Goal: Task Accomplishment & Management: Use online tool/utility

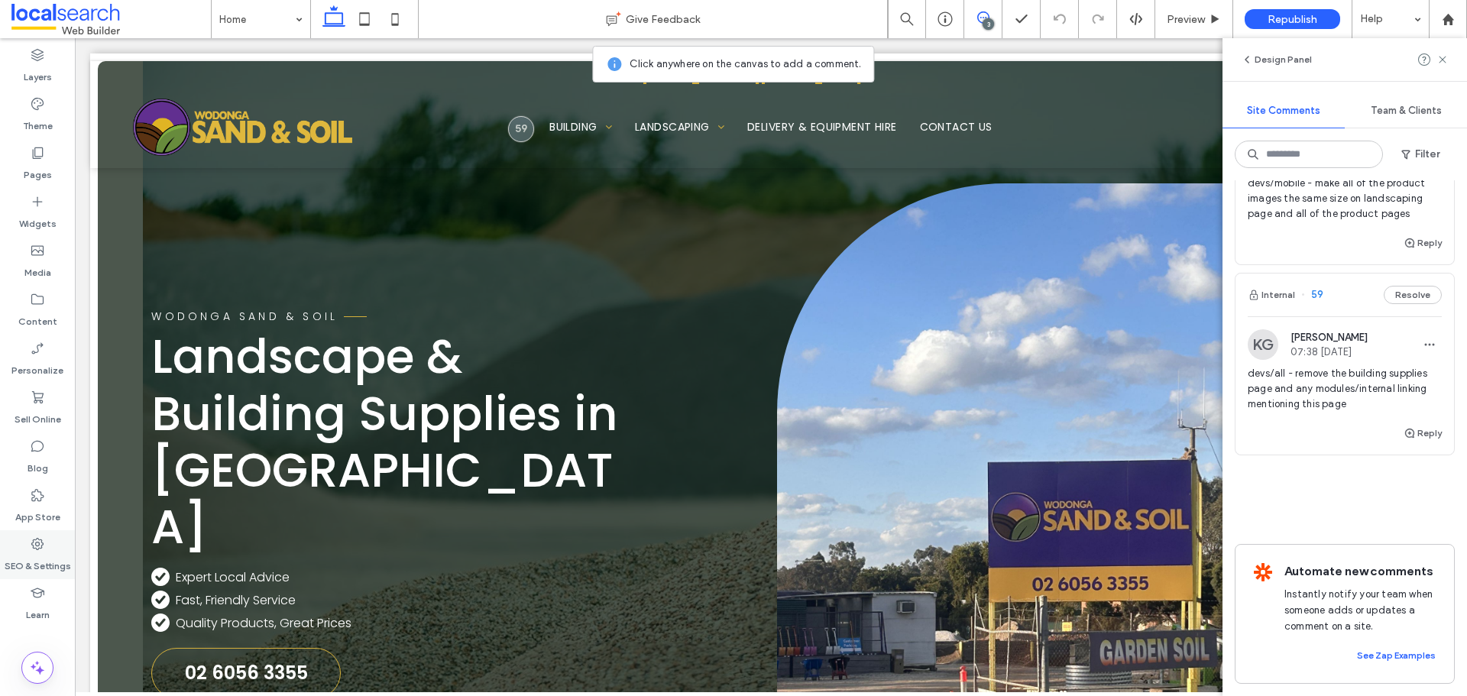
click at [53, 565] on label "SEO & Settings" at bounding box center [38, 562] width 66 height 21
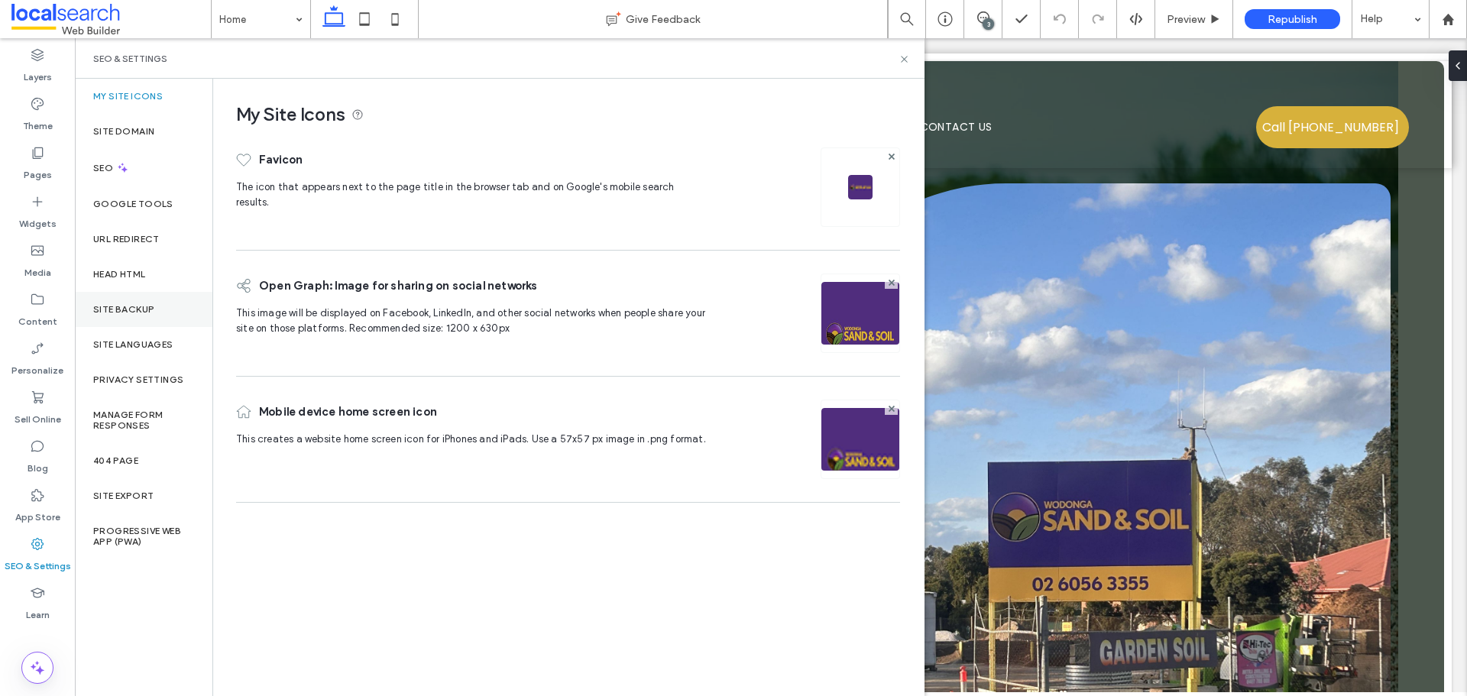
drag, startPoint x: 147, startPoint y: 313, endPoint x: 158, endPoint y: 326, distance: 17.3
click at [147, 313] on label "Site Backup" at bounding box center [123, 309] width 61 height 11
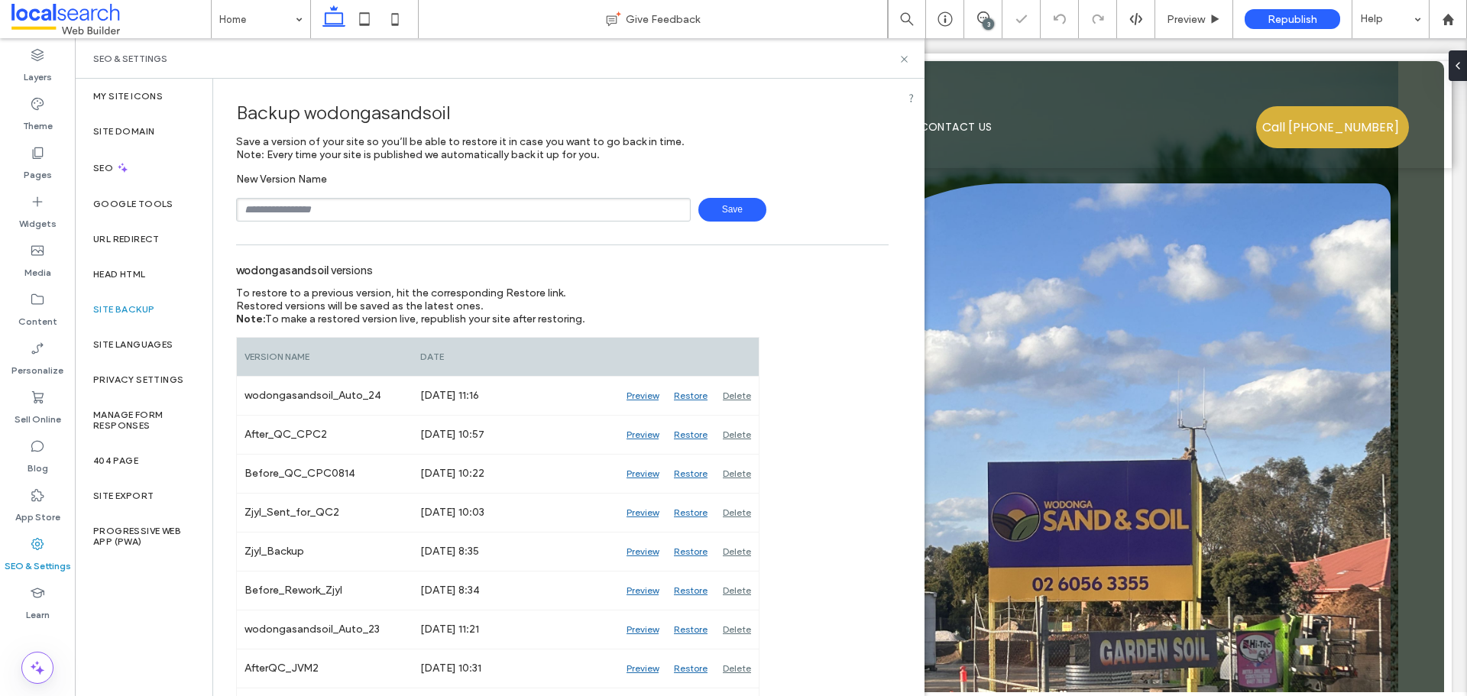
click at [372, 210] on input "text" at bounding box center [463, 210] width 455 height 24
click at [717, 209] on span "Save" at bounding box center [732, 210] width 68 height 24
click at [403, 211] on input "**********" at bounding box center [463, 210] width 455 height 24
type input "**********"
click at [743, 211] on span "Save" at bounding box center [732, 210] width 68 height 24
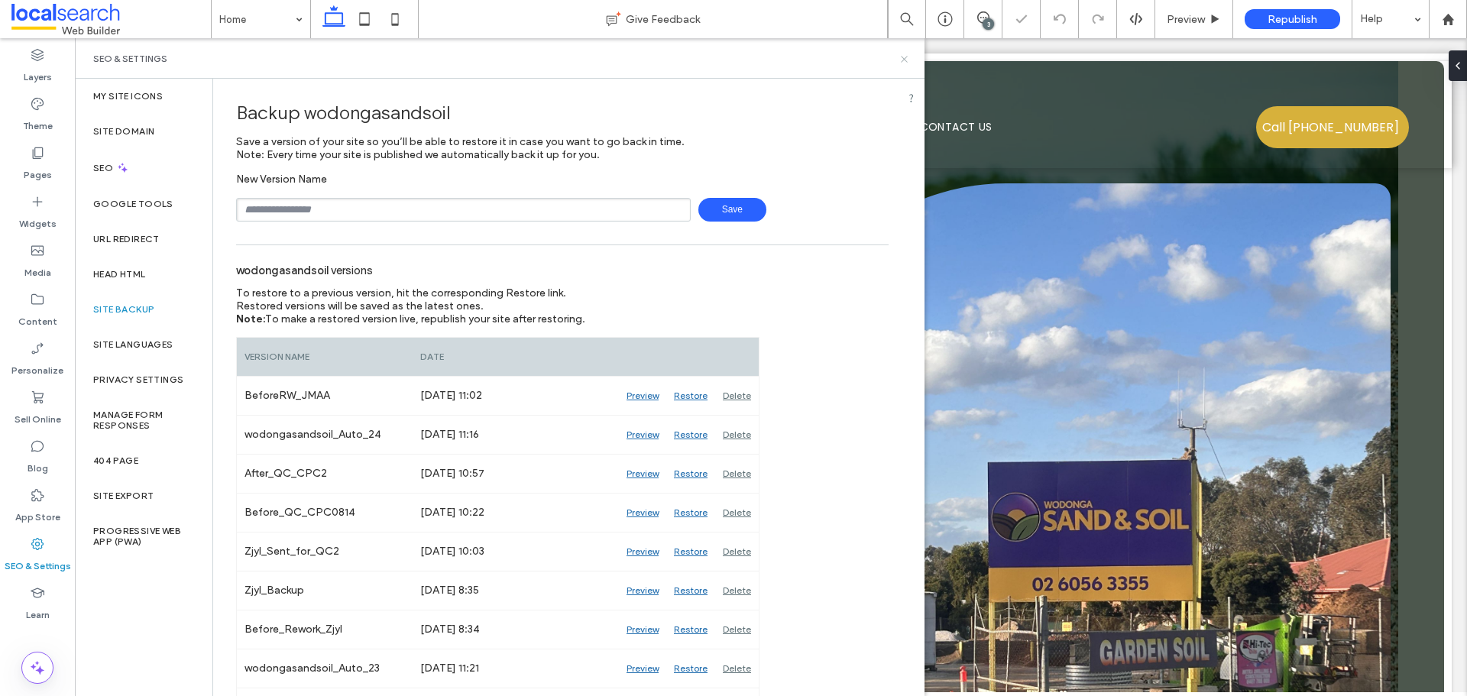
click at [902, 61] on use at bounding box center [904, 59] width 6 height 6
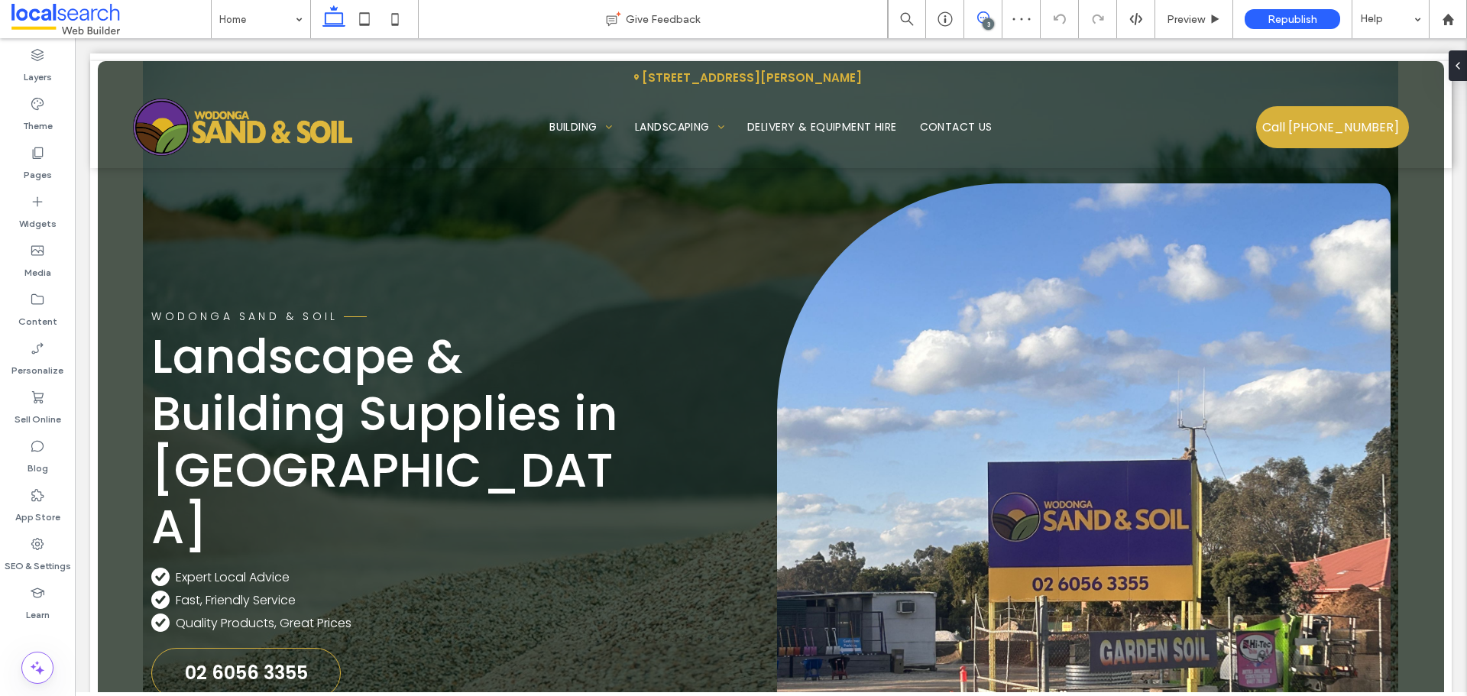
drag, startPoint x: 983, startPoint y: 14, endPoint x: 996, endPoint y: 112, distance: 99.4
click at [983, 14] on icon at bounding box center [983, 17] width 12 height 12
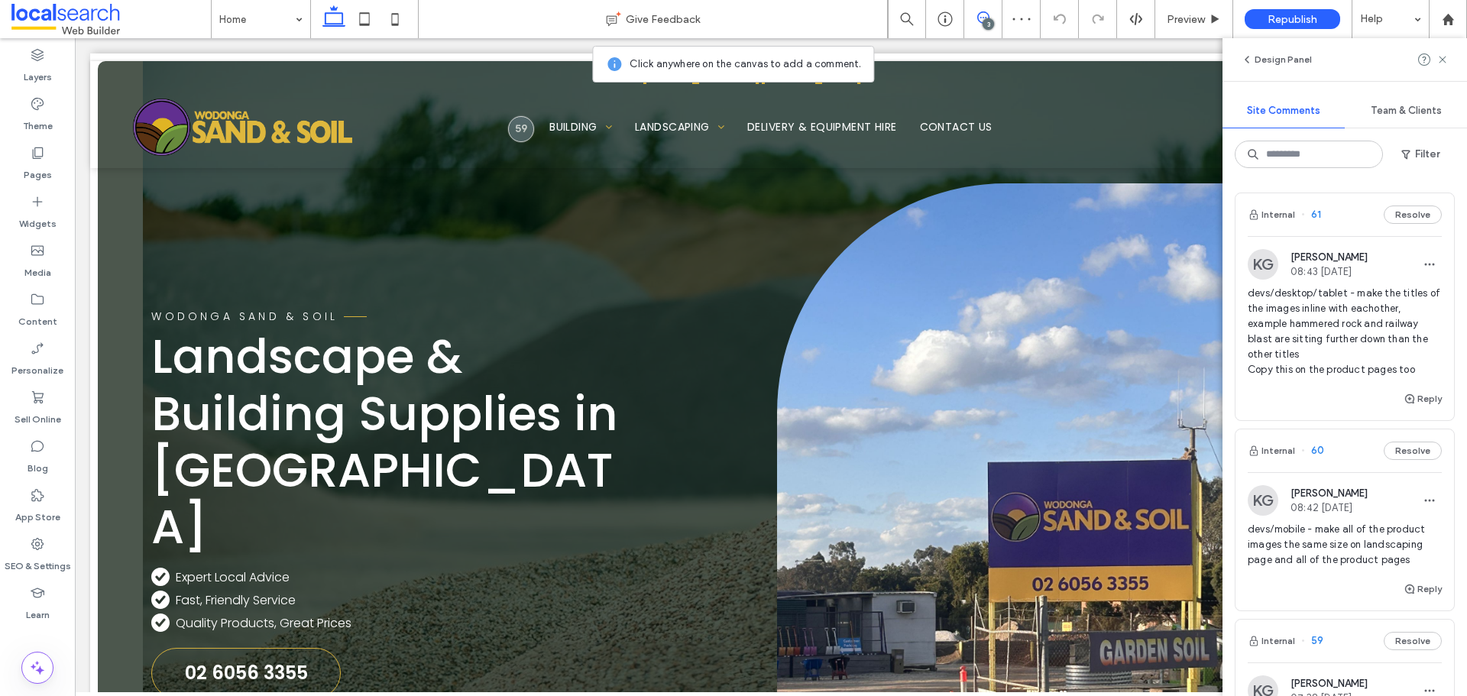
scroll to position [363, 0]
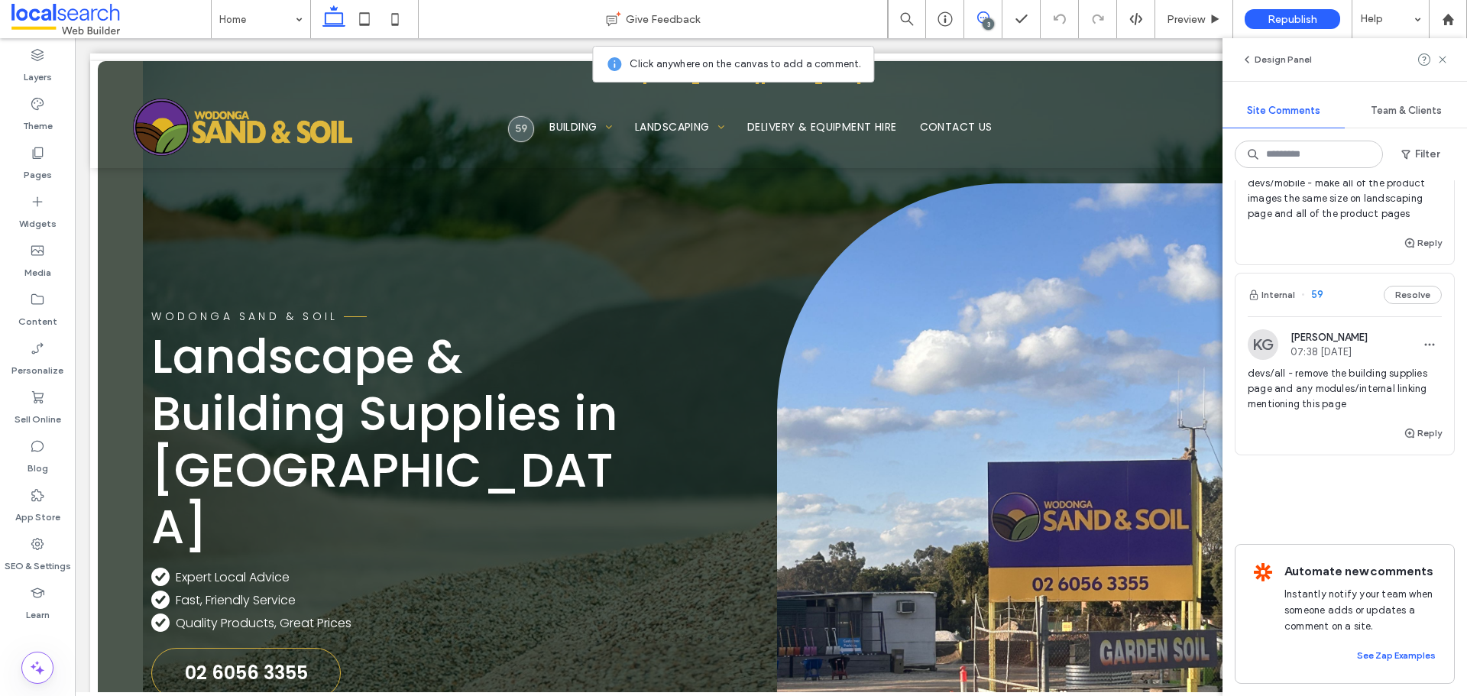
click at [1347, 399] on div "devs/all - remove the building supplies page and any modules/internal linking m…" at bounding box center [1345, 395] width 194 height 58
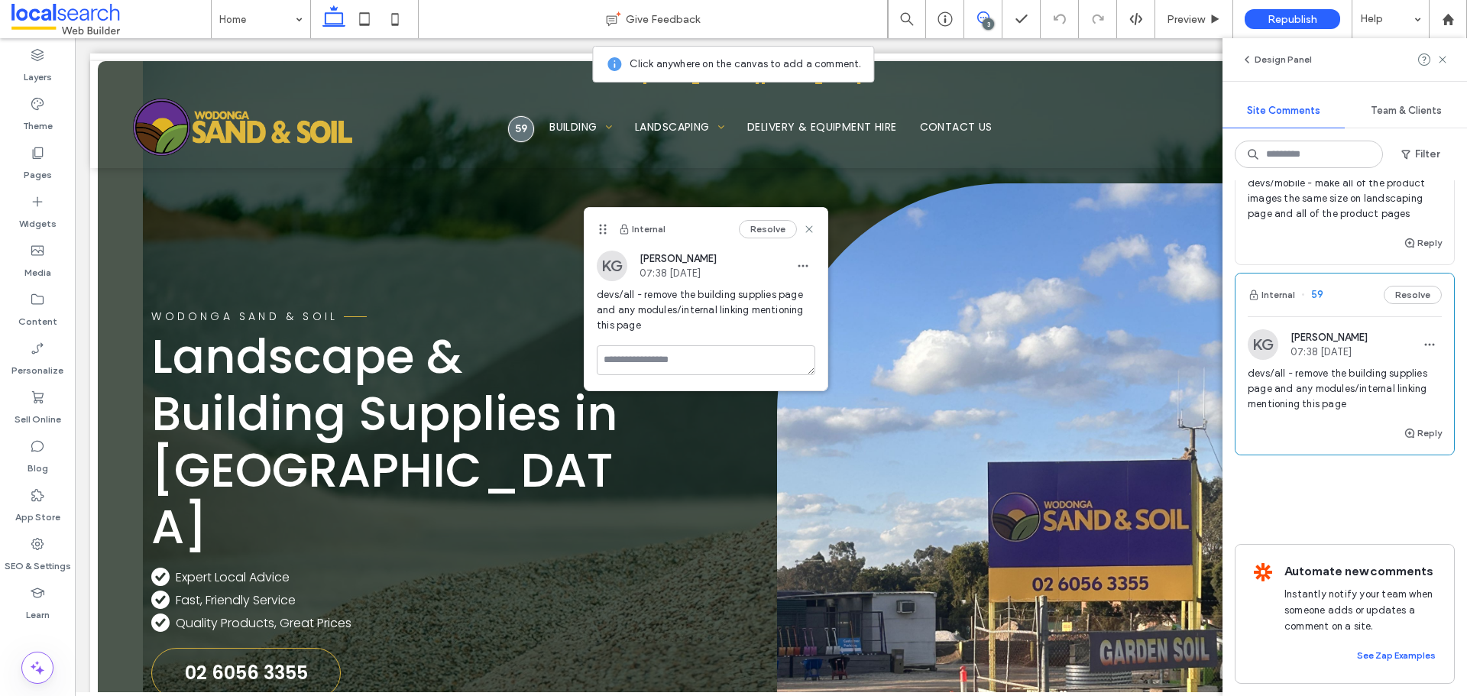
drag, startPoint x: 564, startPoint y: 72, endPoint x: 577, endPoint y: 209, distance: 137.4
click at [591, 226] on div "Internal Resolve" at bounding box center [706, 229] width 243 height 43
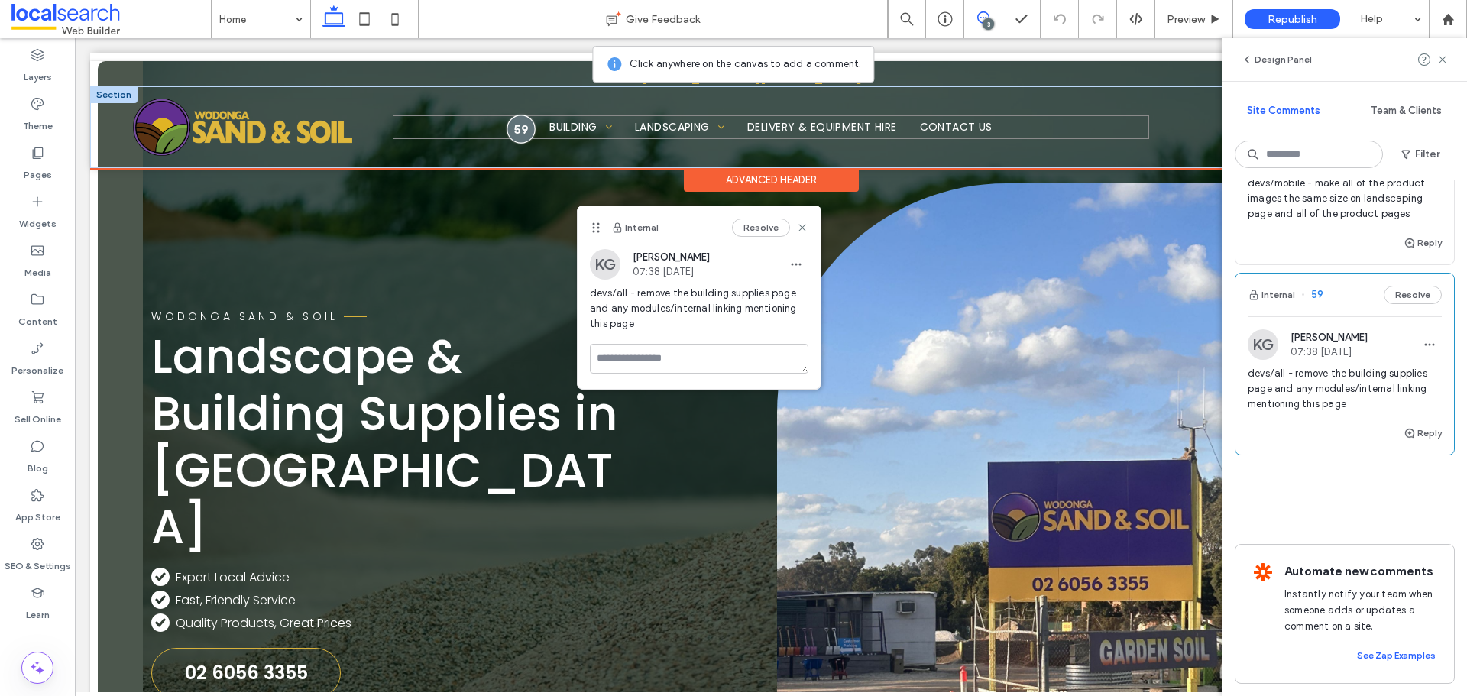
click at [510, 131] on div at bounding box center [521, 129] width 28 height 28
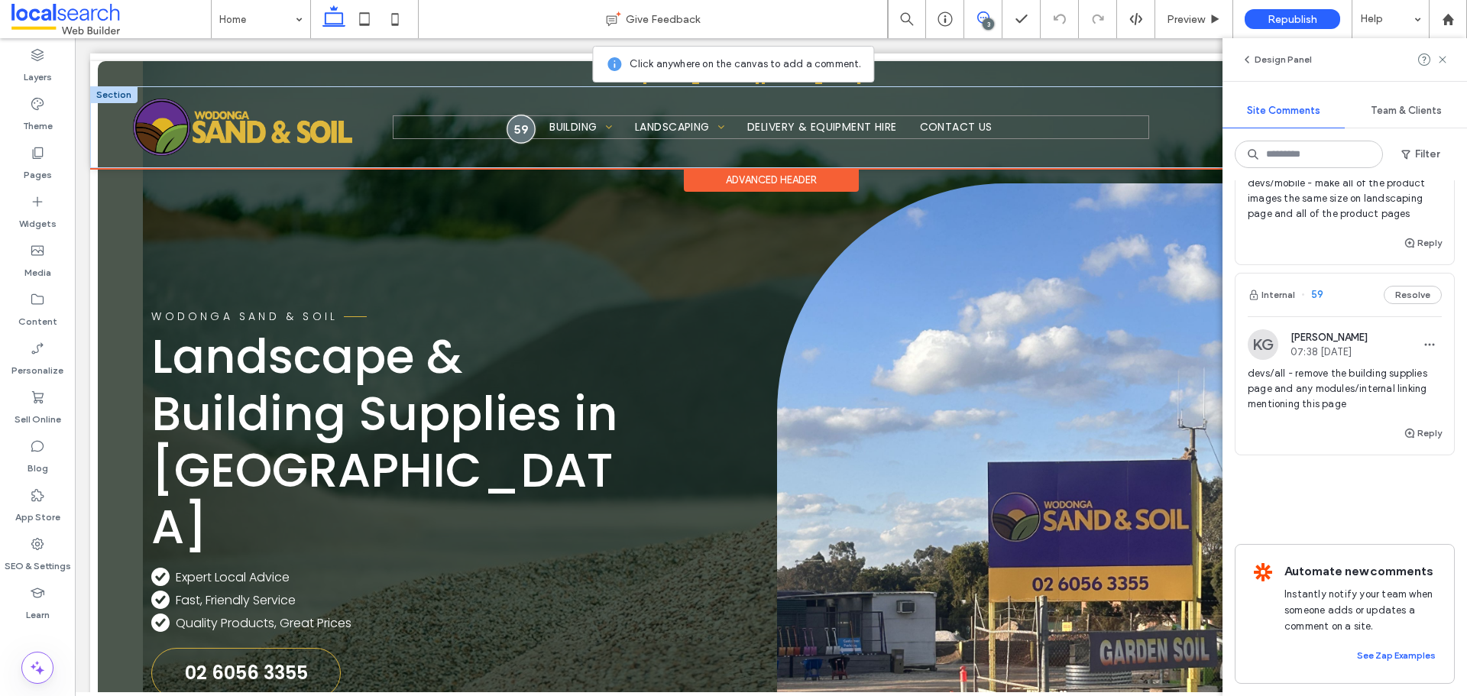
click at [510, 131] on div at bounding box center [521, 129] width 28 height 28
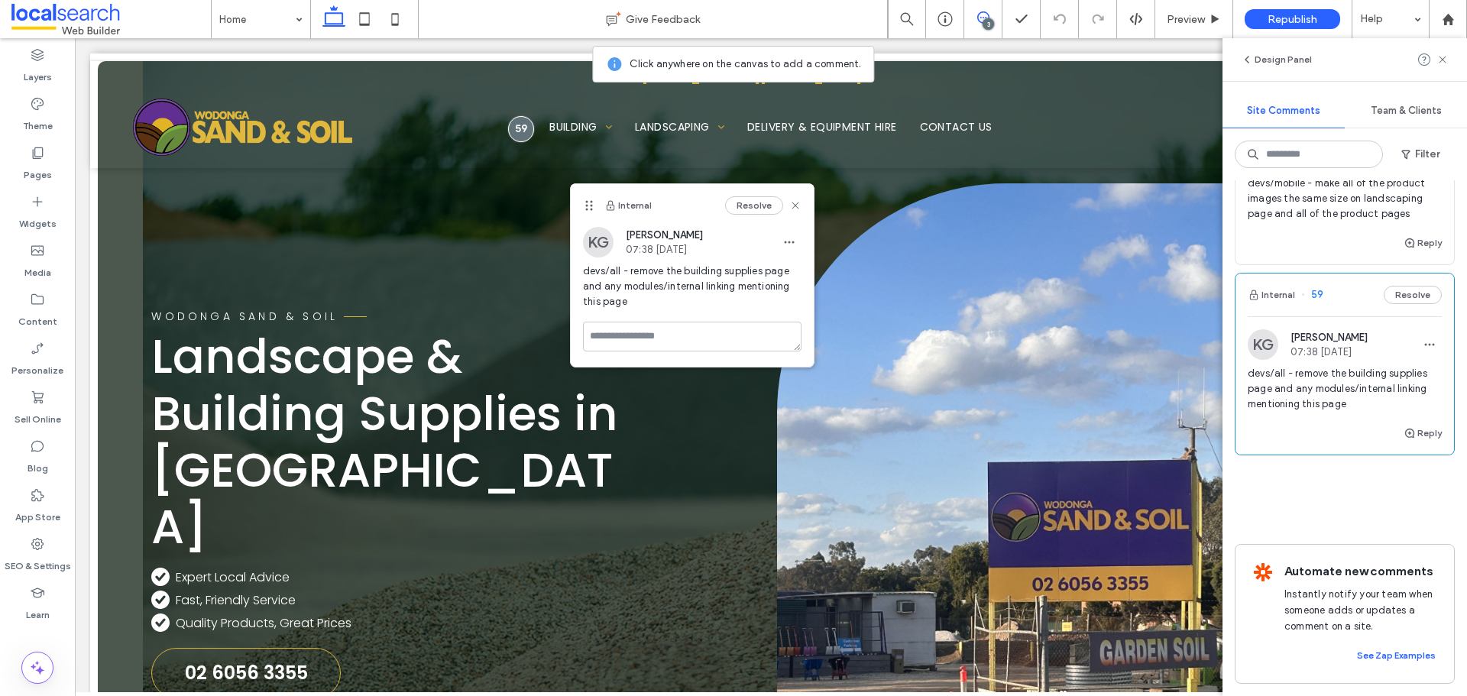
drag, startPoint x: 573, startPoint y: 76, endPoint x: 592, endPoint y: 209, distance: 133.6
click at [592, 209] on use at bounding box center [588, 206] width 7 height 10
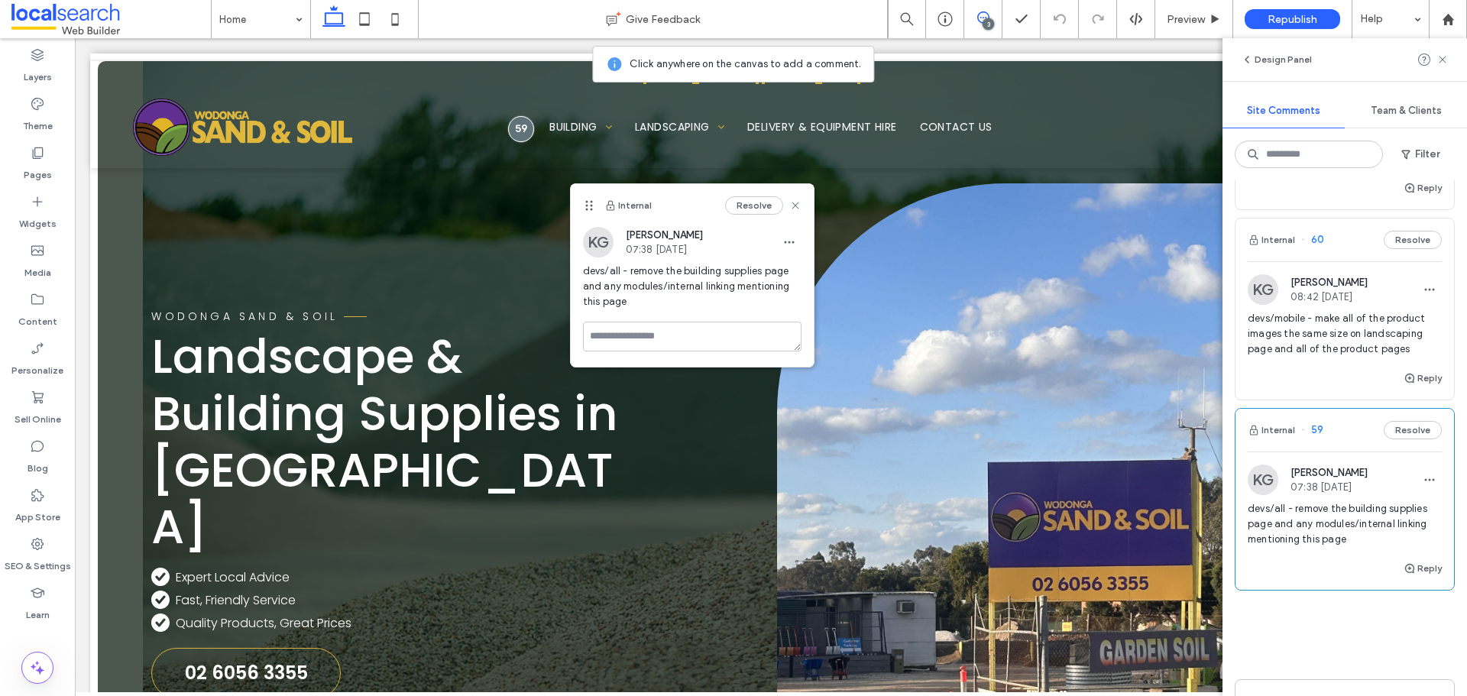
scroll to position [210, 0]
click at [1354, 335] on span "devs/mobile - make all of the product images the same size on landscaping page …" at bounding box center [1345, 335] width 194 height 46
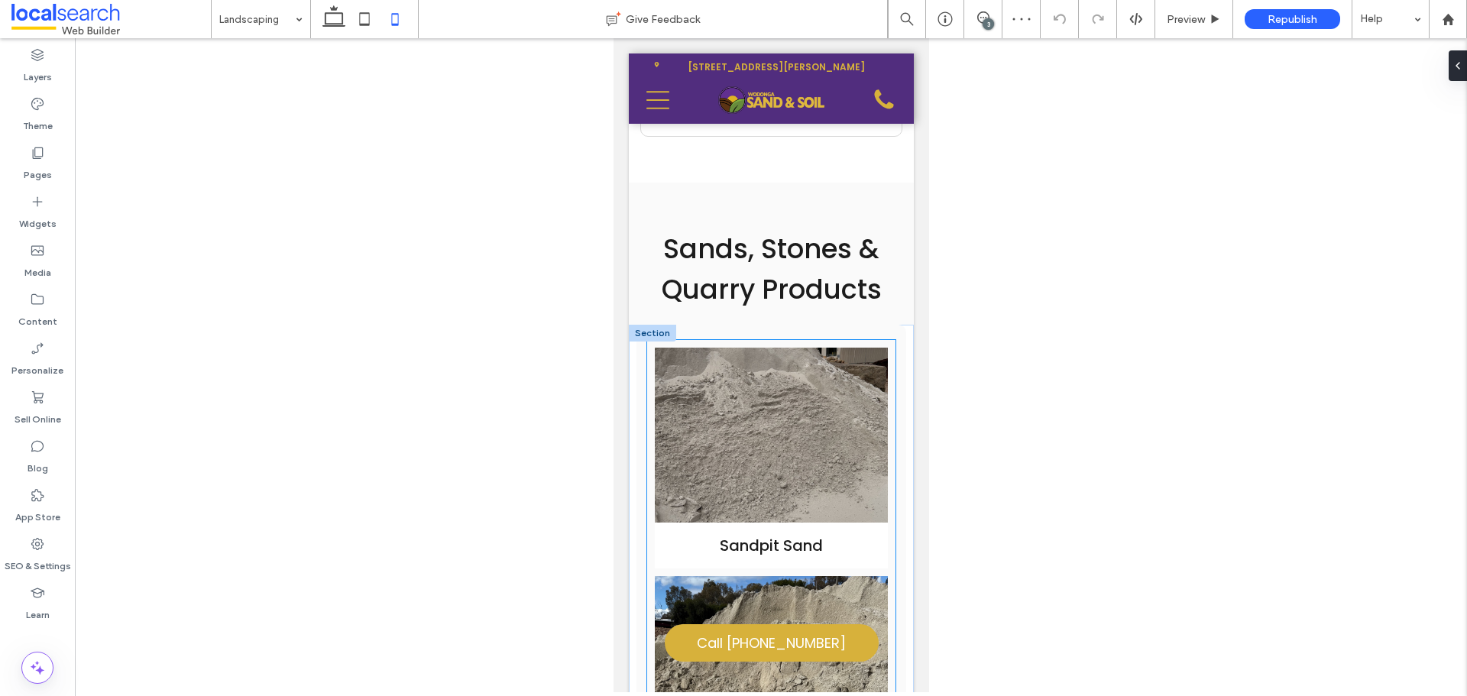
scroll to position [901, 0]
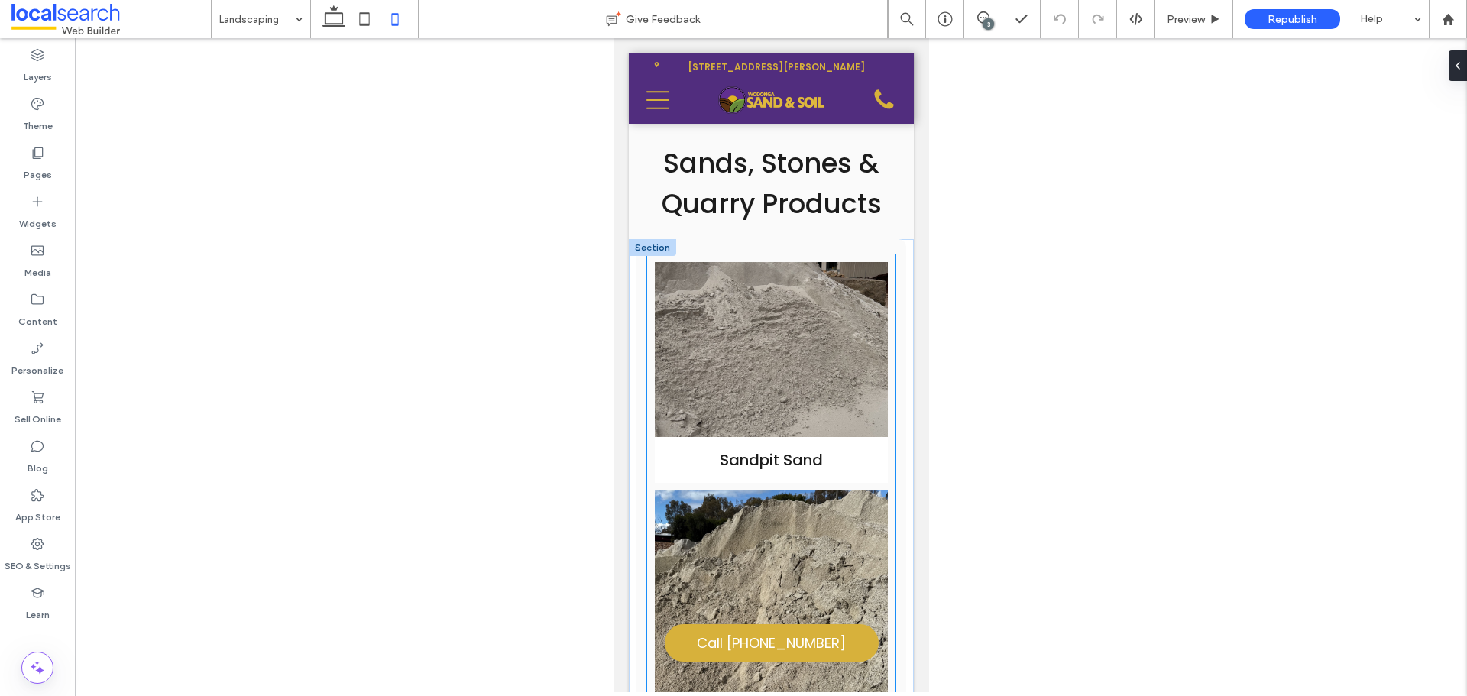
click at [805, 364] on link at bounding box center [770, 349] width 233 height 175
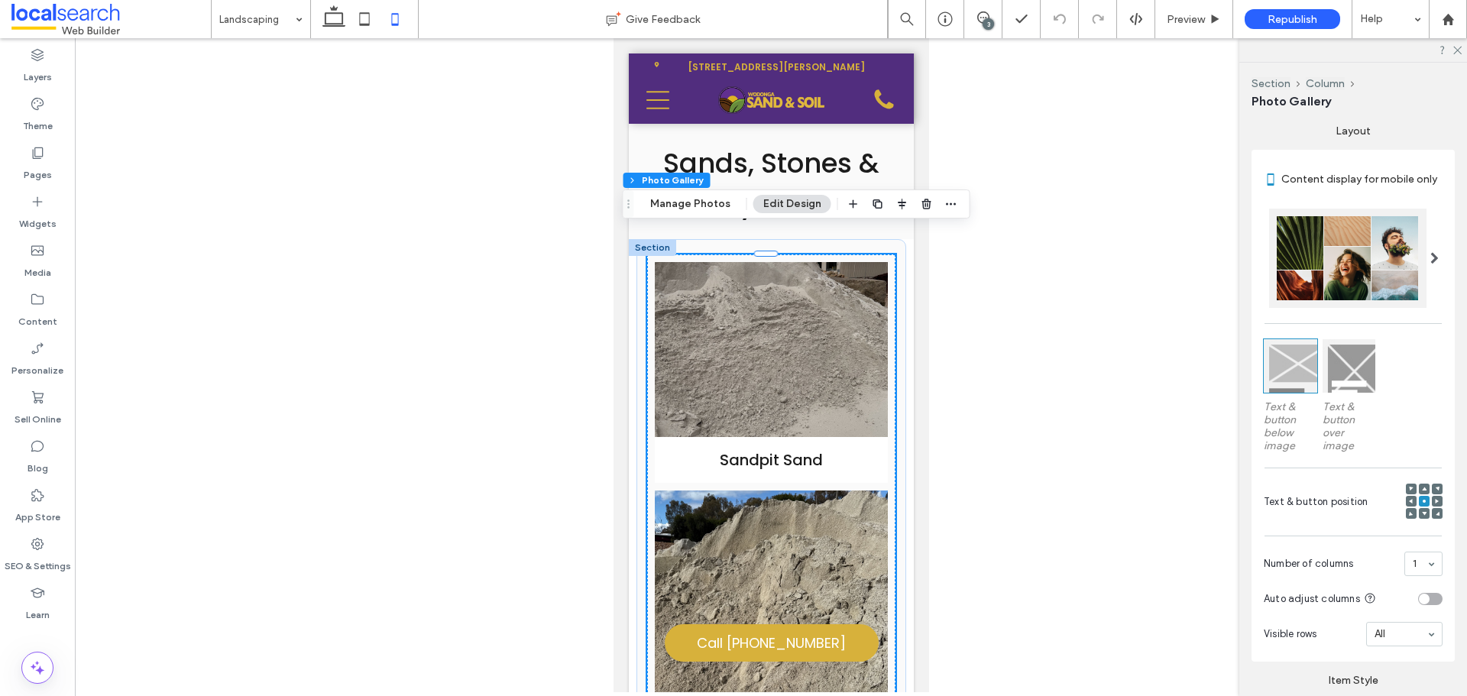
scroll to position [382, 0]
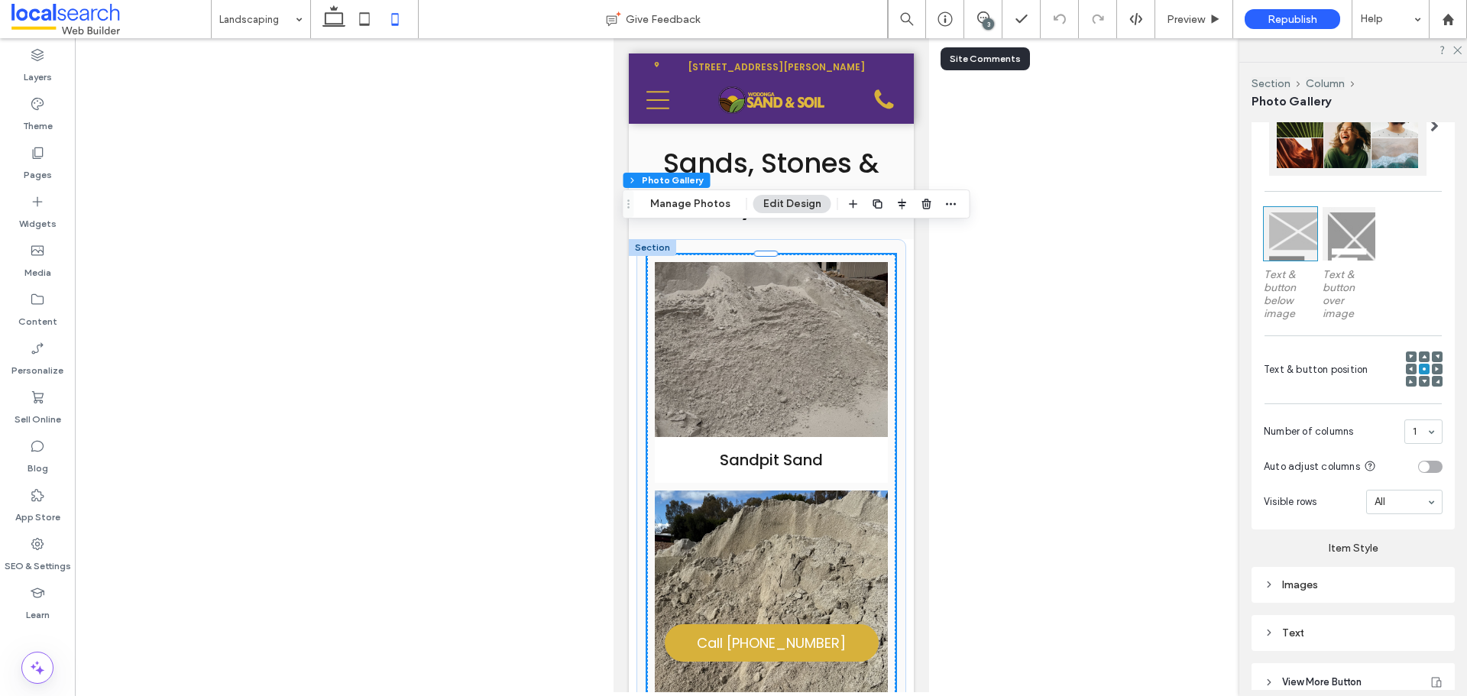
click at [996, 30] on div "3" at bounding box center [983, 19] width 38 height 38
click at [980, 18] on icon at bounding box center [983, 17] width 12 height 12
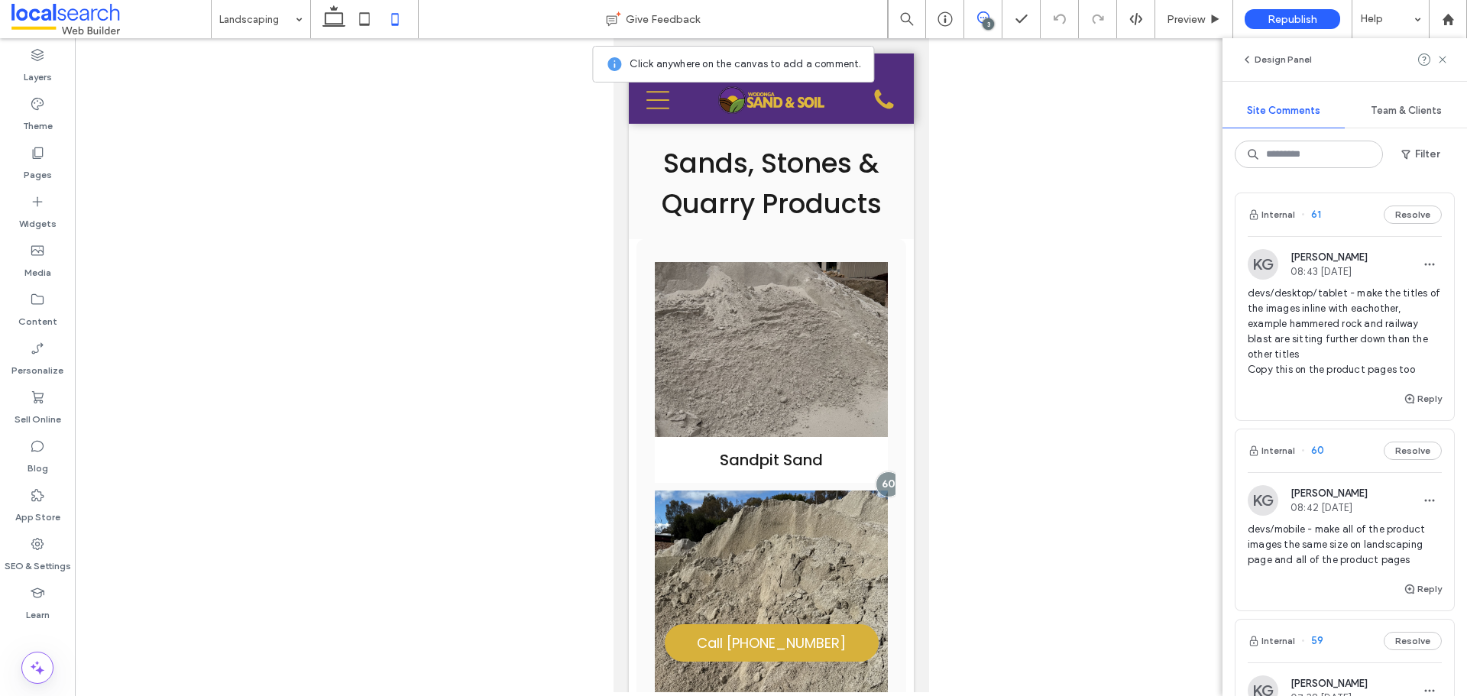
click at [1372, 332] on span "devs/desktop/tablet - make the titles of the images inline with eachother, exam…" at bounding box center [1345, 332] width 194 height 92
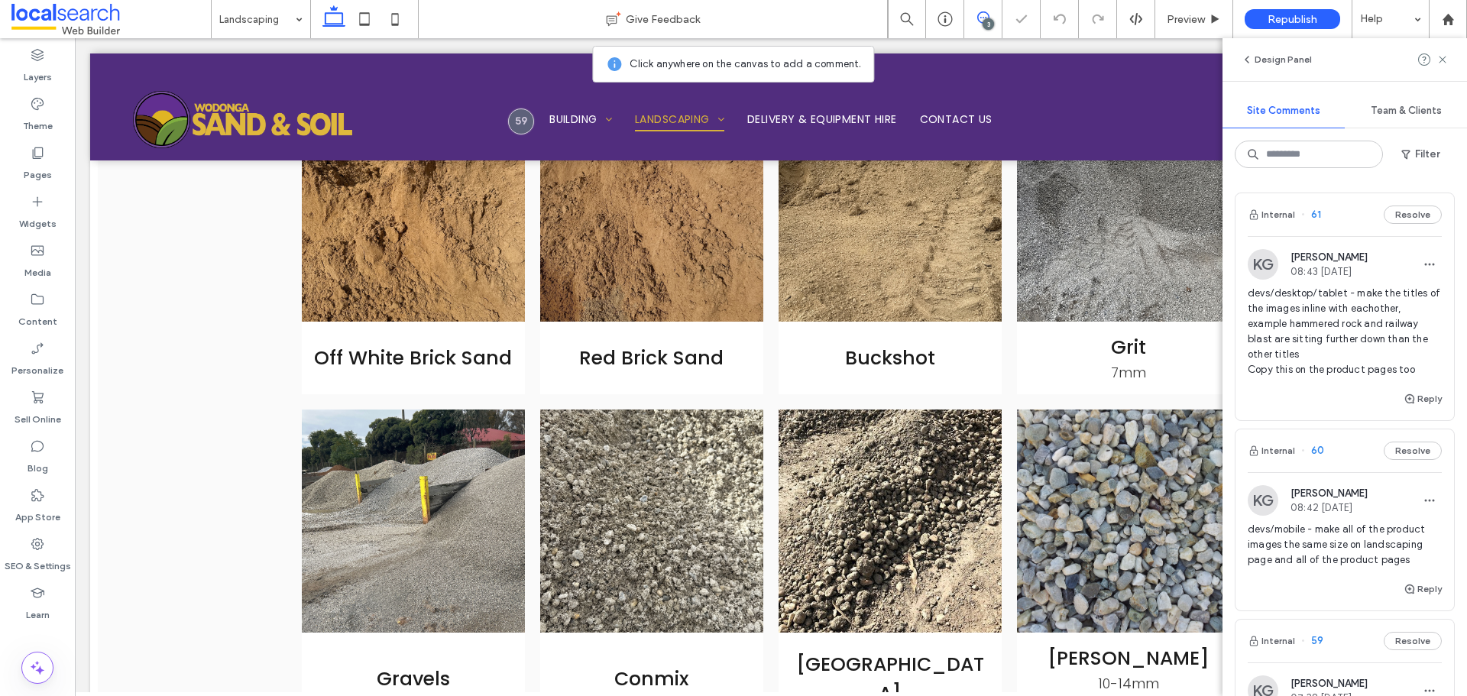
scroll to position [3302, 0]
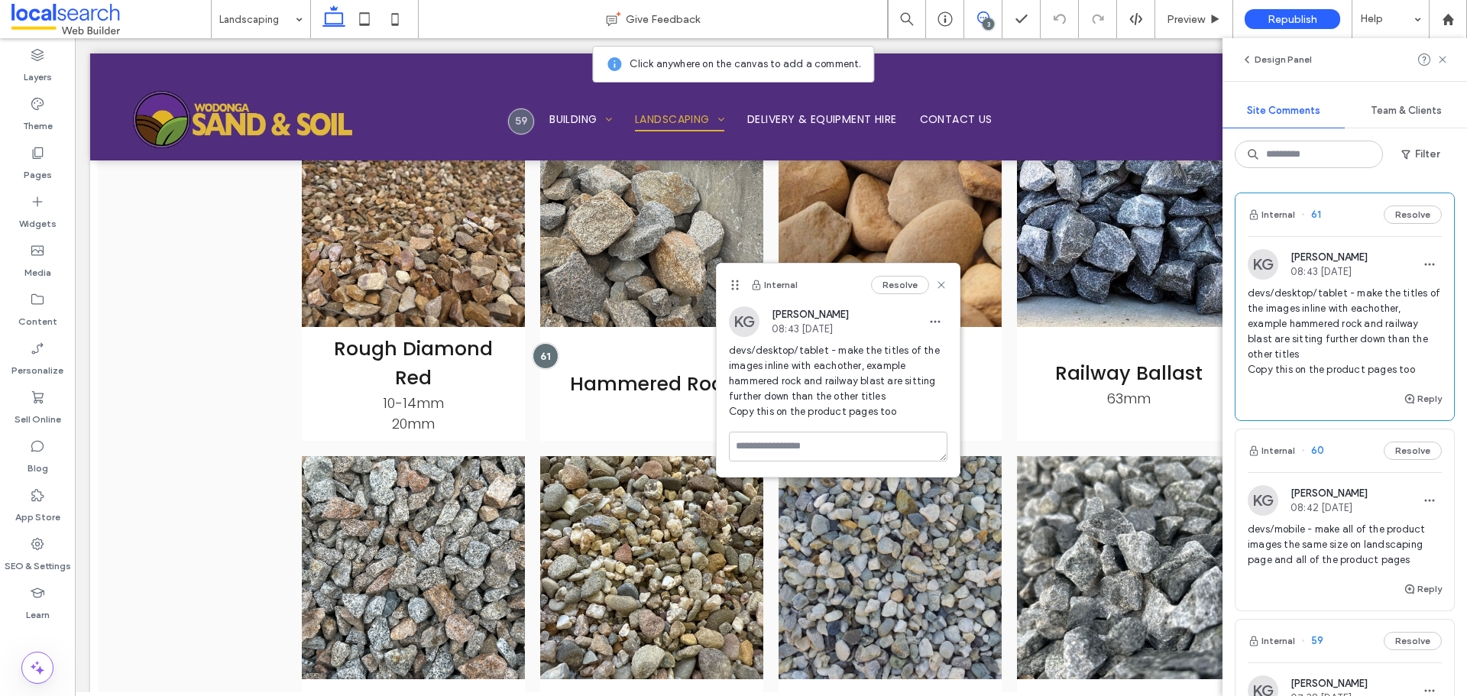
drag, startPoint x: 594, startPoint y: 255, endPoint x: 737, endPoint y: 283, distance: 144.9
click at [737, 283] on icon at bounding box center [735, 285] width 12 height 12
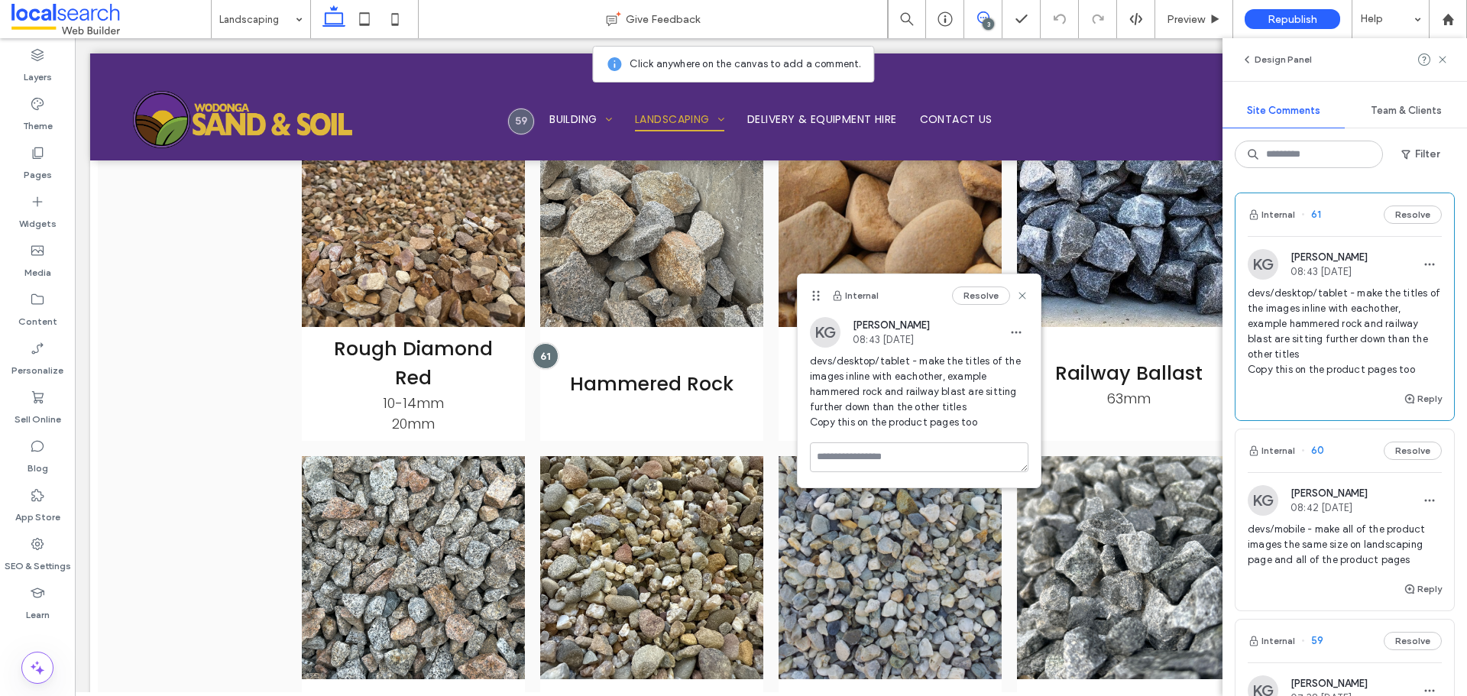
drag, startPoint x: 749, startPoint y: 290, endPoint x: 817, endPoint y: 300, distance: 68.8
click at [817, 300] on icon at bounding box center [816, 296] width 12 height 12
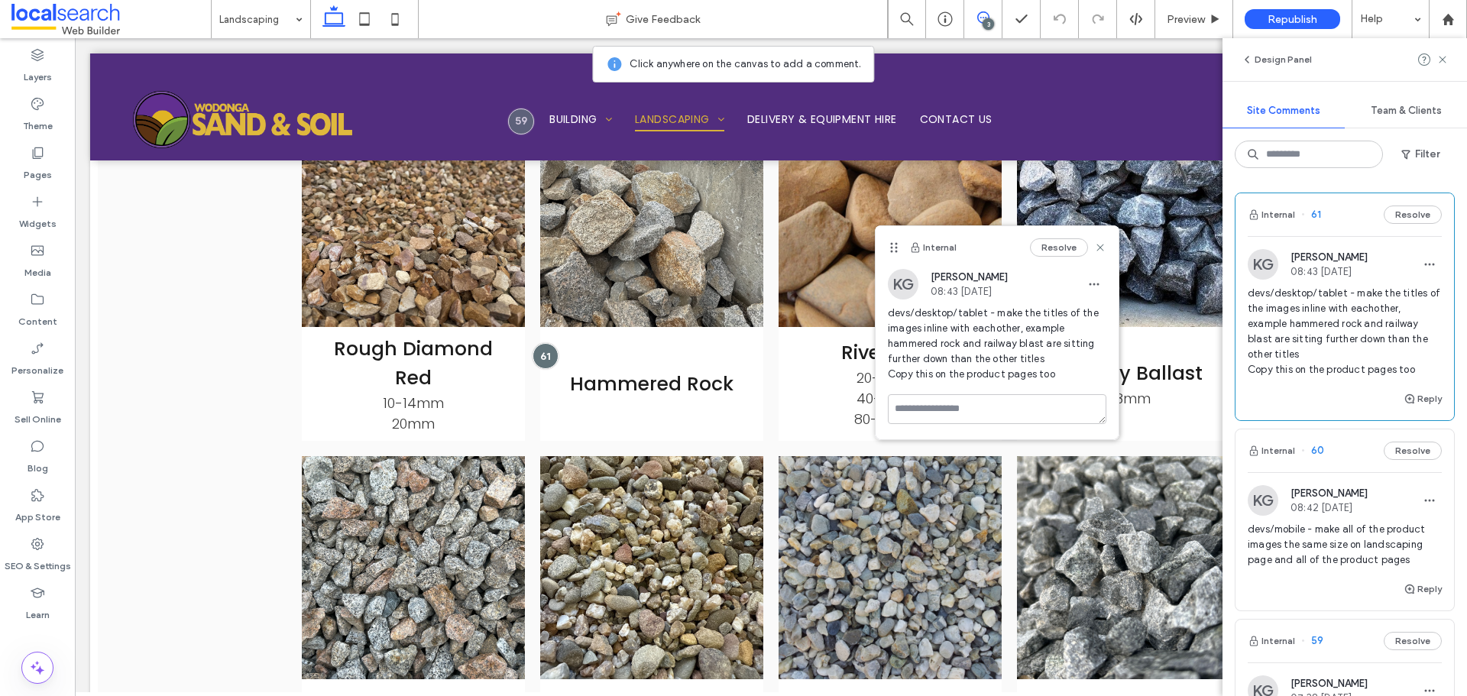
drag, startPoint x: 817, startPoint y: 299, endPoint x: 895, endPoint y: 251, distance: 91.6
click at [895, 251] on icon at bounding box center [894, 247] width 12 height 12
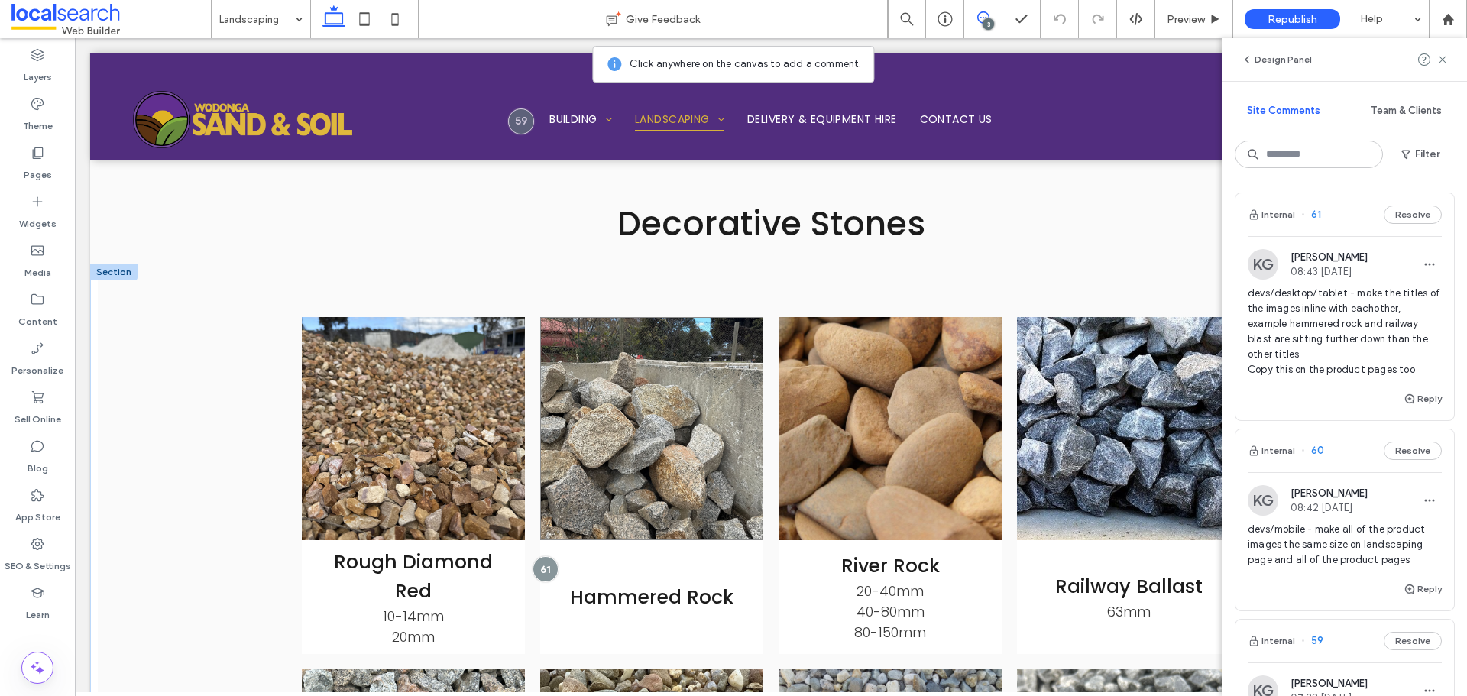
scroll to position [3072, 0]
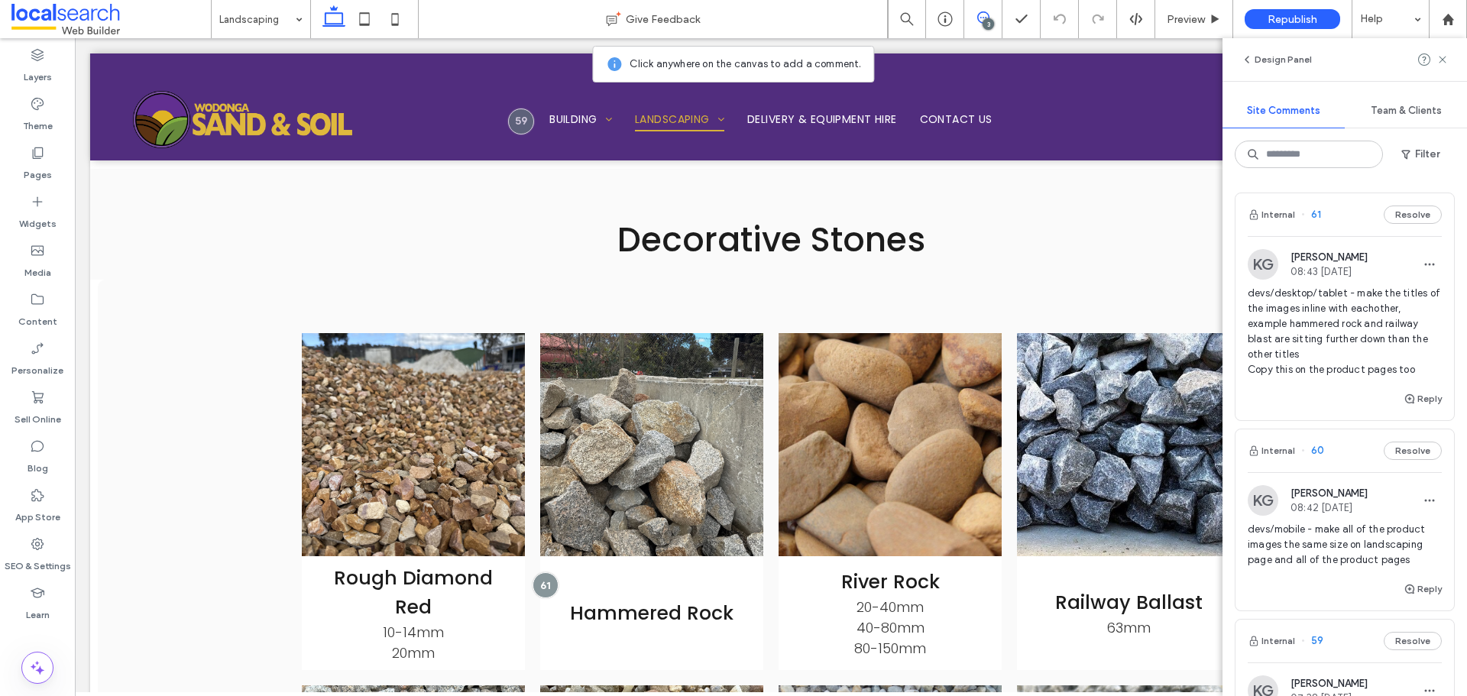
click at [983, 12] on use at bounding box center [983, 17] width 12 height 12
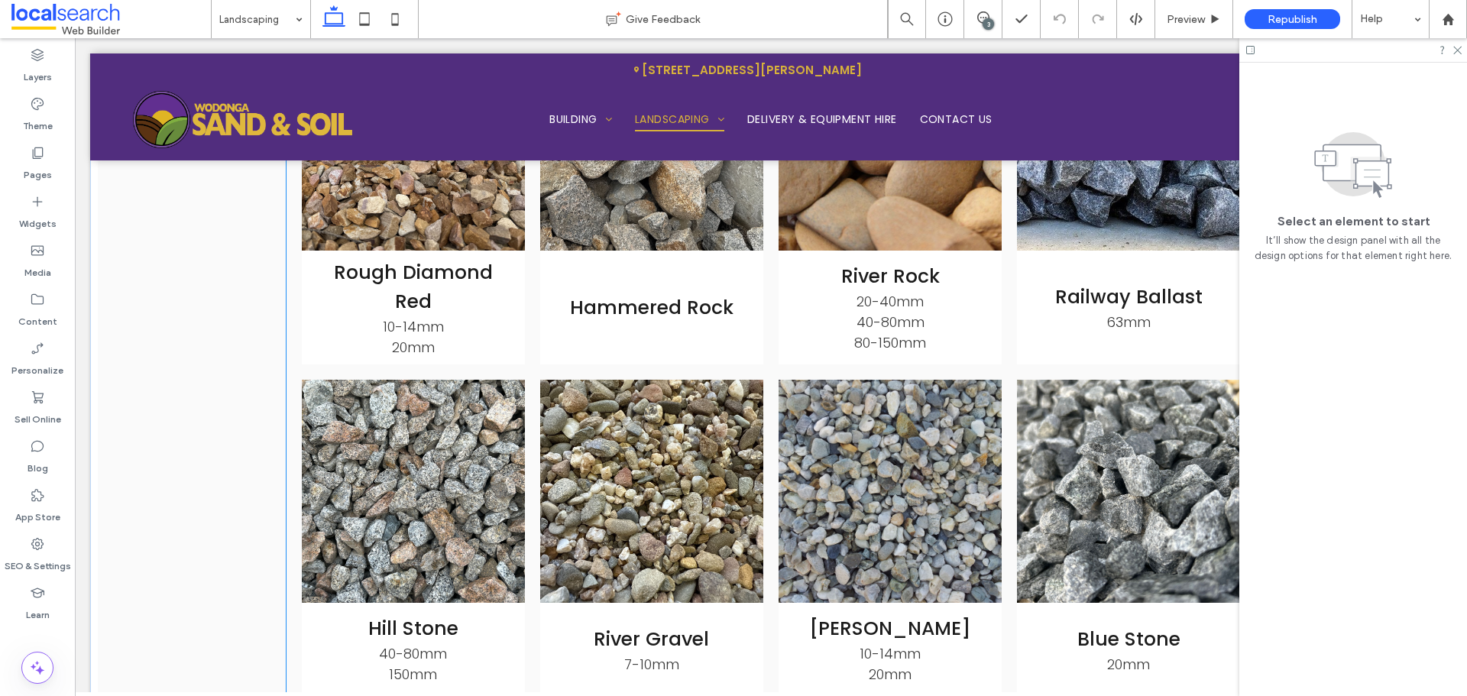
scroll to position [3225, 0]
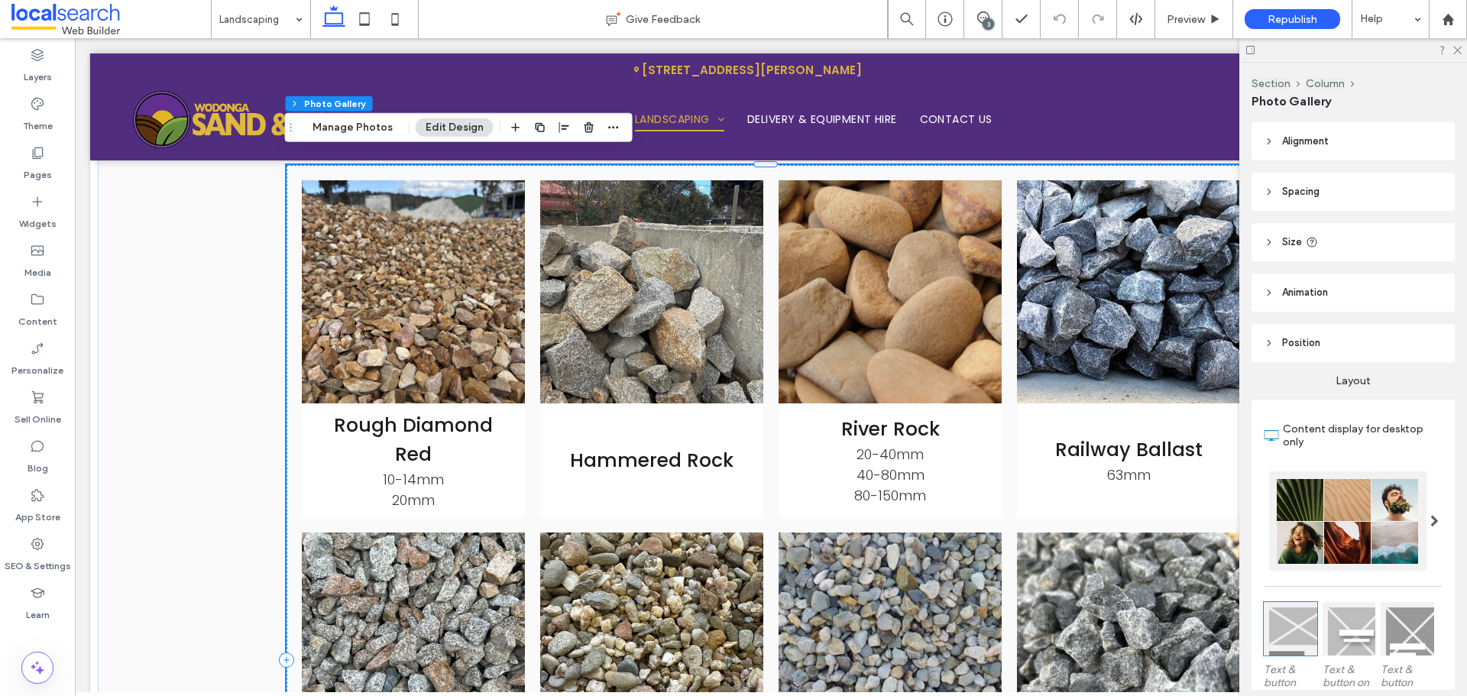
click at [633, 415] on span "Hammered Rock" at bounding box center [651, 460] width 223 height 114
drag, startPoint x: 366, startPoint y: 133, endPoint x: 826, endPoint y: 268, distance: 479.5
click at [366, 133] on button "Manage Photos" at bounding box center [353, 127] width 100 height 18
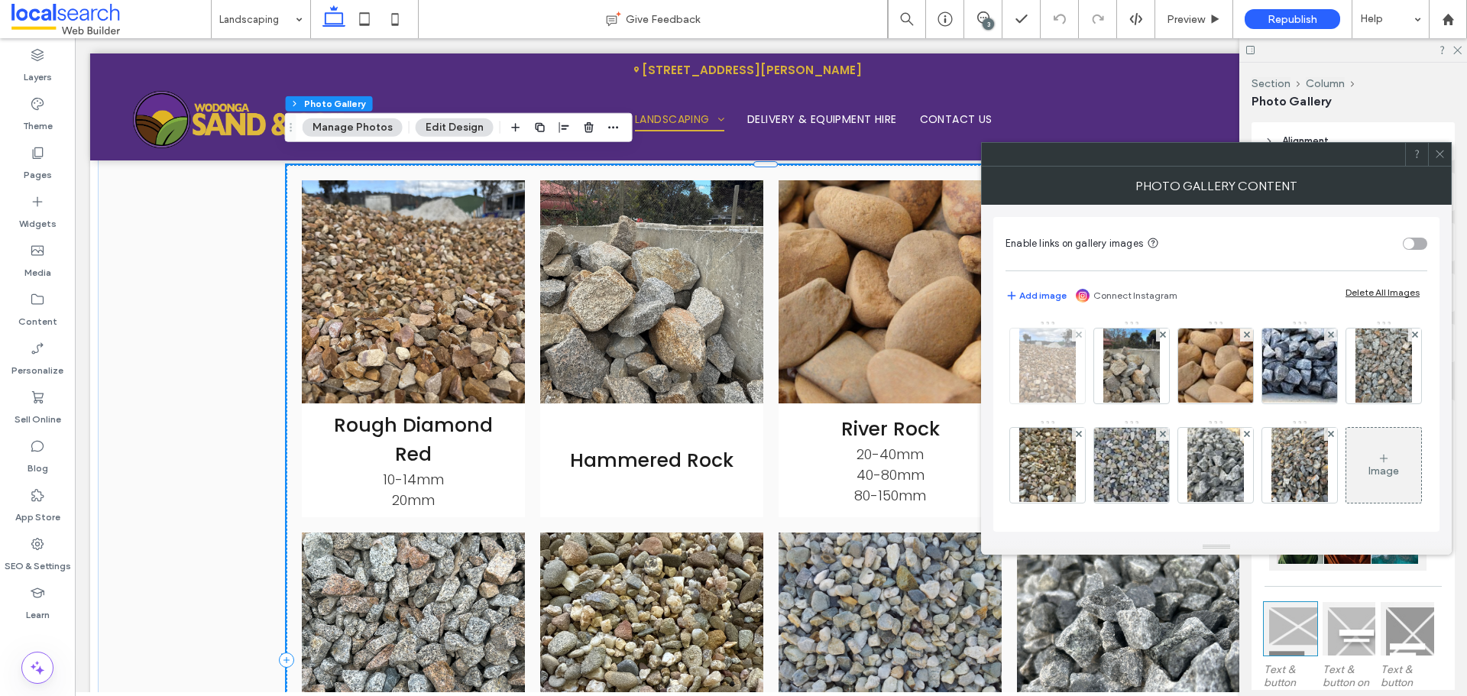
click at [1053, 393] on img at bounding box center [1047, 366] width 57 height 75
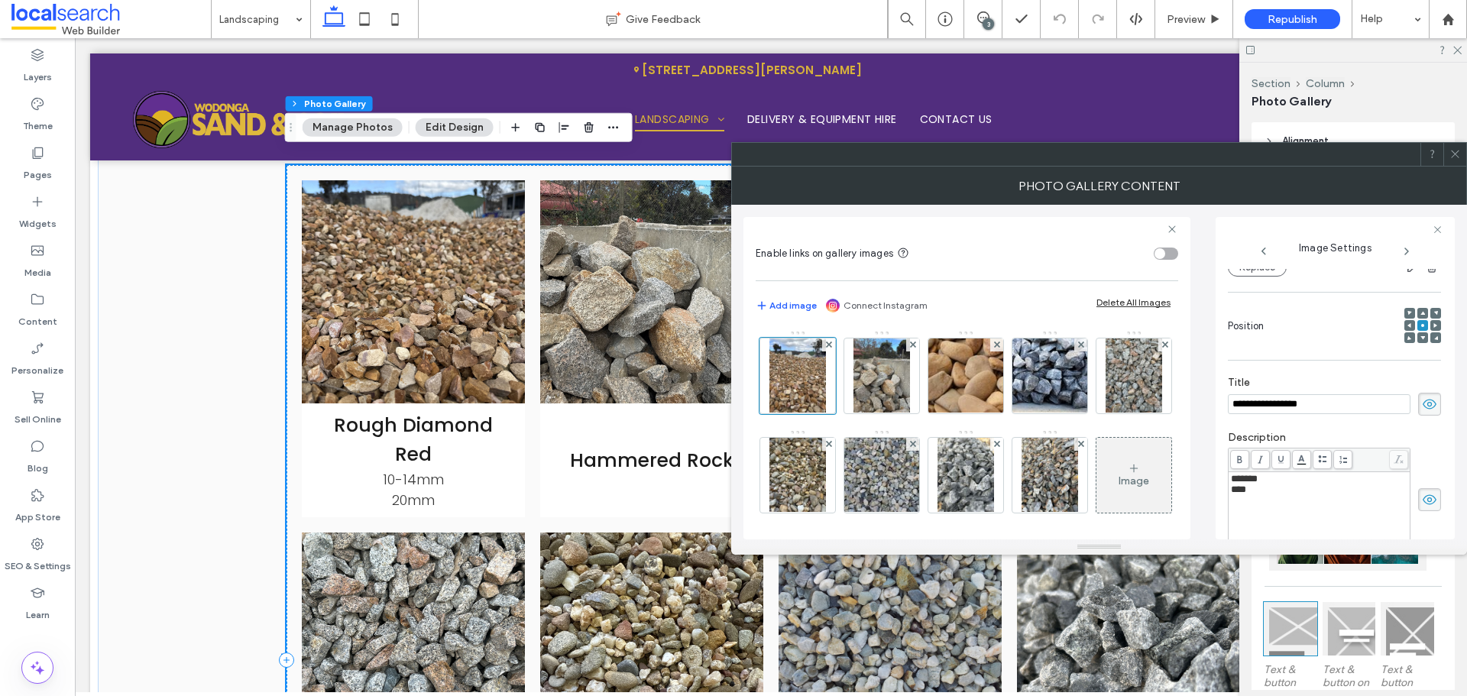
scroll to position [0, 0]
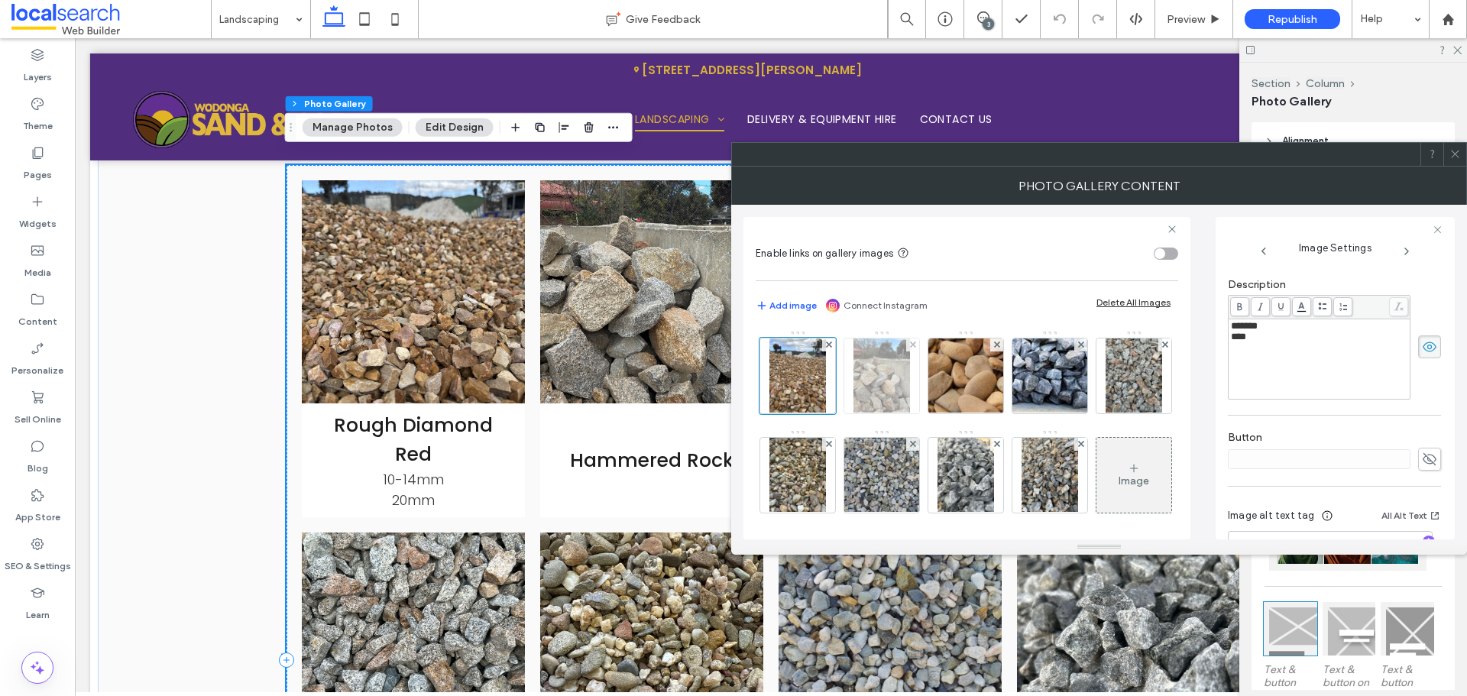
click at [892, 383] on img at bounding box center [882, 375] width 57 height 75
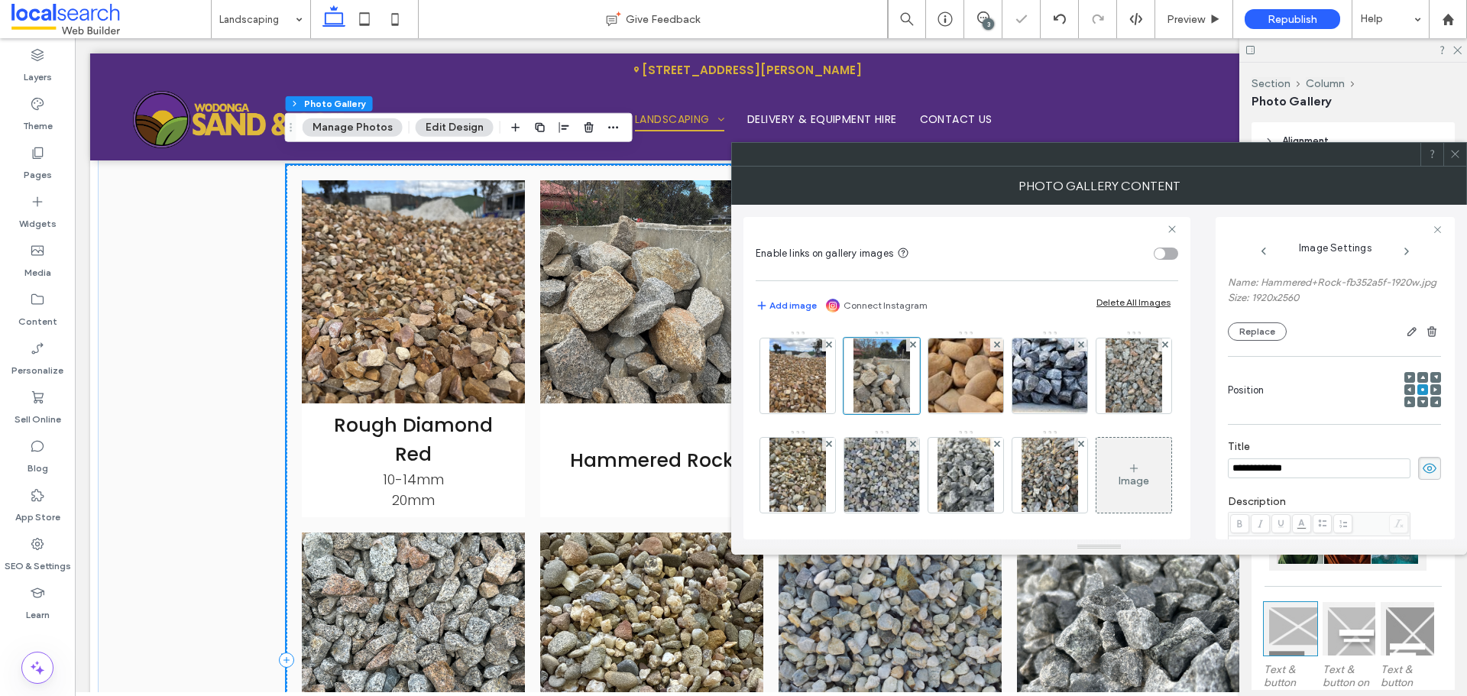
scroll to position [112, 0]
click at [1420, 381] on icon at bounding box center [1422, 378] width 5 height 5
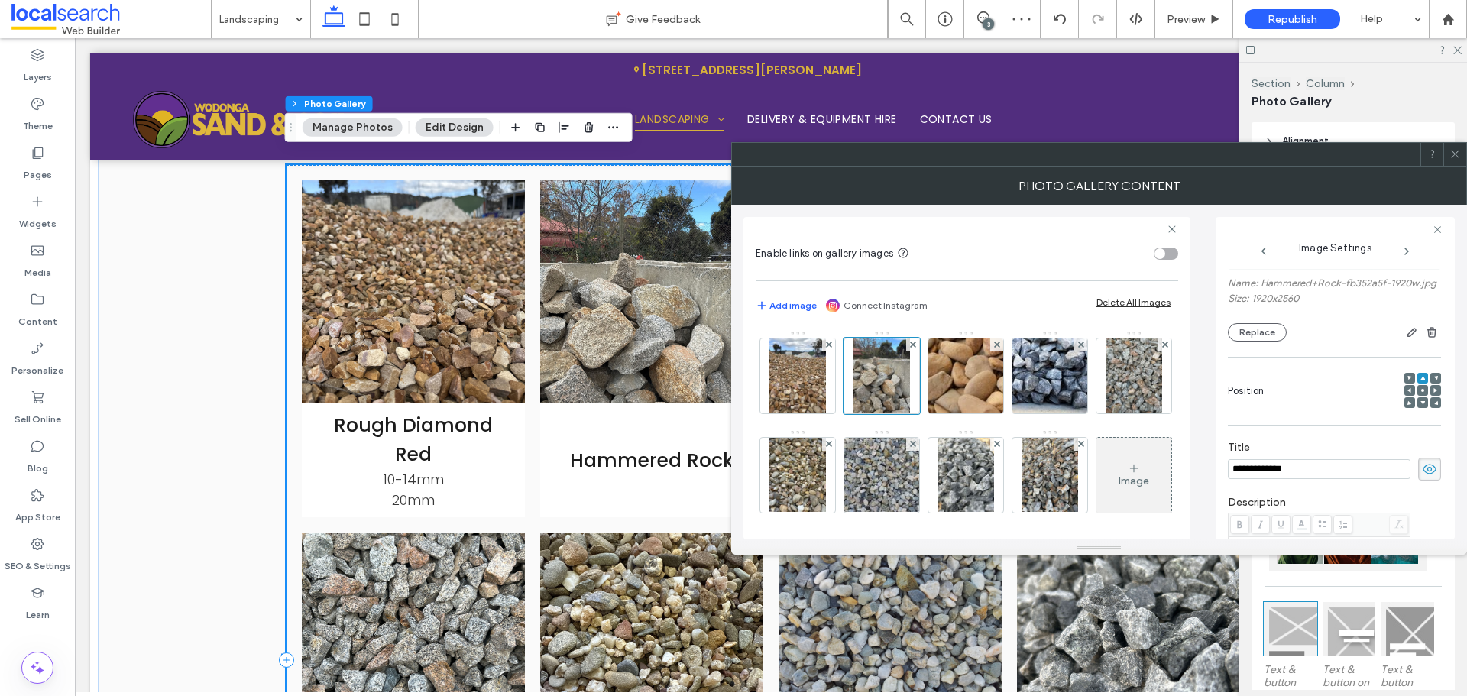
click at [1421, 392] on use at bounding box center [1422, 390] width 3 height 3
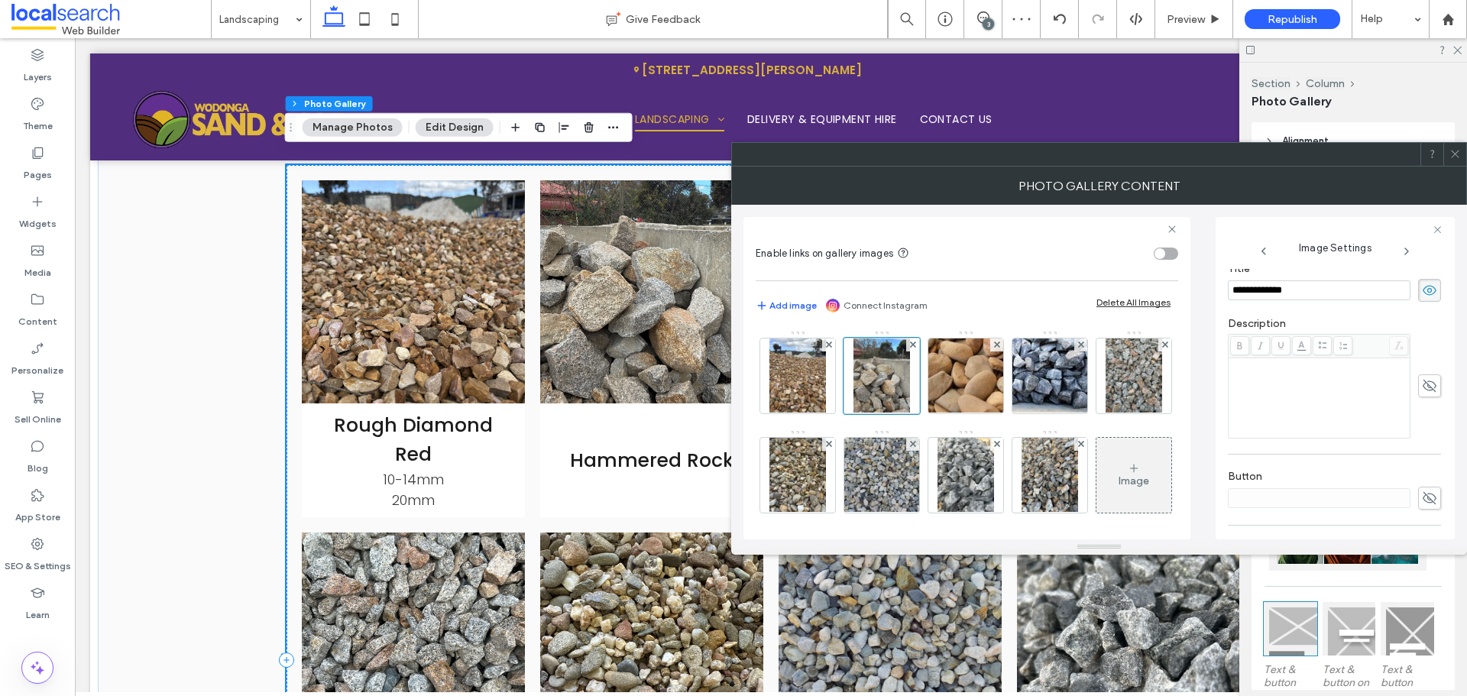
scroll to position [265, 0]
click at [1459, 159] on icon at bounding box center [1454, 153] width 11 height 11
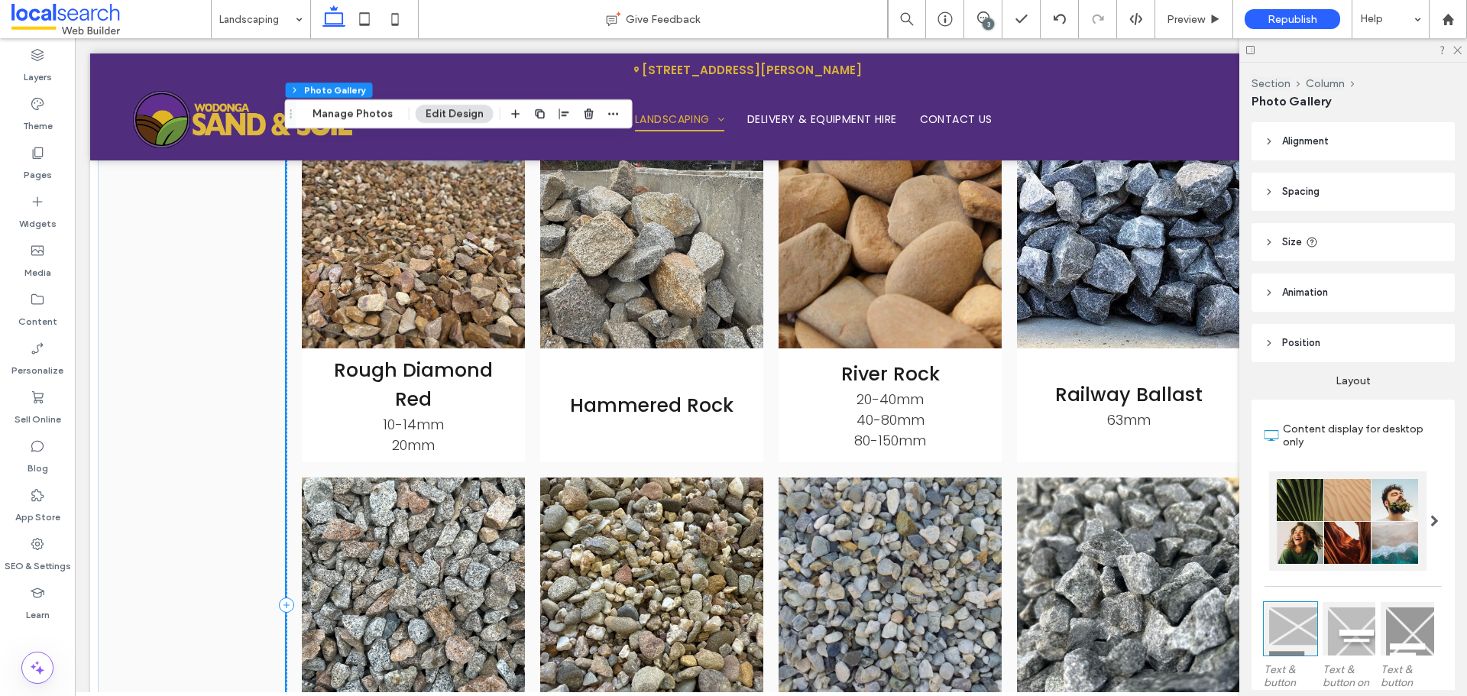
scroll to position [3302, 0]
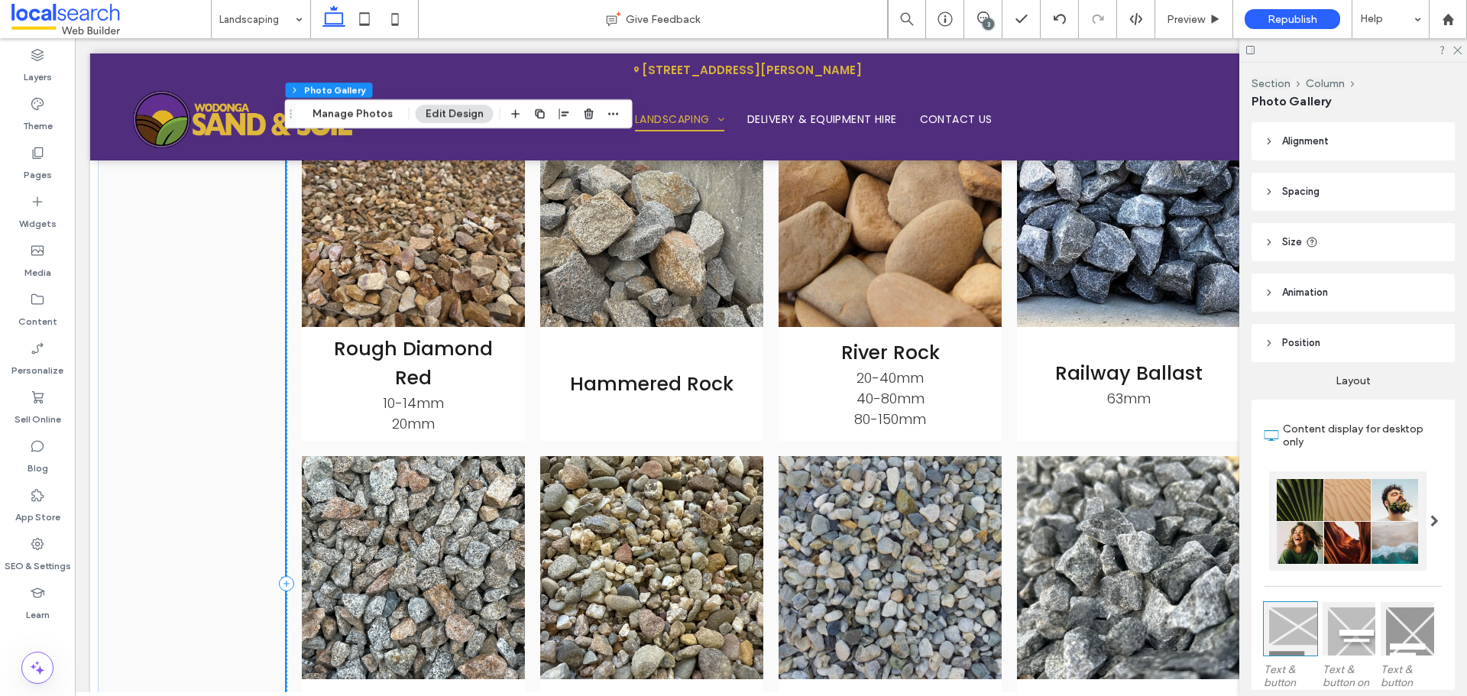
click at [473, 376] on span "Rough Diamond Red 10-14mm 20mm" at bounding box center [413, 384] width 223 height 114
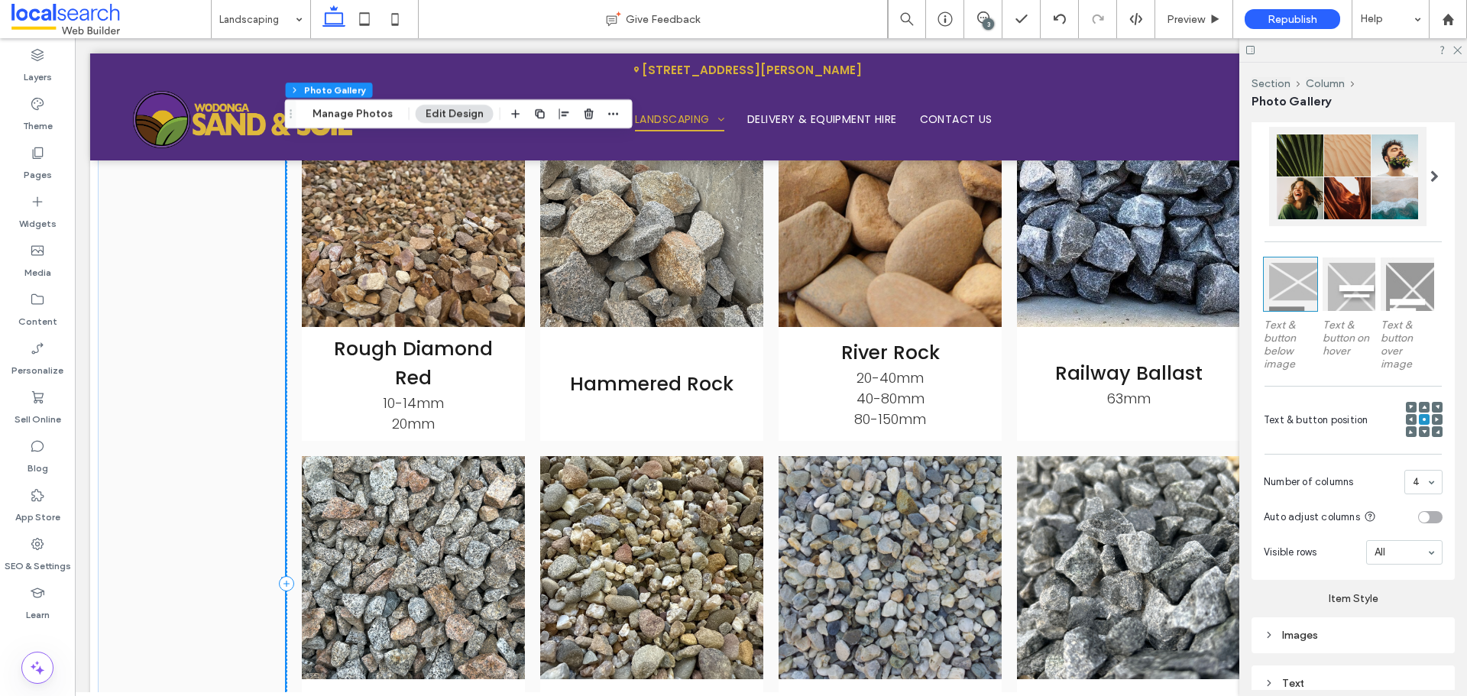
scroll to position [382, 0]
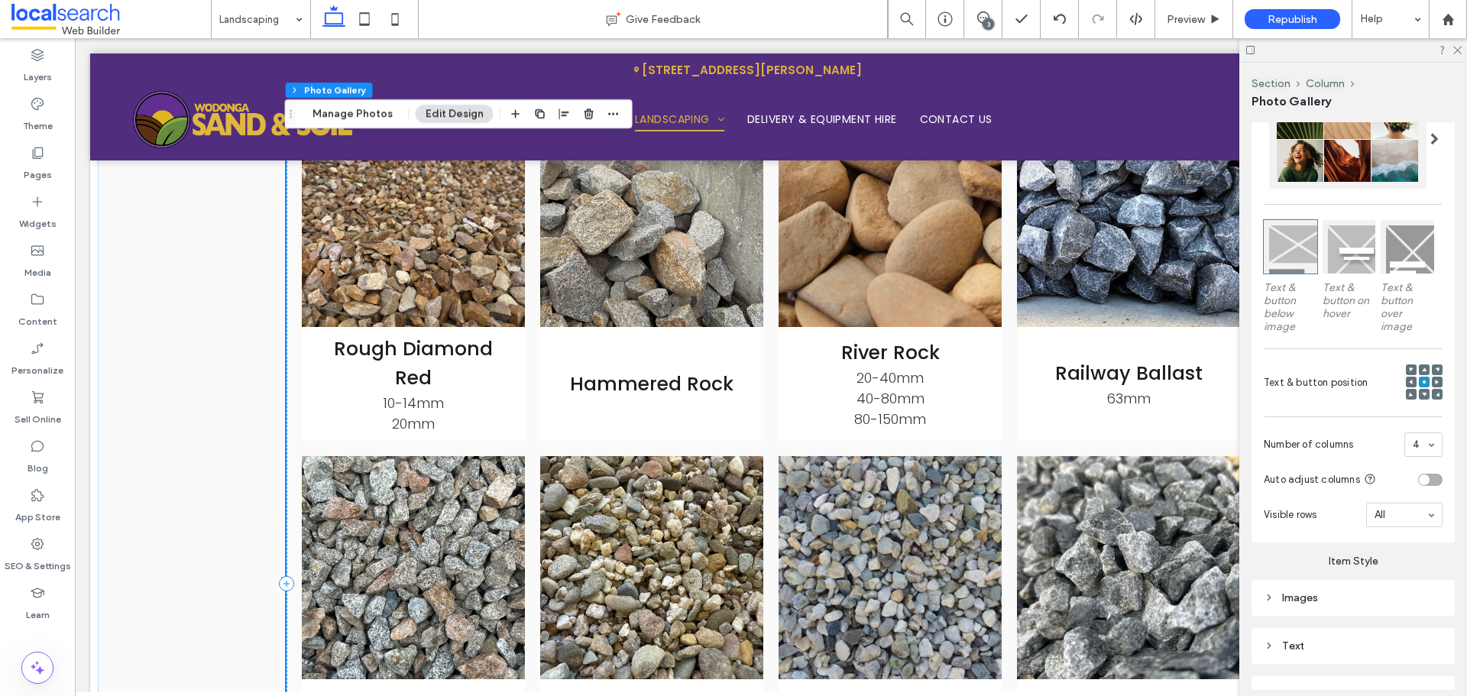
click at [1422, 371] on span at bounding box center [1424, 369] width 5 height 11
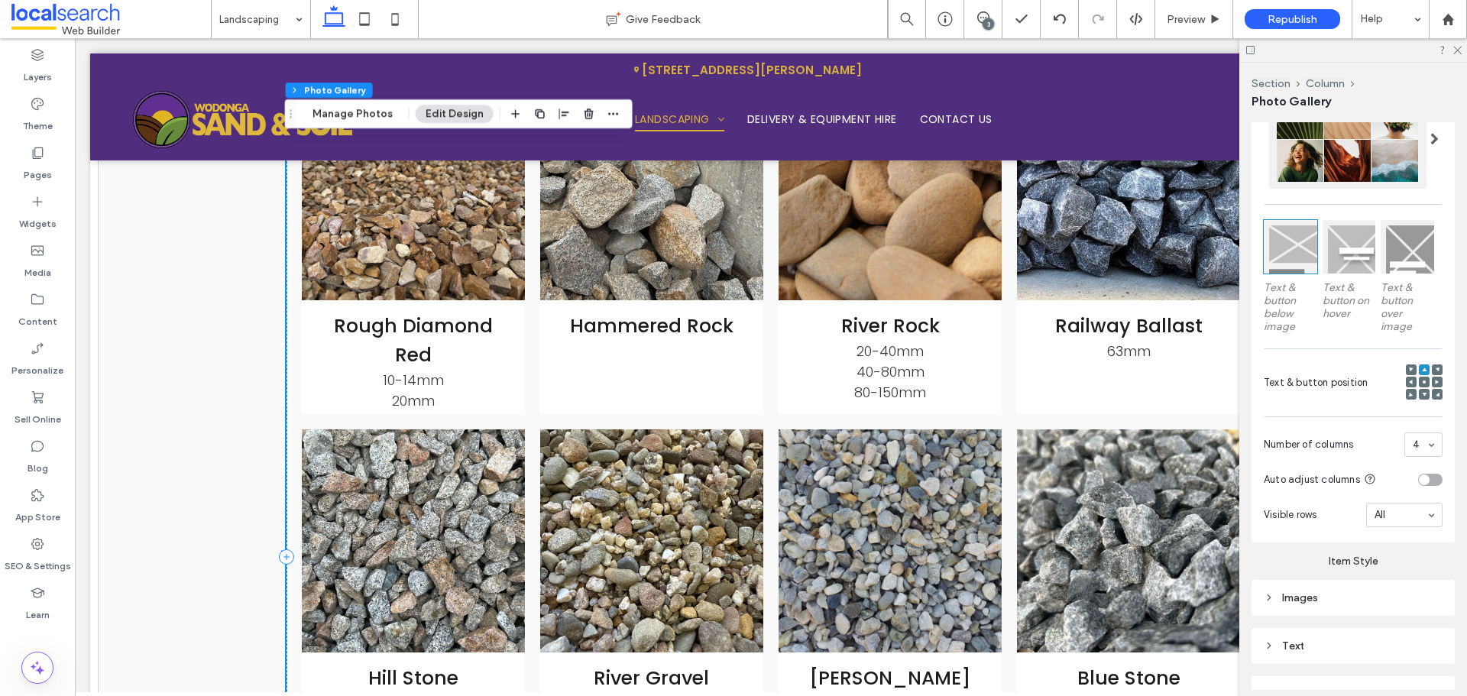
scroll to position [3302, 0]
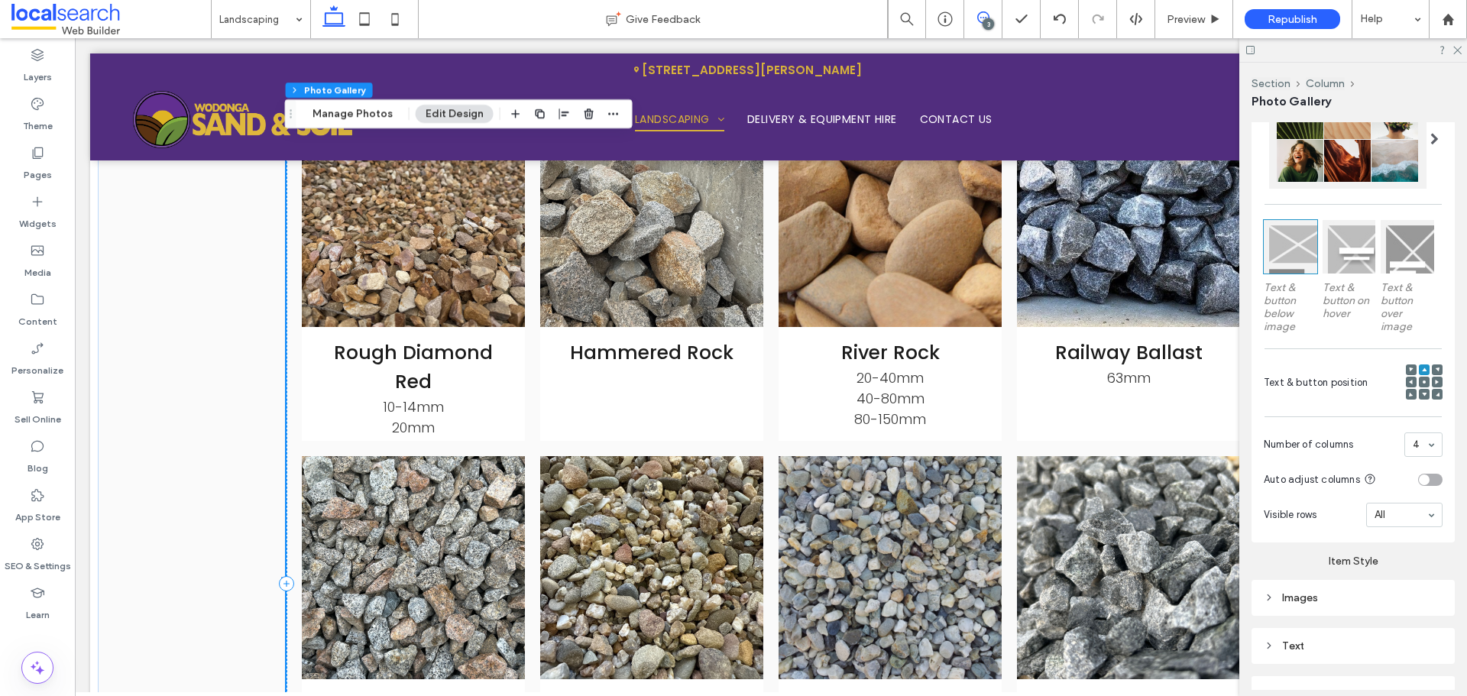
click at [979, 17] on icon at bounding box center [983, 17] width 12 height 12
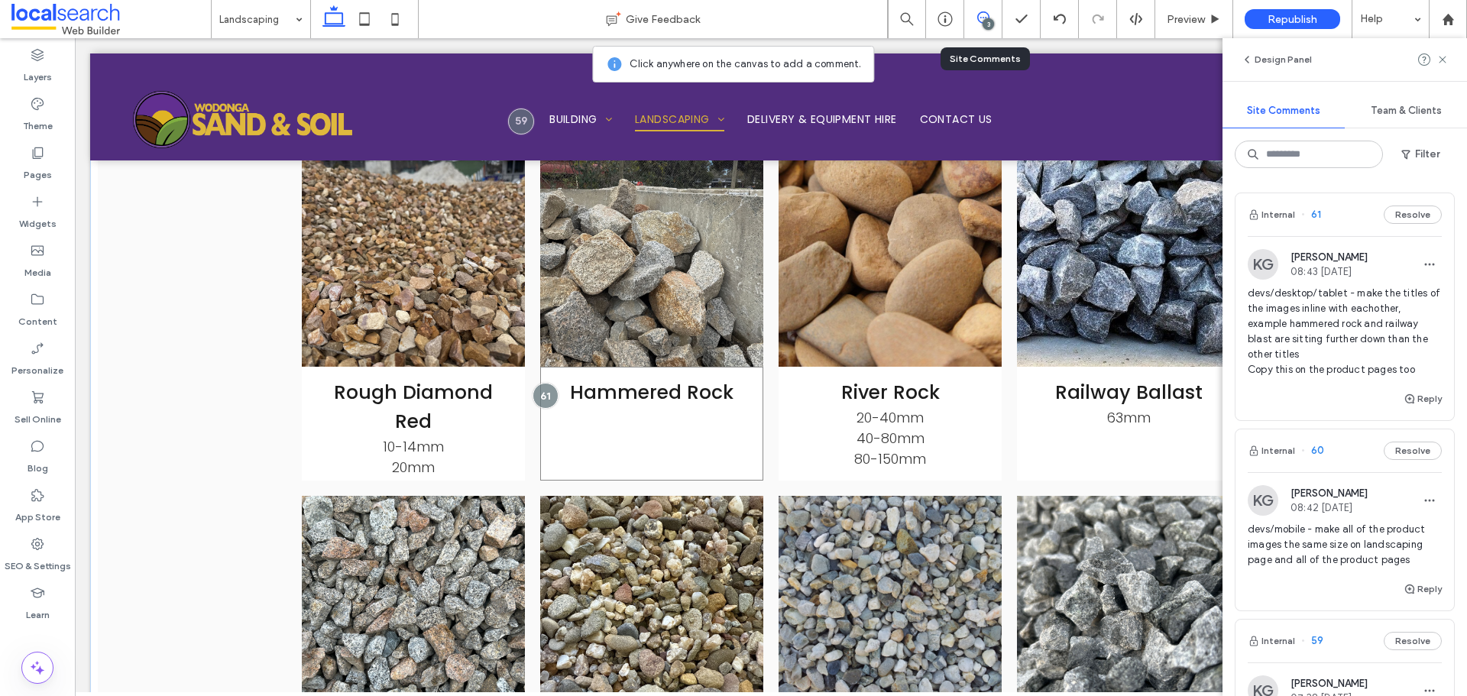
scroll to position [3225, 0]
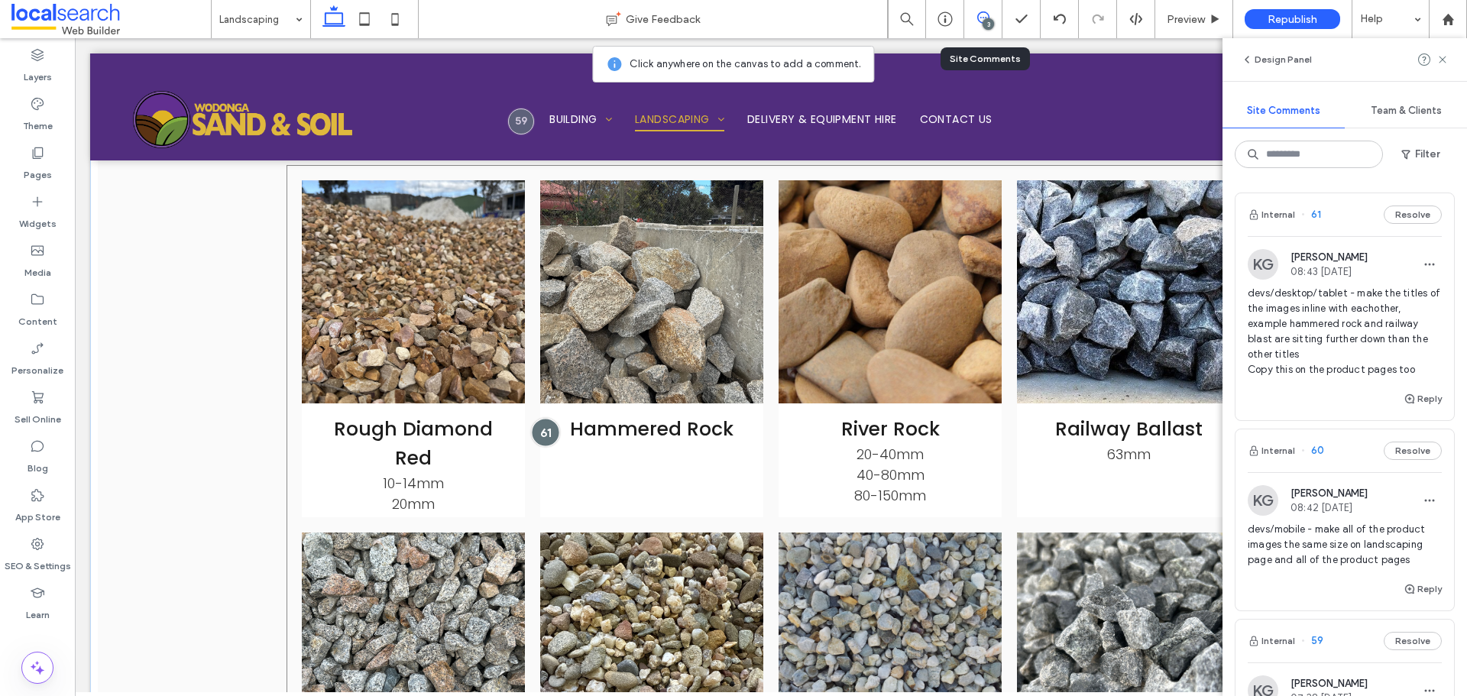
click at [539, 422] on div at bounding box center [545, 433] width 28 height 28
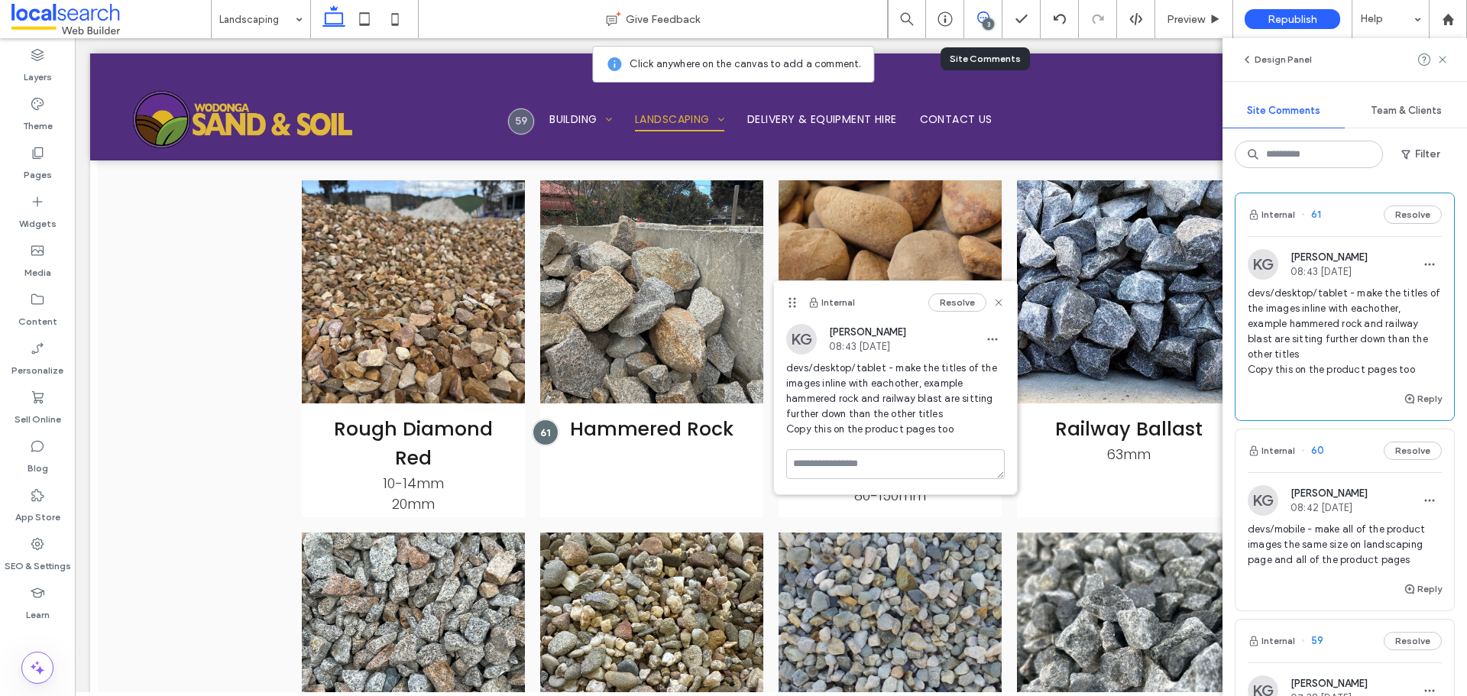
drag, startPoint x: 594, startPoint y: 333, endPoint x: 792, endPoint y: 303, distance: 200.1
click at [792, 303] on icon at bounding box center [792, 302] width 12 height 12
click at [998, 302] on use at bounding box center [998, 302] width 7 height 7
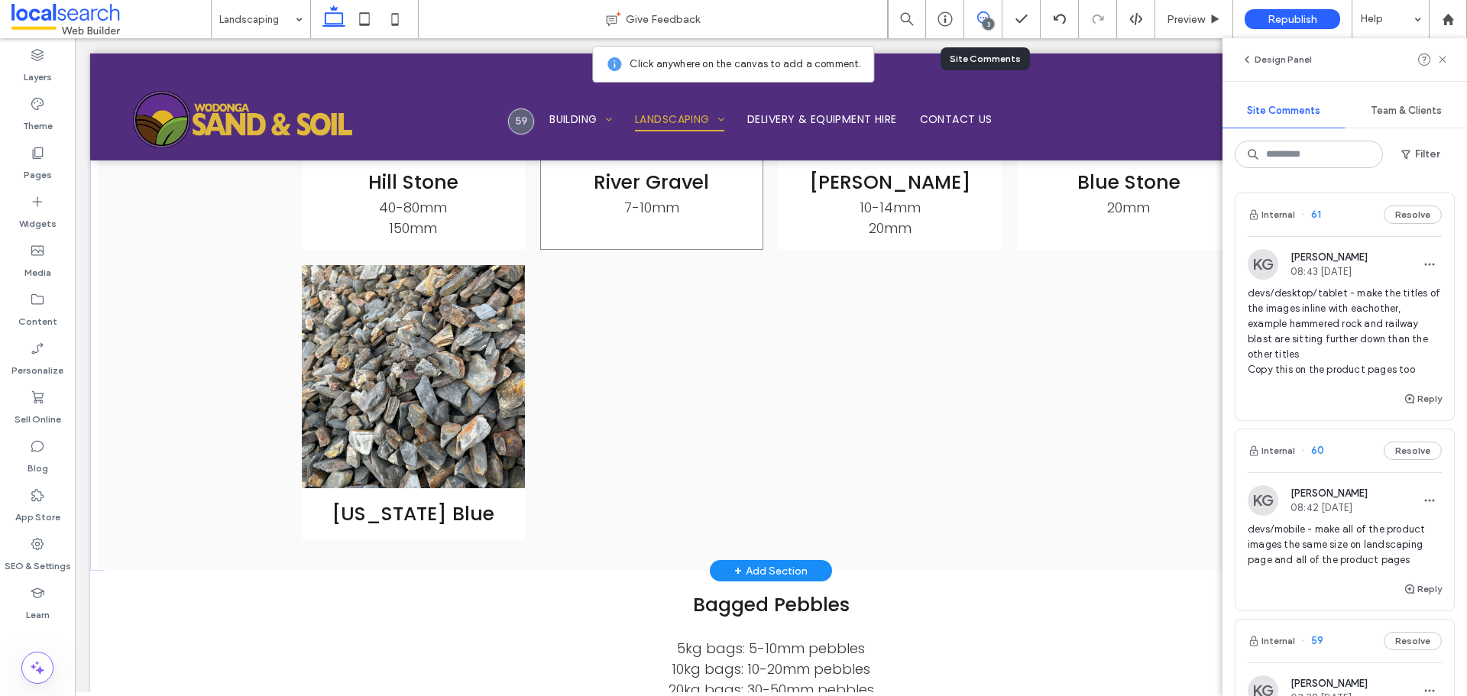
scroll to position [3607, 0]
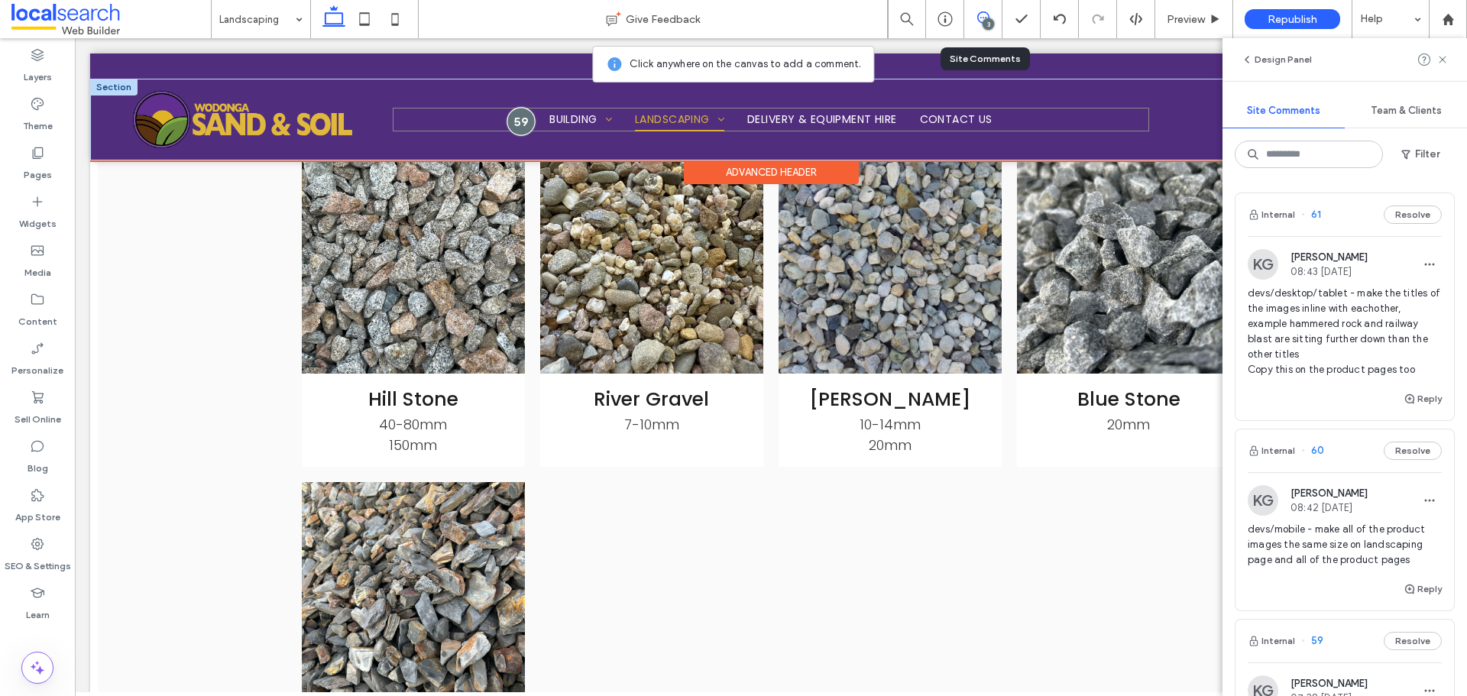
click at [513, 114] on div at bounding box center [521, 121] width 28 height 28
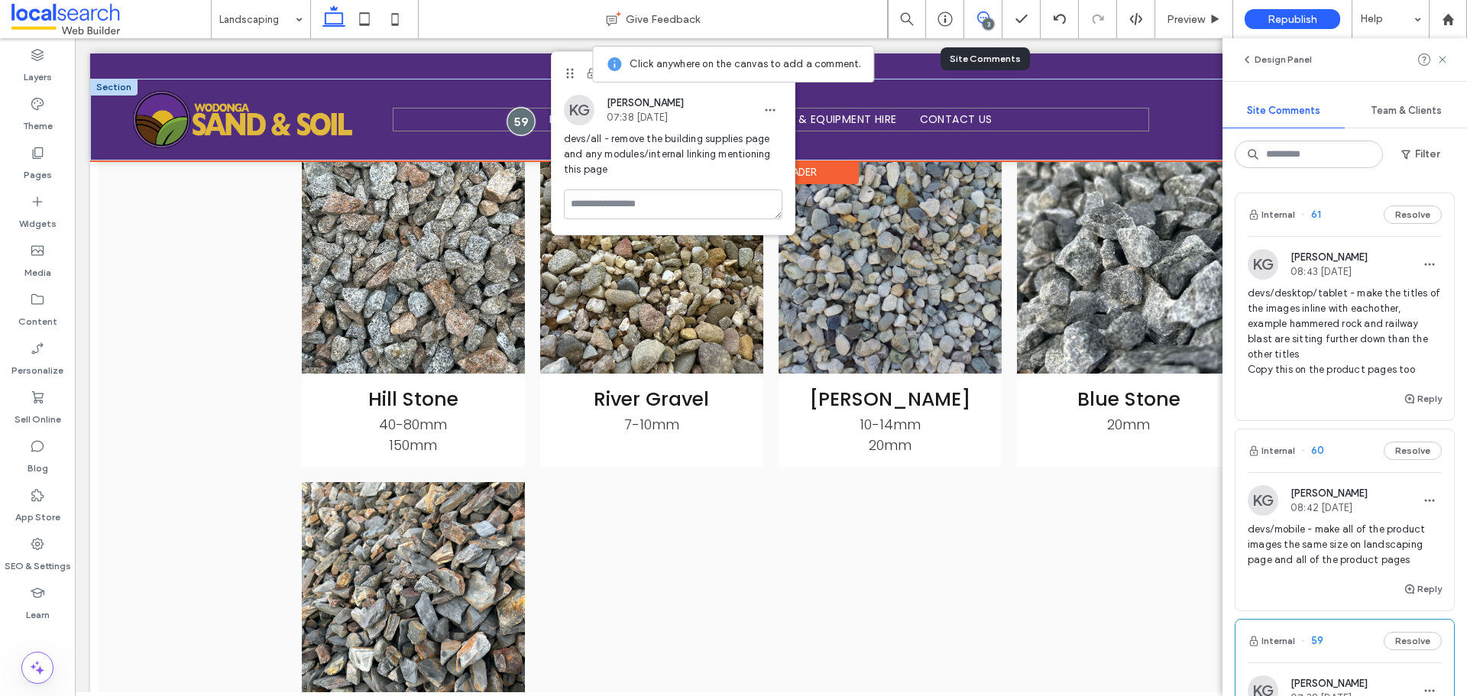
click at [517, 122] on div at bounding box center [521, 121] width 28 height 28
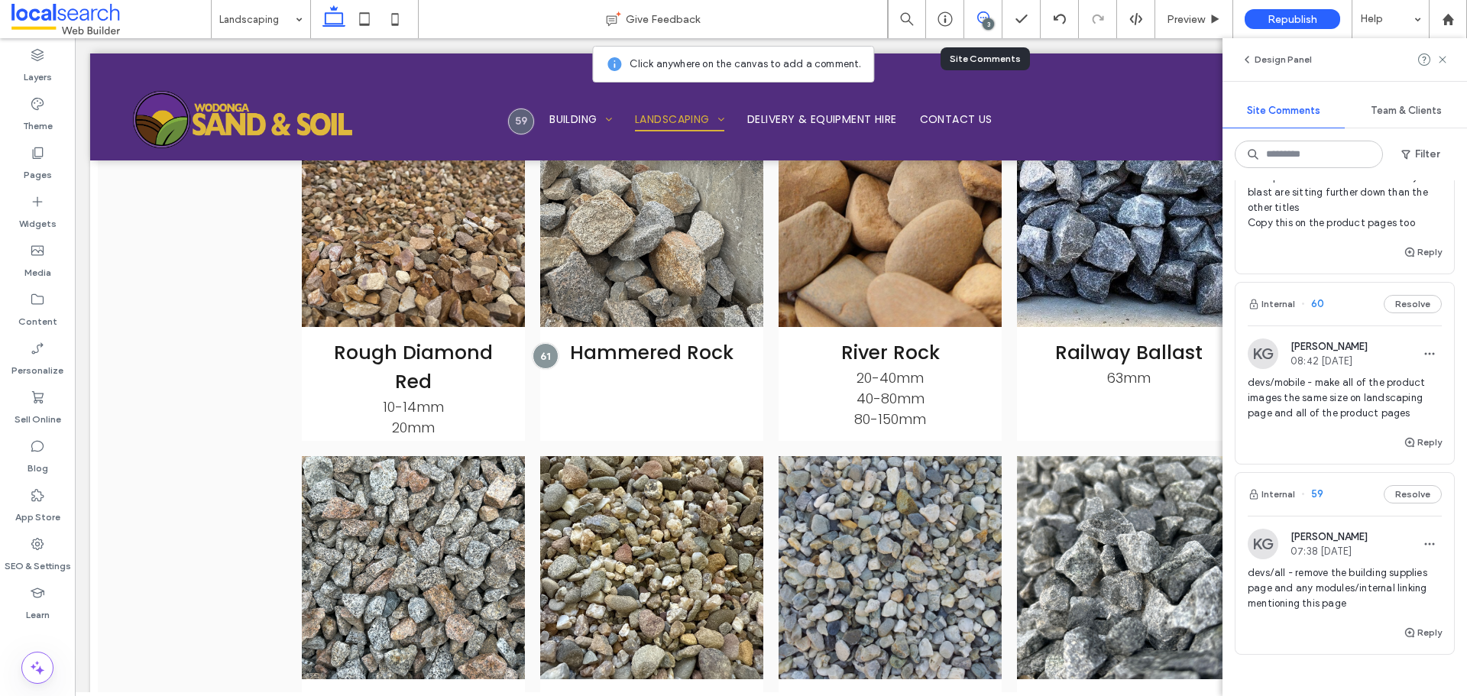
scroll to position [153, 0]
click at [1358, 566] on span "devs/all - remove the building supplies page and any modules/internal linking m…" at bounding box center [1345, 582] width 194 height 46
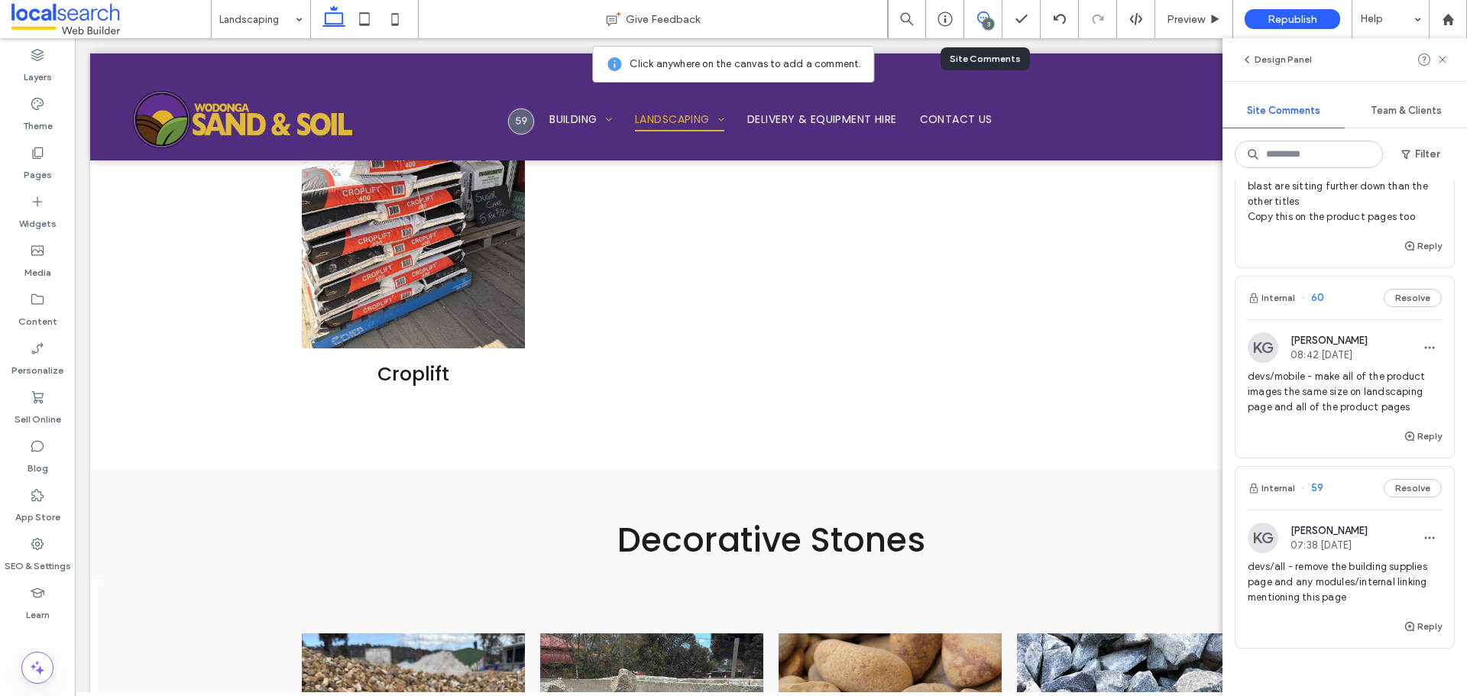
scroll to position [844, 0]
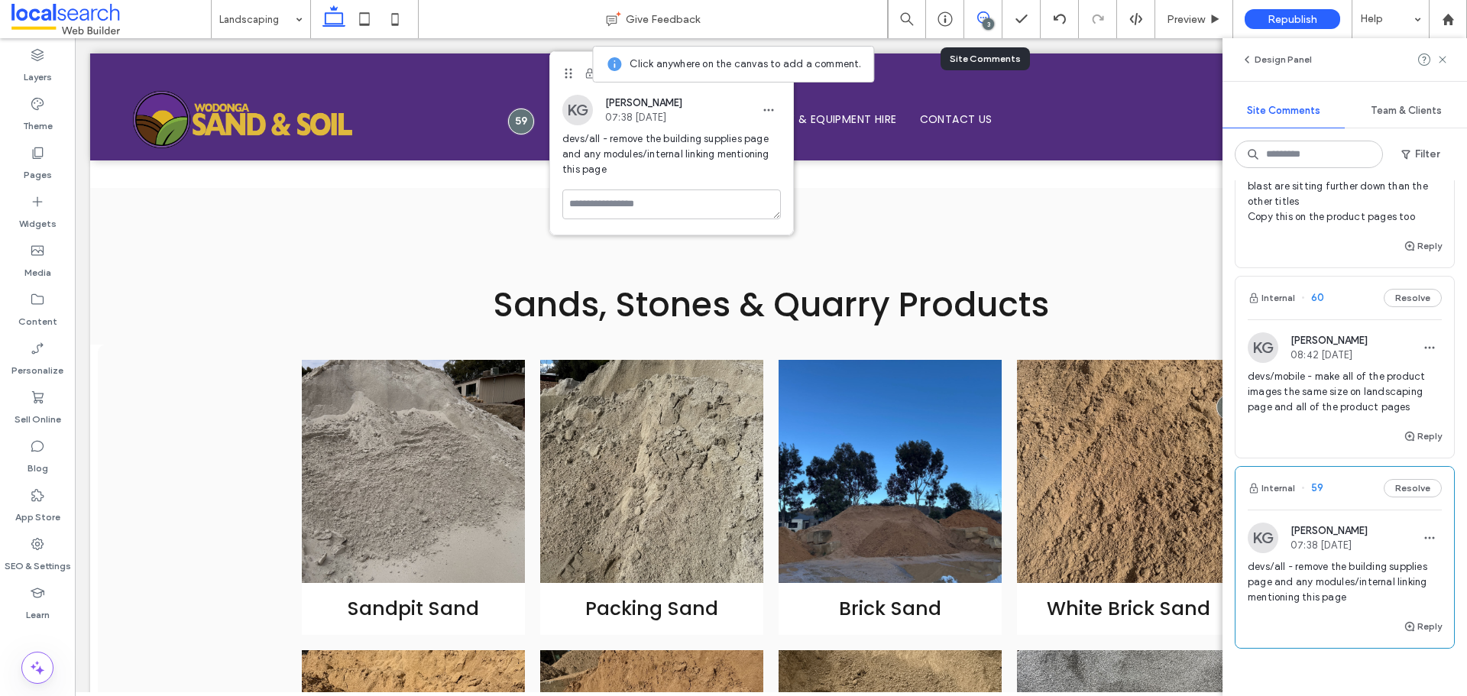
click at [1375, 371] on span "devs/mobile - make all of the product images the same size on landscaping page …" at bounding box center [1345, 392] width 194 height 46
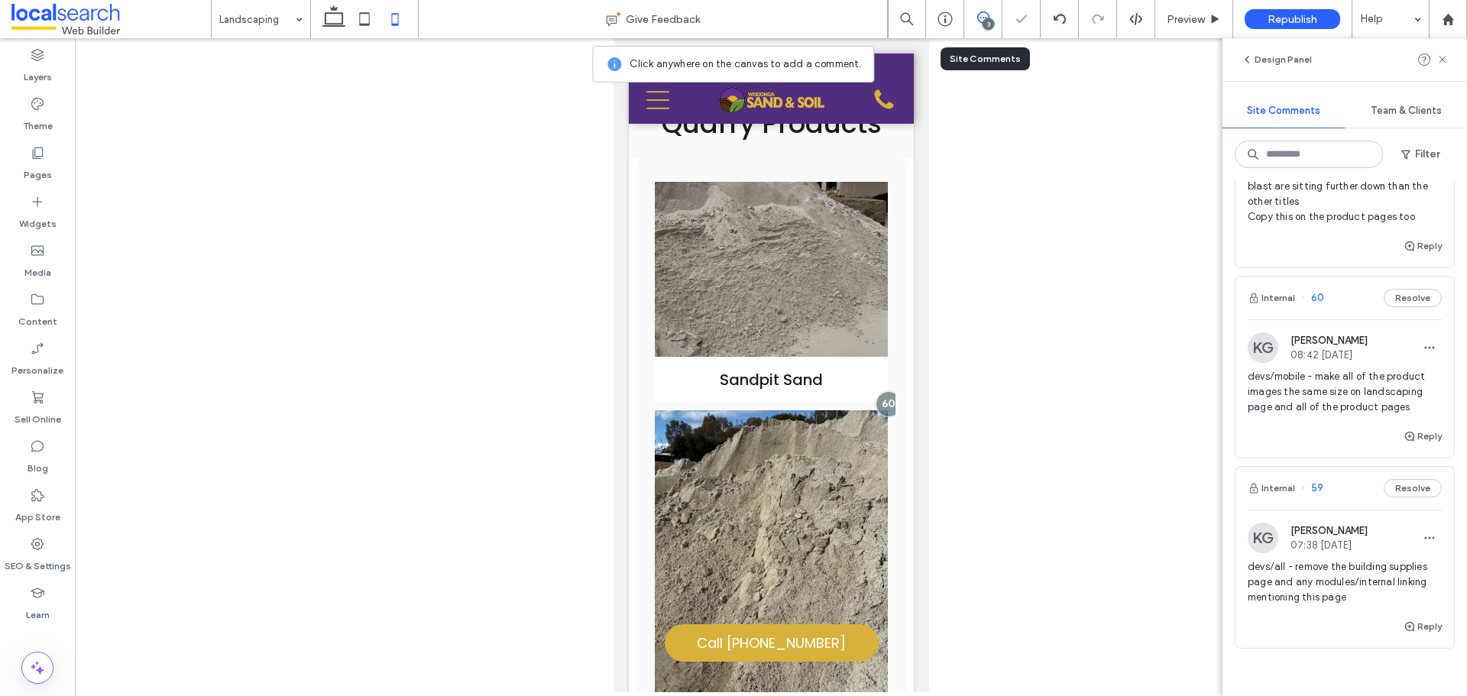
scroll to position [1054, 0]
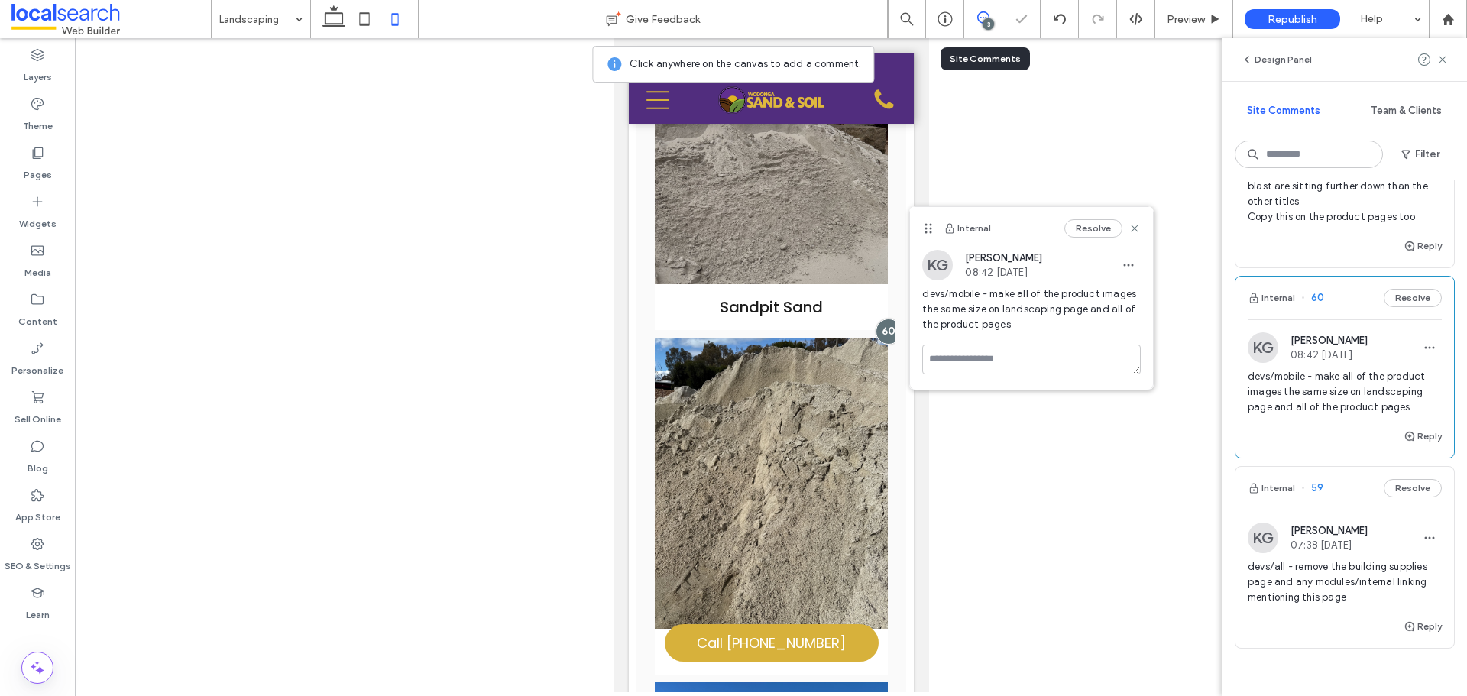
click at [1350, 210] on span "devs/desktop/tablet - make the titles of the images inline with eachother, exam…" at bounding box center [1345, 179] width 194 height 92
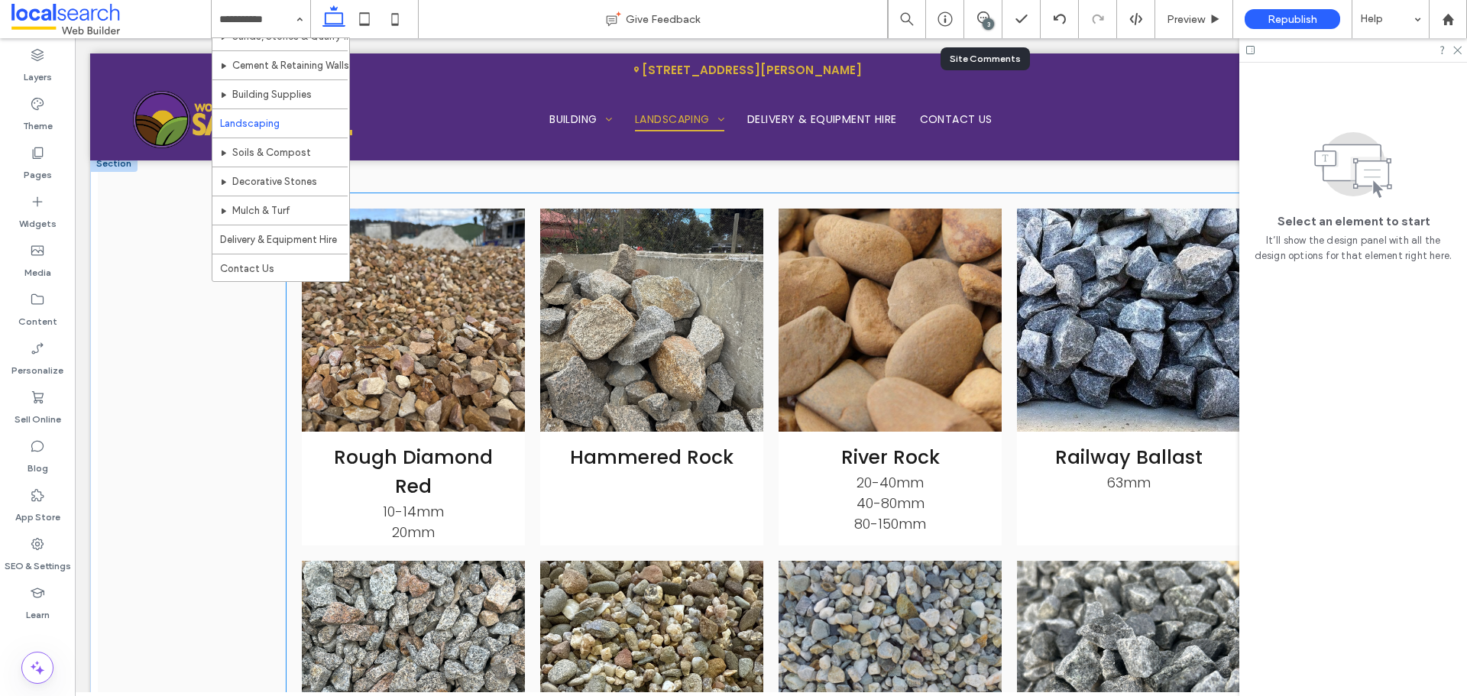
scroll to position [3149, 0]
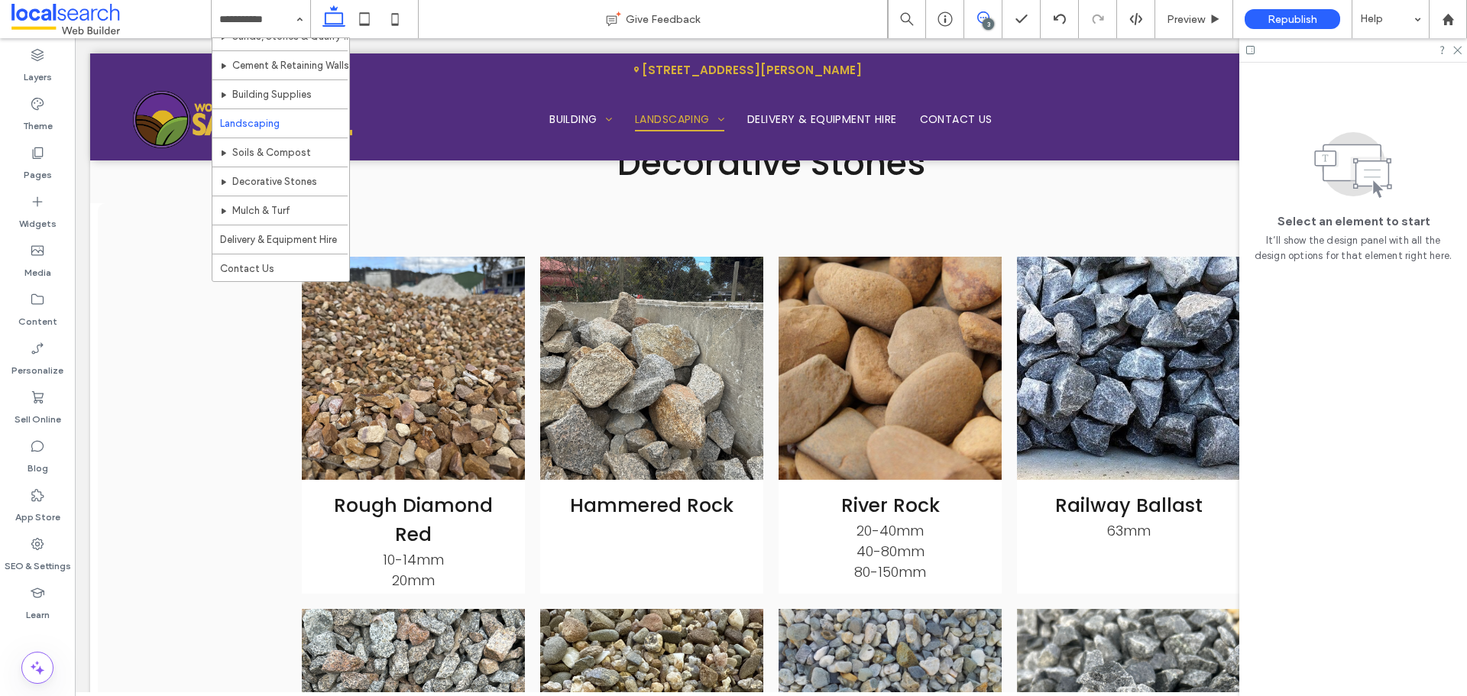
click at [980, 18] on icon at bounding box center [983, 17] width 12 height 12
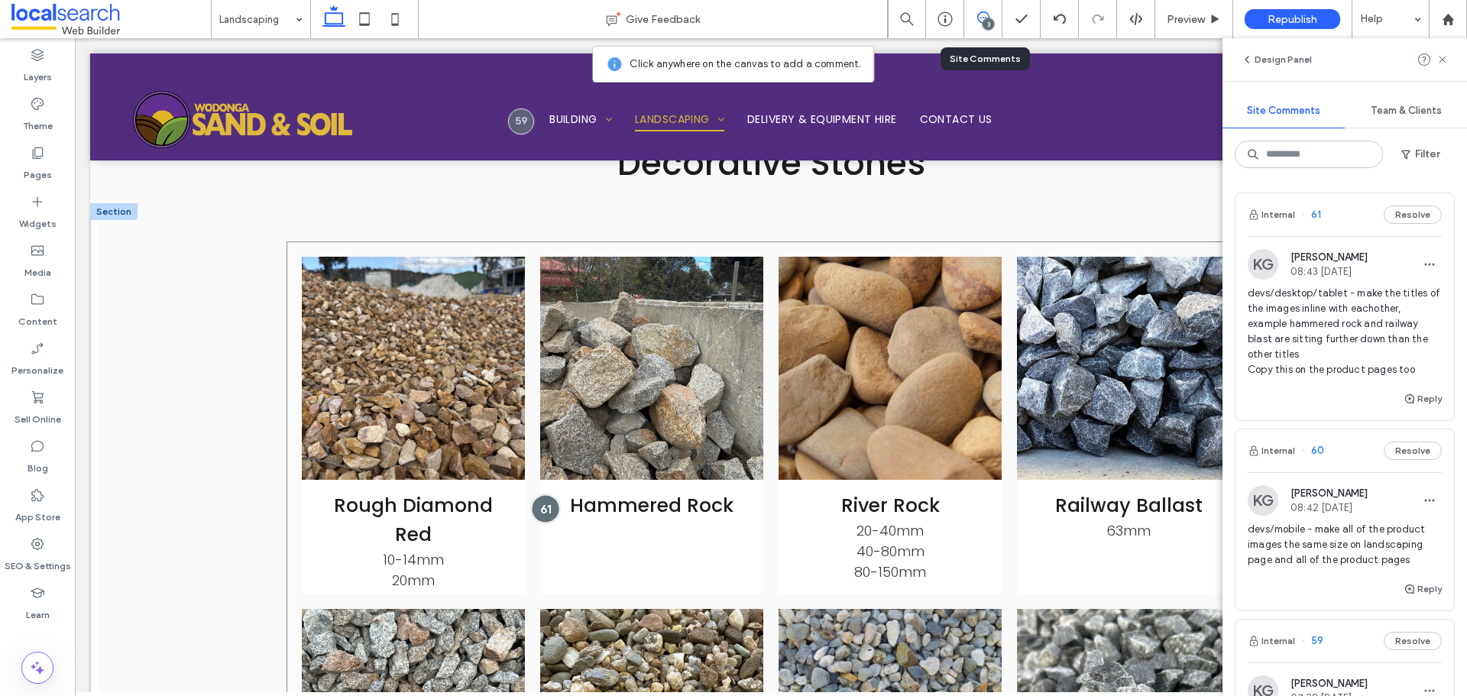
click at [549, 495] on div at bounding box center [545, 509] width 28 height 28
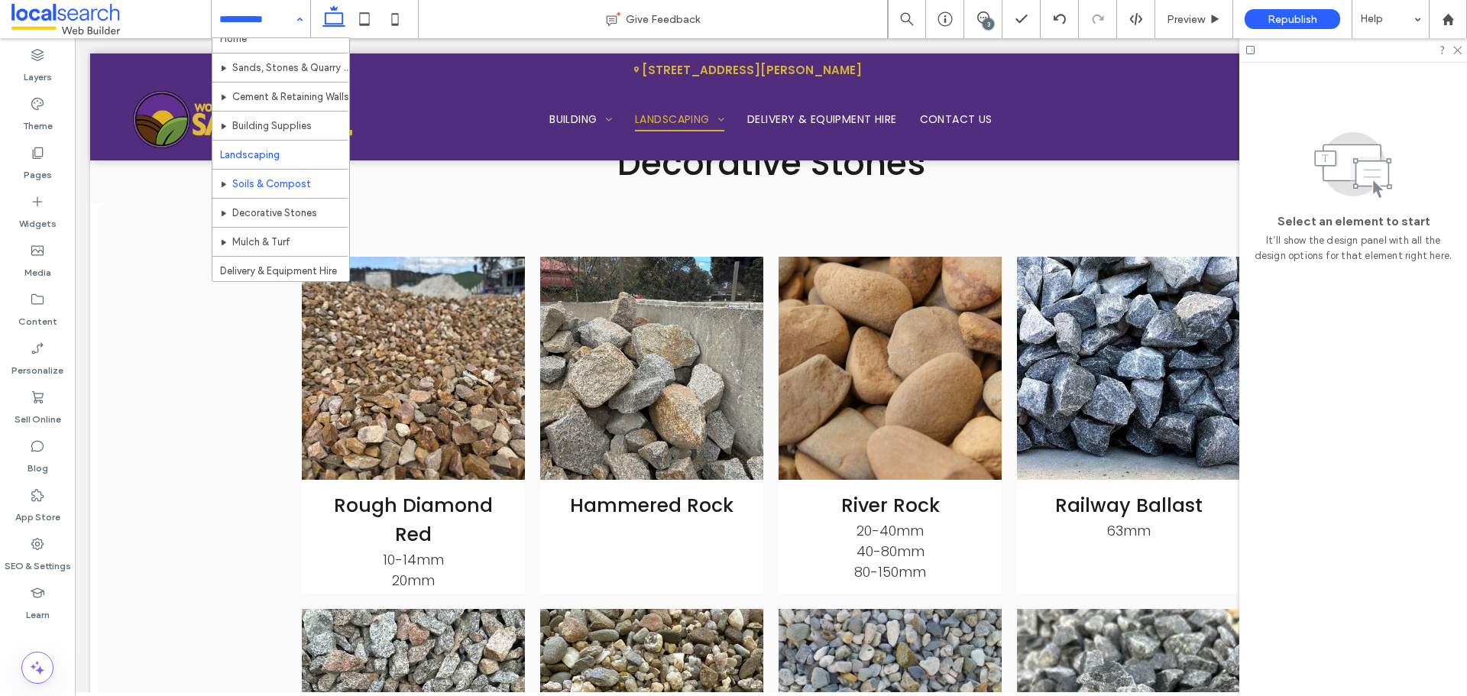
scroll to position [0, 0]
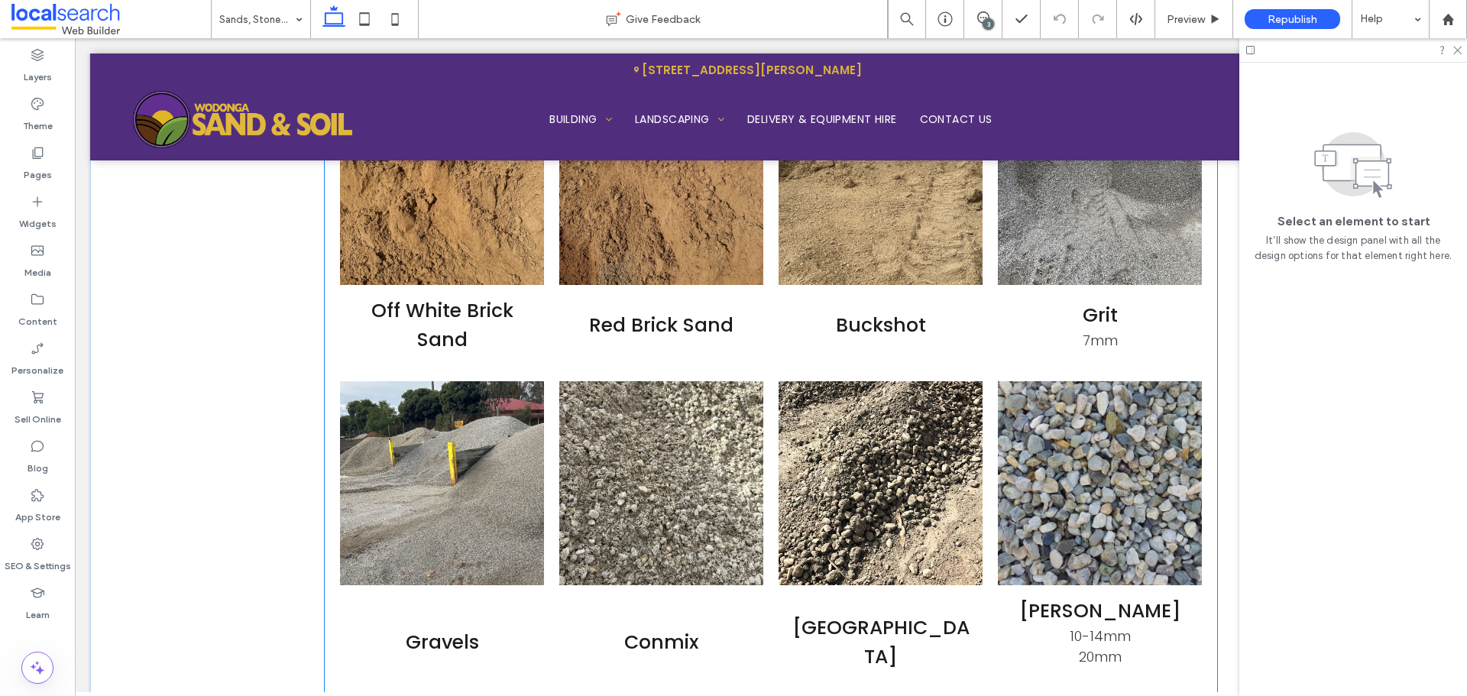
scroll to position [2216, 0]
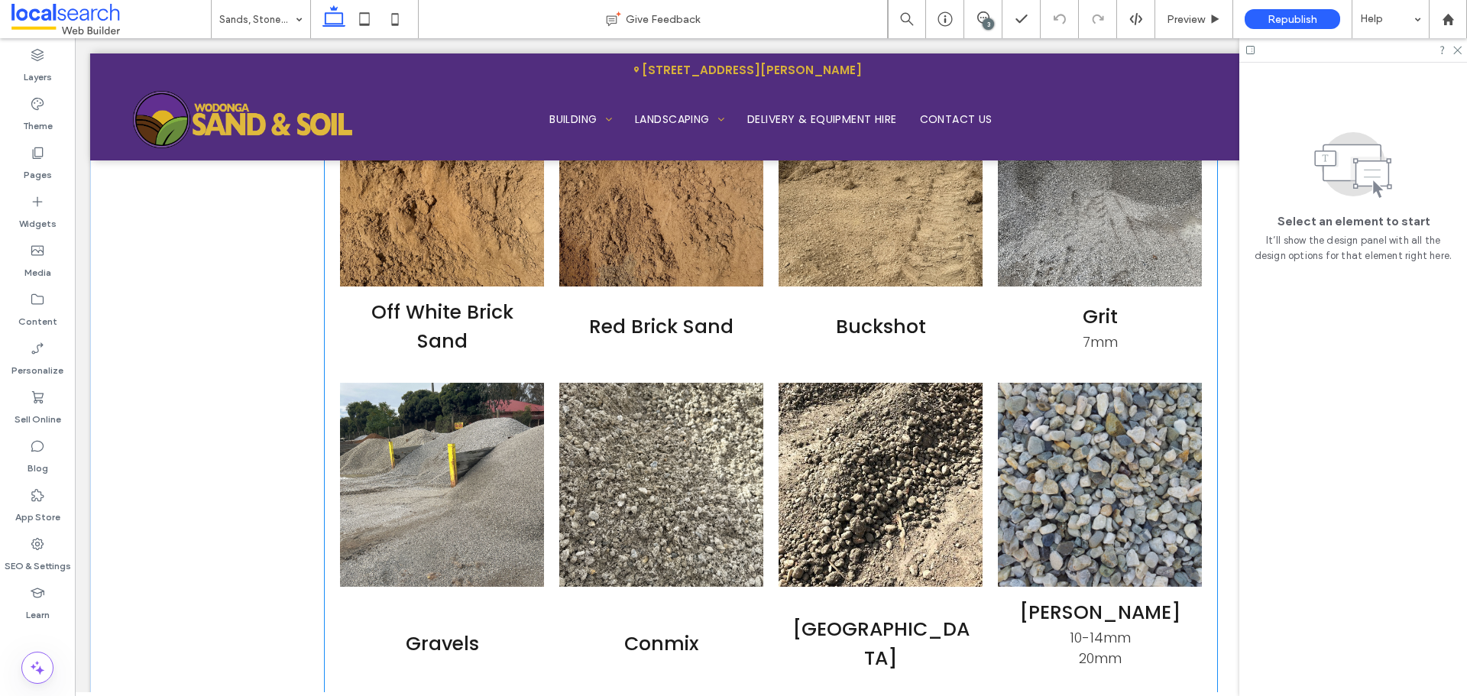
click at [626, 382] on li "Conmix Button" at bounding box center [661, 541] width 219 height 333
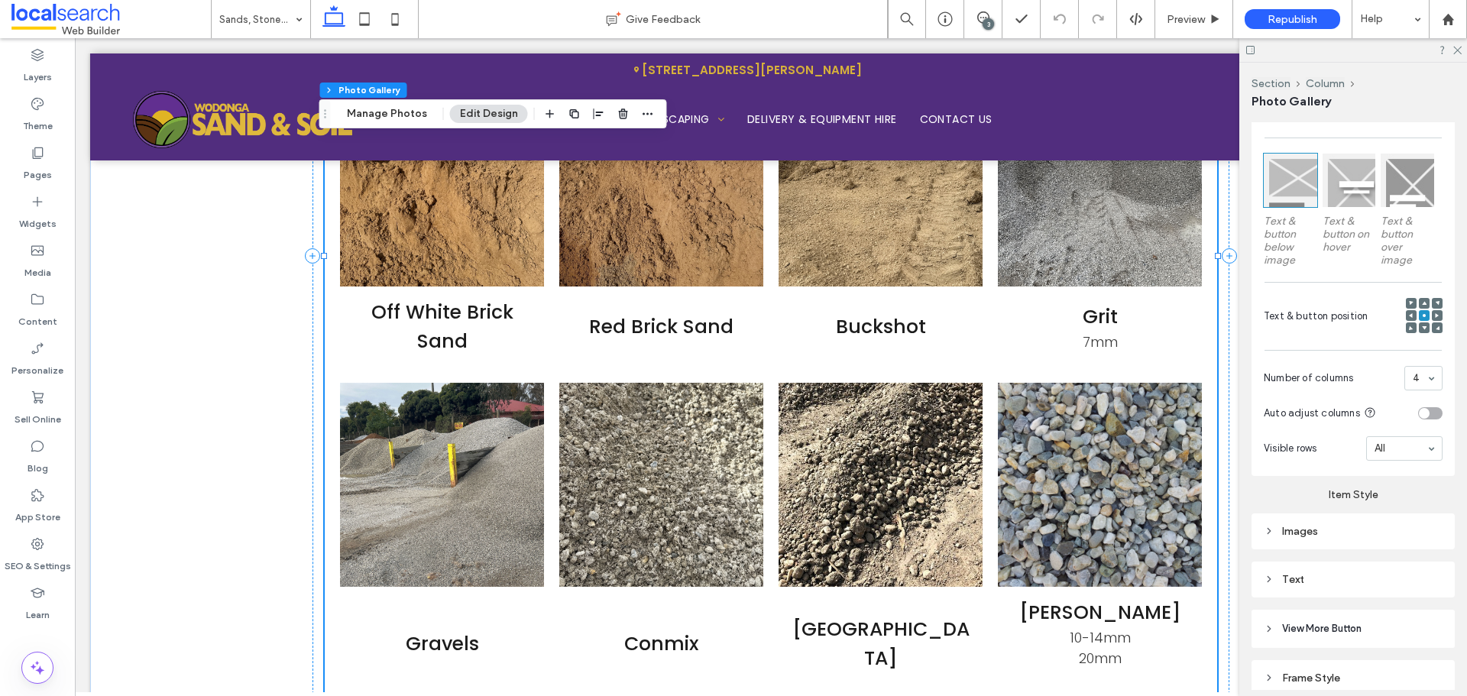
scroll to position [458, 0]
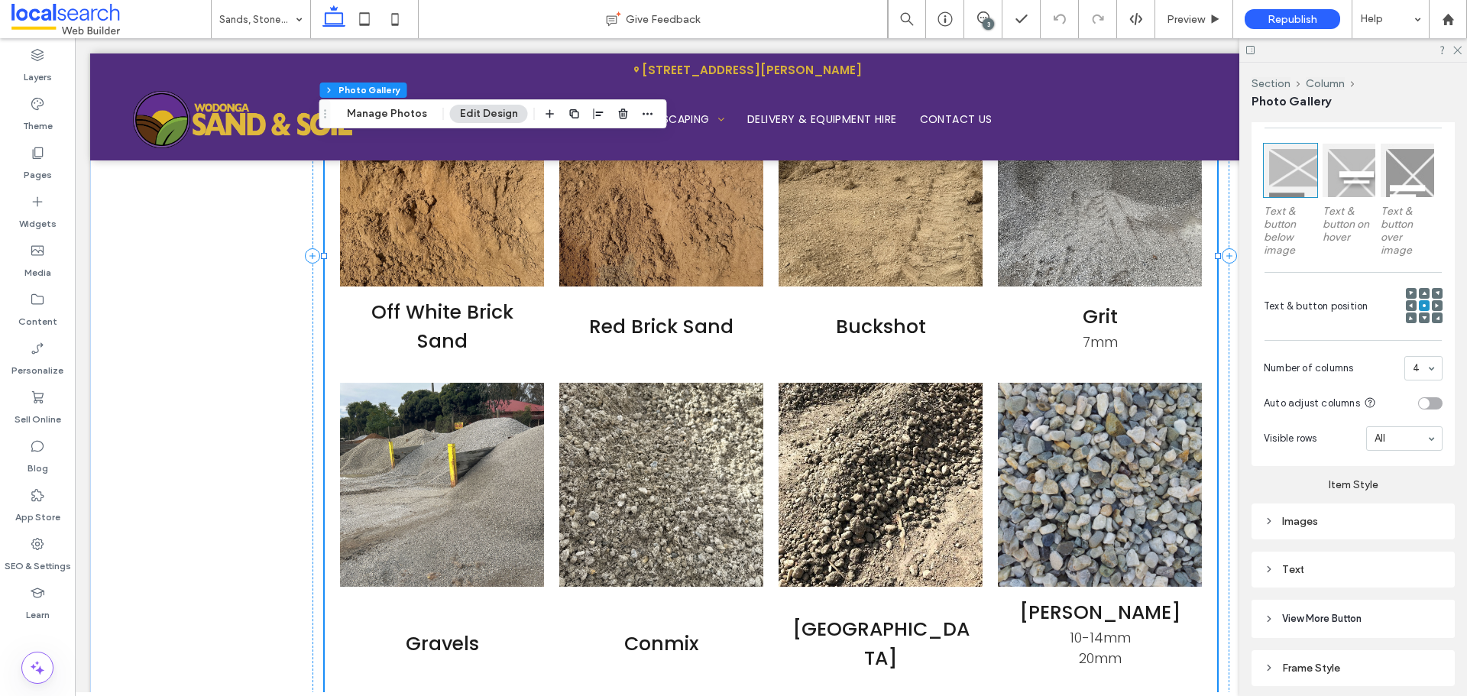
click at [1422, 291] on icon at bounding box center [1424, 293] width 5 height 5
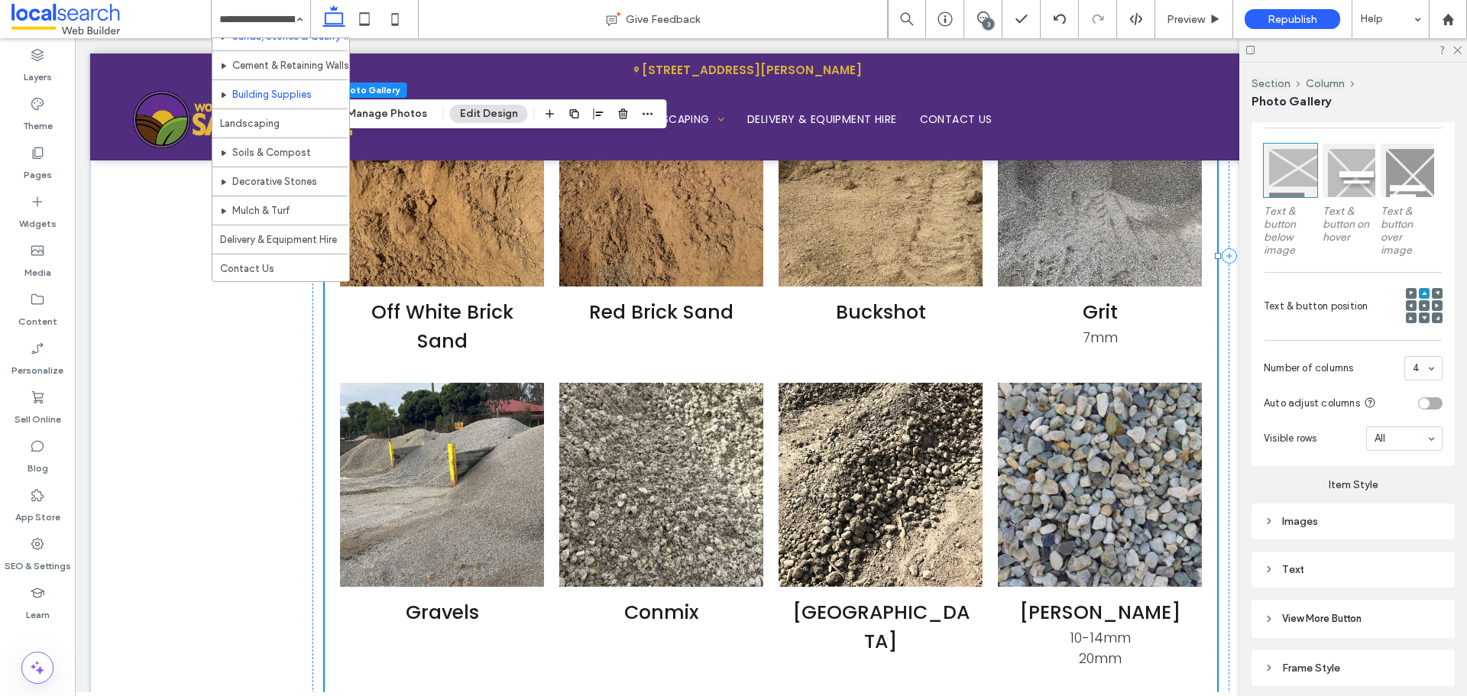
scroll to position [0, 0]
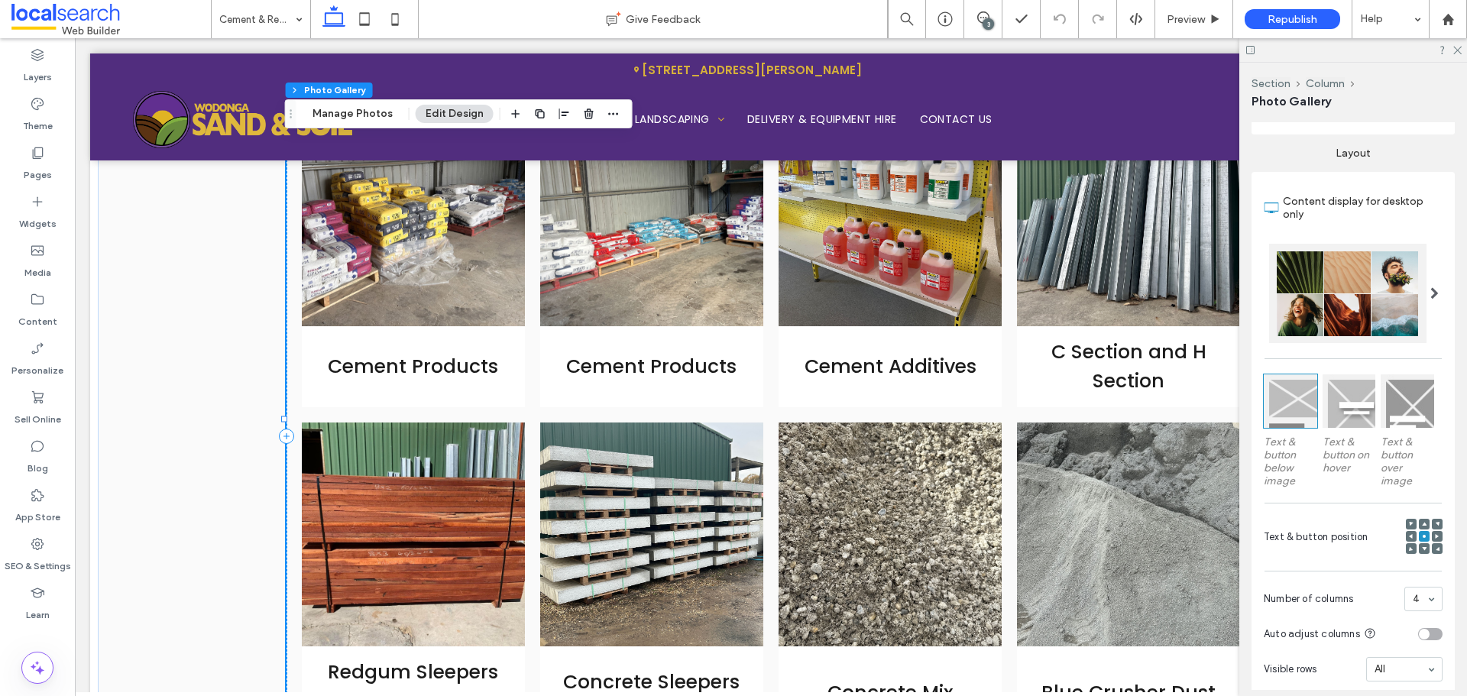
scroll to position [229, 0]
drag, startPoint x: 988, startPoint y: 20, endPoint x: 898, endPoint y: 18, distance: 90.2
click at [988, 20] on div "3" at bounding box center [988, 23] width 11 height 11
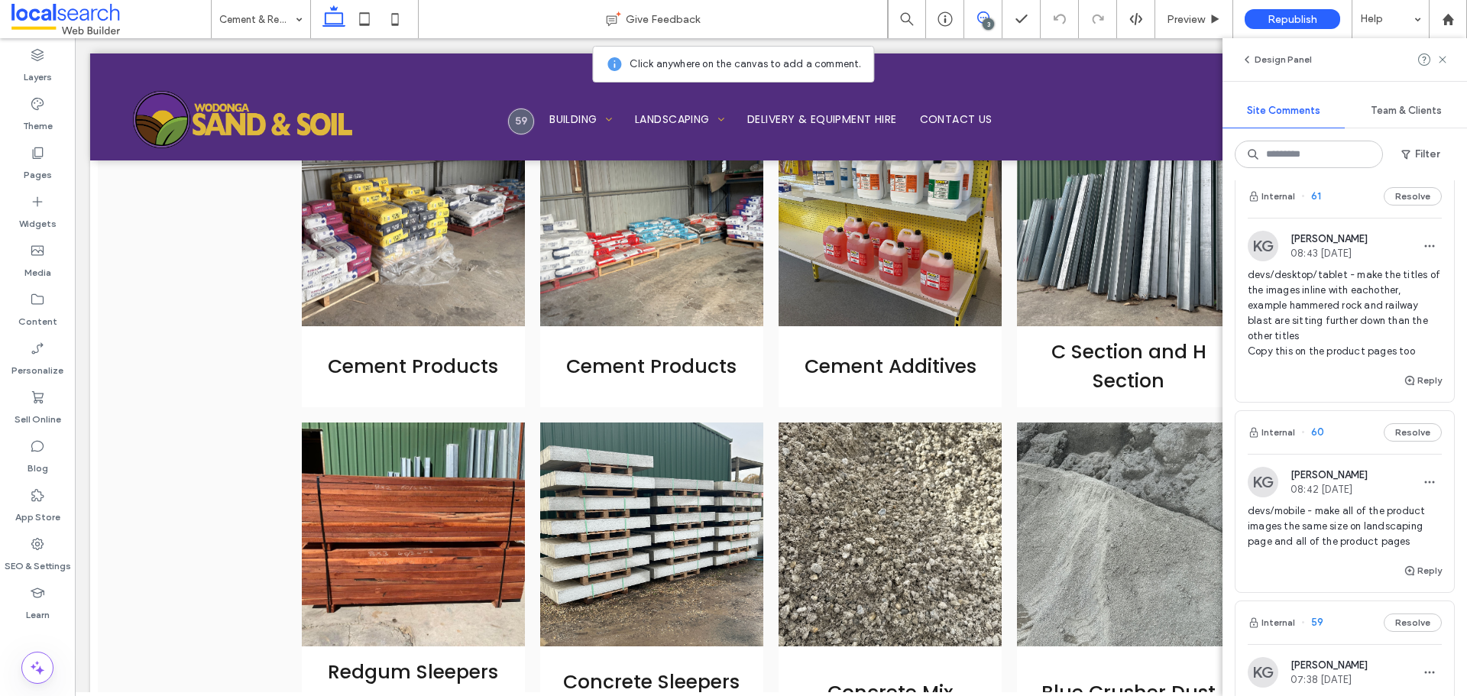
scroll to position [0, 0]
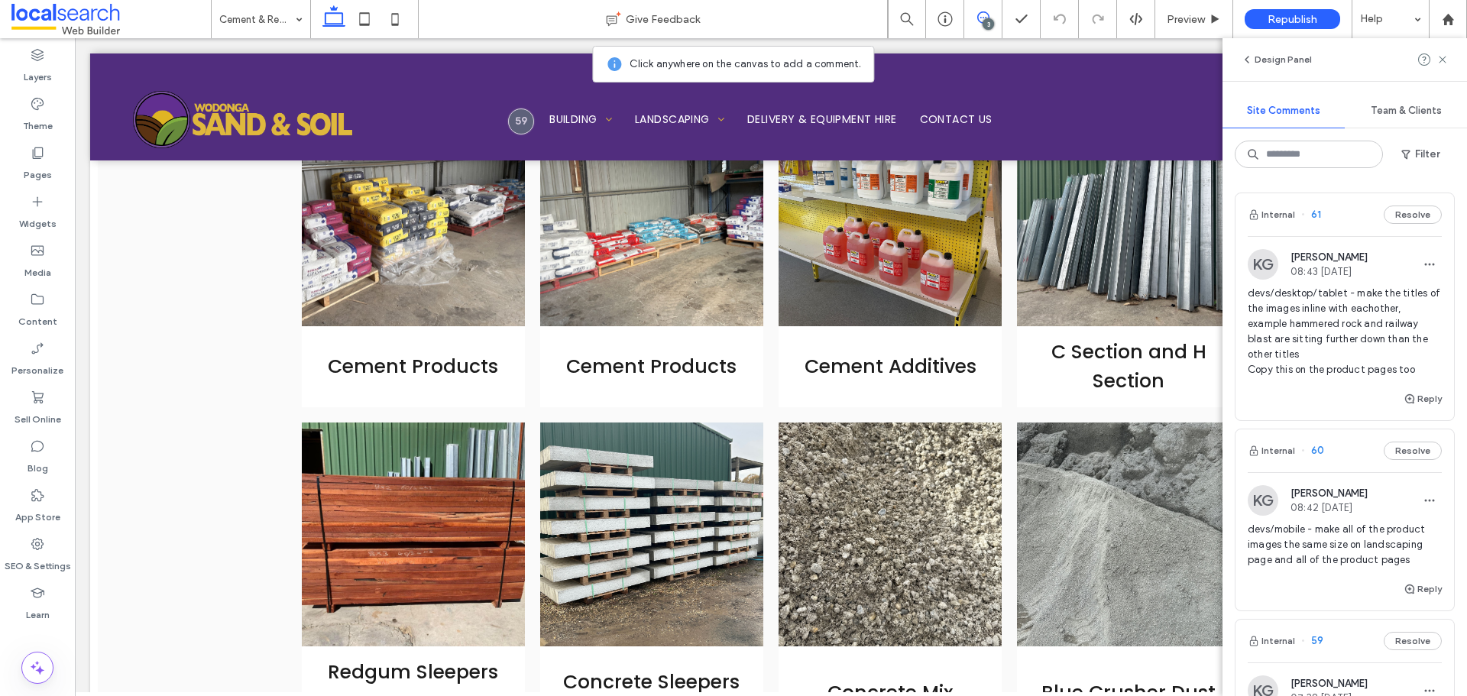
click at [1337, 392] on div "Reply" at bounding box center [1345, 405] width 219 height 31
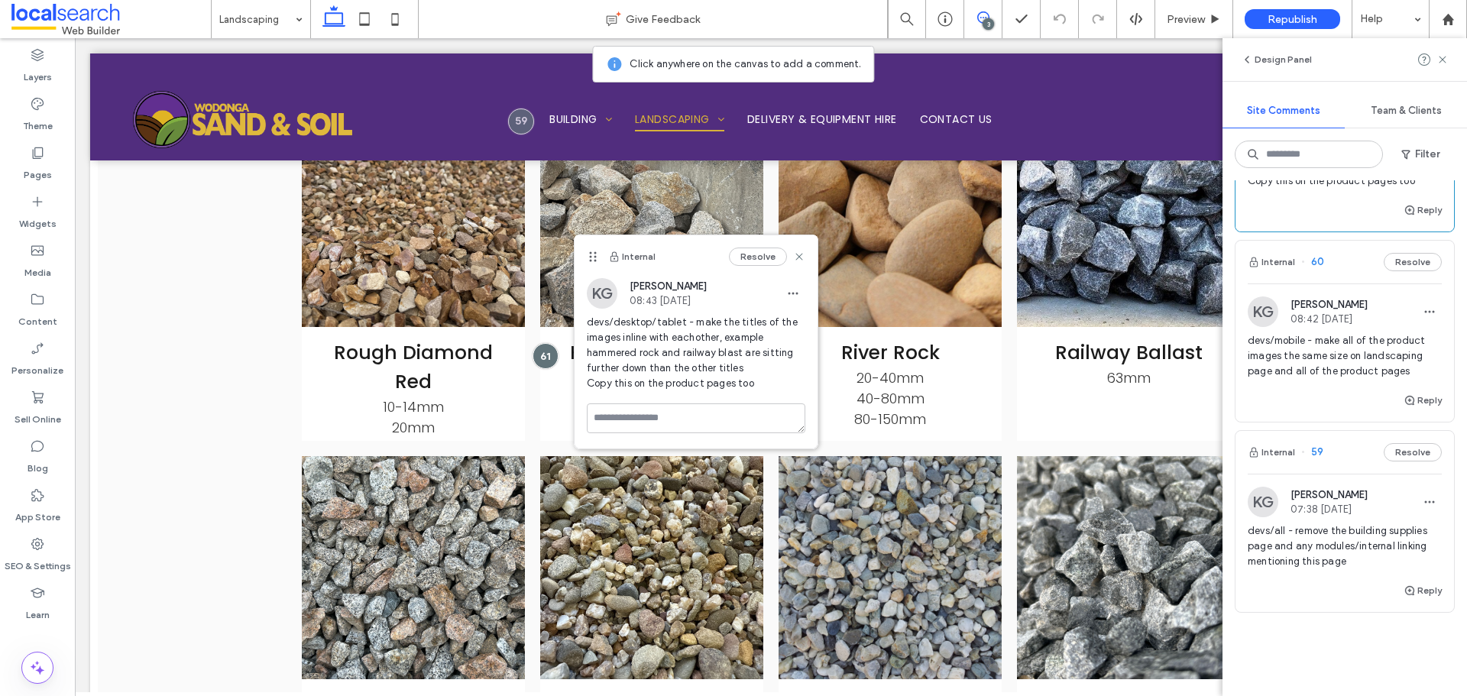
scroll to position [363, 0]
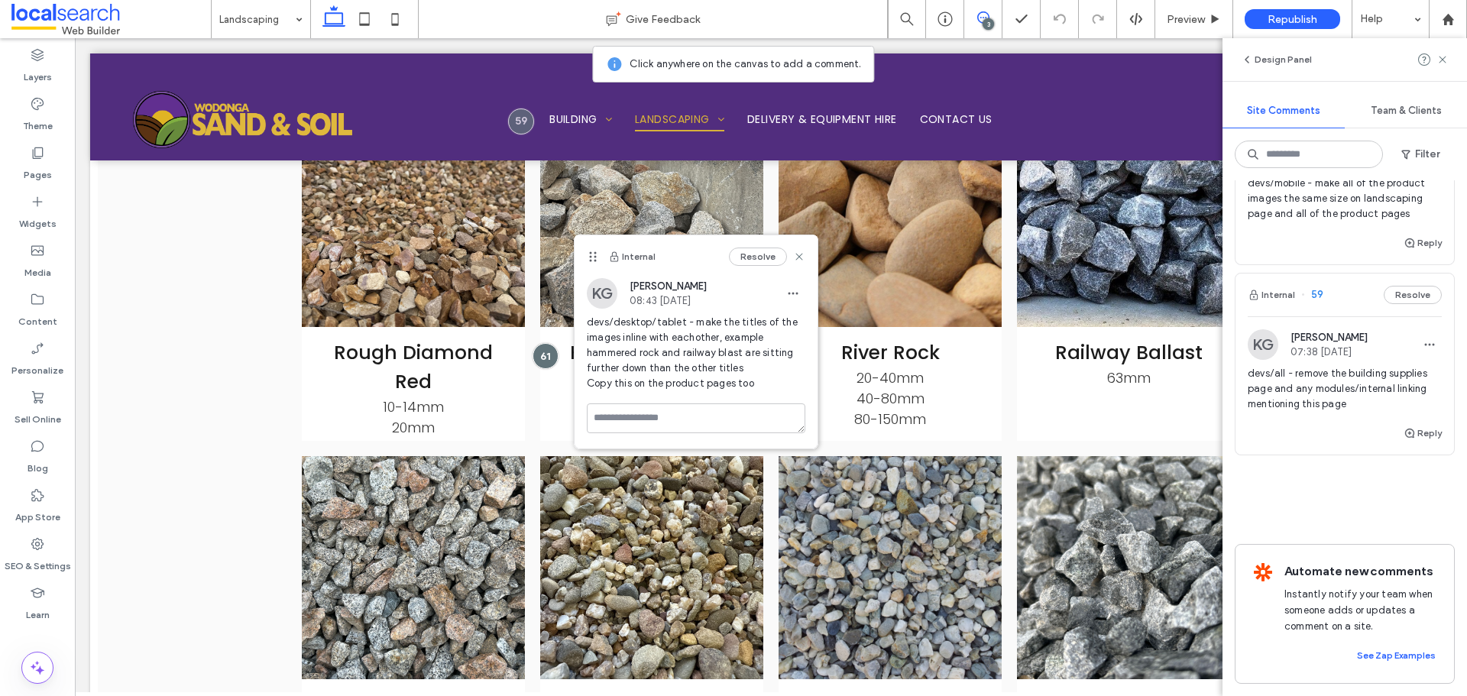
click at [1369, 563] on span "Automate new comments" at bounding box center [1359, 574] width 151 height 23
click at [1343, 380] on span "devs/all - remove the building supplies page and any modules/internal linking m…" at bounding box center [1345, 389] width 194 height 46
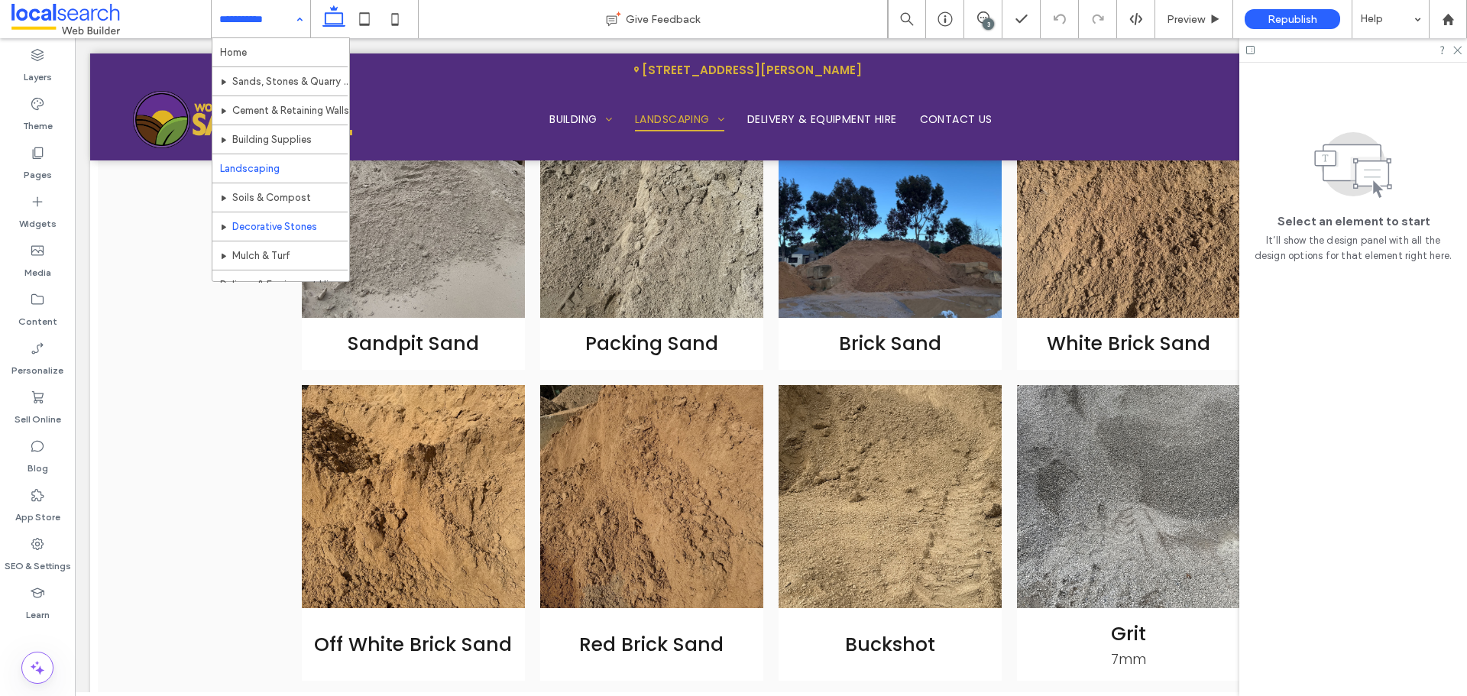
scroll to position [1111, 0]
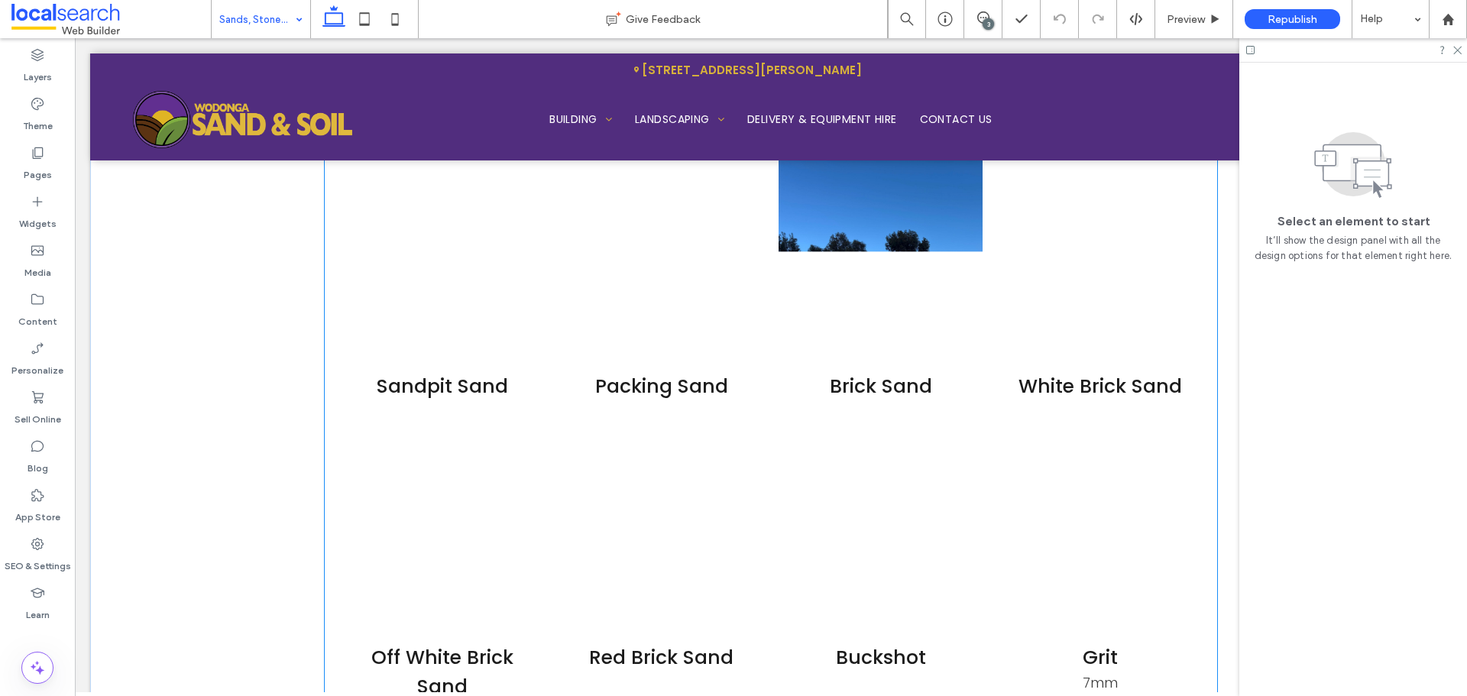
scroll to position [1757, 0]
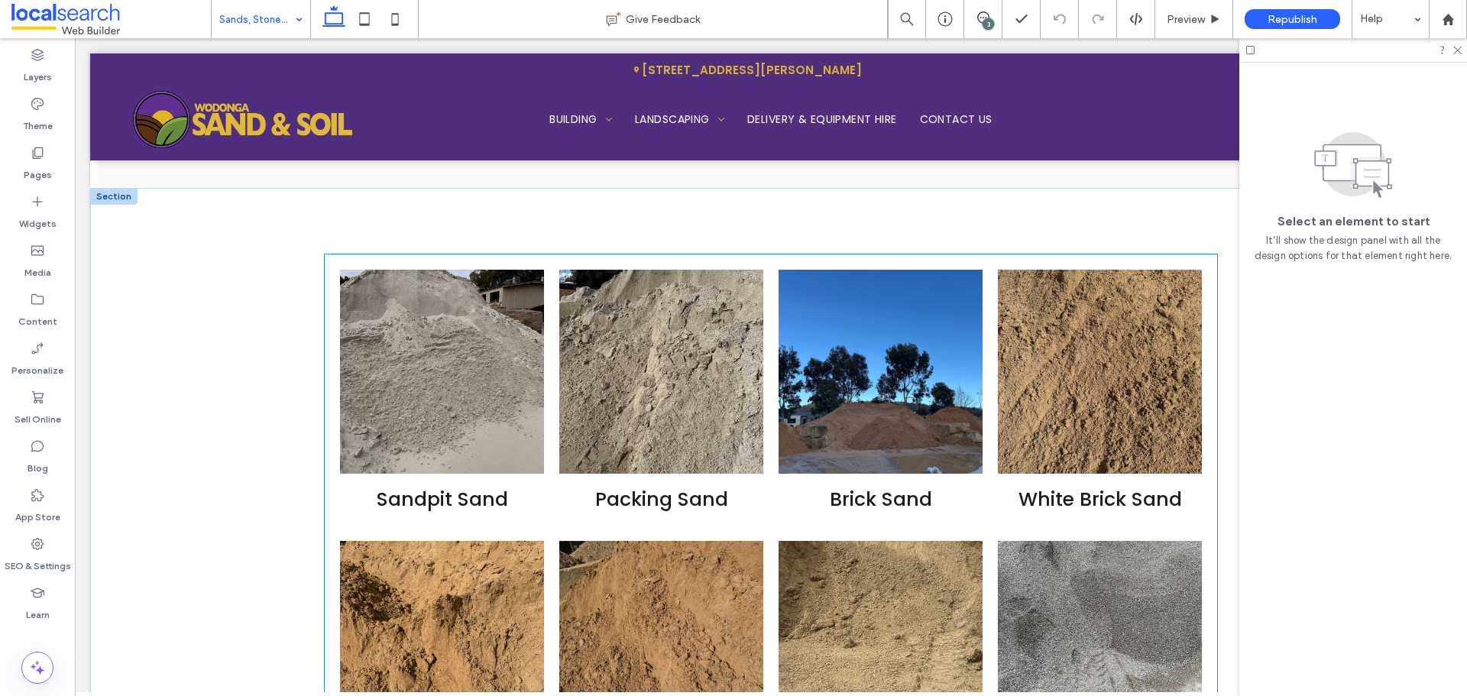
click at [771, 485] on li "Brick Sand Button" at bounding box center [880, 397] width 219 height 271
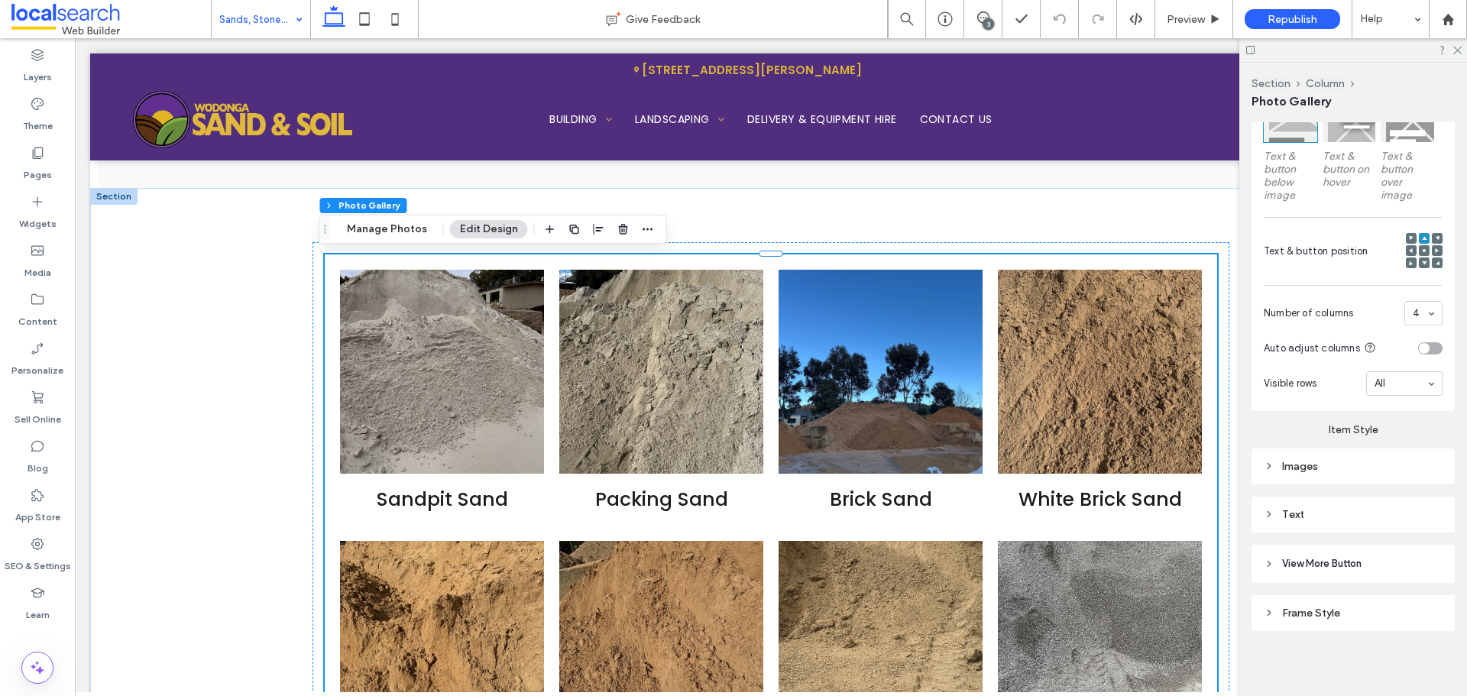
scroll to position [437, 0]
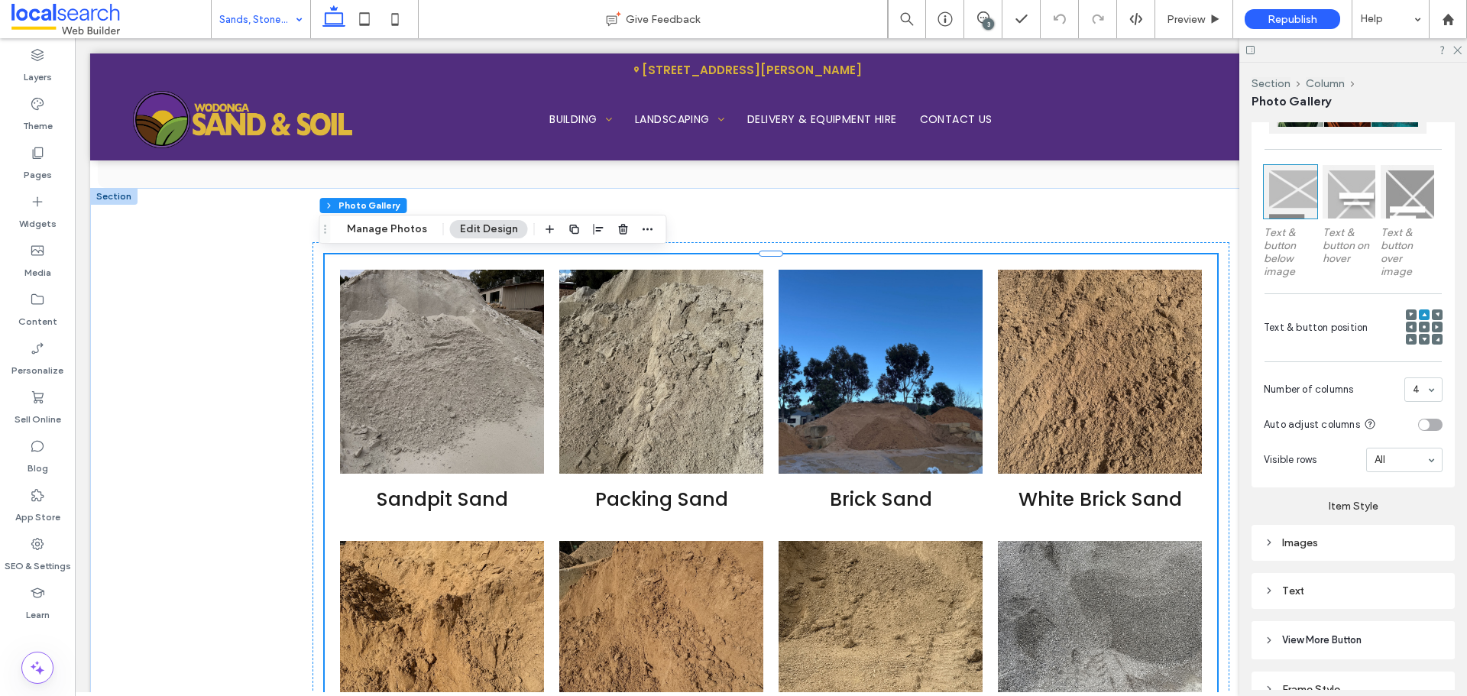
click at [259, 9] on input at bounding box center [257, 19] width 76 height 38
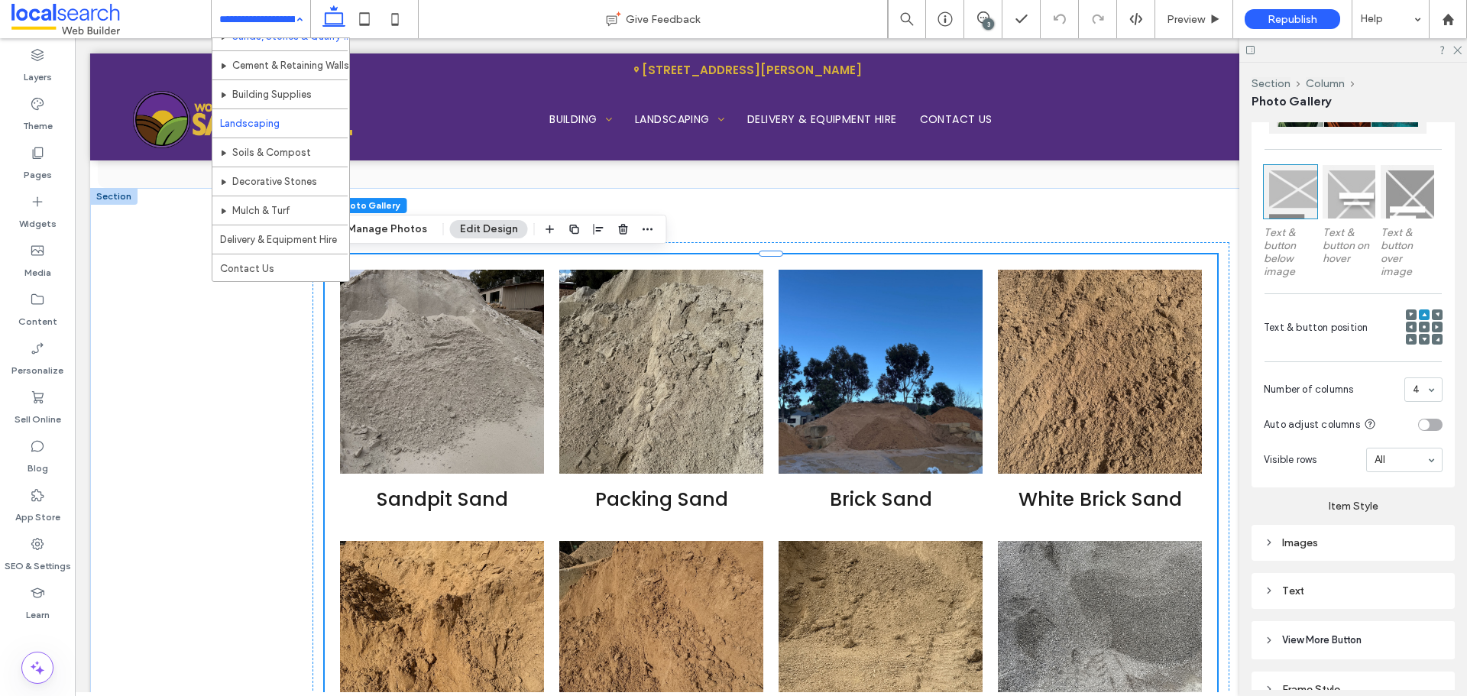
scroll to position [0, 0]
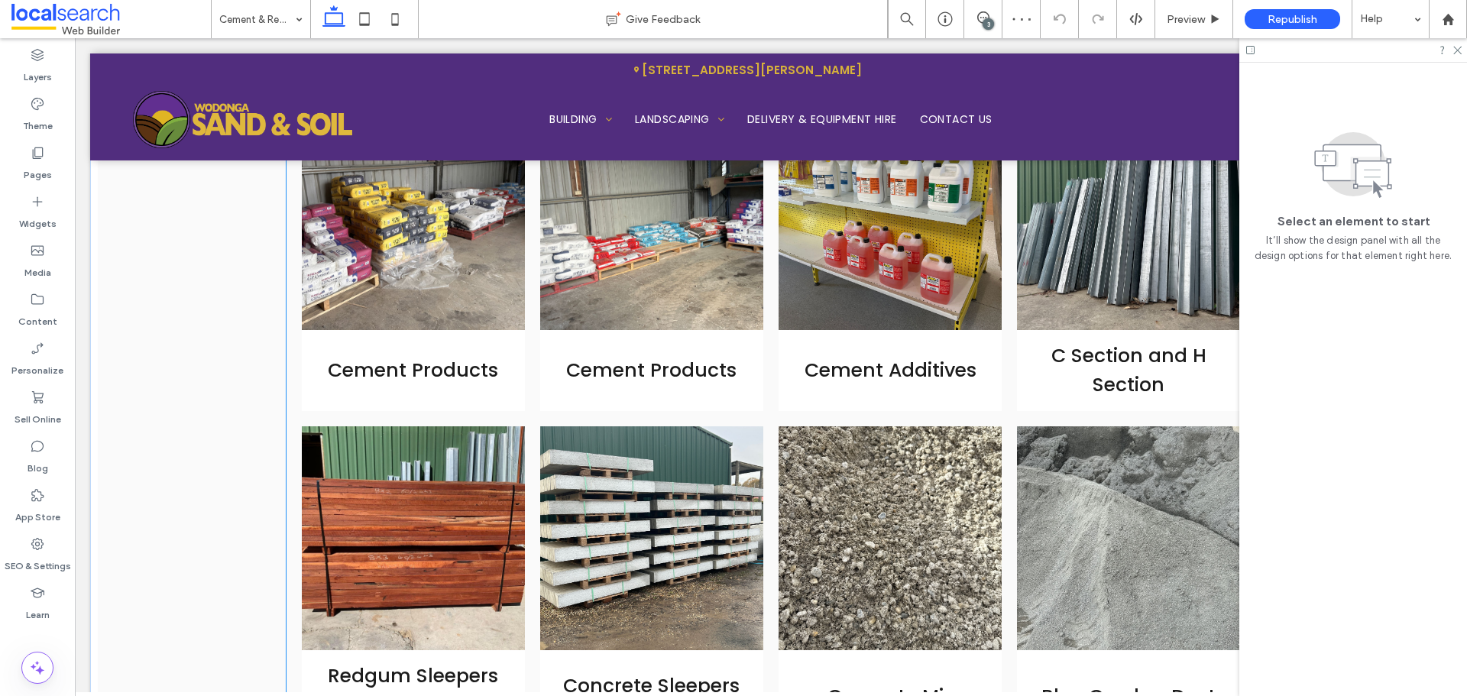
scroll to position [2063, 0]
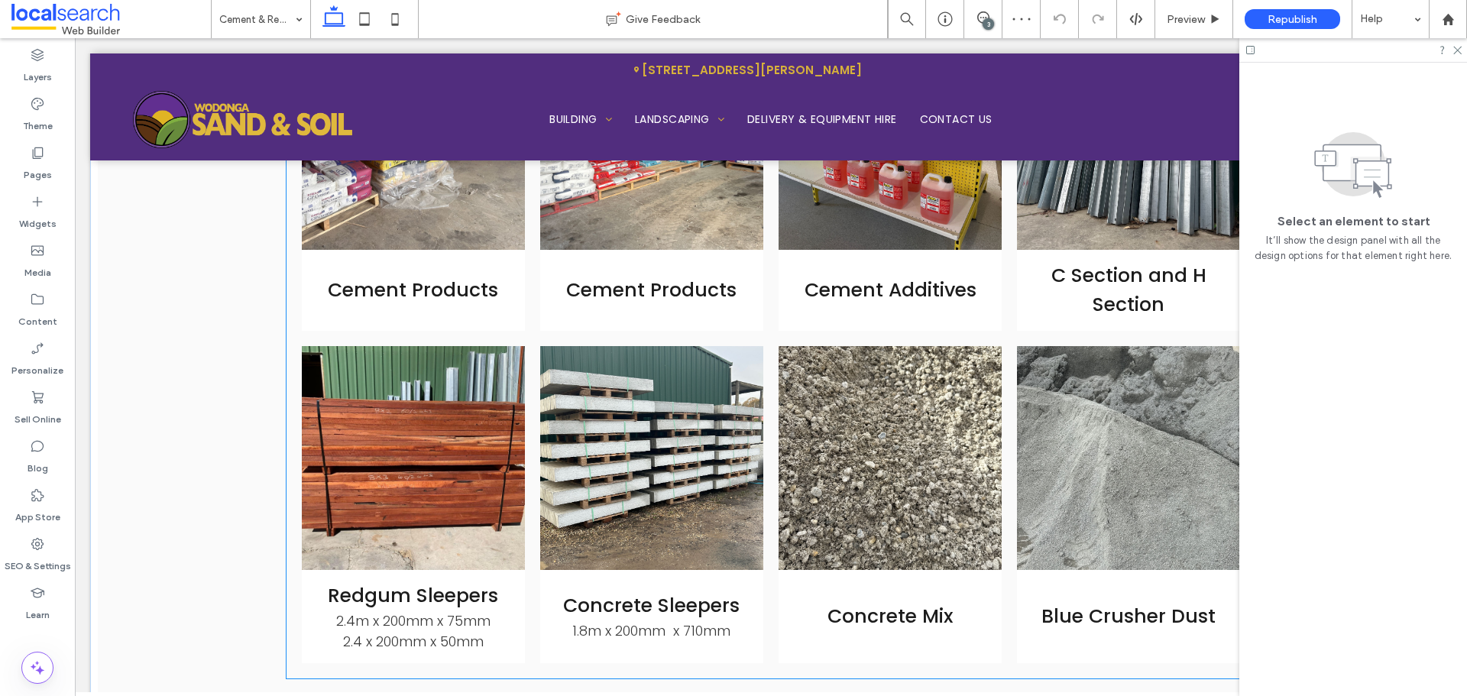
click at [746, 346] on link at bounding box center [651, 457] width 223 height 223
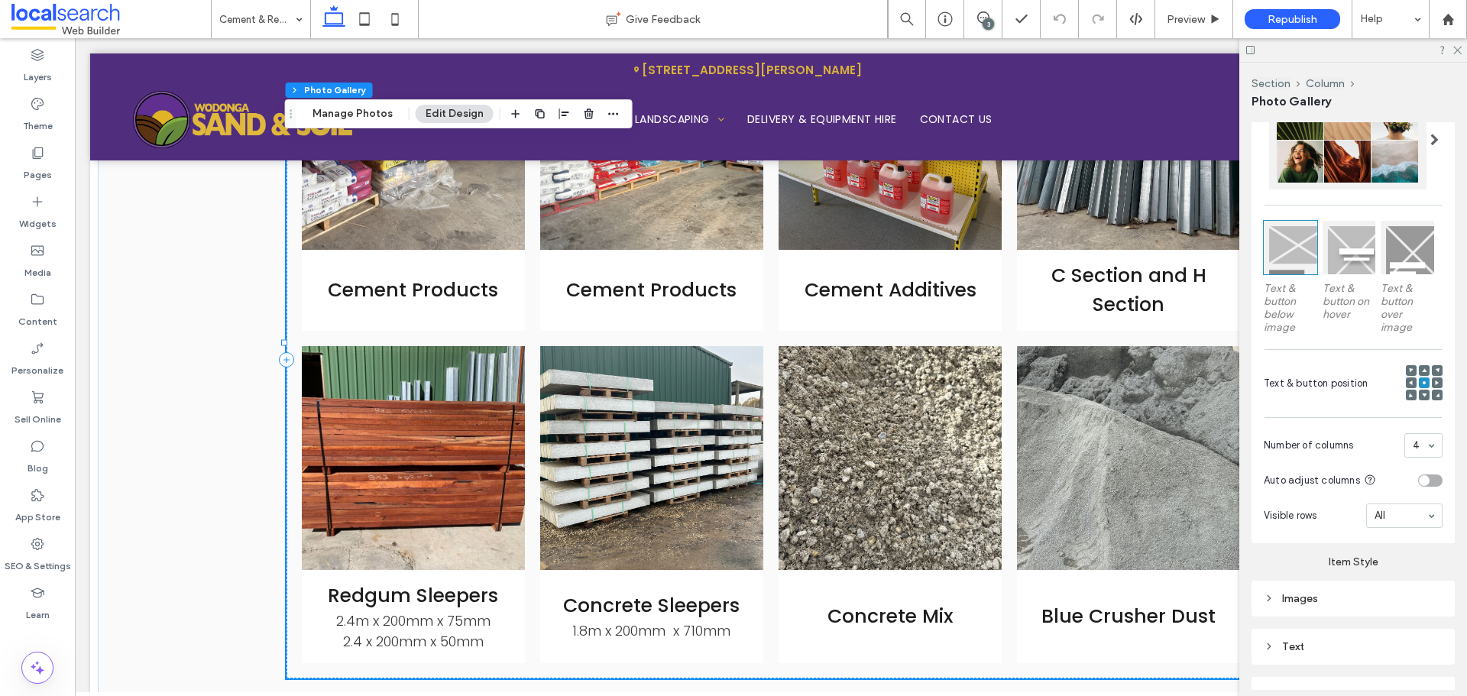
scroll to position [382, 0]
click at [1422, 368] on use at bounding box center [1424, 370] width 5 height 4
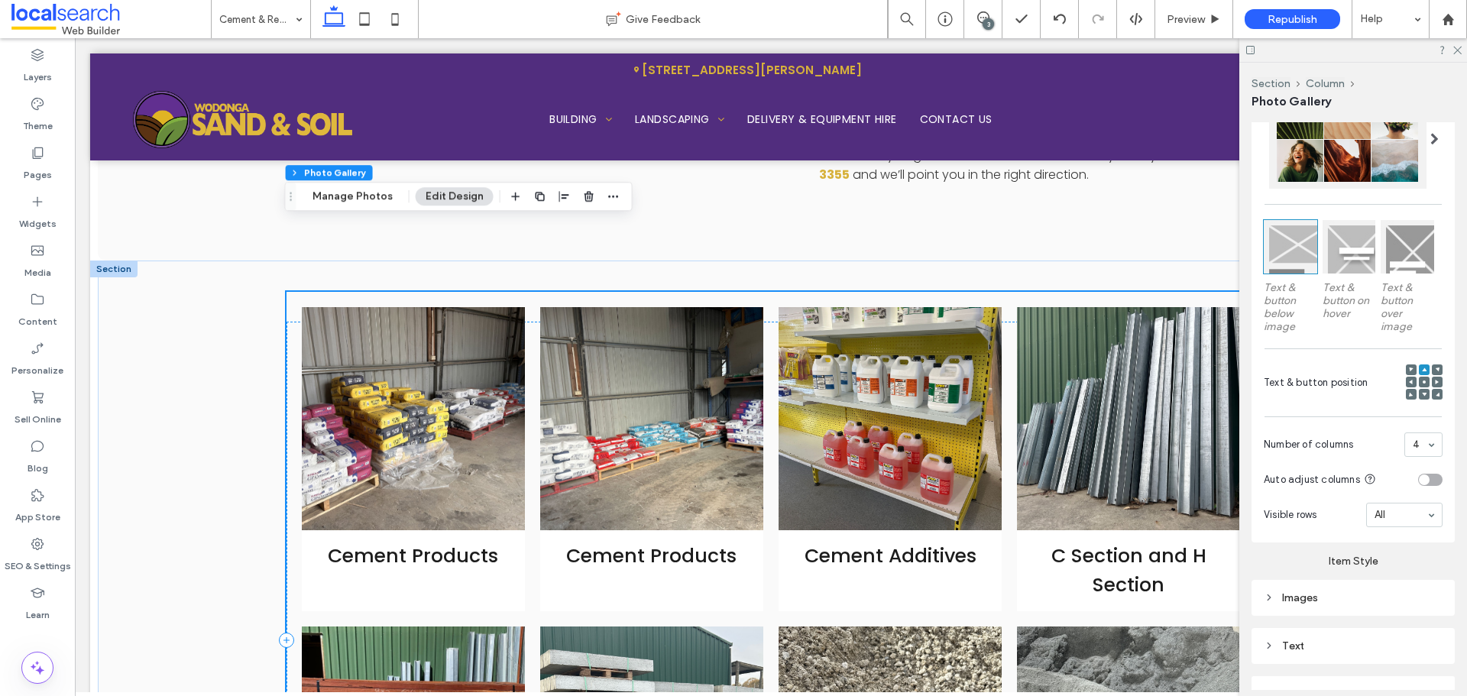
scroll to position [1757, 0]
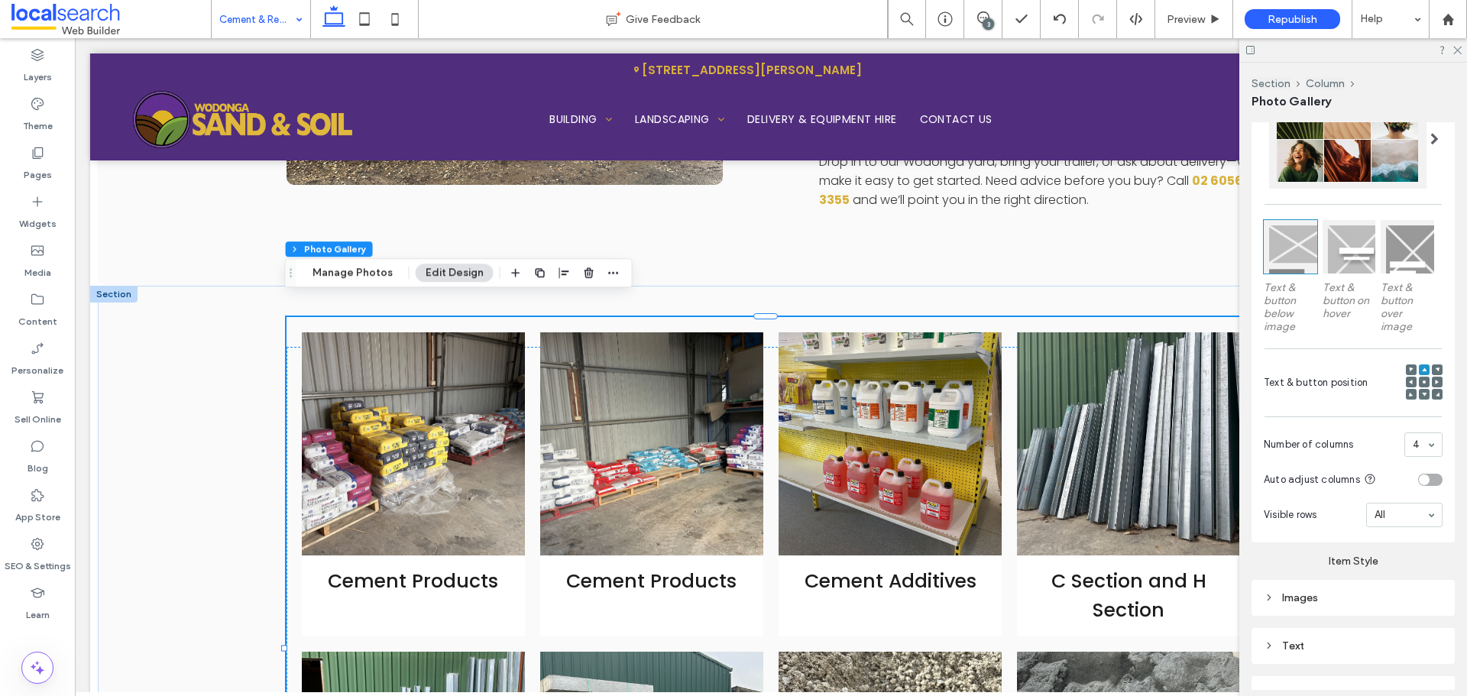
drag, startPoint x: 260, startPoint y: 16, endPoint x: 269, endPoint y: 37, distance: 22.6
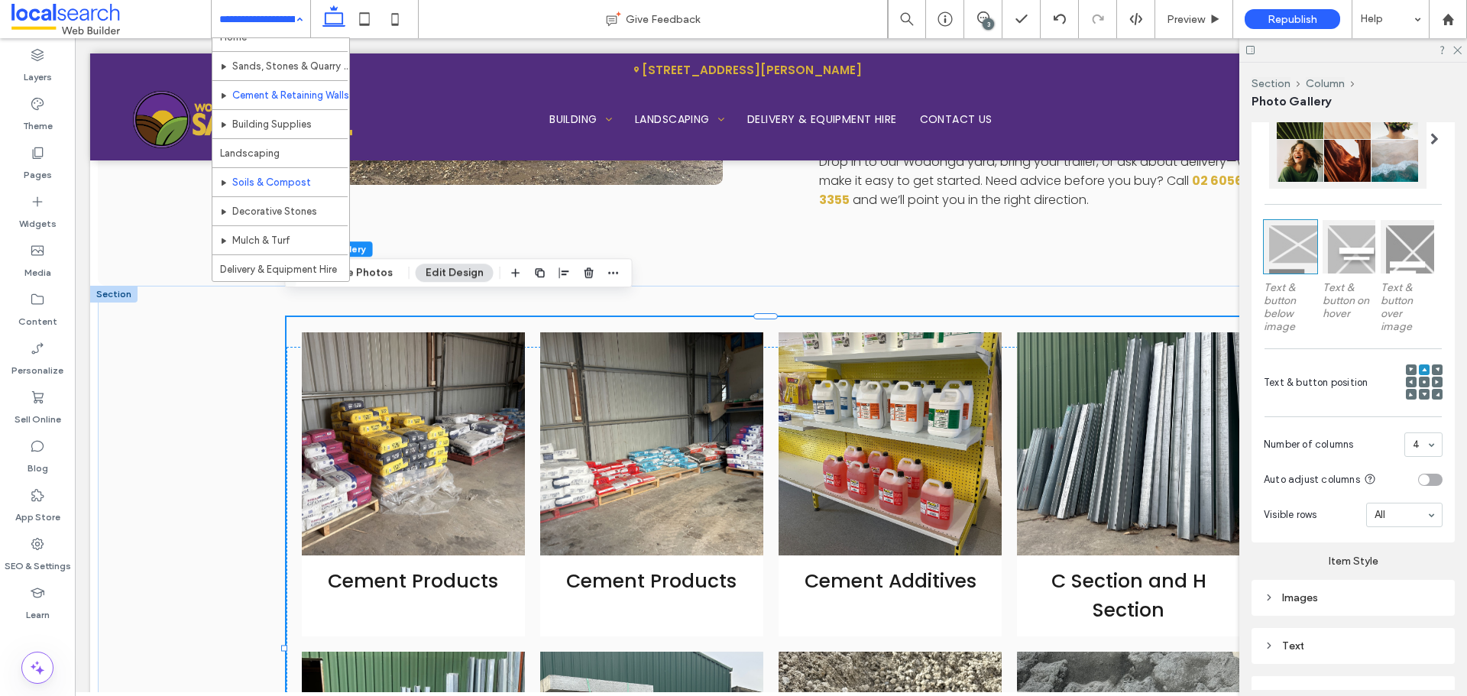
scroll to position [0, 0]
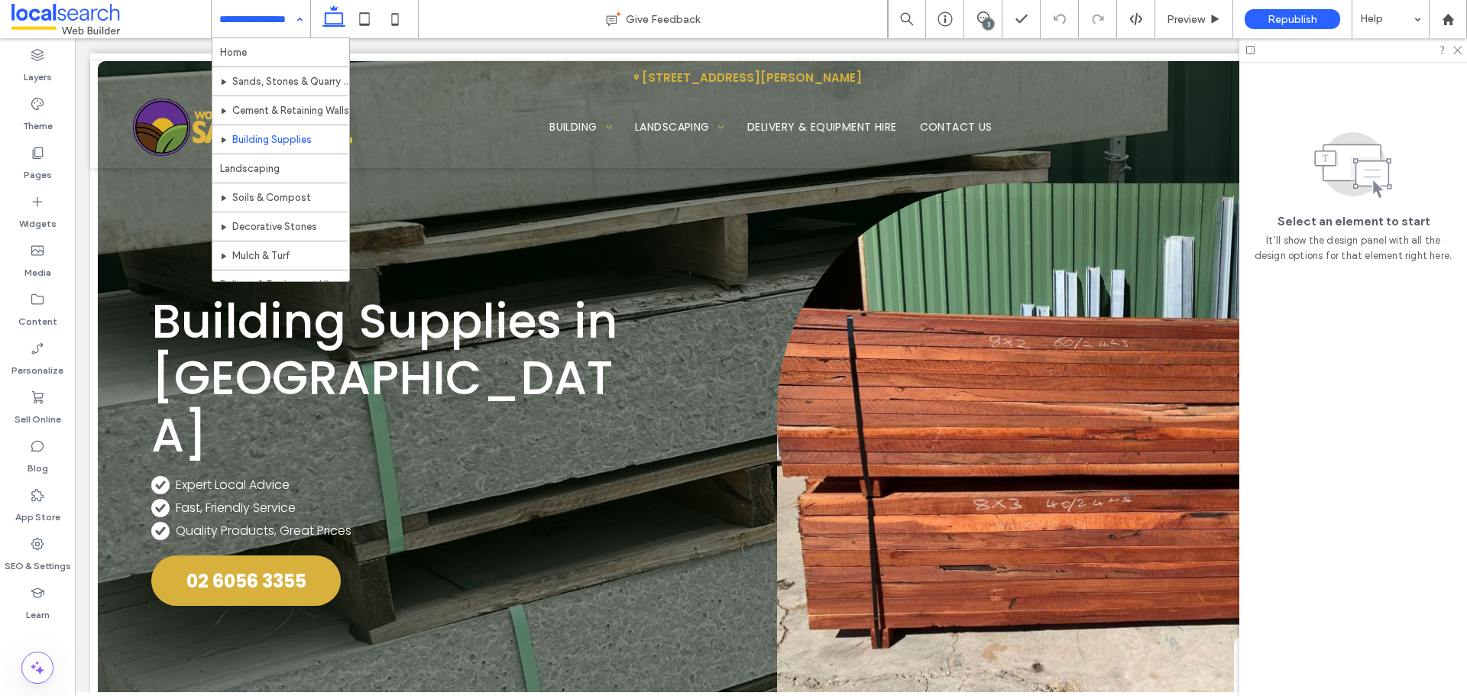
click at [255, 15] on input at bounding box center [257, 19] width 76 height 38
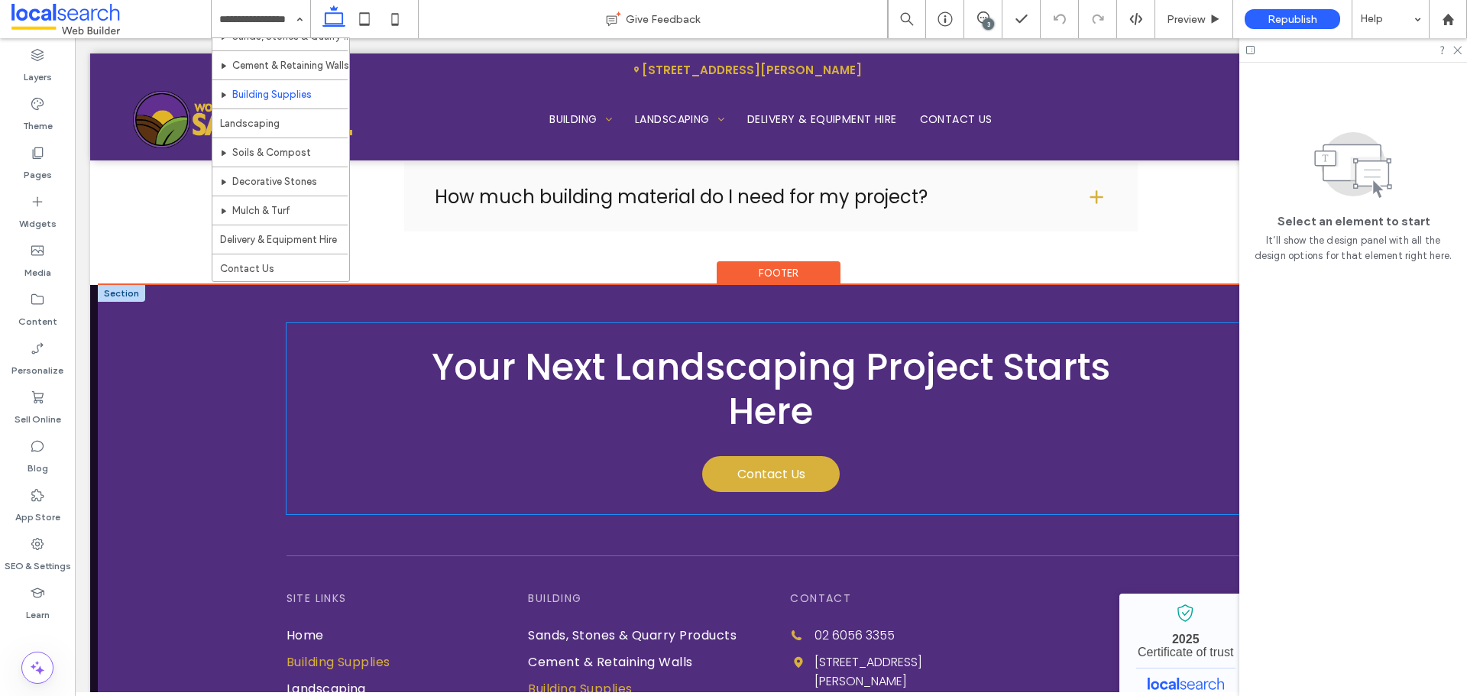
scroll to position [2369, 0]
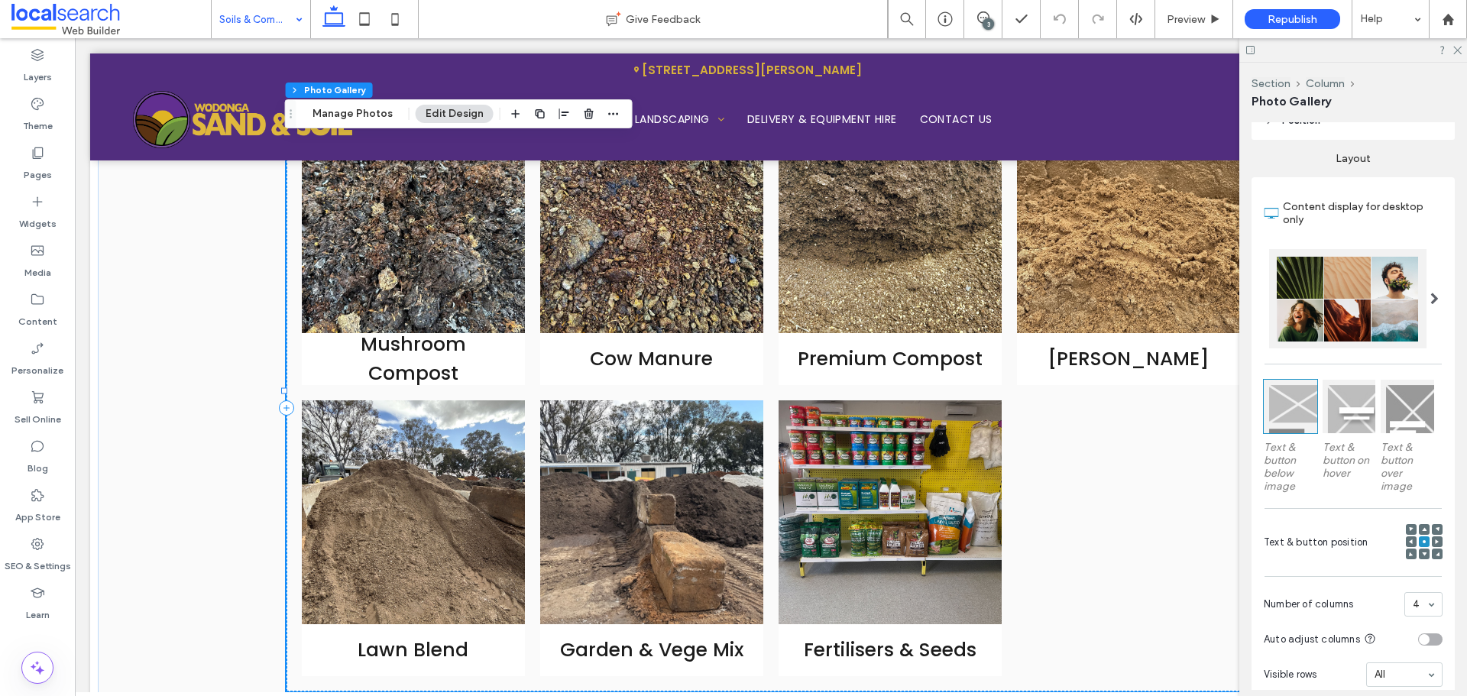
scroll to position [382, 0]
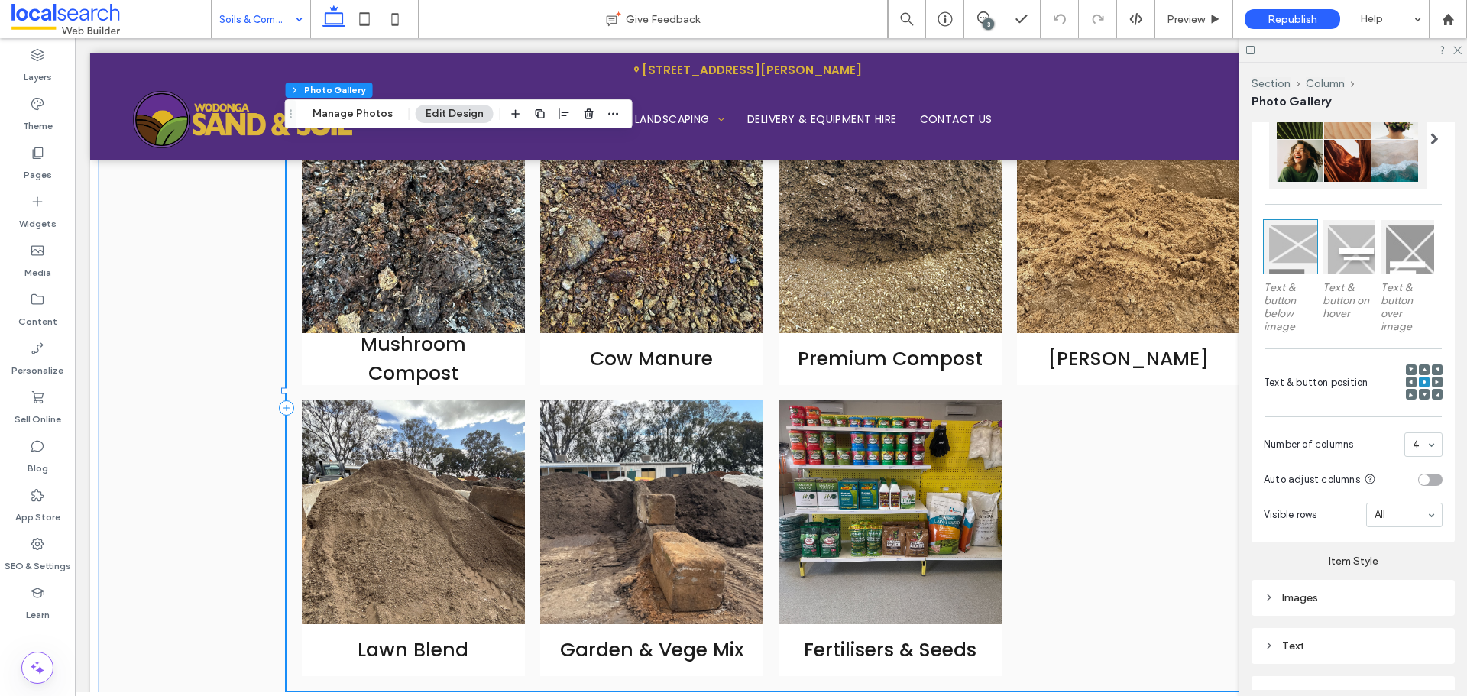
click at [1422, 369] on icon at bounding box center [1424, 370] width 5 height 5
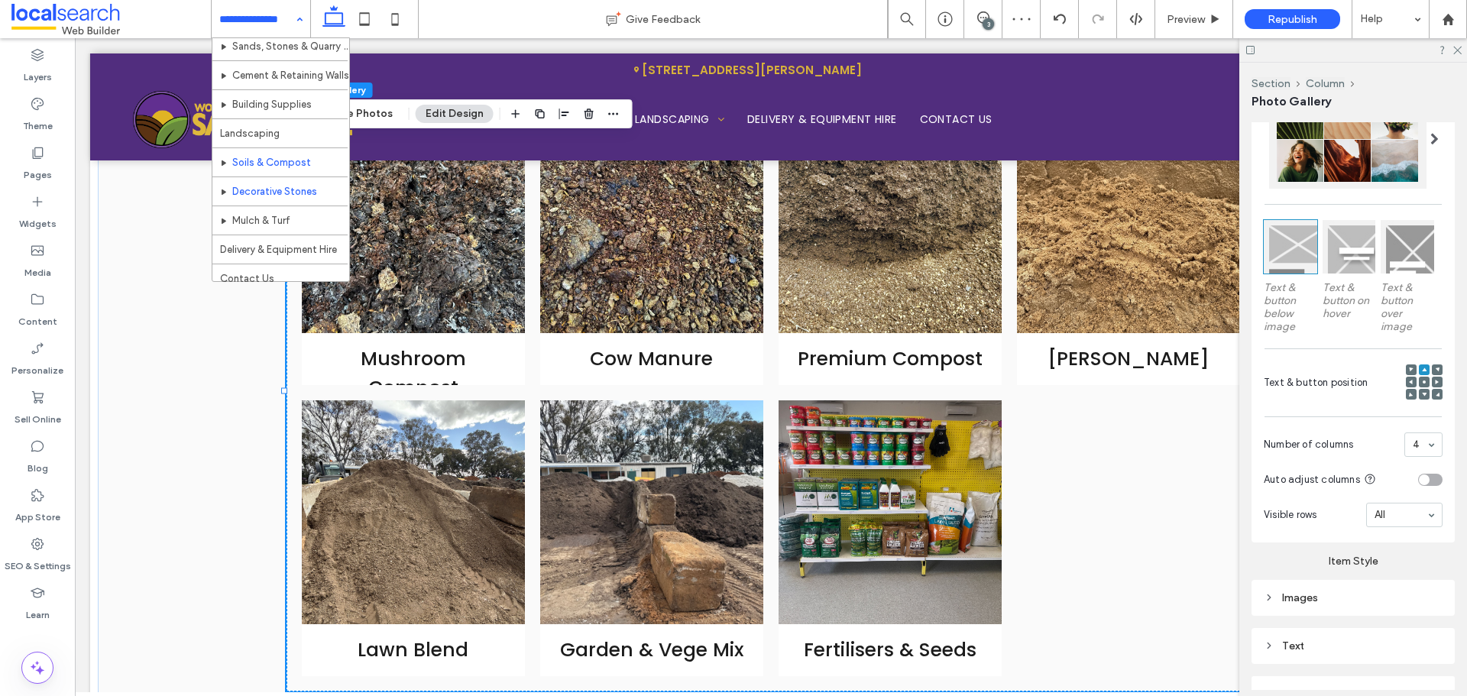
scroll to position [45, 0]
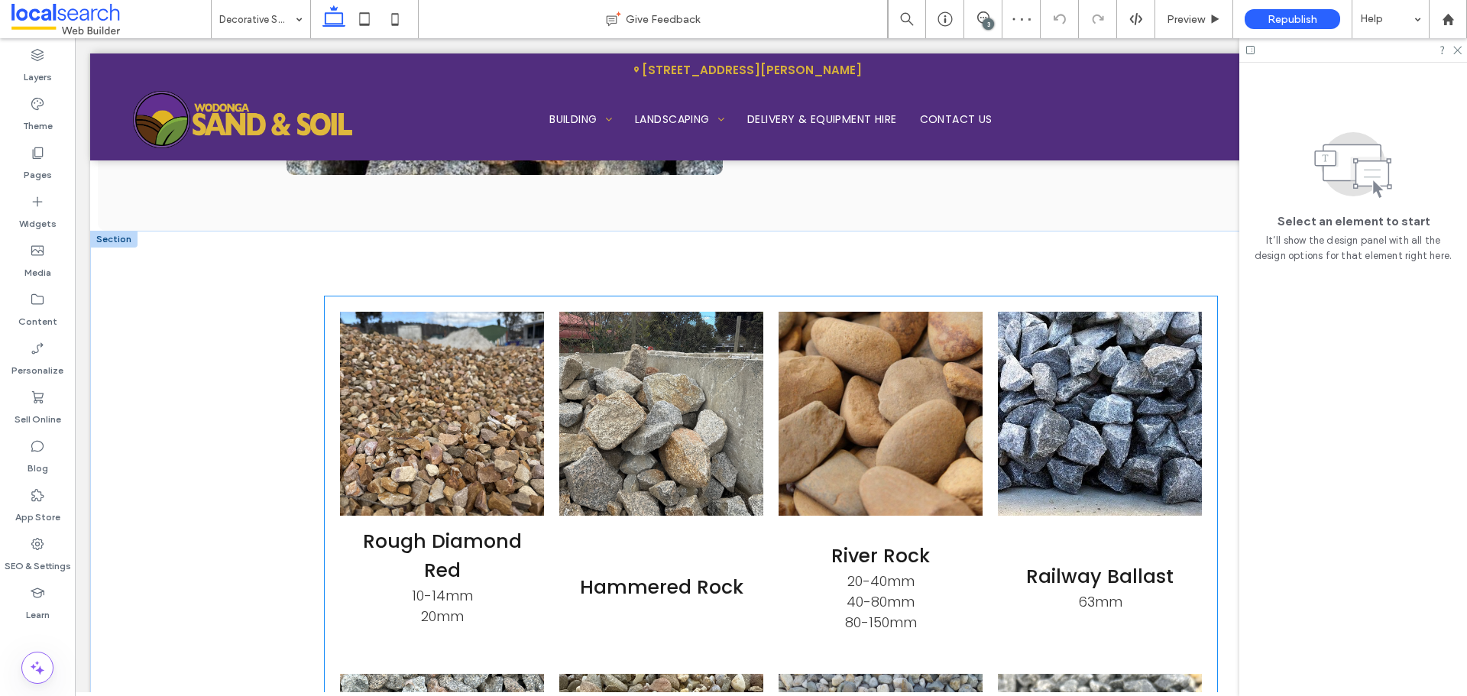
scroll to position [1757, 0]
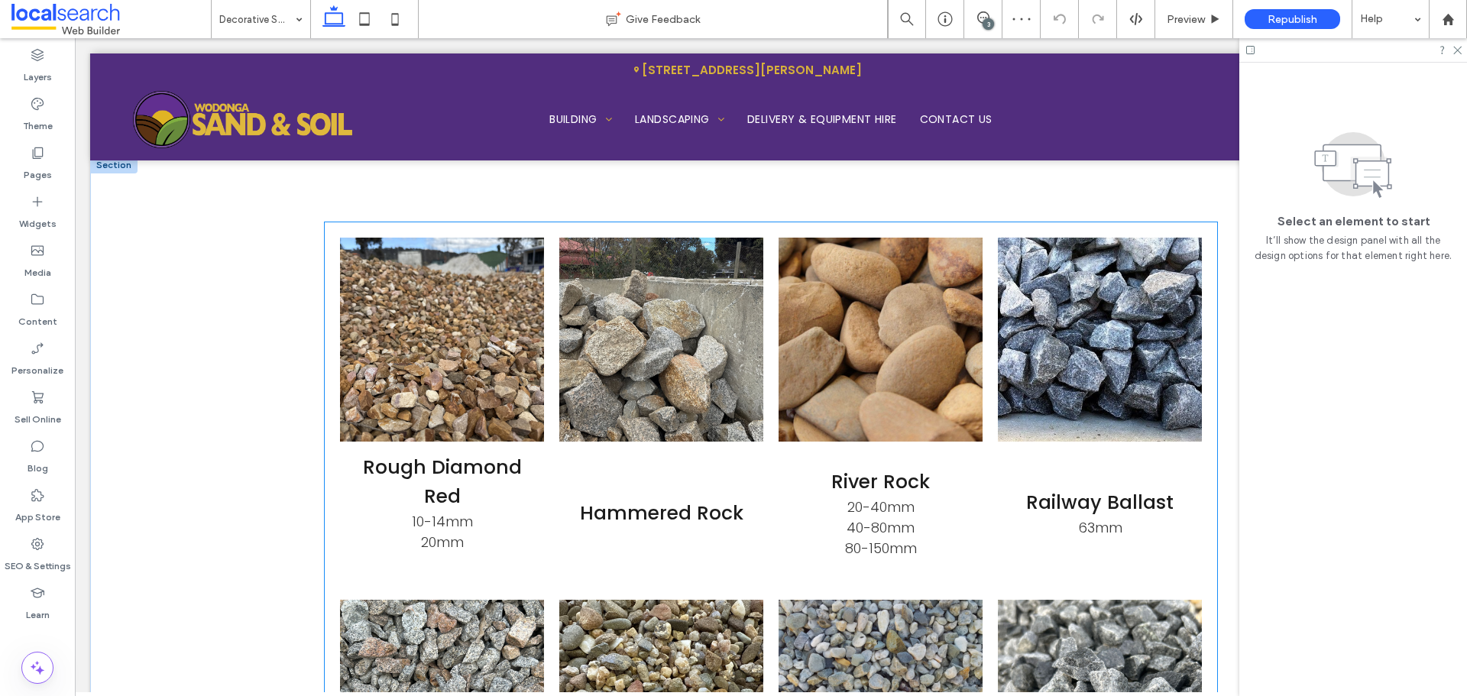
click at [821, 507] on span "River Rock 20-40mm 40-80mm 80-150mm" at bounding box center [881, 513] width 204 height 143
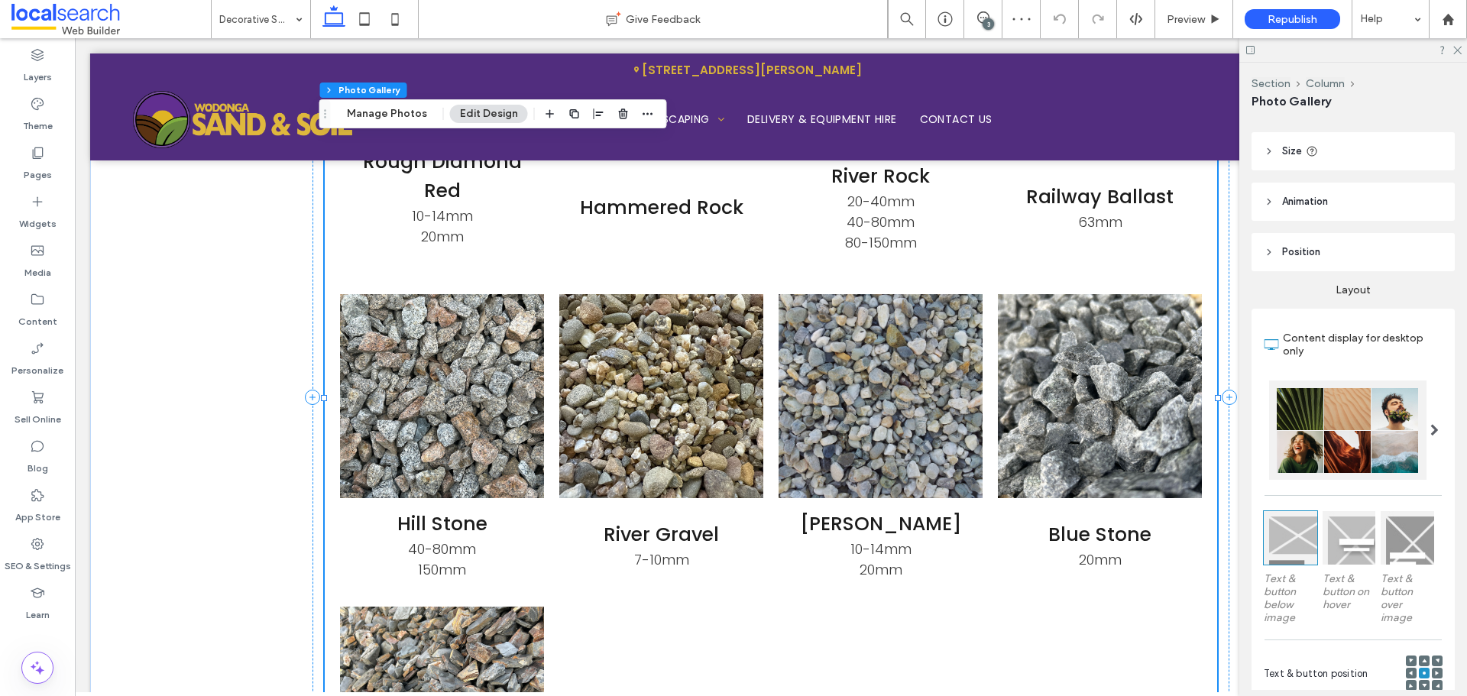
scroll to position [382, 0]
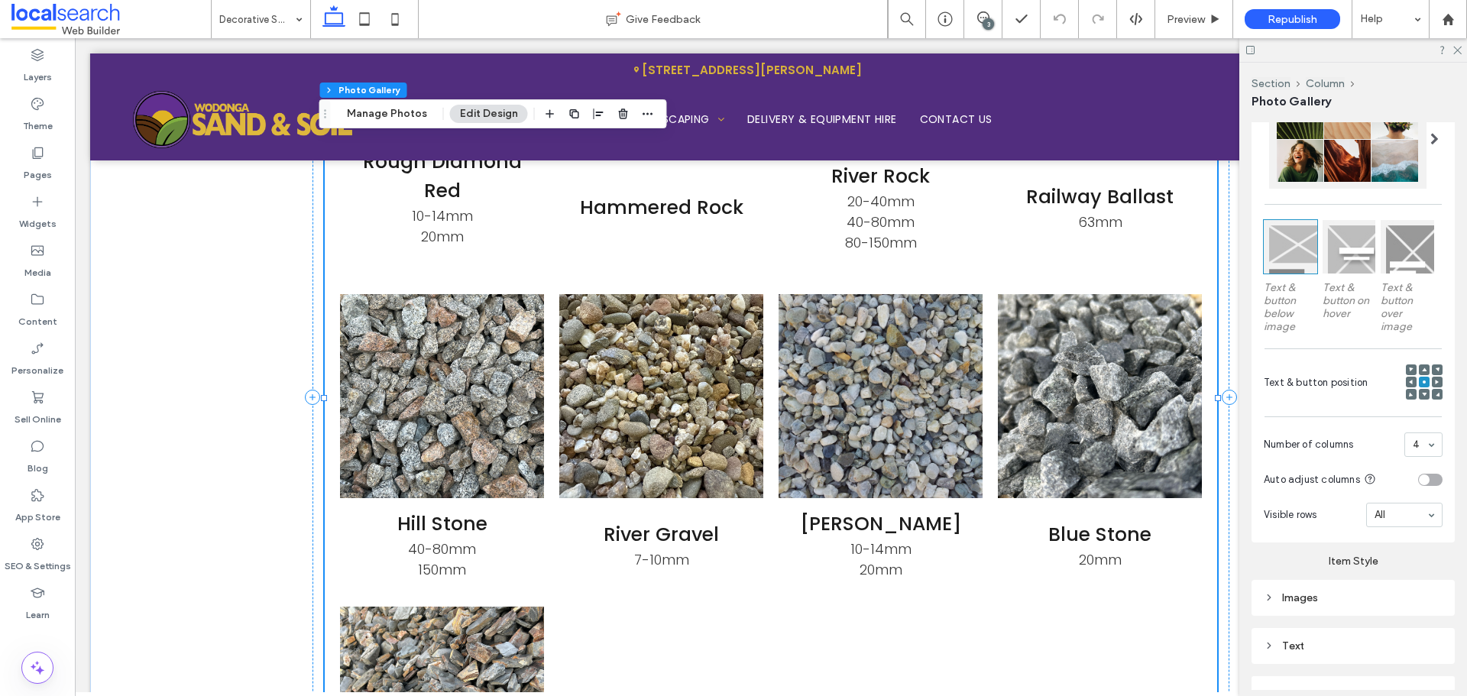
click at [1339, 588] on div "Images" at bounding box center [1353, 598] width 179 height 21
click at [1304, 592] on div "Images" at bounding box center [1353, 597] width 179 height 13
click at [1421, 364] on div at bounding box center [1424, 369] width 11 height 11
click at [1420, 367] on div at bounding box center [1424, 369] width 11 height 11
click at [1422, 368] on use at bounding box center [1424, 370] width 5 height 4
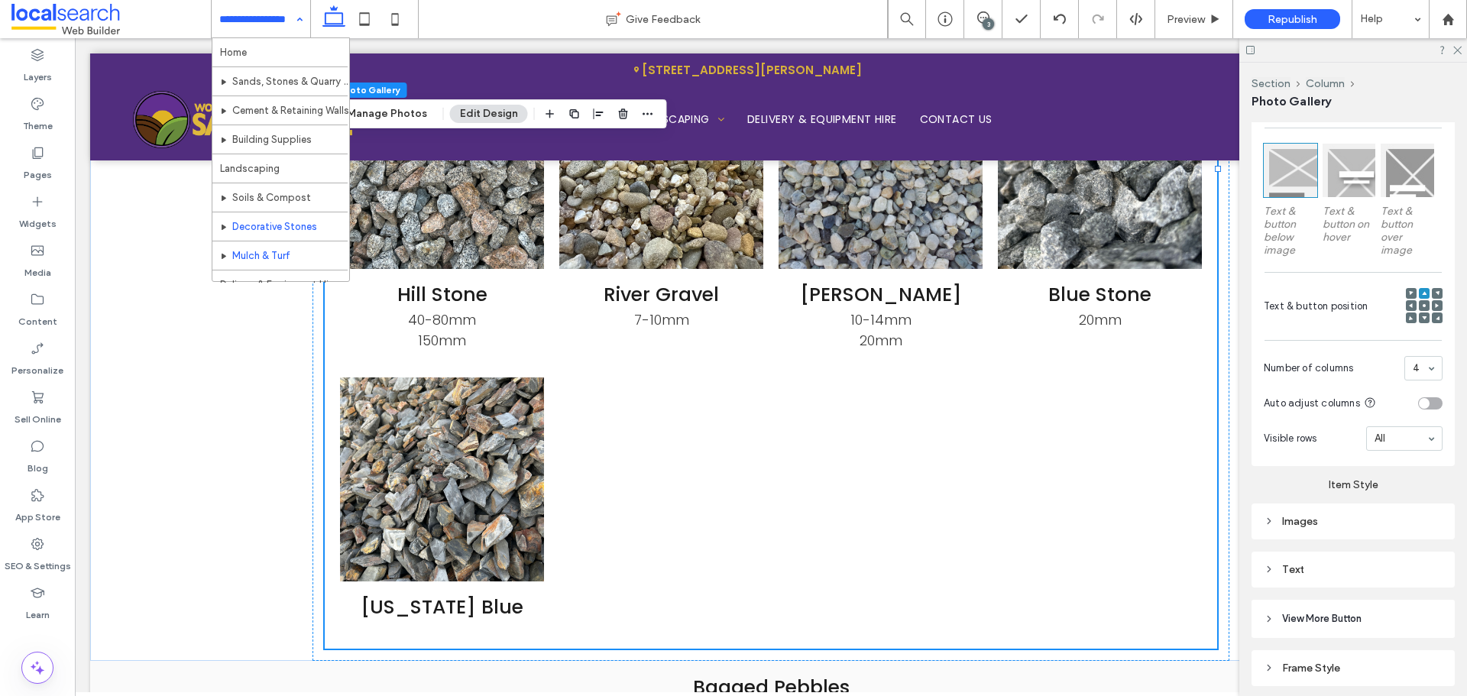
scroll to position [45, 0]
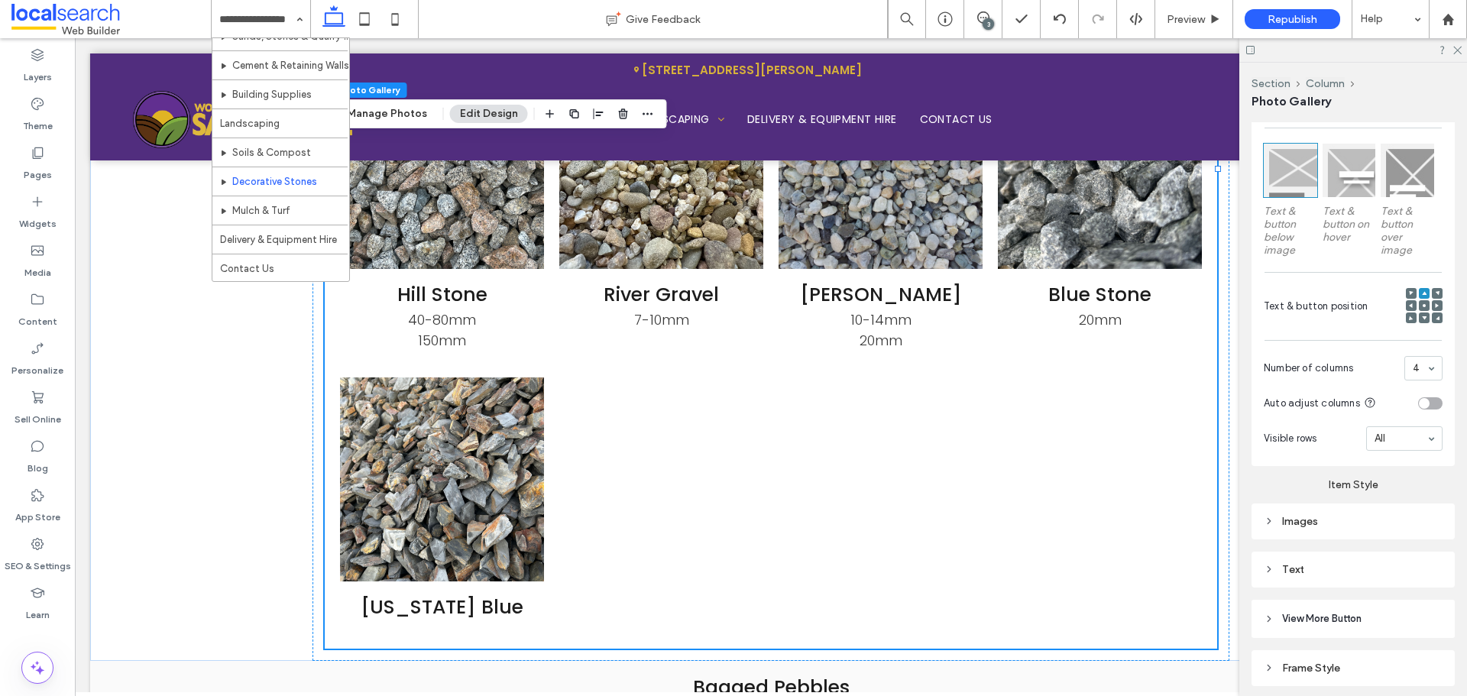
drag, startPoint x: 287, startPoint y: 212, endPoint x: 334, endPoint y: 240, distance: 54.5
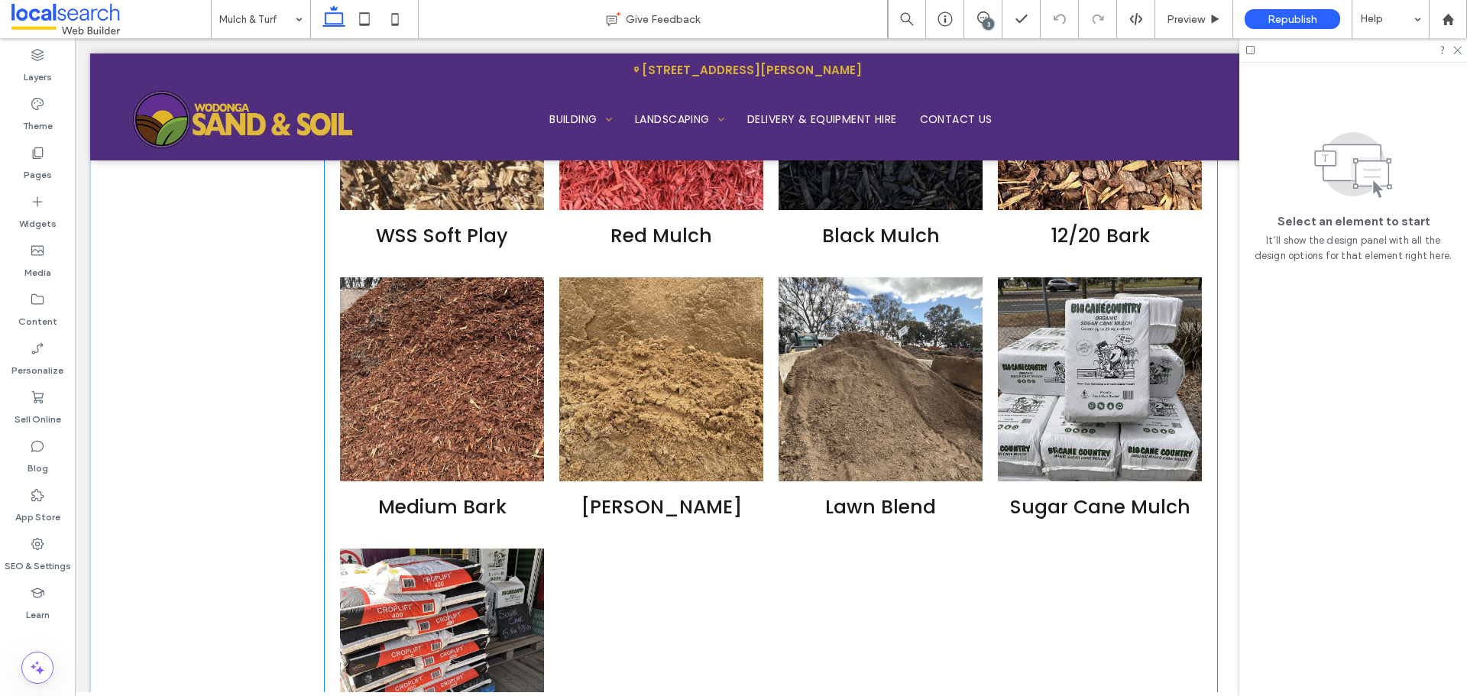
scroll to position [4126, 0]
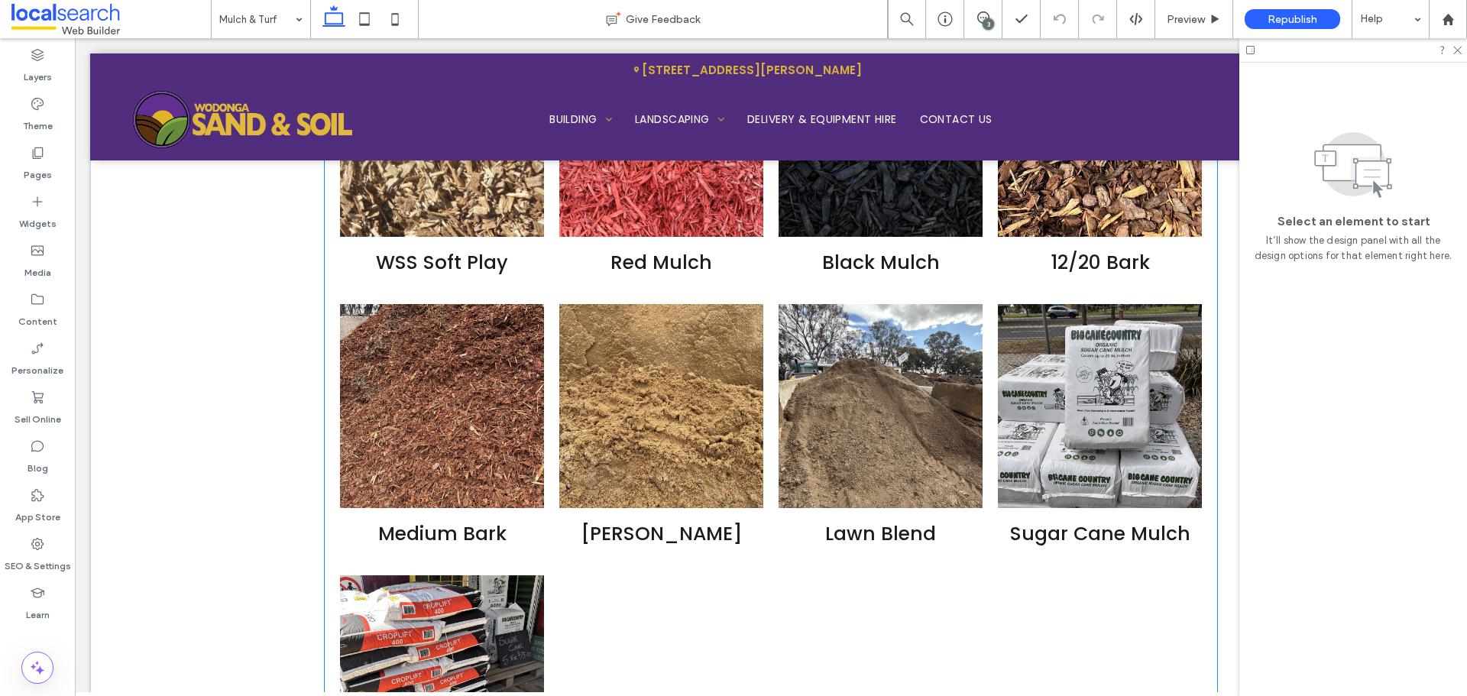
click at [791, 497] on link at bounding box center [881, 406] width 204 height 204
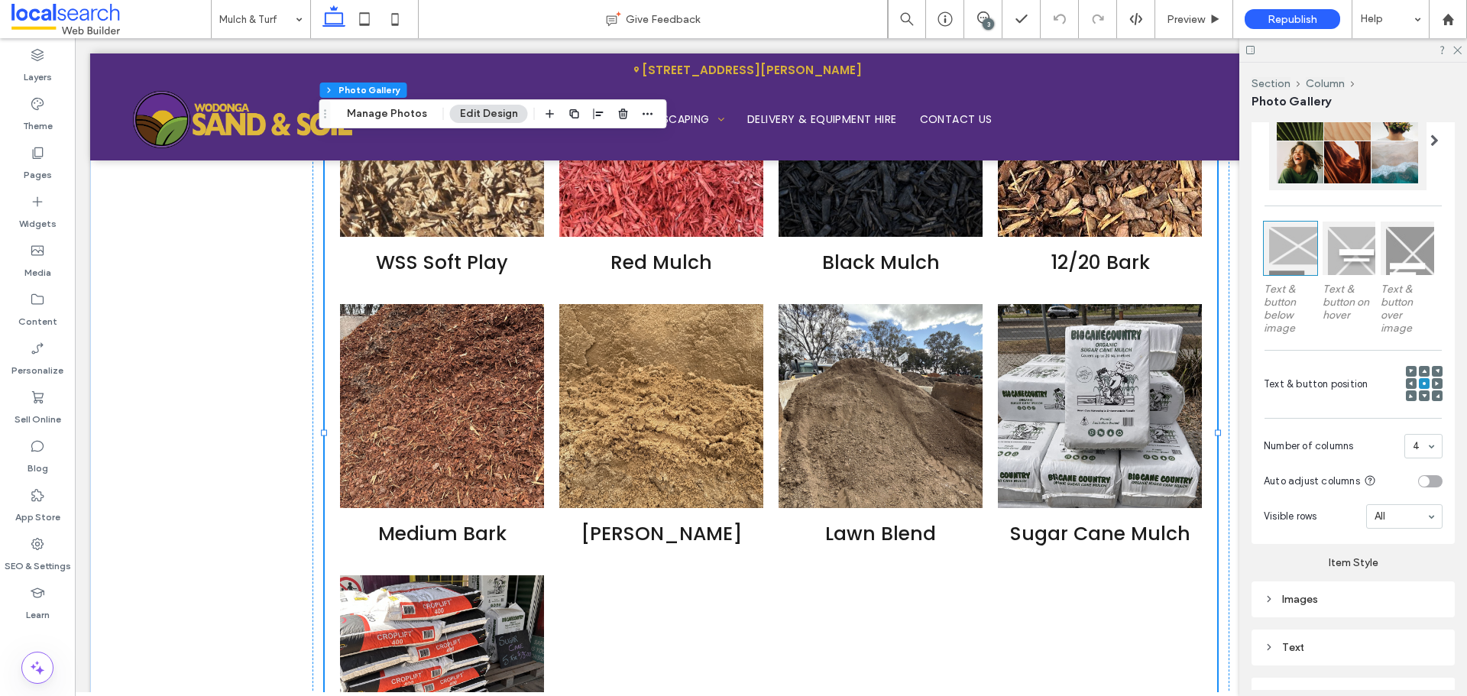
scroll to position [382, 0]
click at [1422, 368] on use at bounding box center [1424, 370] width 5 height 4
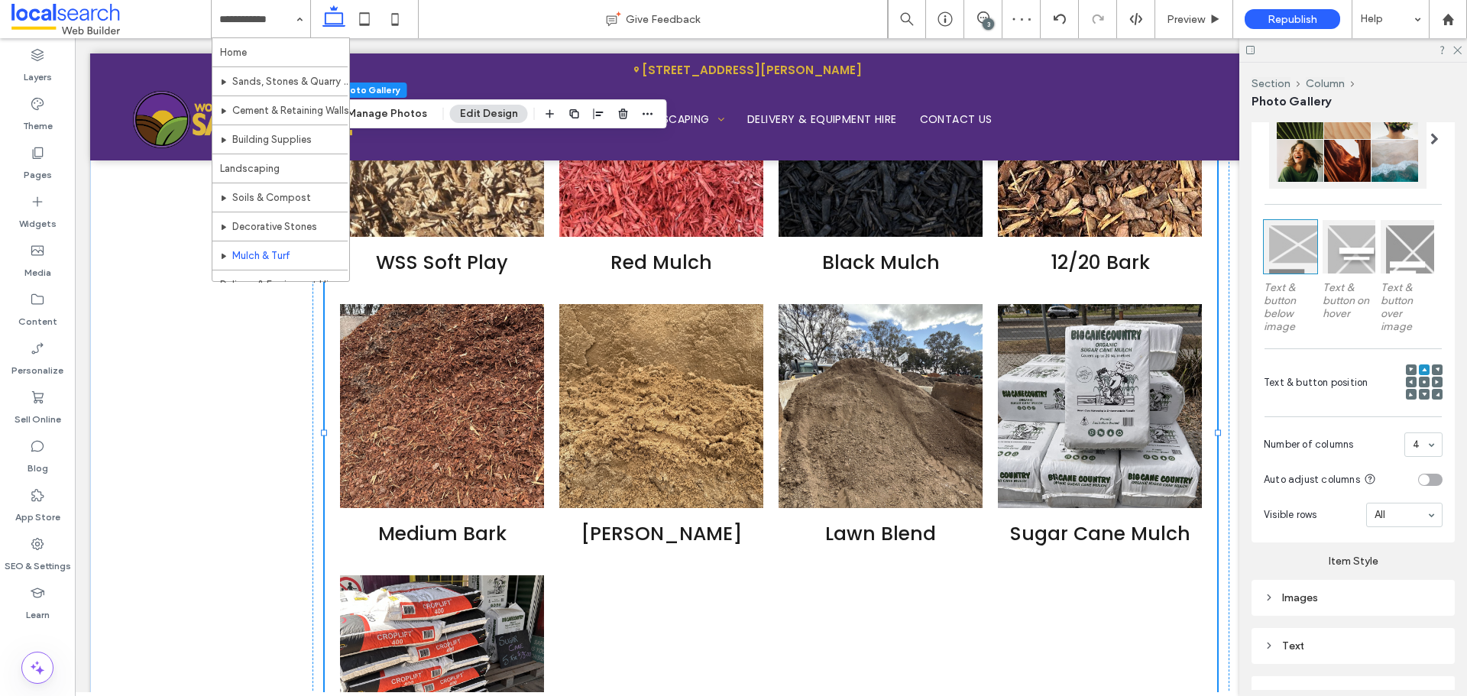
scroll to position [45, 0]
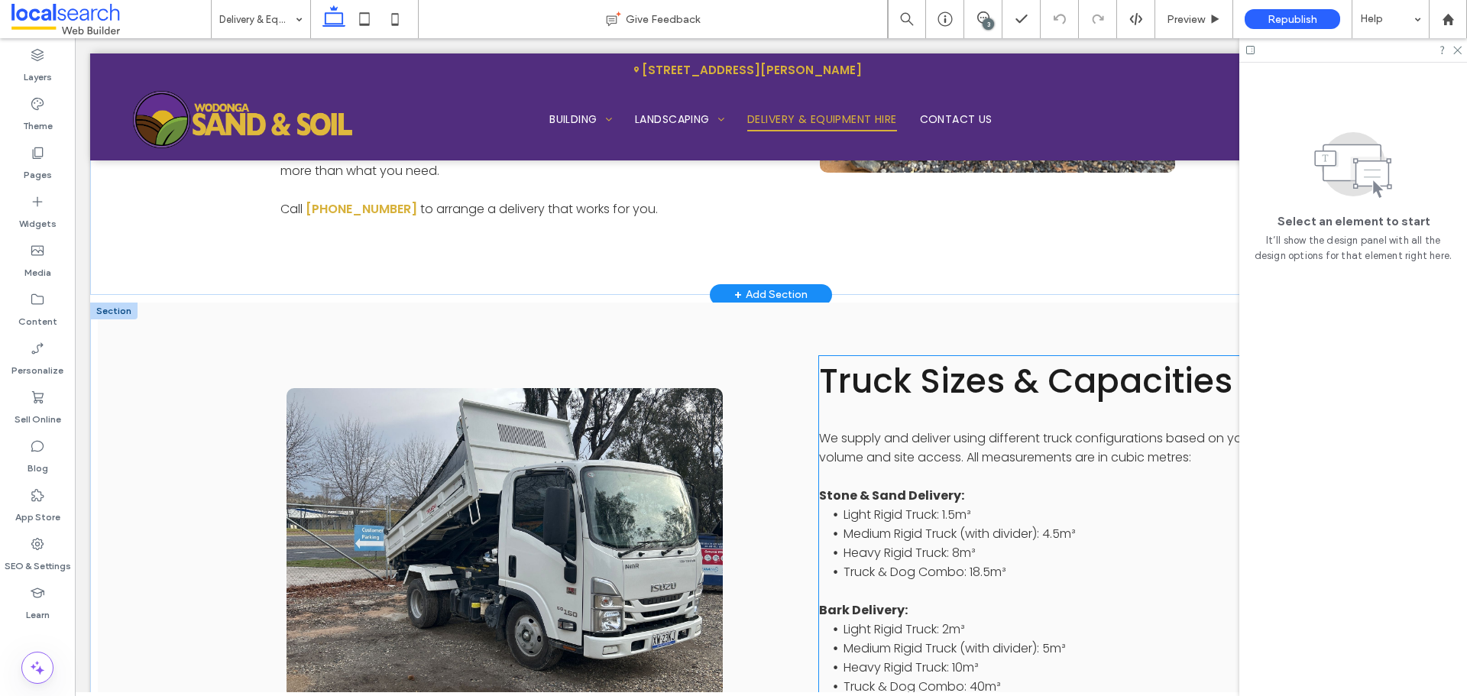
scroll to position [1146, 0]
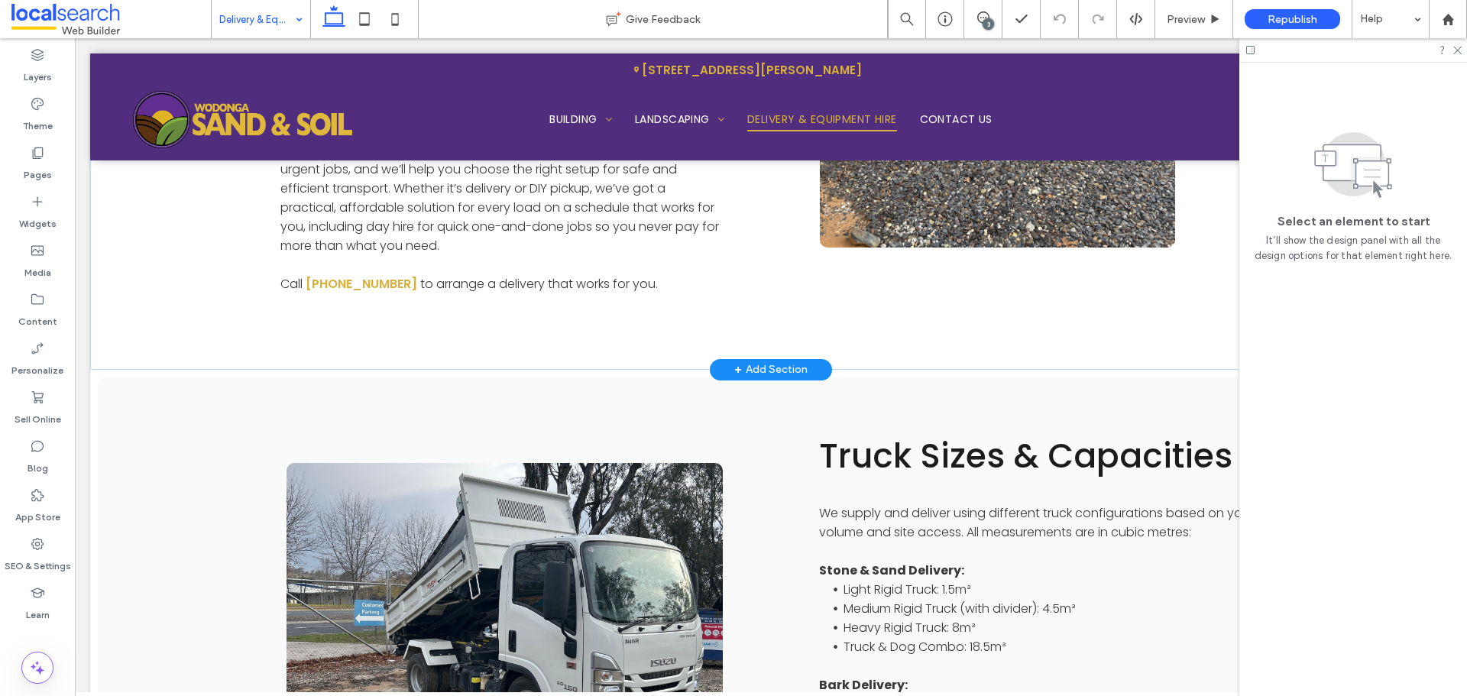
click at [255, 24] on input at bounding box center [257, 19] width 76 height 38
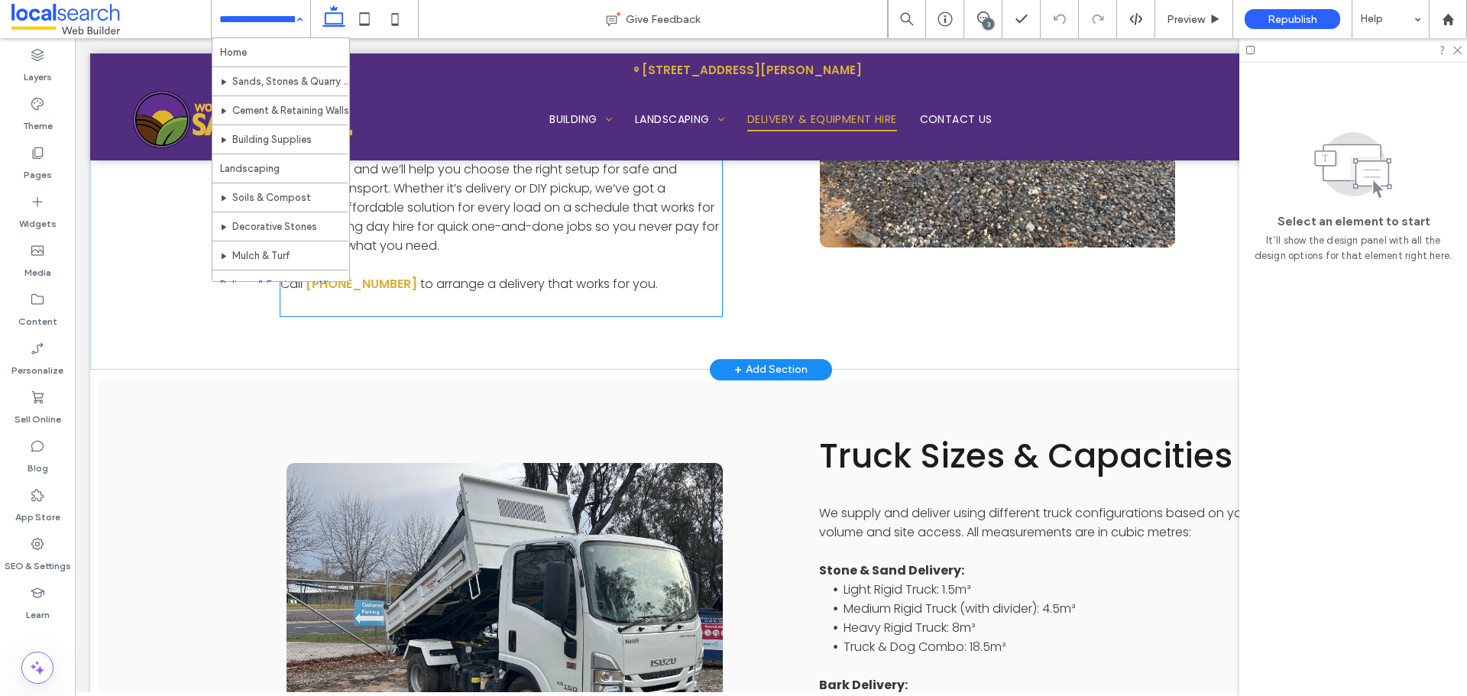
scroll to position [45, 0]
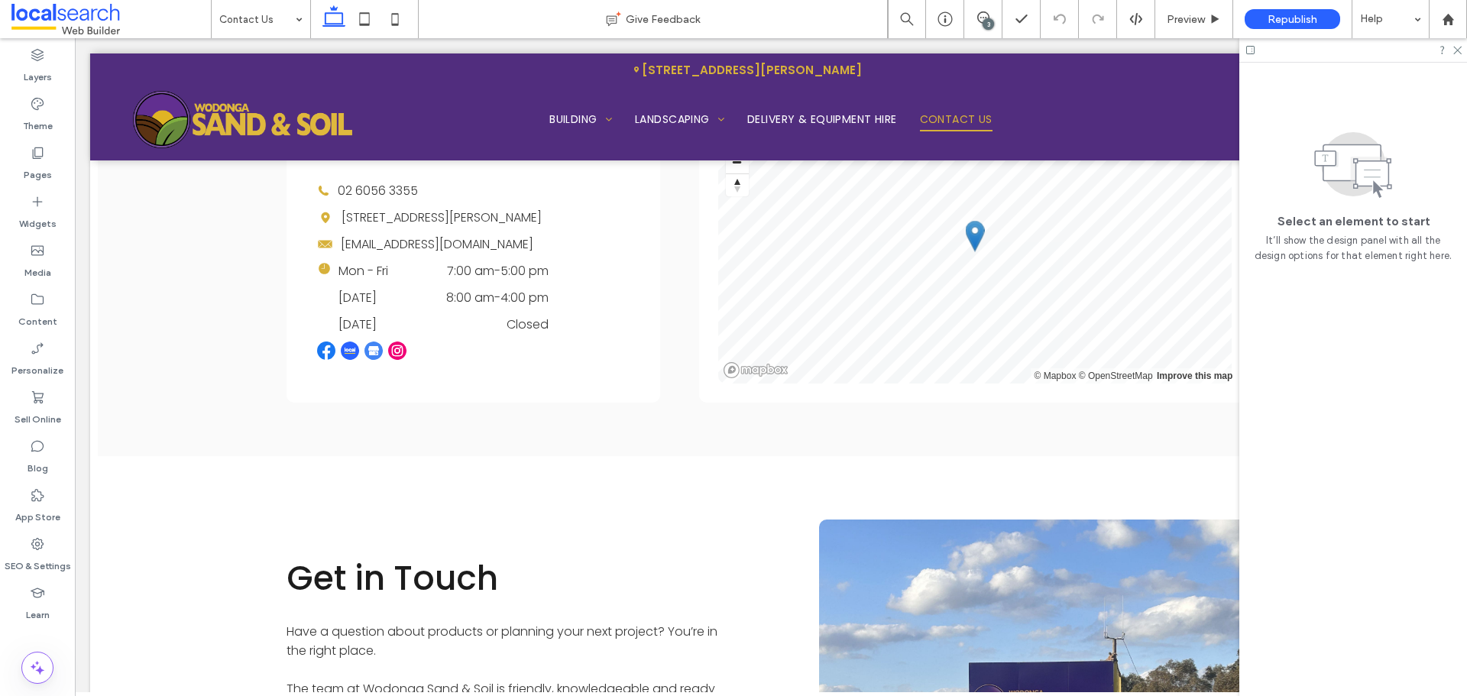
scroll to position [535, 0]
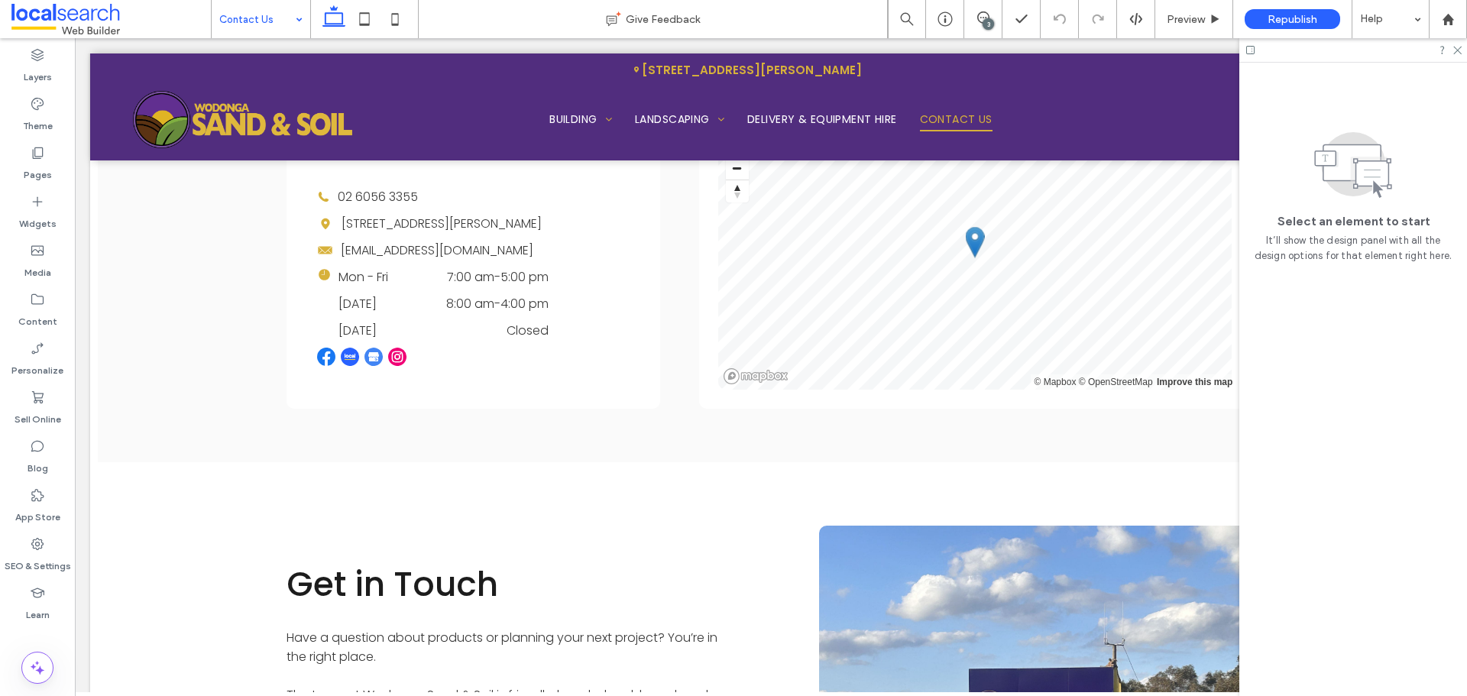
click at [249, 22] on input at bounding box center [257, 19] width 76 height 38
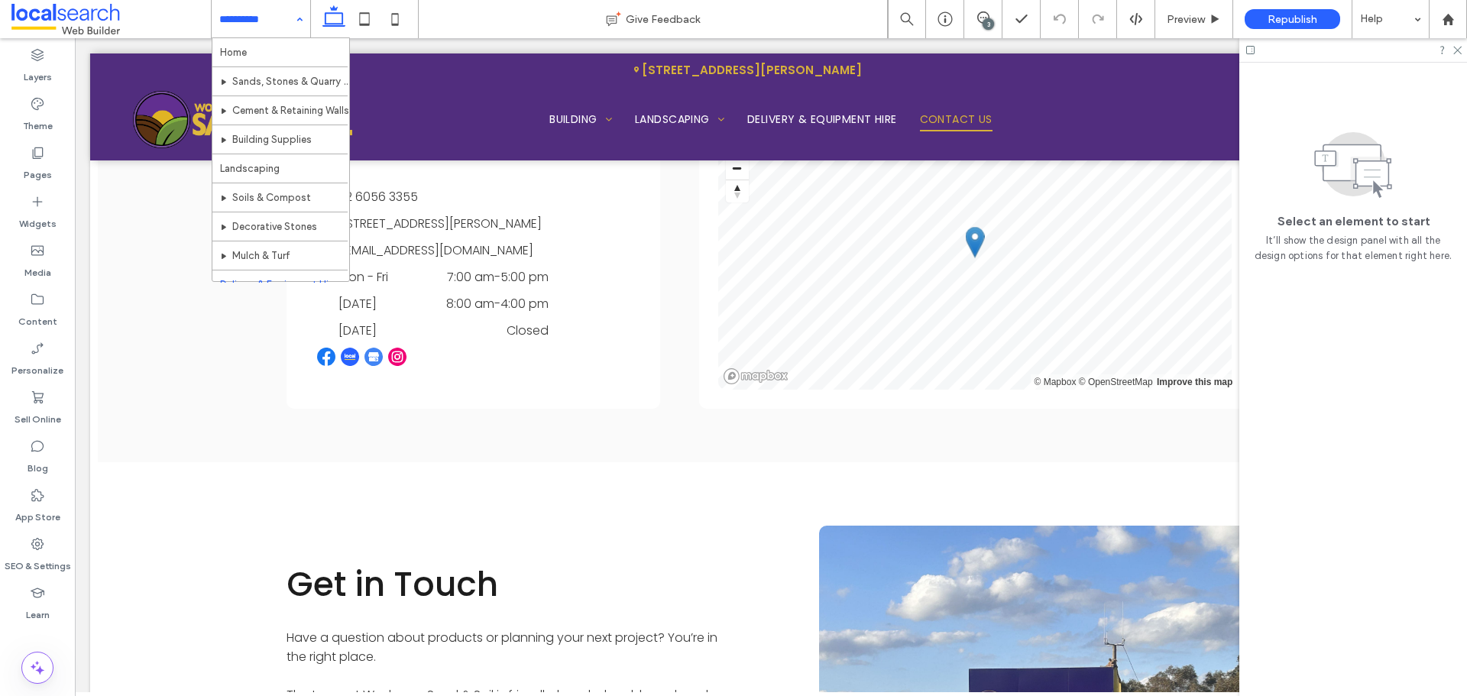
scroll to position [45, 0]
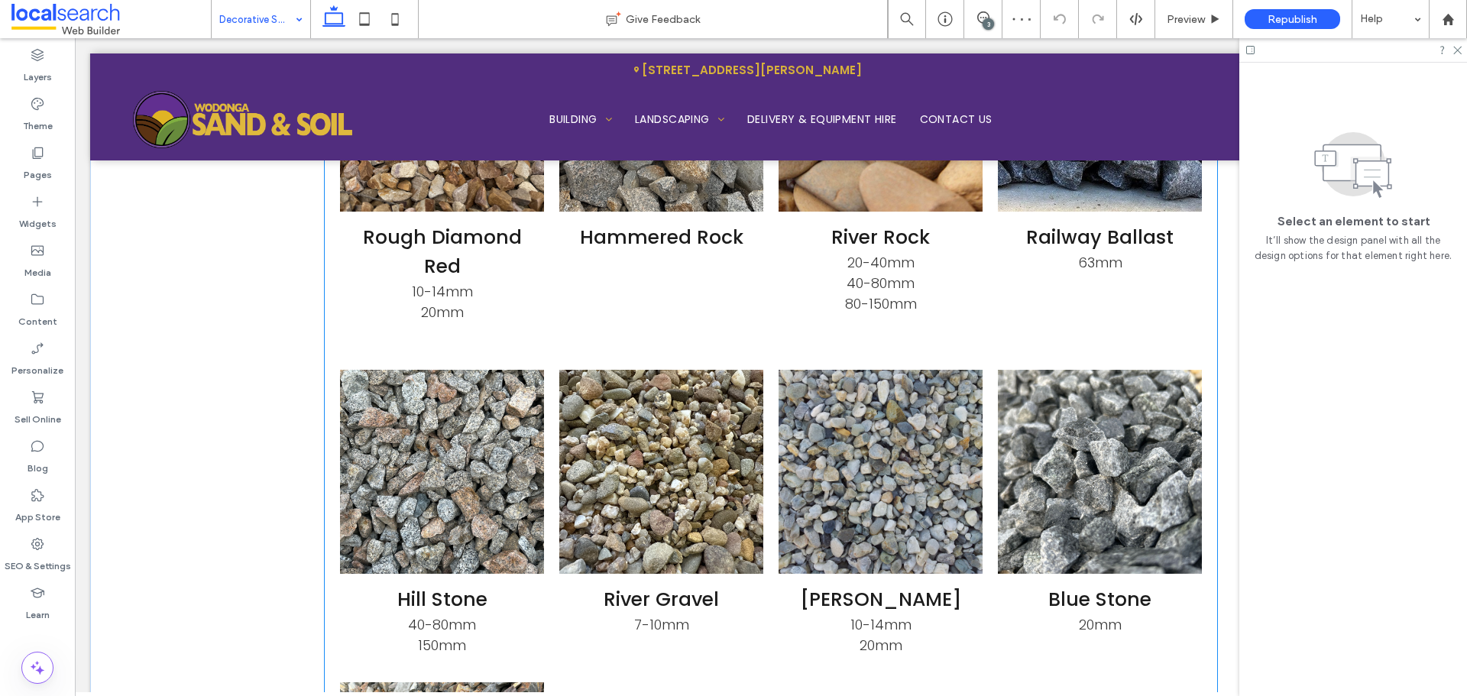
scroll to position [1987, 0]
click at [983, 24] on div "3" at bounding box center [988, 23] width 11 height 11
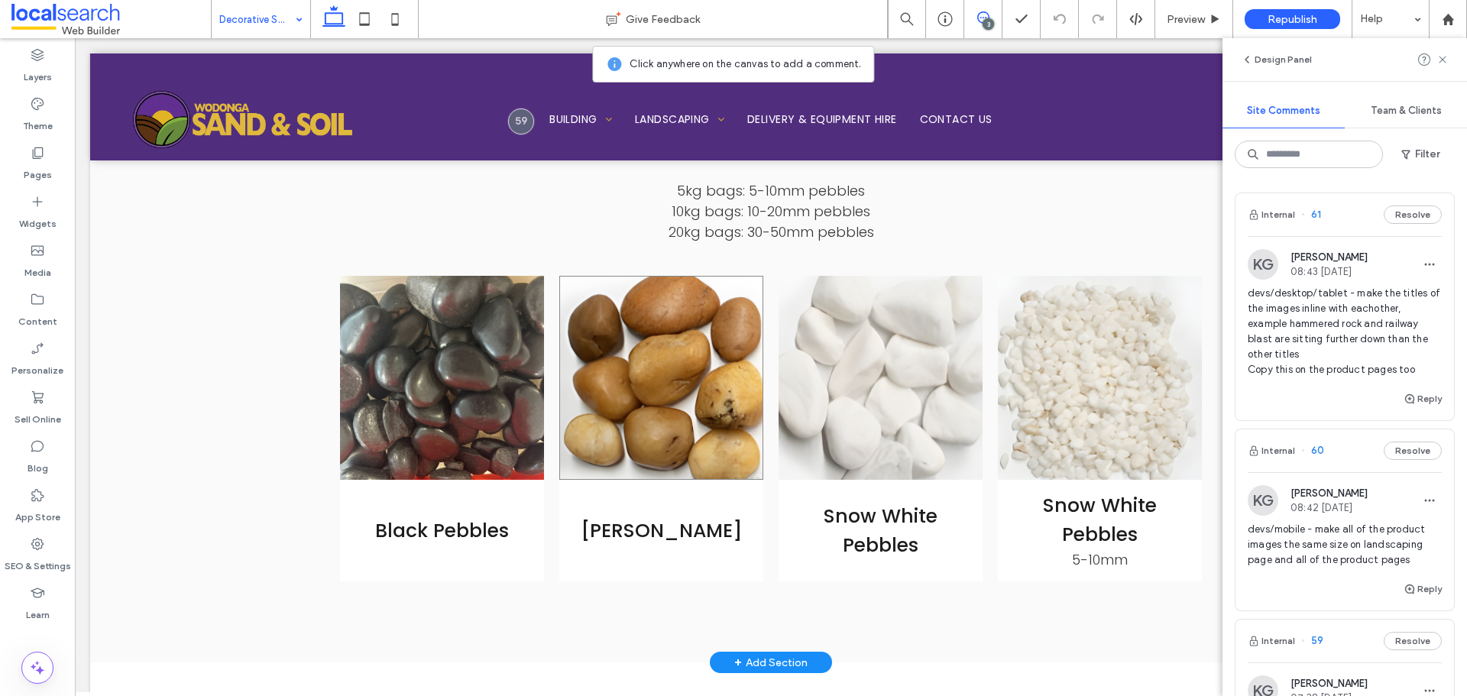
scroll to position [2827, 0]
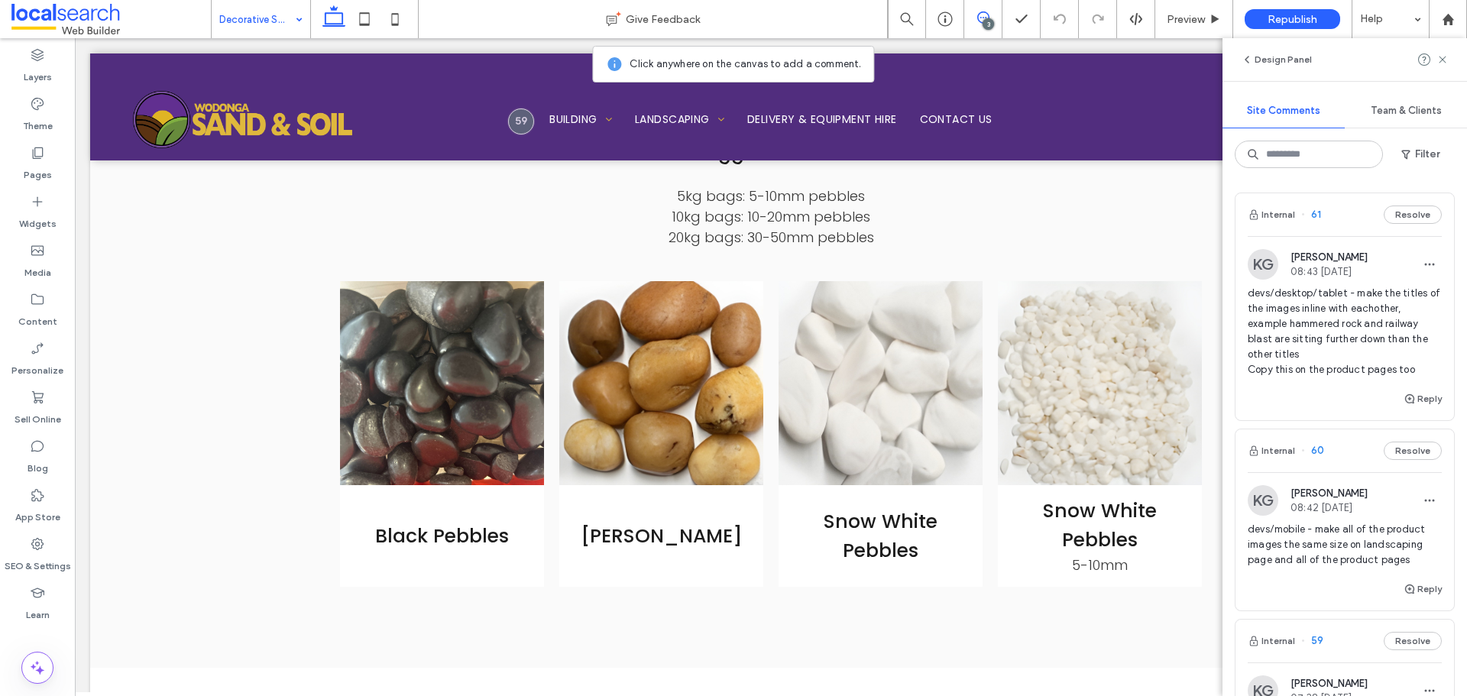
drag, startPoint x: 980, startPoint y: 21, endPoint x: 975, endPoint y: 35, distance: 15.5
click at [981, 21] on icon at bounding box center [983, 17] width 12 height 12
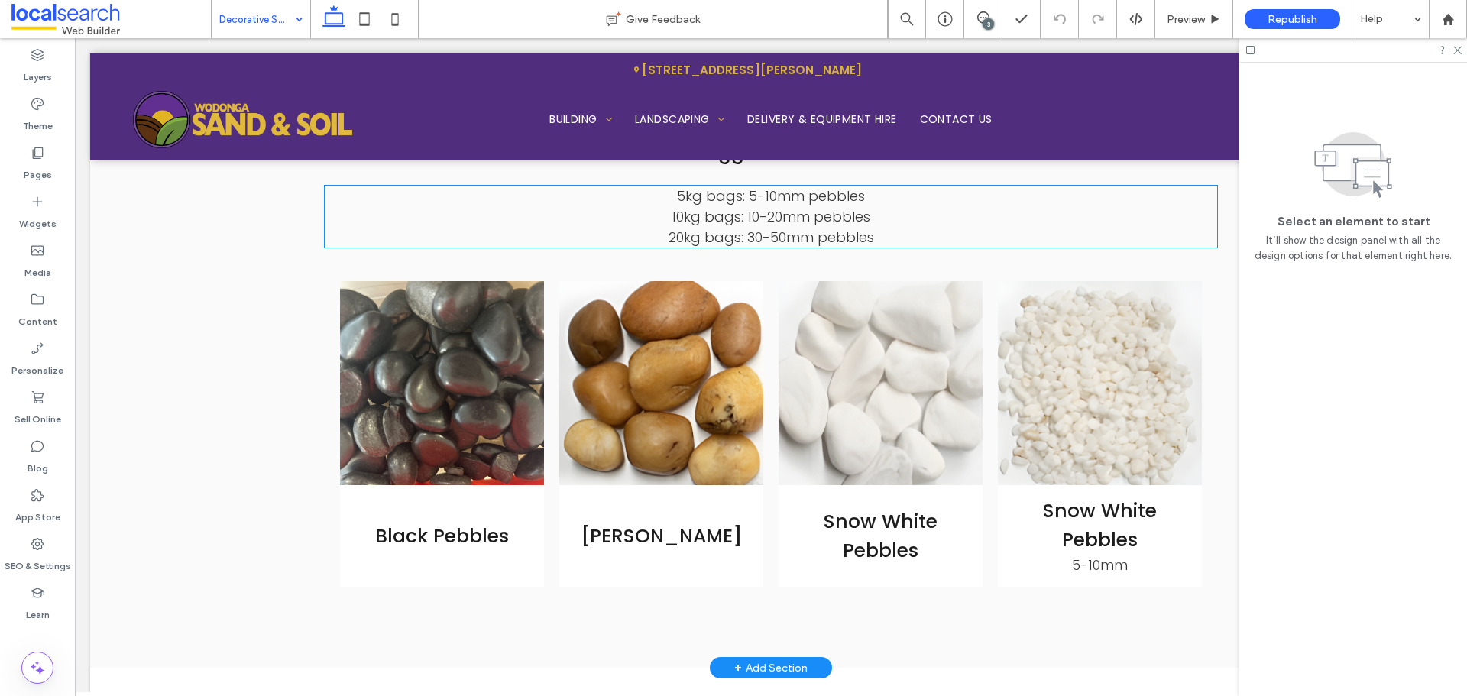
click at [825, 413] on link at bounding box center [881, 383] width 204 height 204
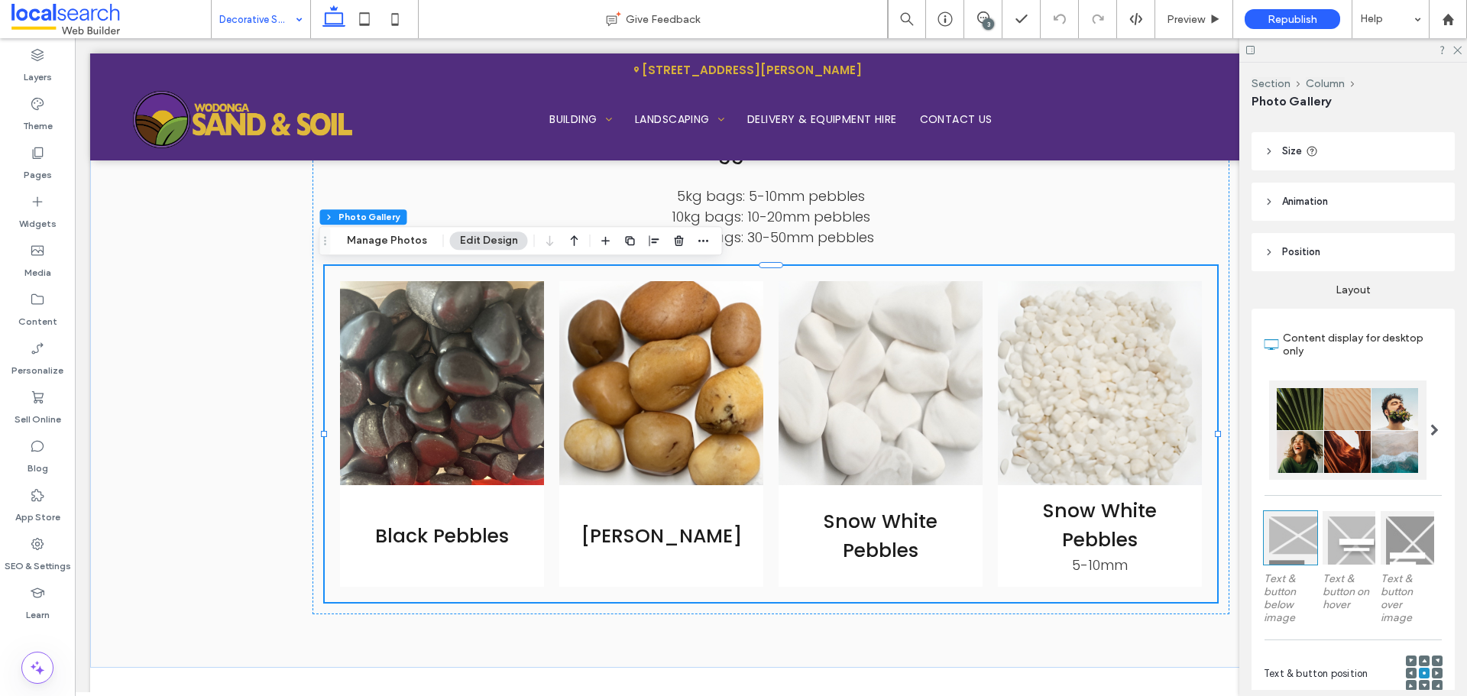
scroll to position [229, 0]
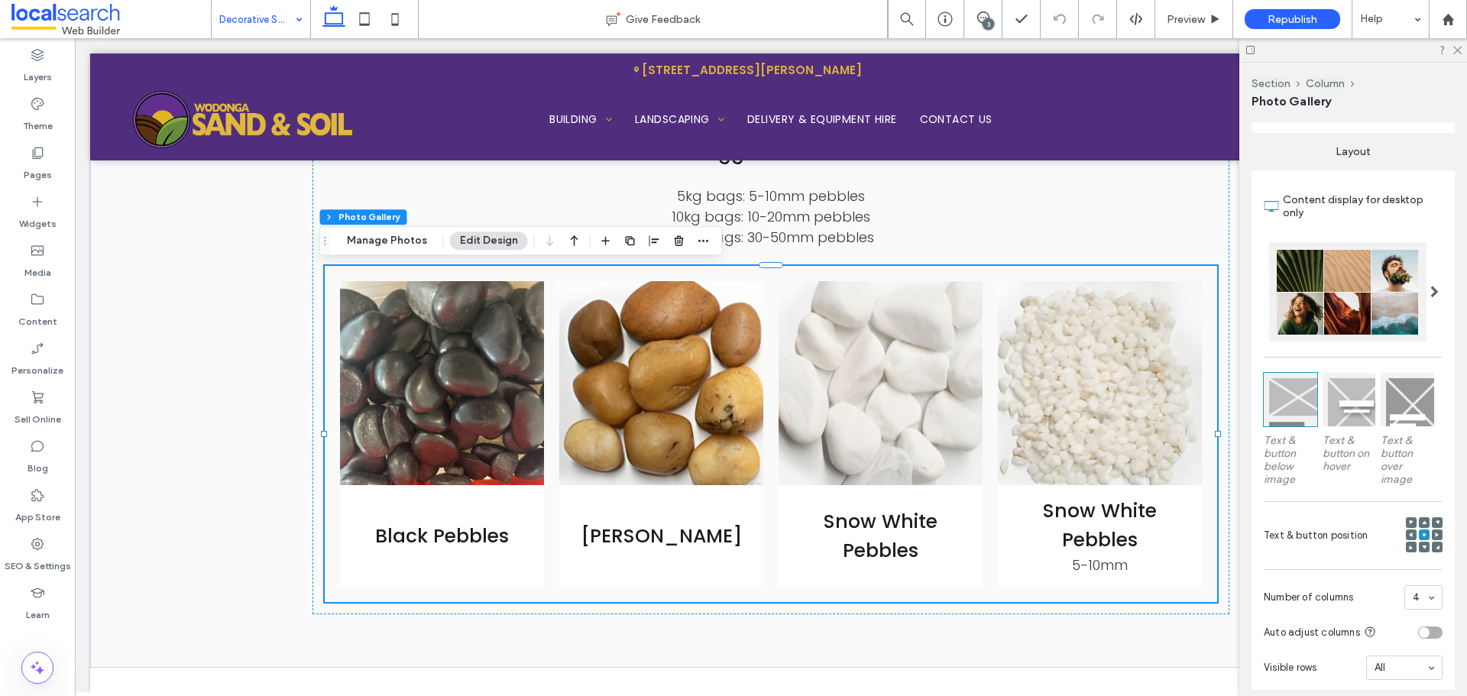
click at [1422, 521] on use at bounding box center [1424, 522] width 5 height 4
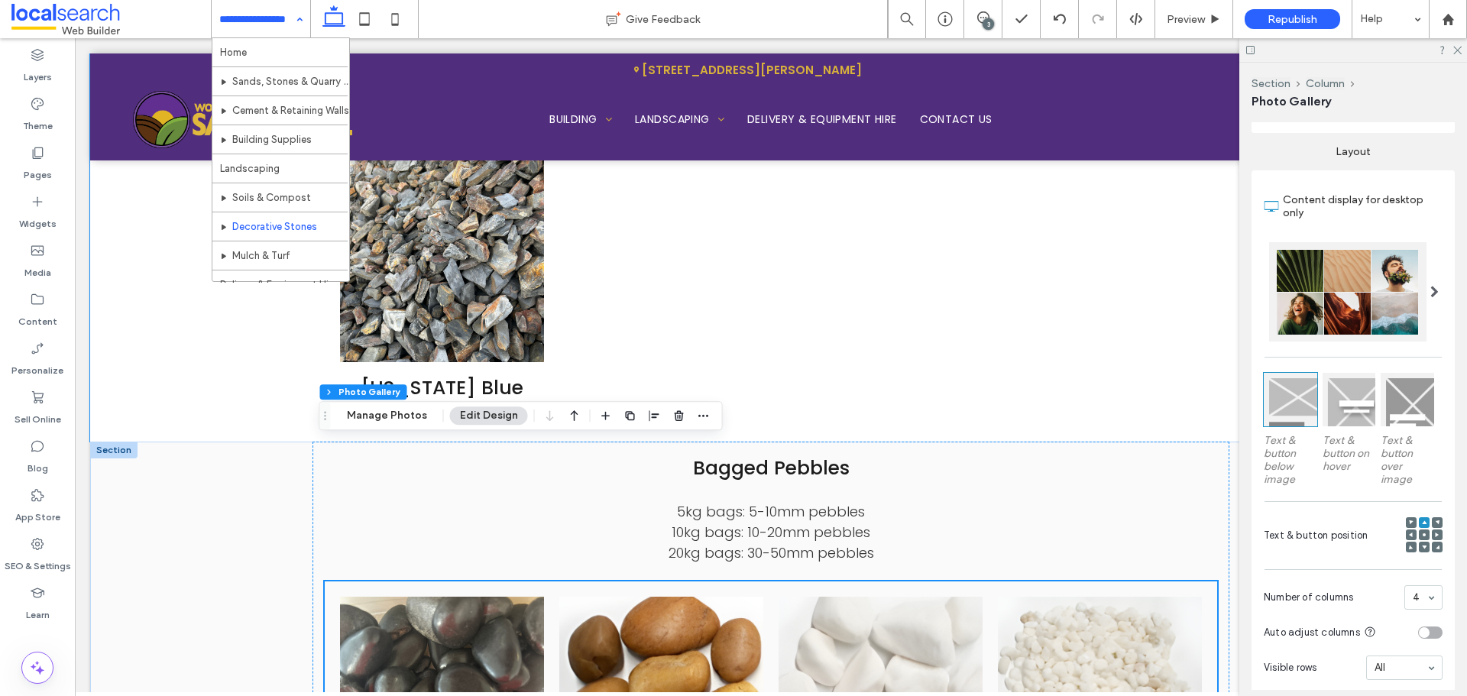
scroll to position [2674, 0]
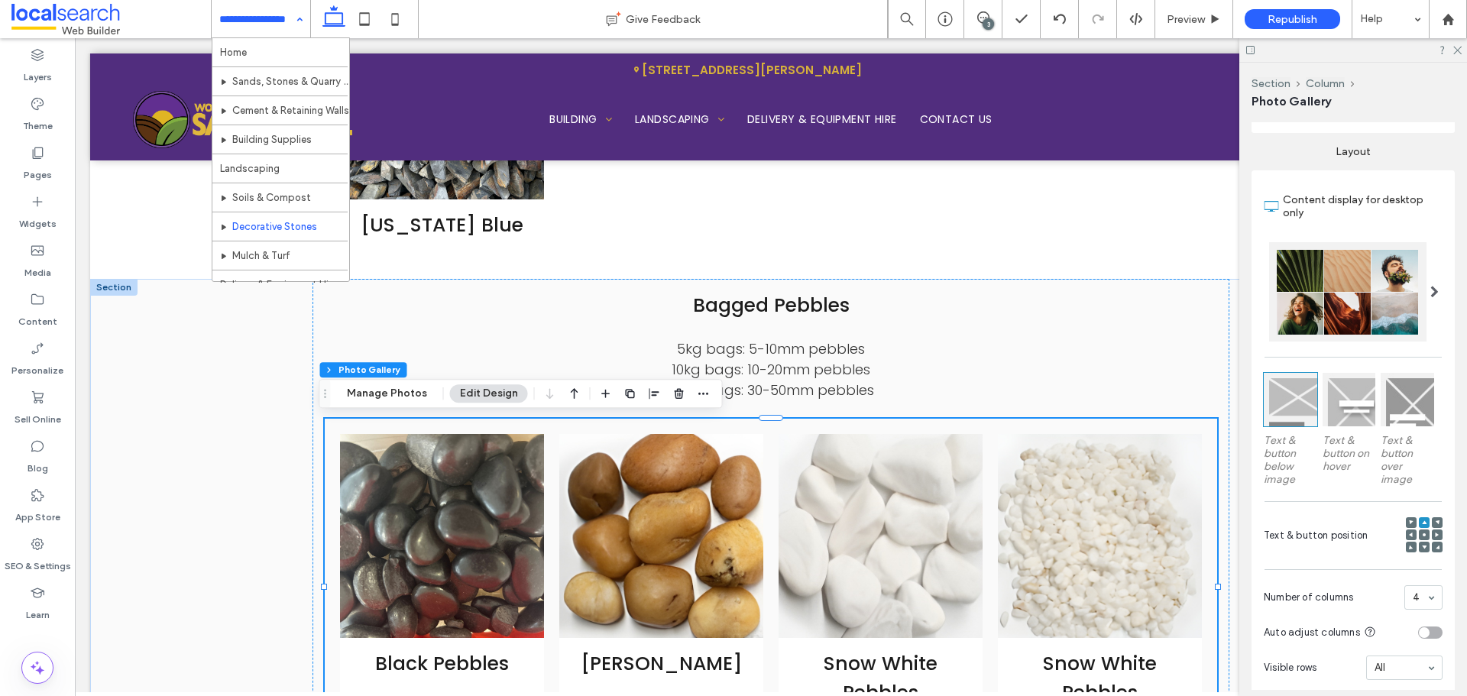
click at [984, 21] on div "3" at bounding box center [988, 23] width 11 height 11
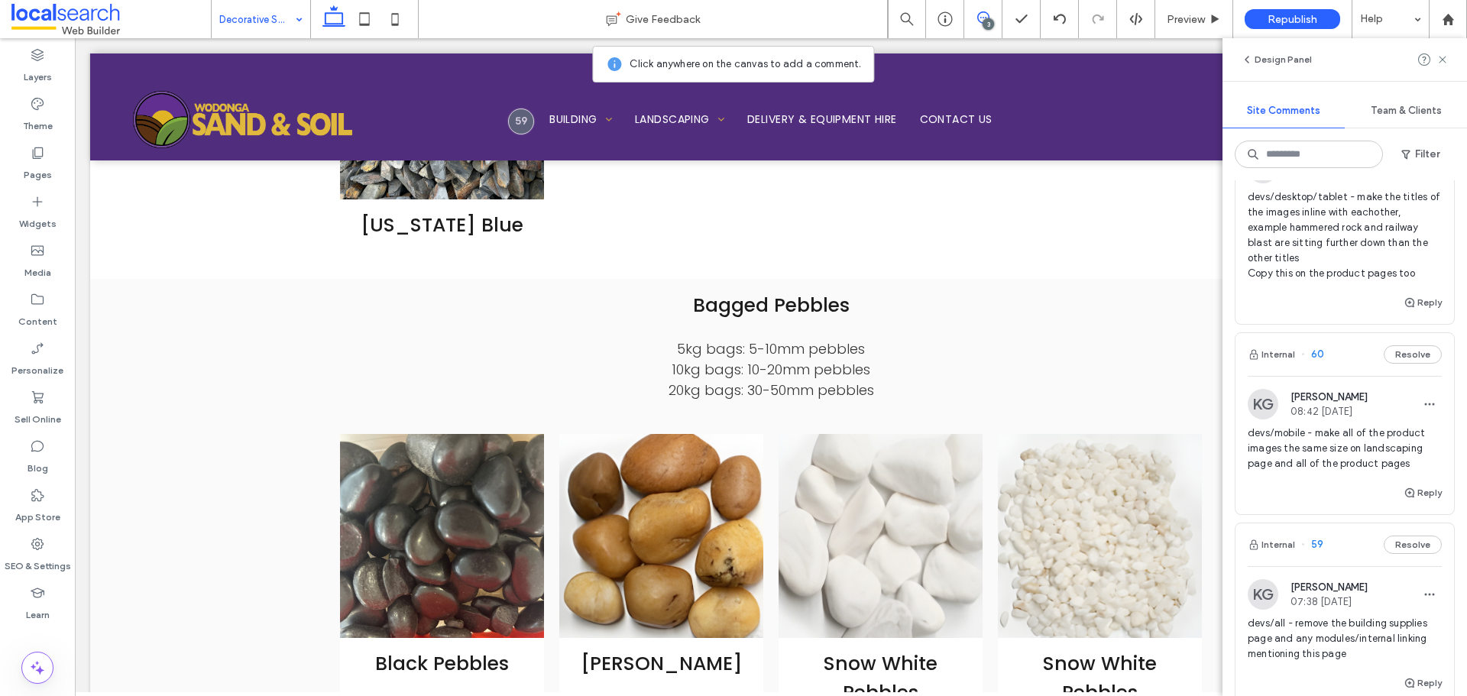
scroll to position [57, 0]
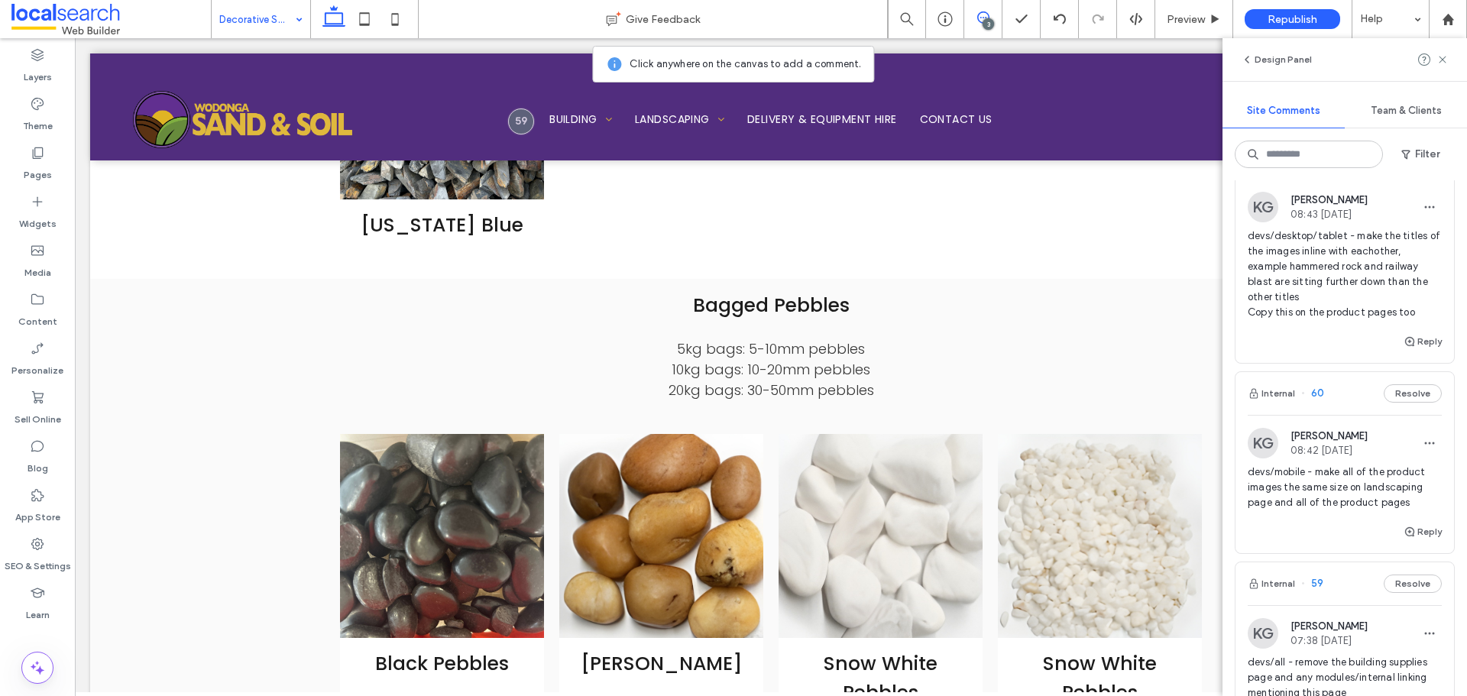
click at [1380, 498] on span "devs/mobile - make all of the product images the same size on landscaping page …" at bounding box center [1345, 488] width 194 height 46
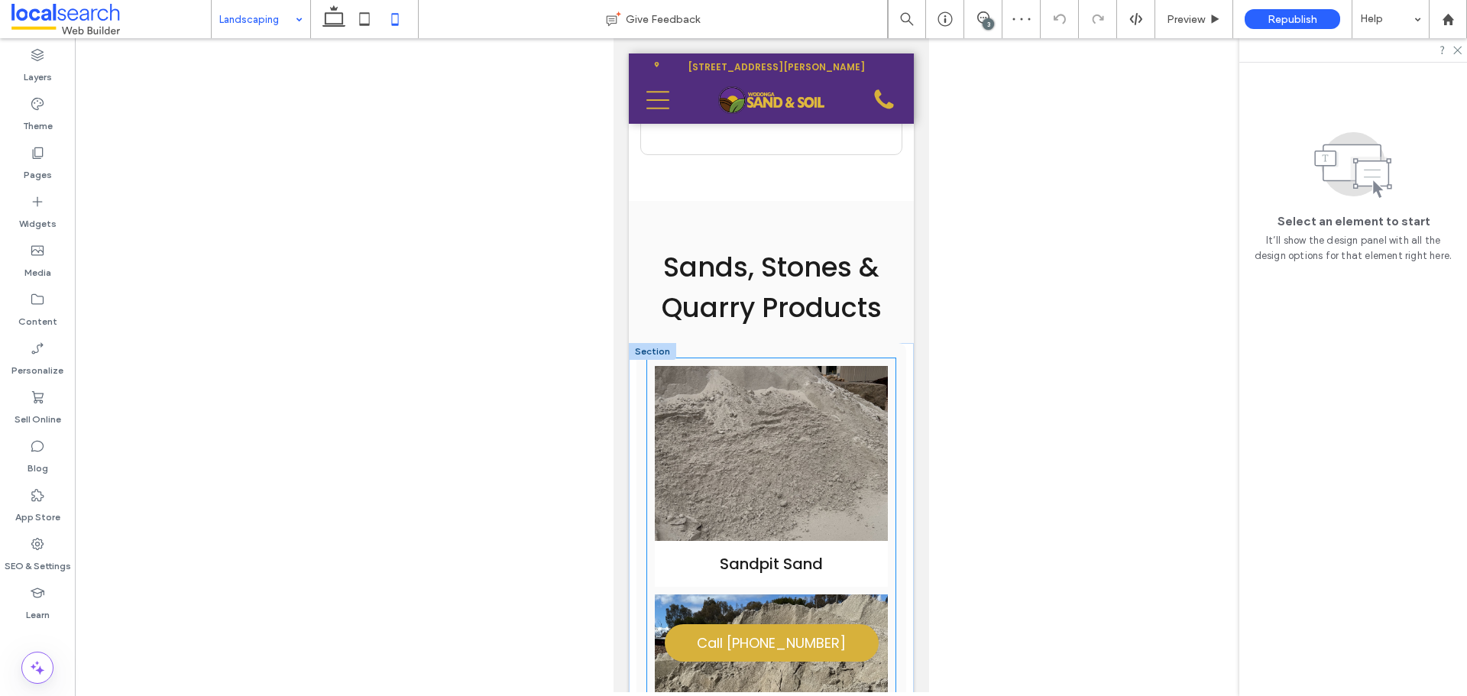
scroll to position [824, 0]
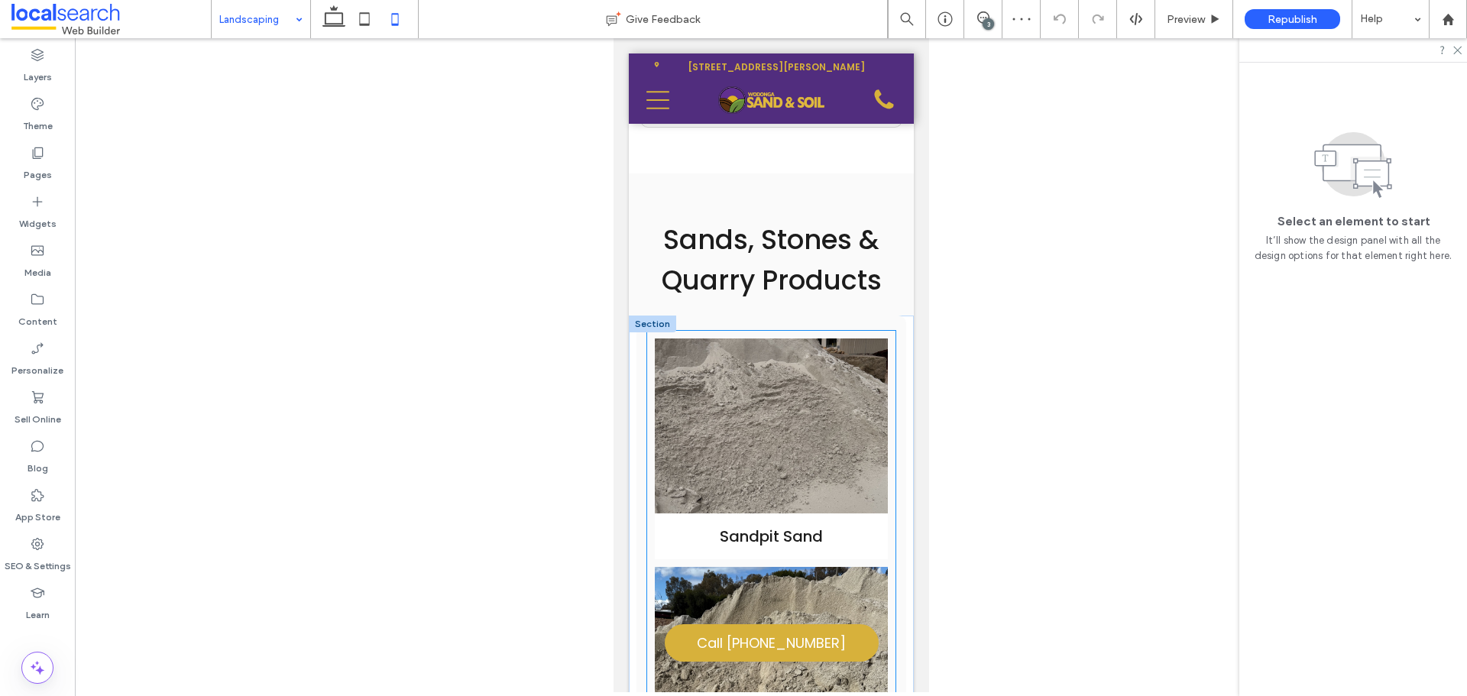
click at [770, 432] on link at bounding box center [770, 425] width 233 height 175
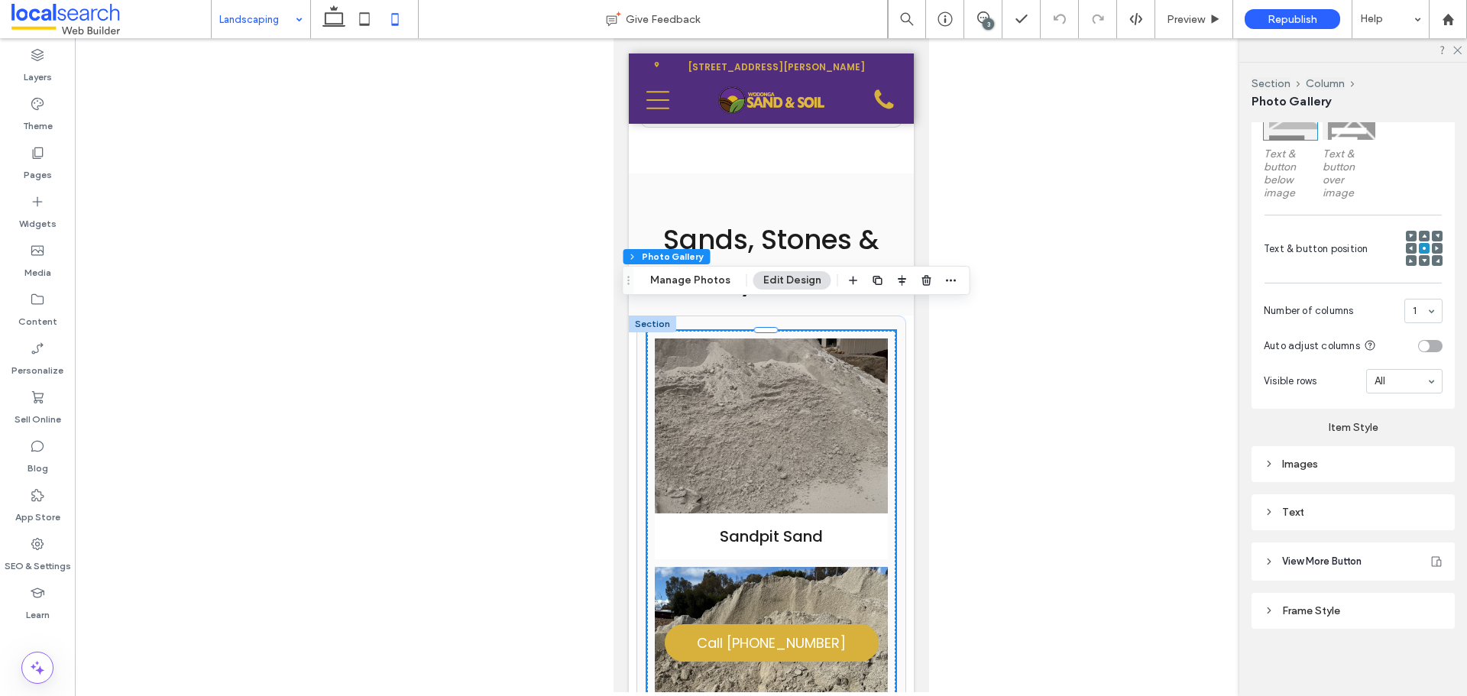
click at [1366, 463] on div "Images" at bounding box center [1353, 464] width 179 height 13
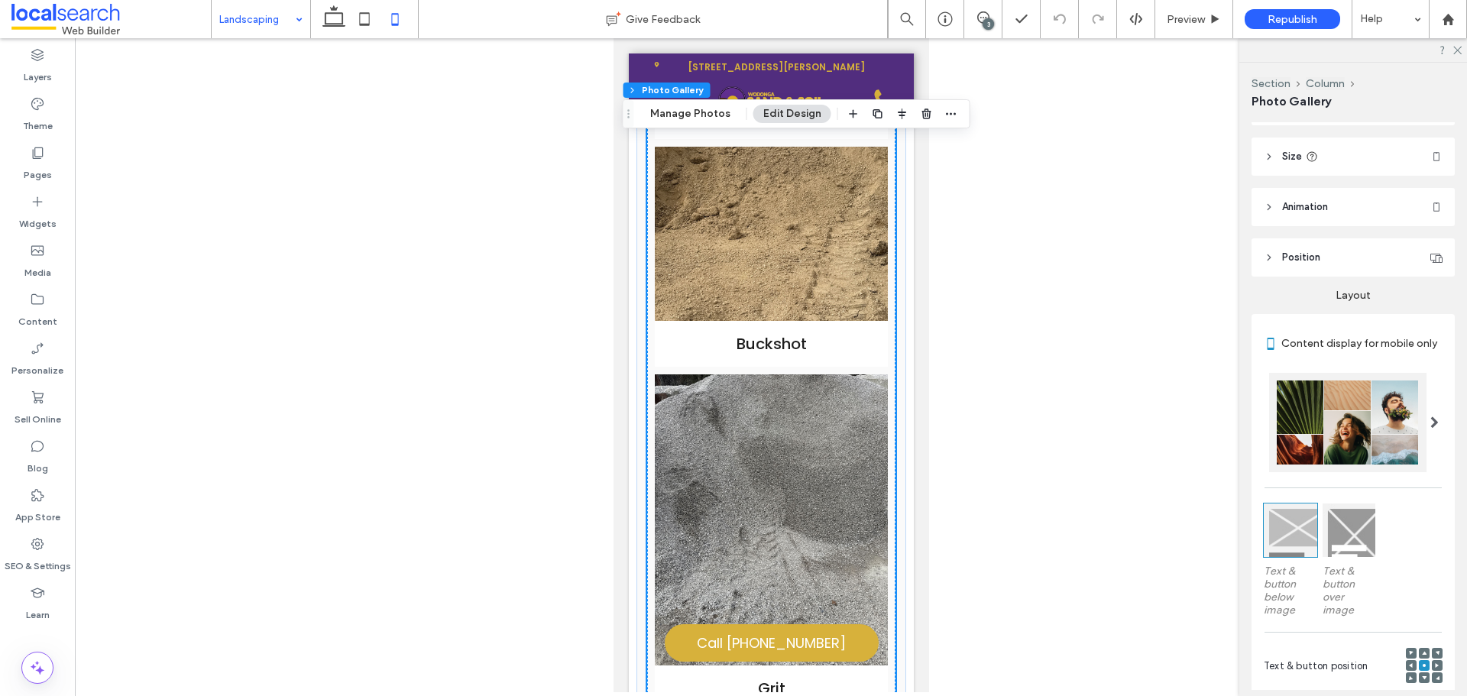
scroll to position [0, 0]
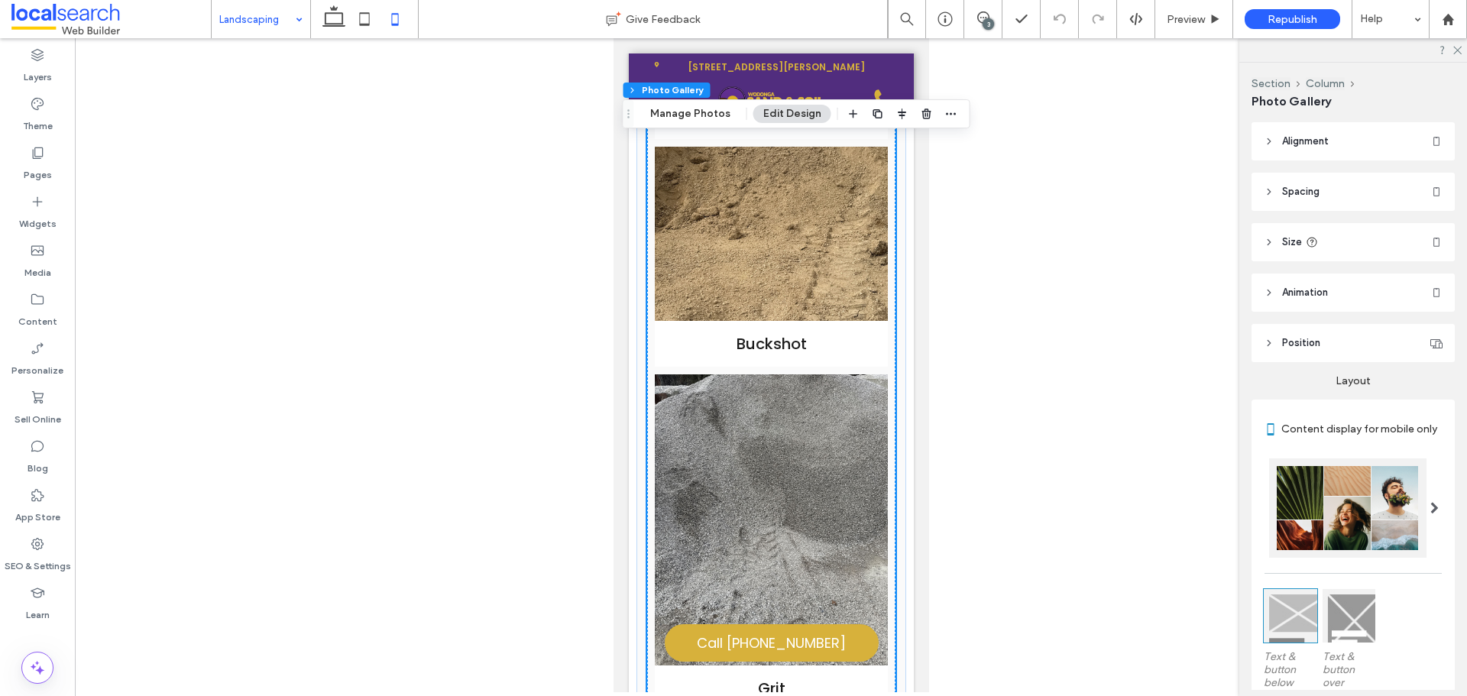
click at [1347, 234] on header "Size" at bounding box center [1353, 242] width 203 height 38
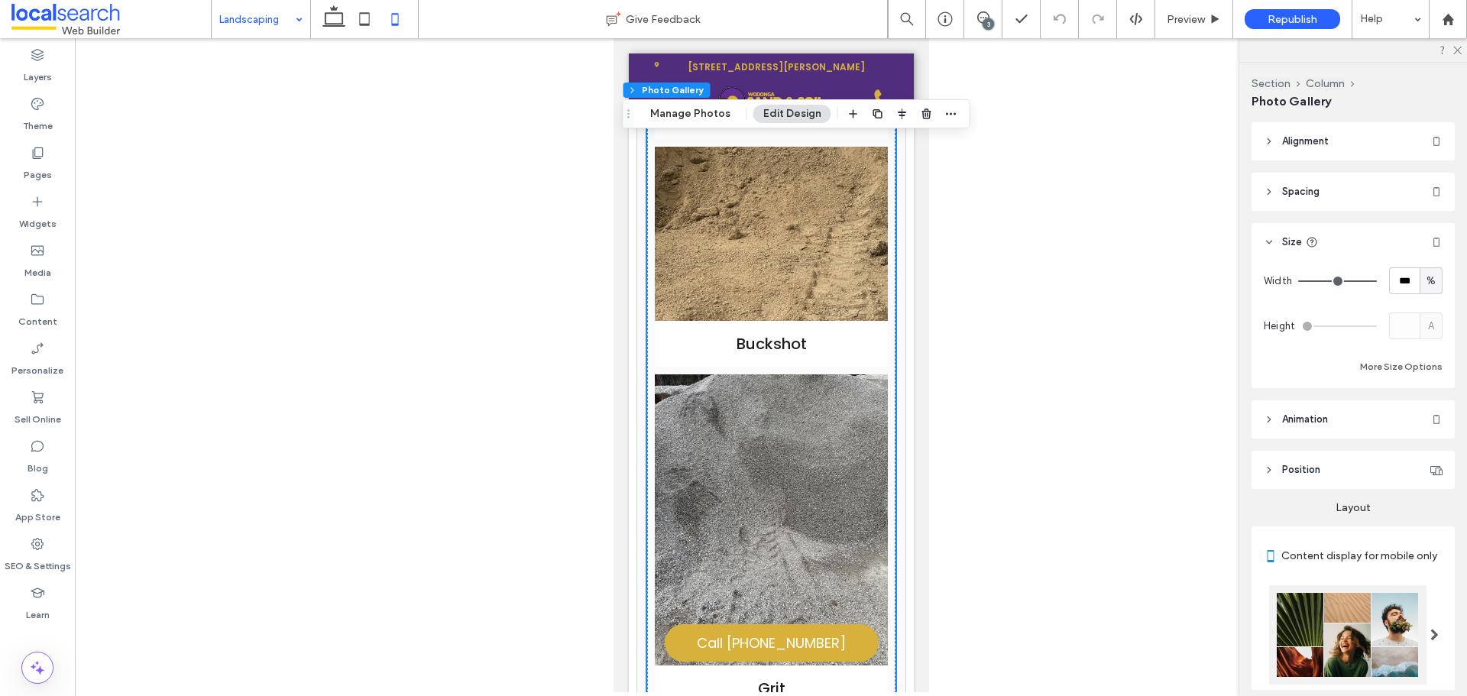
click at [1363, 243] on header "Size" at bounding box center [1353, 242] width 203 height 38
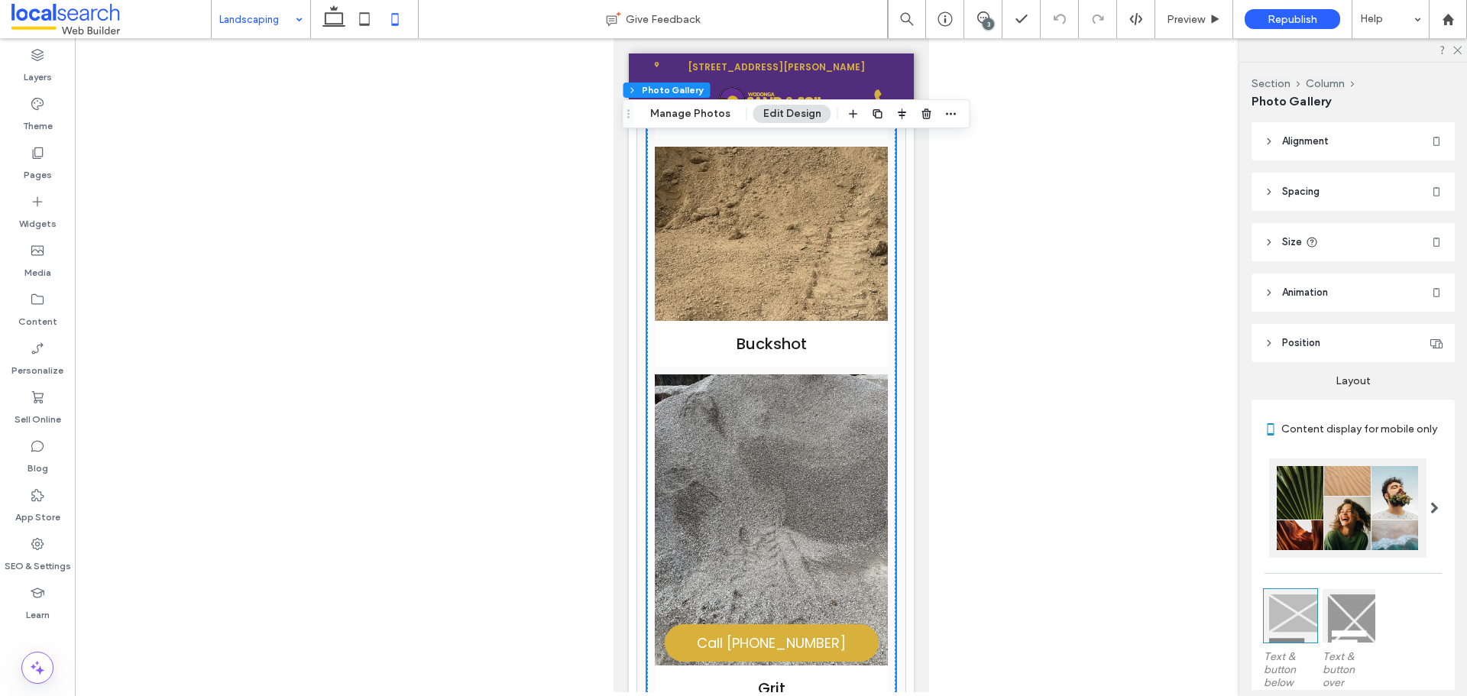
click at [1365, 240] on header "Size" at bounding box center [1353, 242] width 203 height 38
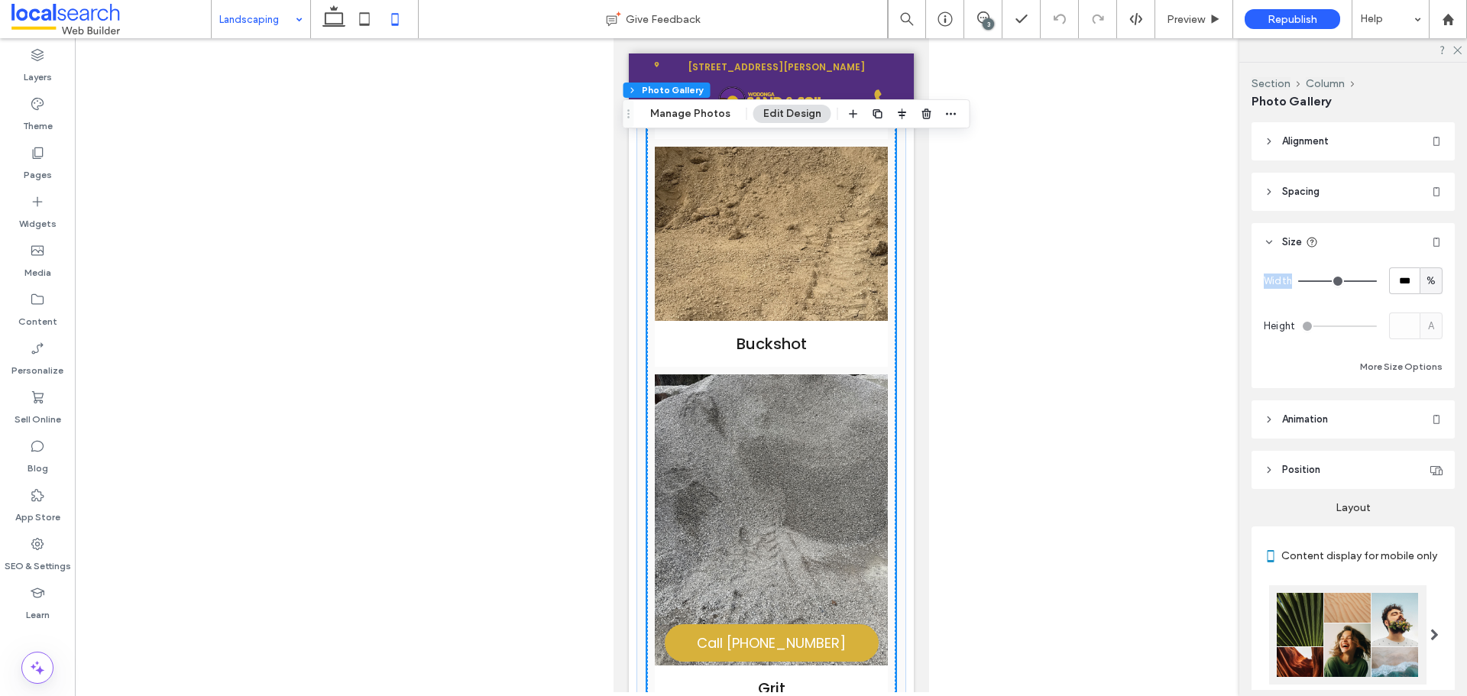
click at [1365, 239] on header "Size" at bounding box center [1353, 242] width 203 height 38
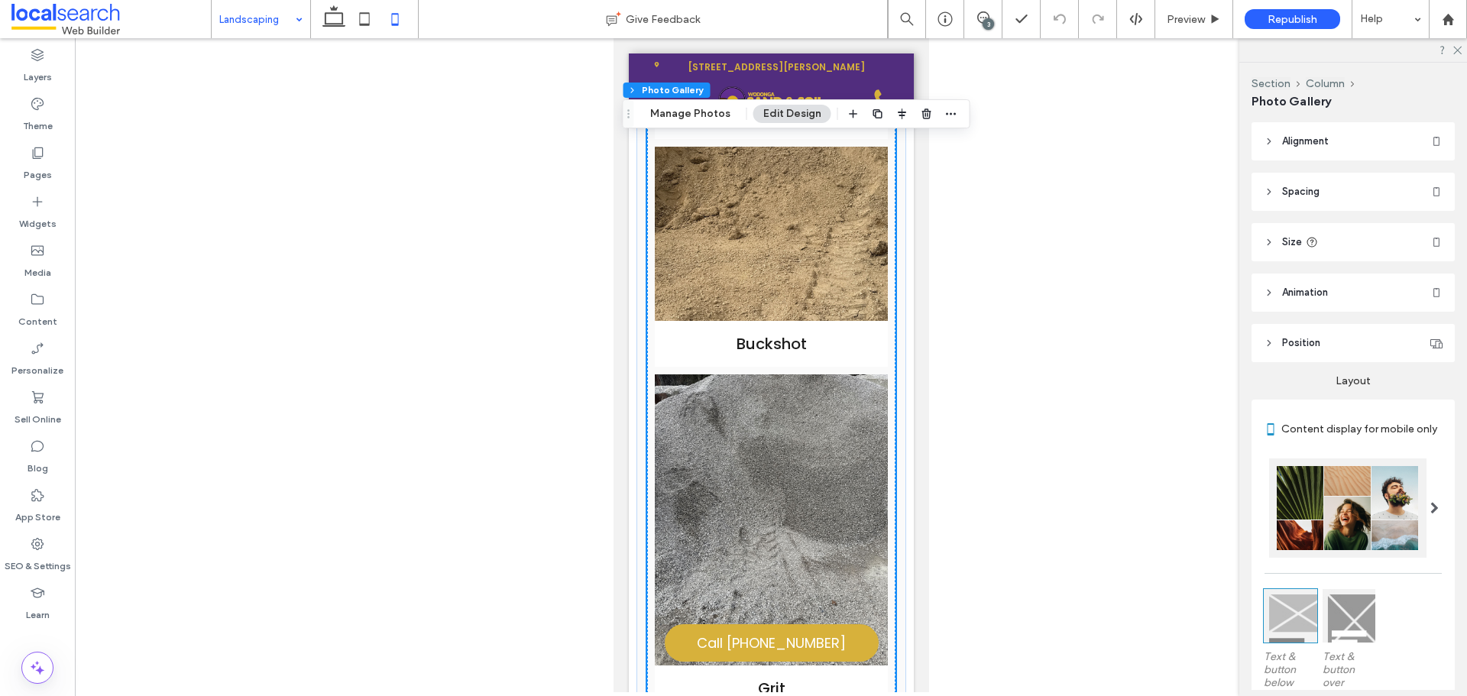
click at [1365, 239] on header "Size" at bounding box center [1353, 242] width 203 height 38
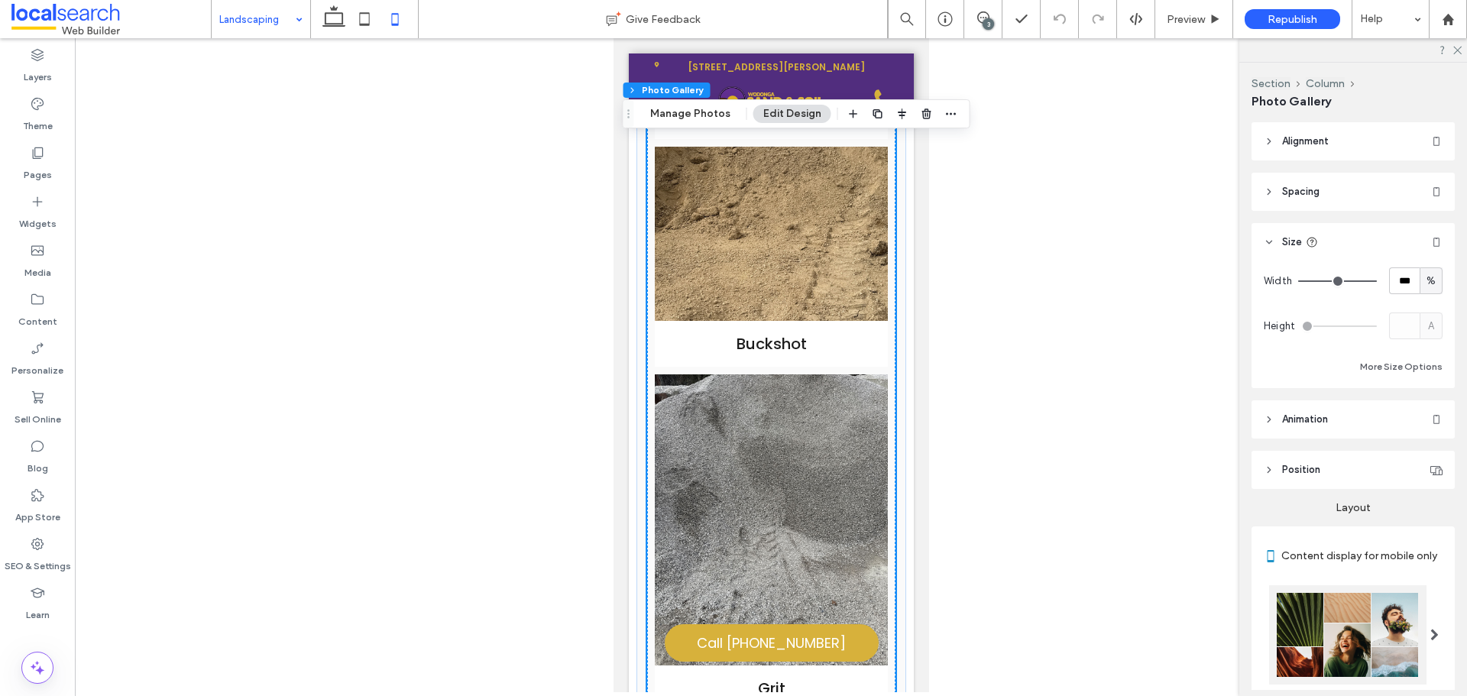
click at [1365, 239] on header "Size" at bounding box center [1353, 242] width 203 height 38
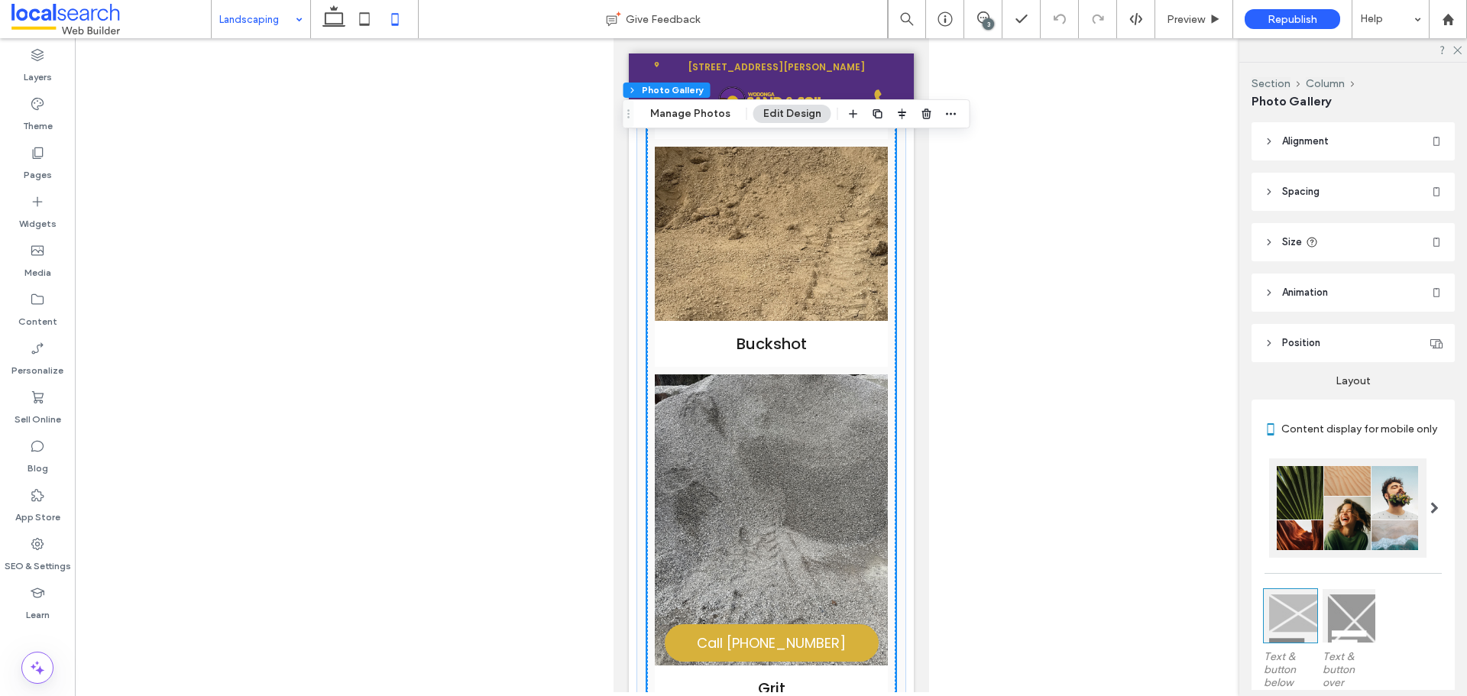
click at [1365, 239] on header "Size" at bounding box center [1353, 242] width 203 height 38
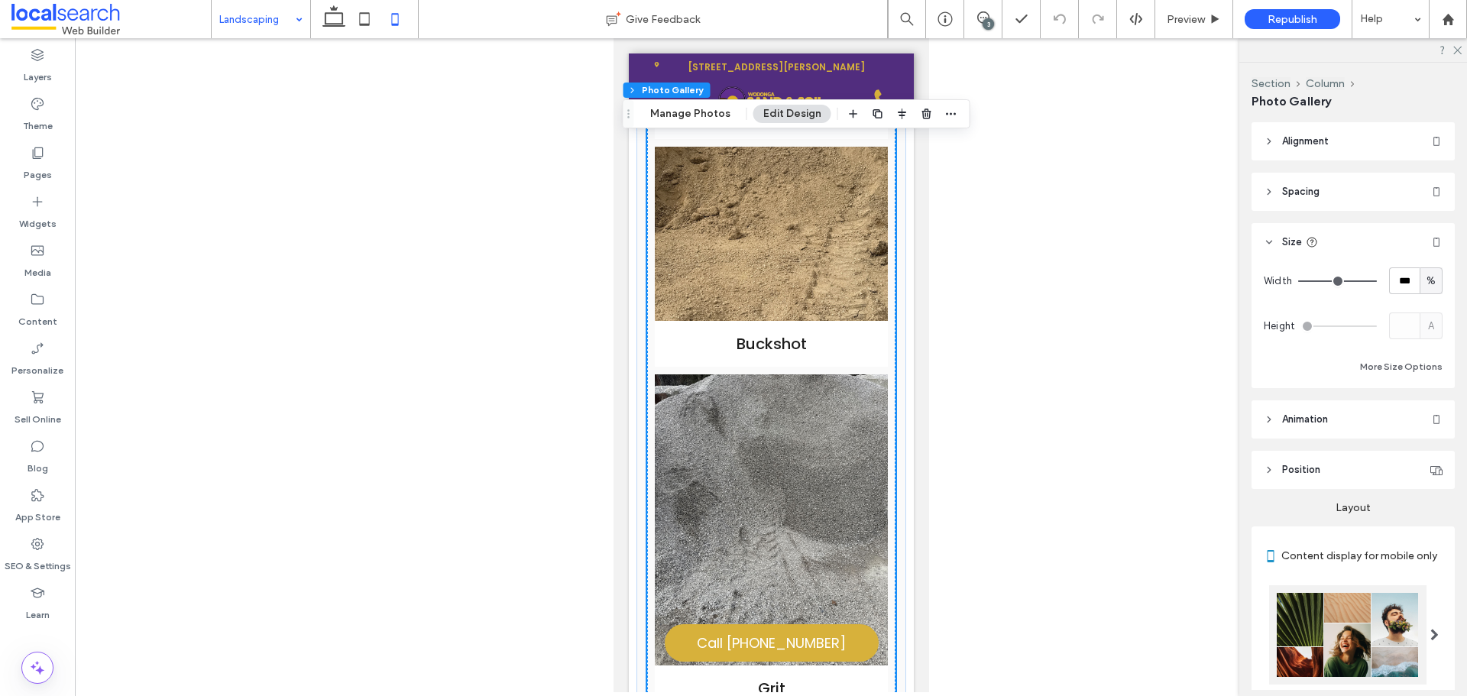
click at [1427, 280] on span "%" at bounding box center [1431, 281] width 9 height 15
click at [1422, 309] on span "px" at bounding box center [1423, 307] width 11 height 15
type input "***"
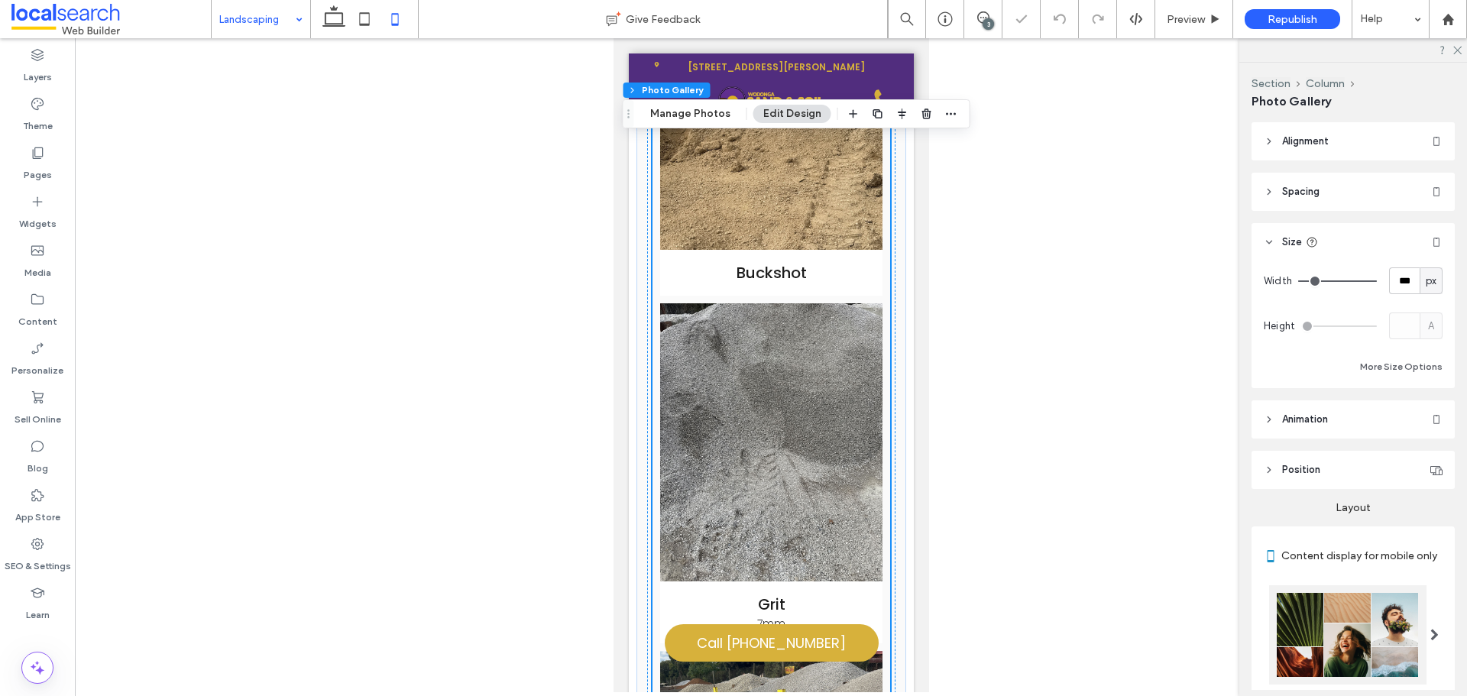
type input "***"
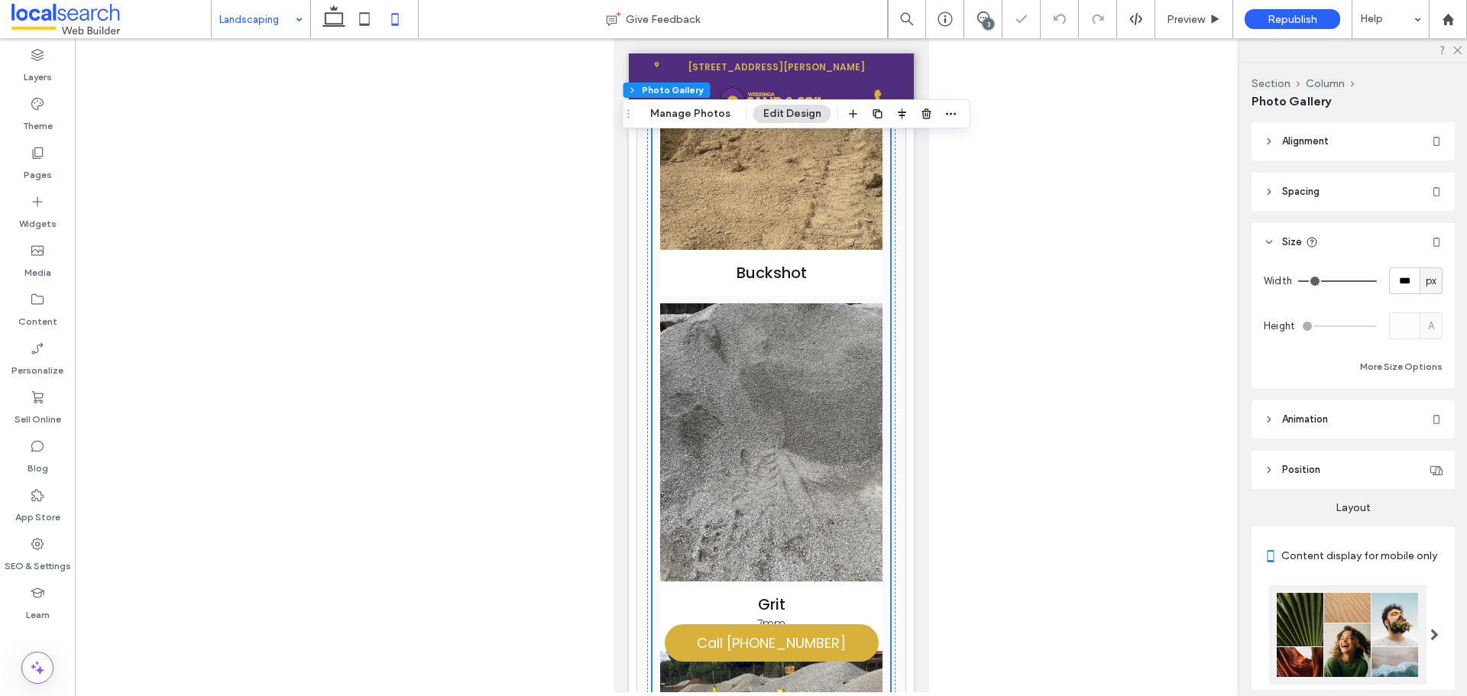
type input "***"
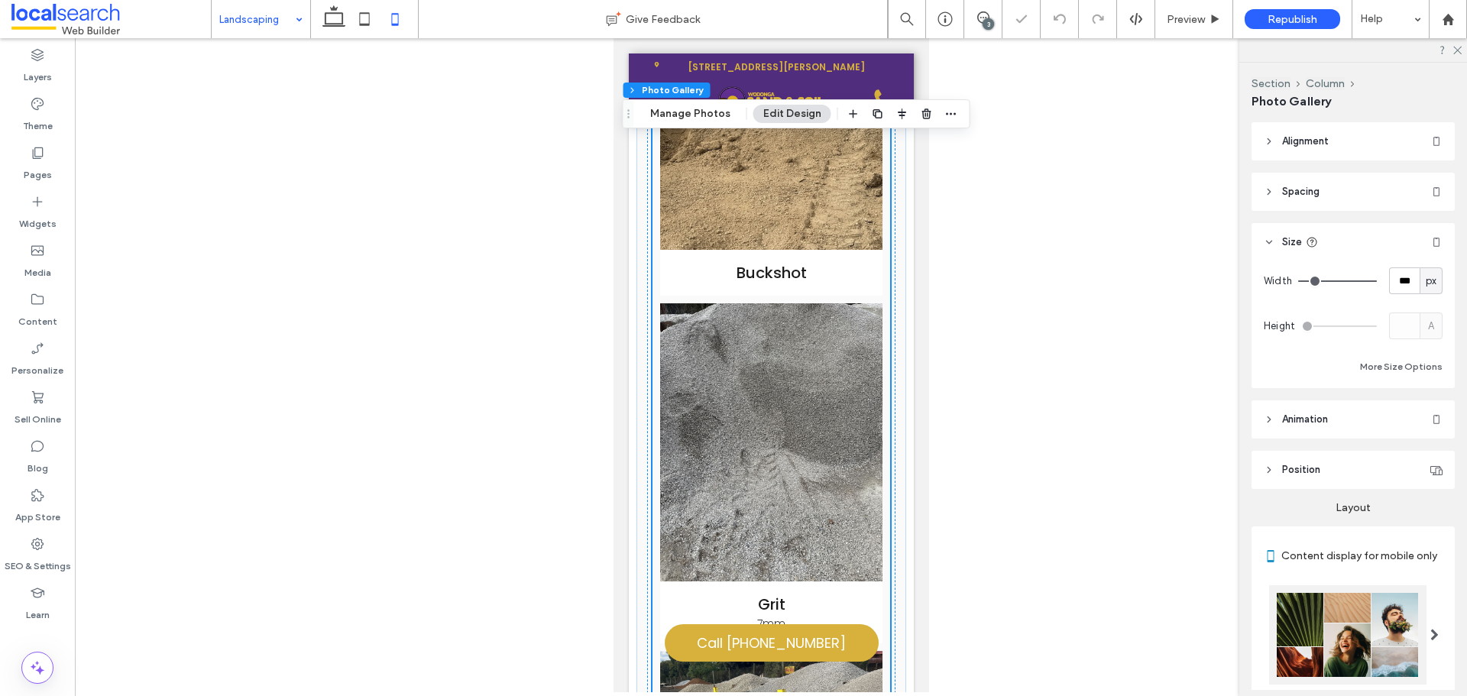
drag, startPoint x: 1364, startPoint y: 285, endPoint x: 1356, endPoint y: 285, distance: 8.4
type input "***"
click at [1356, 282] on input "range" at bounding box center [1337, 281] width 79 height 2
type input "***"
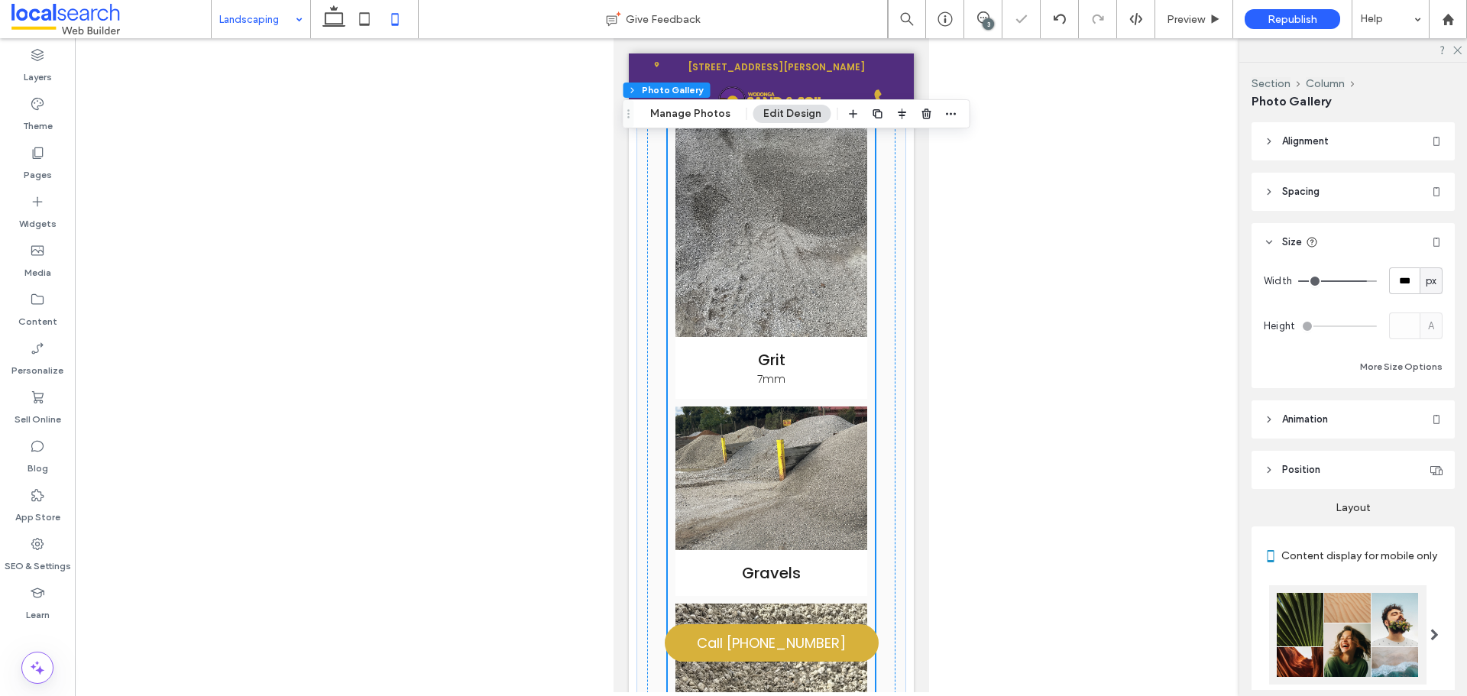
type input "***"
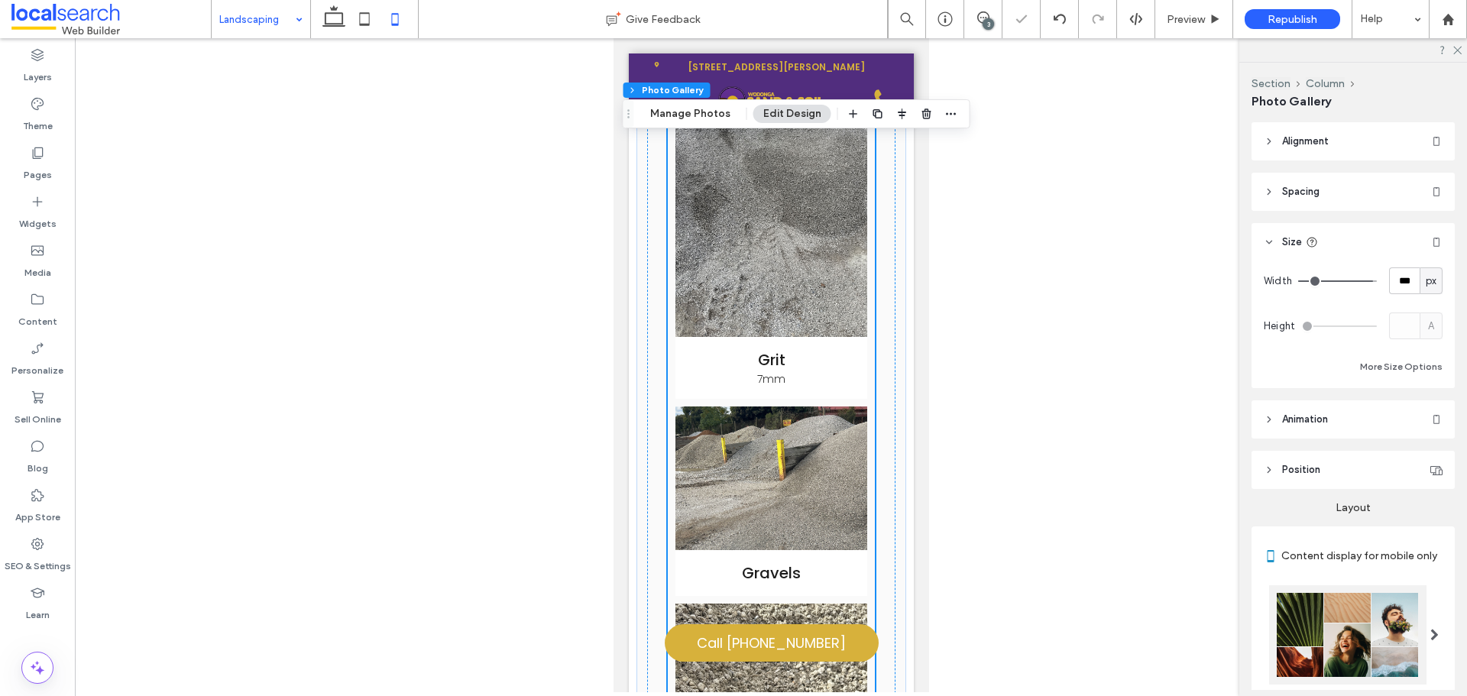
type input "***"
drag, startPoint x: 1350, startPoint y: 282, endPoint x: 1401, endPoint y: 283, distance: 50.5
type input "***"
click at [1377, 281] on input "range" at bounding box center [1337, 281] width 79 height 2
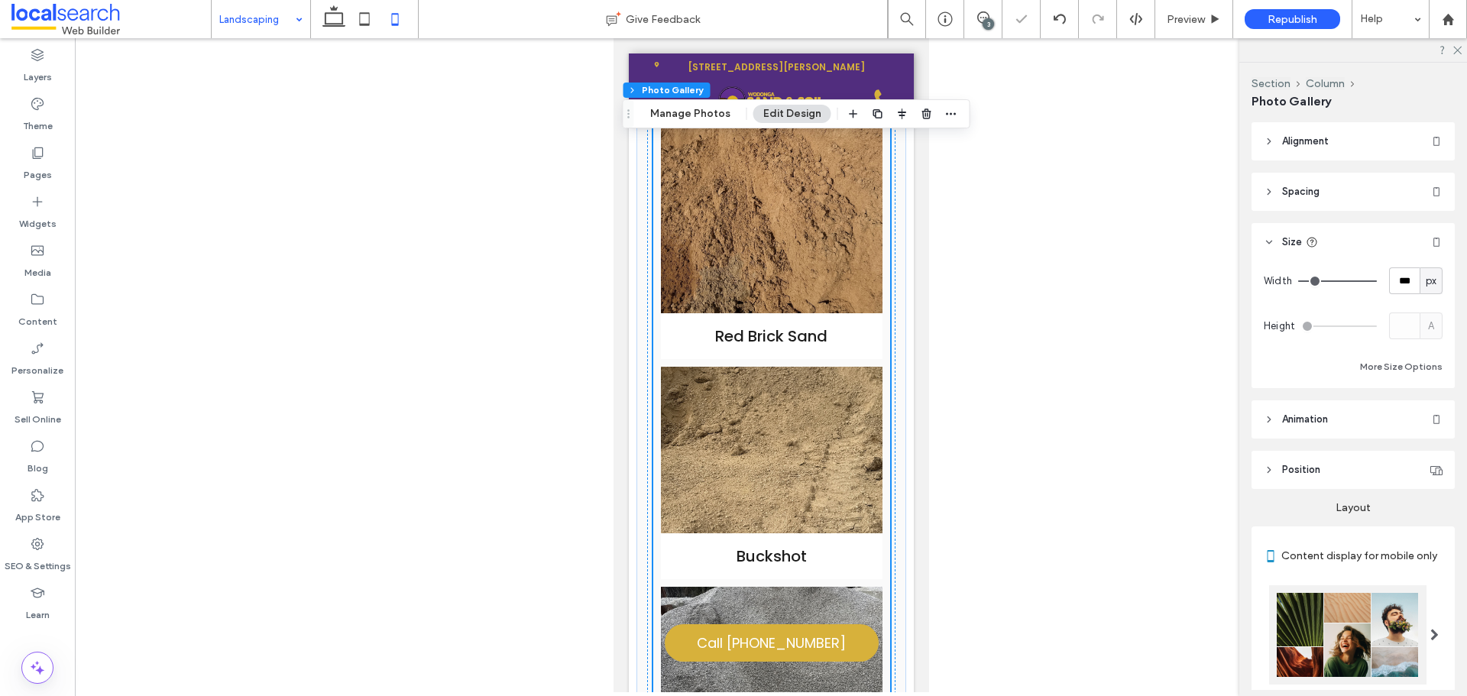
scroll to position [2429, 0]
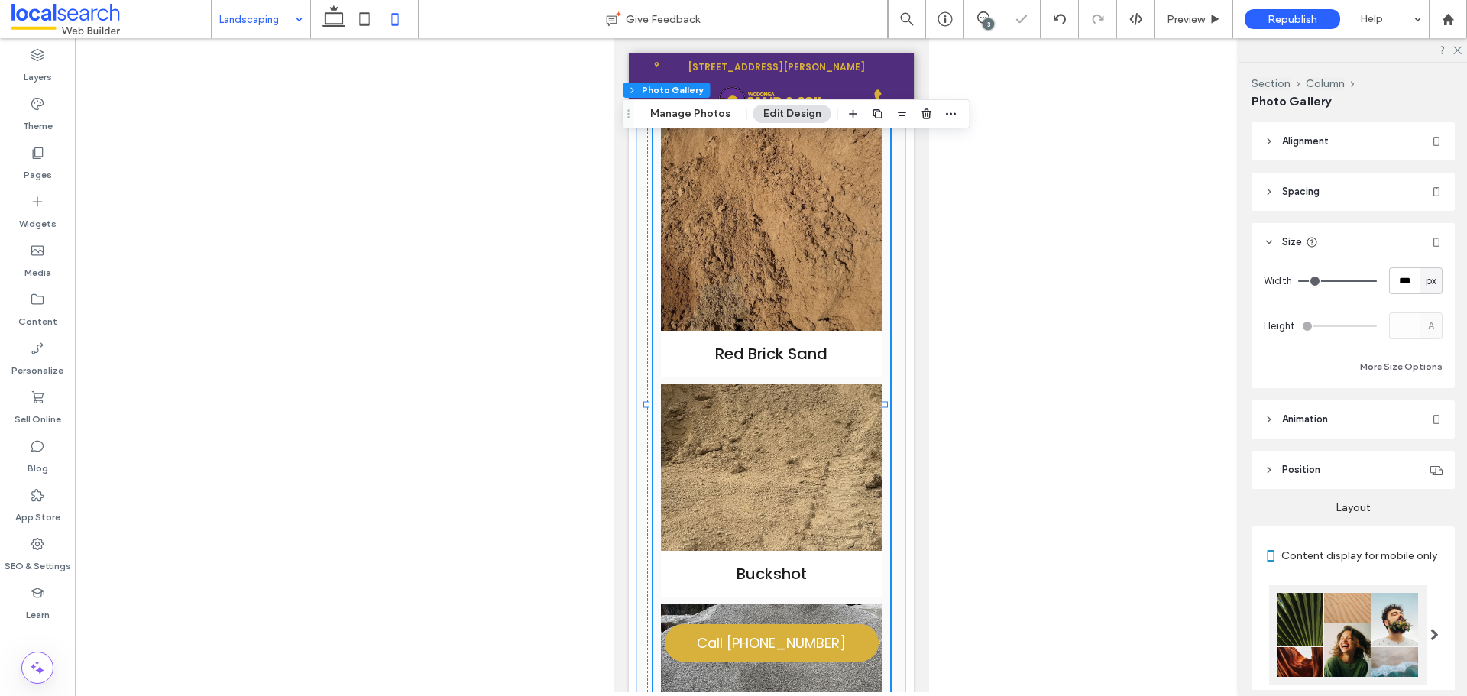
drag, startPoint x: 1428, startPoint y: 282, endPoint x: 1394, endPoint y: 351, distance: 76.5
click at [1428, 286] on span "px" at bounding box center [1431, 281] width 11 height 15
click at [1421, 335] on span "%" at bounding box center [1423, 334] width 9 height 15
type input "****"
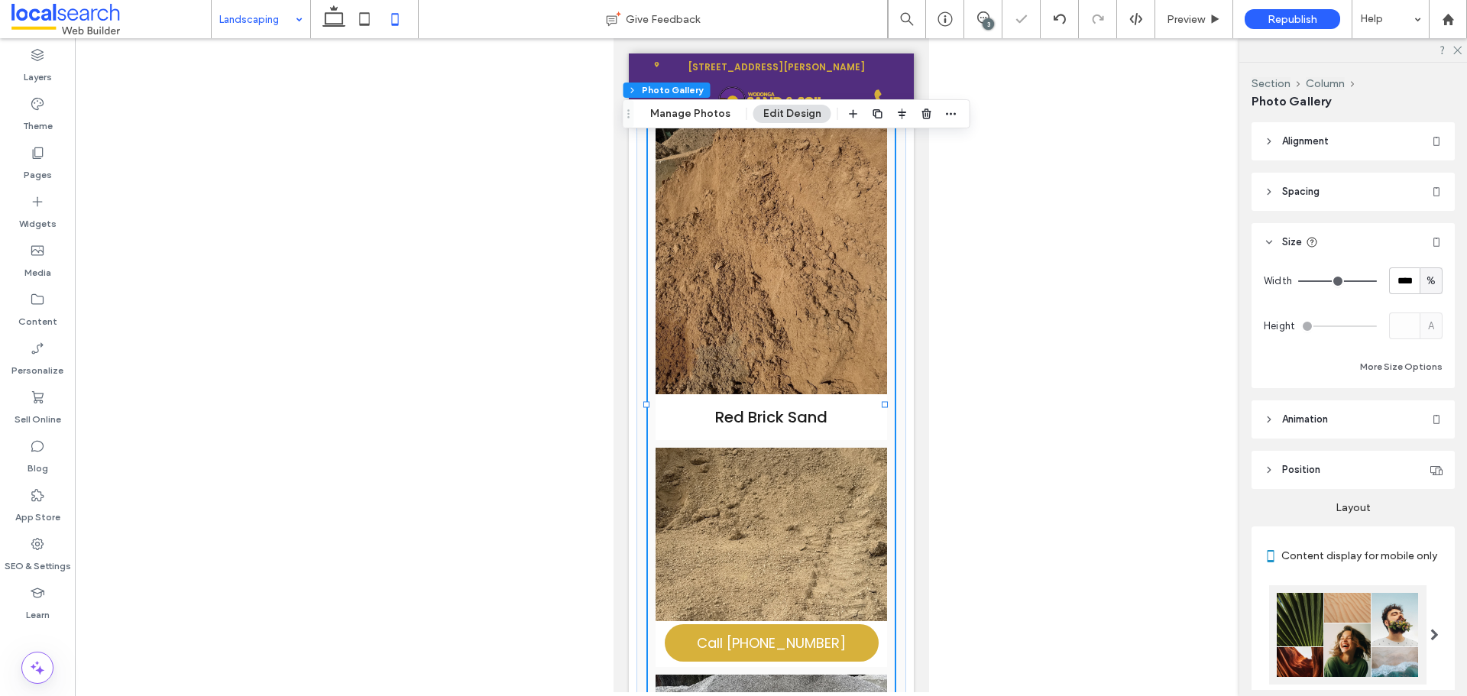
drag, startPoint x: 1362, startPoint y: 282, endPoint x: 1381, endPoint y: 281, distance: 19.9
click at [1377, 281] on input "range" at bounding box center [1337, 281] width 79 height 2
type input "**"
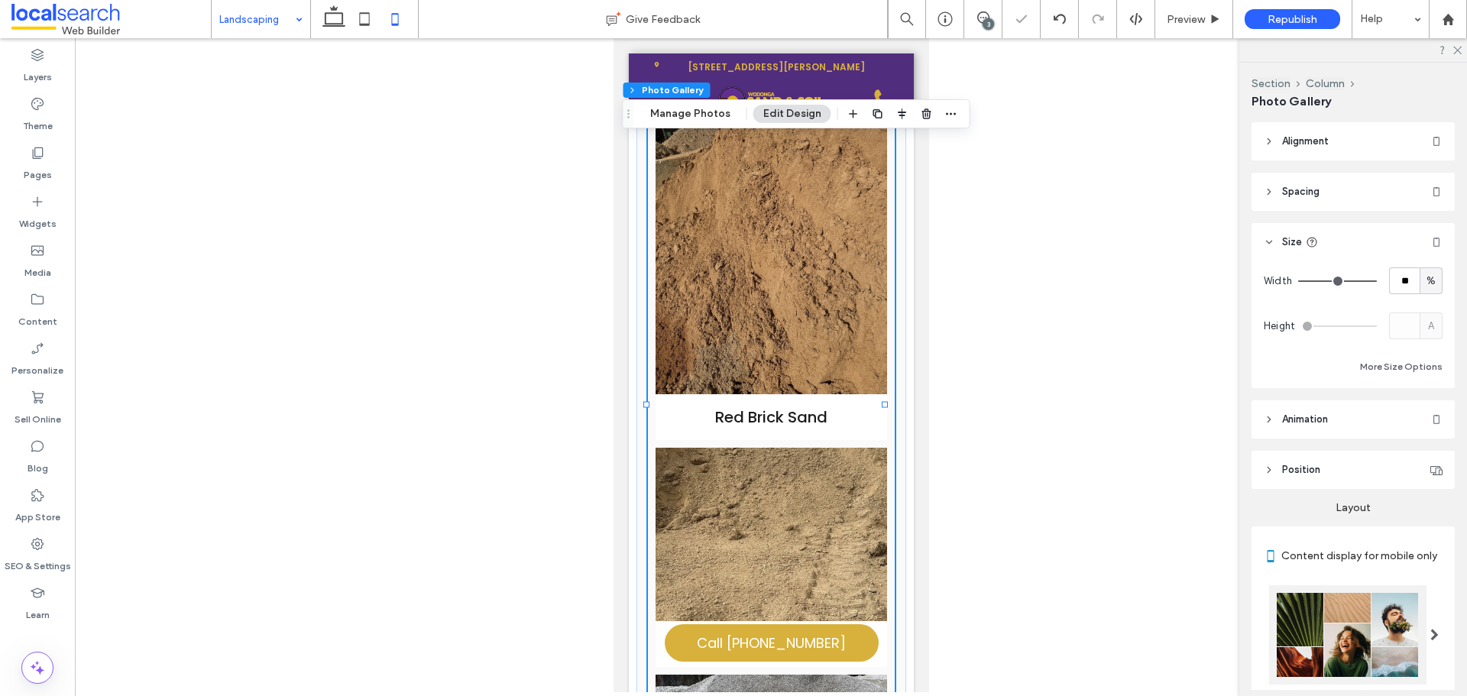
type input "**"
drag, startPoint x: 1357, startPoint y: 282, endPoint x: 1339, endPoint y: 282, distance: 17.6
click at [1337, 282] on input "range" at bounding box center [1337, 281] width 79 height 2
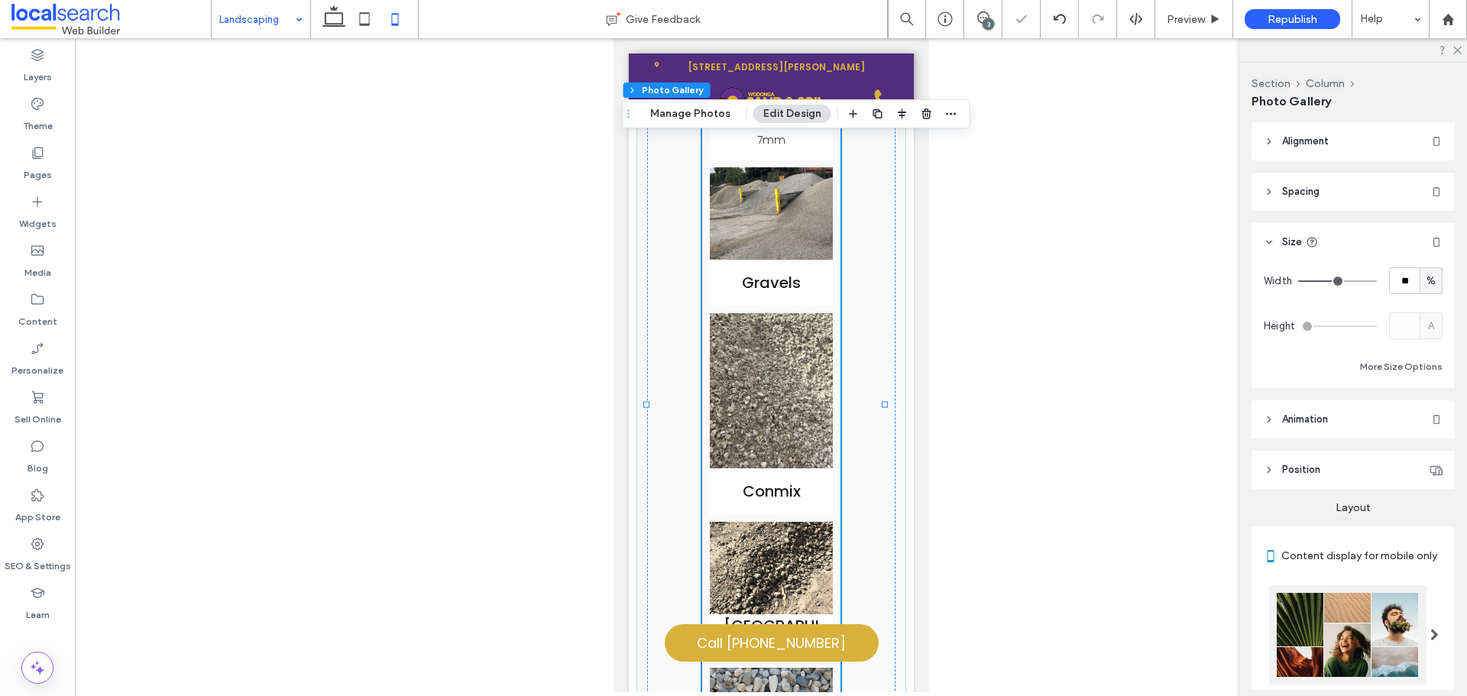
type input "**"
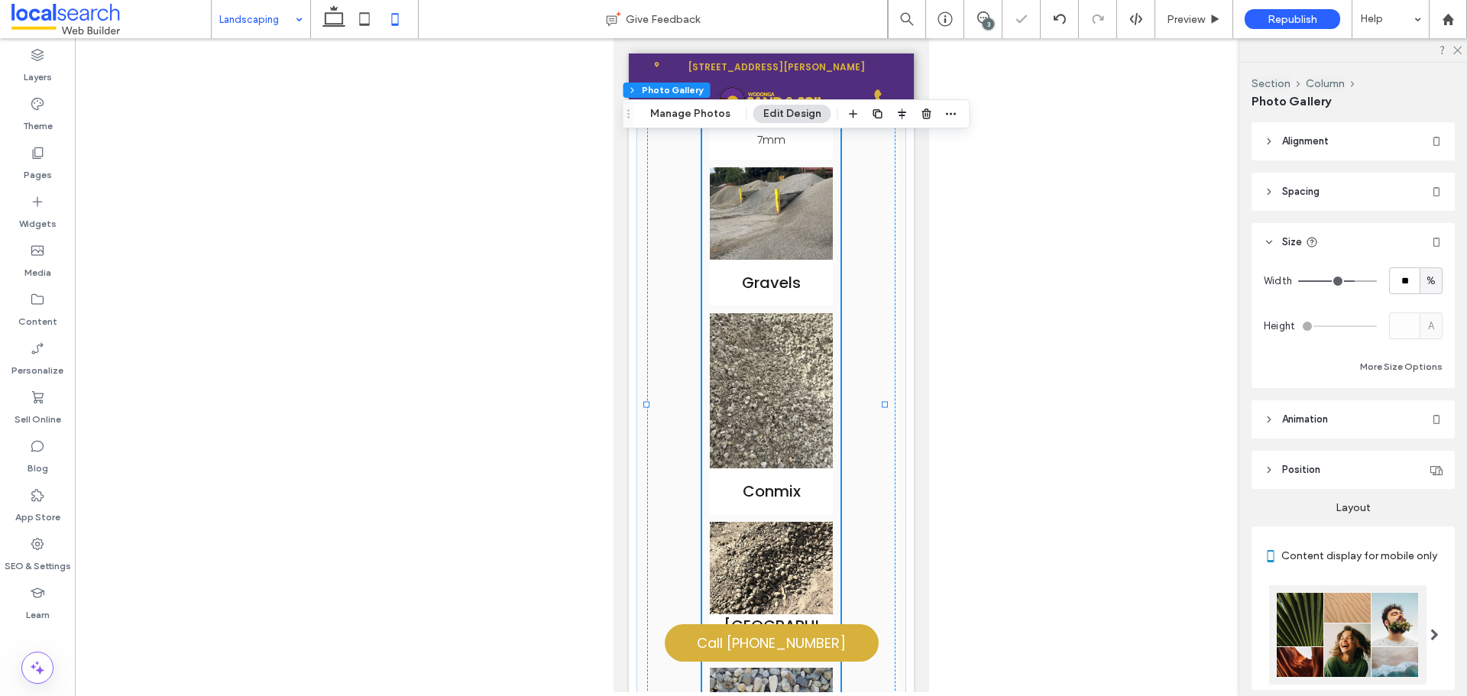
type input "**"
type input "***"
drag, startPoint x: 1343, startPoint y: 280, endPoint x: 1402, endPoint y: 279, distance: 59.6
type input "***"
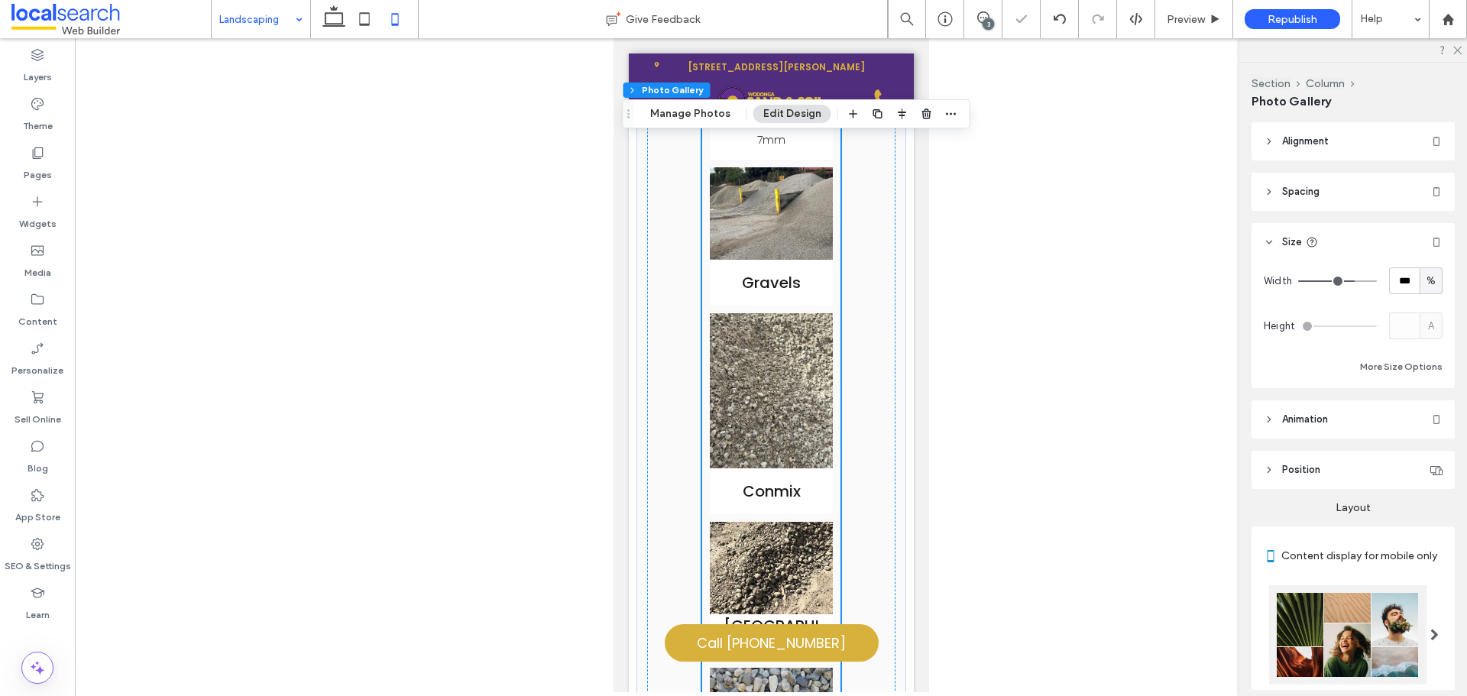
click at [1377, 280] on input "range" at bounding box center [1337, 281] width 79 height 2
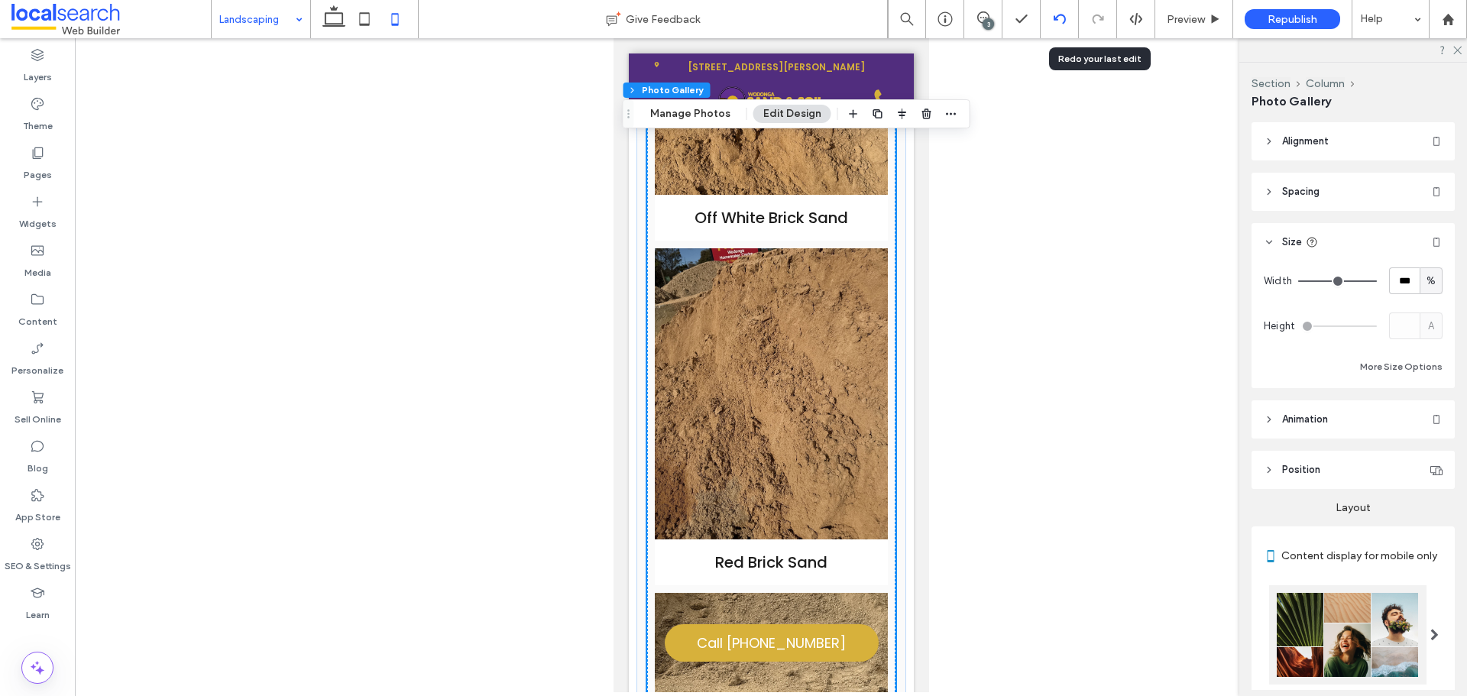
scroll to position [2276, 0]
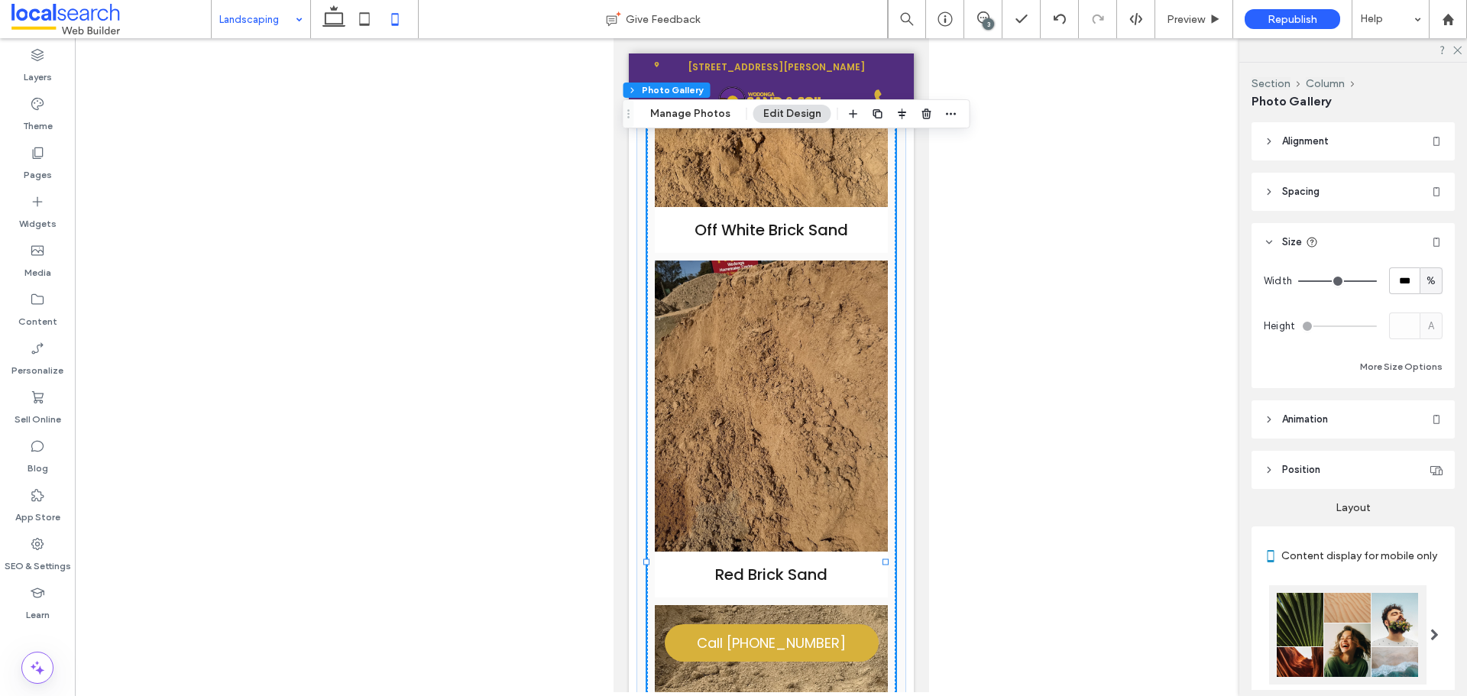
click at [991, 21] on div "3" at bounding box center [988, 23] width 11 height 11
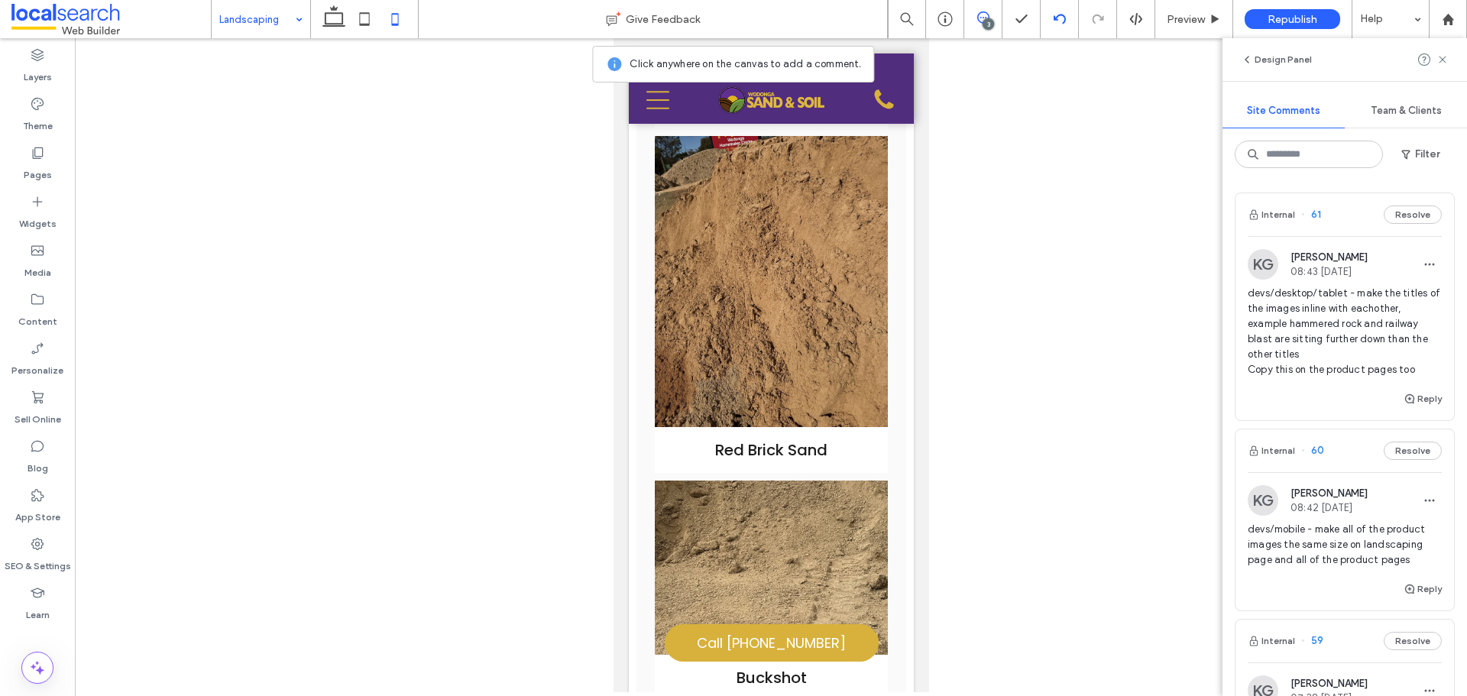
scroll to position [2353, 0]
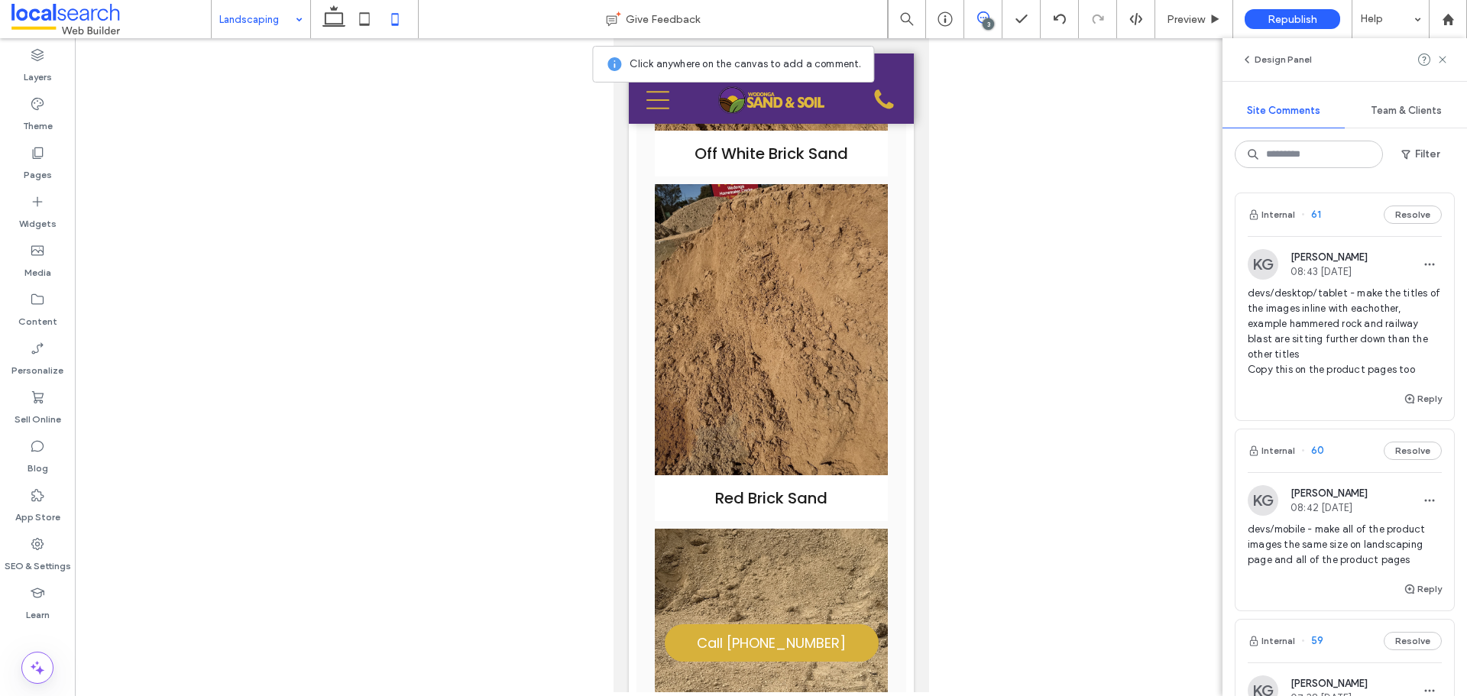
drag, startPoint x: 987, startPoint y: 14, endPoint x: 970, endPoint y: 112, distance: 99.4
click at [986, 12] on icon at bounding box center [983, 17] width 12 height 12
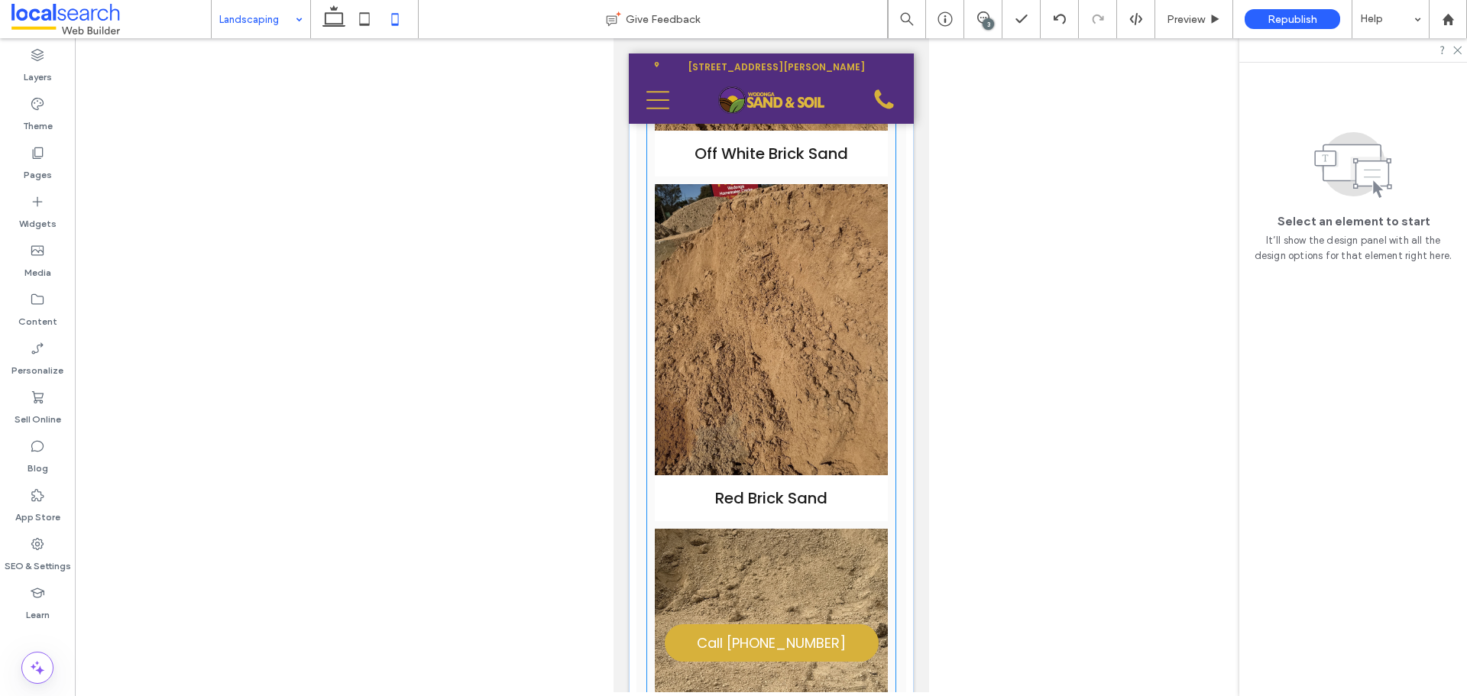
drag, startPoint x: 767, startPoint y: 254, endPoint x: 1556, endPoint y: 334, distance: 793.3
click at [767, 254] on link at bounding box center [770, 329] width 233 height 291
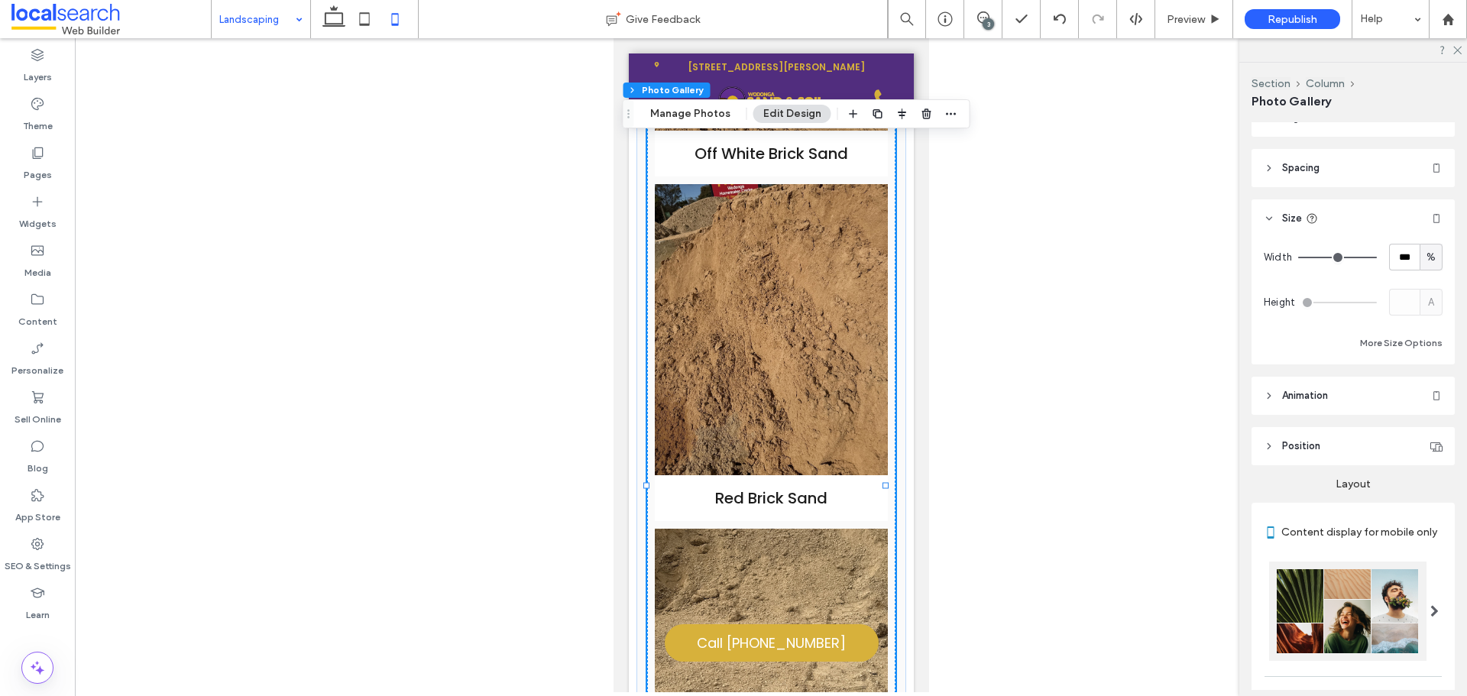
scroll to position [0, 0]
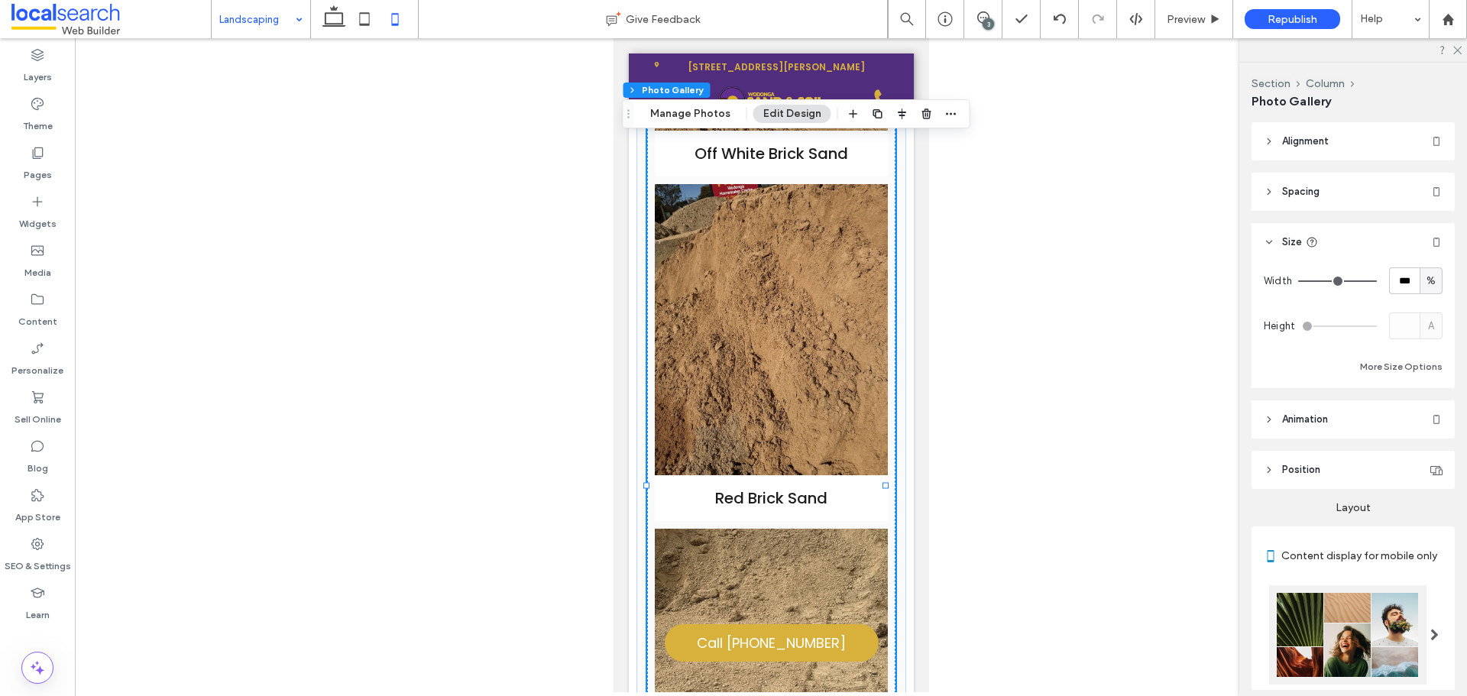
click at [1427, 281] on span "%" at bounding box center [1431, 281] width 9 height 15
click at [1426, 311] on span "px" at bounding box center [1423, 307] width 11 height 15
type input "***"
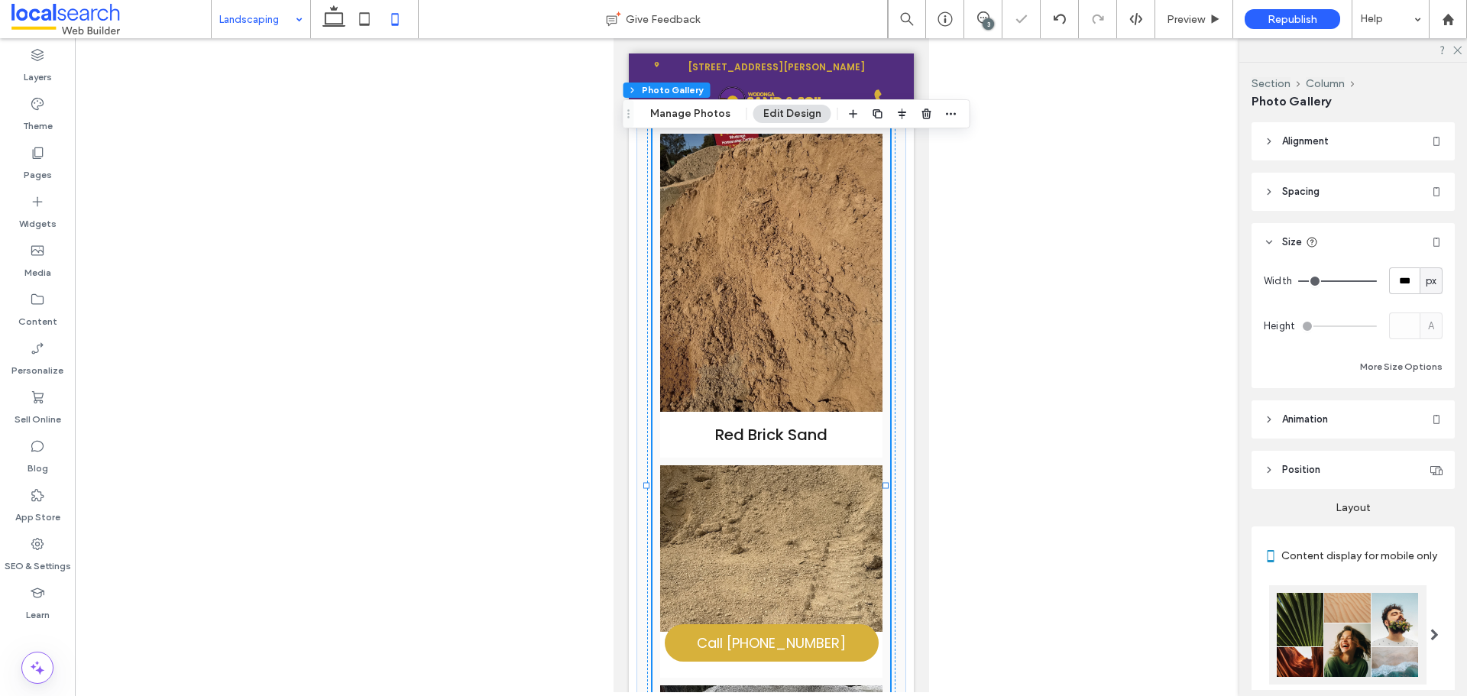
type input "***"
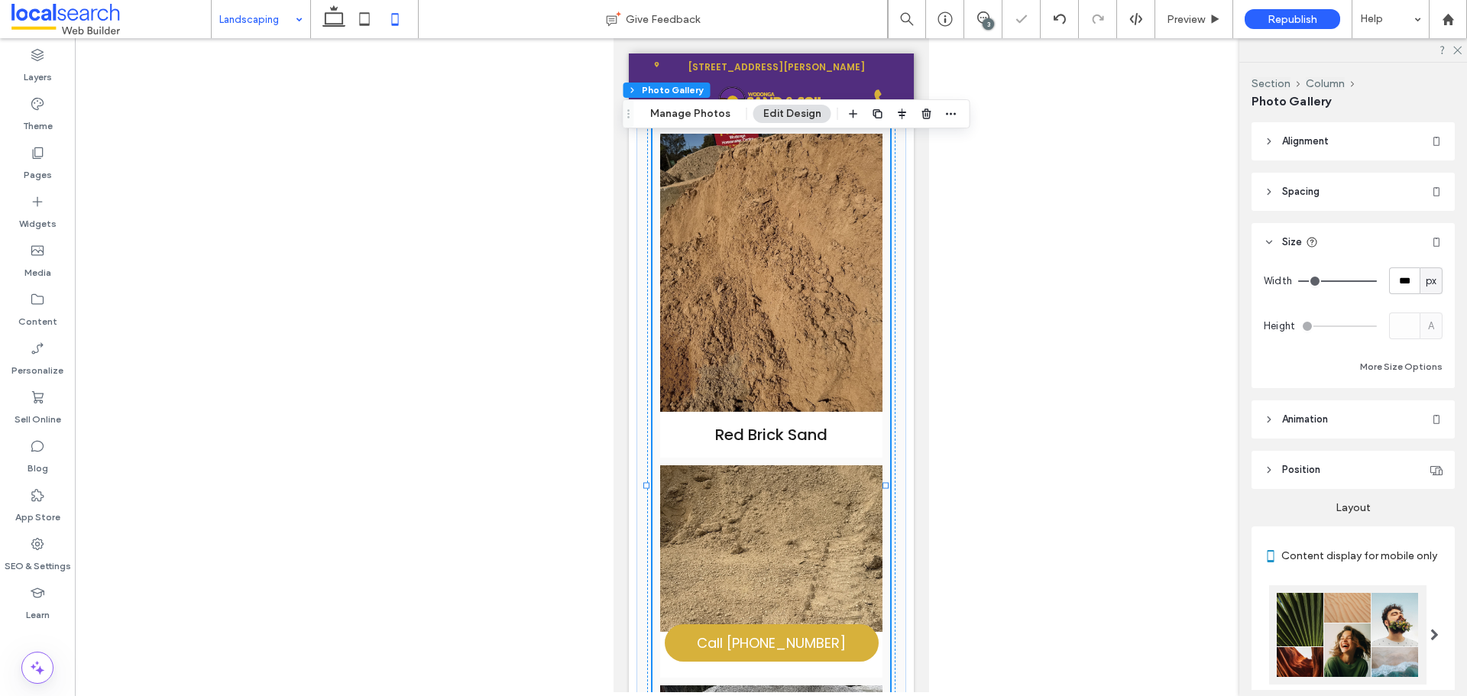
type input "***"
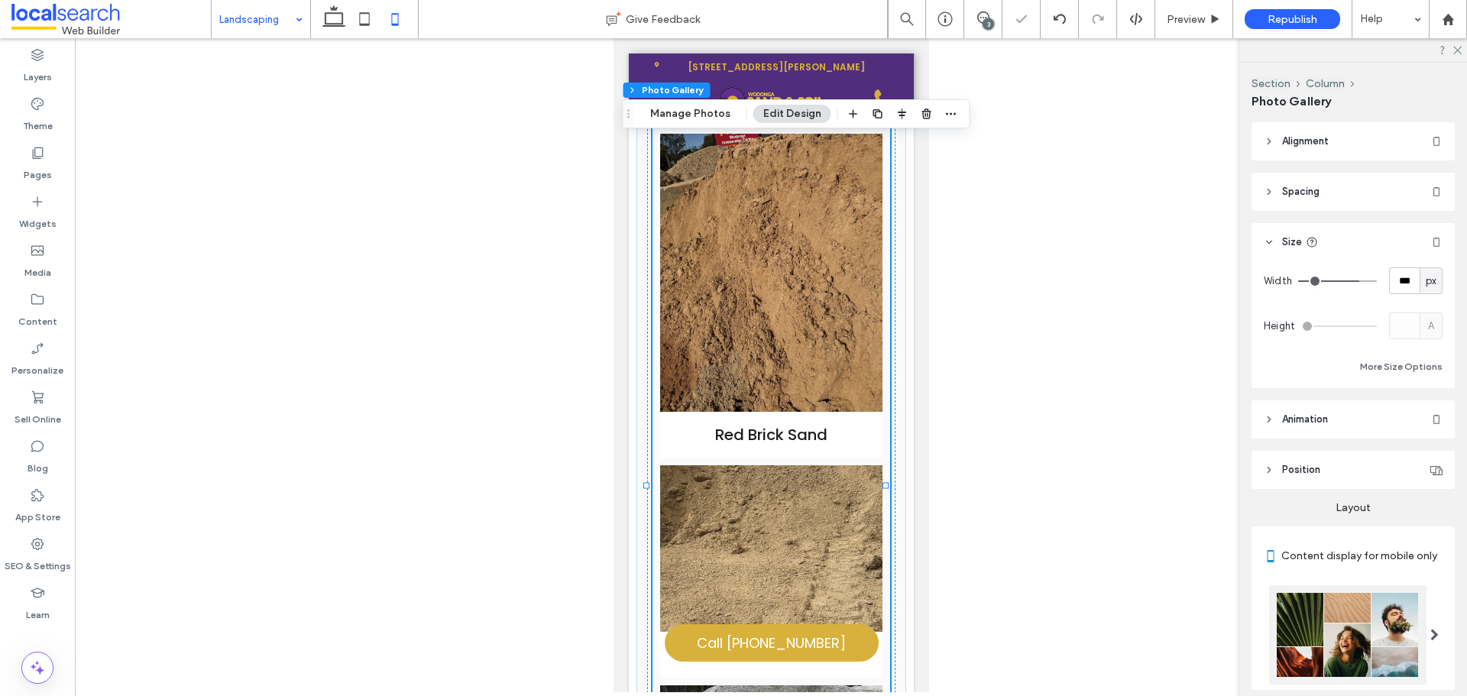
drag, startPoint x: 1362, startPoint y: 282, endPoint x: 1346, endPoint y: 282, distance: 16.8
type input "***"
click at [1349, 282] on input "range" at bounding box center [1337, 281] width 79 height 2
type input "***"
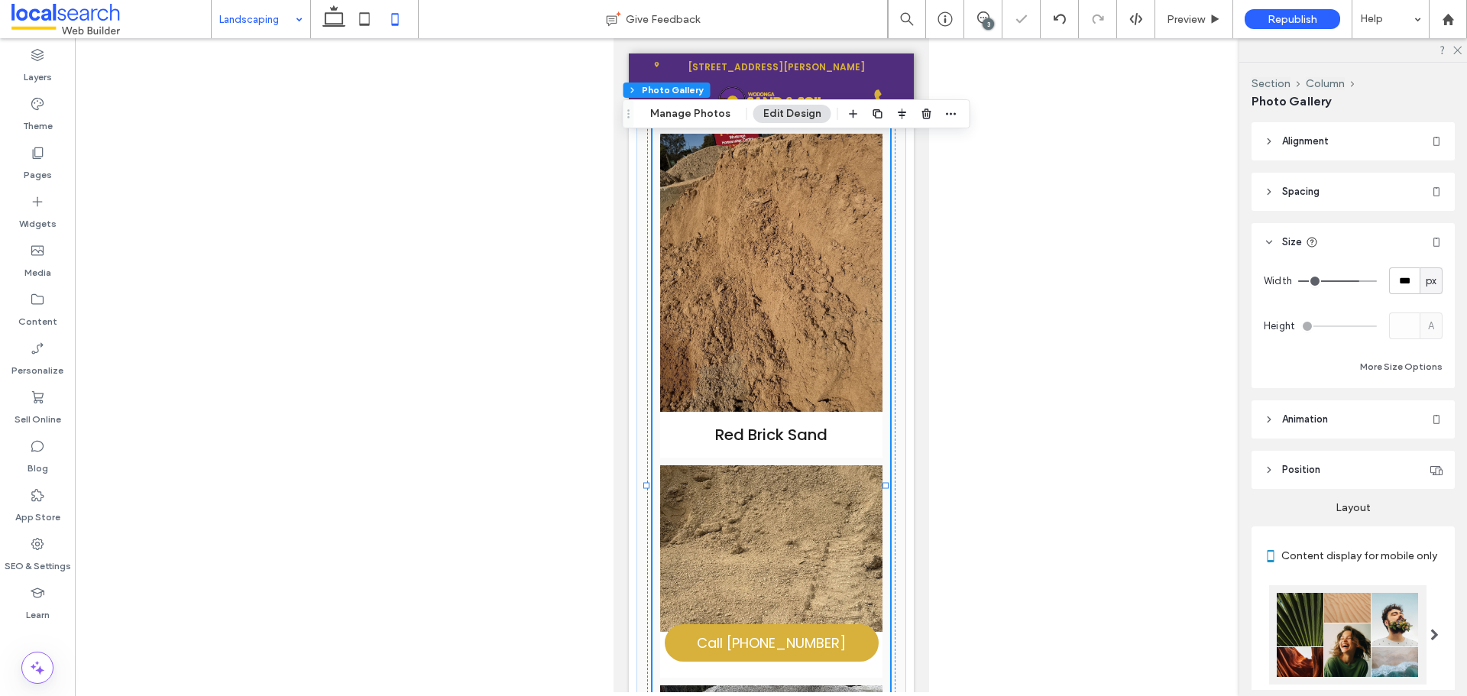
type input "***"
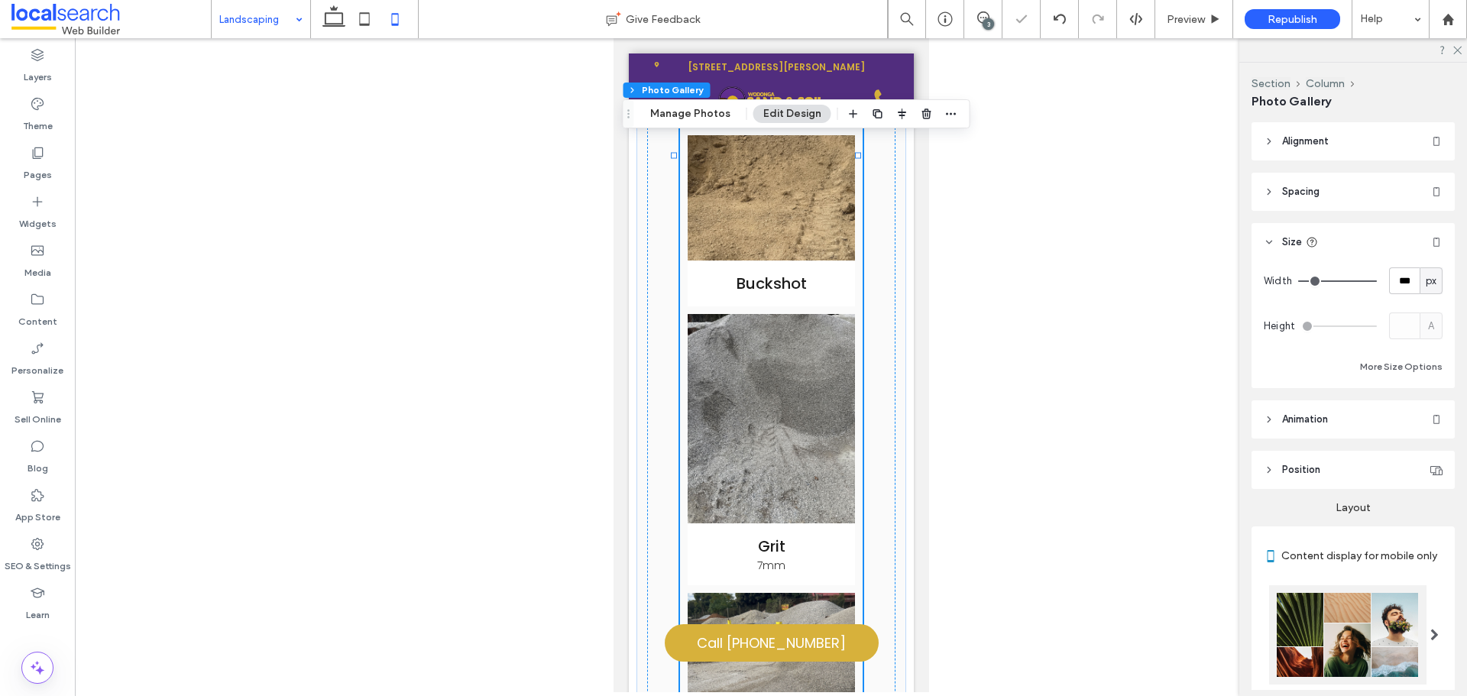
drag, startPoint x: 1346, startPoint y: 282, endPoint x: 1427, endPoint y: 290, distance: 81.4
type input "***"
click at [1377, 282] on input "range" at bounding box center [1337, 281] width 79 height 2
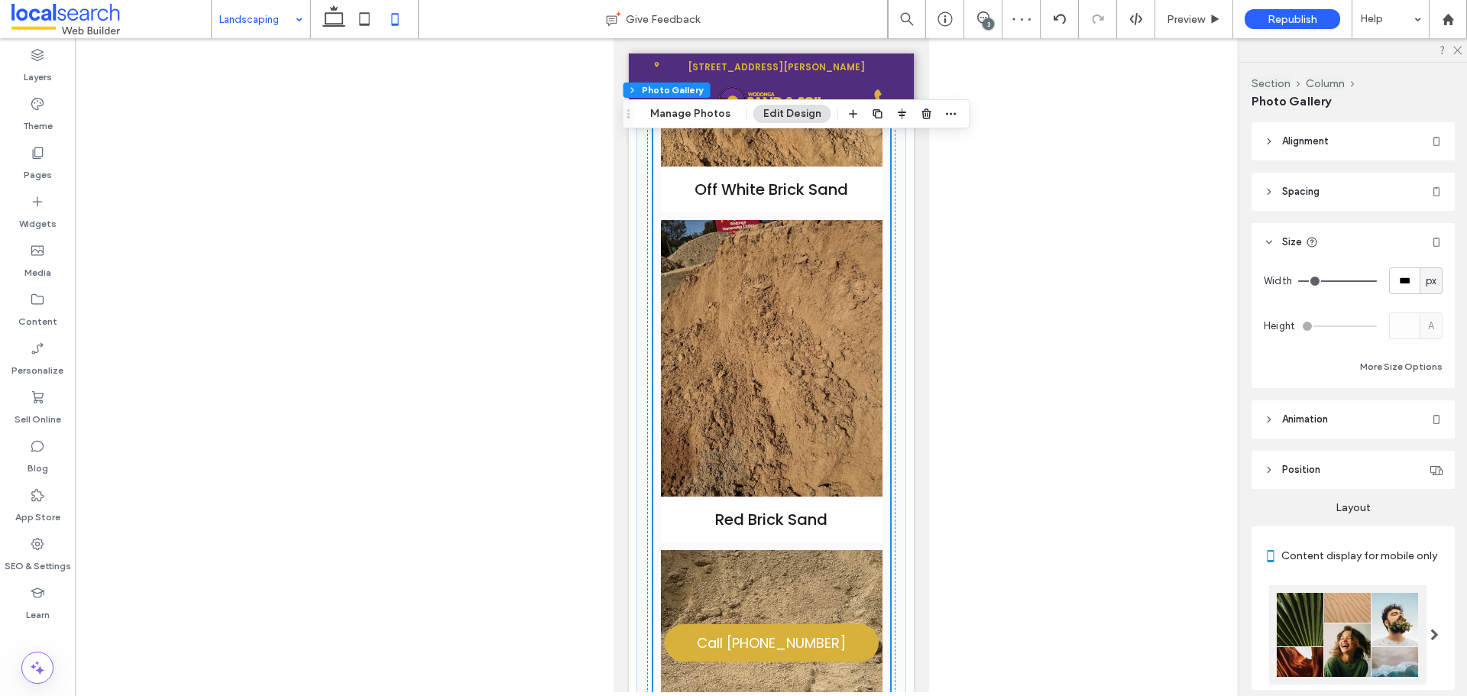
scroll to position [2276, 0]
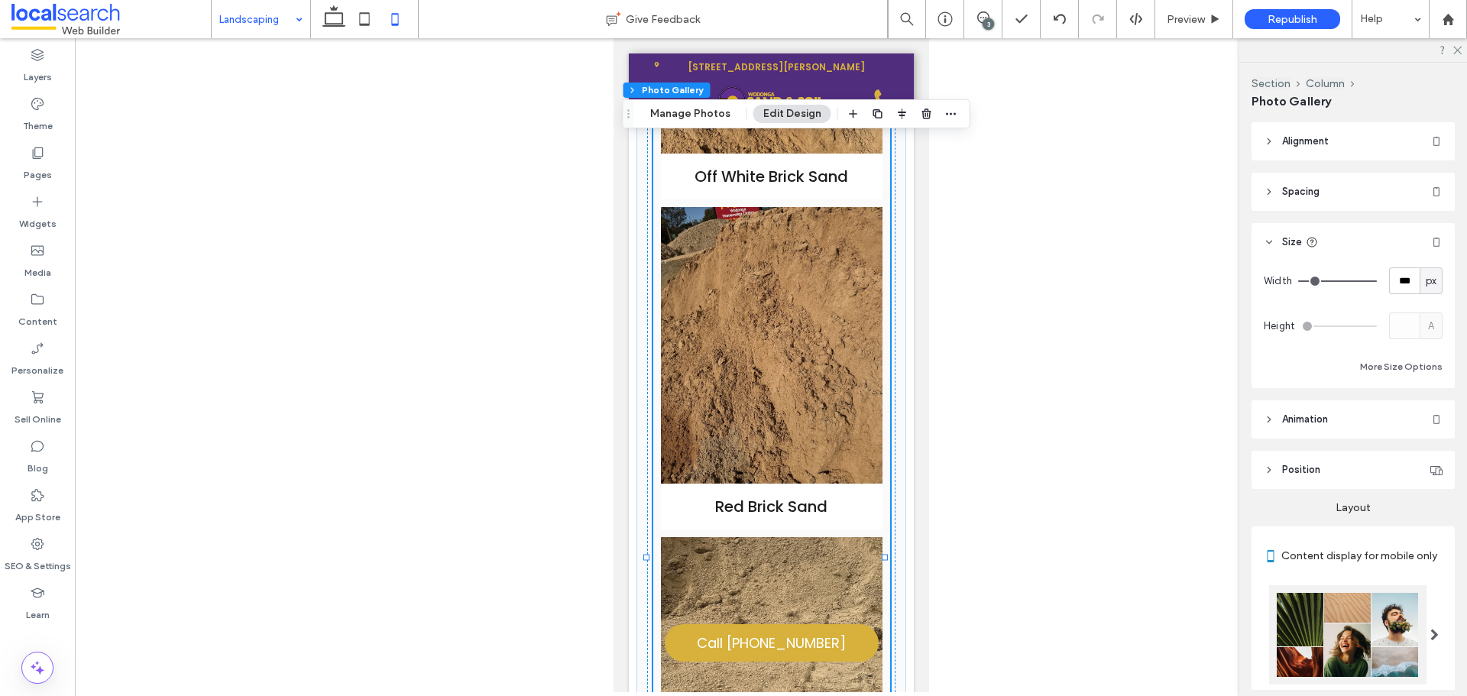
click at [1420, 283] on div "px" at bounding box center [1431, 280] width 23 height 27
click at [1421, 331] on span "%" at bounding box center [1423, 334] width 9 height 15
type input "****"
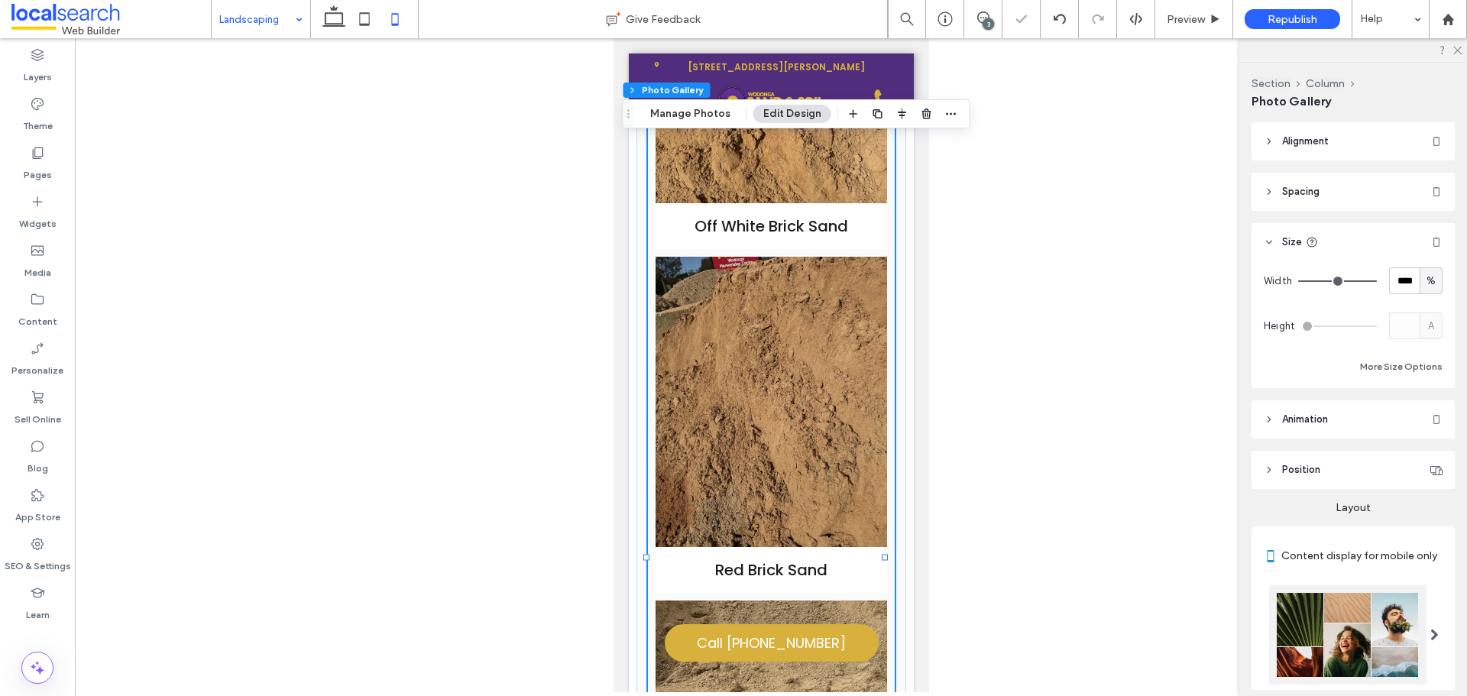
click at [1374, 285] on div "Width **** %" at bounding box center [1353, 280] width 179 height 27
type input "**"
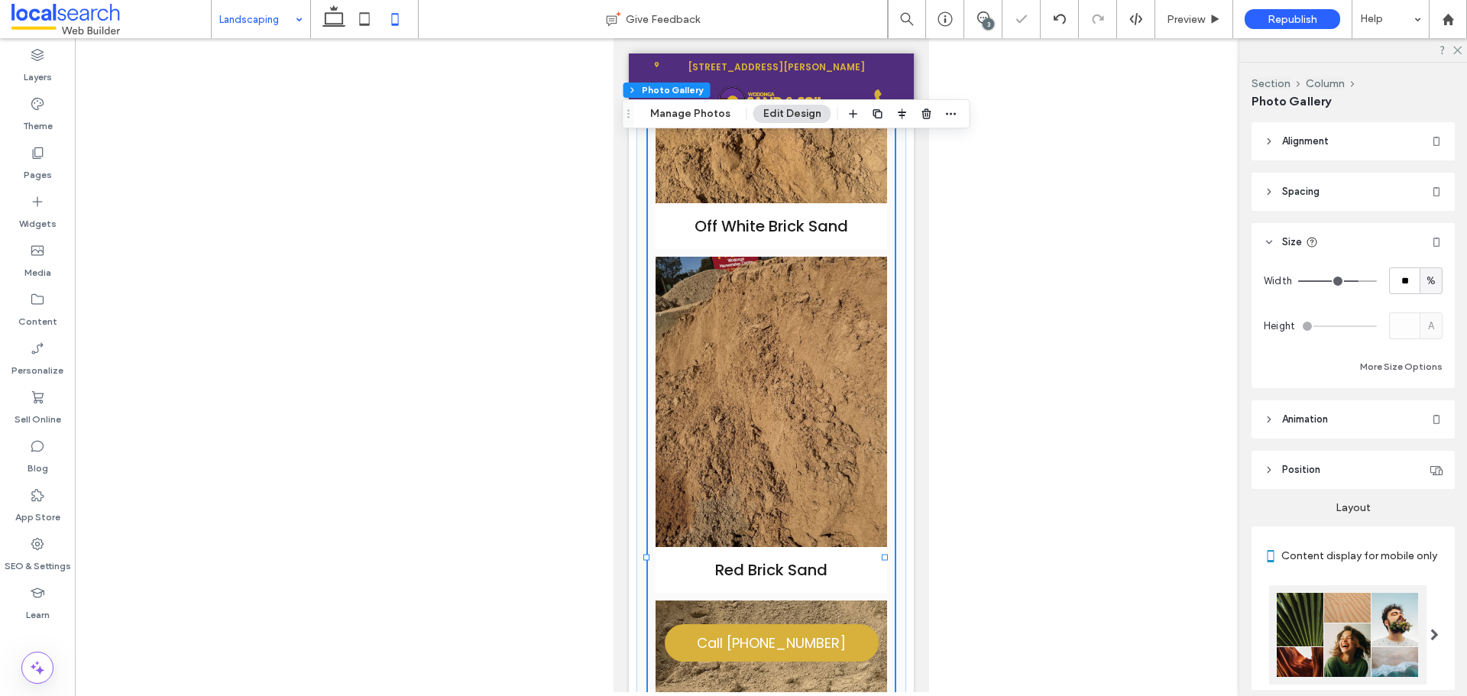
type input "**"
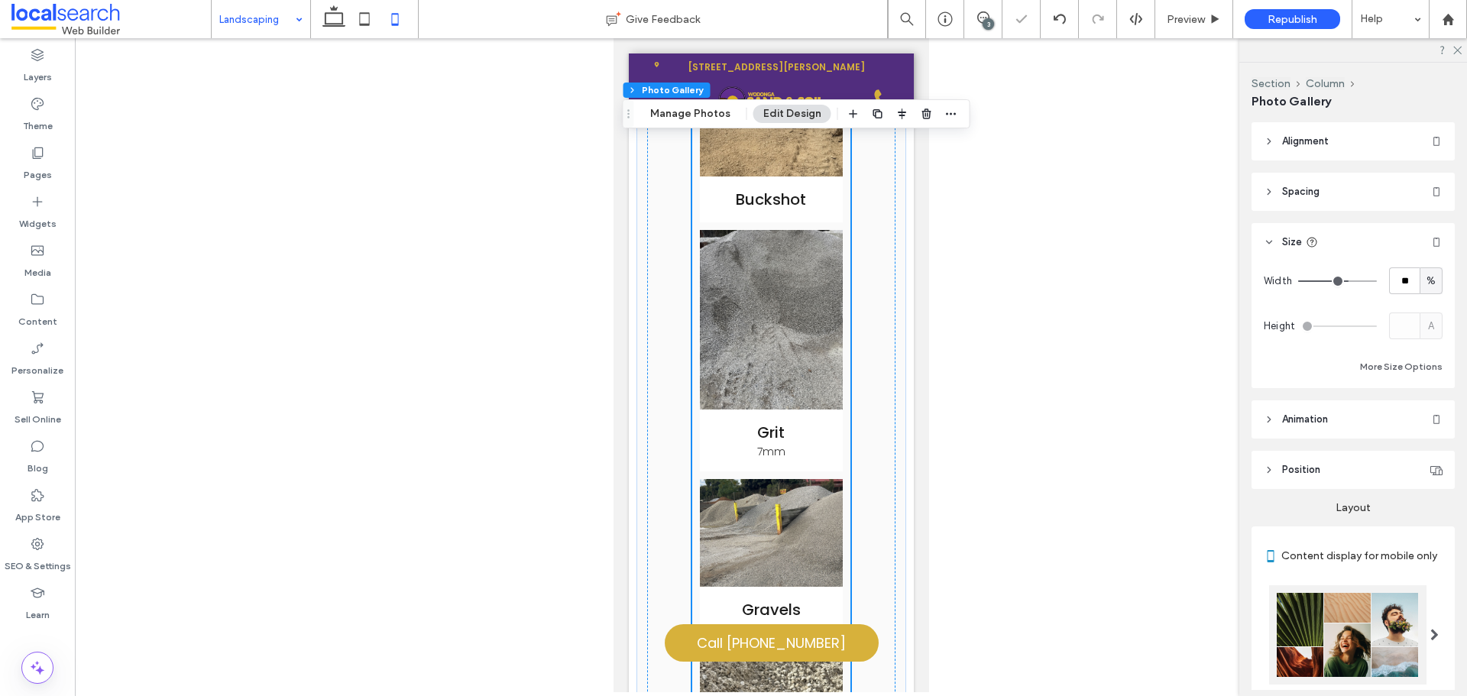
type input "***"
drag, startPoint x: 1350, startPoint y: 283, endPoint x: 1395, endPoint y: 294, distance: 46.3
type input "***"
click at [1377, 282] on input "range" at bounding box center [1337, 281] width 79 height 2
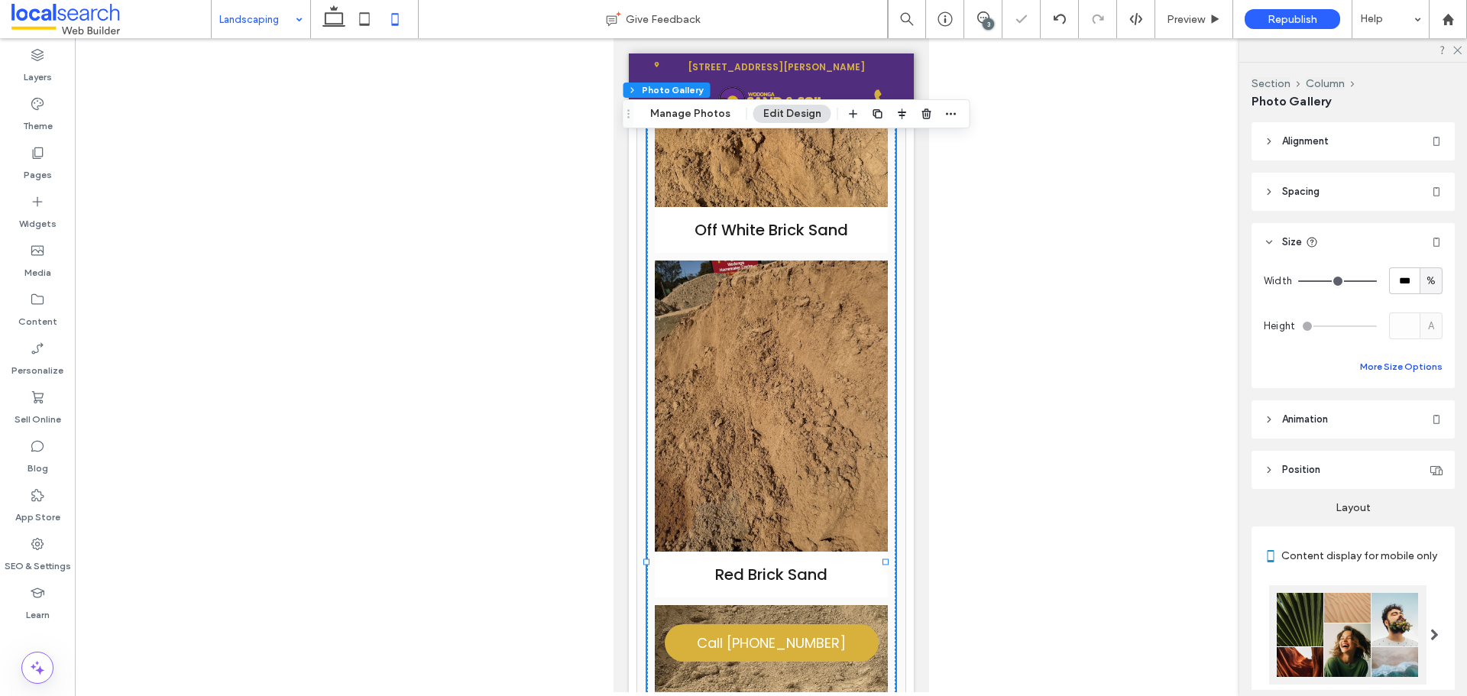
click at [1398, 362] on button "More Size Options" at bounding box center [1401, 367] width 83 height 18
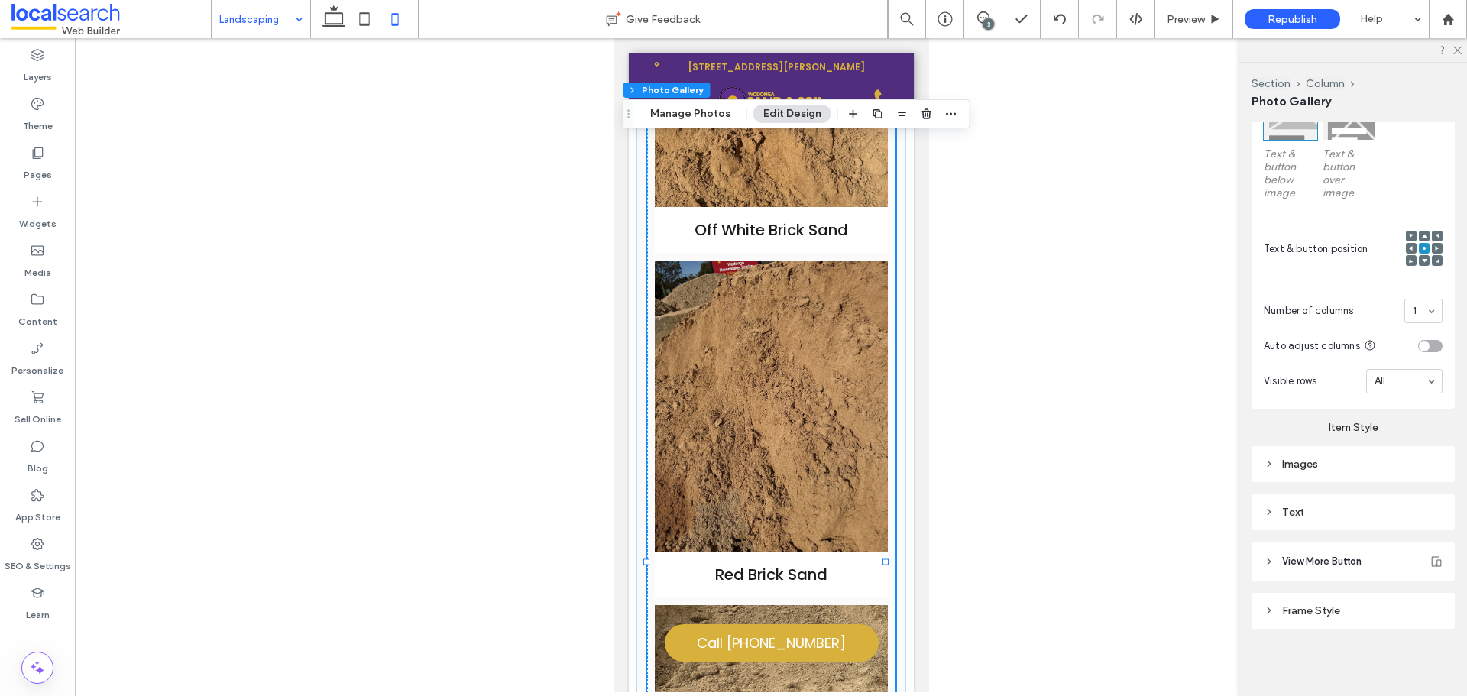
click at [1367, 468] on div "Images" at bounding box center [1353, 464] width 179 height 13
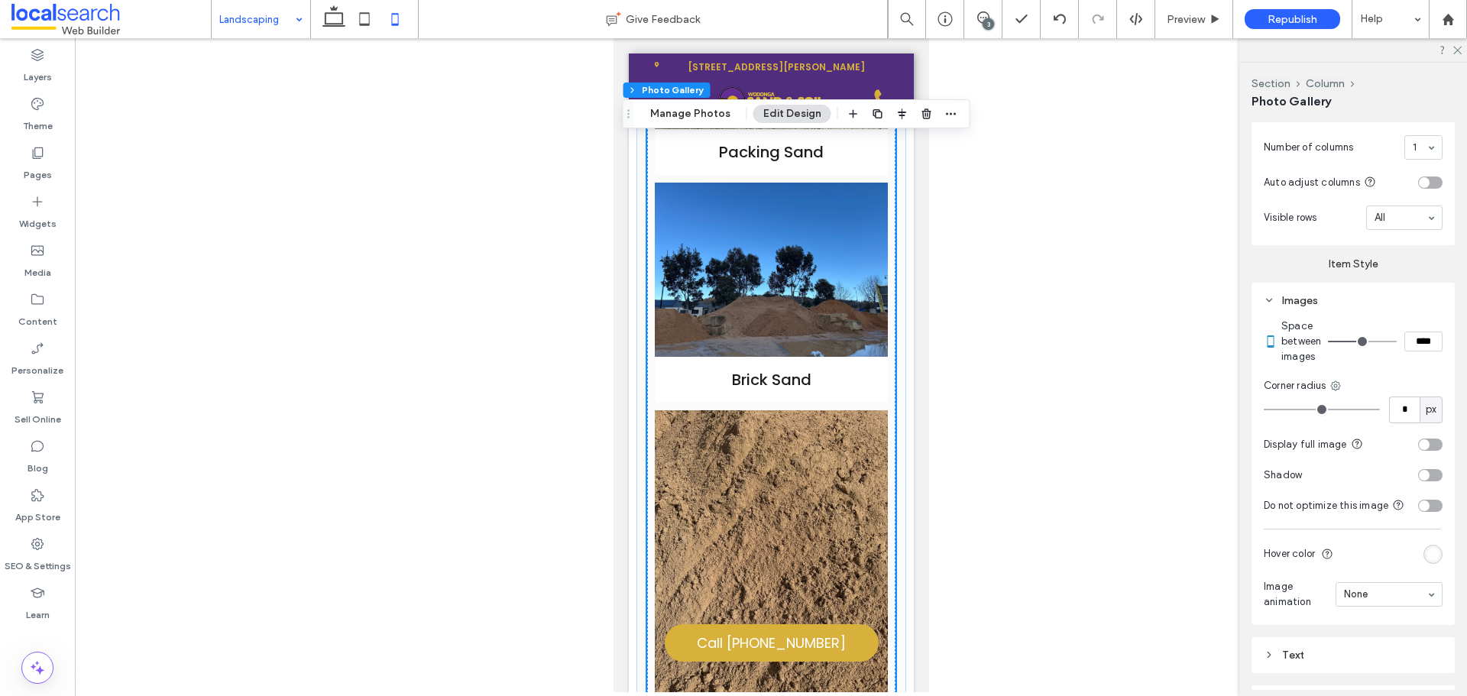
scroll to position [1589, 0]
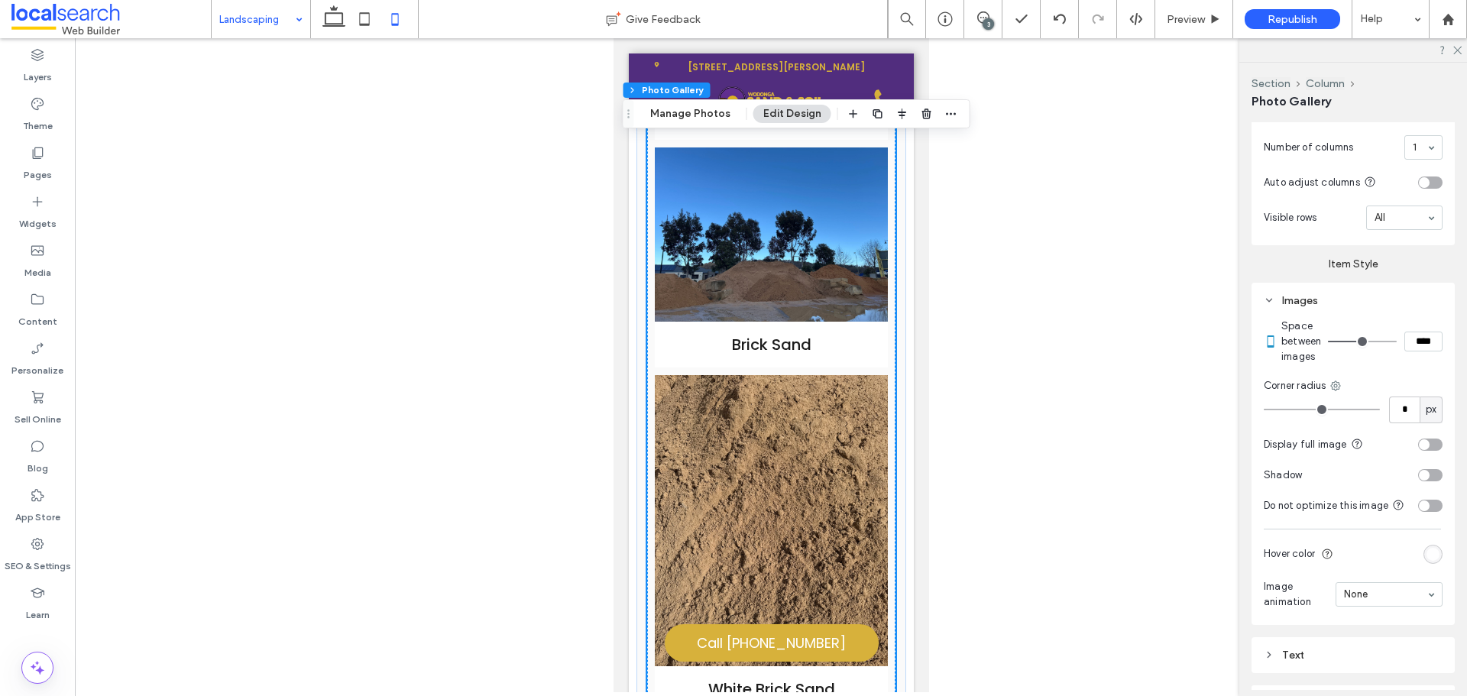
click at [1420, 451] on div "toggle" at bounding box center [1430, 445] width 24 height 12
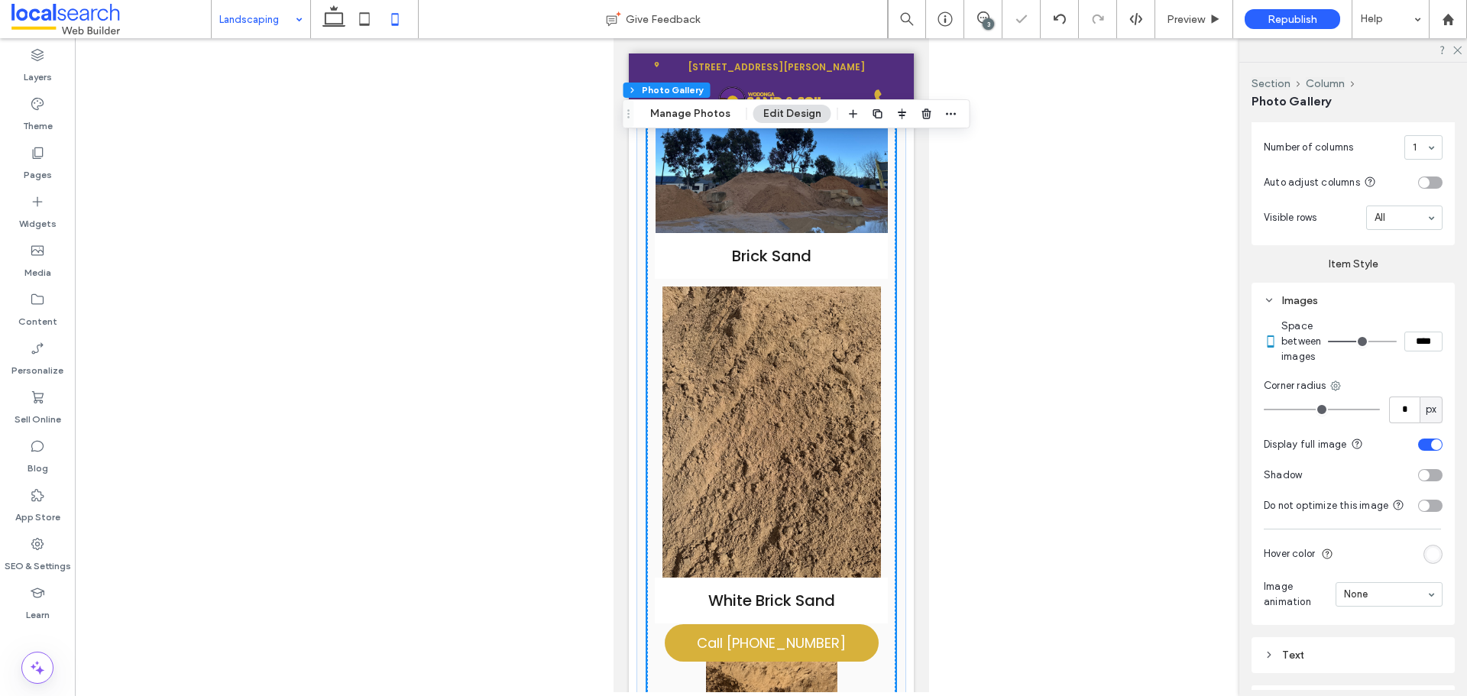
scroll to position [1894, 0]
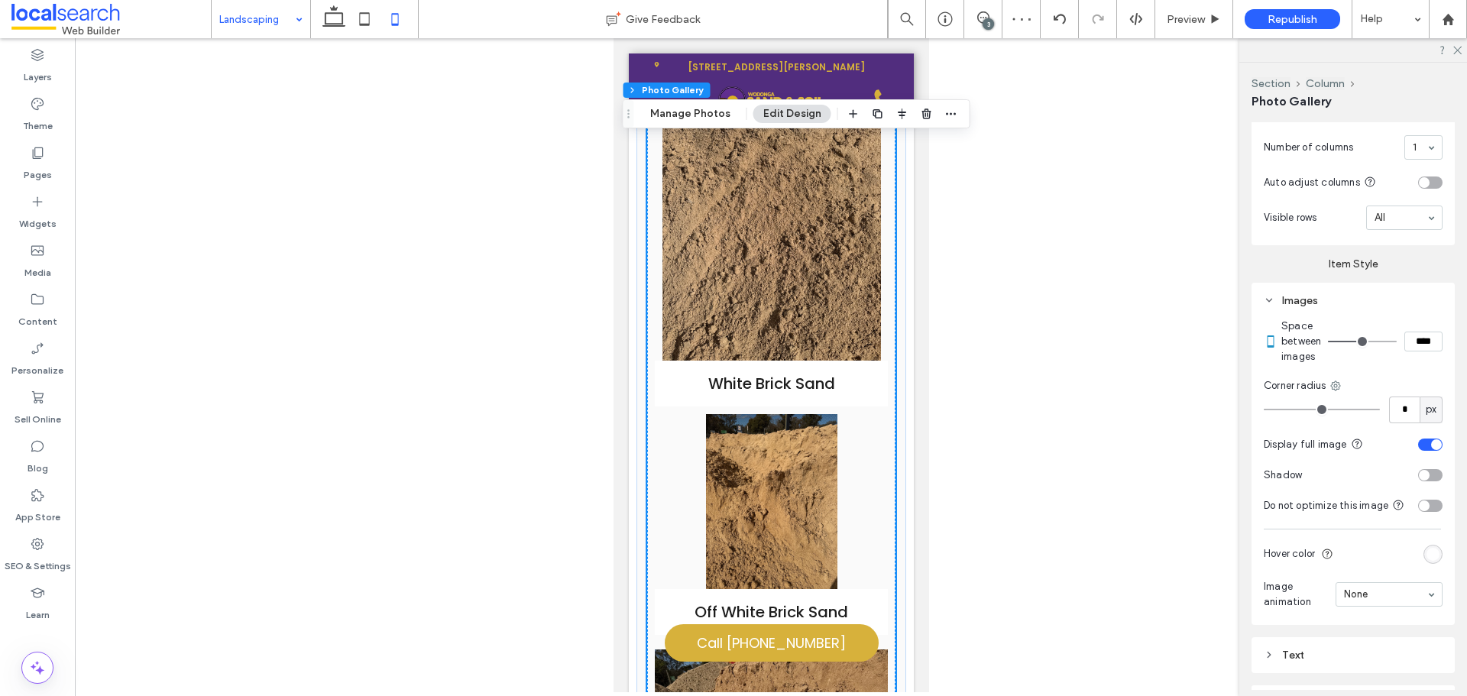
drag, startPoint x: 1418, startPoint y: 453, endPoint x: 1391, endPoint y: 462, distance: 28.0
click at [1418, 451] on div "toggle" at bounding box center [1430, 445] width 24 height 12
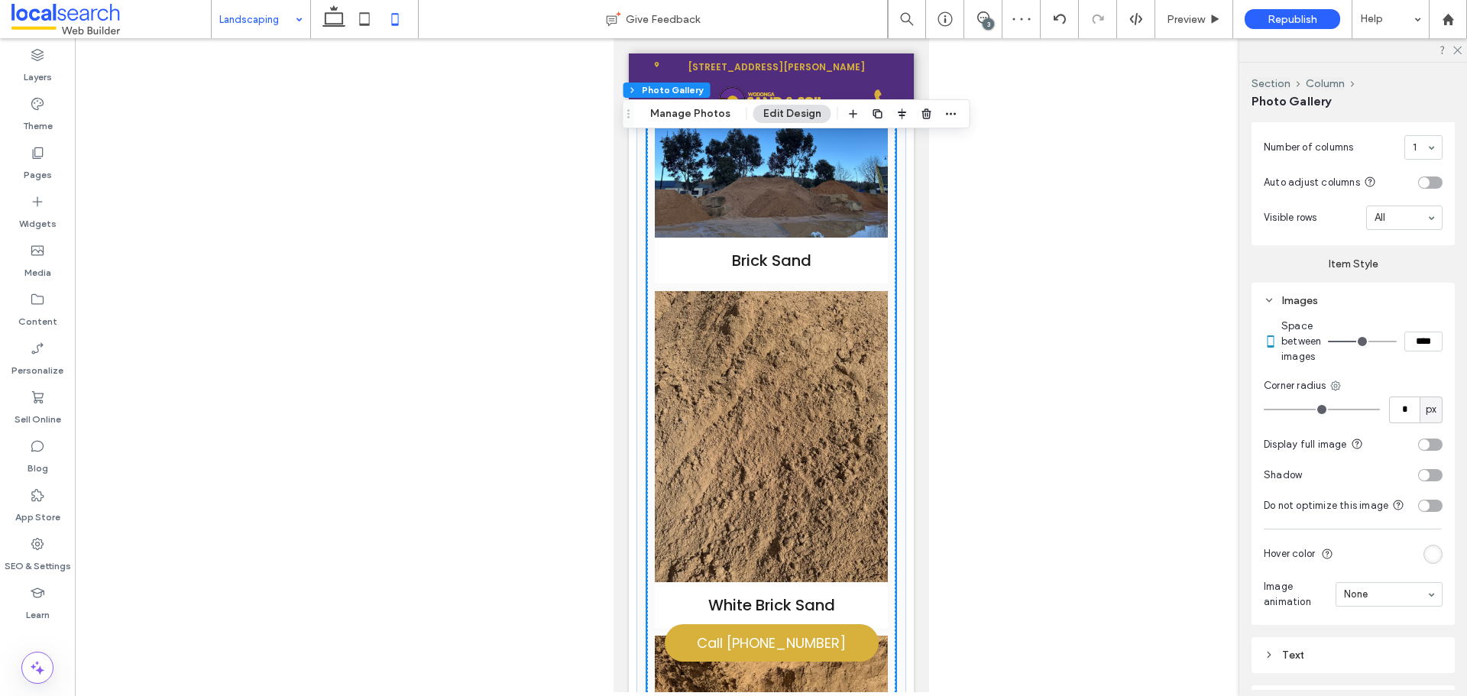
scroll to position [1665, 0]
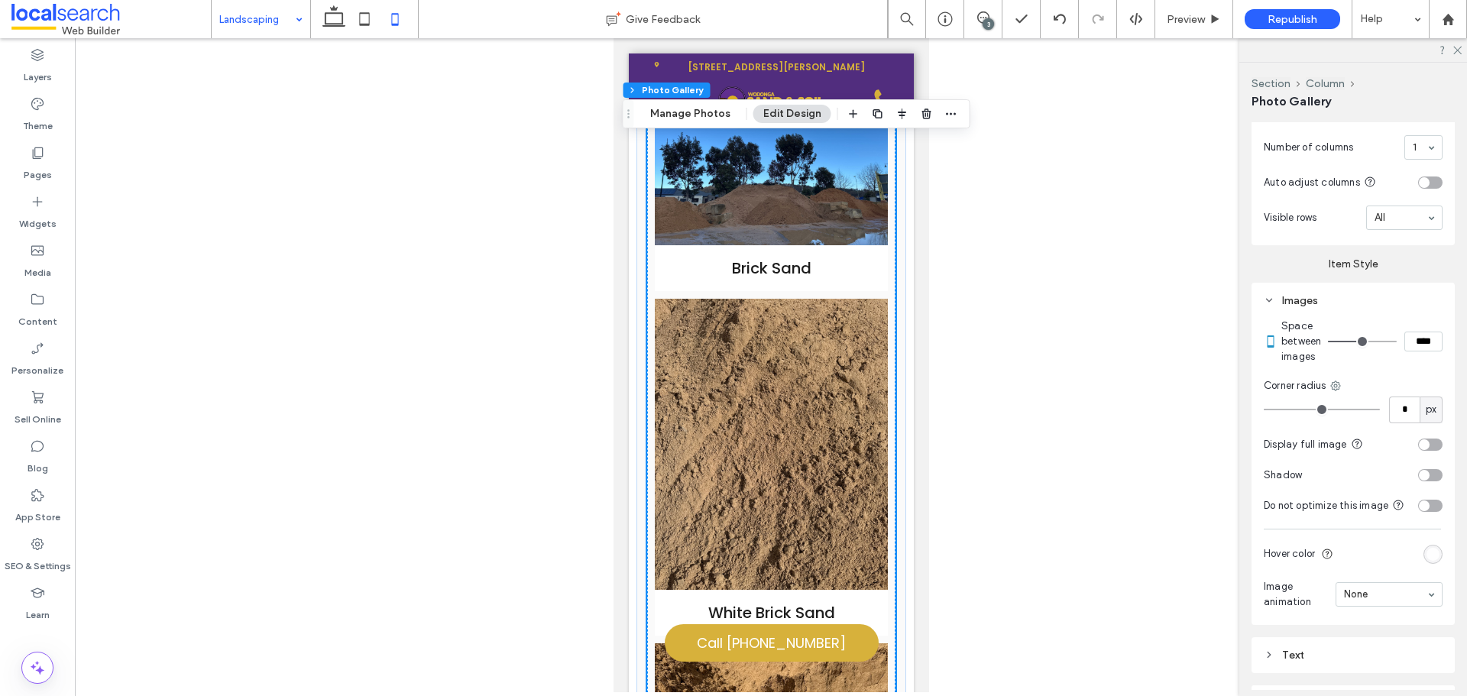
type input "*"
type input "***"
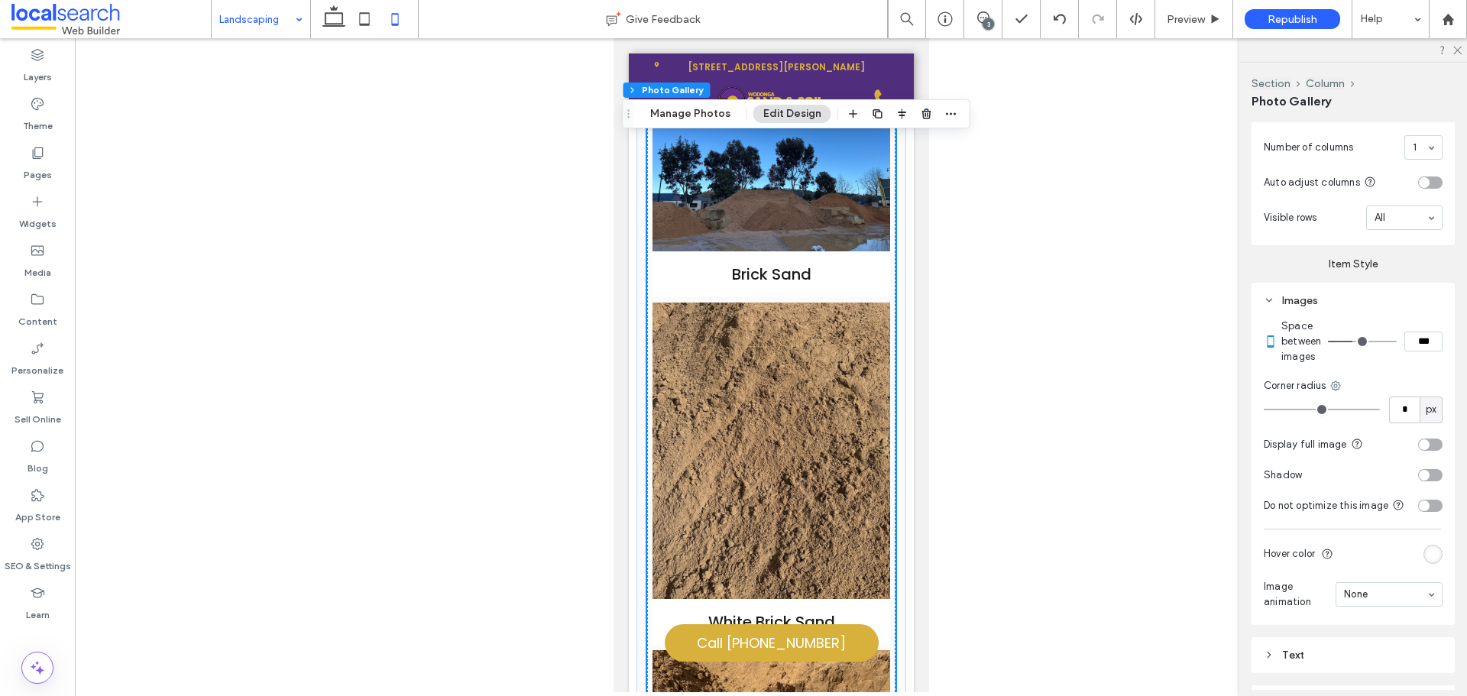
type input "*"
type input "***"
drag, startPoint x: 1359, startPoint y: 348, endPoint x: 1349, endPoint y: 353, distance: 11.6
click at [1349, 342] on input "range" at bounding box center [1362, 342] width 69 height 2
type input "*"
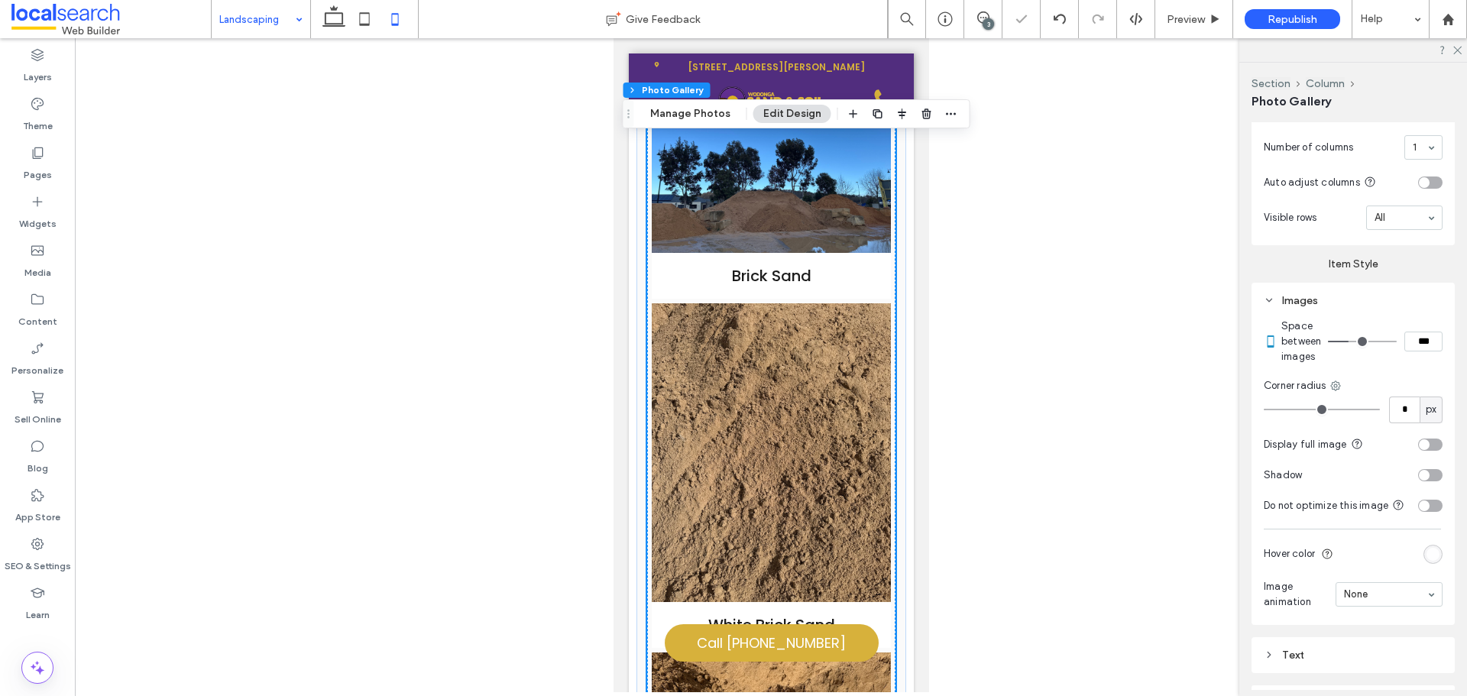
type input "***"
type input "*"
type input "***"
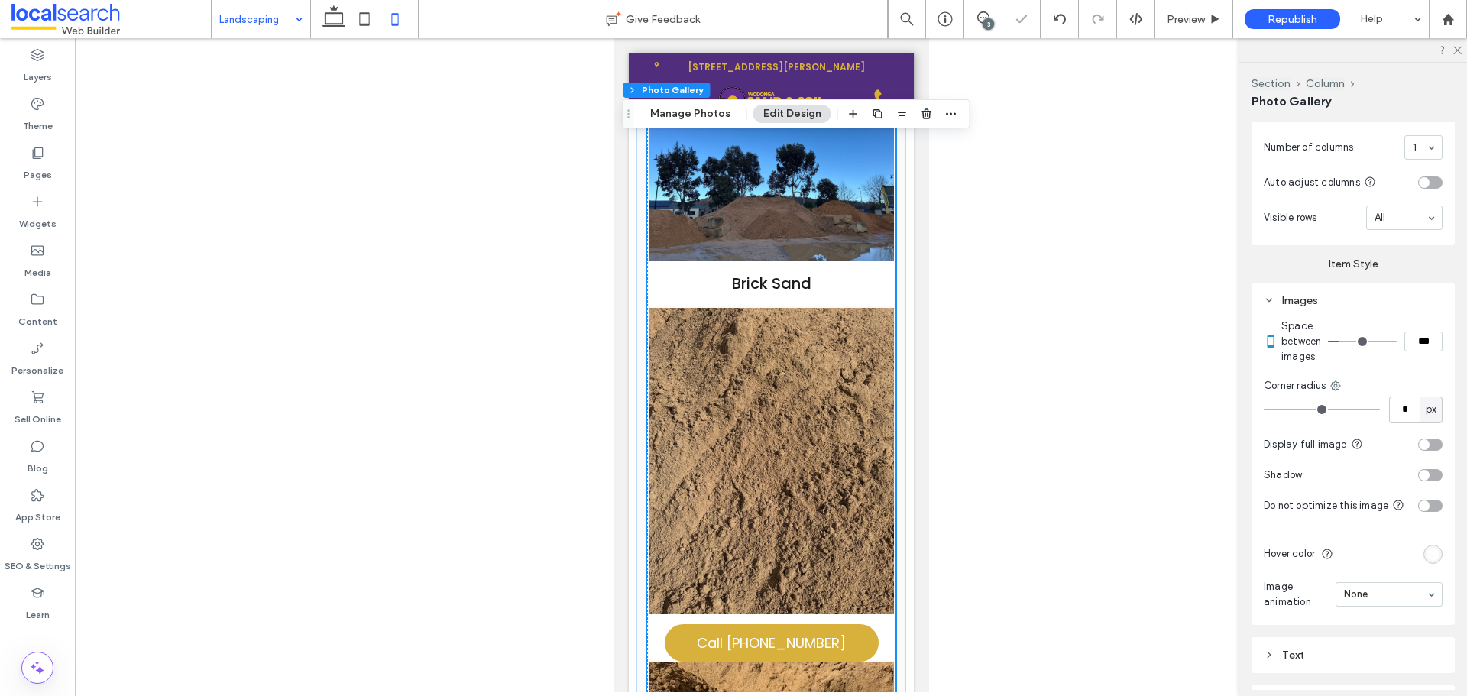
drag, startPoint x: 1349, startPoint y: 352, endPoint x: 1340, endPoint y: 352, distance: 9.2
click at [1340, 342] on input "range" at bounding box center [1362, 342] width 69 height 2
type input "*"
type input "***"
type input "*"
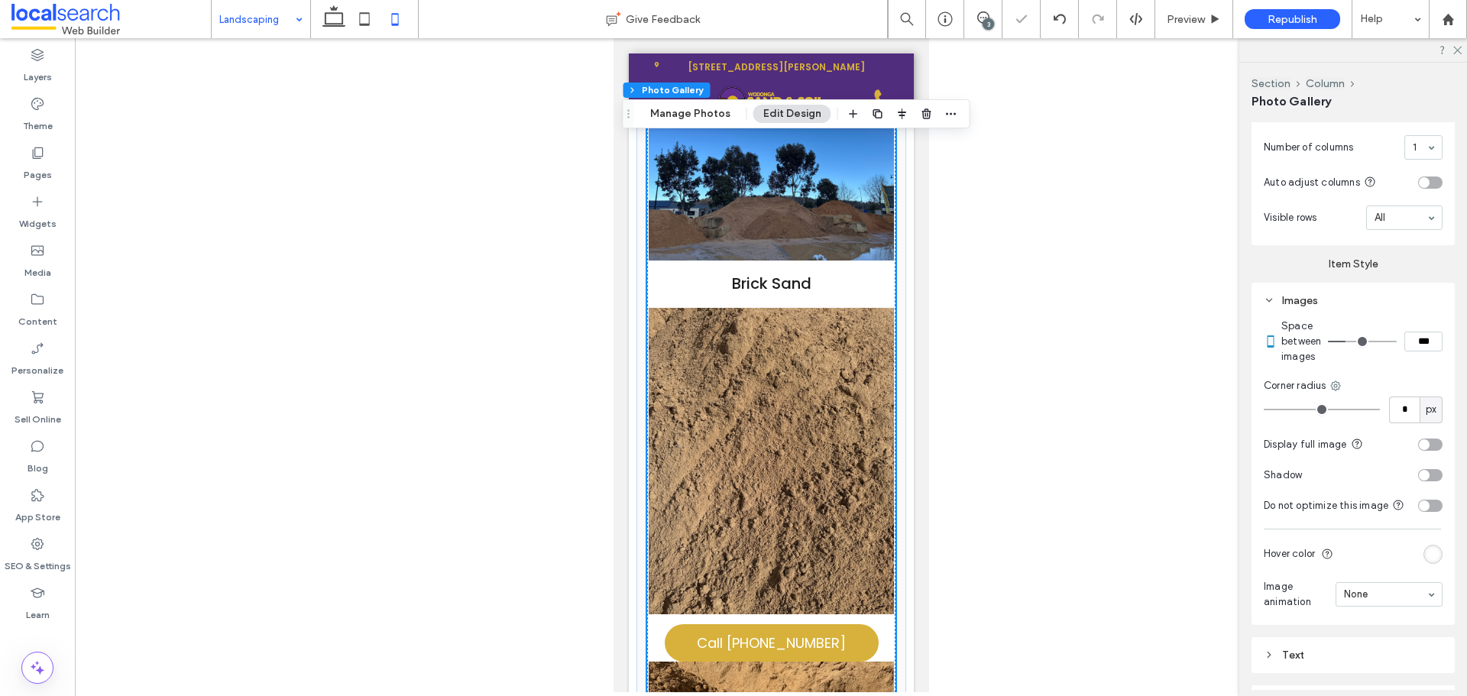
type input "***"
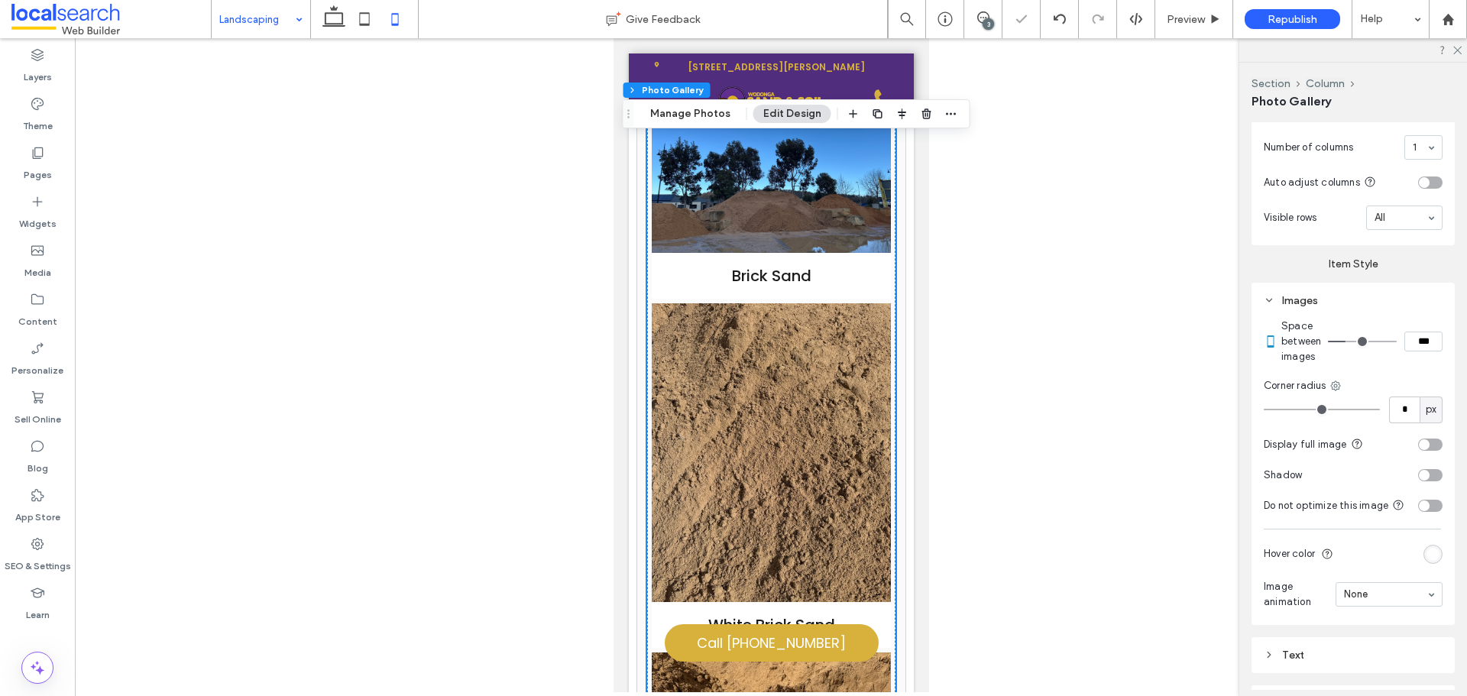
type input "*"
type input "***"
type input "*"
type input "***"
type input "*"
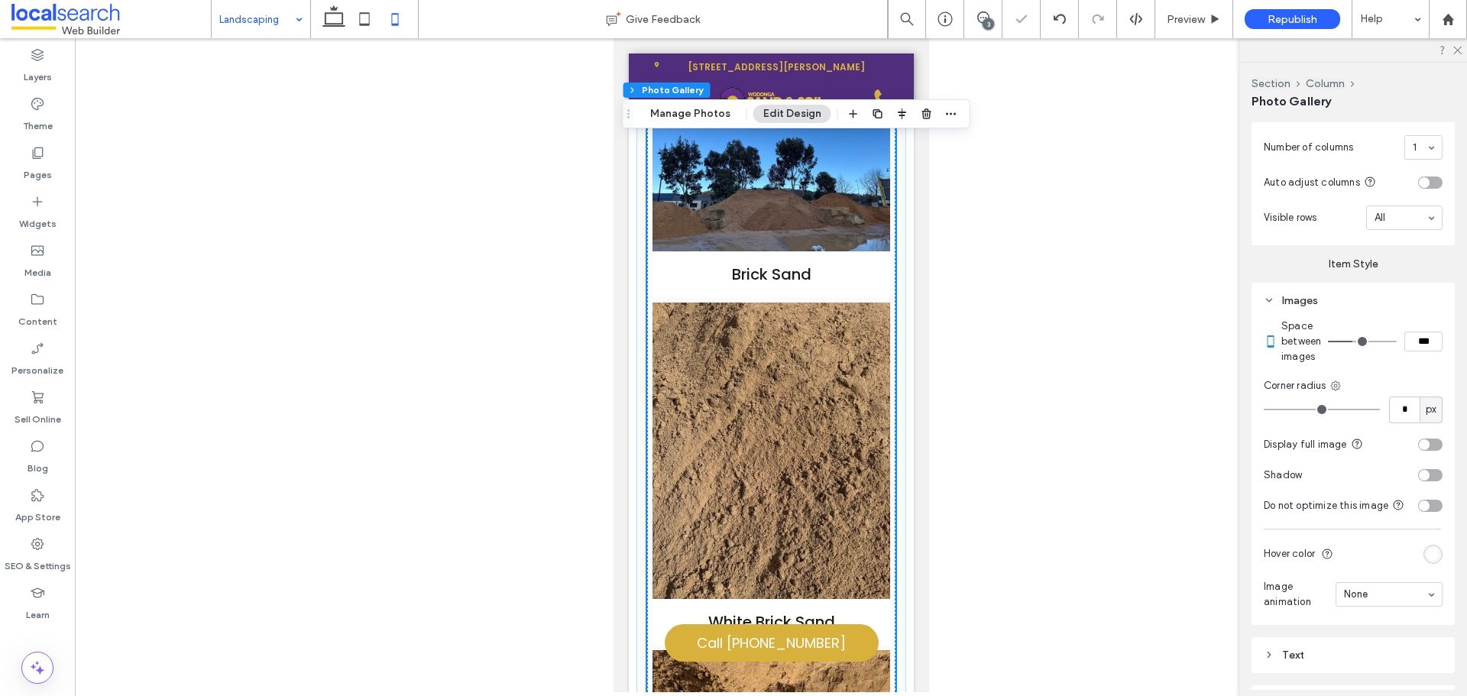
type input "***"
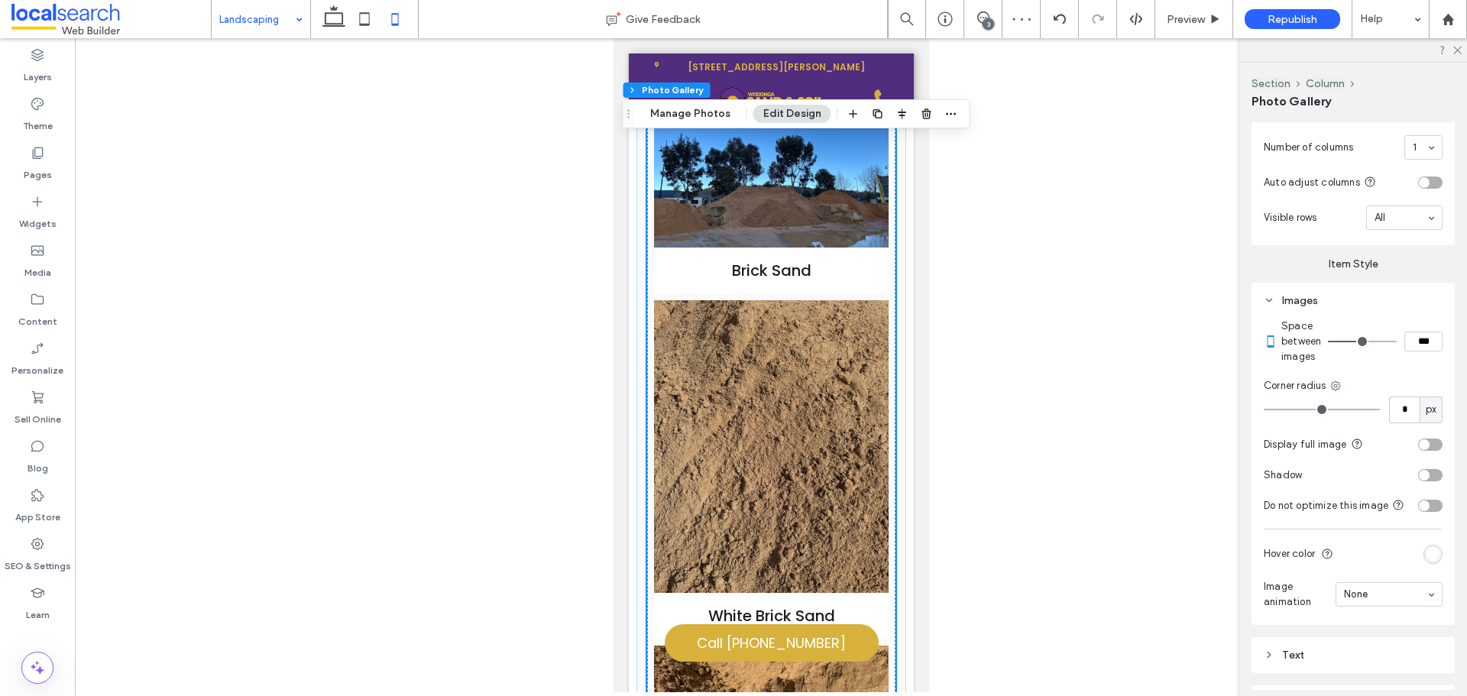
type input "**"
type input "****"
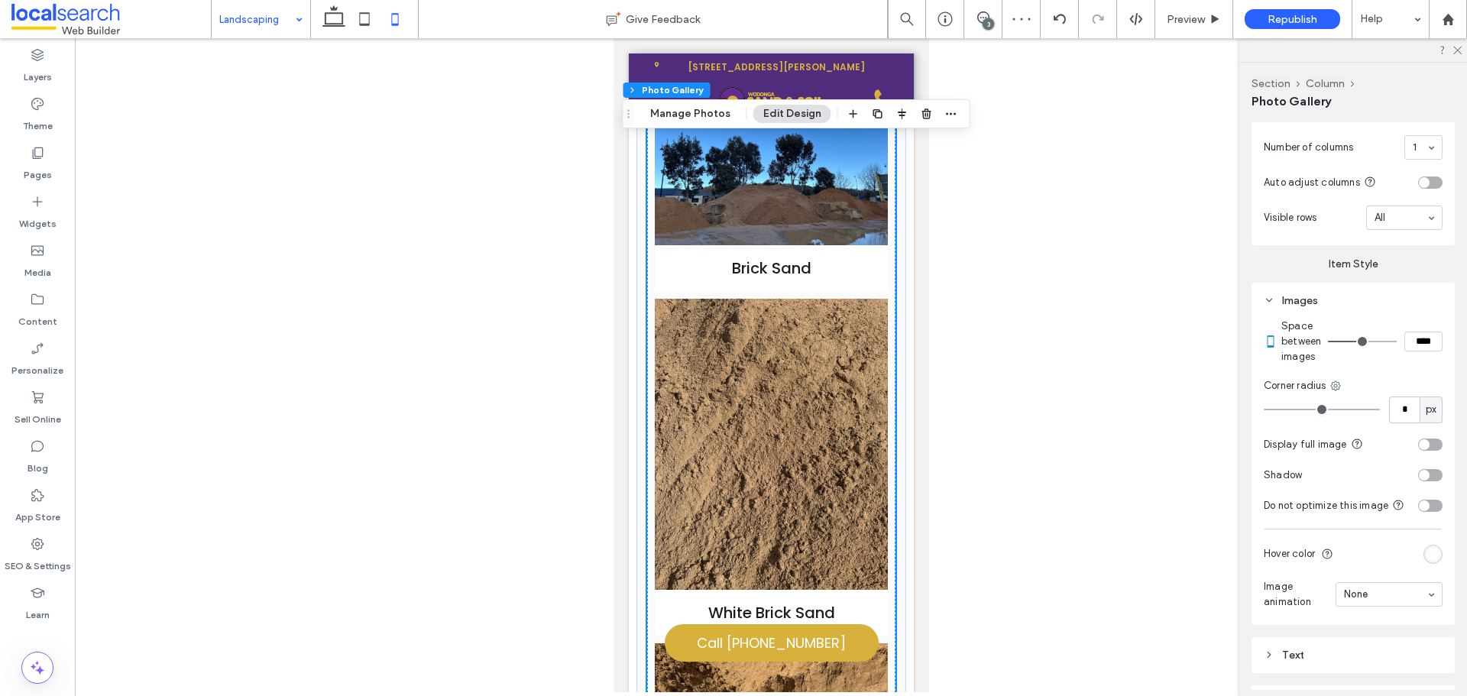
drag, startPoint x: 1340, startPoint y: 352, endPoint x: 1358, endPoint y: 352, distance: 17.6
type input "**"
click at [1358, 342] on input "range" at bounding box center [1362, 342] width 69 height 2
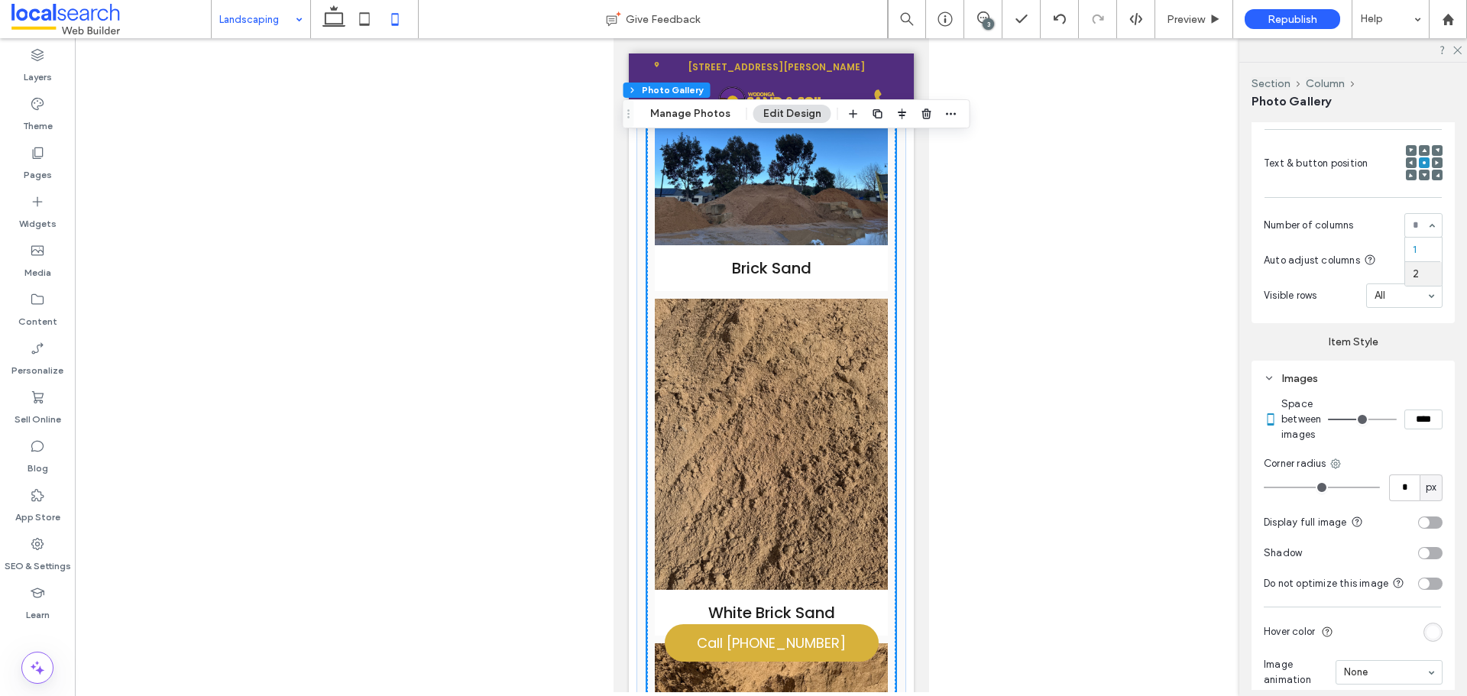
scroll to position [837, 0]
click at [1424, 236] on div "1" at bounding box center [1423, 224] width 38 height 24
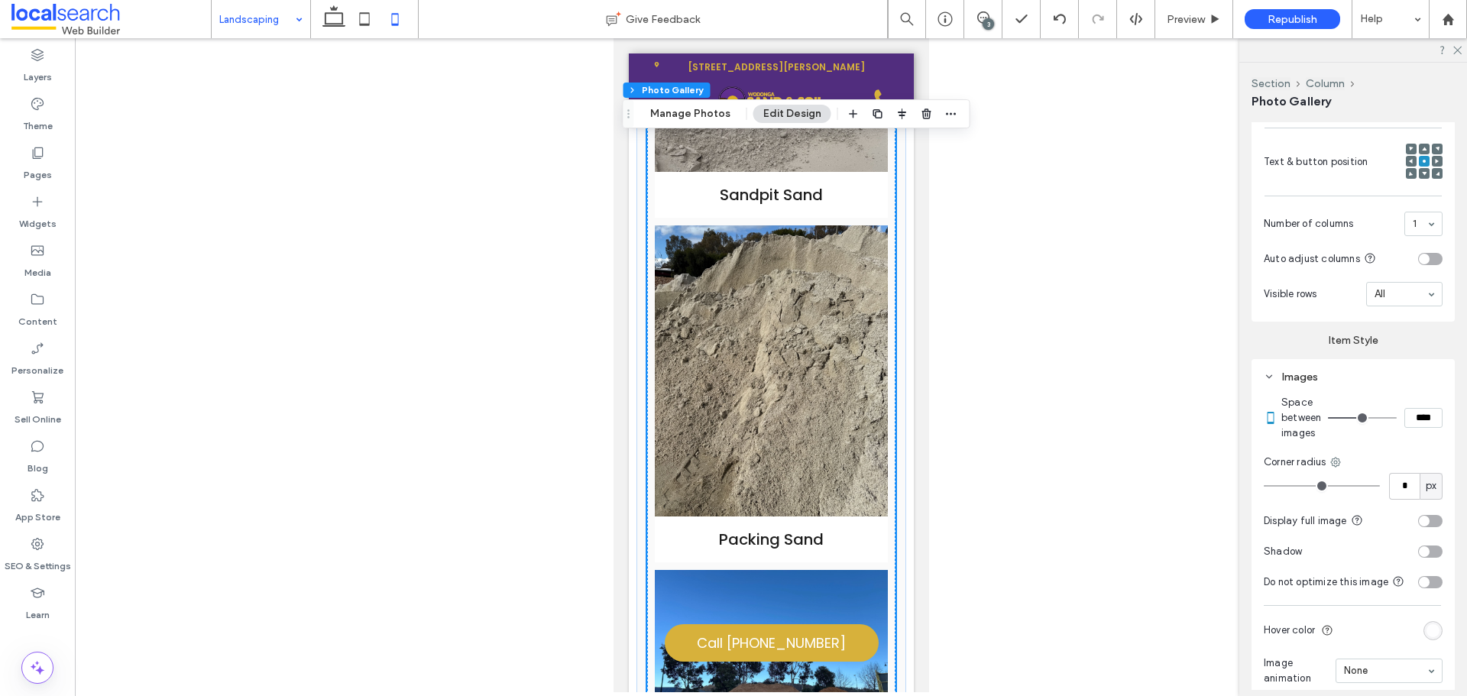
scroll to position [1130, 0]
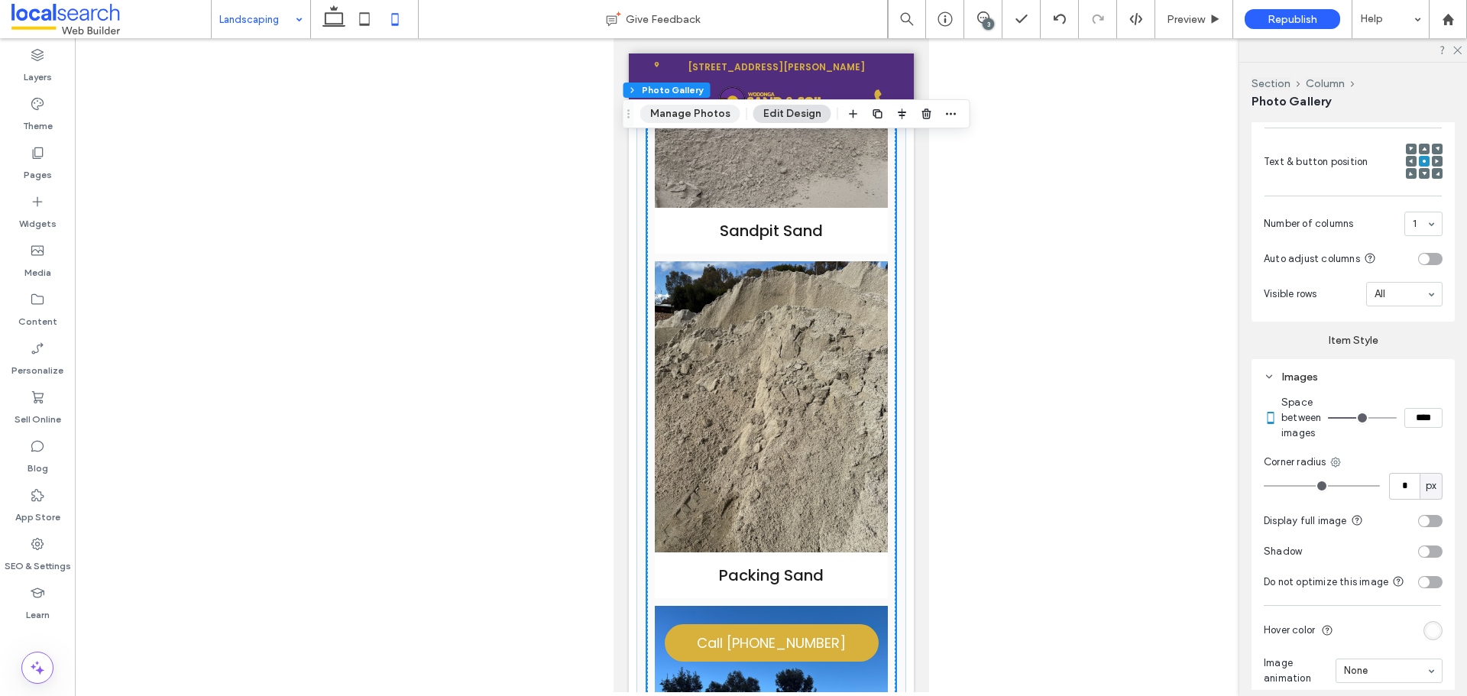
click at [671, 107] on button "Manage Photos" at bounding box center [690, 114] width 100 height 18
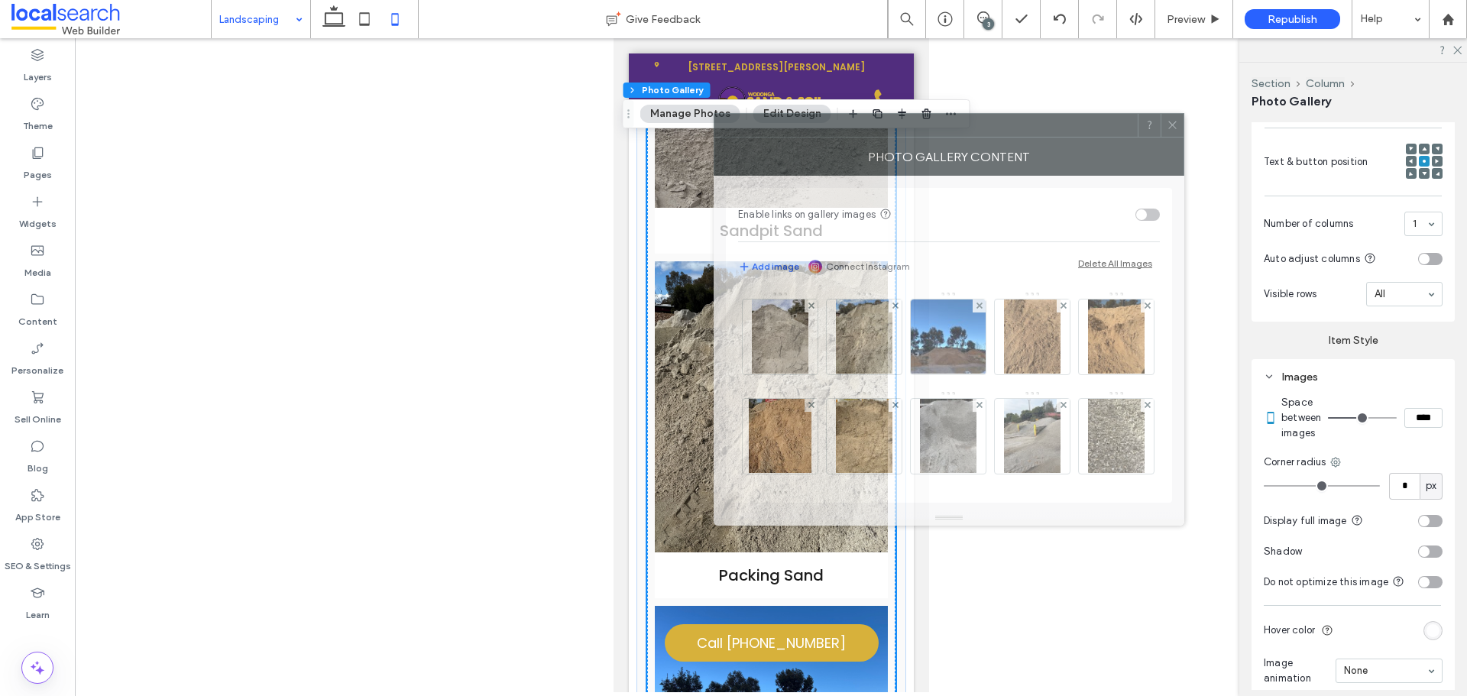
drag, startPoint x: 1203, startPoint y: 162, endPoint x: 844, endPoint y: 125, distance: 361.1
click at [844, 125] on div at bounding box center [925, 125] width 423 height 23
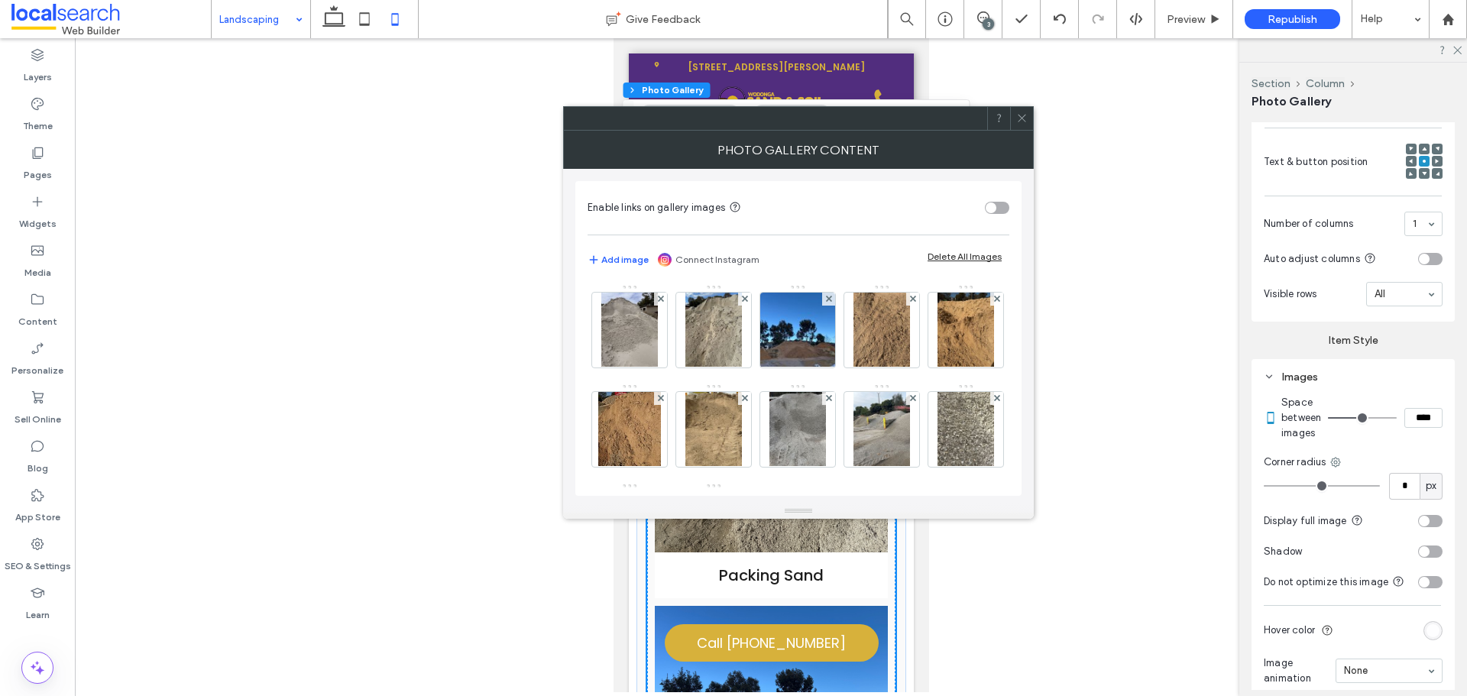
click at [1020, 118] on icon at bounding box center [1021, 117] width 11 height 11
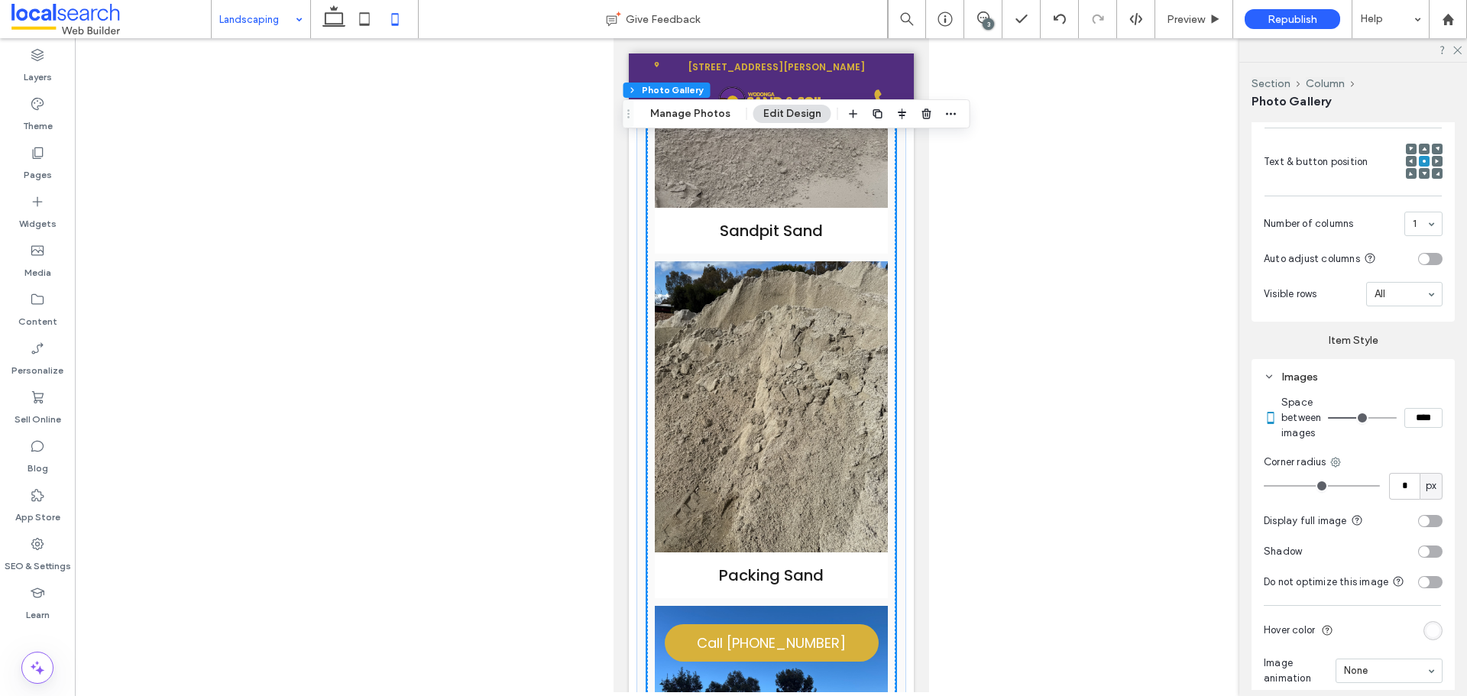
scroll to position [761, 0]
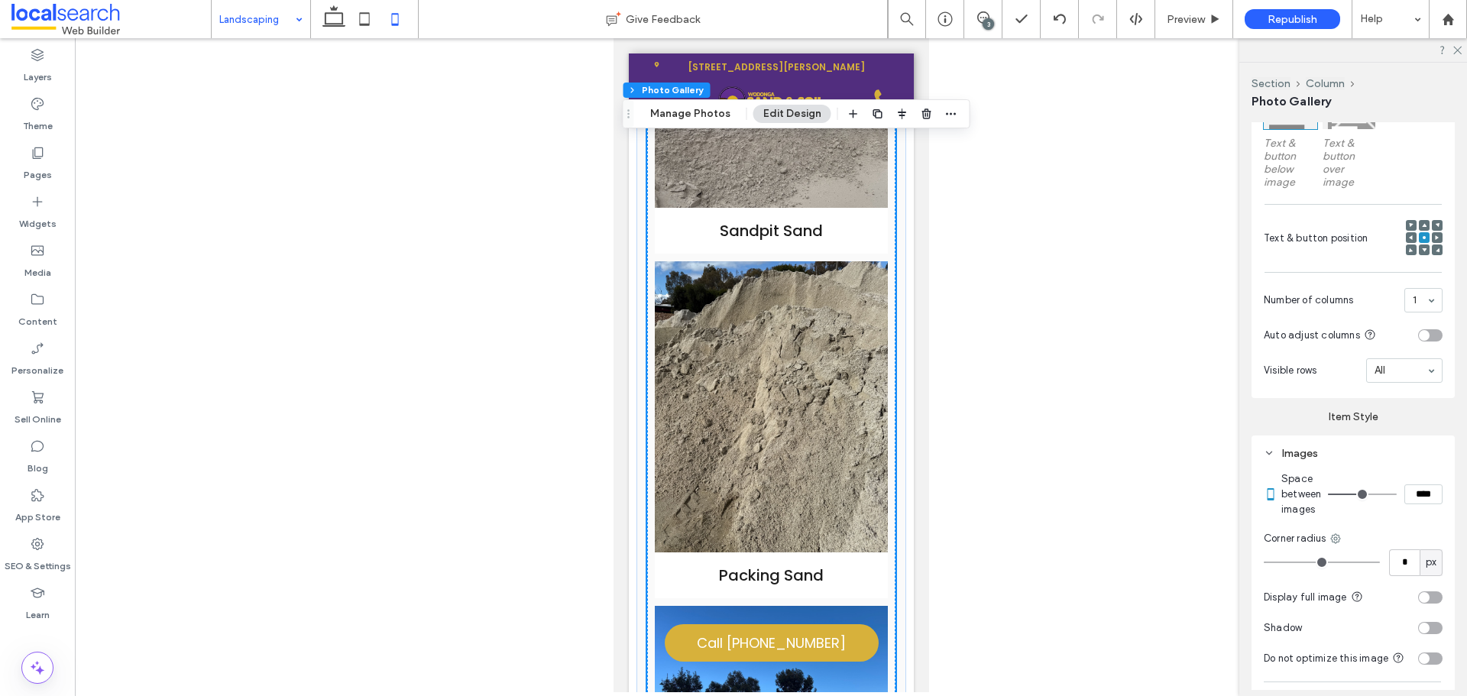
click at [1421, 341] on div "toggle" at bounding box center [1424, 335] width 11 height 11
click at [1421, 342] on div "toggle" at bounding box center [1430, 335] width 24 height 12
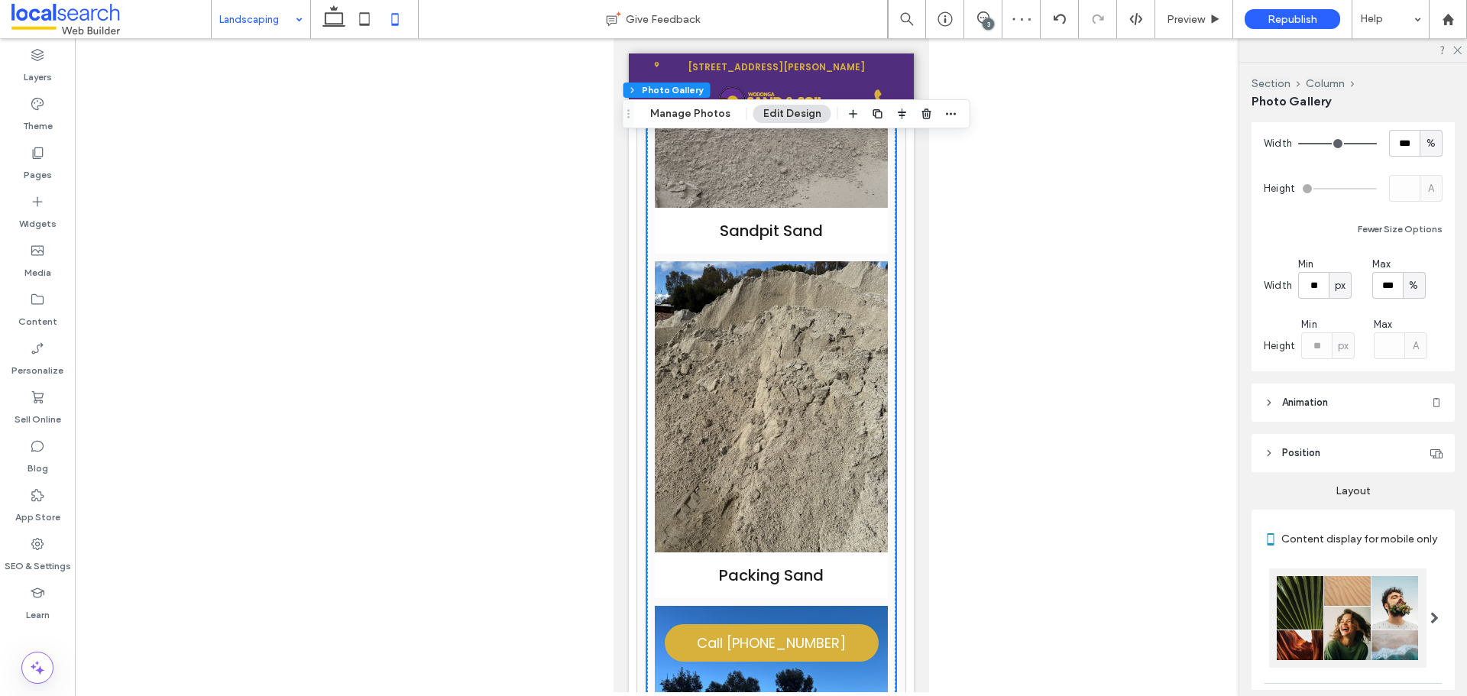
scroll to position [0, 0]
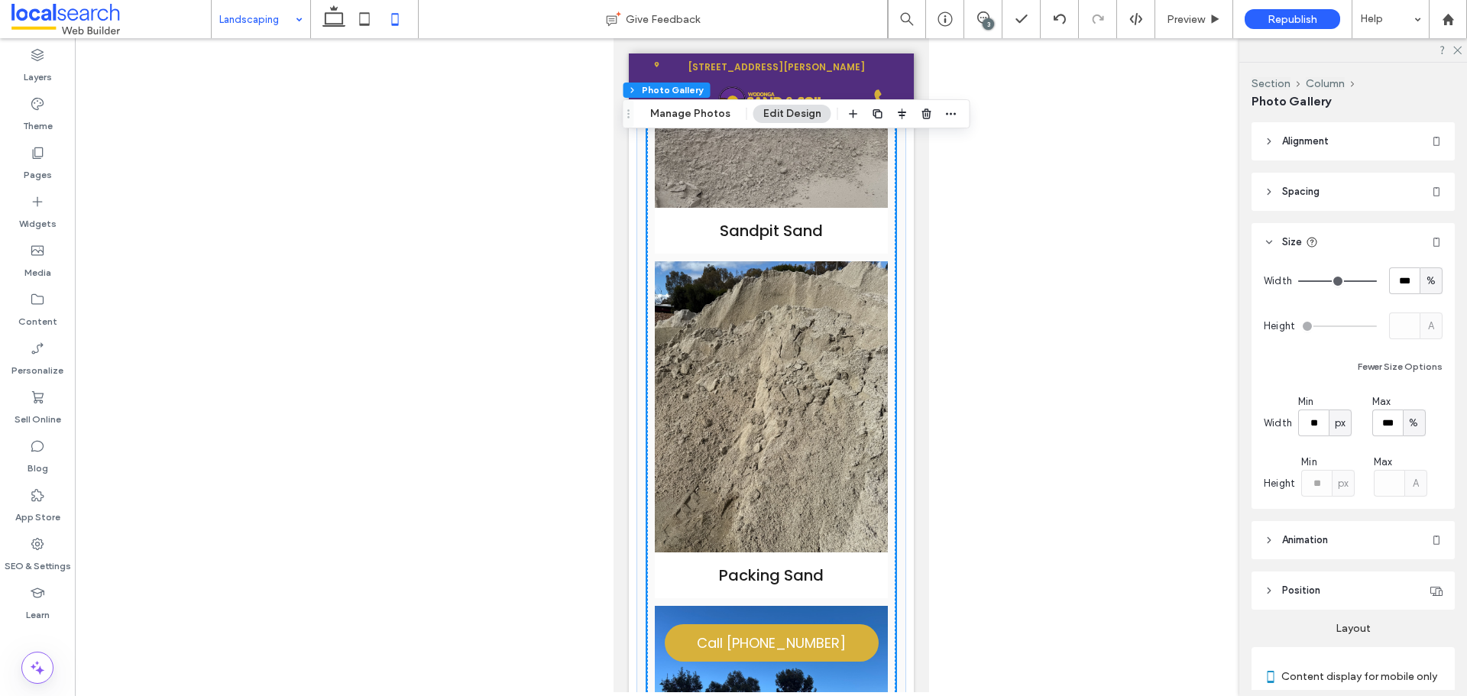
click at [1315, 205] on header "Spacing" at bounding box center [1353, 192] width 203 height 38
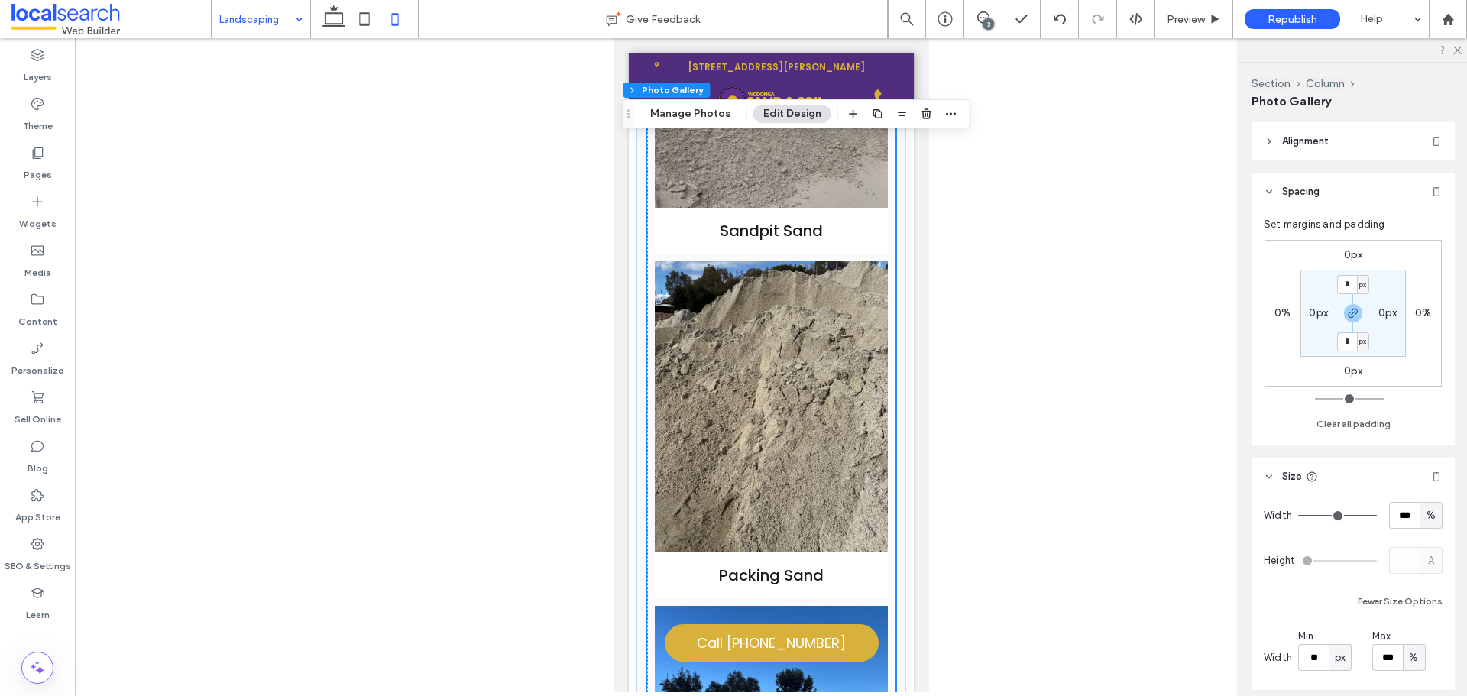
click at [1318, 199] on span "Spacing" at bounding box center [1300, 191] width 37 height 15
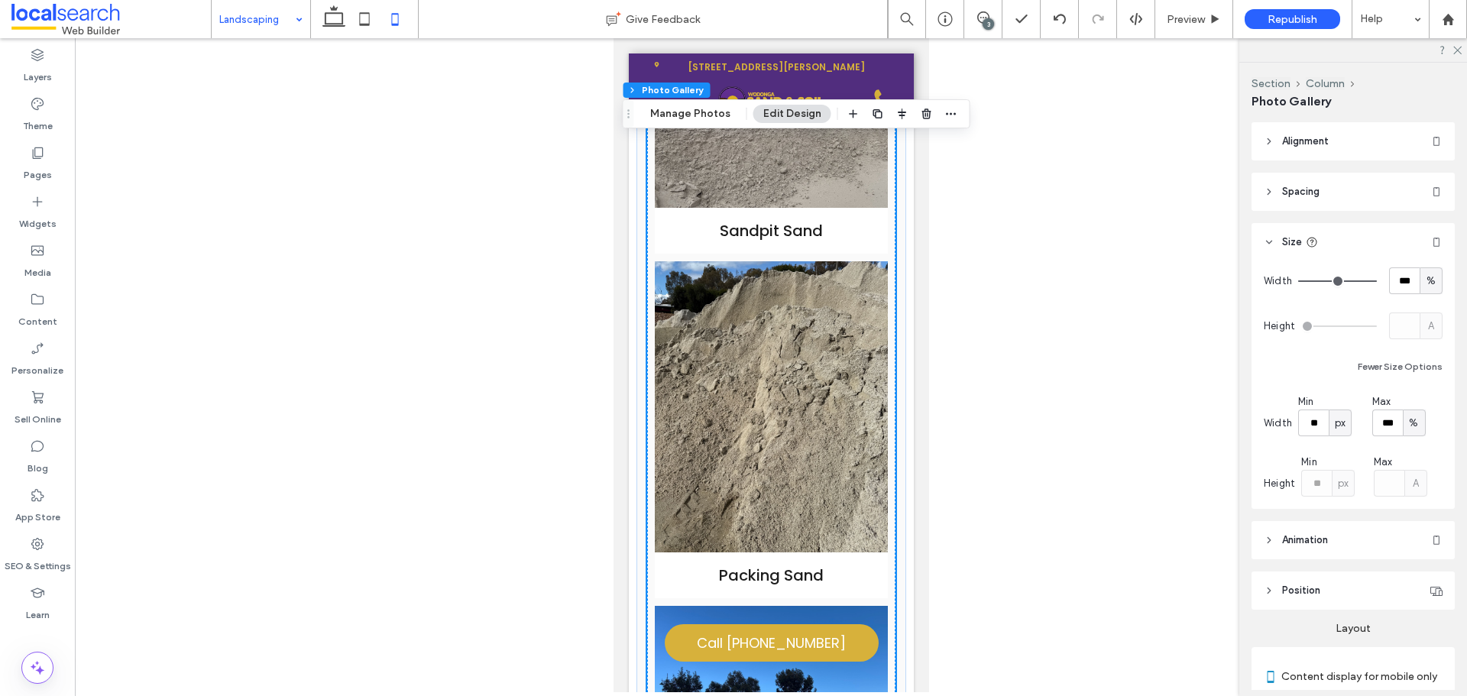
click at [1294, 138] on span "Alignment" at bounding box center [1305, 141] width 47 height 15
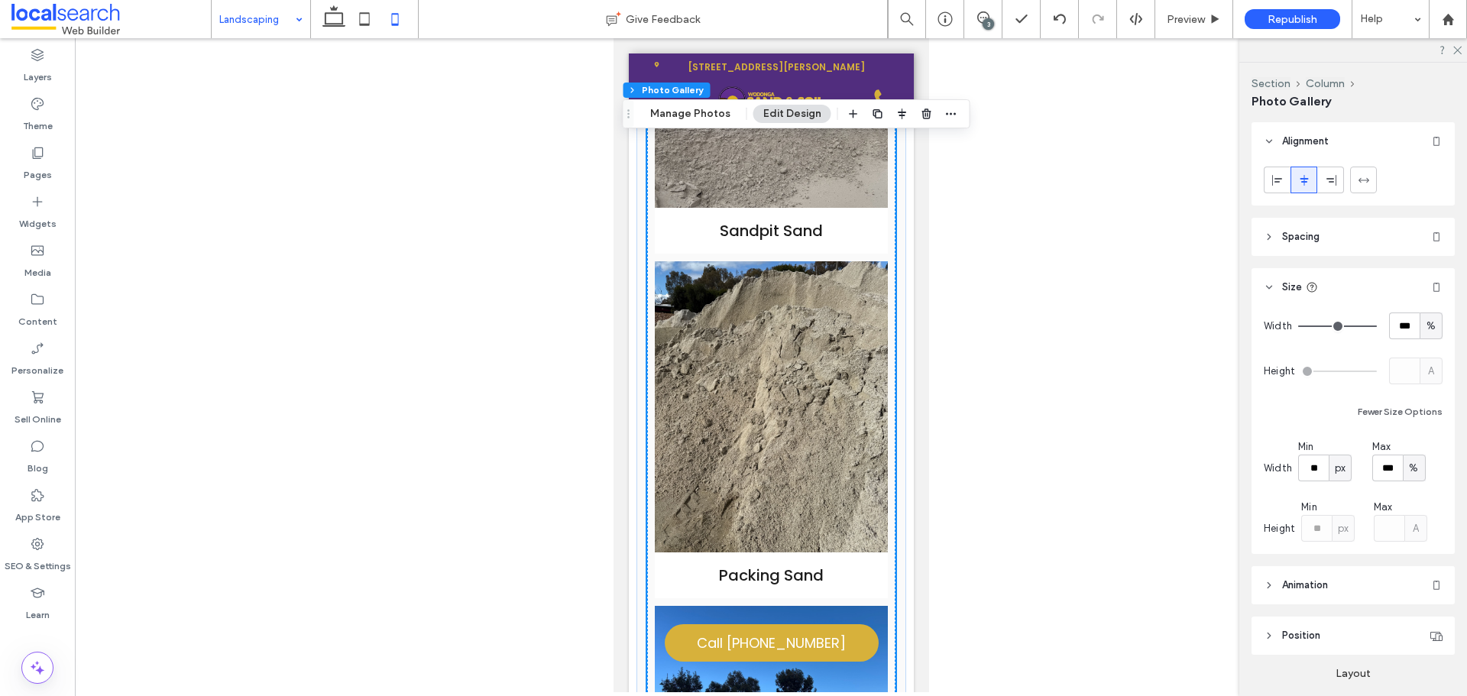
click at [1292, 144] on span "Alignment" at bounding box center [1305, 141] width 47 height 15
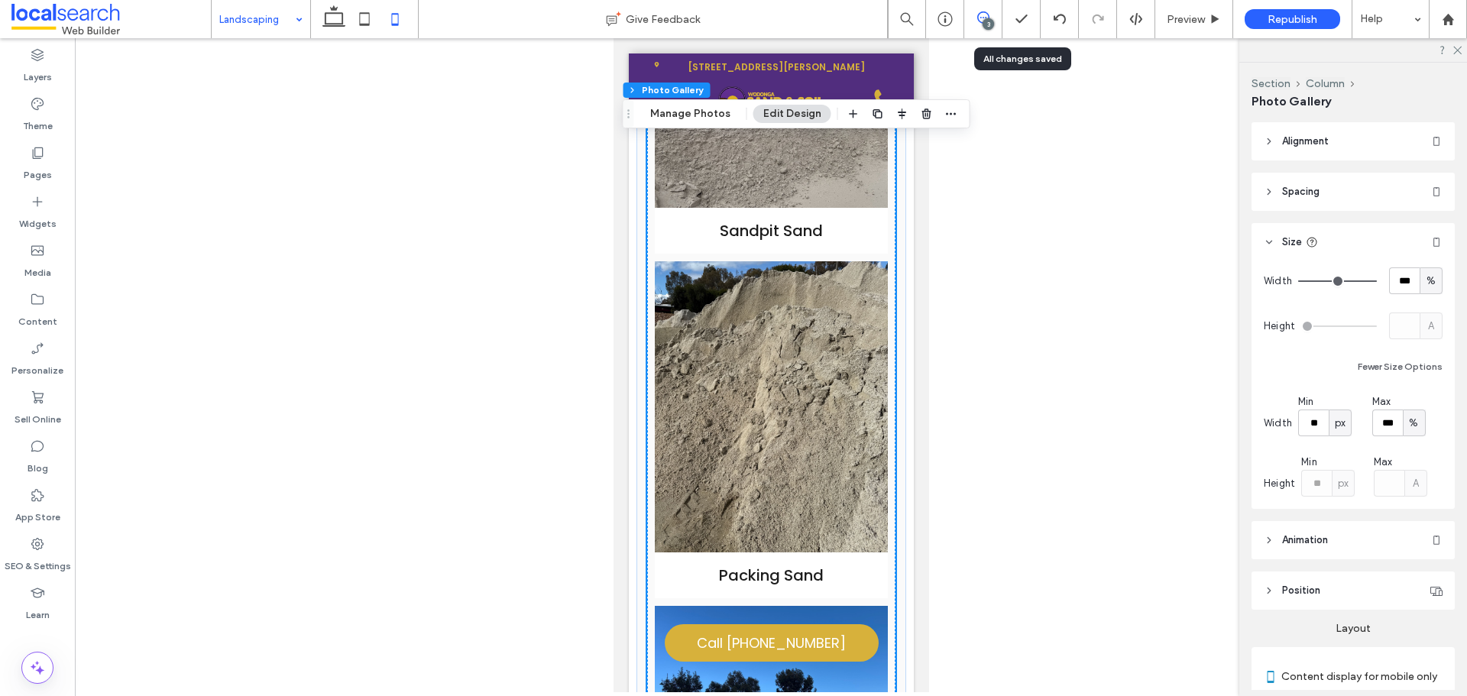
click at [975, 17] on span at bounding box center [982, 17] width 37 height 12
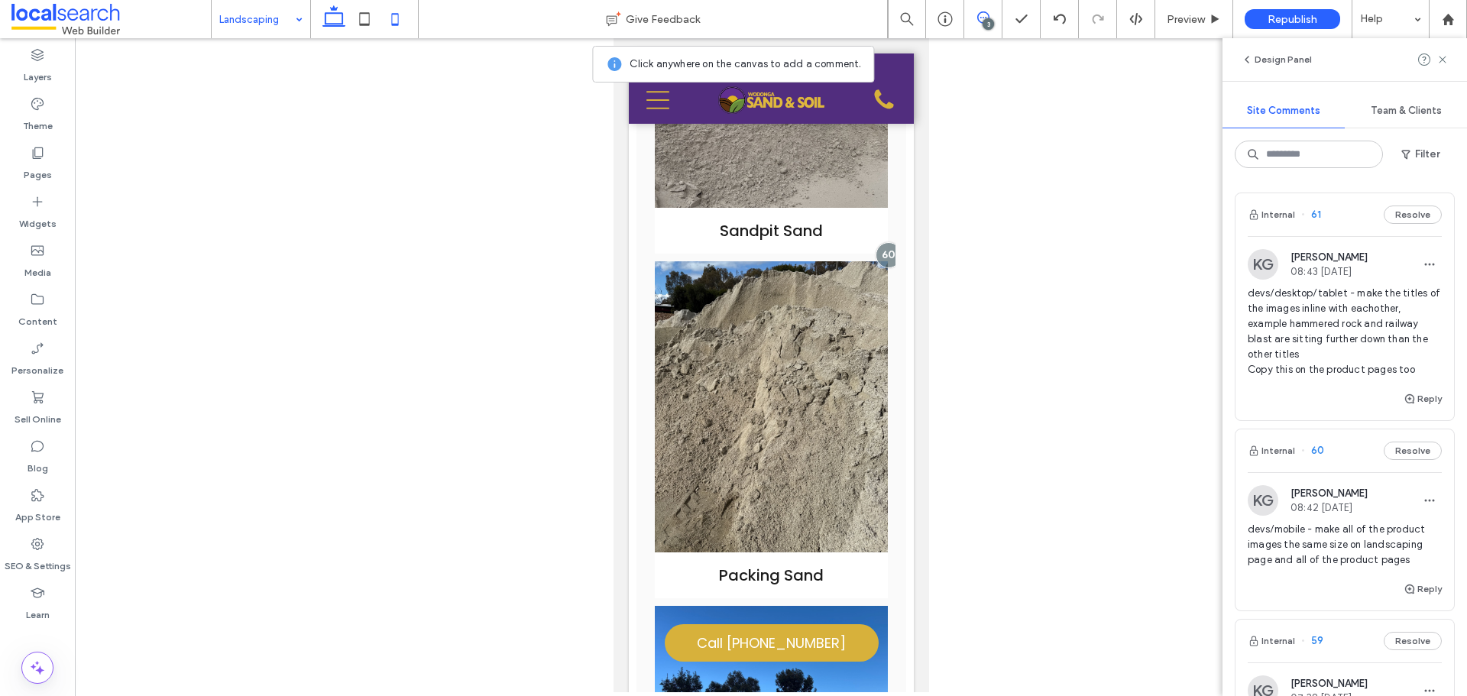
click at [322, 19] on icon at bounding box center [334, 19] width 31 height 31
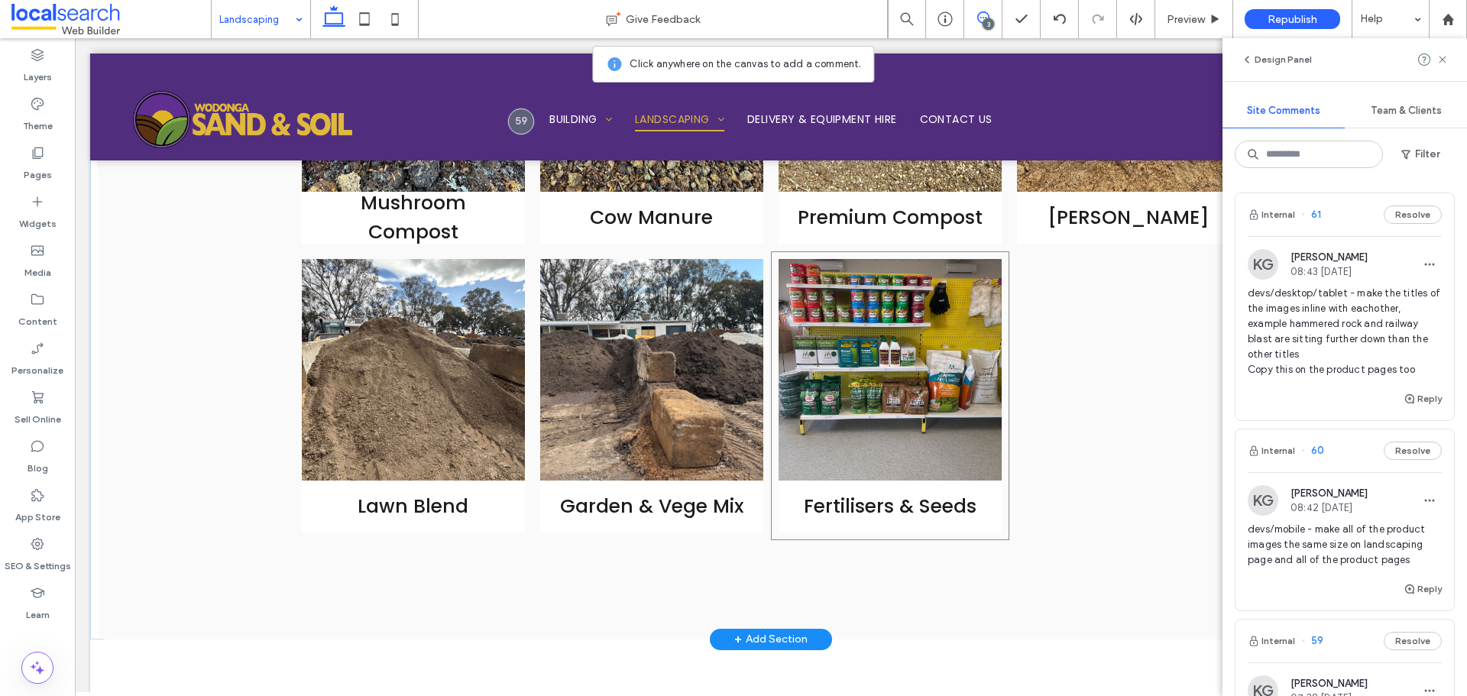
scroll to position [5894, 0]
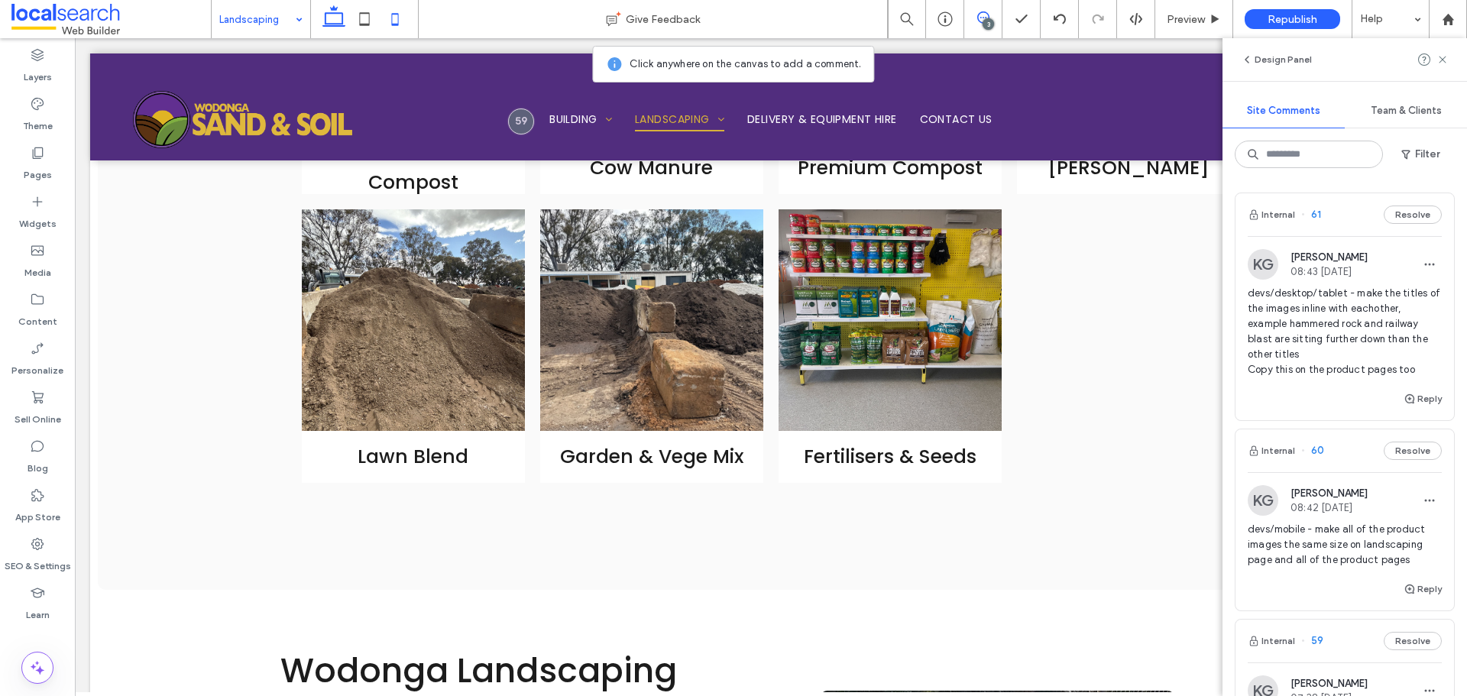
click at [397, 28] on icon at bounding box center [395, 19] width 31 height 31
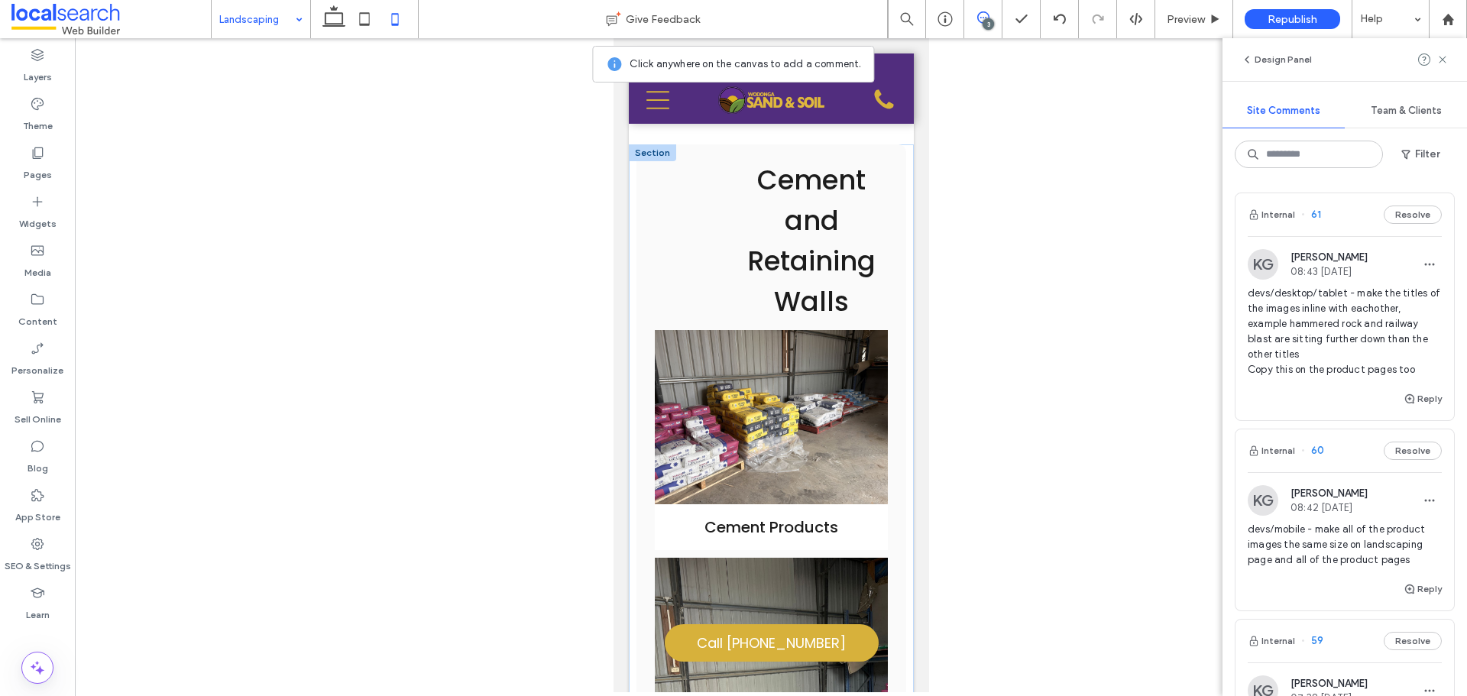
scroll to position [11359, 0]
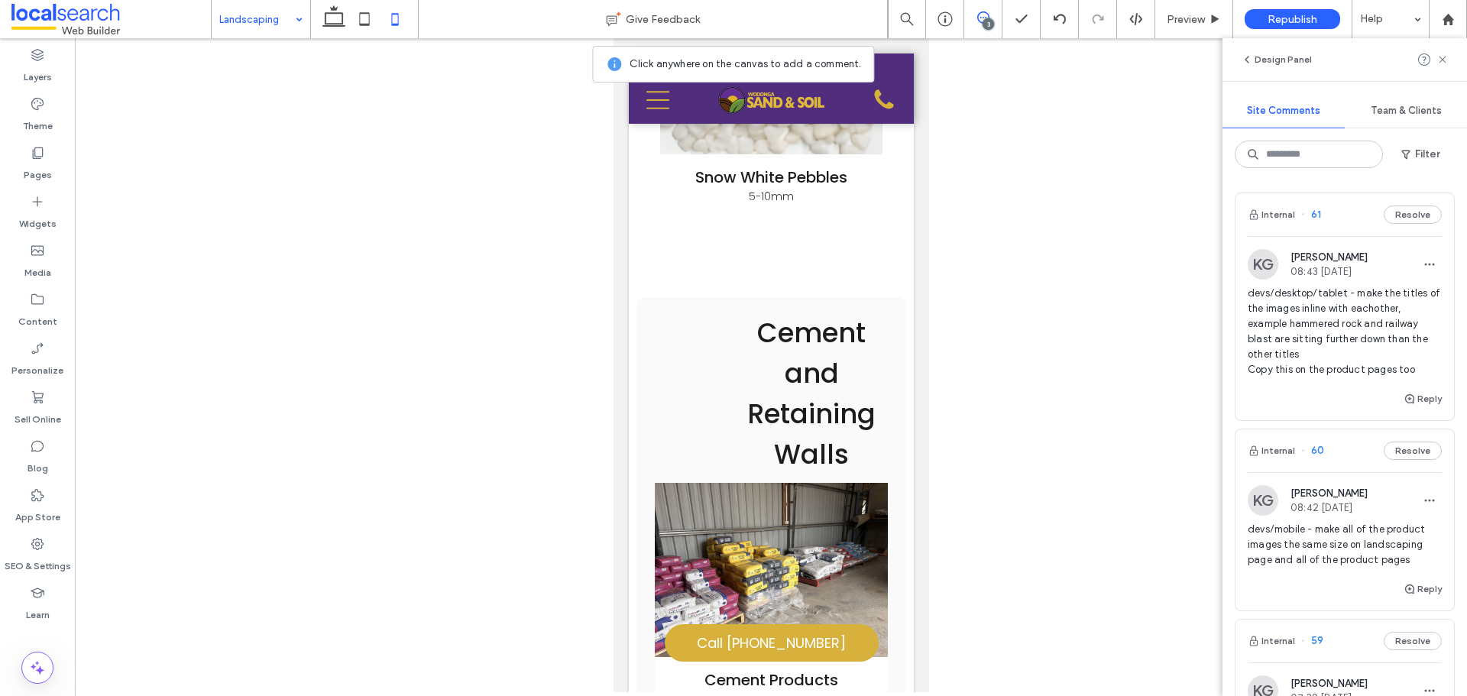
drag, startPoint x: 978, startPoint y: 17, endPoint x: 314, endPoint y: 62, distance: 665.5
click at [978, 17] on use at bounding box center [983, 17] width 12 height 12
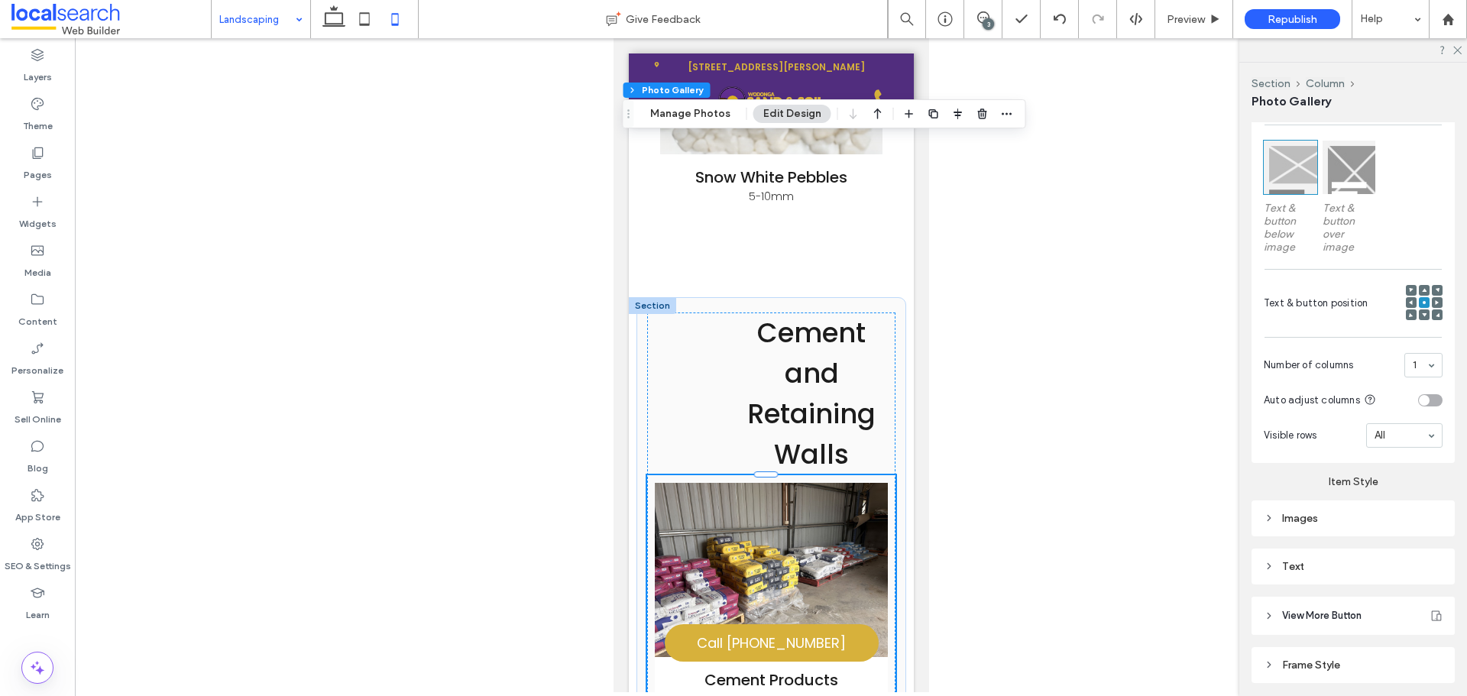
scroll to position [640, 0]
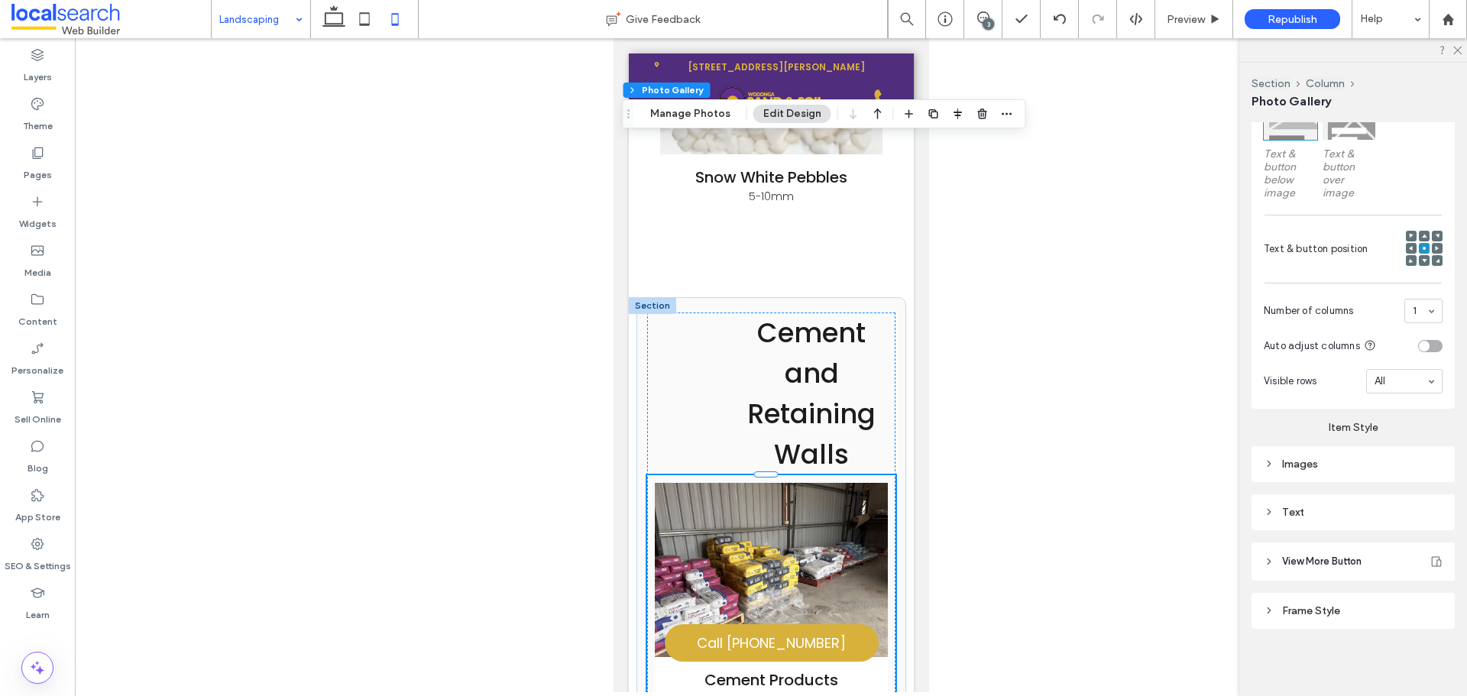
drag, startPoint x: 1356, startPoint y: 439, endPoint x: 1362, endPoint y: 475, distance: 36.4
click at [1356, 439] on div "Item Style Images Text" at bounding box center [1353, 469] width 203 height 121
click at [1362, 475] on div "Images" at bounding box center [1353, 464] width 203 height 36
click at [1398, 452] on div "Images" at bounding box center [1353, 464] width 203 height 36
click at [1394, 472] on div "Images" at bounding box center [1353, 464] width 179 height 21
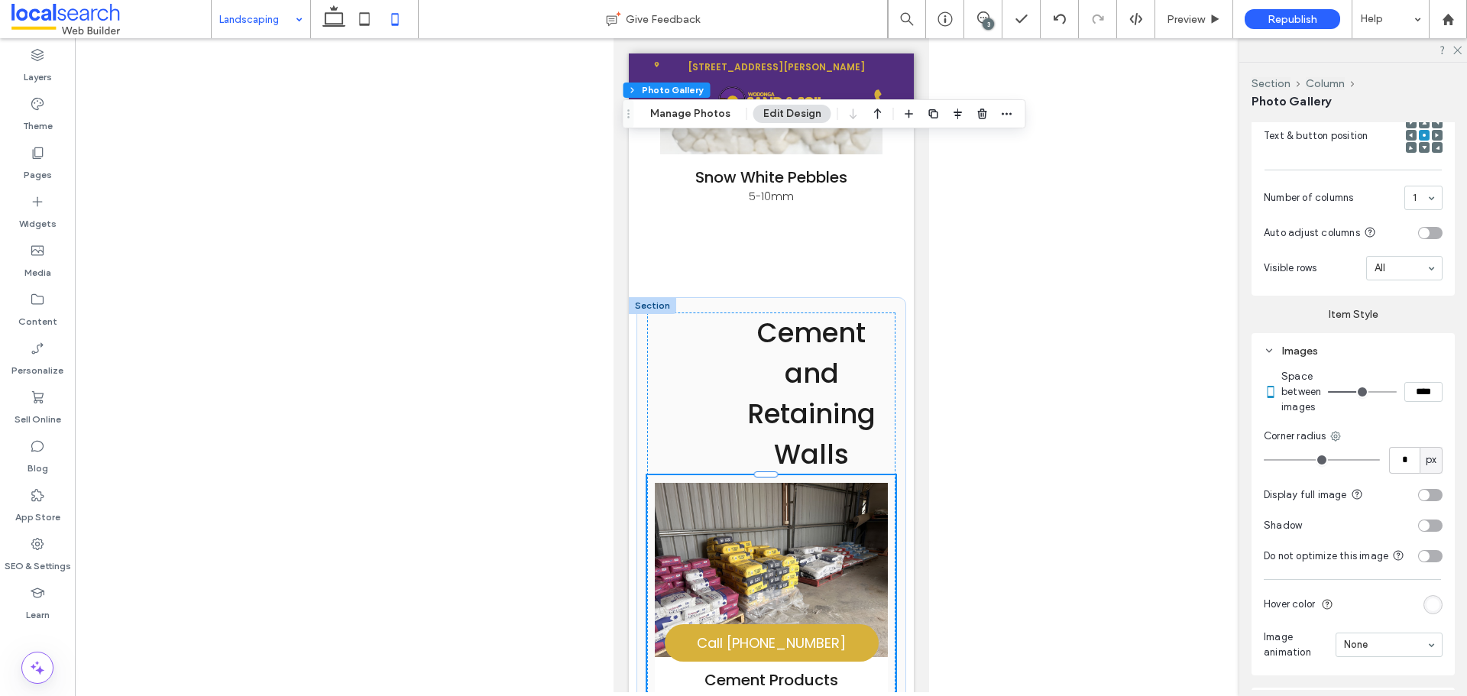
scroll to position [757, 0]
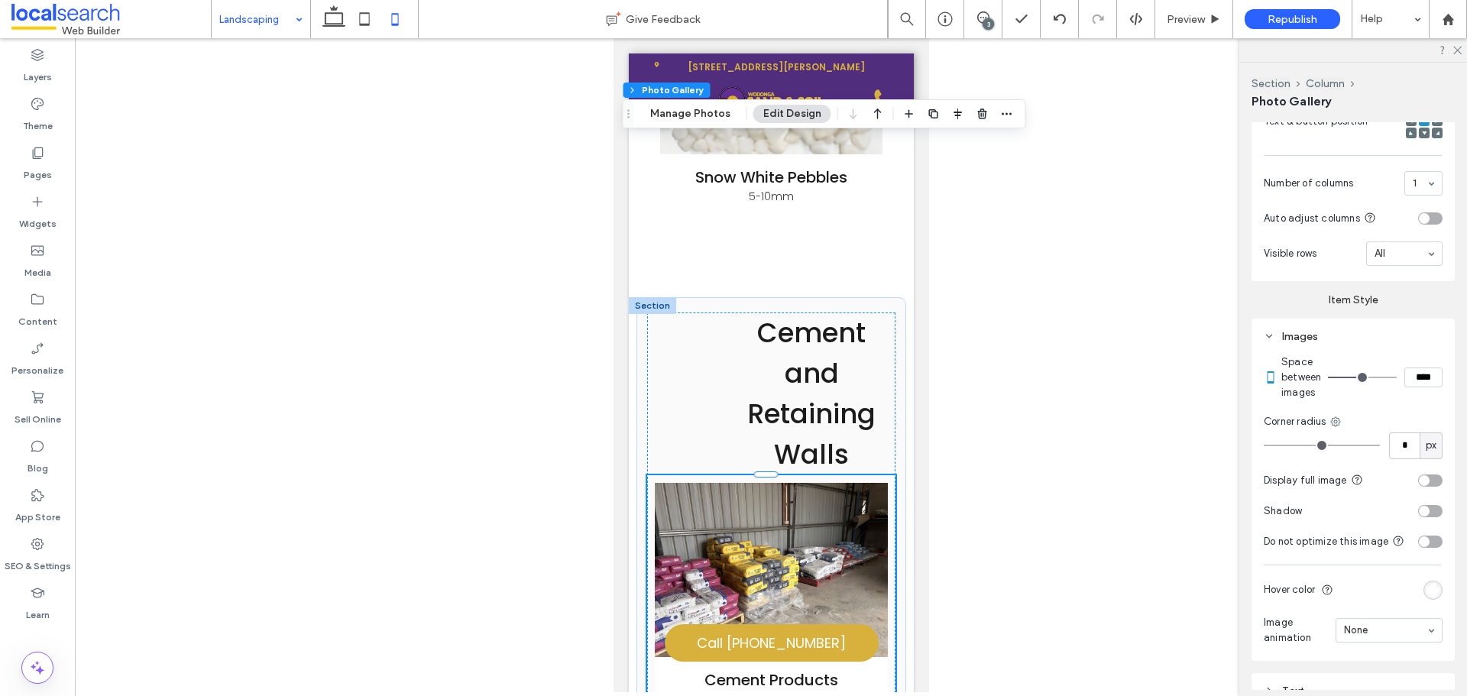
click at [1425, 487] on div "toggle" at bounding box center [1430, 481] width 24 height 12
click at [1431, 486] on div "toggle" at bounding box center [1436, 480] width 11 height 11
click at [1424, 487] on div "toggle" at bounding box center [1430, 481] width 24 height 12
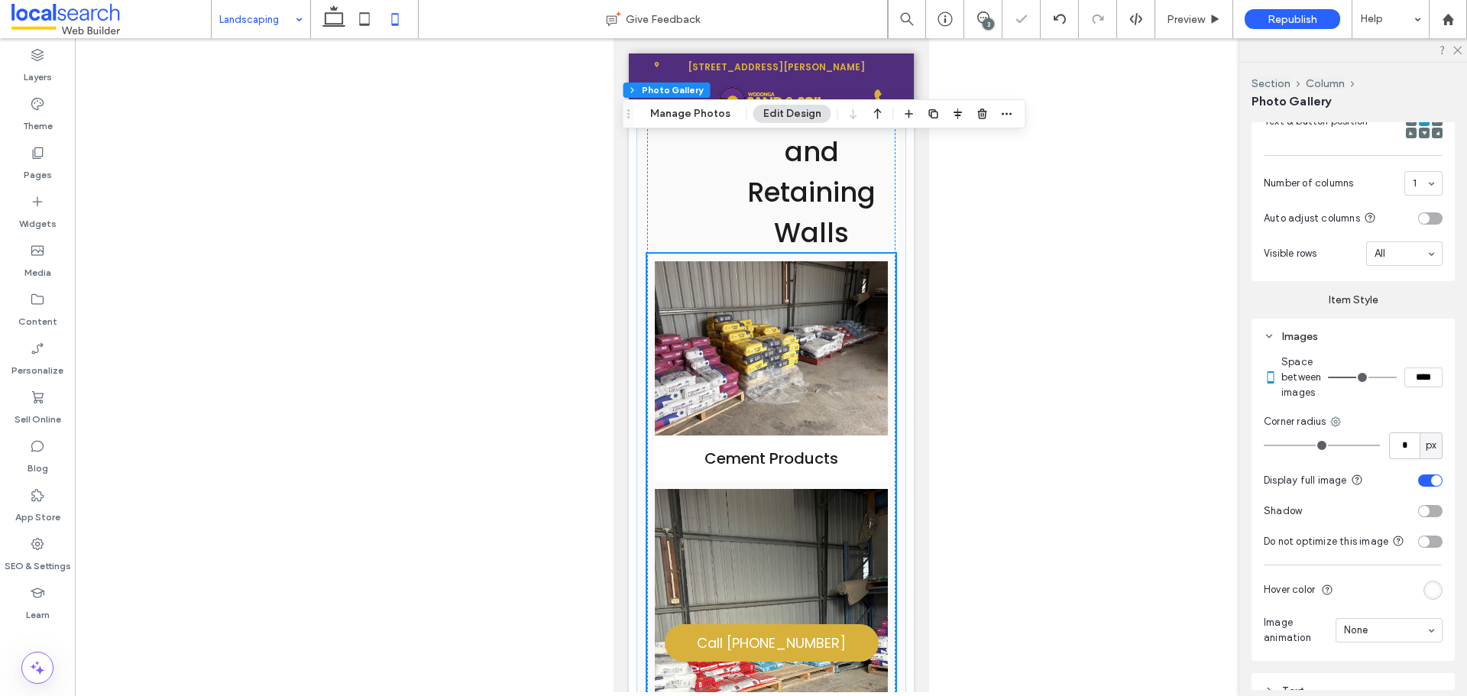
scroll to position [11588, 0]
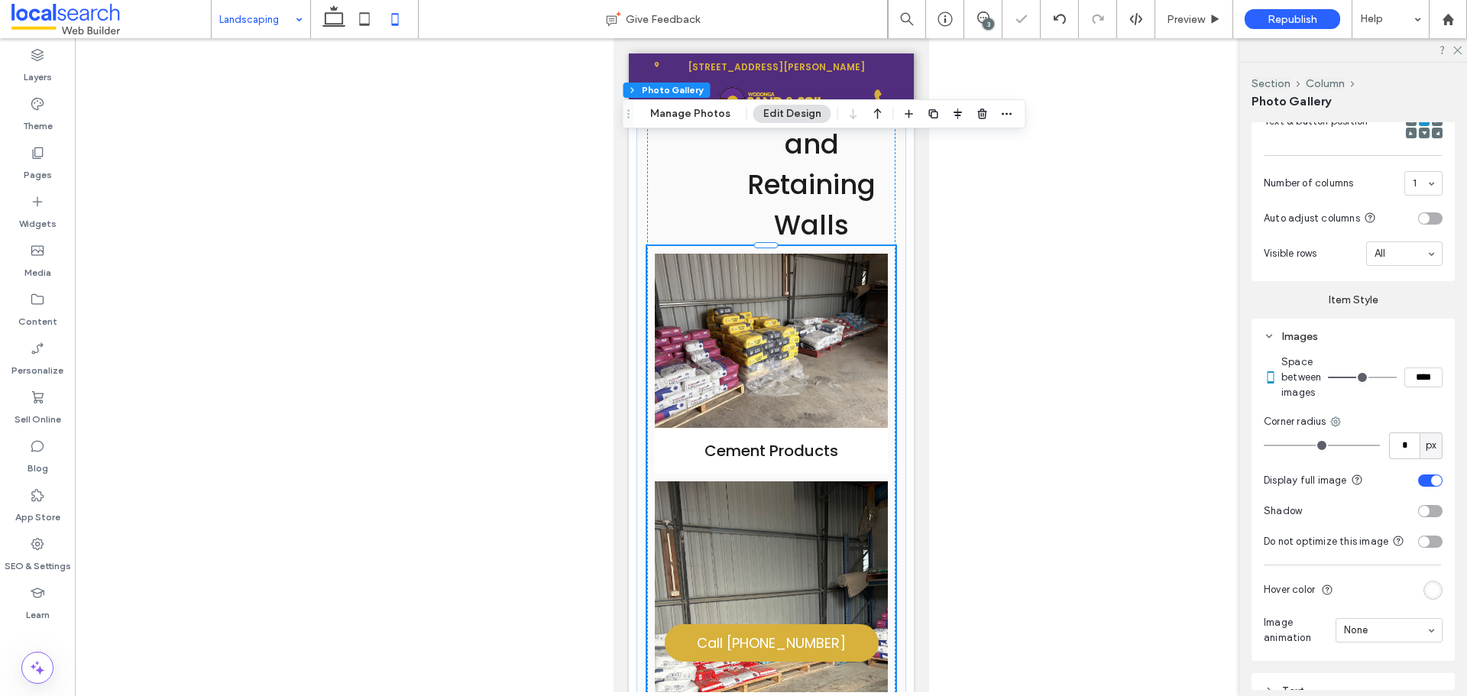
click at [1431, 486] on div "toggle" at bounding box center [1436, 480] width 11 height 11
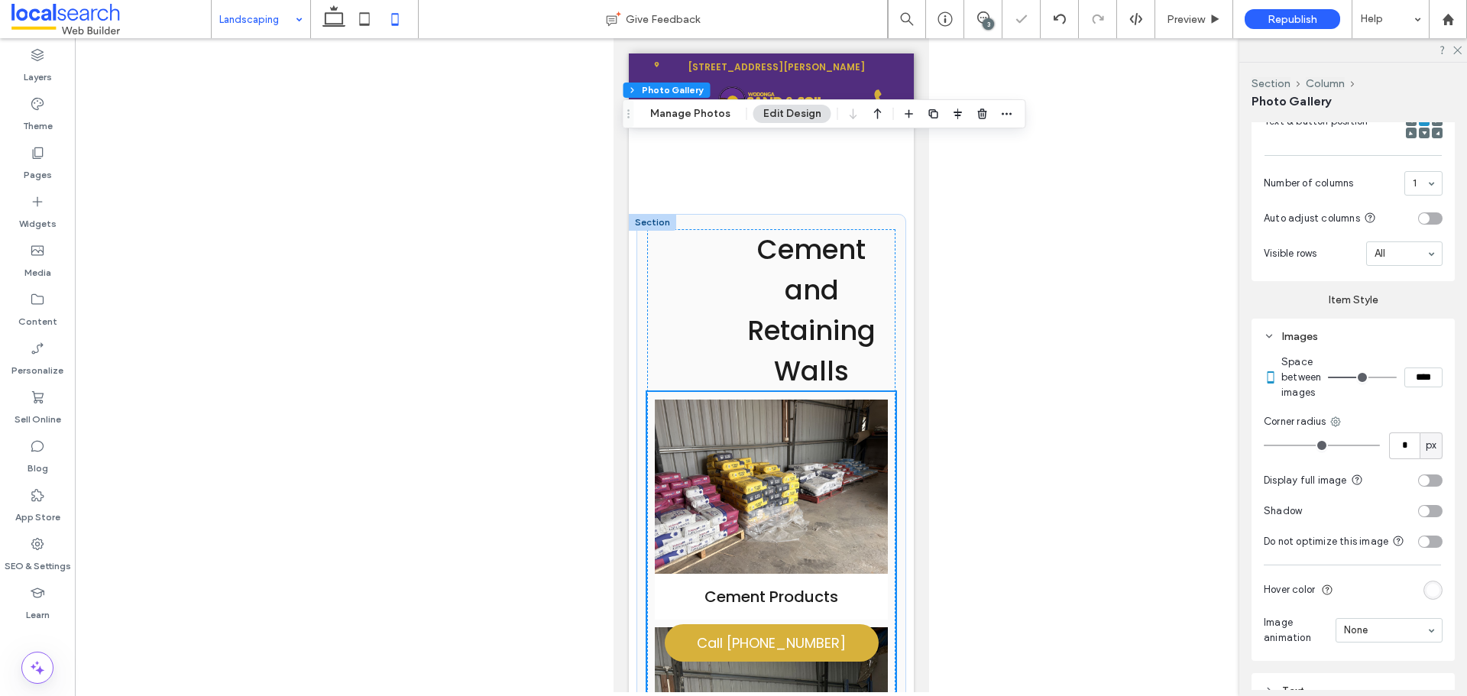
scroll to position [11436, 0]
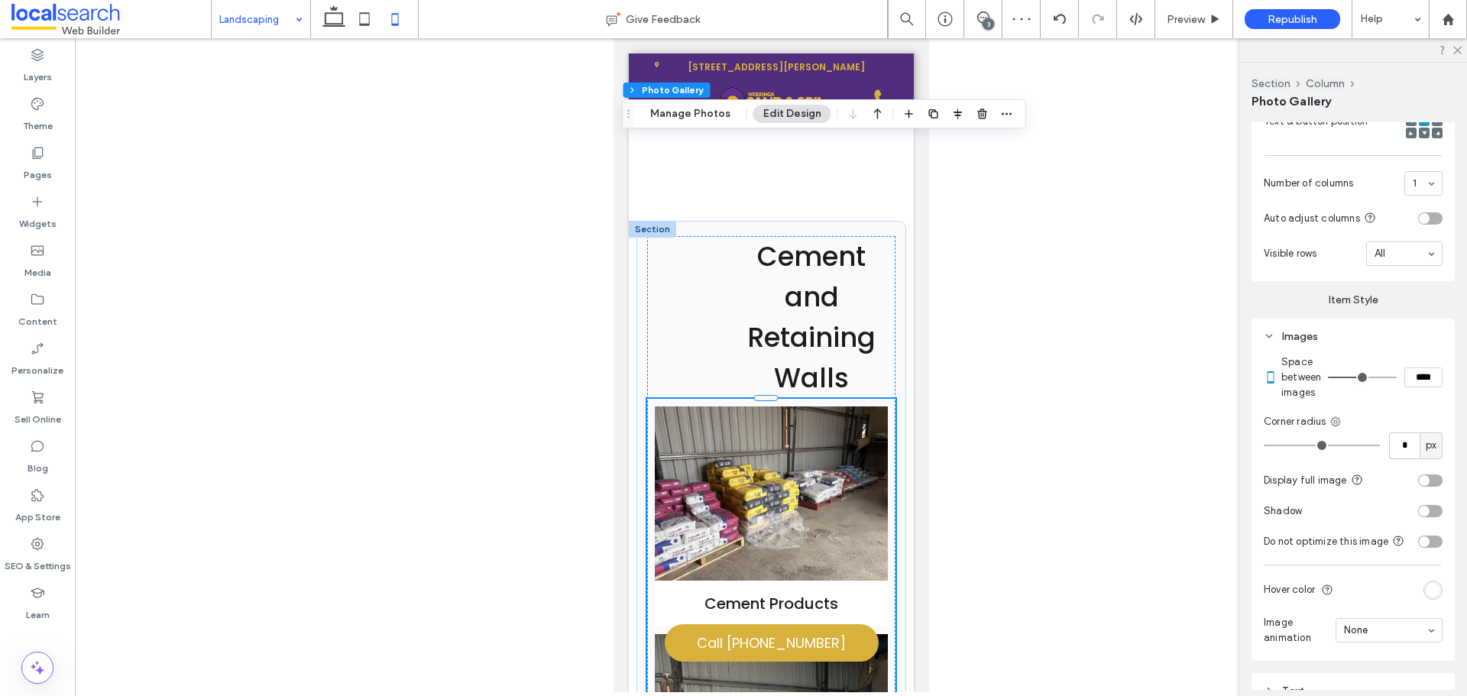
click at [1420, 486] on div "toggle" at bounding box center [1424, 480] width 11 height 11
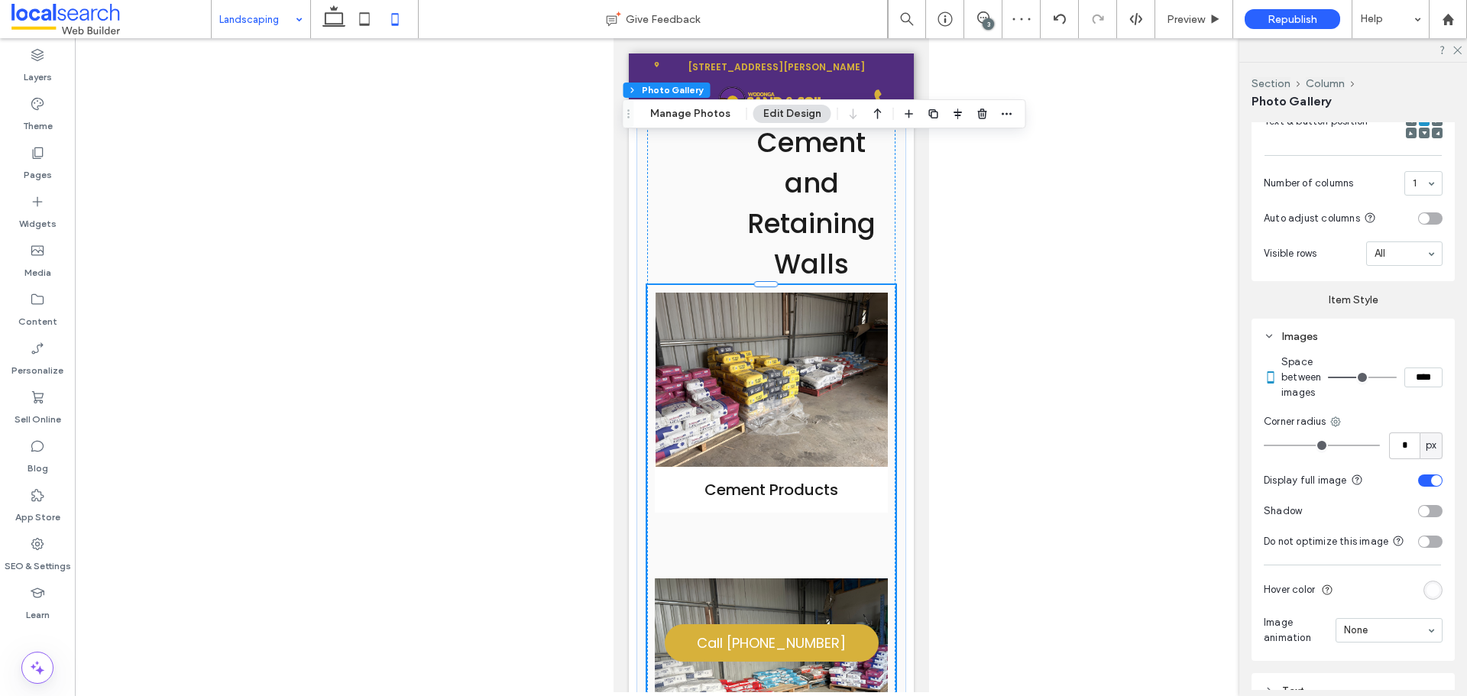
scroll to position [11665, 0]
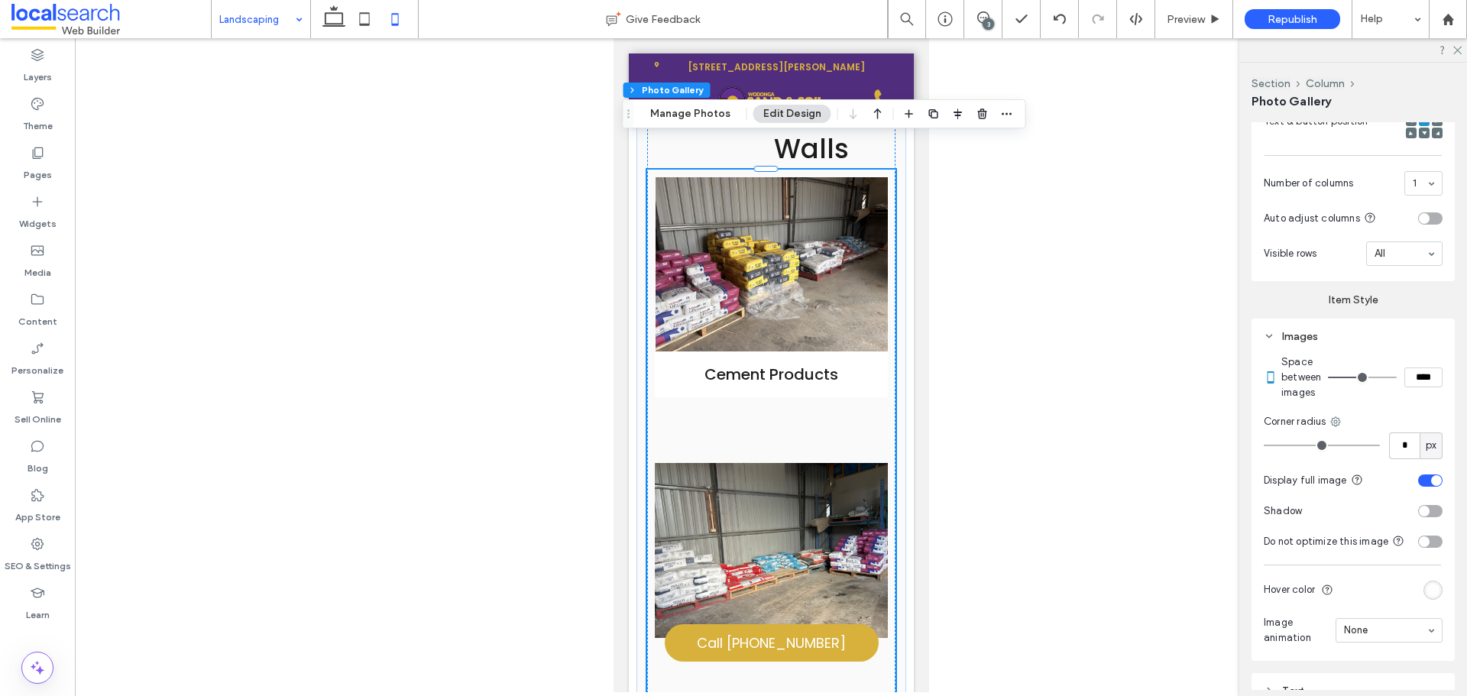
click at [1420, 487] on div "toggle" at bounding box center [1430, 481] width 24 height 12
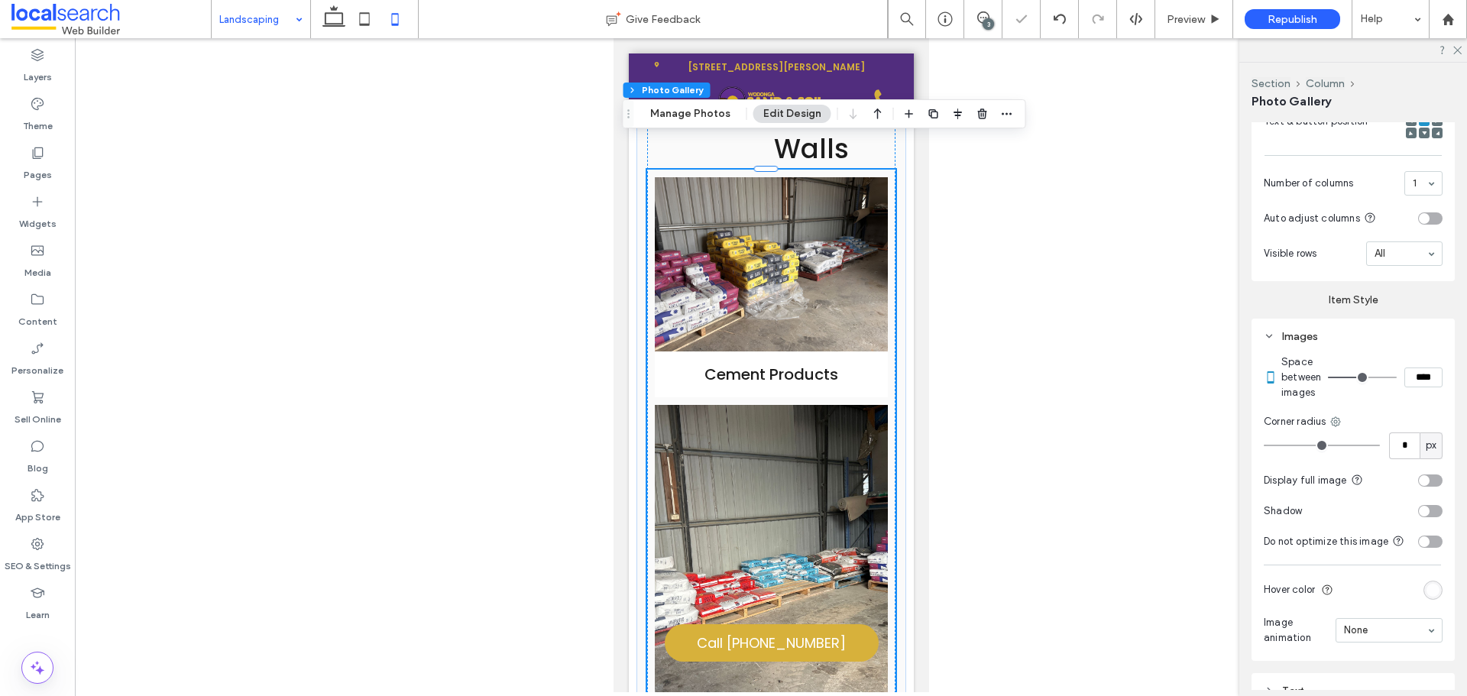
click at [1419, 547] on div "toggle" at bounding box center [1424, 541] width 11 height 11
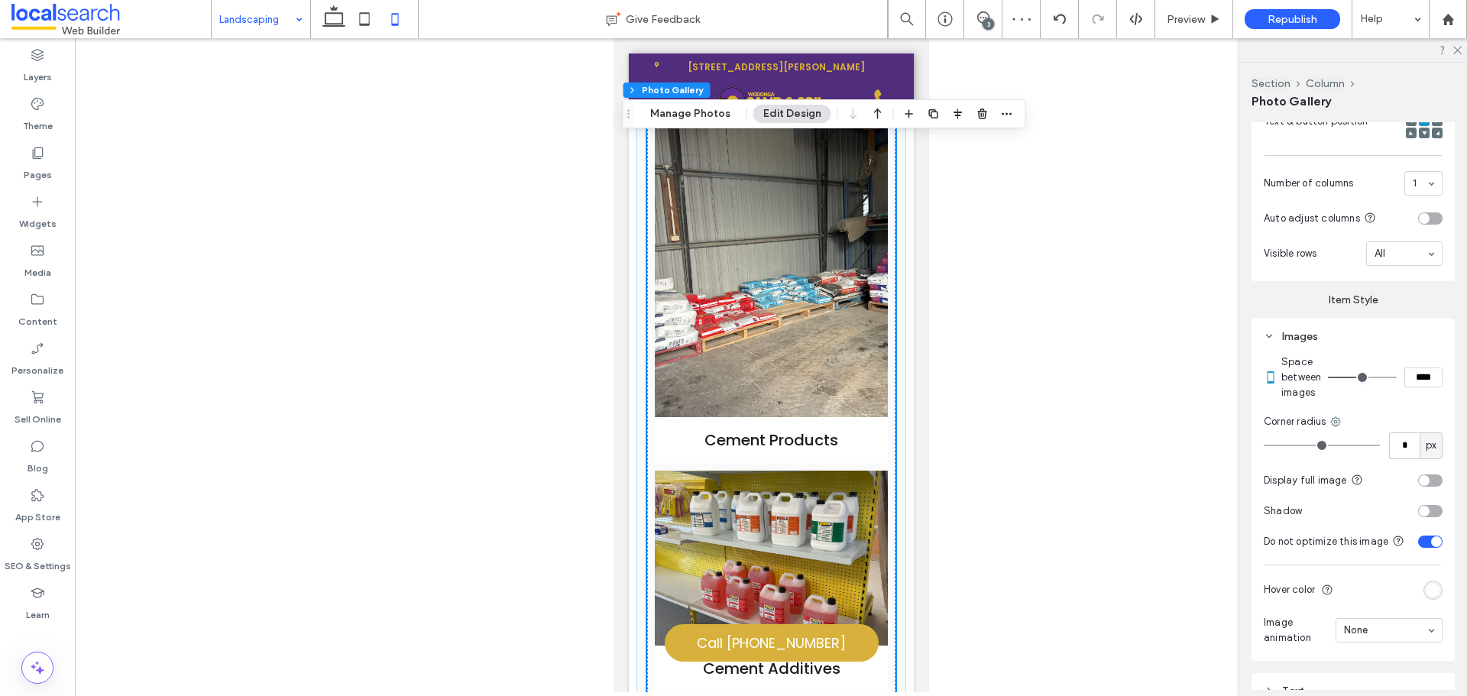
scroll to position [11970, 0]
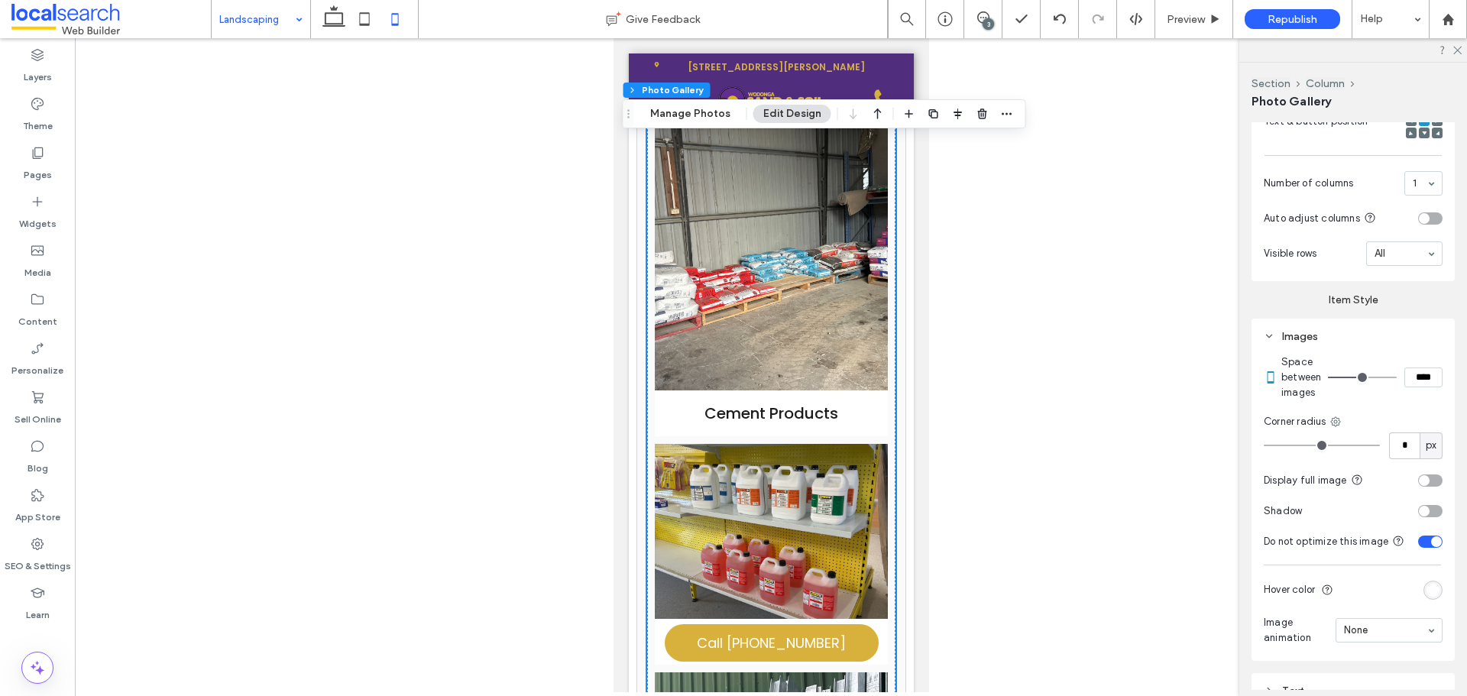
click at [1431, 547] on div "toggle" at bounding box center [1436, 541] width 11 height 11
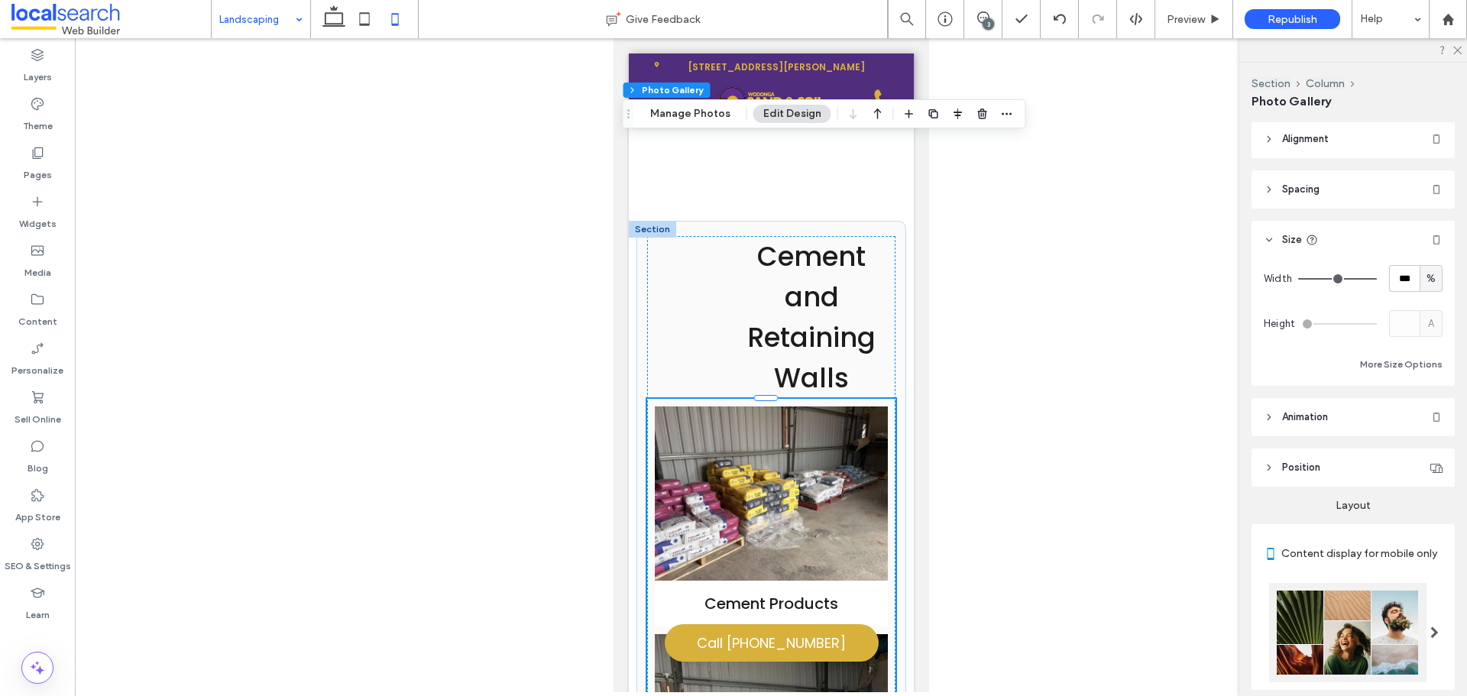
scroll to position [0, 0]
click at [1424, 329] on div "A" at bounding box center [1415, 326] width 53 height 27
drag, startPoint x: 1424, startPoint y: 329, endPoint x: 1424, endPoint y: 375, distance: 46.6
click at [1424, 329] on div "A" at bounding box center [1415, 326] width 53 height 27
click at [1421, 377] on div "Width *** % Height A More Size Options" at bounding box center [1353, 324] width 203 height 127
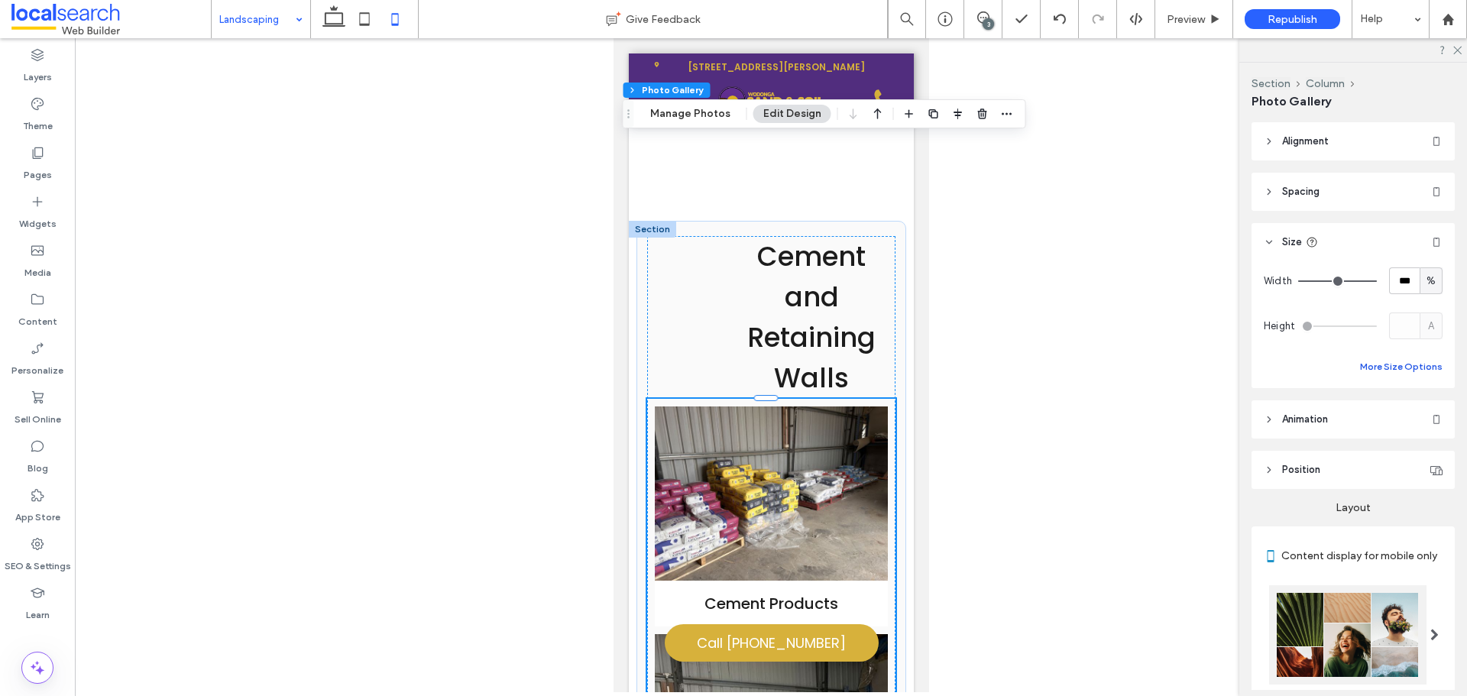
click at [1420, 374] on button "More Size Options" at bounding box center [1401, 367] width 83 height 18
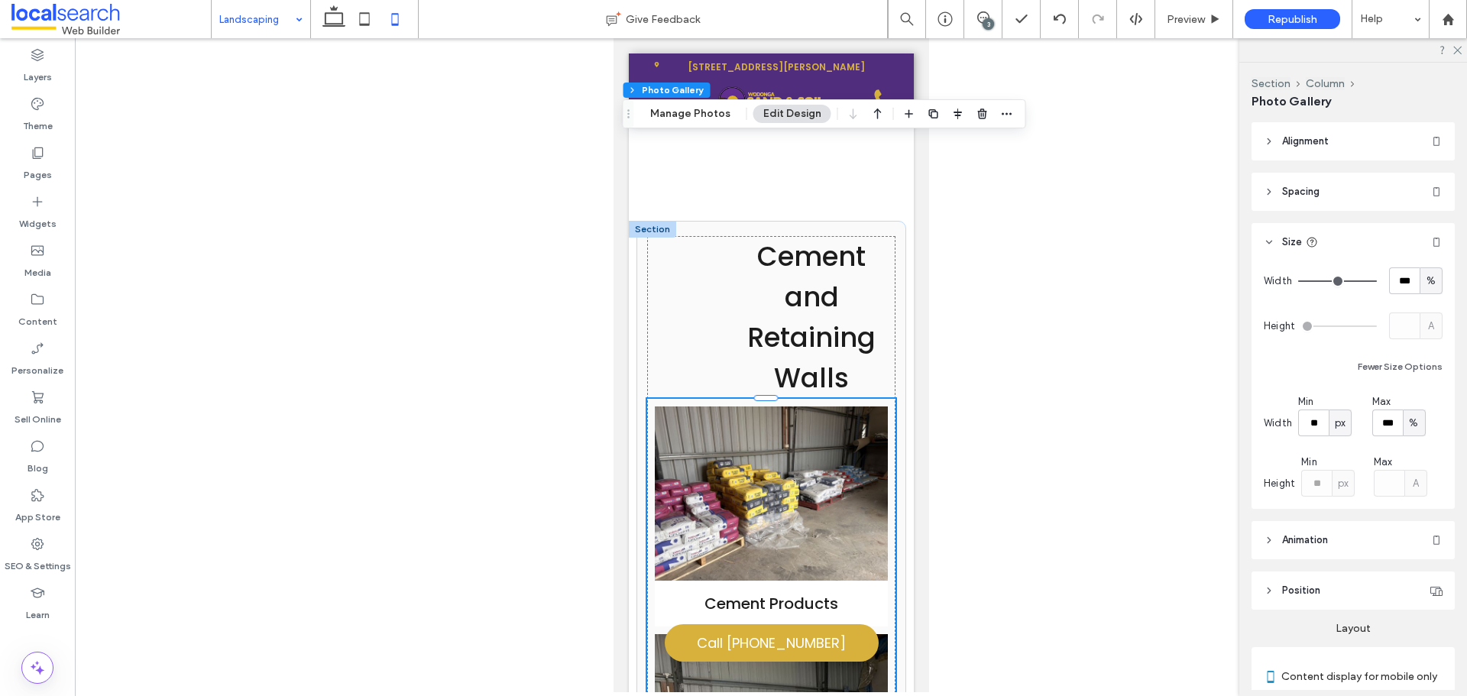
click at [1341, 487] on div "** px" at bounding box center [1327, 483] width 53 height 27
click at [1401, 489] on div "A" at bounding box center [1400, 483] width 53 height 27
click at [1393, 490] on div "A" at bounding box center [1400, 483] width 53 height 27
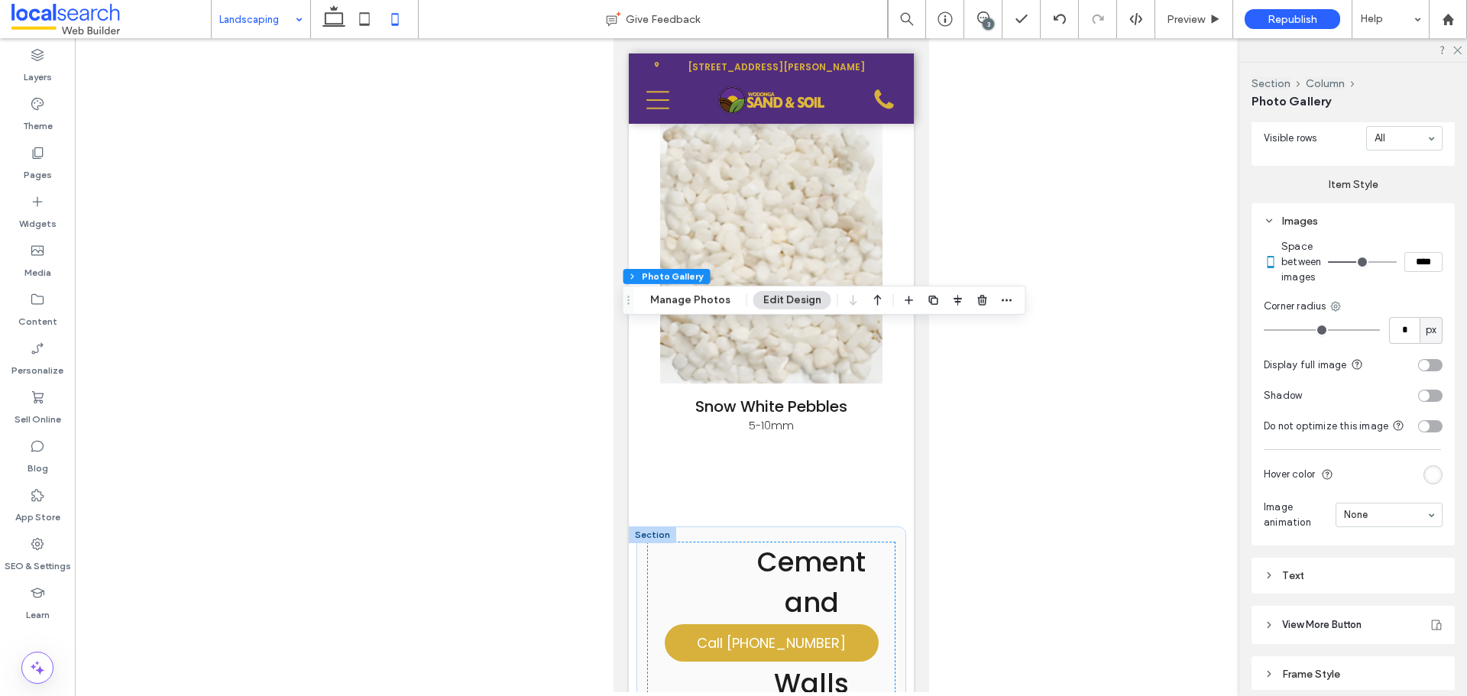
scroll to position [917, 0]
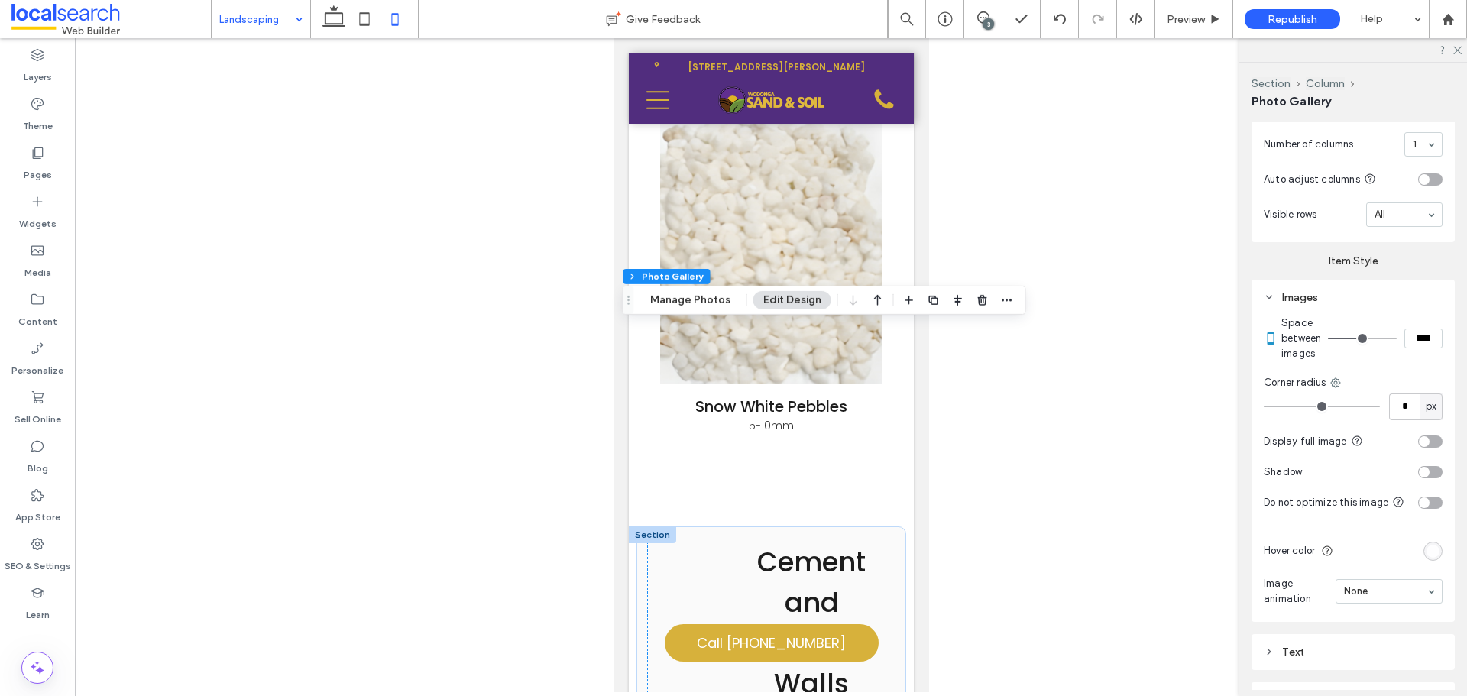
click at [1424, 448] on div "toggle" at bounding box center [1430, 442] width 24 height 12
click at [1420, 448] on div "toggle" at bounding box center [1430, 442] width 24 height 12
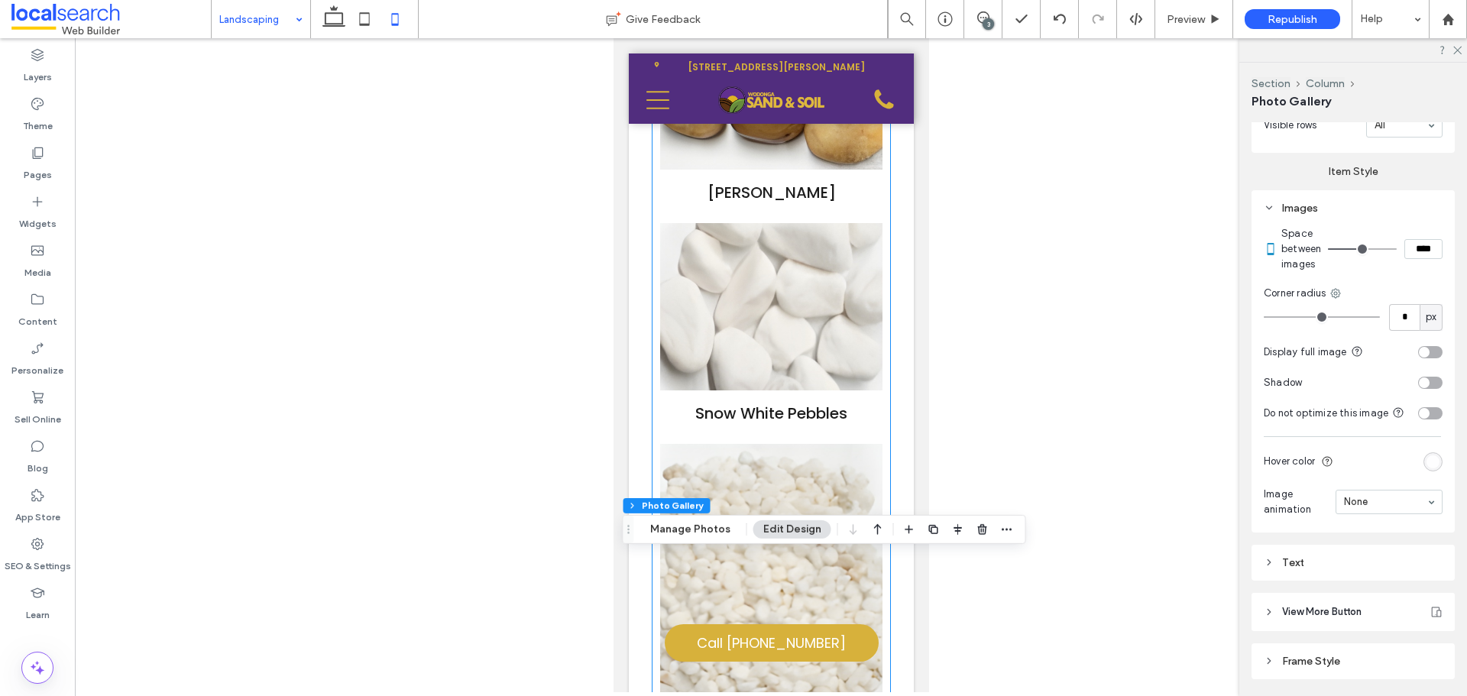
scroll to position [10901, 0]
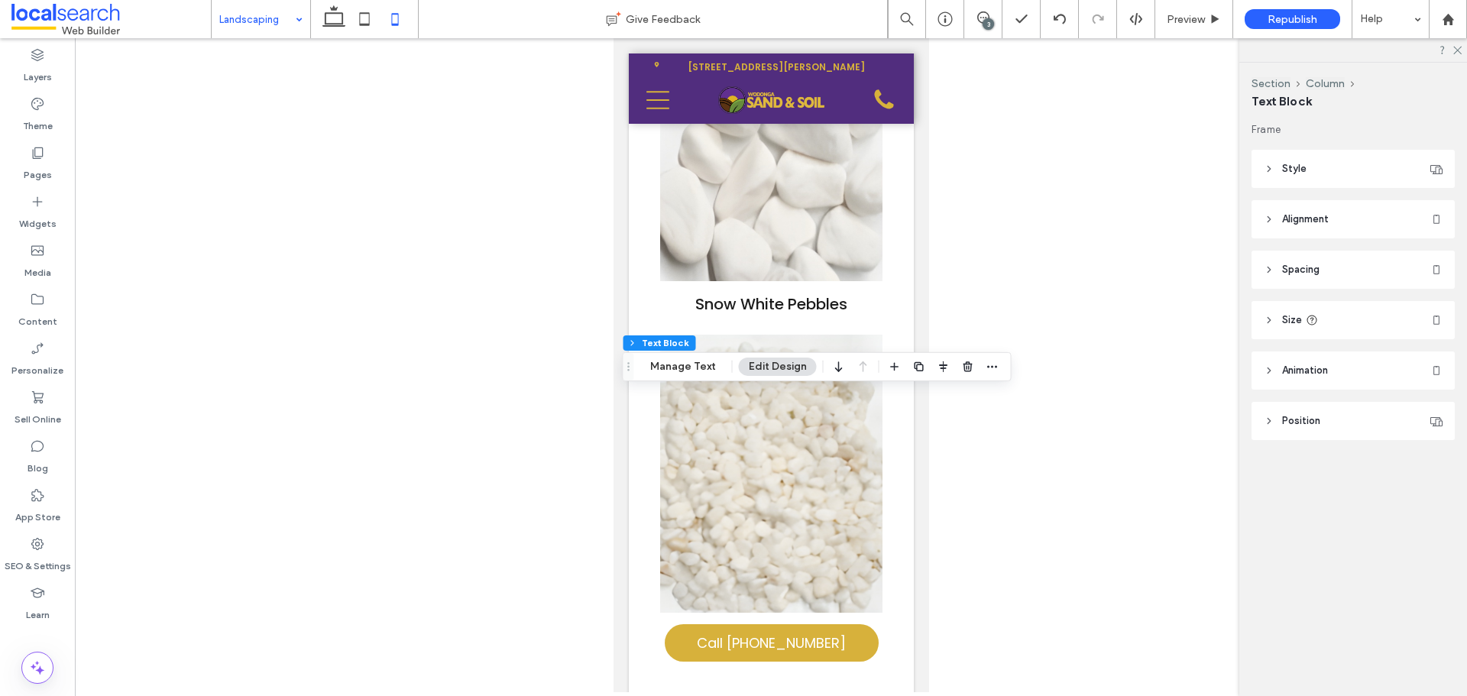
type input "*******"
type input "**"
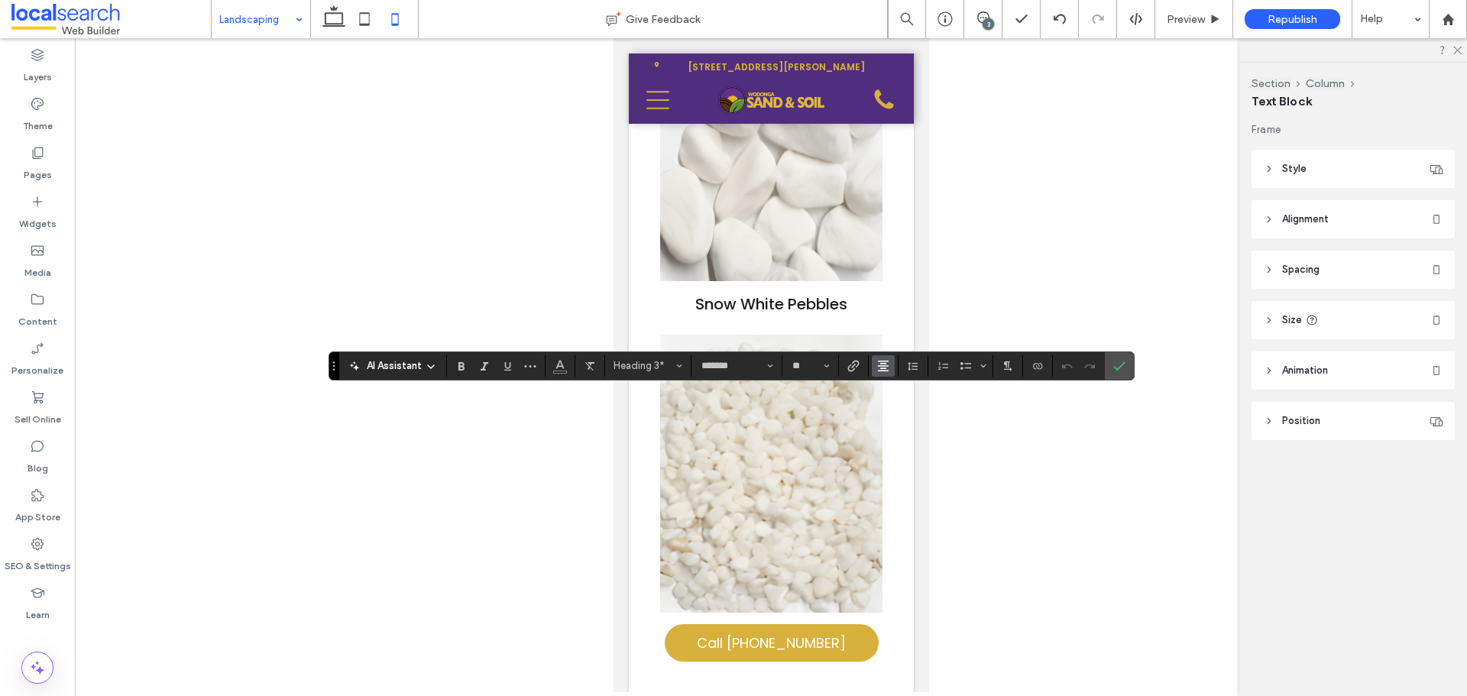
drag, startPoint x: 271, startPoint y: 376, endPoint x: 884, endPoint y: 365, distance: 612.9
click at [884, 365] on icon "Alignment" at bounding box center [883, 366] width 12 height 12
click at [905, 412] on div "ui.textEditor.alignment.center" at bounding box center [899, 413] width 20 height 12
click at [1119, 364] on icon "Confirm" at bounding box center [1119, 366] width 12 height 12
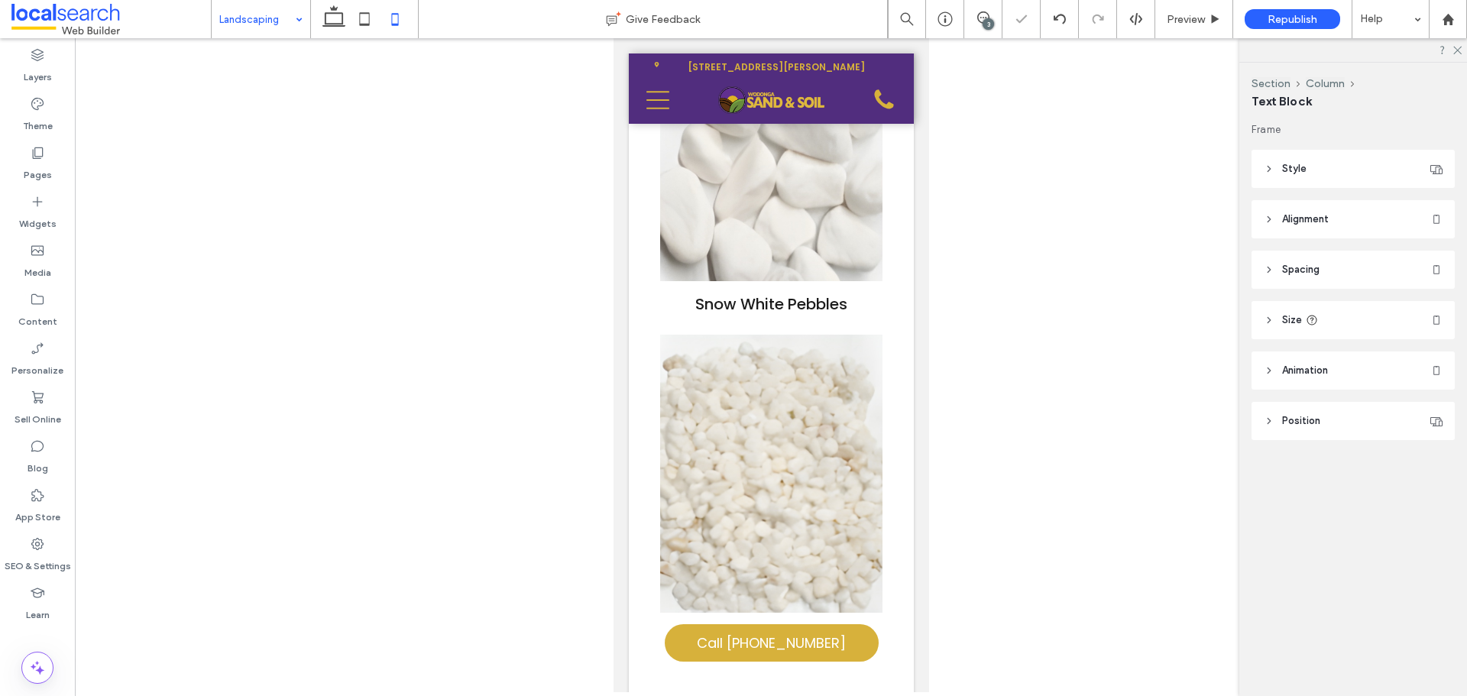
drag, startPoint x: 885, startPoint y: 471, endPoint x: 924, endPoint y: 475, distance: 39.2
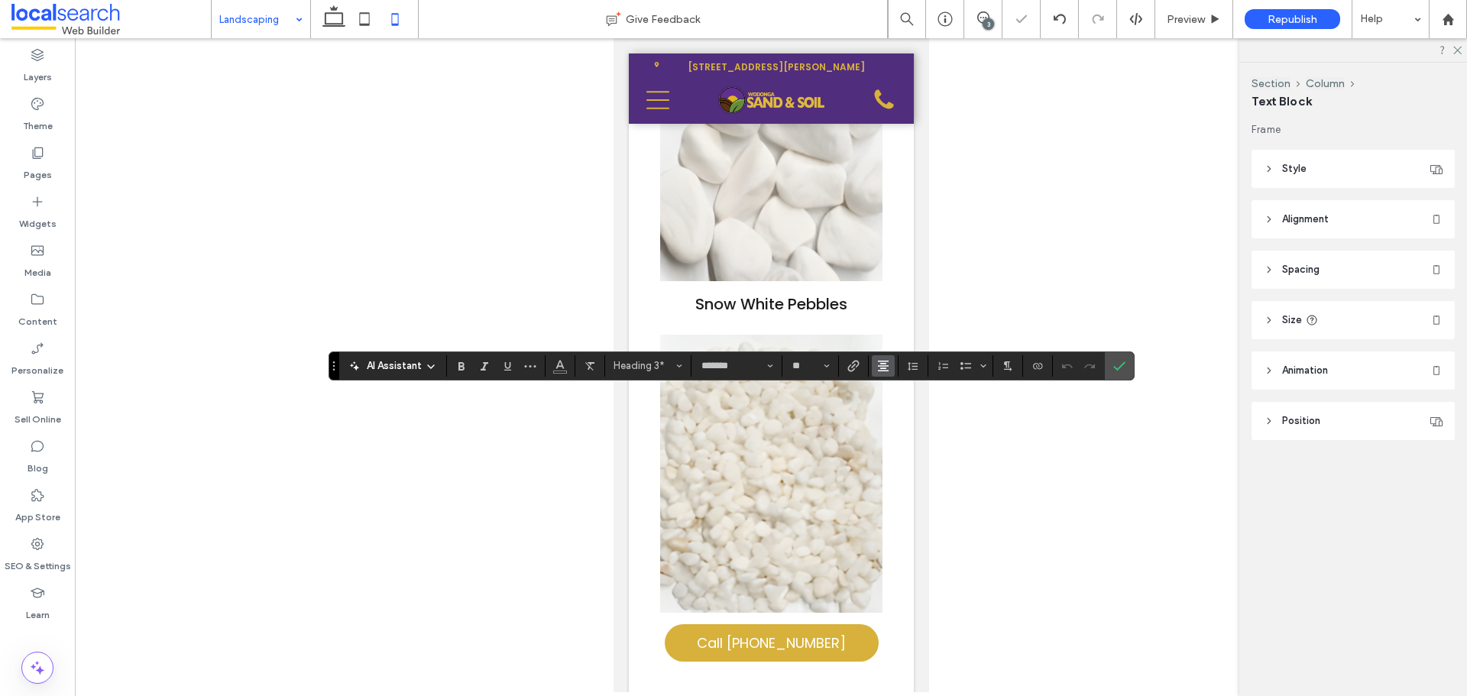
click at [883, 369] on icon "Alignment" at bounding box center [883, 366] width 12 height 12
click at [890, 395] on icon "ui.textEditor.alignment.left" at bounding box center [895, 390] width 12 height 12
click at [882, 368] on icon "Alignment" at bounding box center [883, 366] width 12 height 12
click at [895, 413] on use "ui.textEditor.alignment.center" at bounding box center [894, 412] width 11 height 11
click at [1117, 367] on icon "Confirm" at bounding box center [1119, 366] width 12 height 12
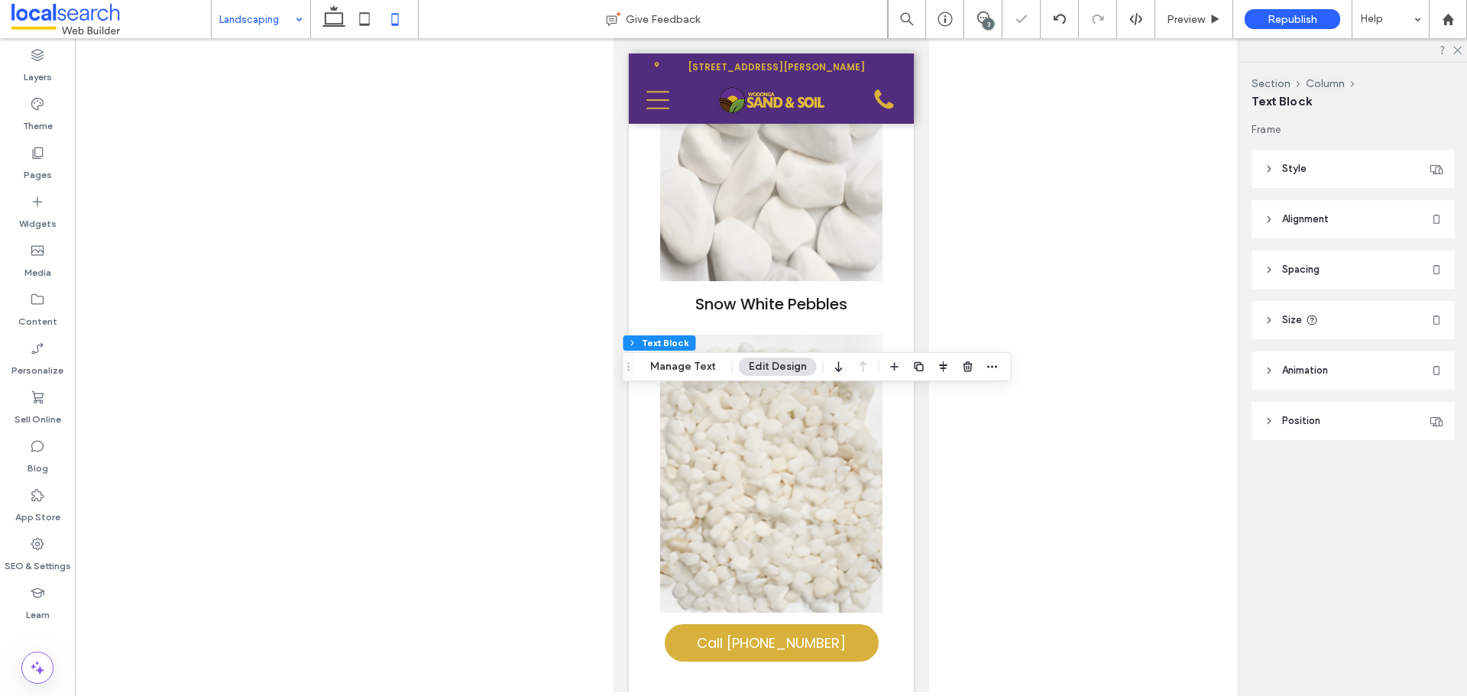
click at [1324, 174] on header "Style" at bounding box center [1353, 169] width 203 height 38
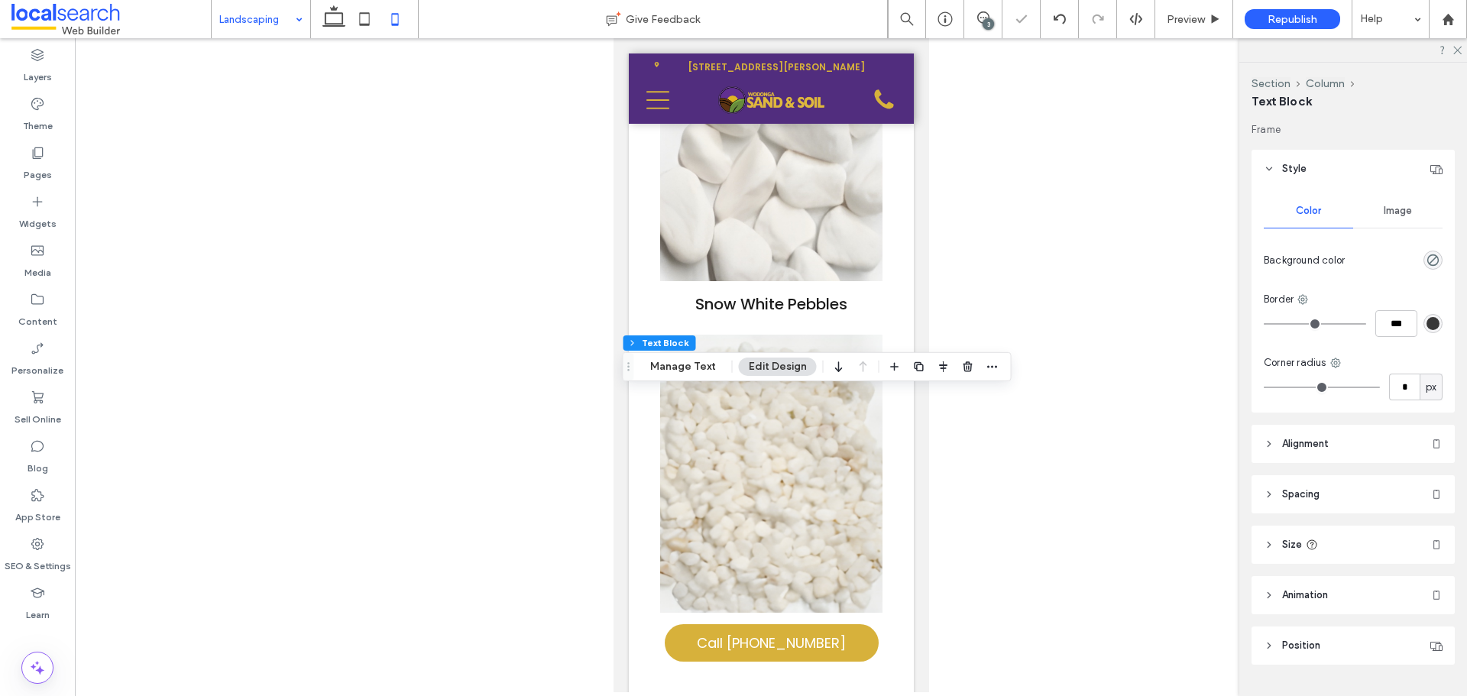
click at [1309, 172] on header "Style" at bounding box center [1353, 169] width 203 height 38
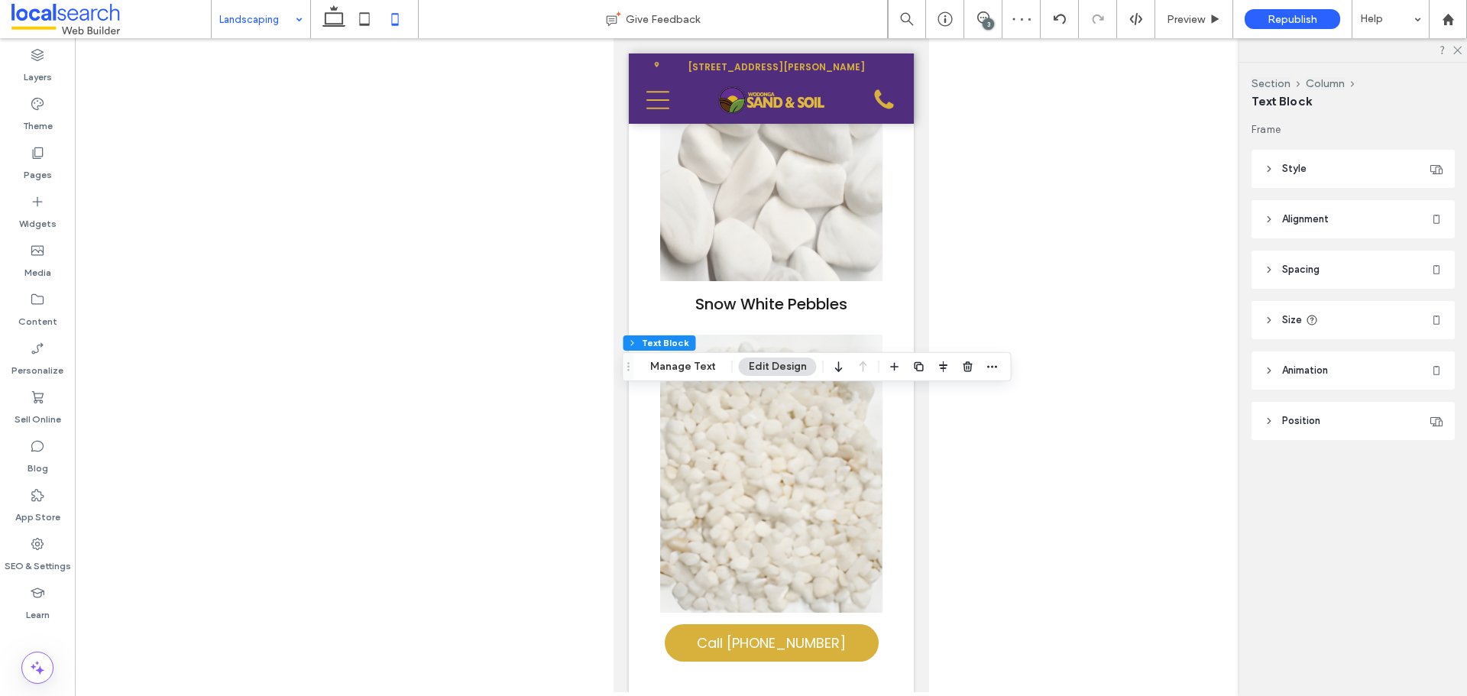
click at [1310, 224] on span "Alignment" at bounding box center [1305, 219] width 47 height 15
click at [1326, 265] on header "Spacing" at bounding box center [1353, 270] width 203 height 38
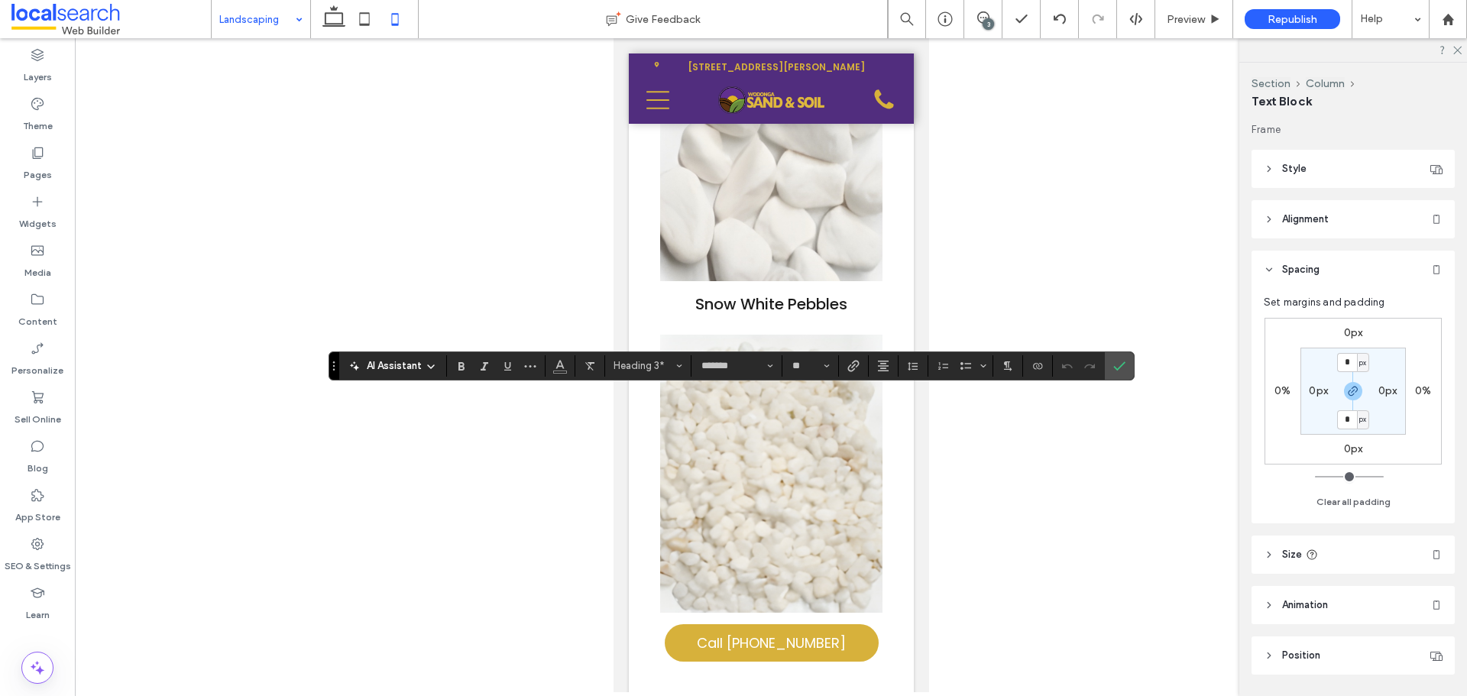
drag, startPoint x: 690, startPoint y: 472, endPoint x: 720, endPoint y: 491, distance: 35.0
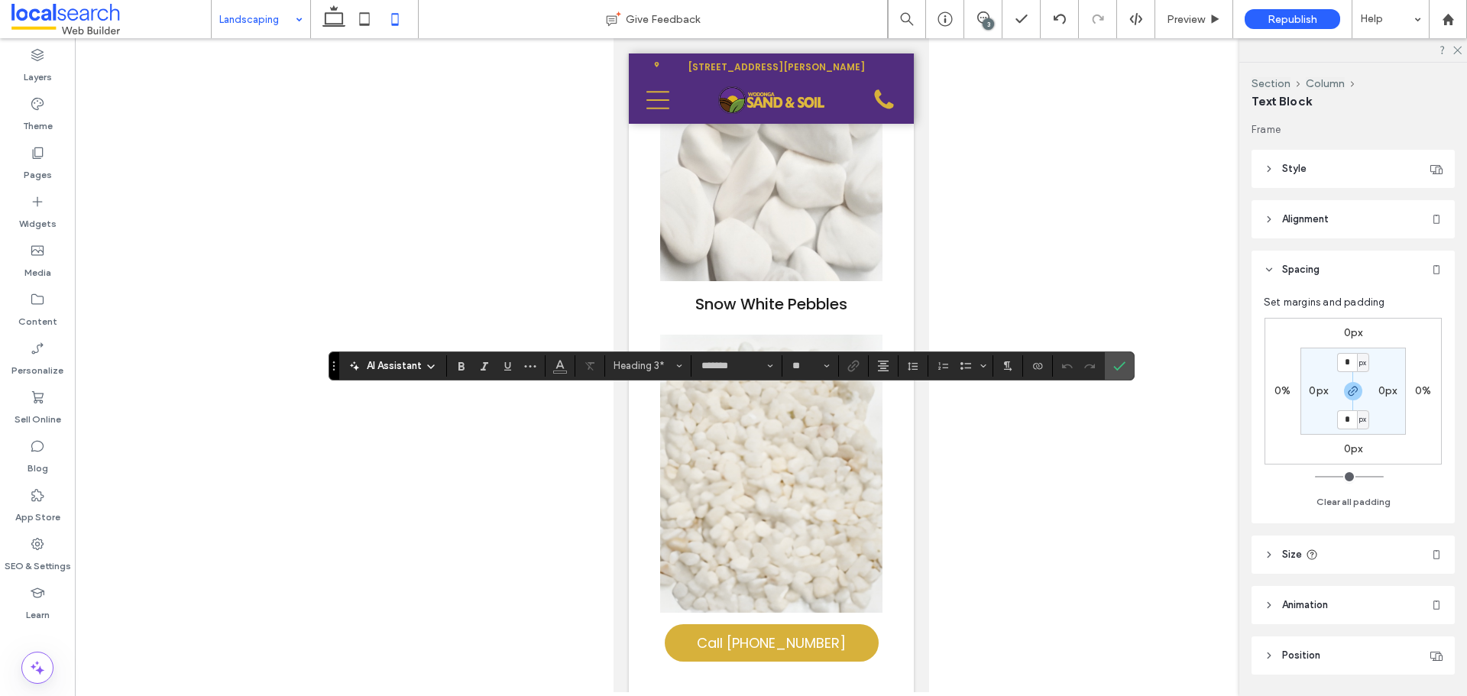
drag, startPoint x: 736, startPoint y: 497, endPoint x: 722, endPoint y: 486, distance: 17.9
click at [883, 366] on use "Alignment" at bounding box center [883, 366] width 11 height 11
click at [902, 390] on div "ui.textEditor.alignment.left" at bounding box center [899, 390] width 20 height 12
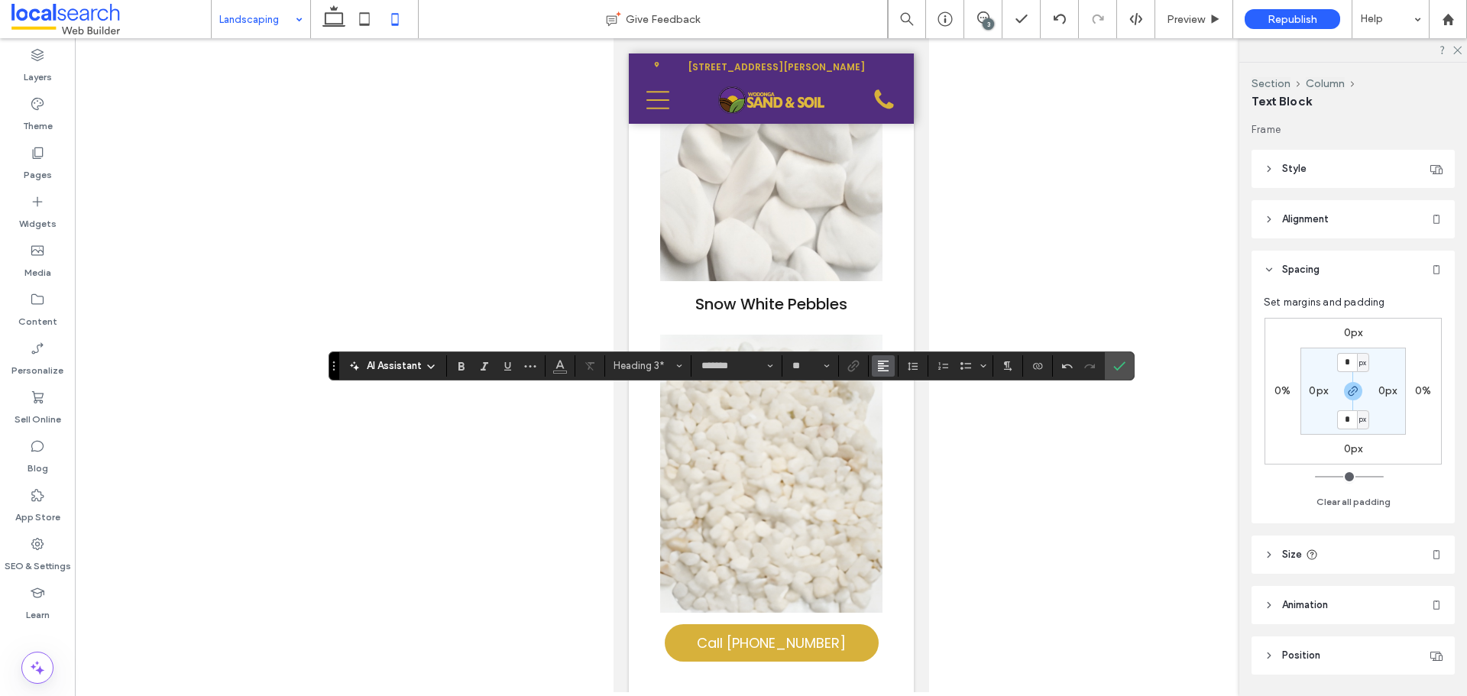
click at [883, 361] on icon "Alignment" at bounding box center [883, 366] width 12 height 12
drag, startPoint x: 902, startPoint y: 407, endPoint x: 293, endPoint y: 368, distance: 610.2
click at [902, 407] on div "ui.textEditor.alignment.center" at bounding box center [899, 413] width 20 height 12
drag, startPoint x: 848, startPoint y: 427, endPoint x: 860, endPoint y: 436, distance: 15.3
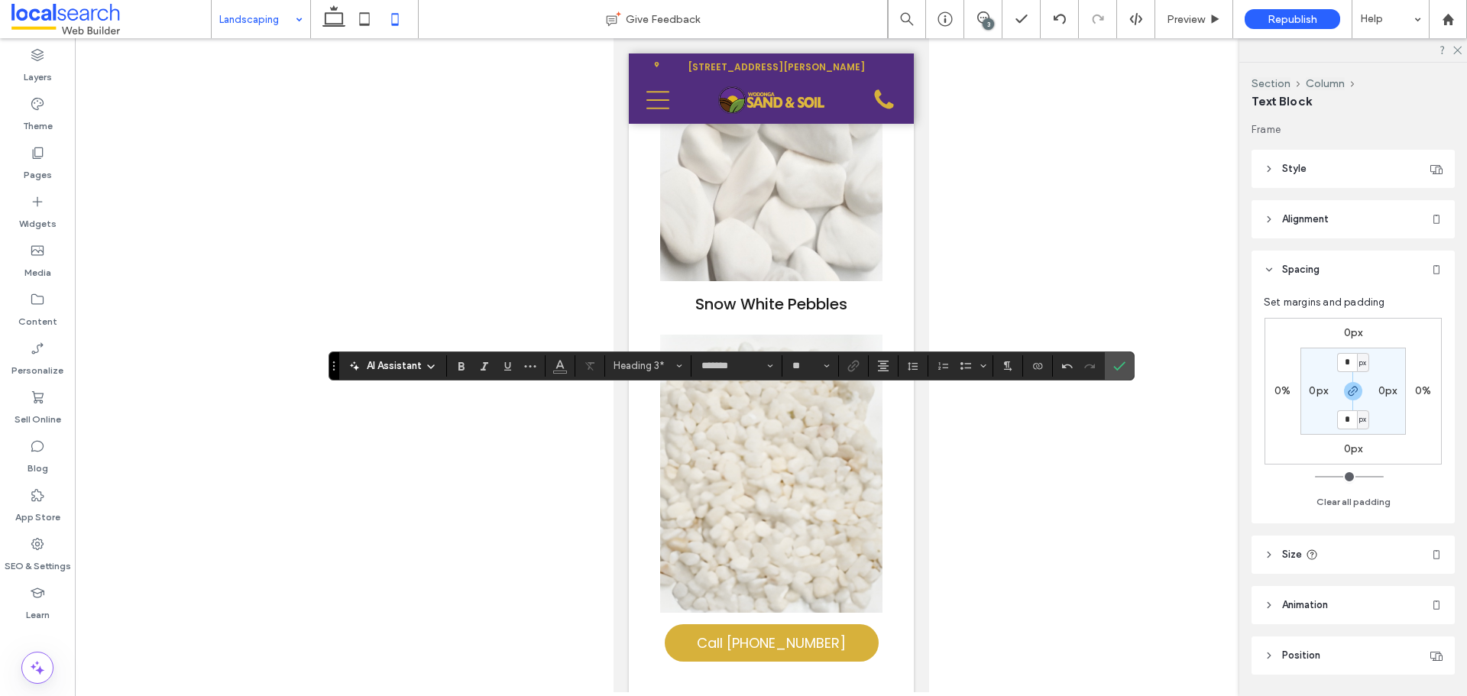
drag, startPoint x: 1124, startPoint y: 368, endPoint x: 1044, endPoint y: 463, distance: 124.7
click at [1124, 370] on icon "Confirm" at bounding box center [1119, 366] width 12 height 12
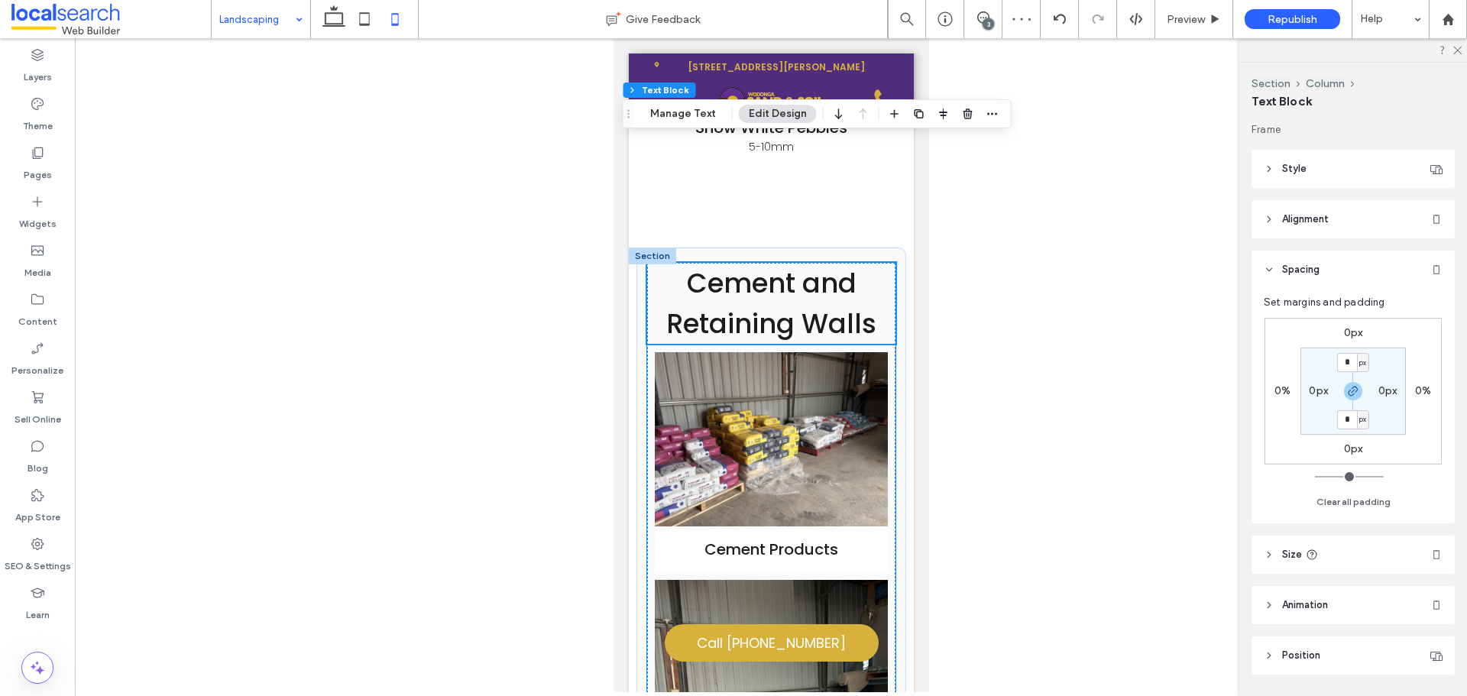
scroll to position [11436, 0]
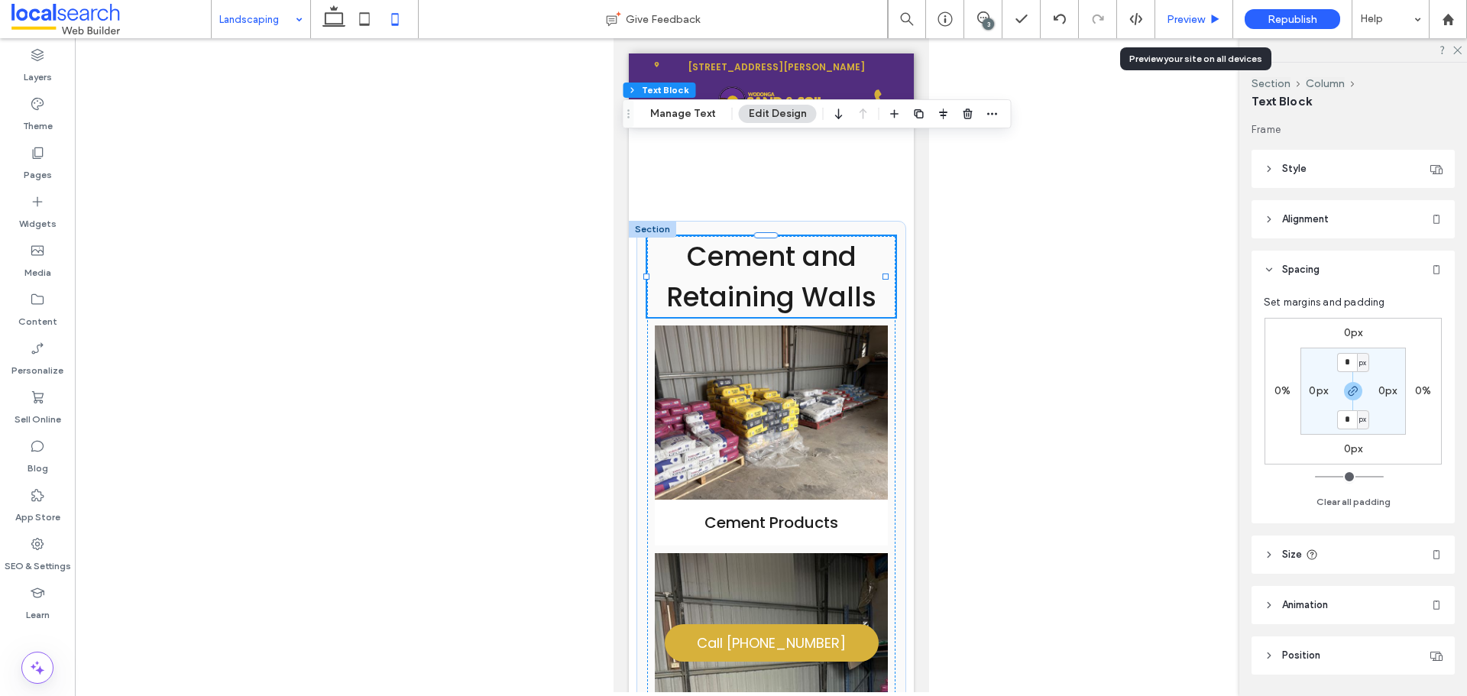
click at [1187, 18] on span "Preview" at bounding box center [1186, 19] width 38 height 13
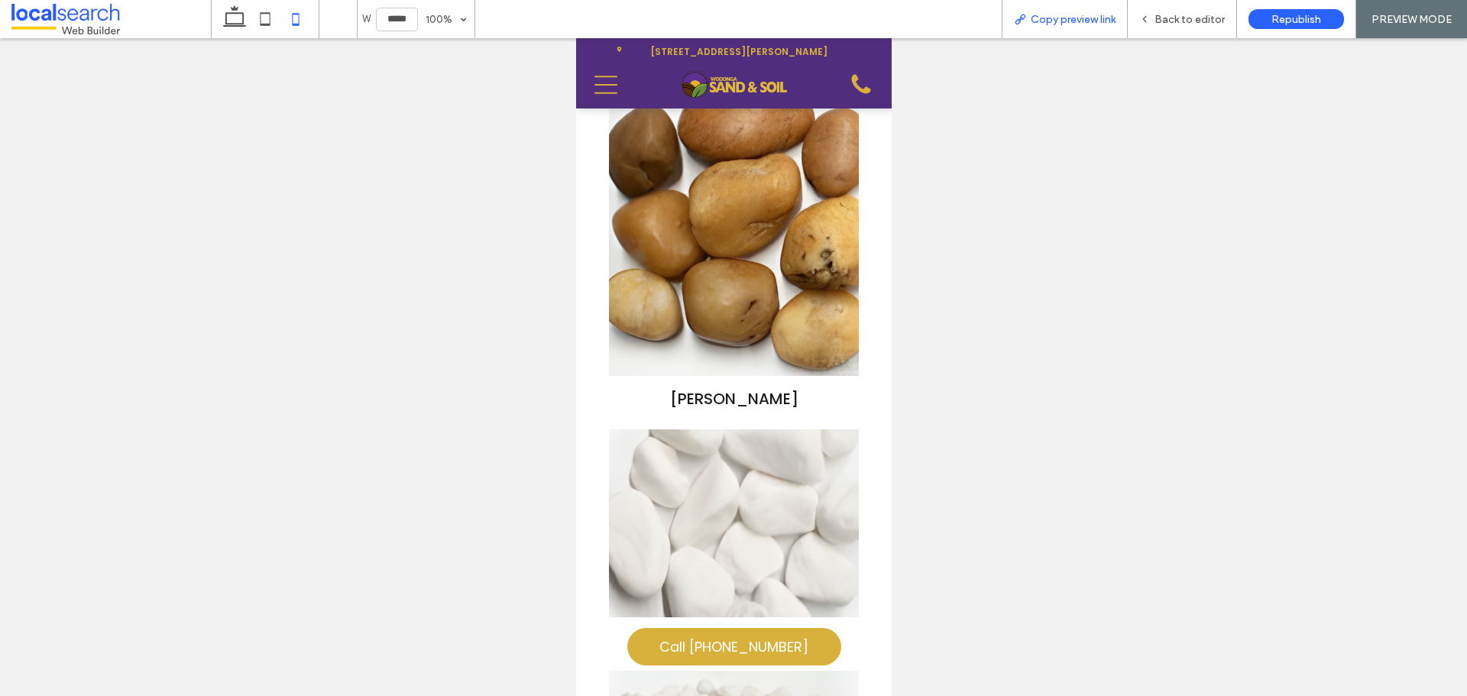
click at [1095, 25] on span "Copy preview link" at bounding box center [1073, 19] width 85 height 13
click at [1093, 25] on span "Copy preview link" at bounding box center [1073, 19] width 85 height 13
click at [1209, 26] on div "Back to editor" at bounding box center [1182, 19] width 109 height 38
click at [1158, 16] on span "Back to editor" at bounding box center [1190, 19] width 70 height 13
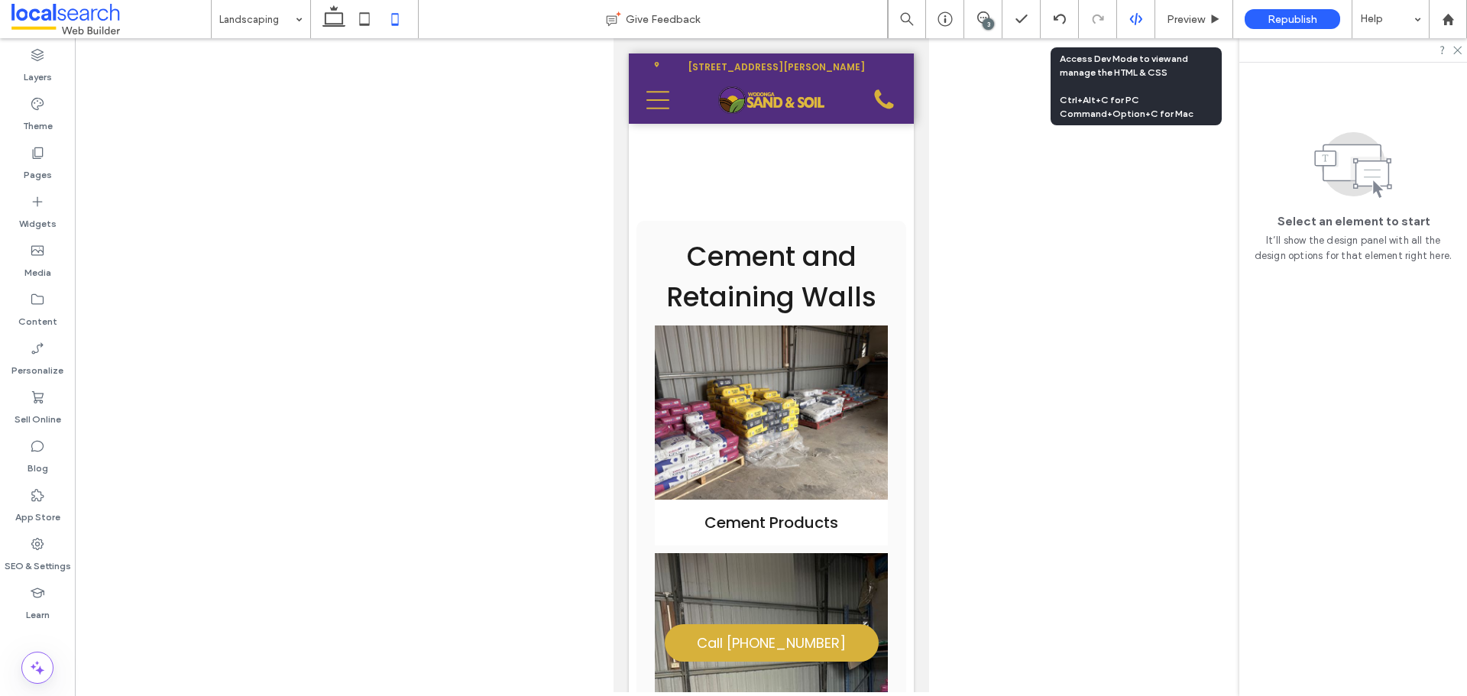
click at [1139, 14] on icon at bounding box center [1136, 19] width 14 height 14
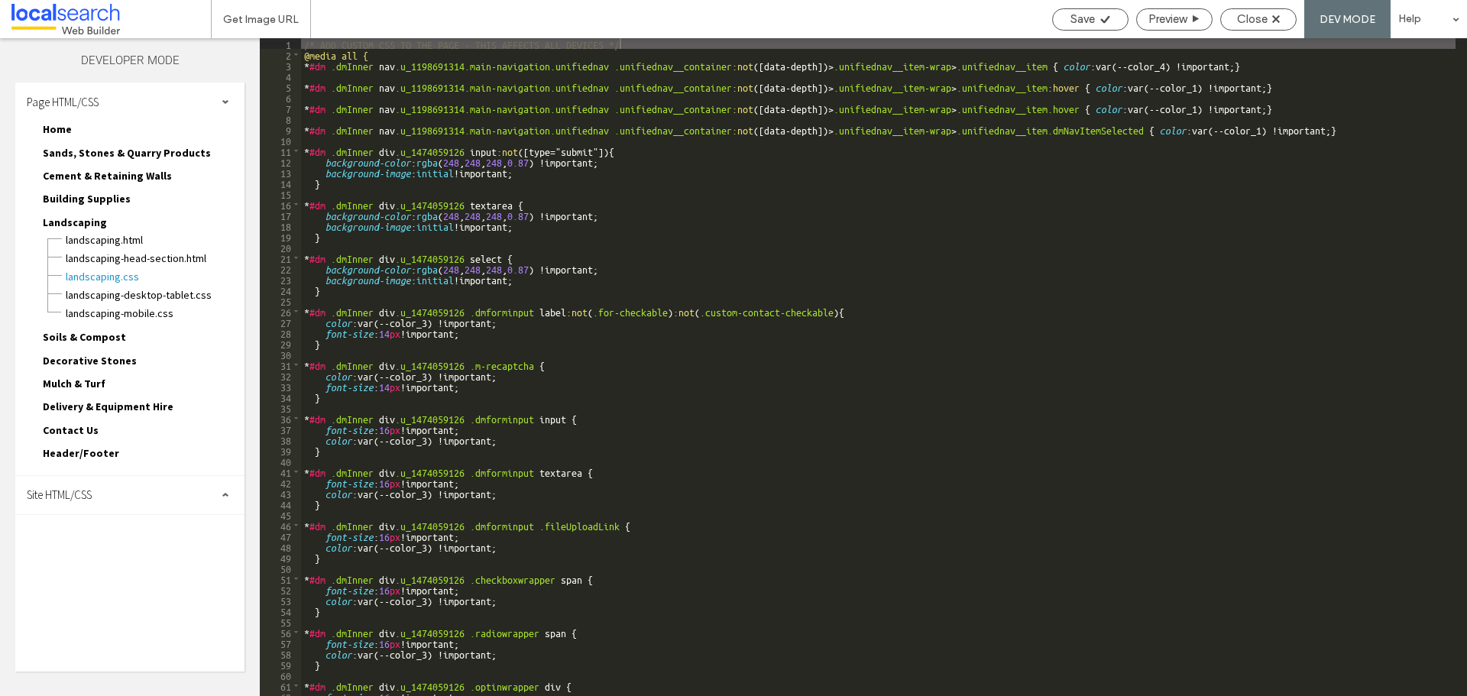
click at [98, 109] on div "Page HTML/CSS" at bounding box center [129, 102] width 229 height 38
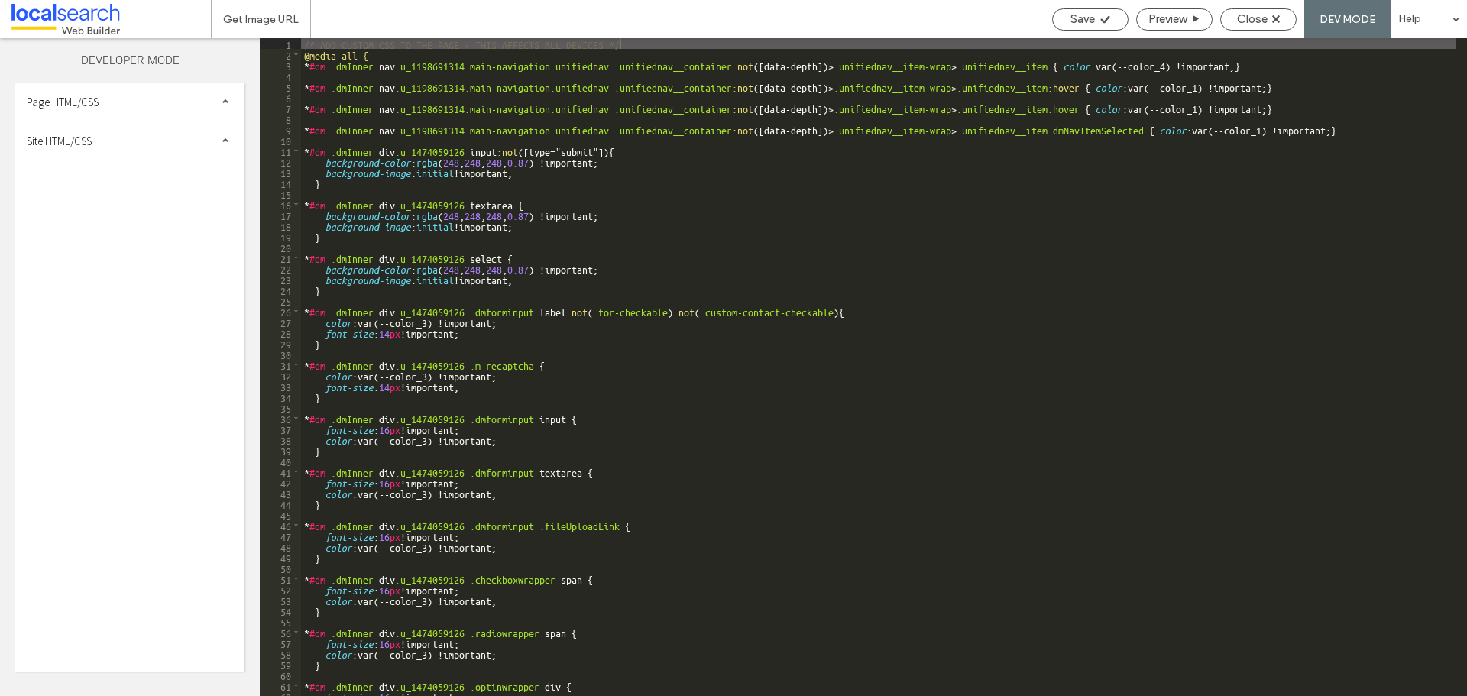
click at [100, 147] on div "Site HTML/CSS" at bounding box center [129, 140] width 229 height 38
click at [93, 206] on span "site.css" at bounding box center [157, 206] width 173 height 15
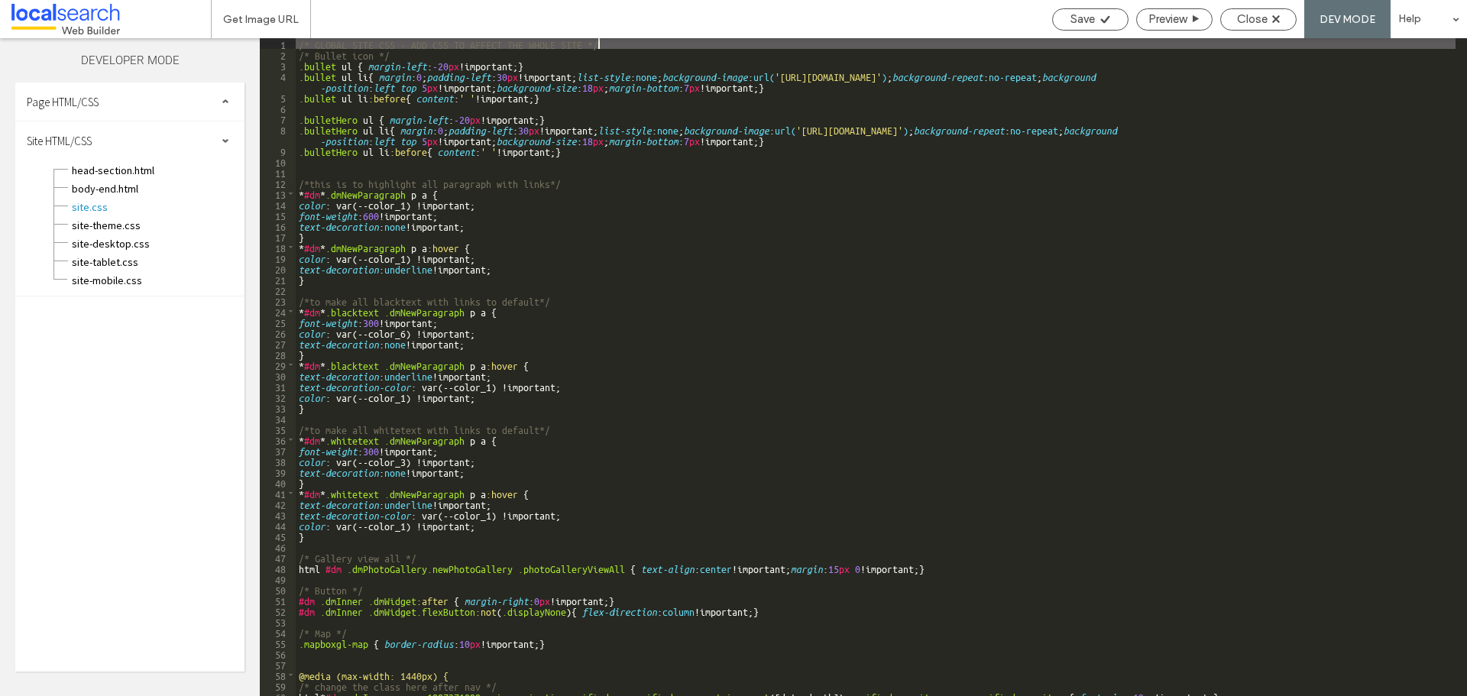
click at [517, 205] on div "/* GLOBAL SITE CSS - ADD CSS TO AFFECT THE WHOLE SITE */ /* Bullet icon */ .bul…" at bounding box center [876, 377] width 1160 height 679
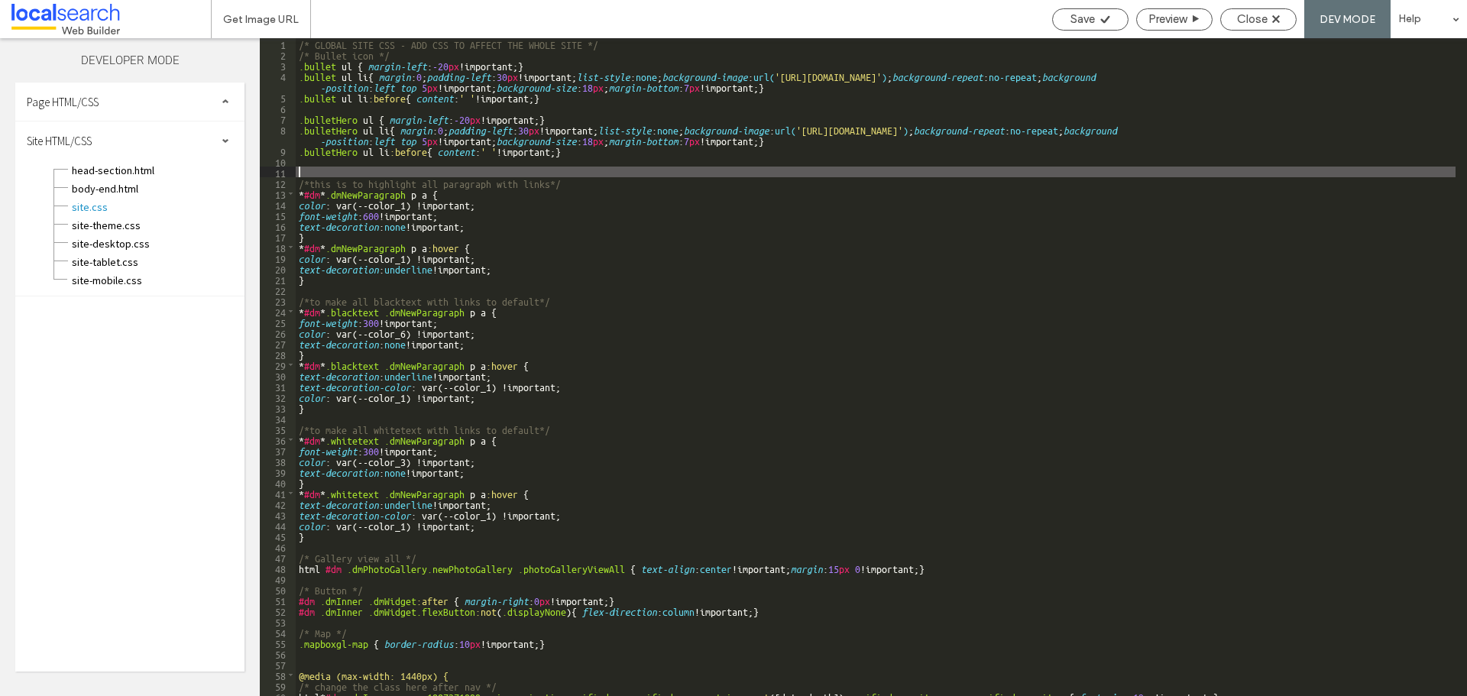
click at [374, 170] on div "/* GLOBAL SITE CSS - ADD CSS TO AFFECT THE WHOLE SITE */ /* Bullet icon */ .bul…" at bounding box center [876, 377] width 1160 height 679
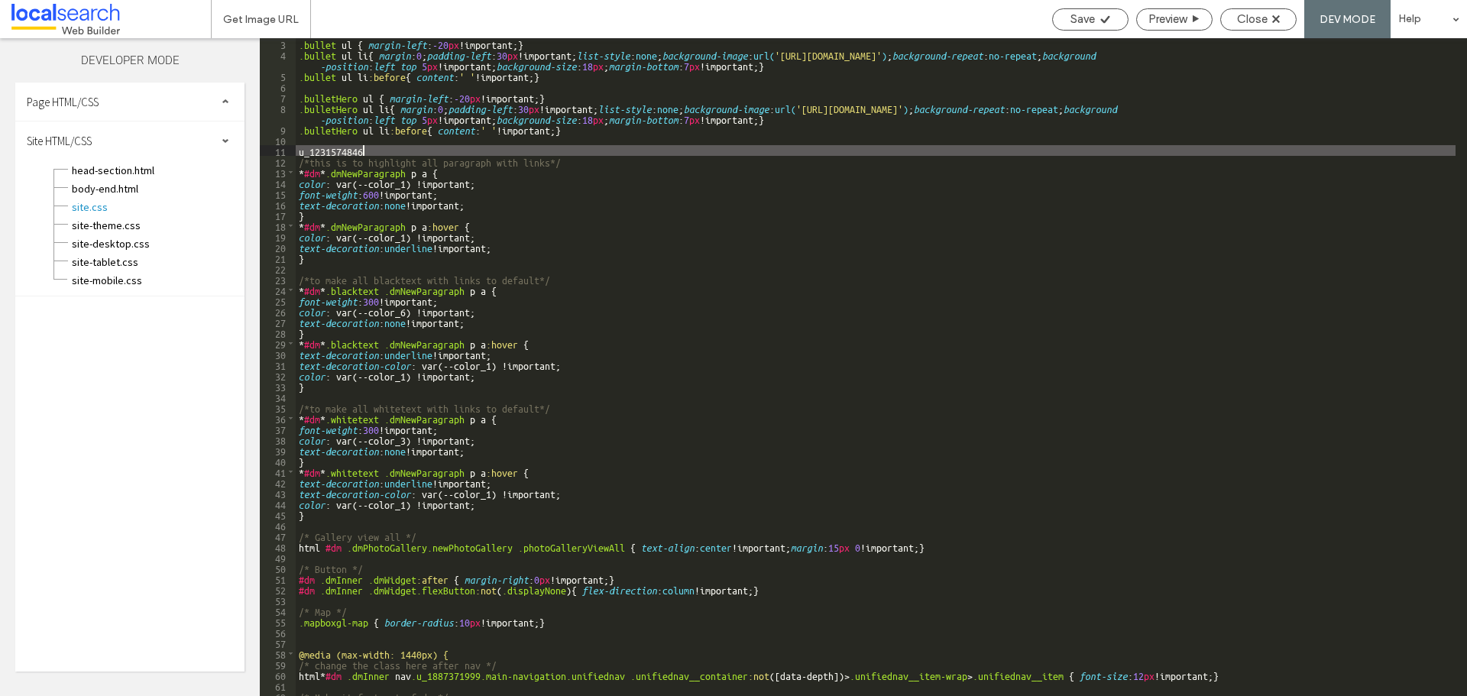
scroll to position [43, 0]
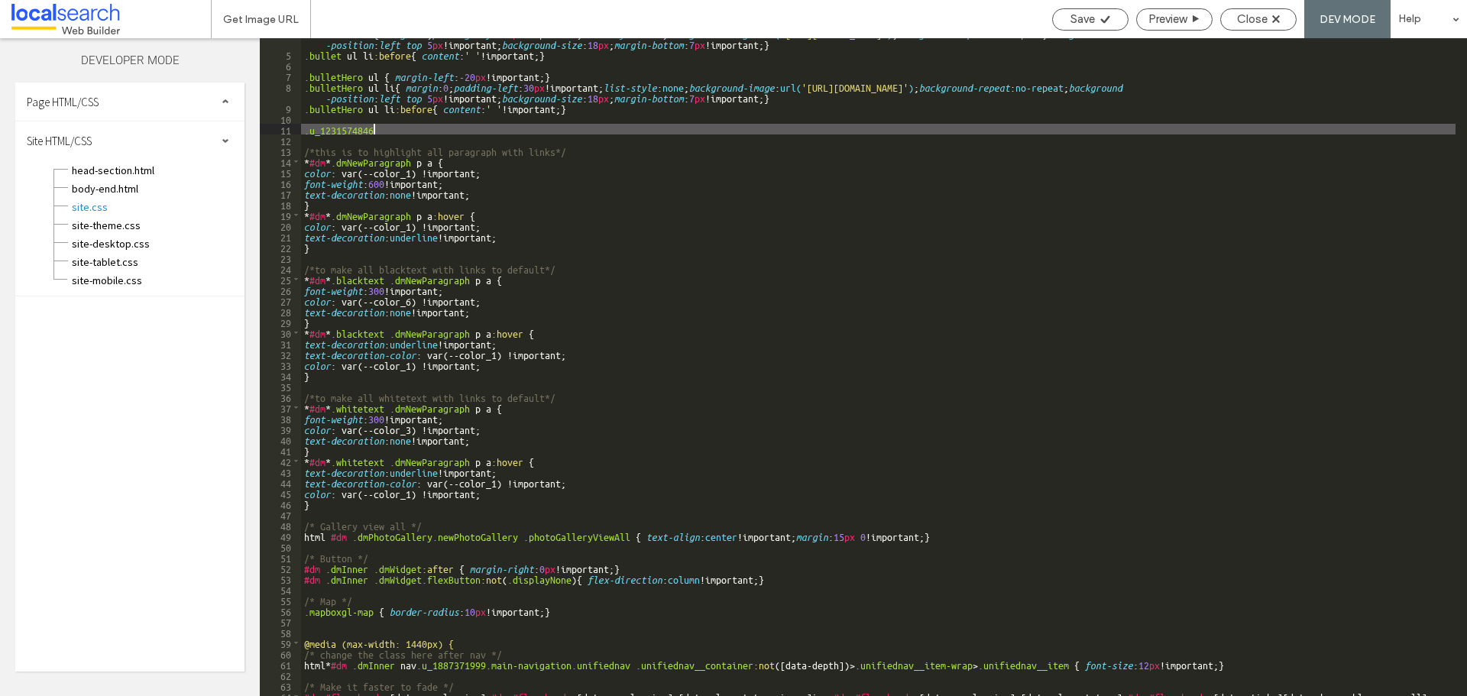
click at [449, 124] on div ".bullet ul li { margin : 0 ; padding-left : 30 px !important; list-style : none…" at bounding box center [878, 378] width 1155 height 701
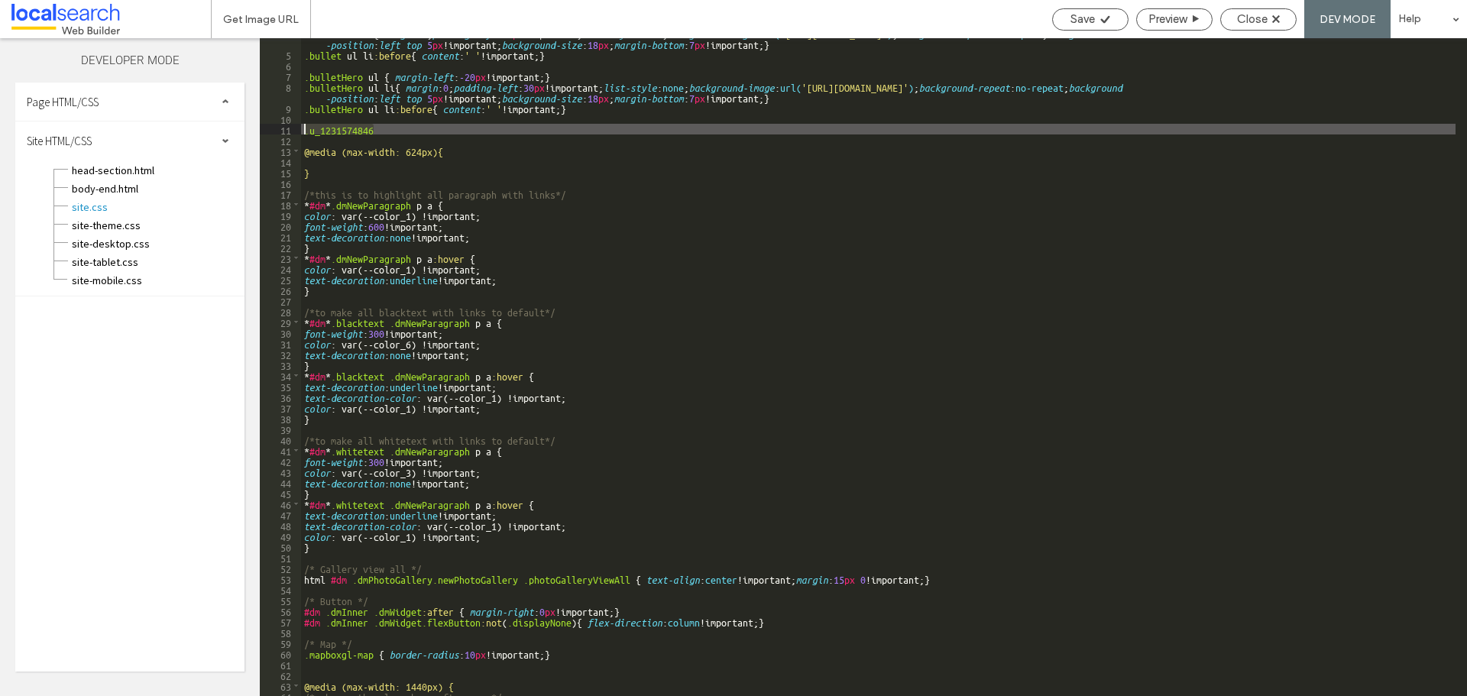
drag, startPoint x: 391, startPoint y: 129, endPoint x: 296, endPoint y: 125, distance: 94.8
click at [296, 125] on div "** 4 5 6 7 8 9 10 11 12 13 14 15 16 17 18 19 20 21 22 23 24 25 26 27 28 29 30 3…" at bounding box center [863, 367] width 1207 height 658
click at [338, 162] on div ".bullet ul li { margin : 0 ; padding-left : 30 px !important; list-style : none…" at bounding box center [878, 373] width 1155 height 690
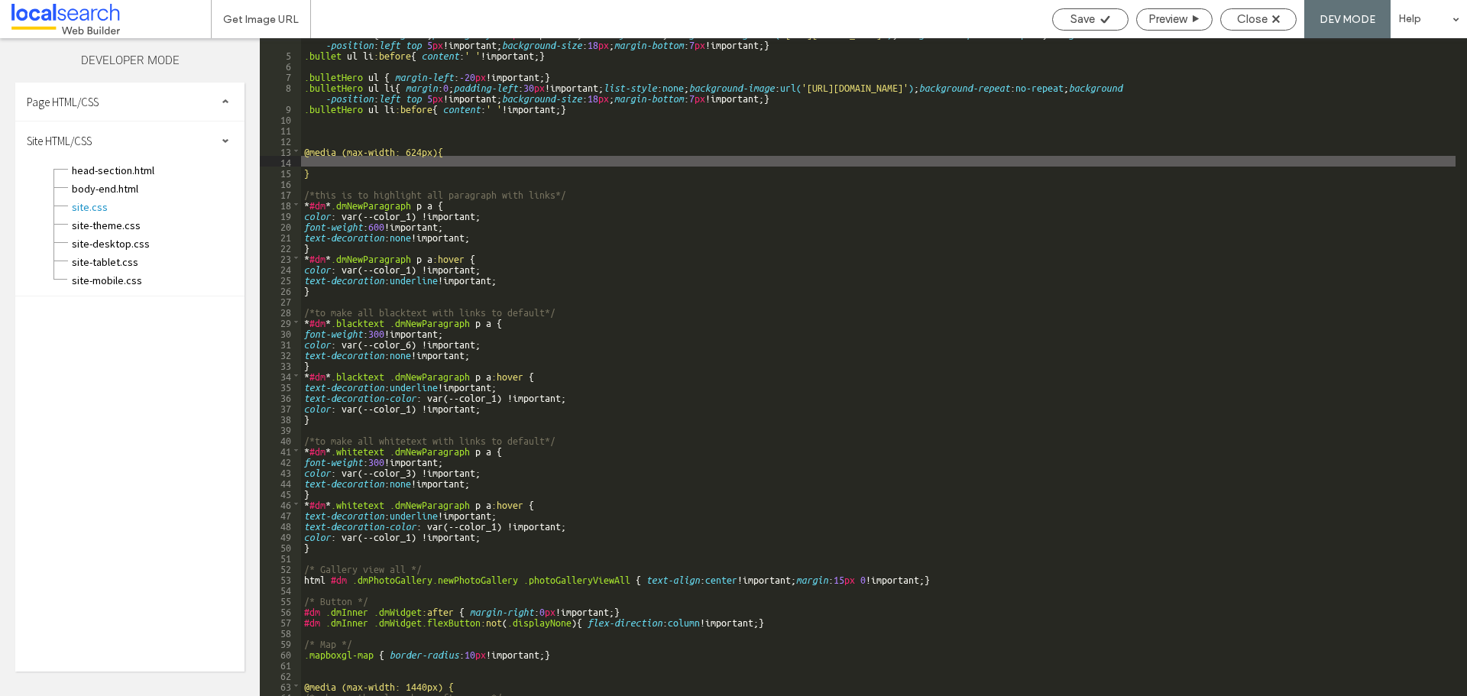
paste textarea
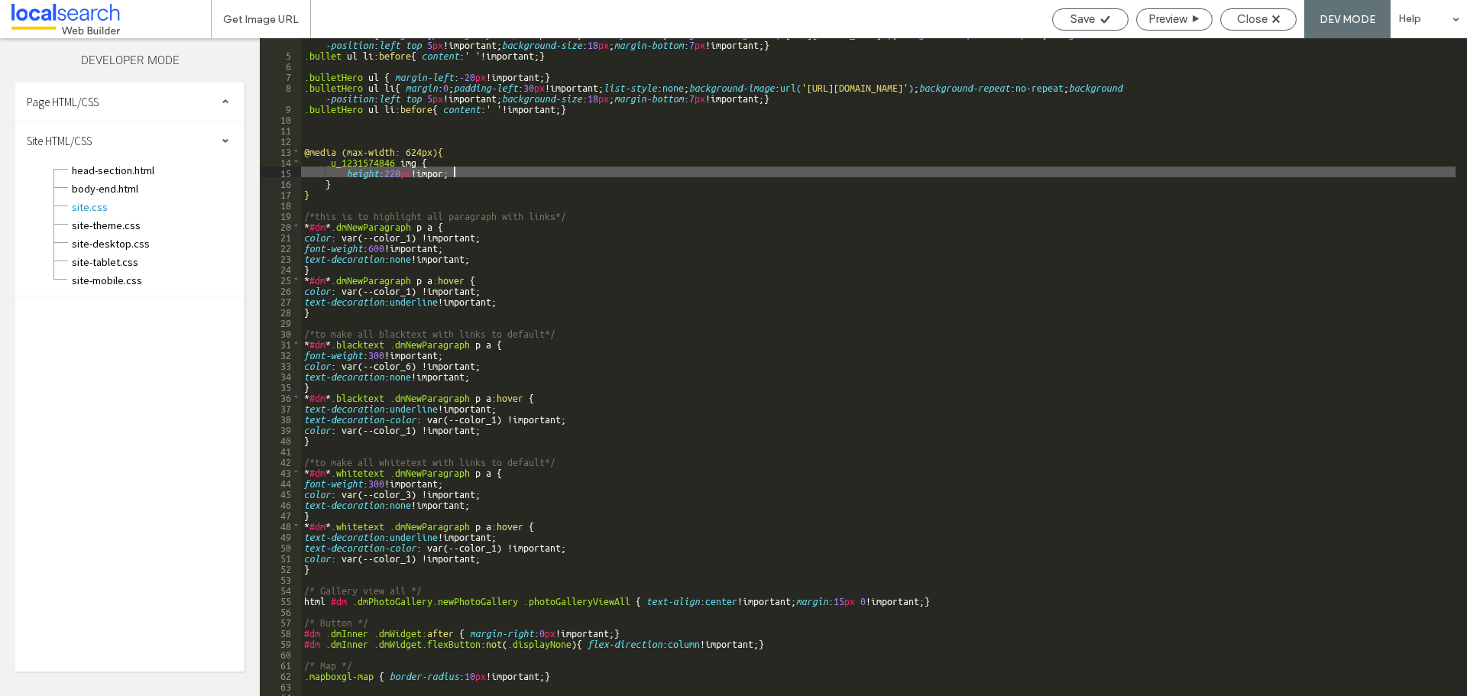
type textarea "**"
click at [1268, 22] on div "Close" at bounding box center [1258, 19] width 75 height 14
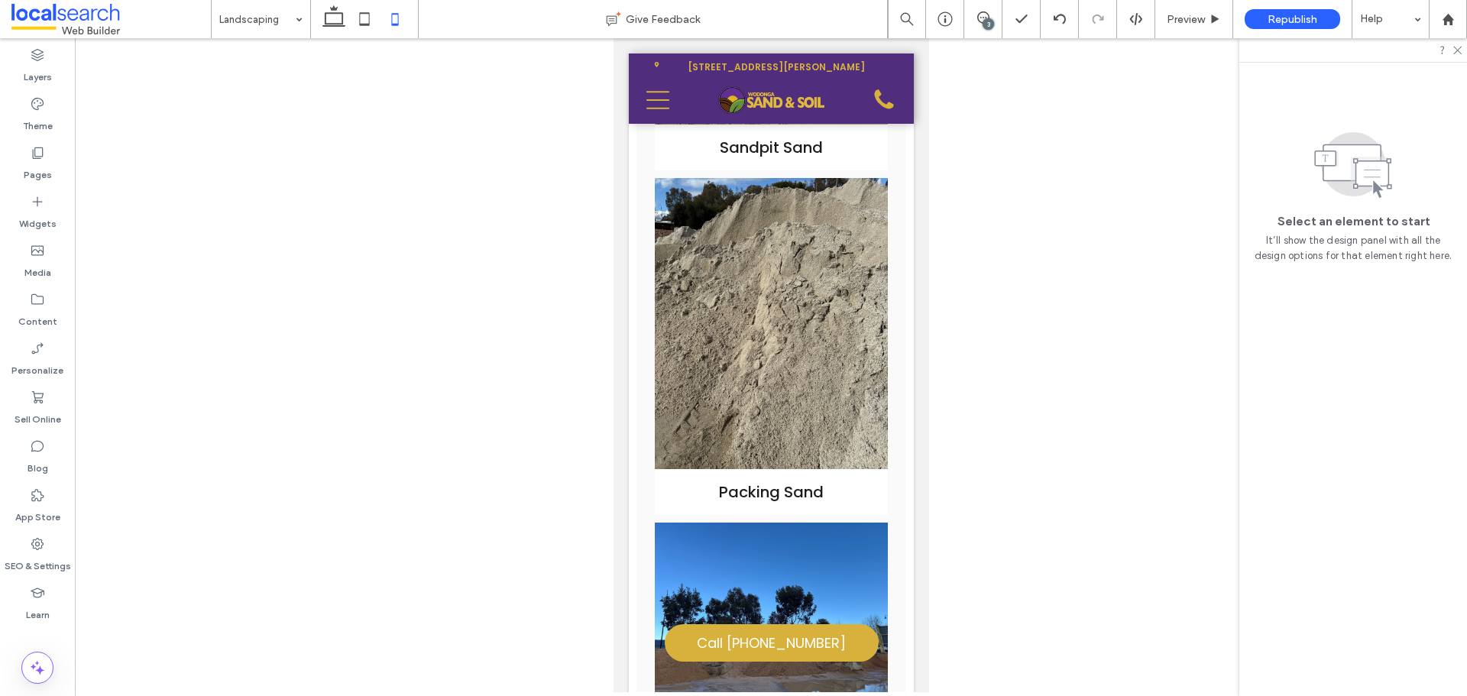
scroll to position [1146, 0]
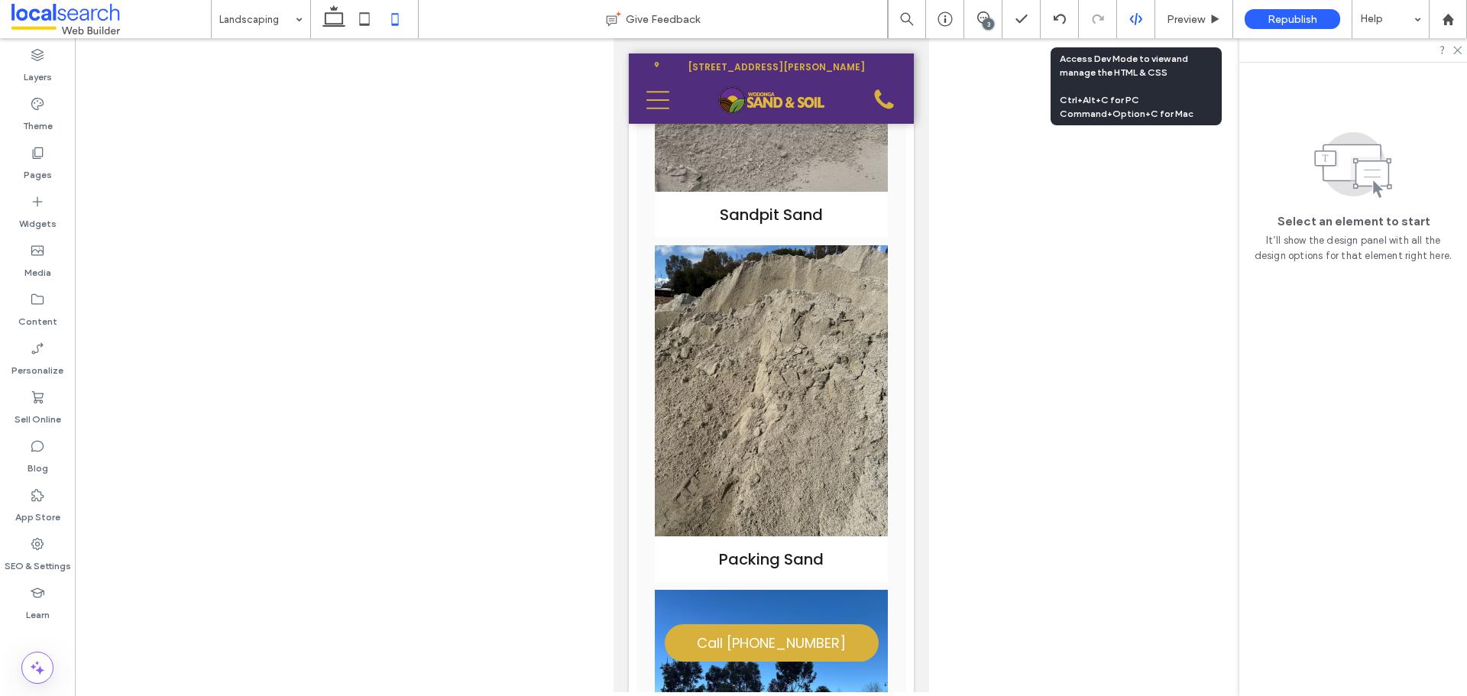
click at [1150, 19] on div at bounding box center [1135, 19] width 37 height 14
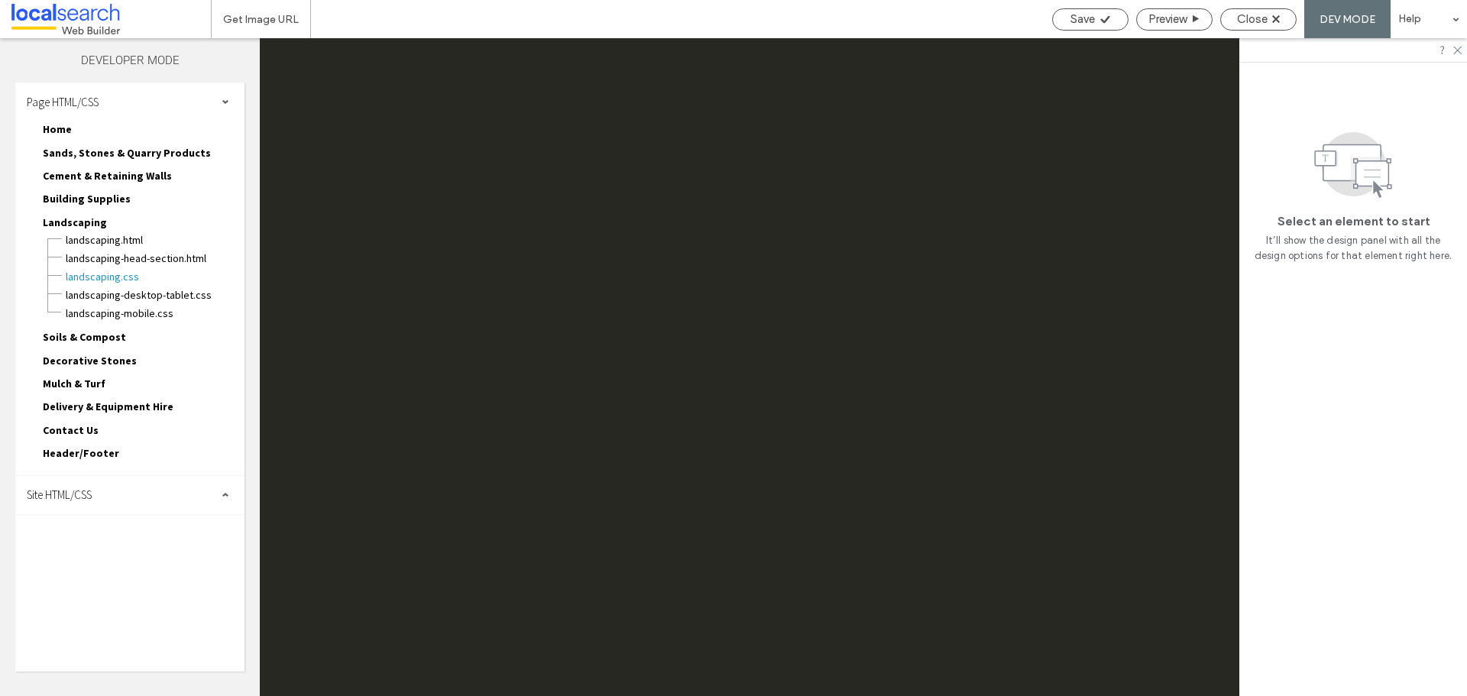
scroll to position [0, 0]
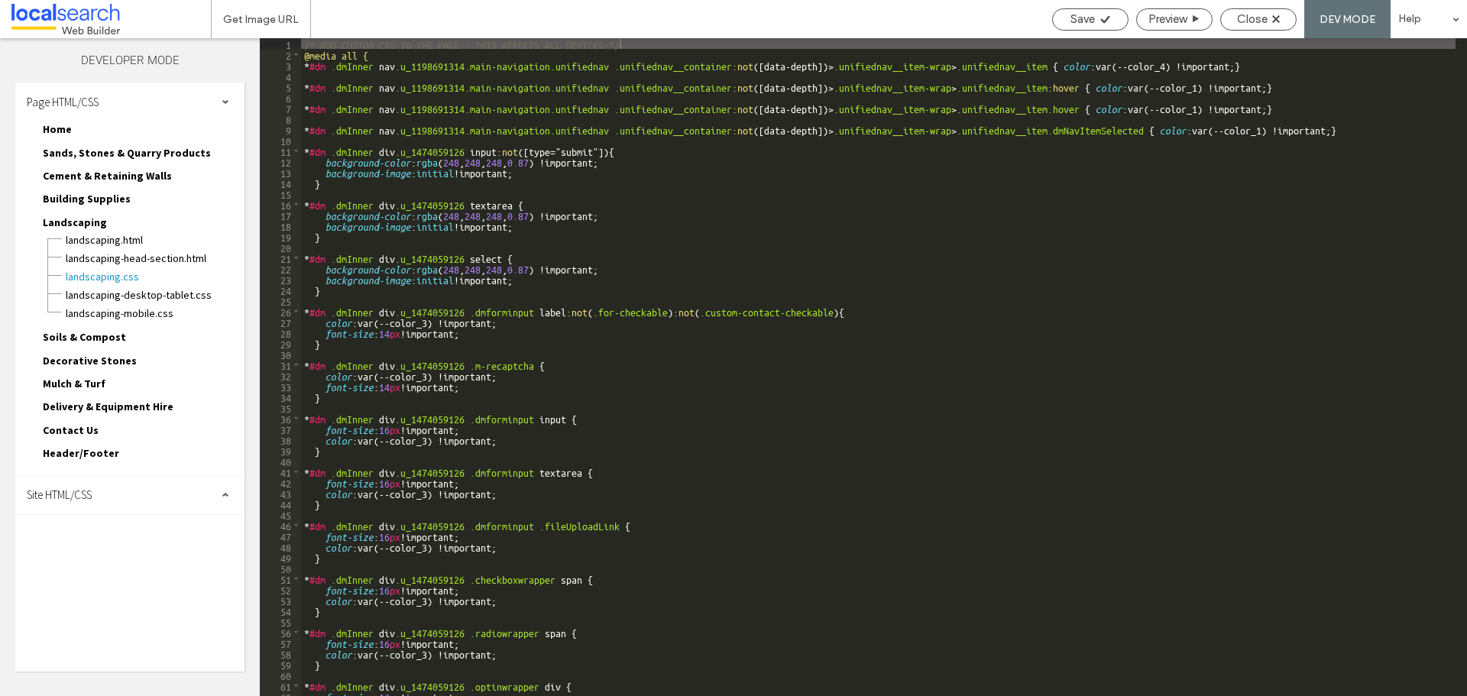
click at [165, 98] on div "Page HTML/CSS" at bounding box center [129, 102] width 229 height 38
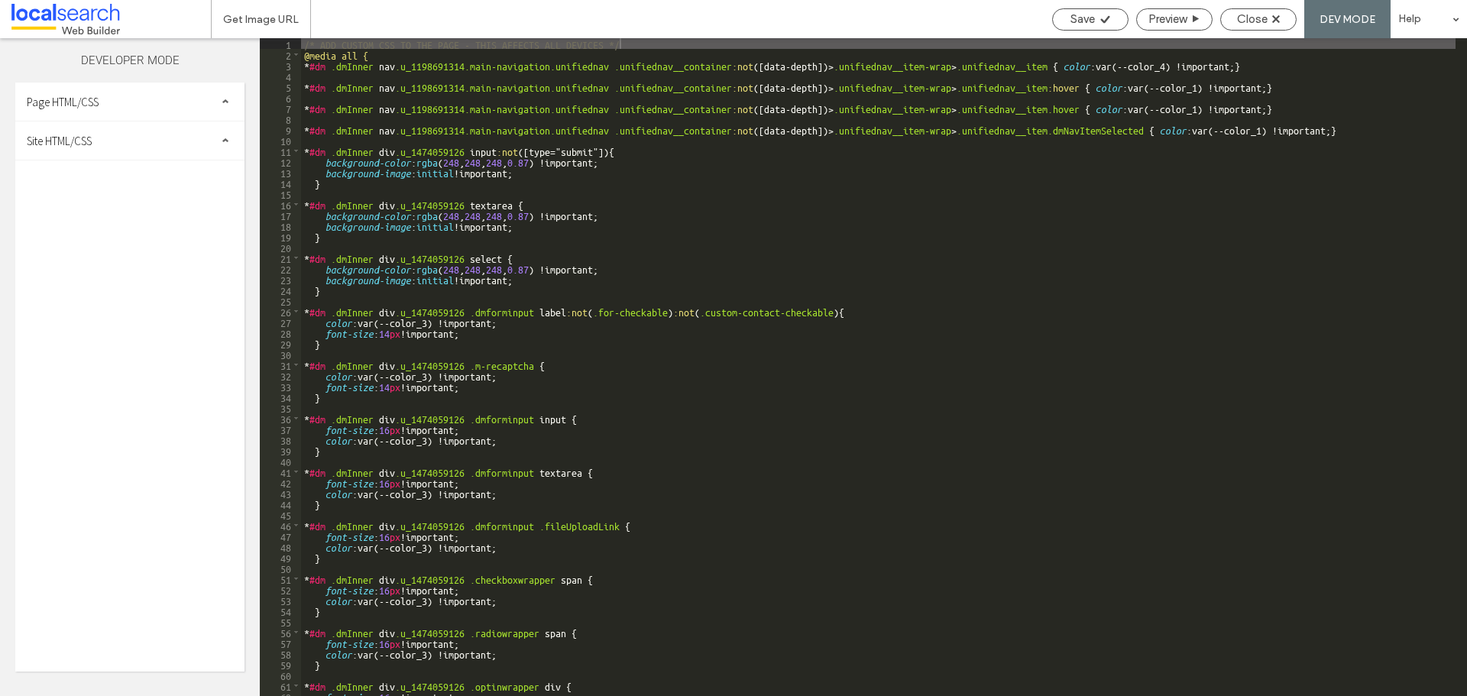
click at [152, 131] on div "Site HTML/CSS" at bounding box center [129, 140] width 229 height 38
click at [131, 215] on div "site-theme.css" at bounding box center [157, 224] width 173 height 18
click at [134, 212] on span "site.css" at bounding box center [157, 206] width 173 height 15
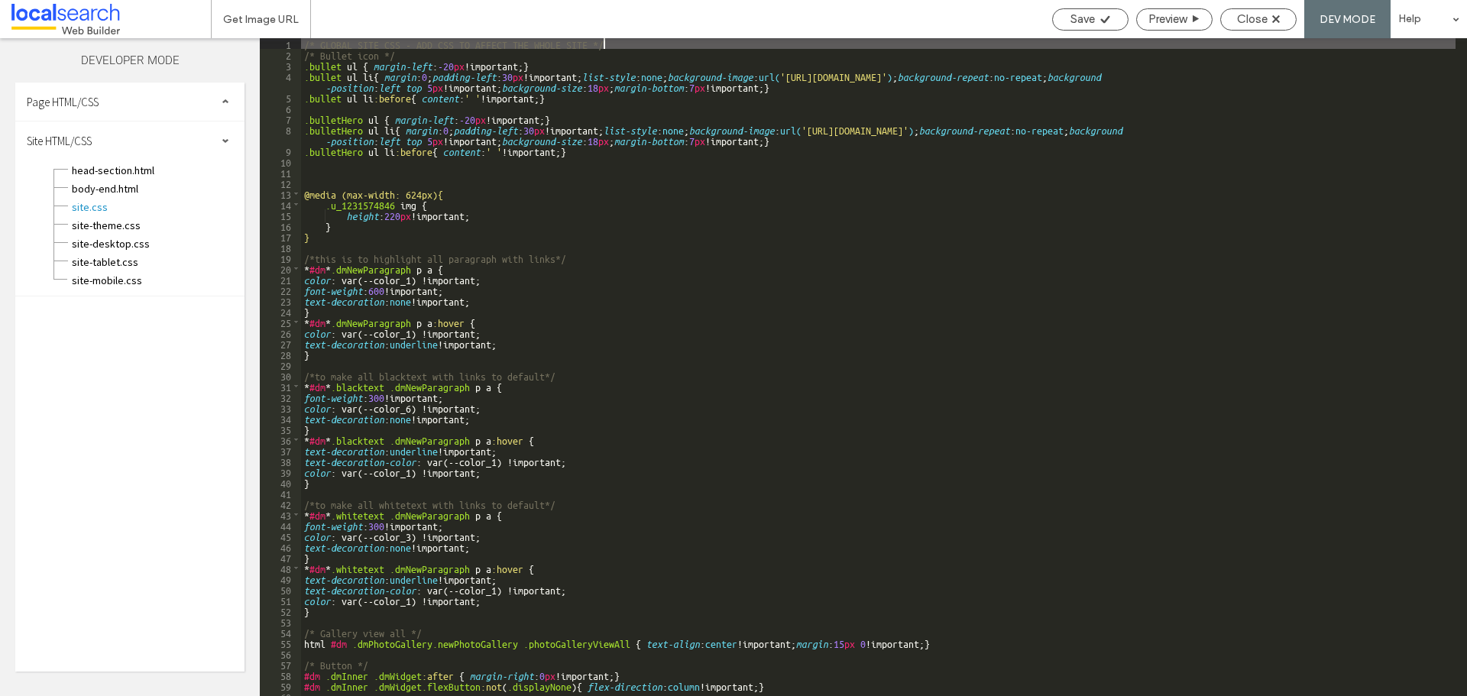
click at [479, 176] on div "/* GLOBAL SITE CSS - ADD CSS TO AFFECT THE WHOLE SITE */ /* Bullet icon */ .bul…" at bounding box center [878, 377] width 1155 height 679
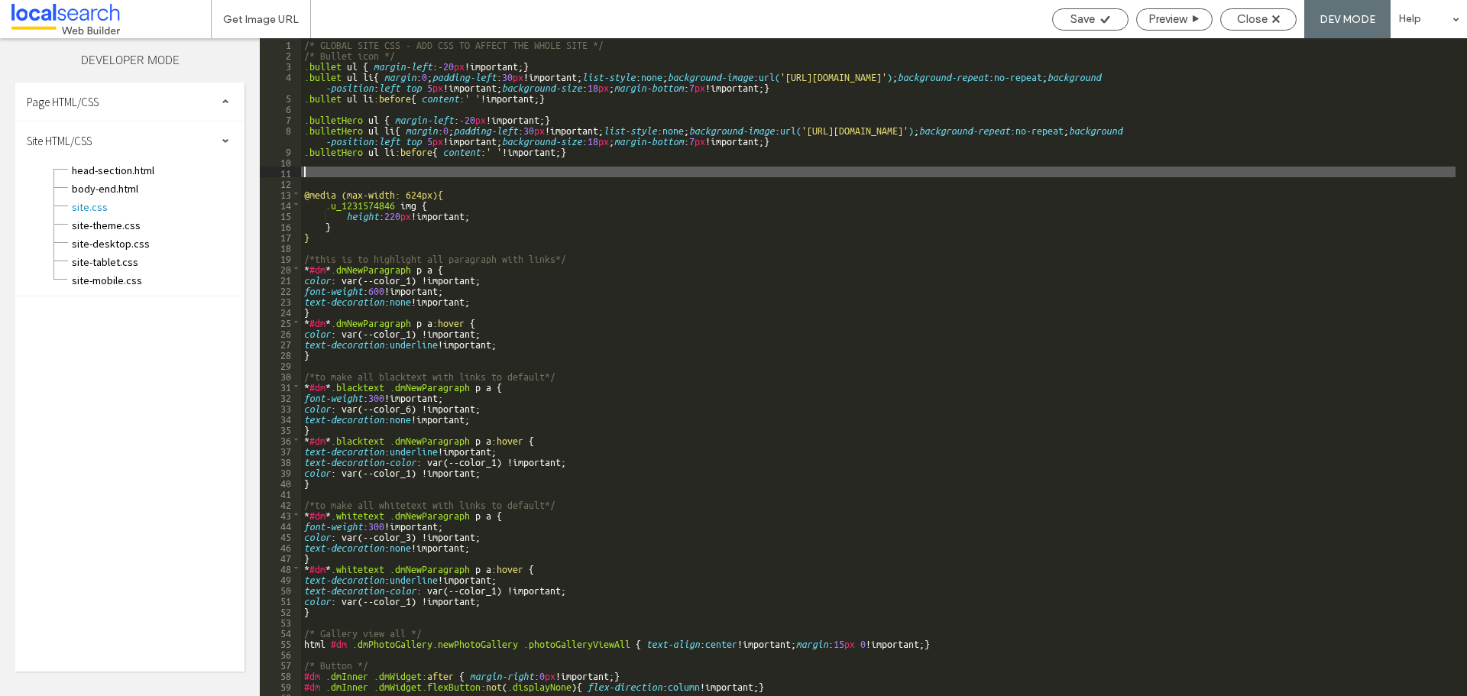
click at [432, 238] on div "/* GLOBAL SITE CSS - ADD CSS TO AFFECT THE WHOLE SITE */ /* Bullet icon */ .bul…" at bounding box center [878, 377] width 1155 height 679
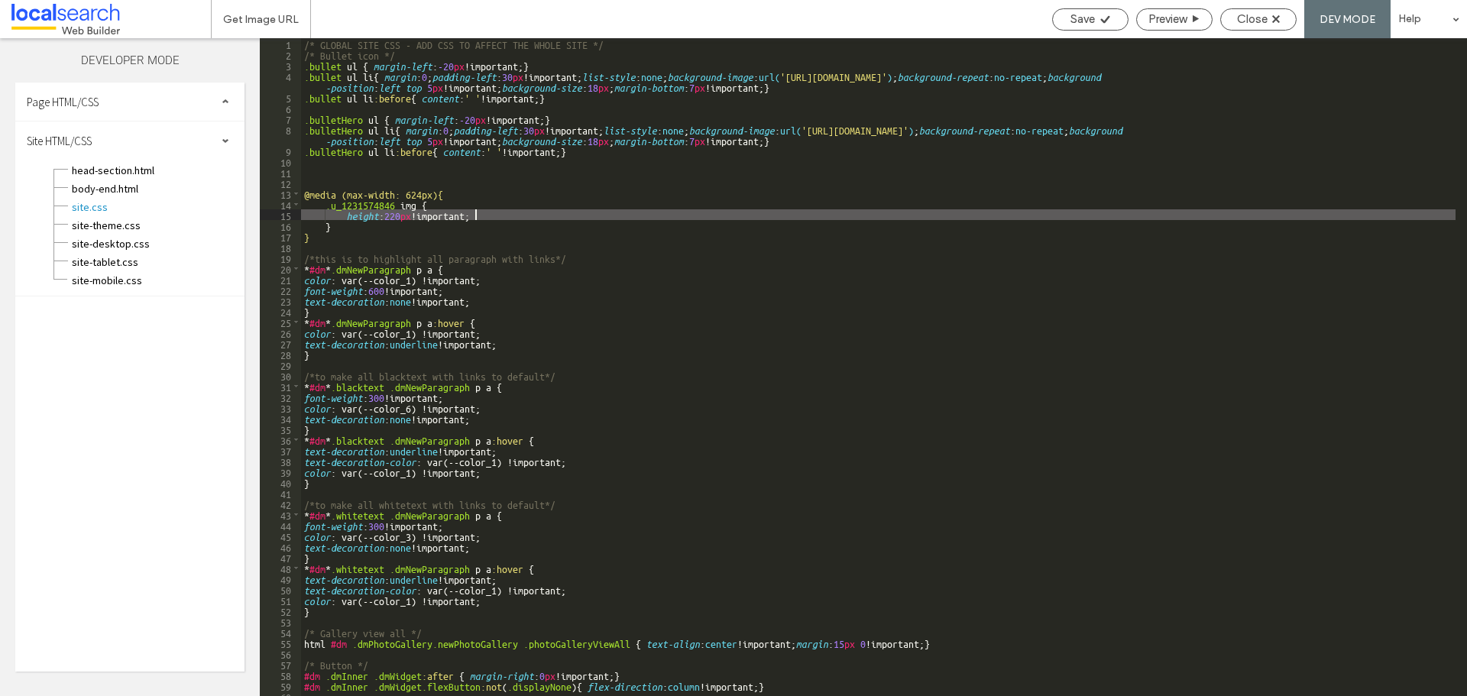
click at [475, 209] on div "/* GLOBAL SITE CSS - ADD CSS TO AFFECT THE WHOLE SITE */ /* Bullet icon */ .bul…" at bounding box center [878, 377] width 1155 height 679
click at [369, 217] on div "/* GLOBAL SITE CSS - ADD CSS TO AFFECT THE WHOLE SITE */ /* Bullet icon */ .bul…" at bounding box center [878, 377] width 1155 height 679
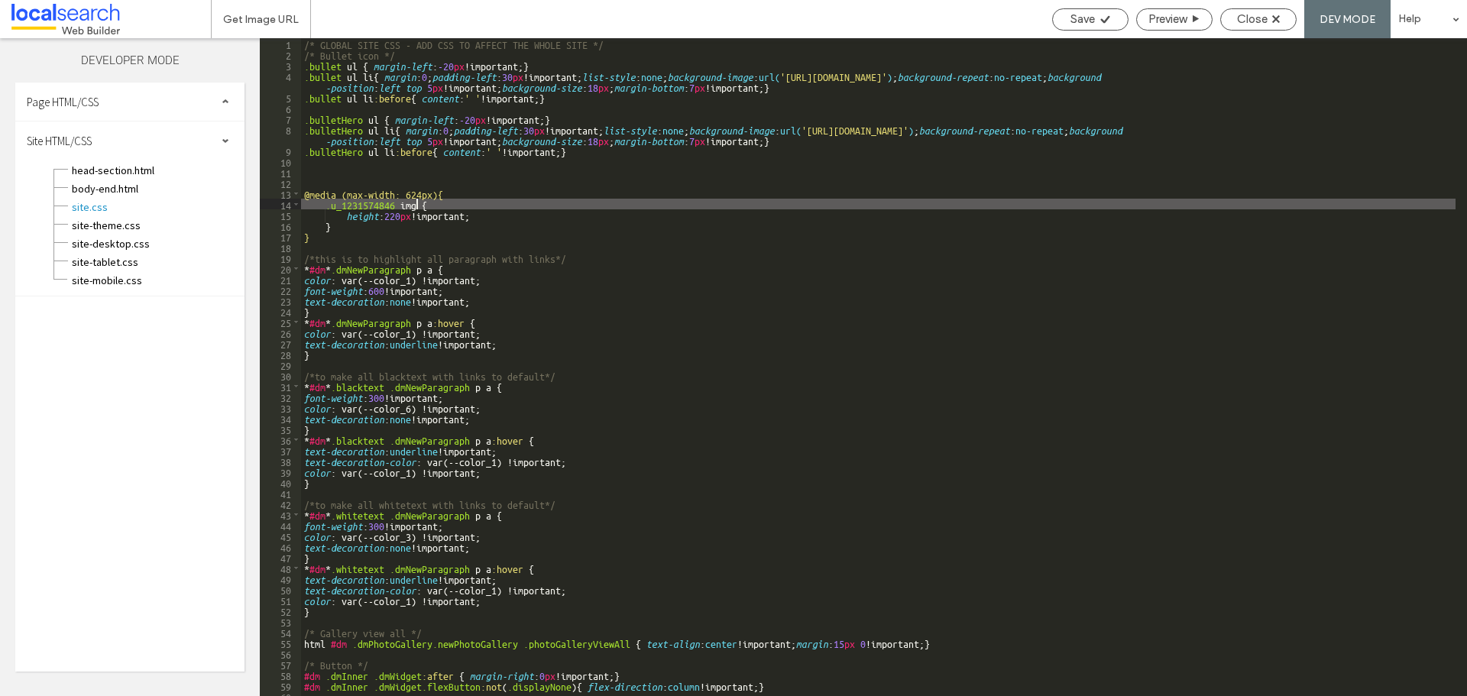
click at [416, 208] on div "/* GLOBAL SITE CSS - ADD CSS TO AFFECT THE WHOLE SITE */ /* Bullet icon */ .bul…" at bounding box center [878, 377] width 1155 height 679
click at [389, 200] on div "/* GLOBAL SITE CSS - ADD CSS TO AFFECT THE WHOLE SITE */ /* Bullet icon */ .bul…" at bounding box center [878, 377] width 1155 height 679
drag, startPoint x: 392, startPoint y: 201, endPoint x: 417, endPoint y: 225, distance: 35.1
click at [394, 202] on div "/* GLOBAL SITE CSS - ADD CSS TO AFFECT THE WHOLE SITE */ /* Bullet icon */ .bul…" at bounding box center [878, 377] width 1155 height 679
type textarea "**"
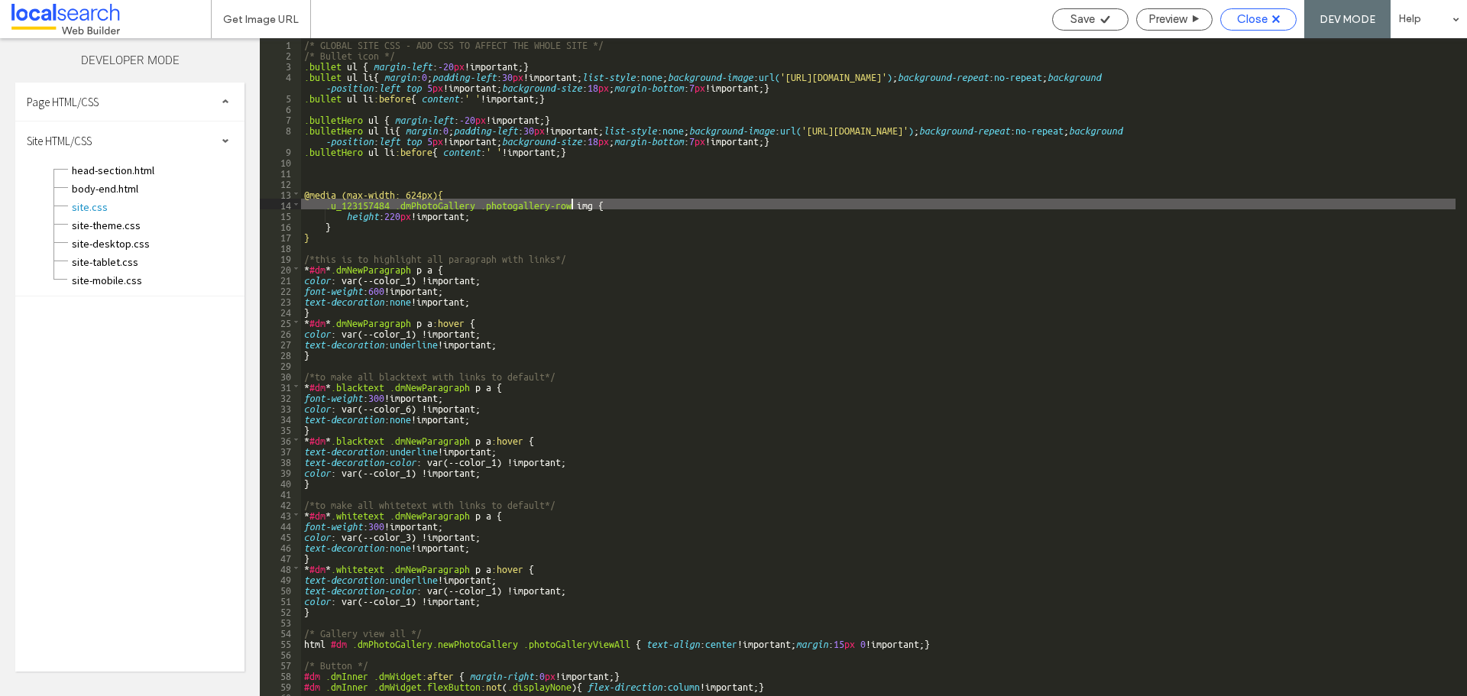
click at [1269, 15] on div "Close" at bounding box center [1258, 19] width 75 height 14
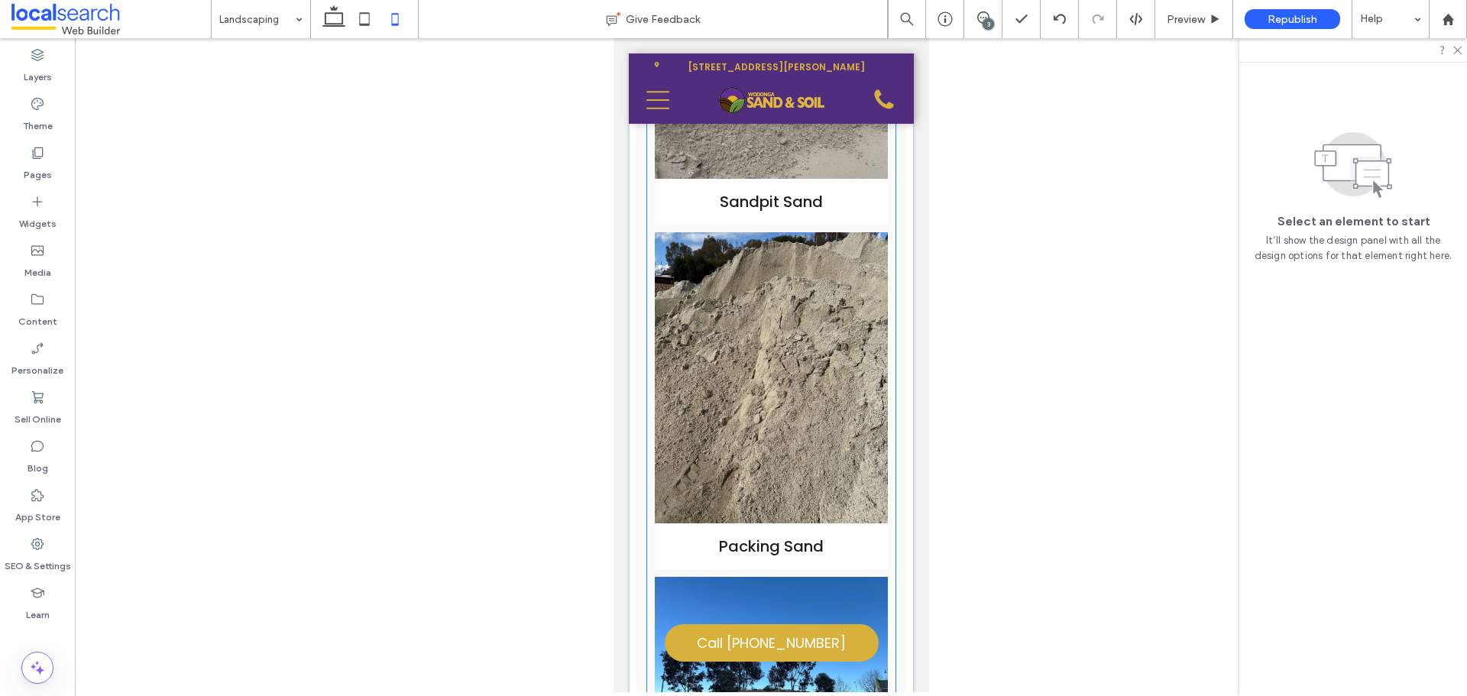
scroll to position [998, 0]
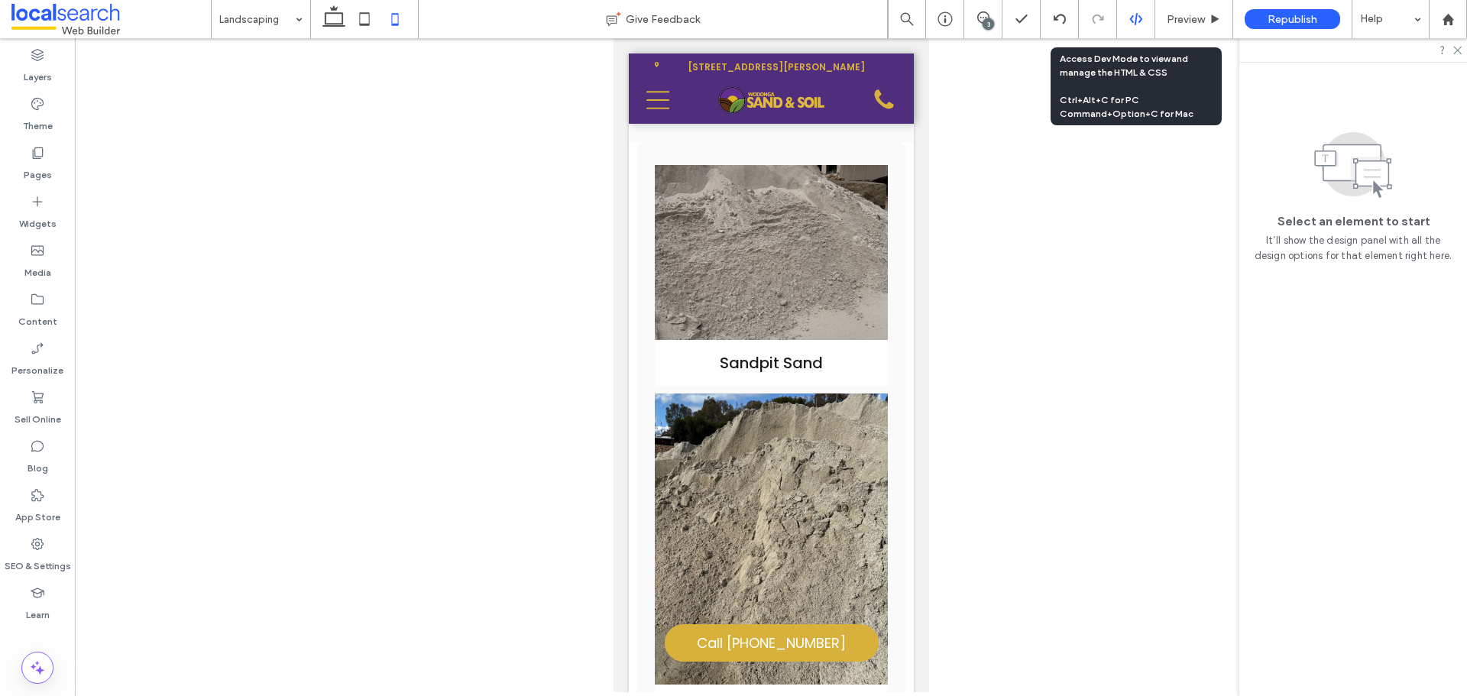
click at [1139, 15] on icon at bounding box center [1136, 19] width 14 height 14
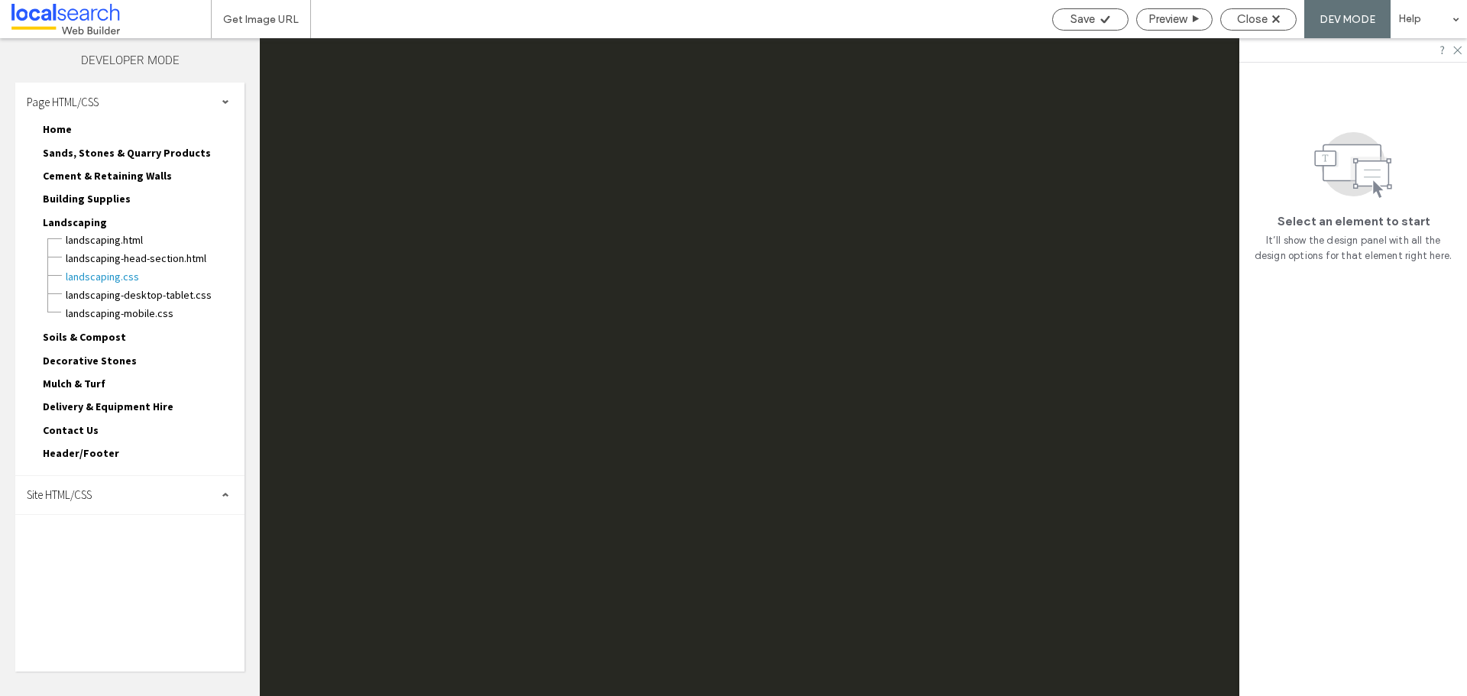
scroll to position [0, 0]
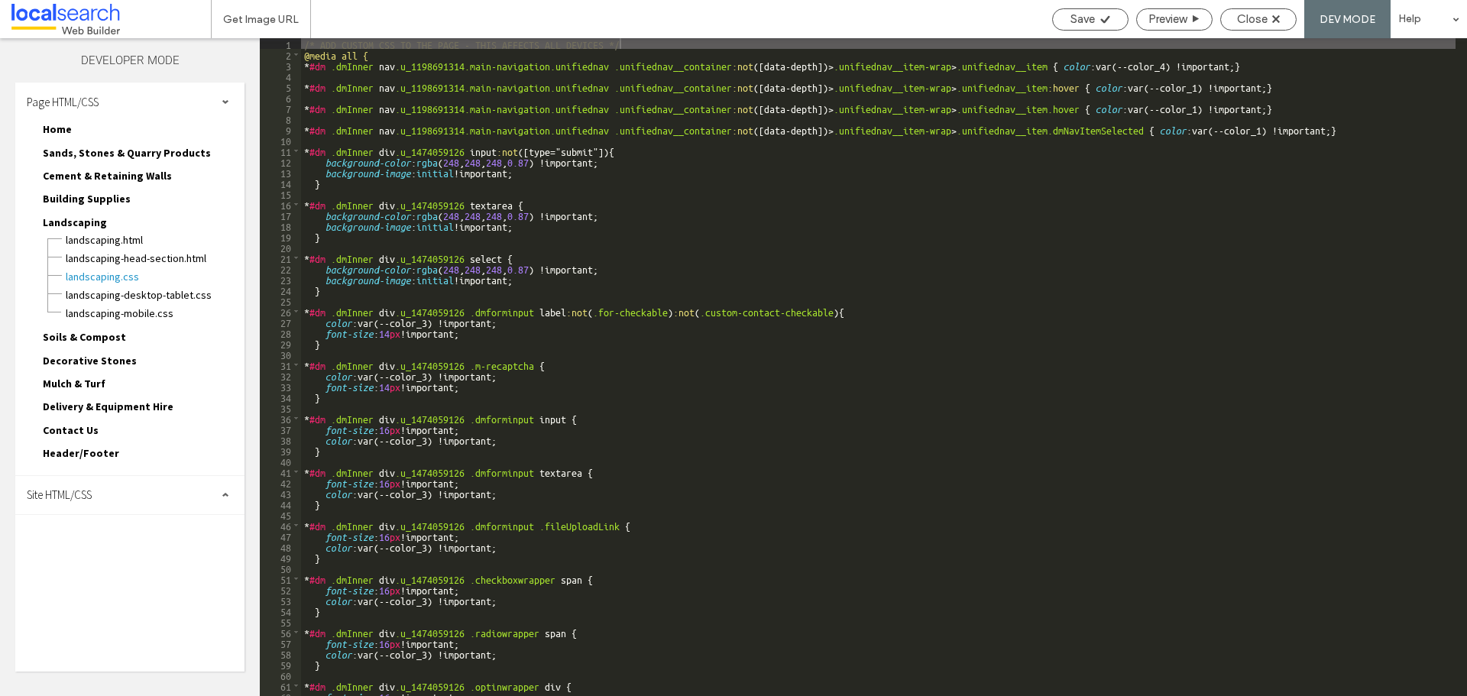
click at [128, 99] on div "Page HTML/CSS" at bounding box center [129, 102] width 229 height 38
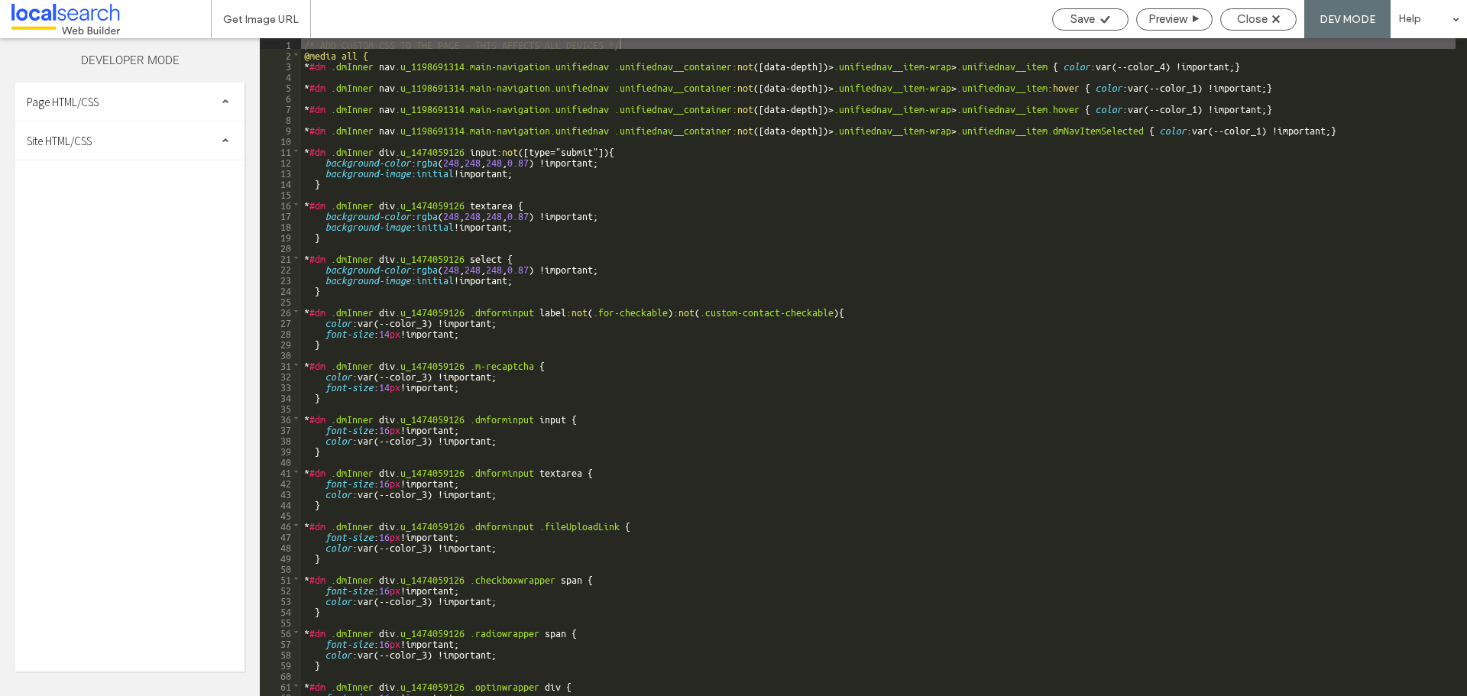
click at [107, 164] on div "Page HTML/CSS Home Home.html Home-head-section.html Home.css Home-desktop-table…" at bounding box center [129, 377] width 229 height 589
click at [118, 137] on div "Site HTML/CSS" at bounding box center [129, 140] width 229 height 38
click at [118, 200] on span "site.css" at bounding box center [157, 206] width 173 height 15
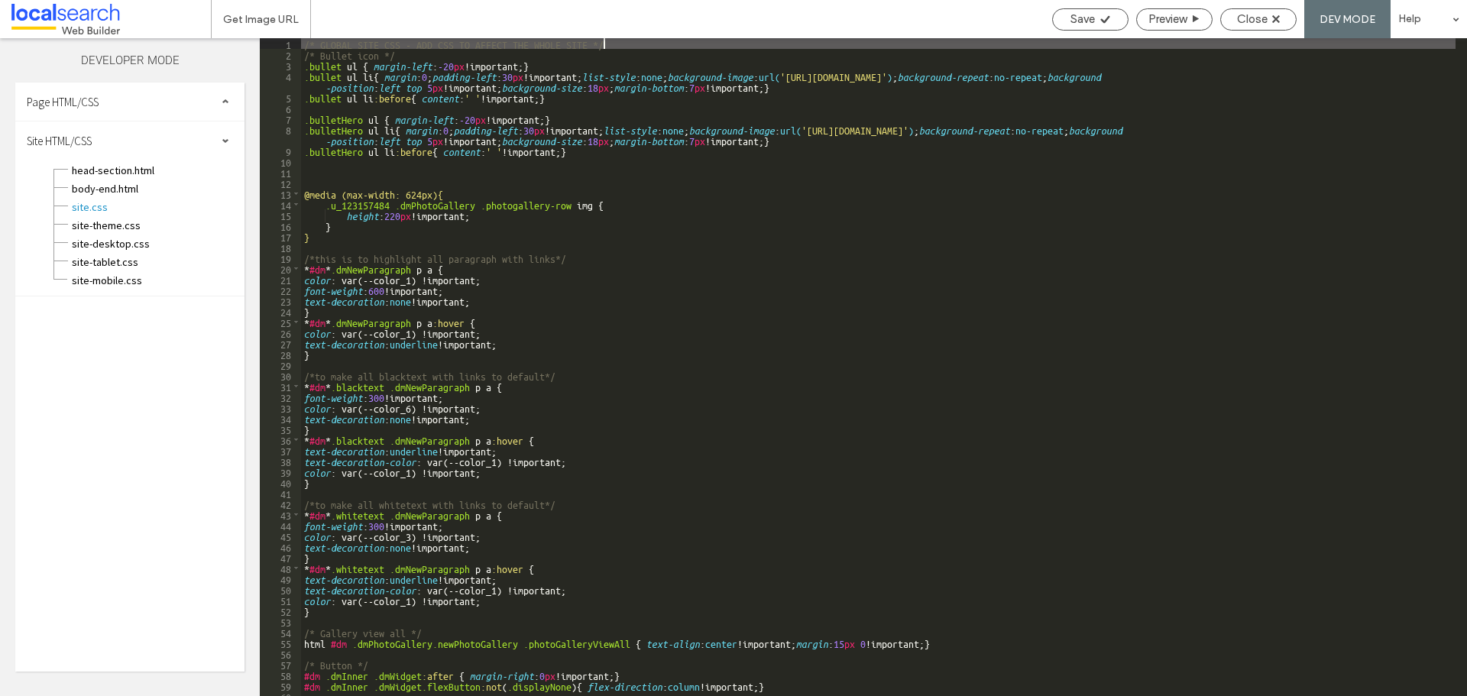
click at [488, 216] on div "/* GLOBAL SITE CSS - ADD CSS TO AFFECT THE WHOLE SITE */ /* Bullet icon */ .bul…" at bounding box center [878, 377] width 1155 height 679
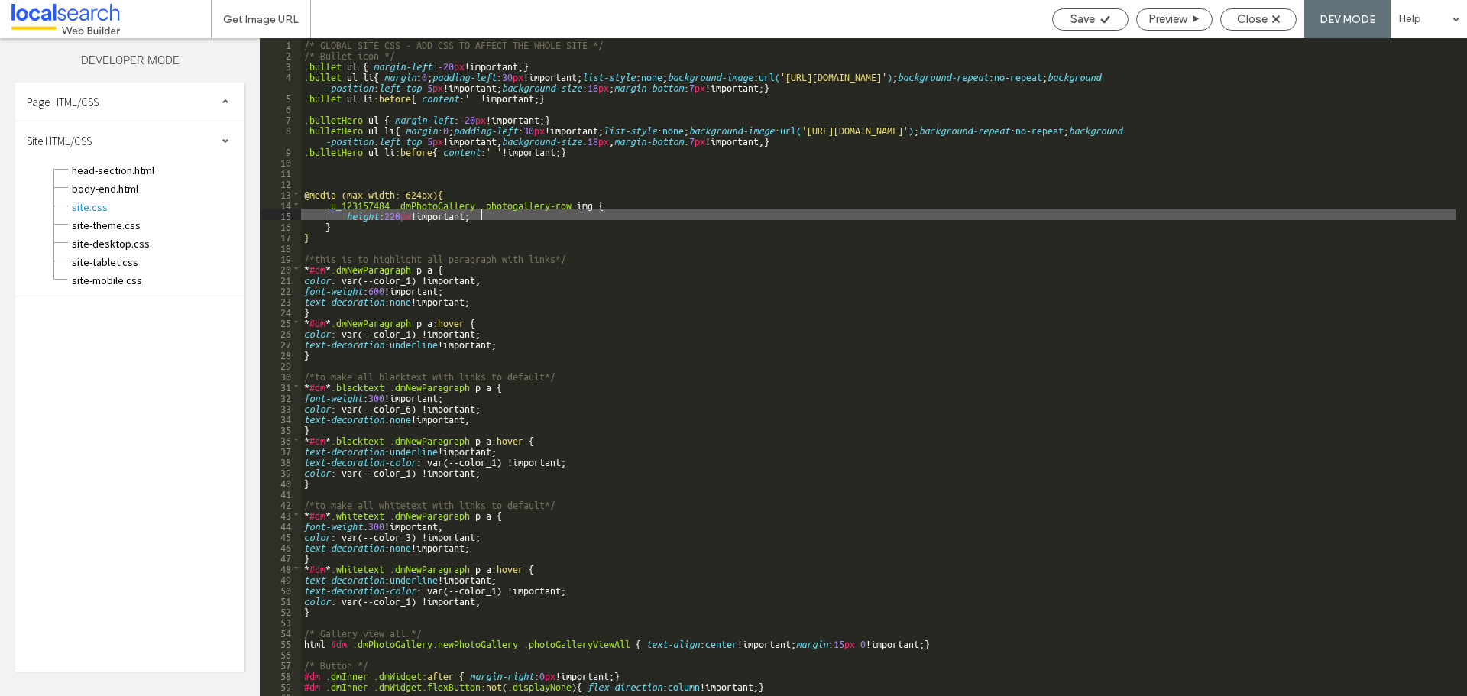
click at [514, 306] on div "/* GLOBAL SITE CSS - ADD CSS TO AFFECT THE WHOLE SITE */ /* Bullet icon */ .bul…" at bounding box center [878, 377] width 1155 height 679
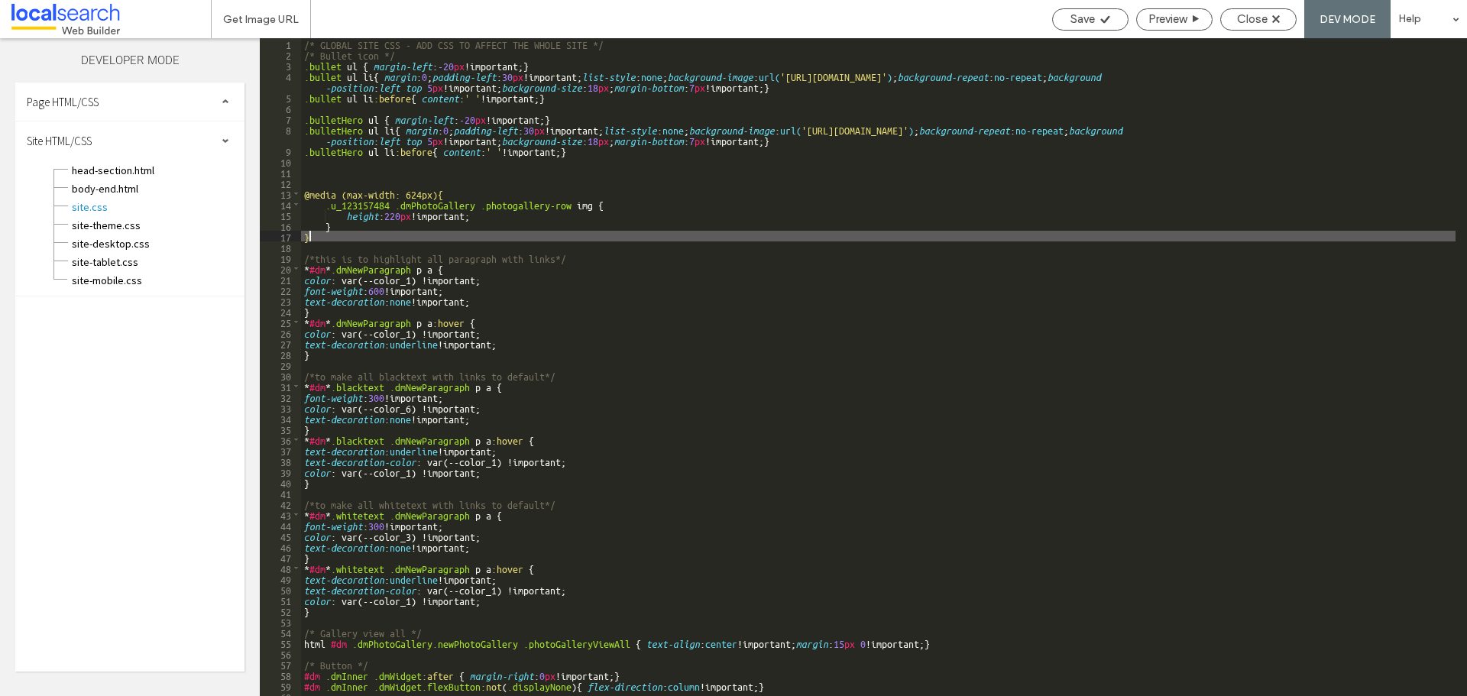
click at [471, 235] on div "/* GLOBAL SITE CSS - ADD CSS TO AFFECT THE WHOLE SITE */ /* Bullet icon */ .bul…" at bounding box center [878, 377] width 1155 height 679
click at [542, 216] on div "/* GLOBAL SITE CSS - ADD CSS TO AFFECT THE WHOLE SITE */ /* Bullet icon */ .bul…" at bounding box center [878, 377] width 1155 height 679
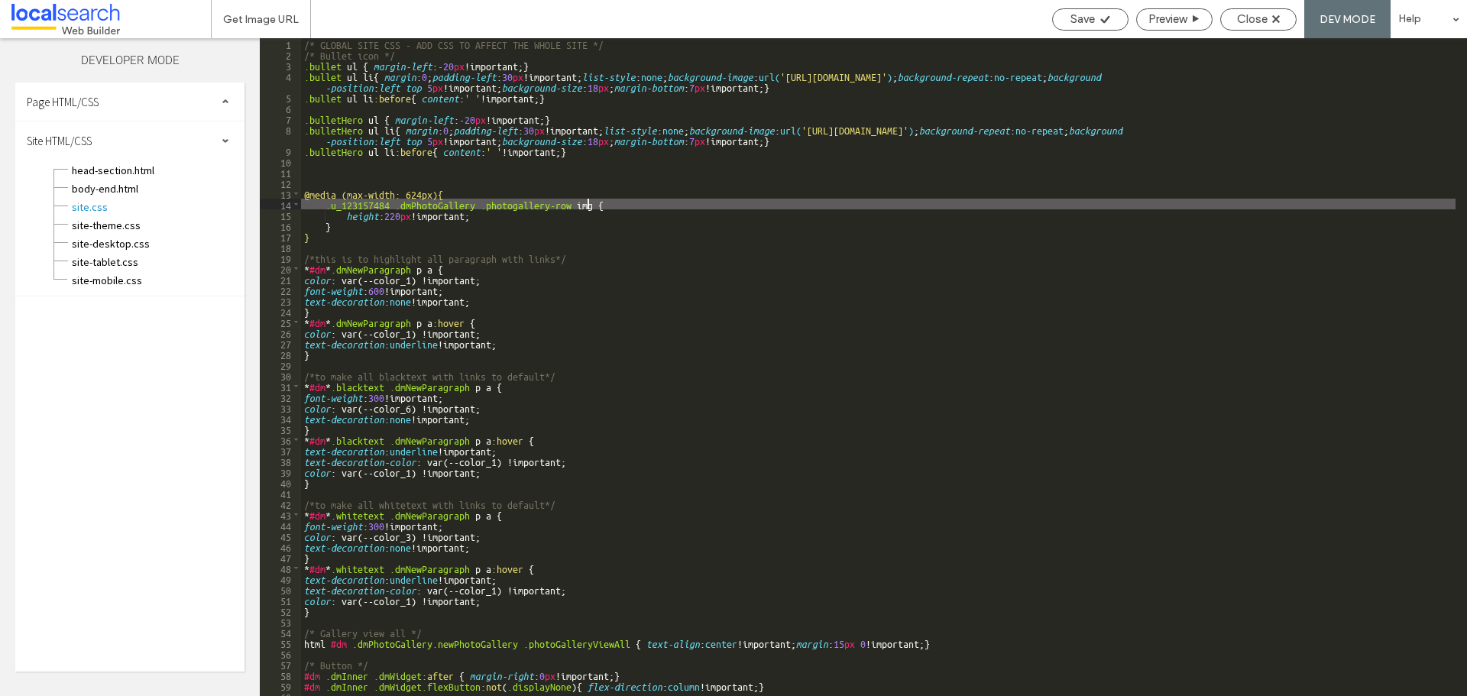
drag, startPoint x: 589, startPoint y: 201, endPoint x: 603, endPoint y: 212, distance: 17.4
click at [593, 204] on div "/* GLOBAL SITE CSS - ADD CSS TO AFFECT THE WHOLE SITE */ /* Bullet icon */ .bul…" at bounding box center [878, 377] width 1155 height 679
click at [594, 205] on div "/* GLOBAL SITE CSS - ADD CSS TO AFFECT THE WHOLE SITE */ /* Bullet icon */ .bul…" at bounding box center [878, 367] width 1155 height 658
click at [1084, 15] on div "Save" at bounding box center [1090, 19] width 76 height 22
click at [1089, 21] on span "Save" at bounding box center [1083, 19] width 24 height 14
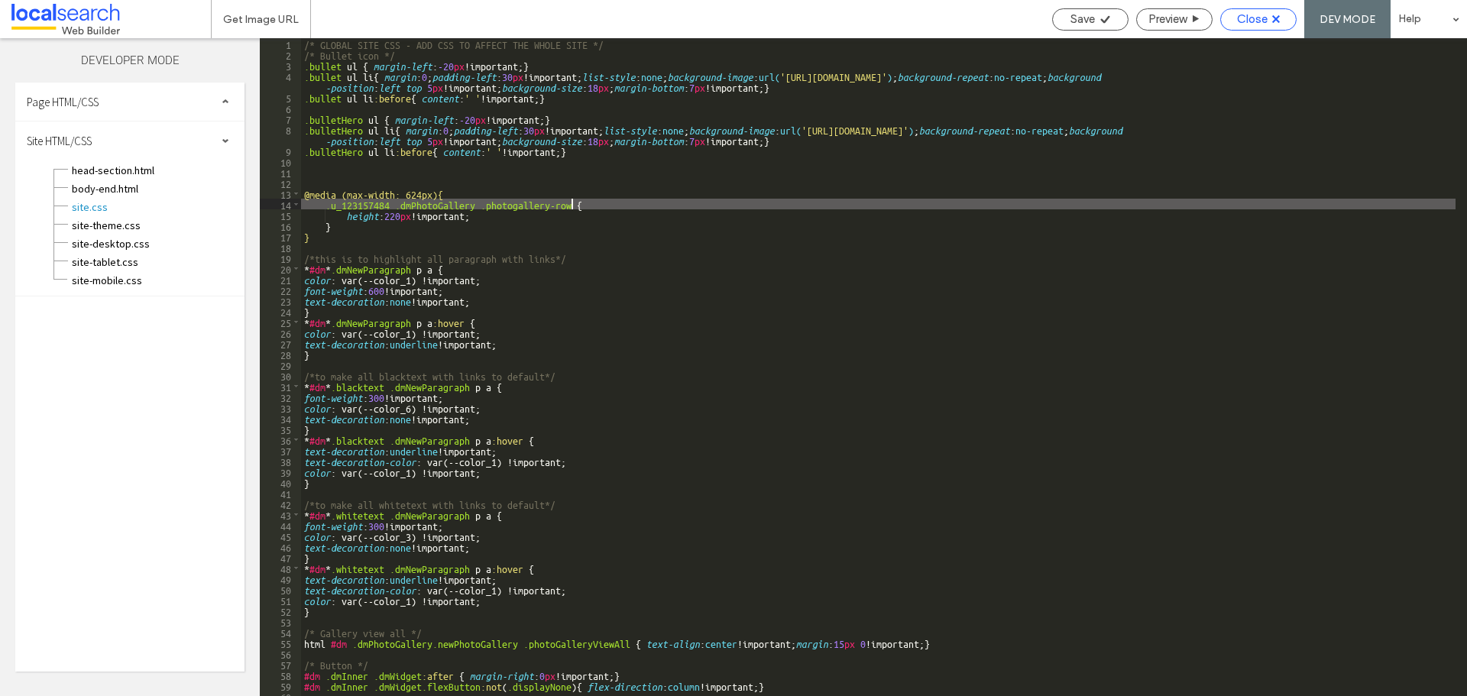
click at [1255, 21] on span "Close" at bounding box center [1252, 19] width 31 height 14
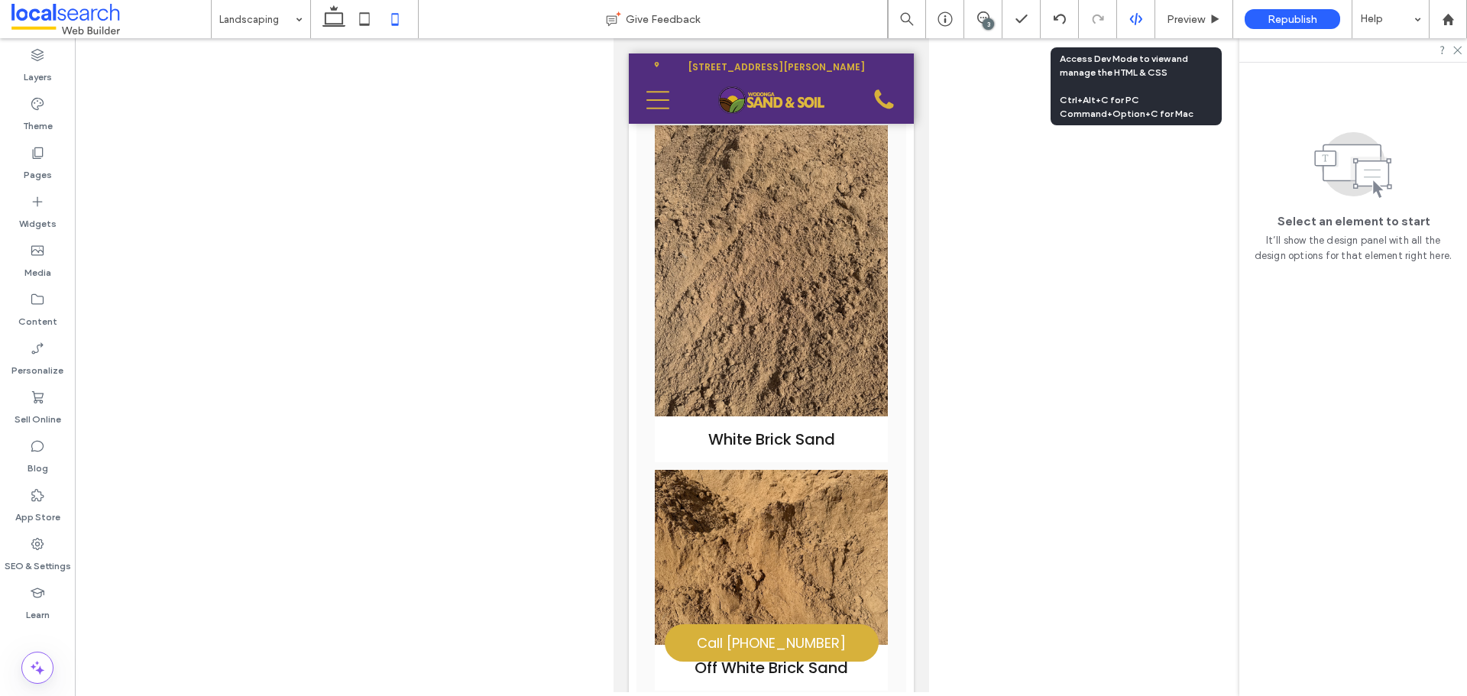
click at [1139, 18] on icon at bounding box center [1136, 19] width 14 height 14
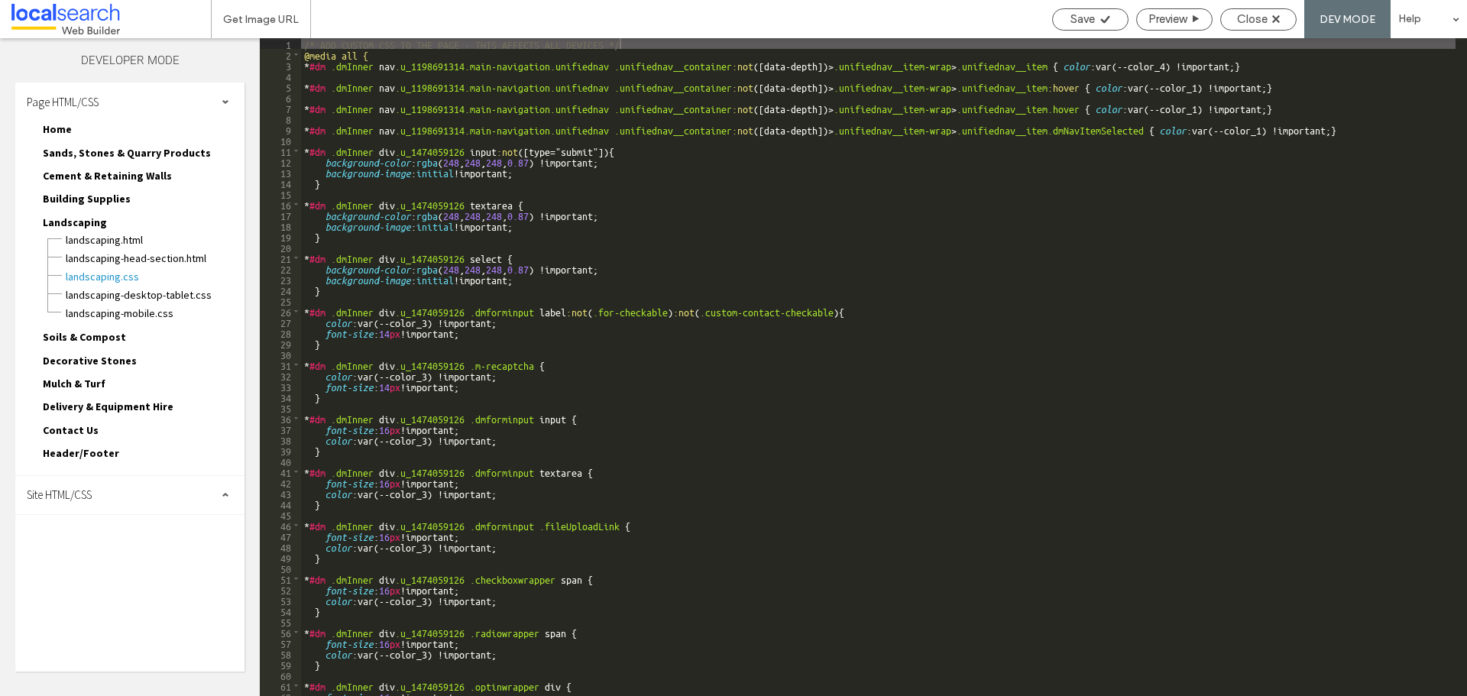
click at [159, 96] on div "Page HTML/CSS" at bounding box center [129, 102] width 229 height 38
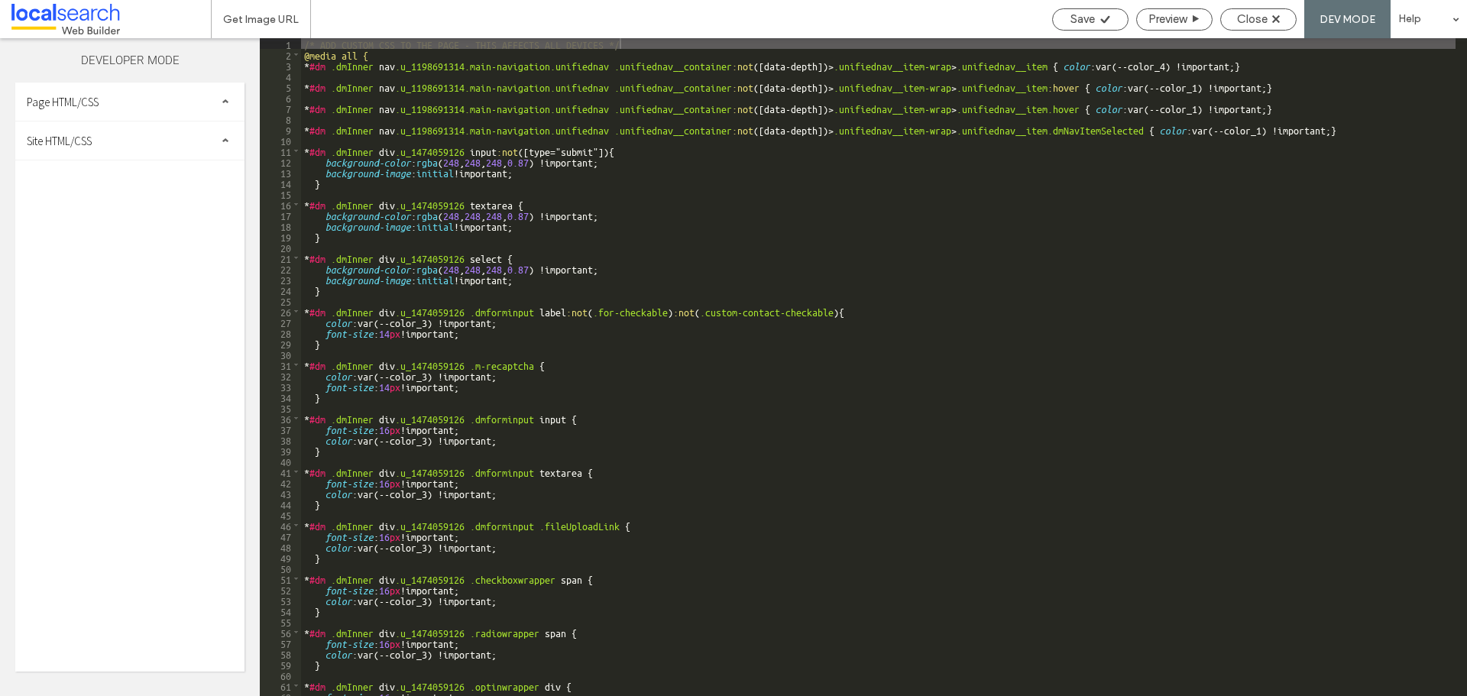
click at [138, 137] on div "Site HTML/CSS" at bounding box center [129, 140] width 229 height 38
click at [116, 207] on span "site.css" at bounding box center [157, 206] width 173 height 15
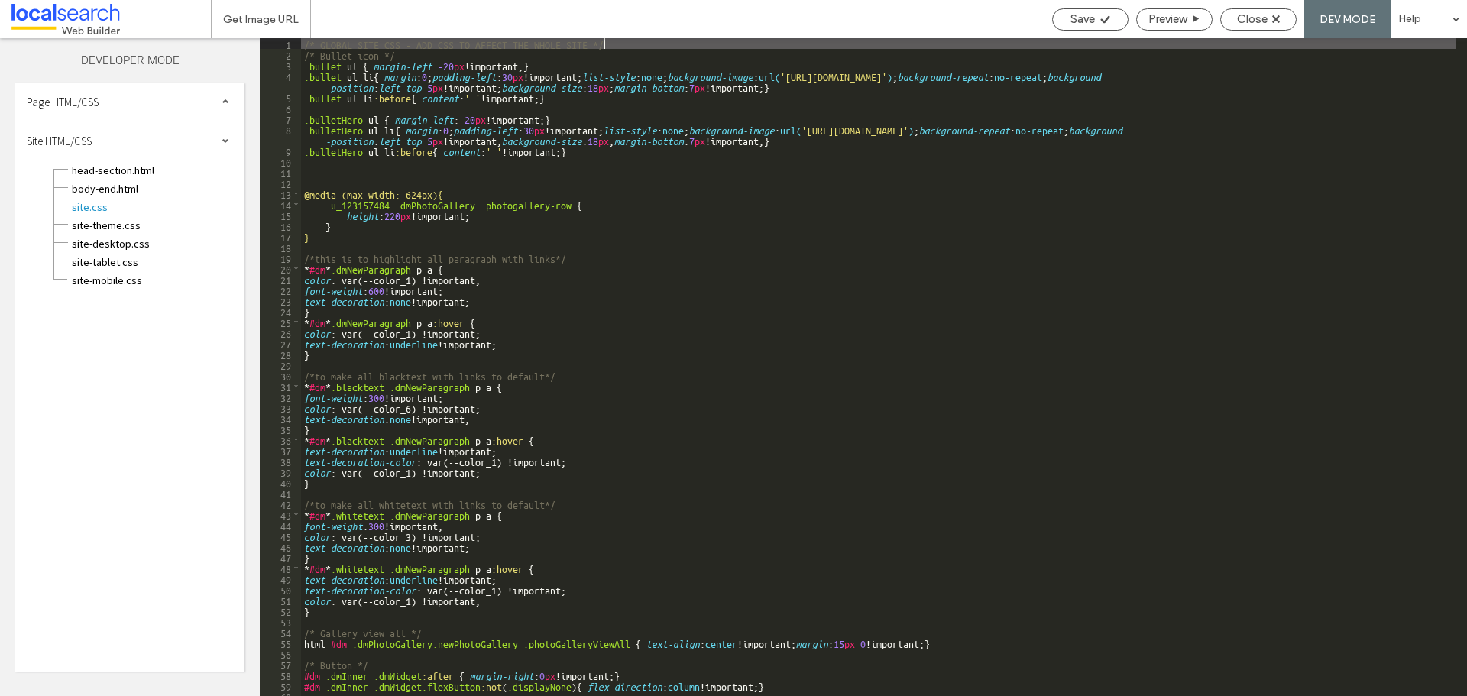
click at [533, 244] on div "/* GLOBAL SITE CSS - ADD CSS TO AFFECT THE WHOLE SITE */ /* Bullet icon */ .bul…" at bounding box center [878, 377] width 1155 height 679
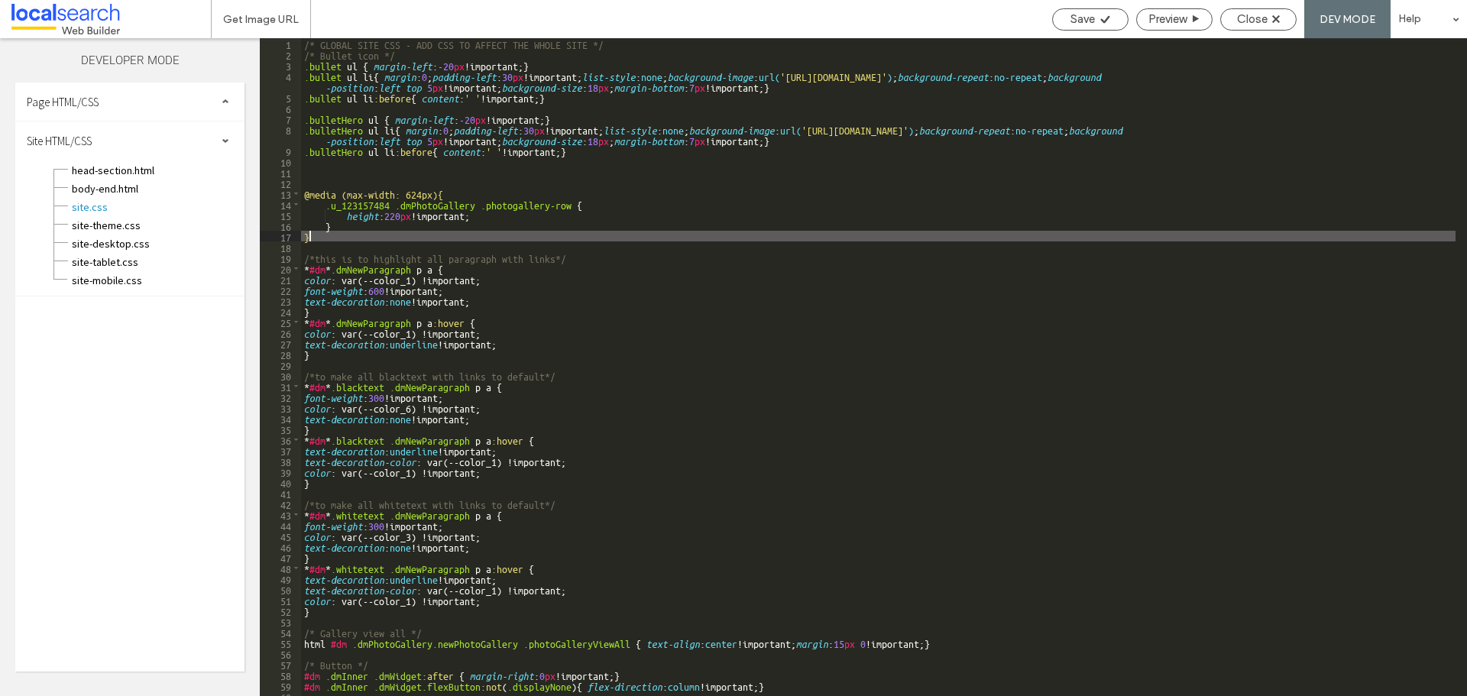
click at [411, 232] on div "/* GLOBAL SITE CSS - ADD CSS TO AFFECT THE WHOLE SITE */ /* Bullet icon */ .bul…" at bounding box center [878, 377] width 1155 height 679
click at [490, 205] on div "/* GLOBAL SITE CSS - ADD CSS TO AFFECT THE WHOLE SITE */ /* Bullet icon */ .bul…" at bounding box center [878, 377] width 1155 height 679
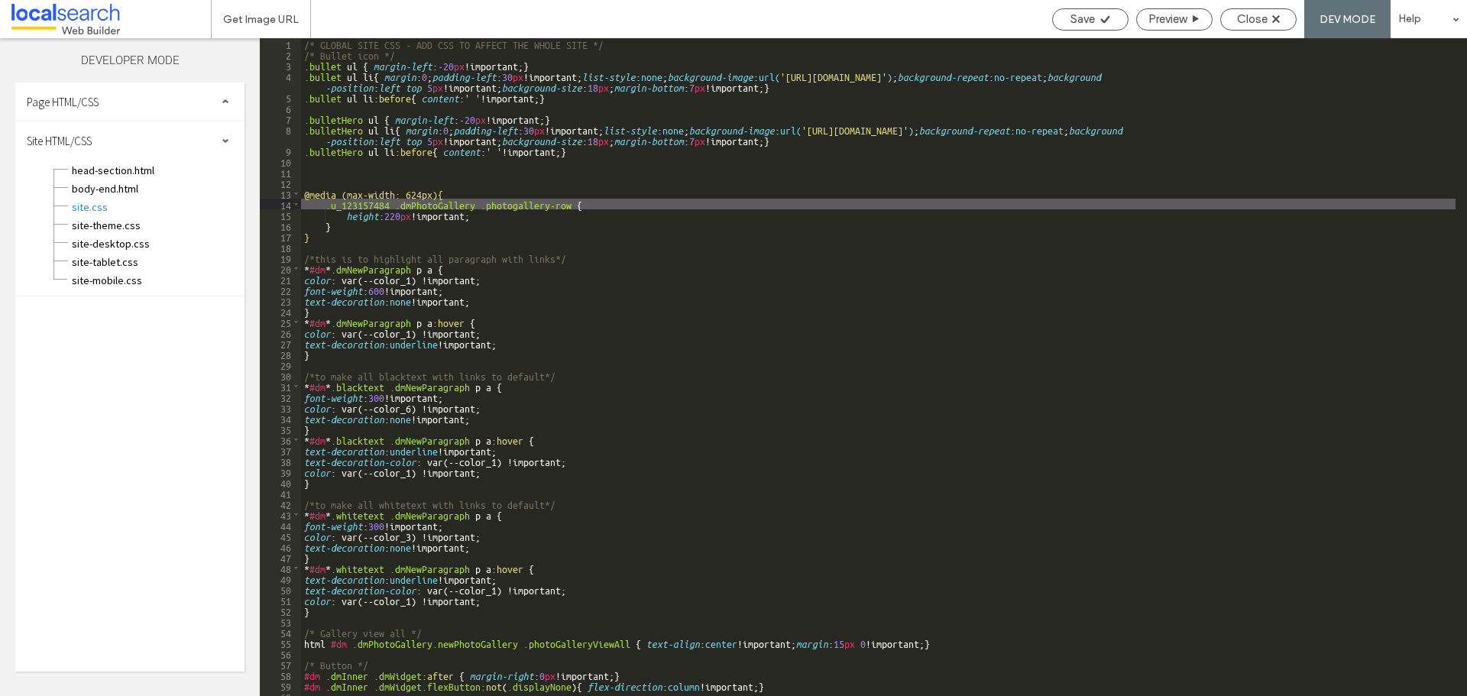
click at [575, 201] on div "/* GLOBAL SITE CSS - ADD CSS TO AFFECT THE WHOLE SITE */ /* Bullet icon */ .bul…" at bounding box center [878, 377] width 1155 height 679
type textarea "**"
click at [1093, 27] on div "Save" at bounding box center [1090, 19] width 76 height 22
click at [1083, 21] on span "Save" at bounding box center [1083, 19] width 24 height 14
click at [1267, 20] on span "Close" at bounding box center [1252, 19] width 31 height 14
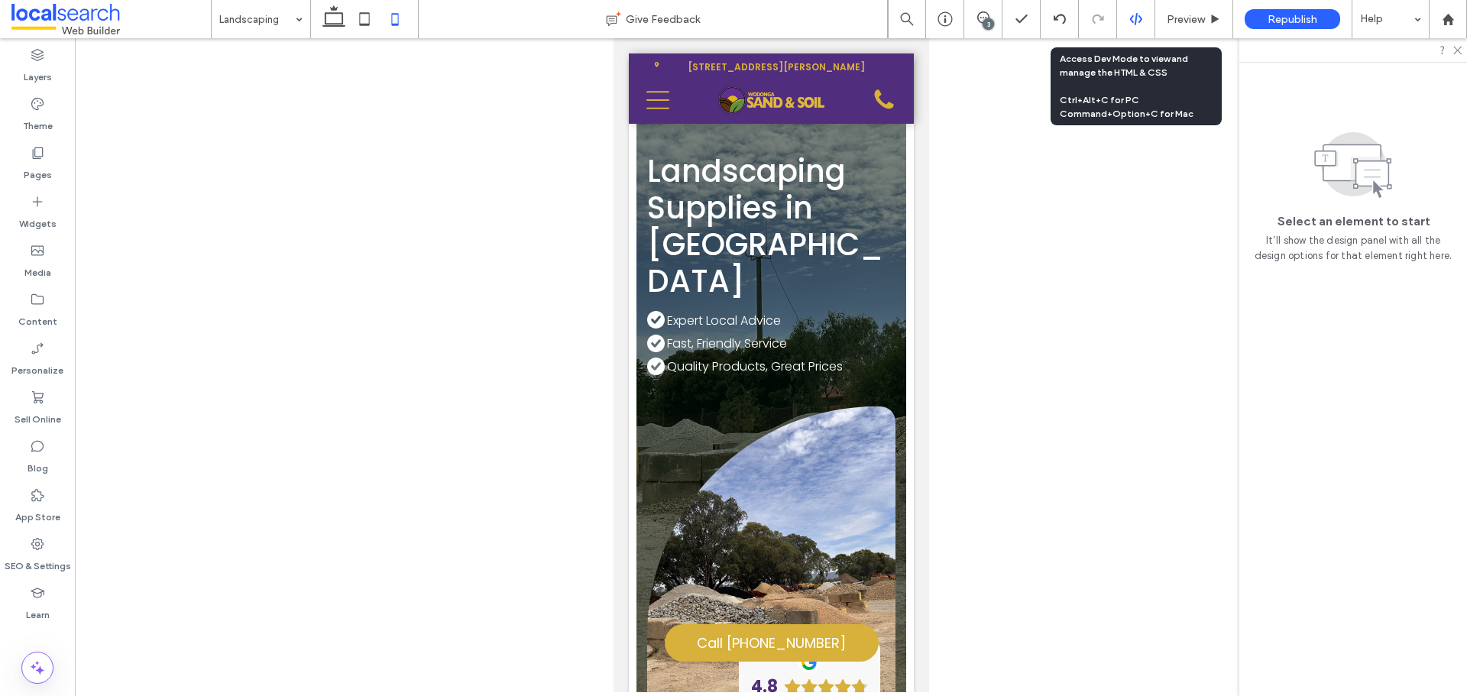
click at [1141, 18] on use at bounding box center [1135, 19] width 12 height 12
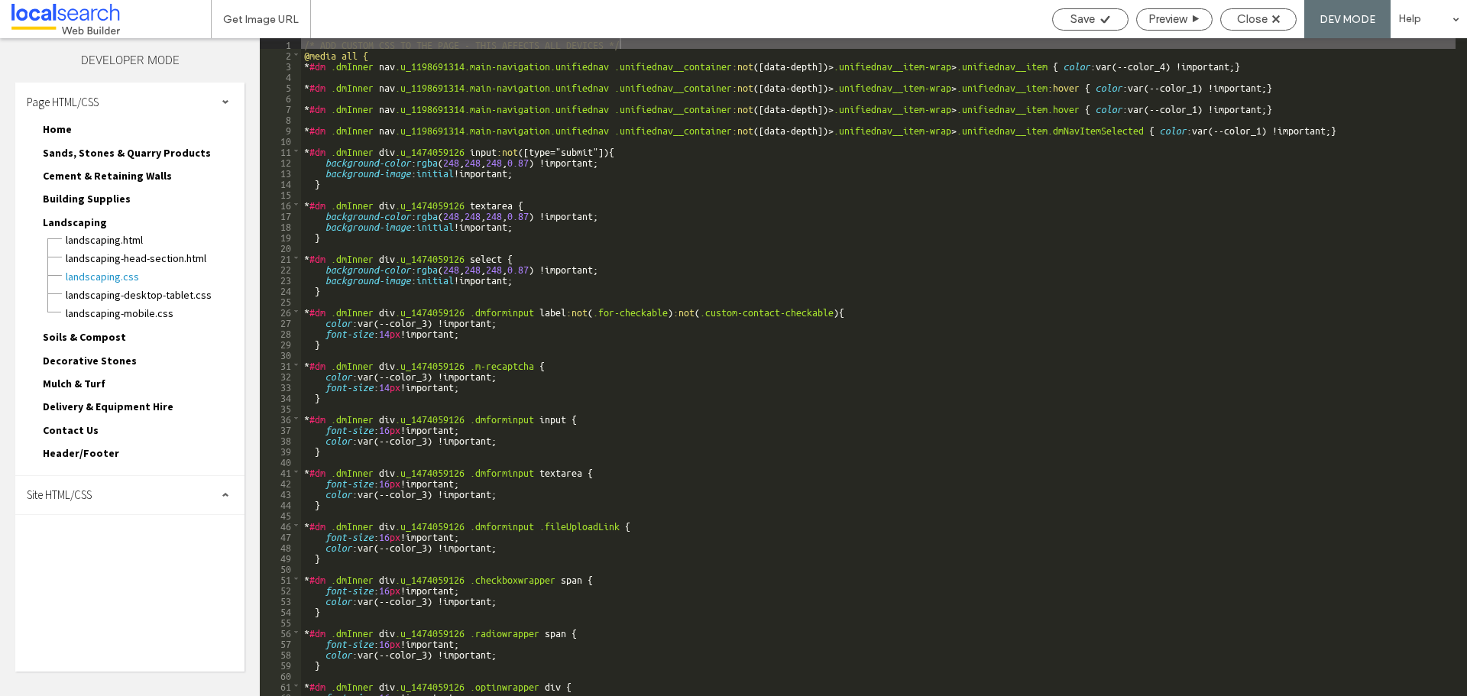
drag, startPoint x: 163, startPoint y: 99, endPoint x: 147, endPoint y: 146, distance: 49.3
click at [163, 102] on div "Page HTML/CSS" at bounding box center [129, 102] width 229 height 38
click at [144, 164] on div "Page HTML/CSS Home Home.html Home-head-section.html Home.css Home-desktop-table…" at bounding box center [129, 377] width 229 height 589
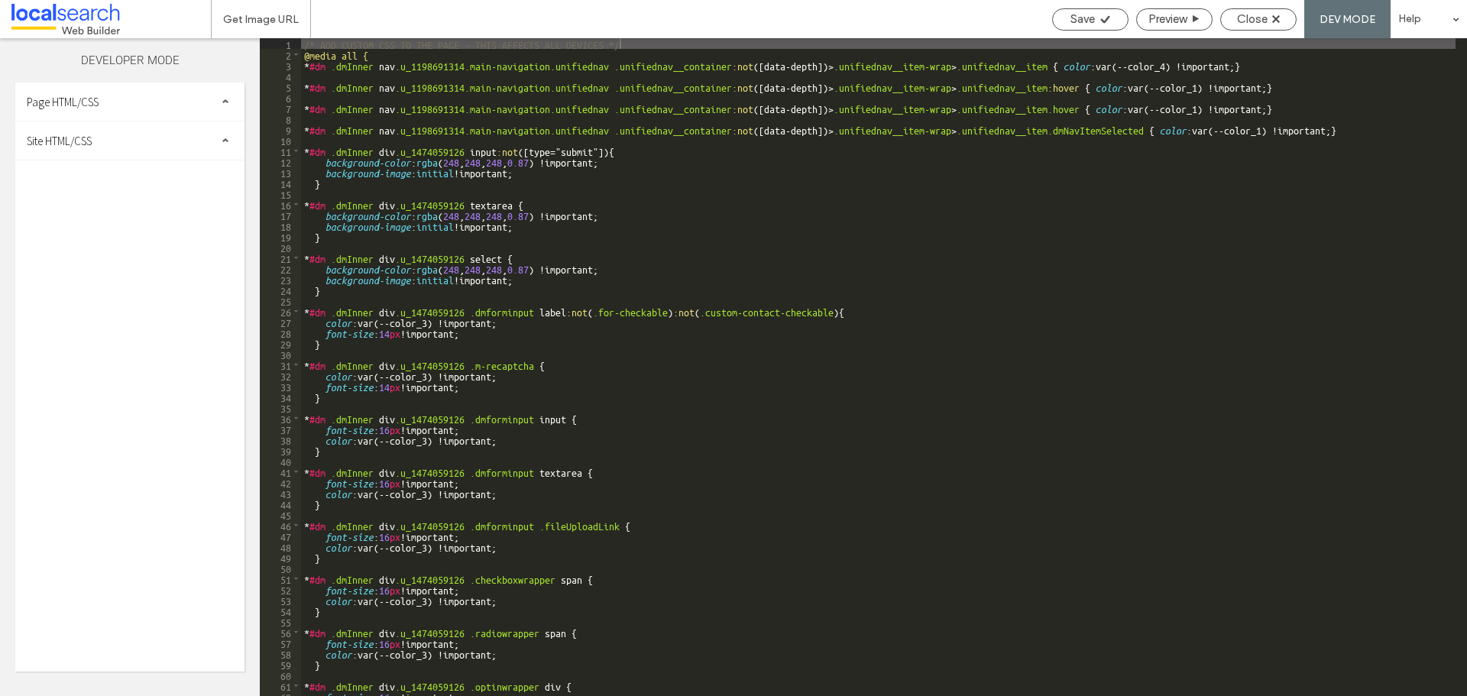
click at [147, 143] on div "Site HTML/CSS" at bounding box center [129, 140] width 229 height 38
click at [118, 203] on span "site.css" at bounding box center [157, 206] width 173 height 15
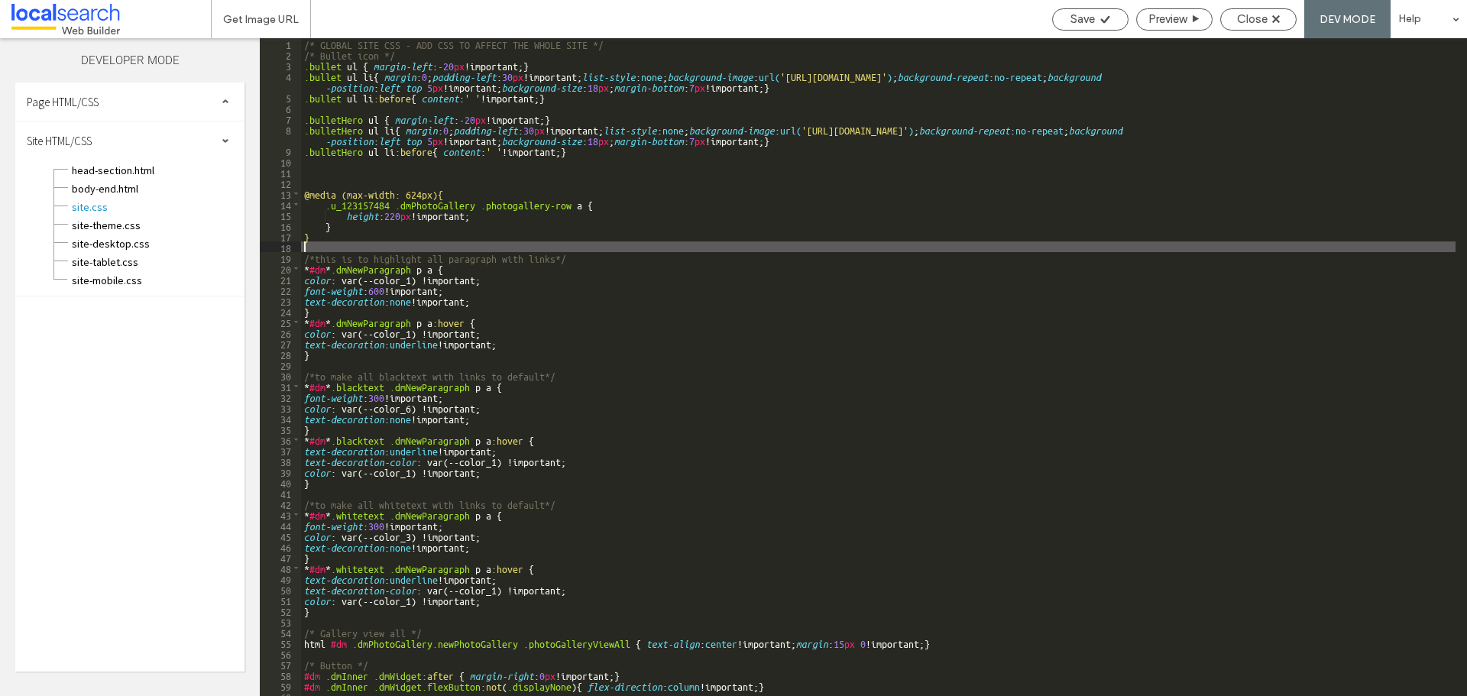
click at [552, 243] on div "/* GLOBAL SITE CSS - ADD CSS TO AFFECT THE WHOLE SITE */ /* Bullet icon */ .bul…" at bounding box center [878, 377] width 1155 height 679
click at [346, 214] on div "/* GLOBAL SITE CSS - ADD CSS TO AFFECT THE WHOLE SITE */ /* Bullet icon */ .bul…" at bounding box center [878, 377] width 1155 height 679
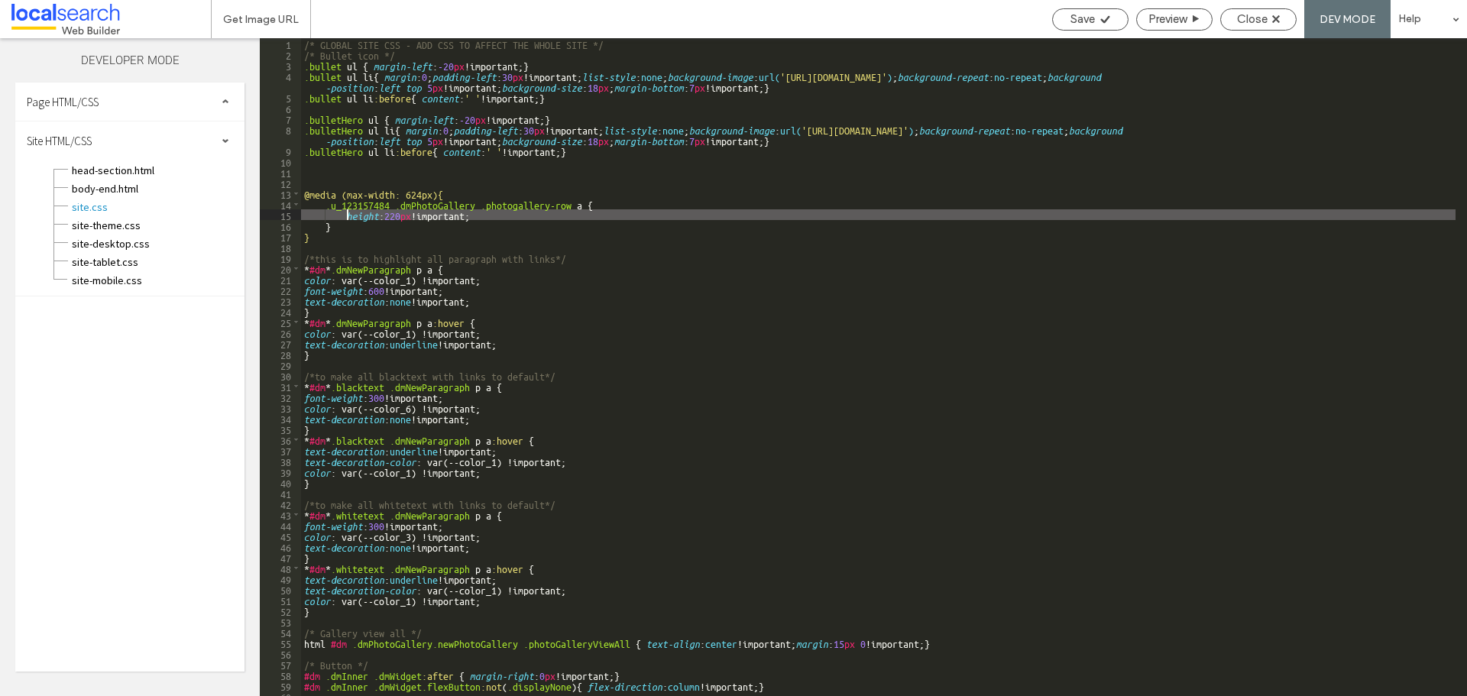
click at [361, 225] on div "/* GLOBAL SITE CSS - ADD CSS TO AFFECT THE WHOLE SITE */ /* Bullet icon */ .bul…" at bounding box center [878, 377] width 1155 height 679
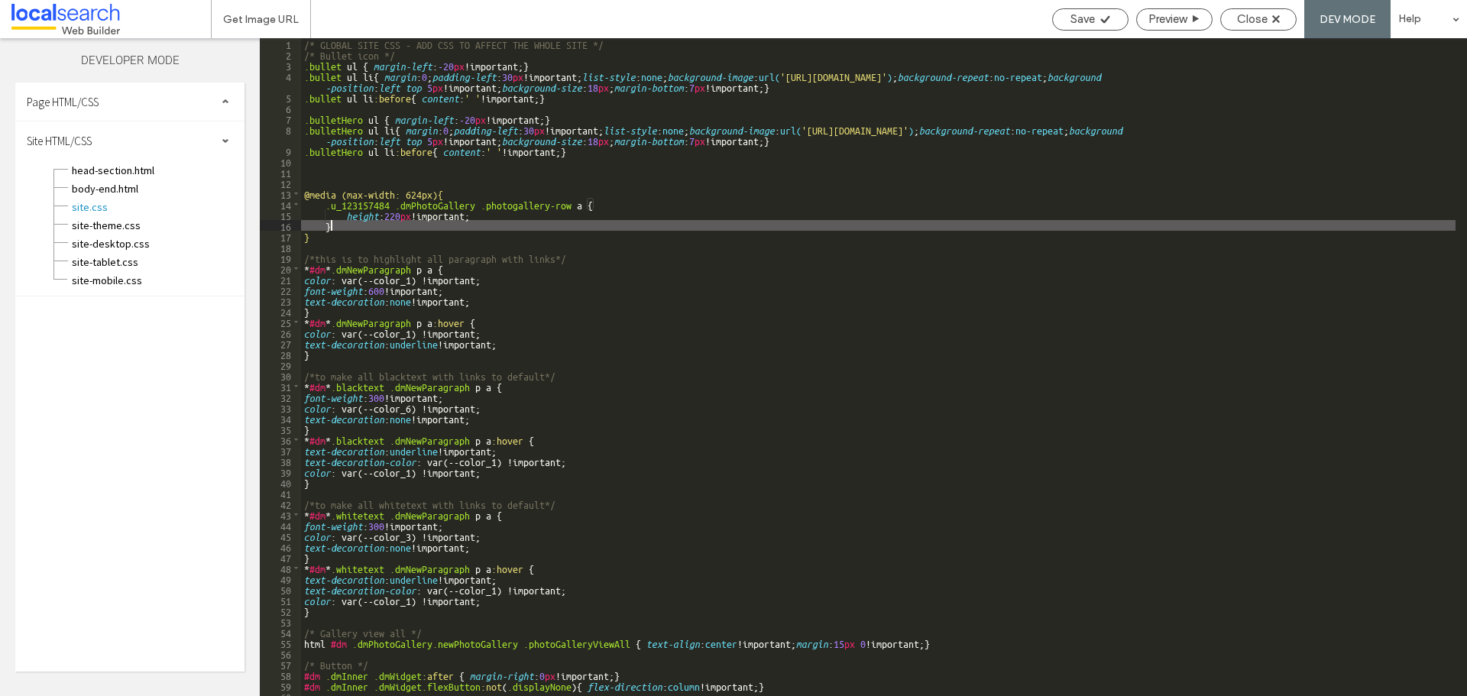
click at [410, 202] on div "/* GLOBAL SITE CSS - ADD CSS TO AFFECT THE WHOLE SITE */ /* Bullet icon */ .bul…" at bounding box center [878, 377] width 1155 height 679
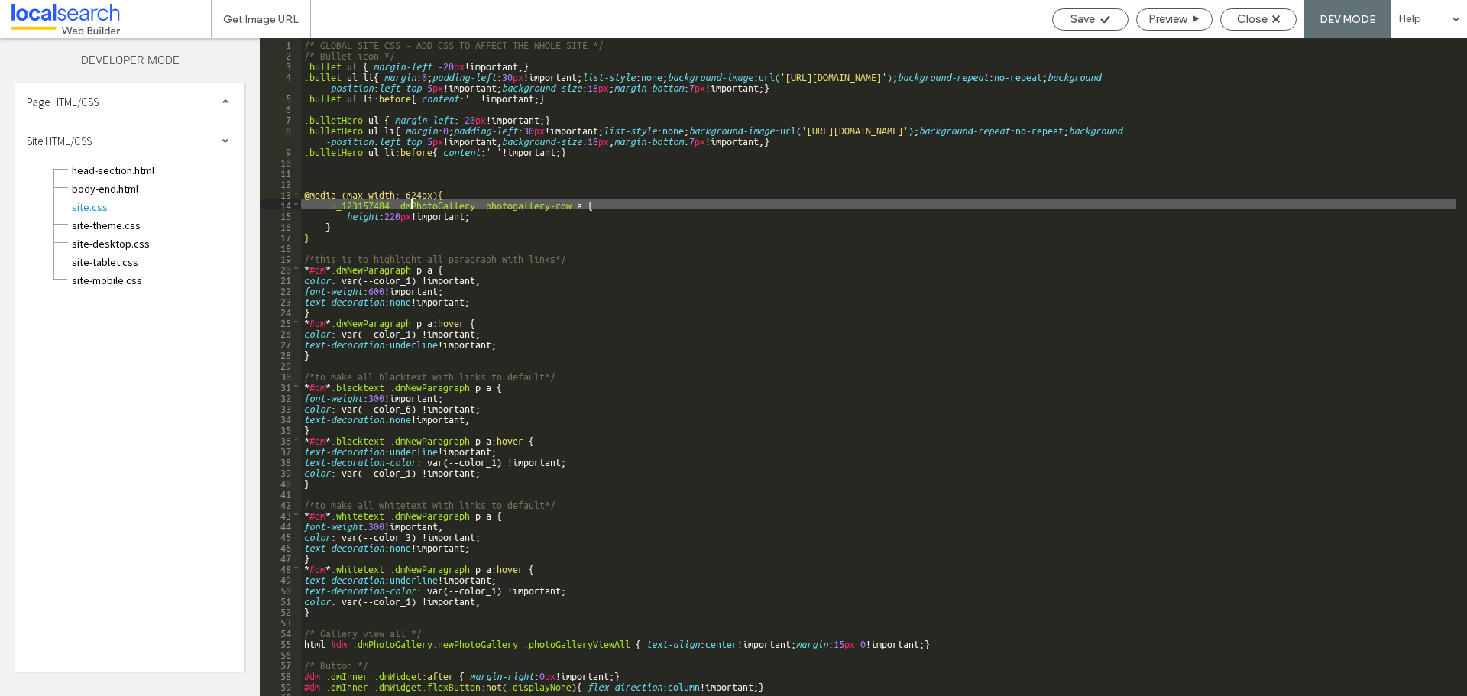
click at [310, 217] on div "/* GLOBAL SITE CSS - ADD CSS TO AFFECT THE WHOLE SITE */ /* Bullet icon */ .bul…" at bounding box center [878, 377] width 1155 height 679
click at [321, 206] on div "/* GLOBAL SITE CSS - ADD CSS TO AFFECT THE WHOLE SITE */ /* Bullet icon */ .bul…" at bounding box center [878, 377] width 1155 height 679
click at [326, 209] on div "/* GLOBAL SITE CSS - ADD CSS TO AFFECT THE WHOLE SITE */ /* Bullet icon */ .bul…" at bounding box center [878, 377] width 1155 height 679
click at [322, 200] on div "/* GLOBAL SITE CSS - ADD CSS TO AFFECT THE WHOLE SITE */ /* Bullet icon */ .bul…" at bounding box center [878, 377] width 1155 height 679
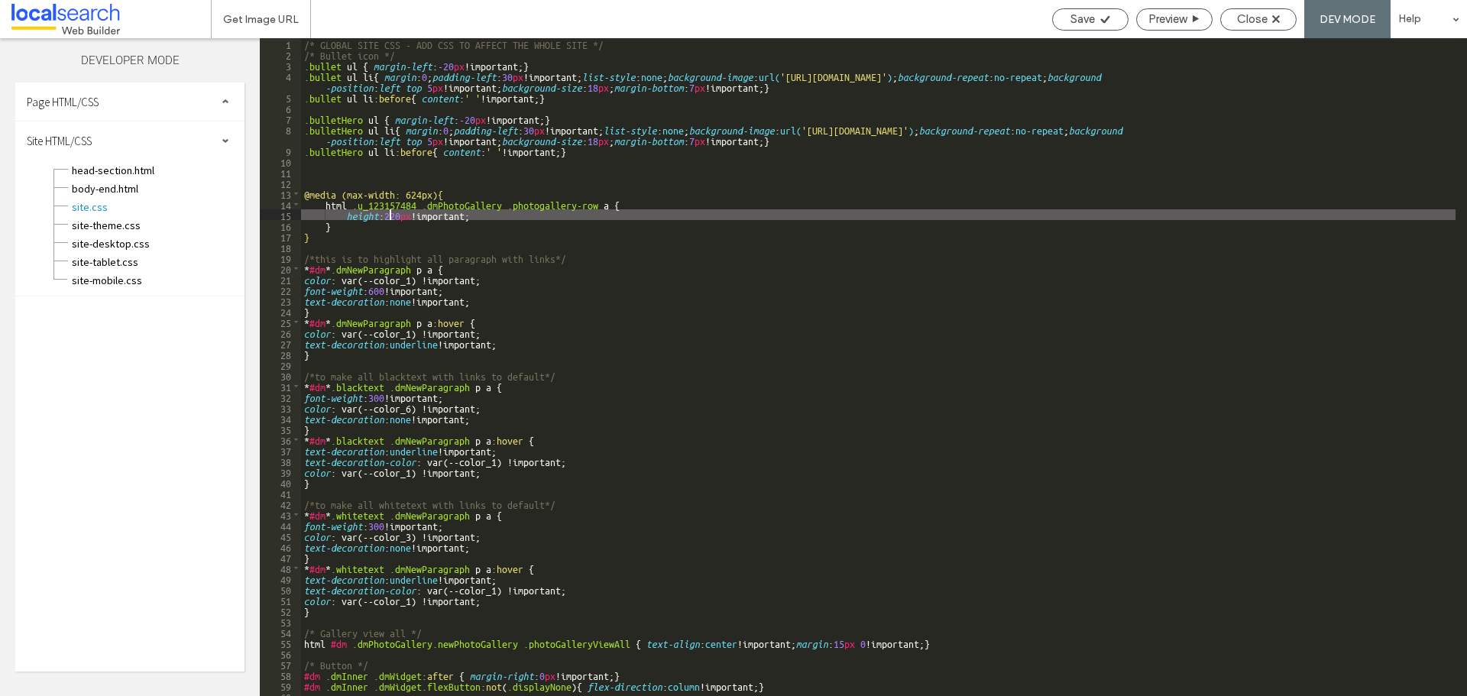
click at [388, 216] on div "/* GLOBAL SITE CSS - ADD CSS TO AFFECT THE WHOLE SITE */ /* Bullet icon */ .bul…" at bounding box center [878, 377] width 1155 height 679
click at [516, 199] on div "/* GLOBAL SITE CSS - ADD CSS TO AFFECT THE WHOLE SITE */ /* Bullet icon */ .bul…" at bounding box center [878, 377] width 1155 height 679
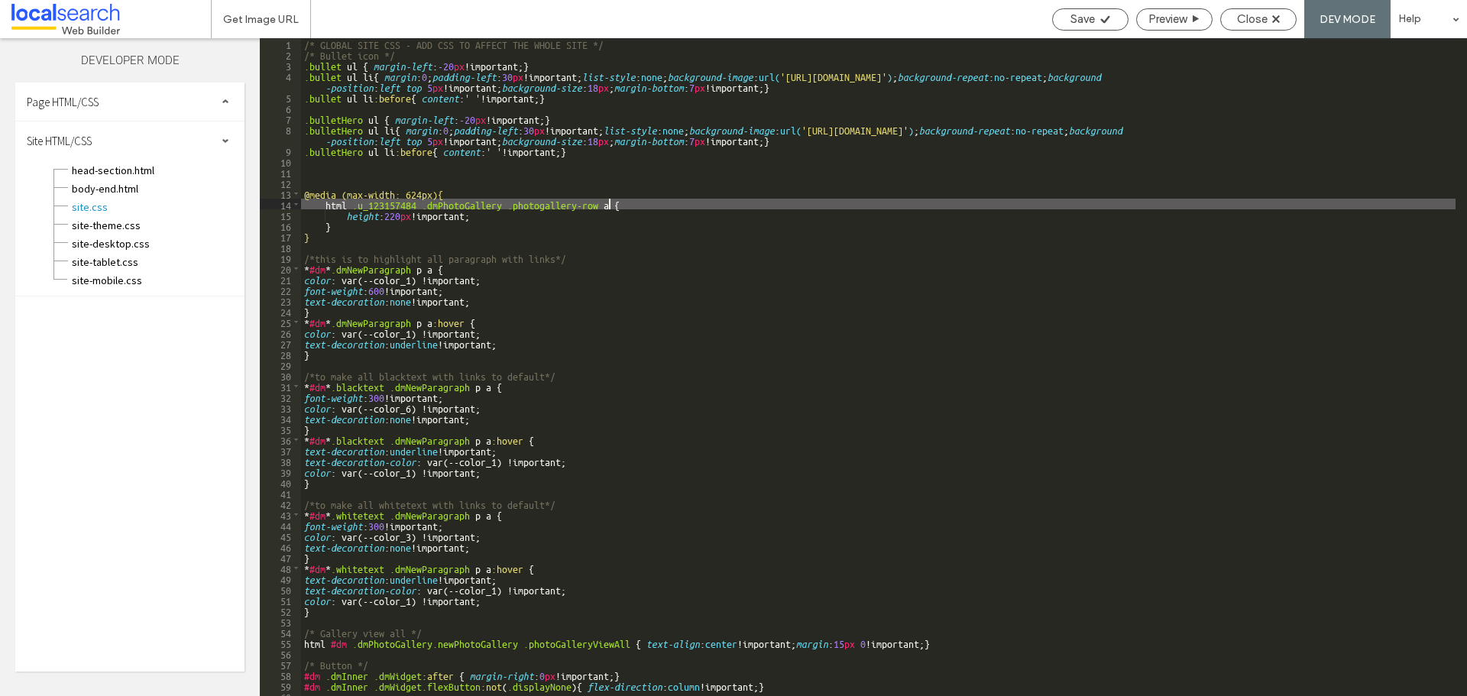
click at [611, 205] on div "/* GLOBAL SITE CSS - ADD CSS TO AFFECT THE WHOLE SITE */ /* Bullet icon */ .bul…" at bounding box center [878, 377] width 1155 height 679
type textarea "**"
click at [1280, 12] on div "Close" at bounding box center [1258, 19] width 76 height 22
click at [1274, 22] on use at bounding box center [1276, 19] width 8 height 8
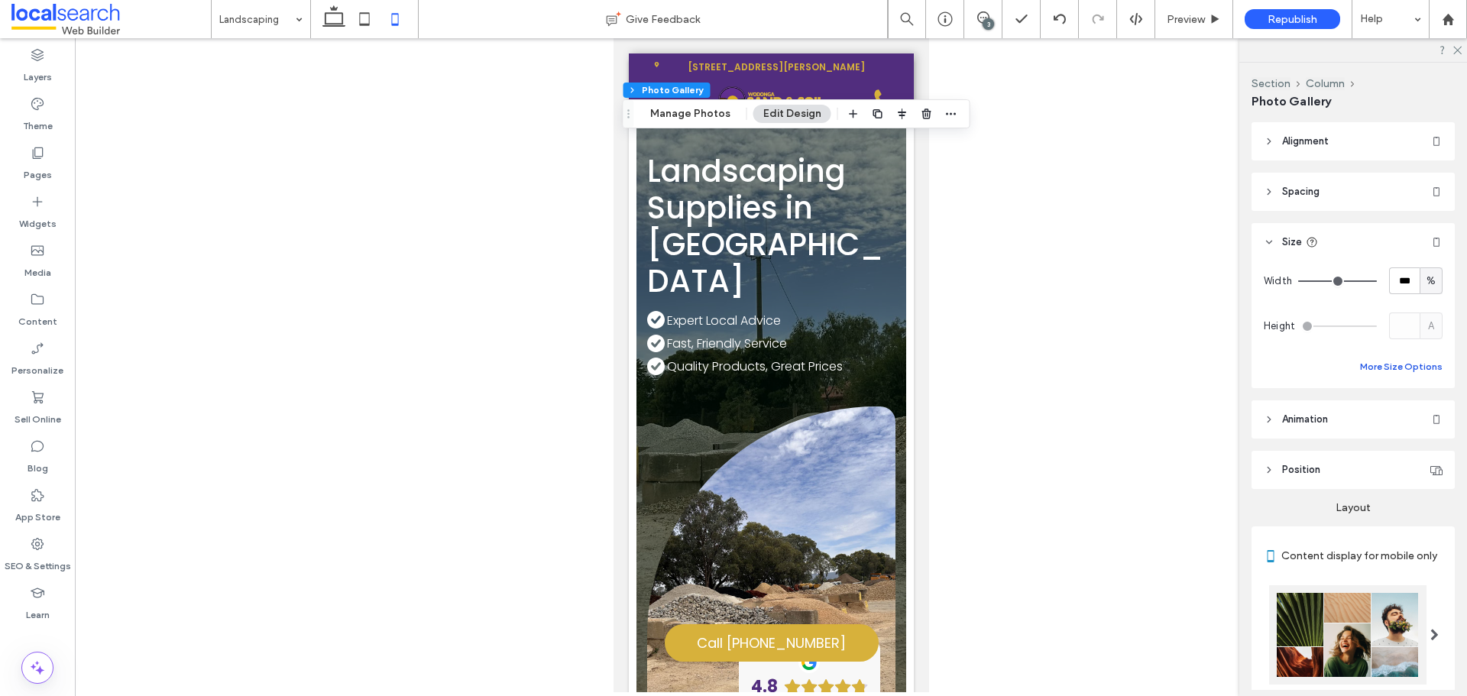
click at [1427, 361] on button "More Size Options" at bounding box center [1401, 367] width 83 height 18
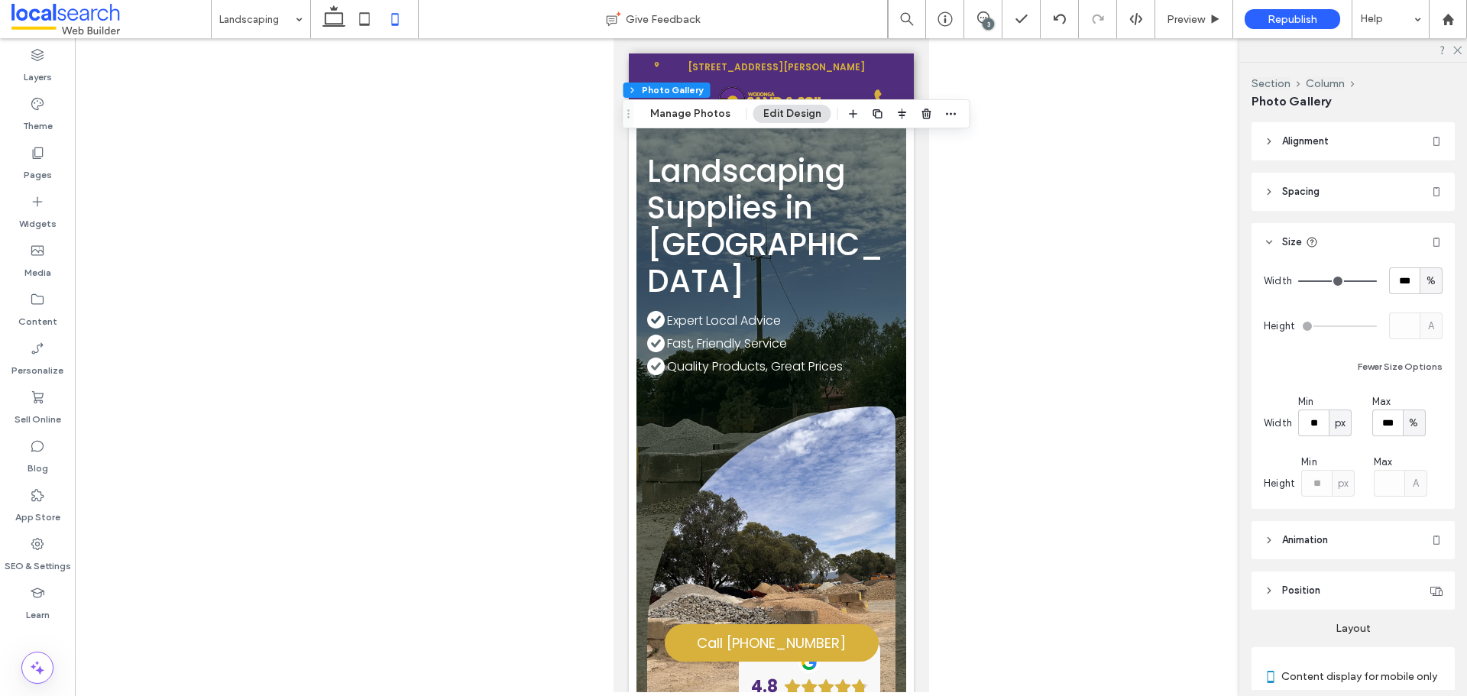
click at [1427, 327] on div "A" at bounding box center [1415, 326] width 53 height 27
click at [1420, 481] on div "A" at bounding box center [1400, 483] width 53 height 27
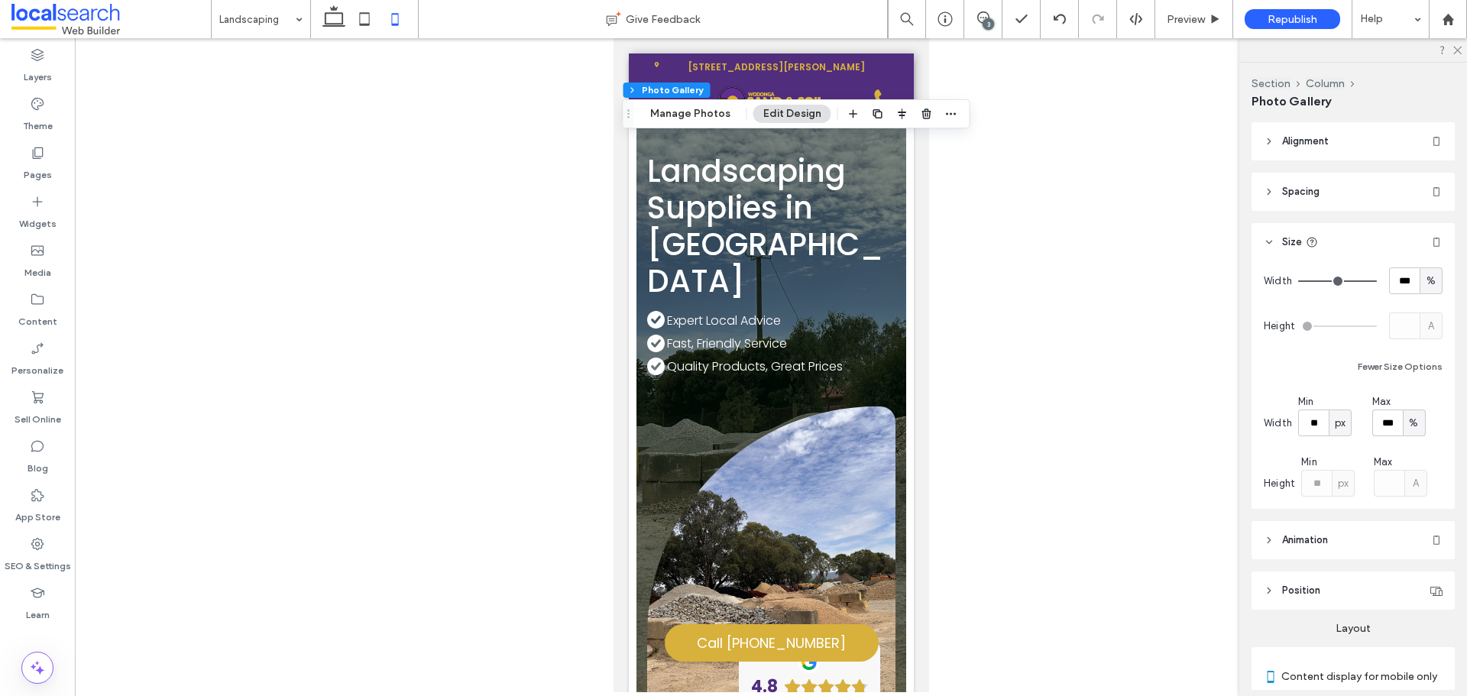
click at [1414, 481] on div "A" at bounding box center [1400, 483] width 53 height 27
click at [1430, 325] on div "A" at bounding box center [1415, 326] width 53 height 27
click at [1429, 325] on div "A" at bounding box center [1415, 326] width 53 height 27
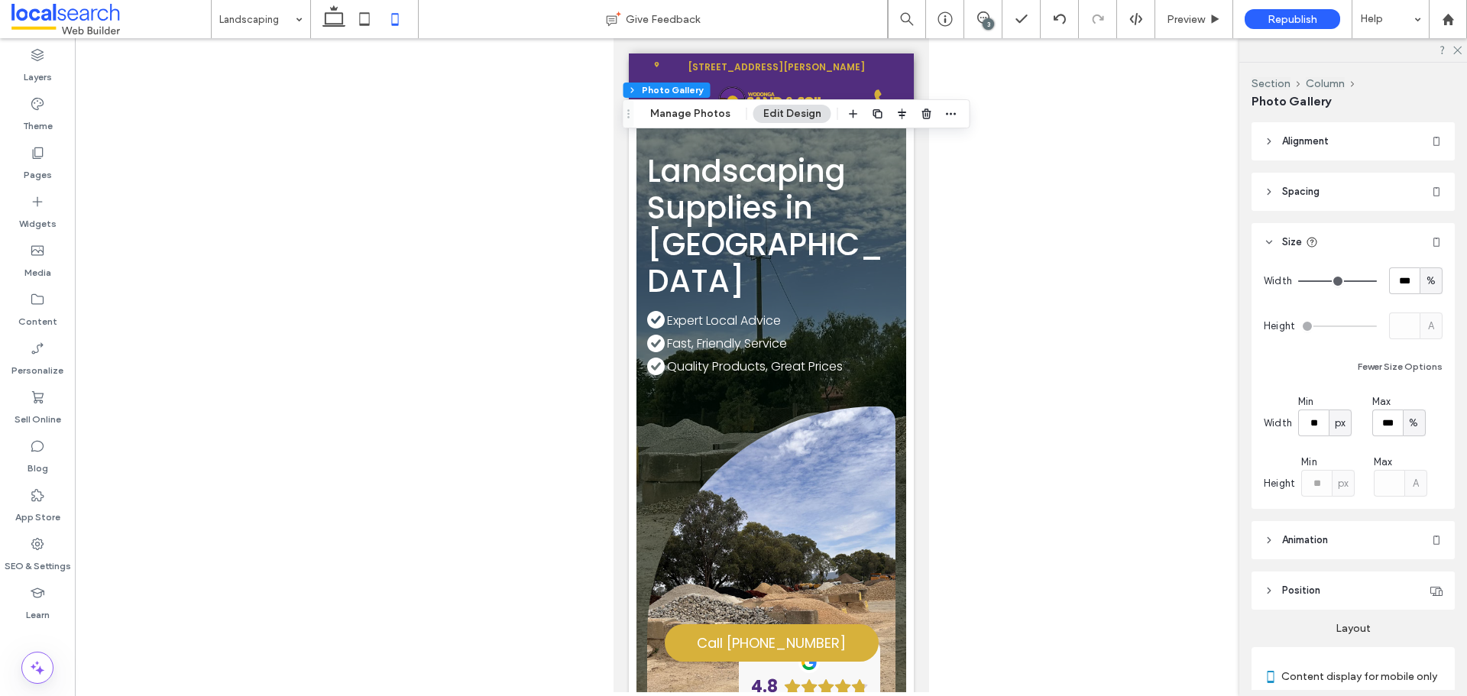
click at [1429, 325] on div "A" at bounding box center [1415, 326] width 53 height 27
click at [1424, 318] on div "A" at bounding box center [1415, 326] width 53 height 27
click at [1424, 322] on div "A" at bounding box center [1415, 326] width 53 height 27
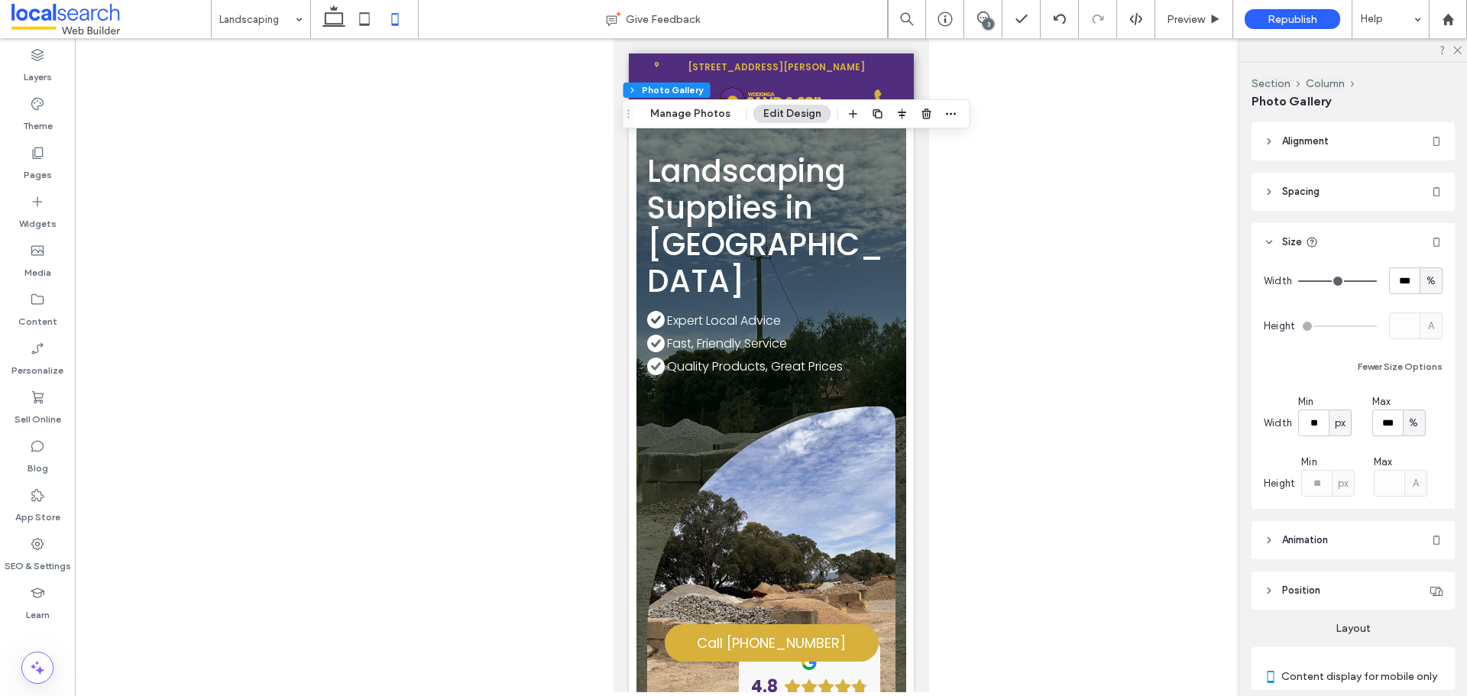
click at [1424, 322] on div "A" at bounding box center [1415, 326] width 53 height 27
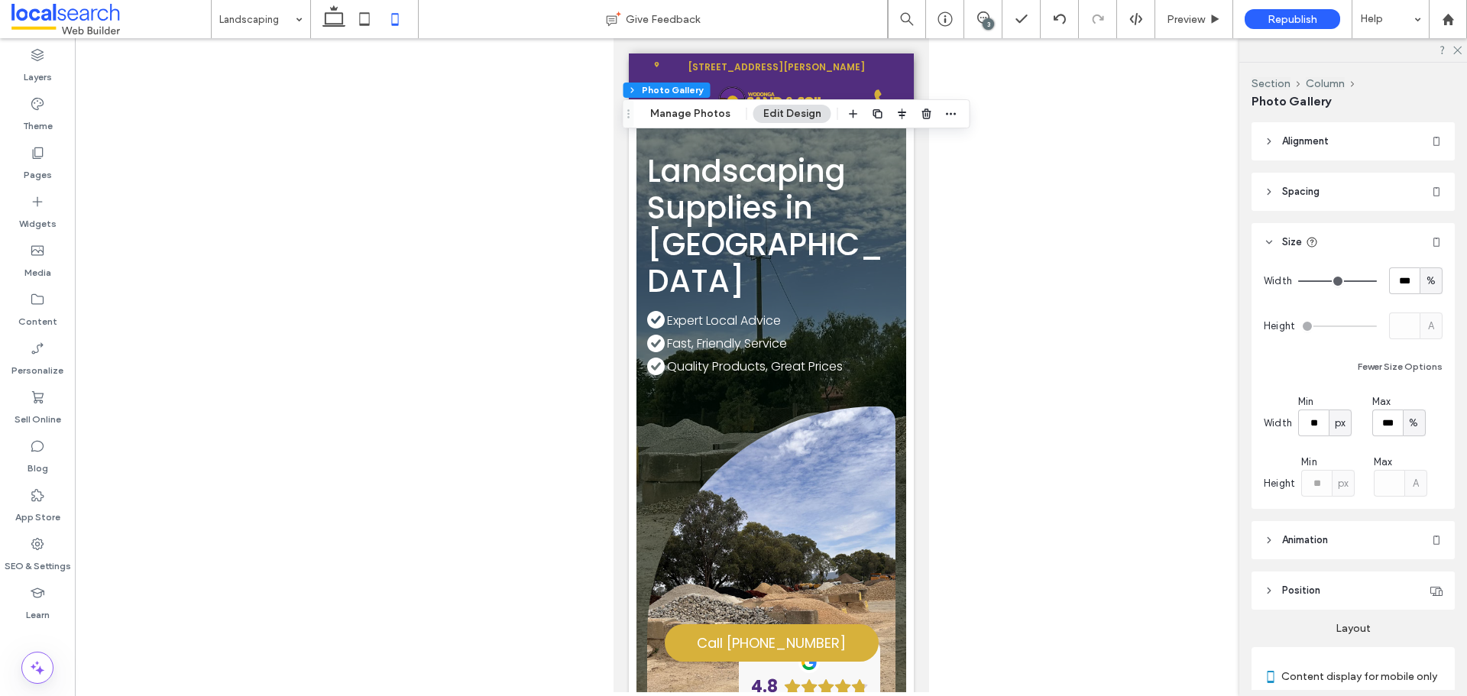
click at [1418, 500] on div "Width *** % Height A Fewer Size Options Width Min ** px Max *** % Height Min **…" at bounding box center [1353, 385] width 203 height 248
click at [1418, 495] on div "A" at bounding box center [1400, 483] width 53 height 27
click at [1417, 491] on div "A" at bounding box center [1400, 483] width 53 height 27
click at [1416, 487] on div "A" at bounding box center [1400, 483] width 53 height 27
drag, startPoint x: 1416, startPoint y: 487, endPoint x: 1413, endPoint y: 457, distance: 30.0
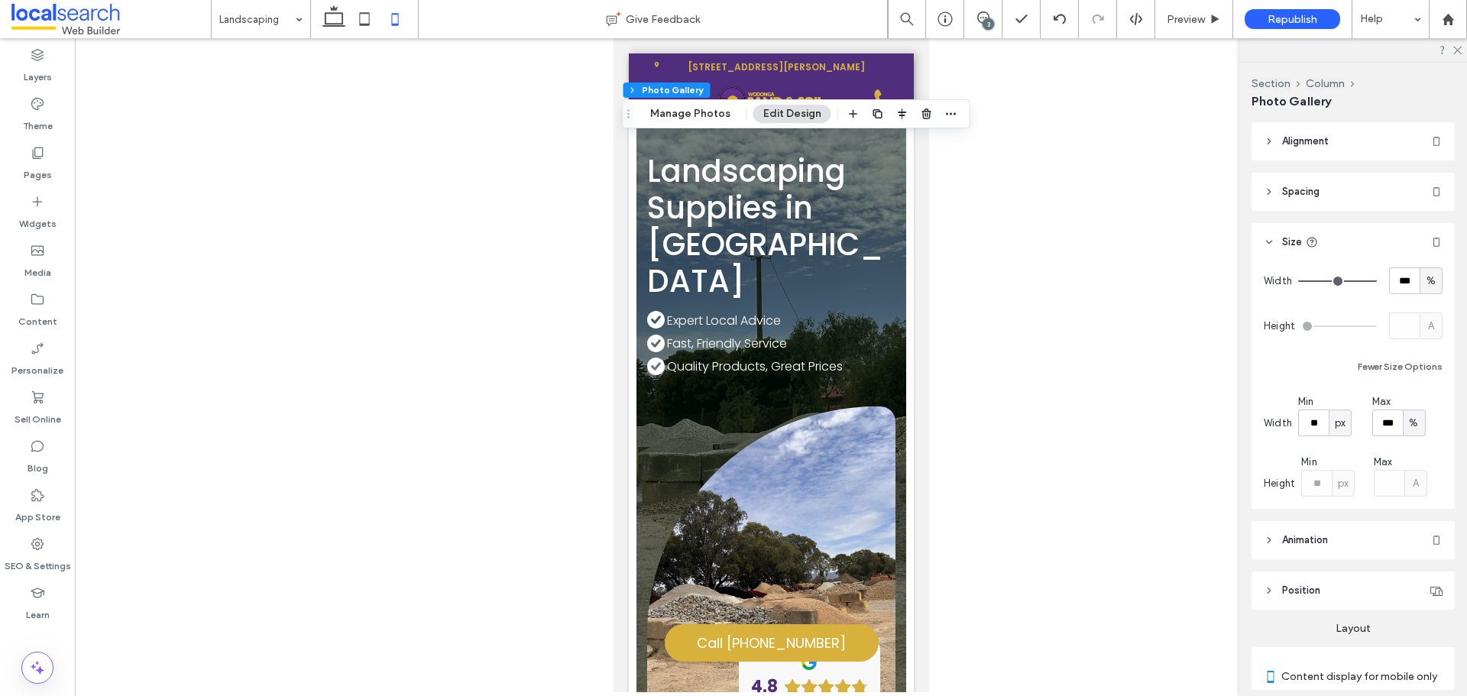
click at [1416, 485] on div "A" at bounding box center [1400, 483] width 53 height 27
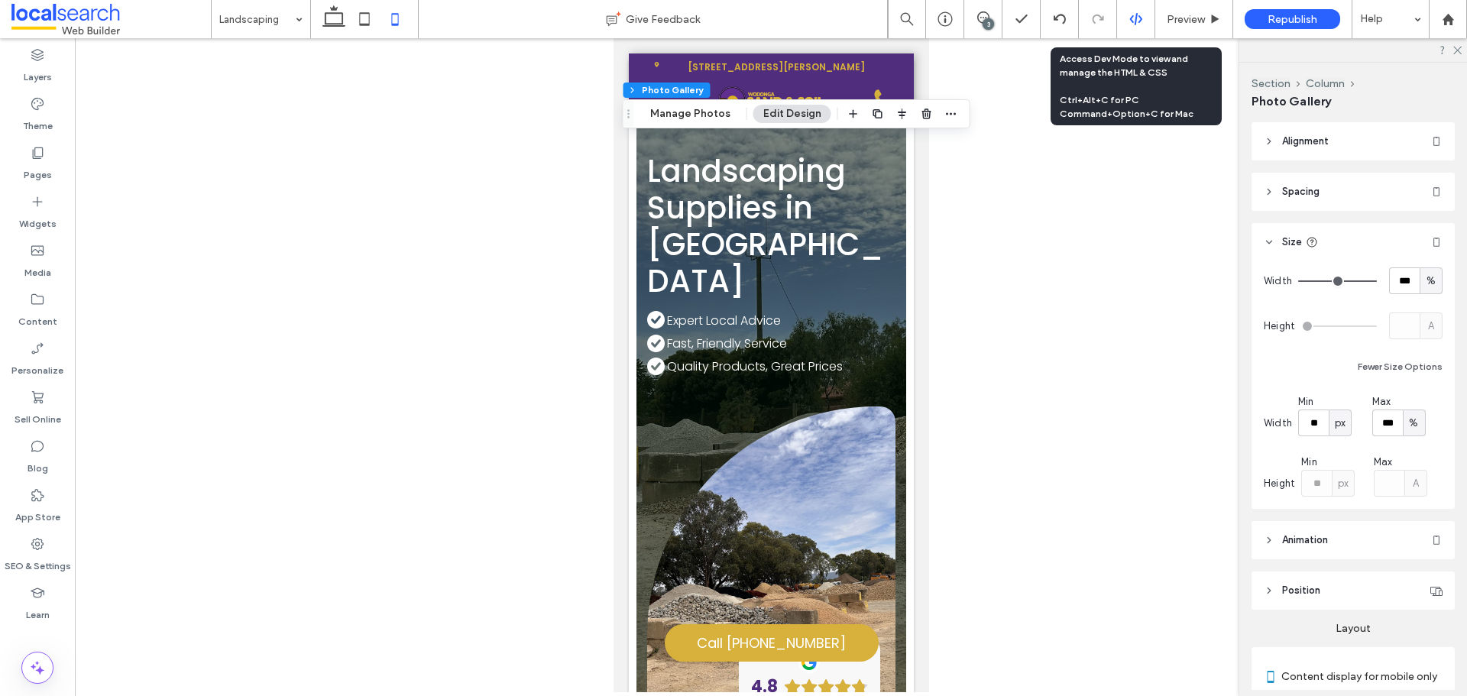
click at [1133, 24] on icon at bounding box center [1136, 19] width 14 height 14
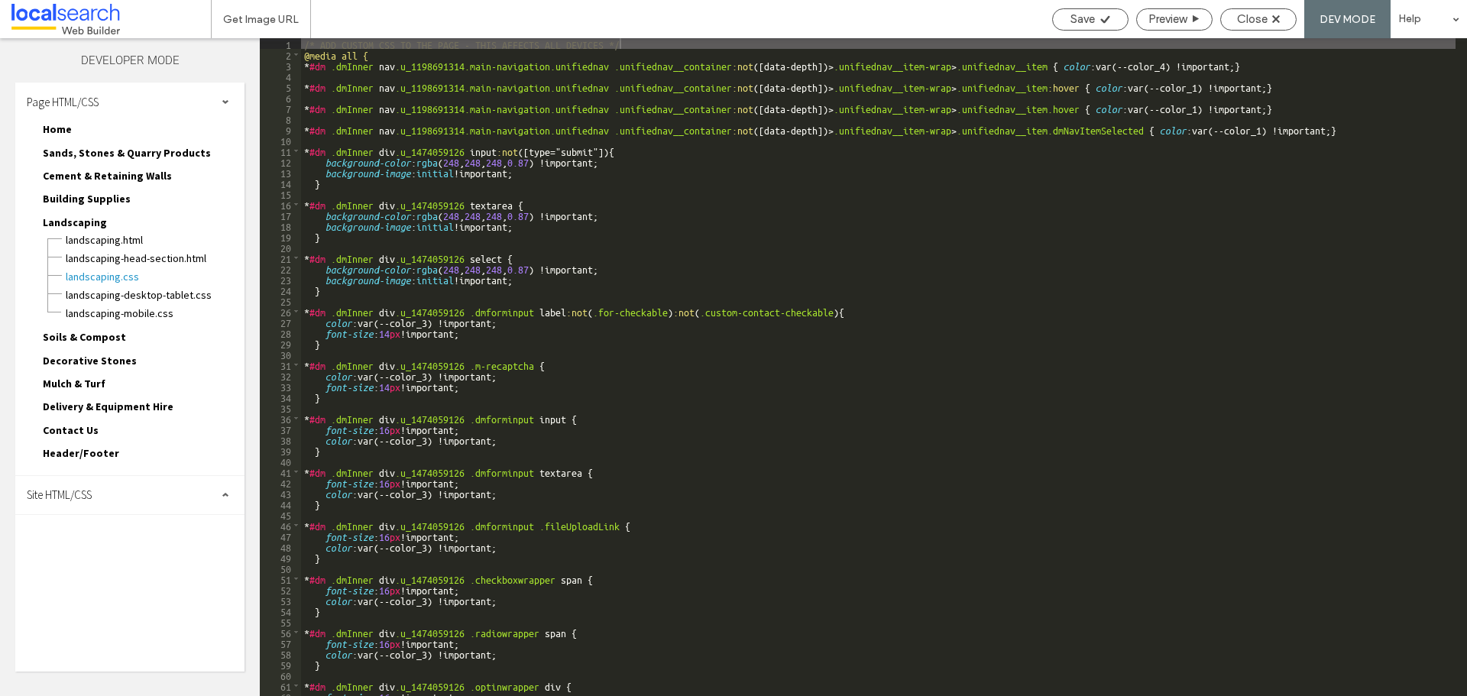
click at [167, 86] on div "Page HTML/CSS" at bounding box center [129, 102] width 229 height 38
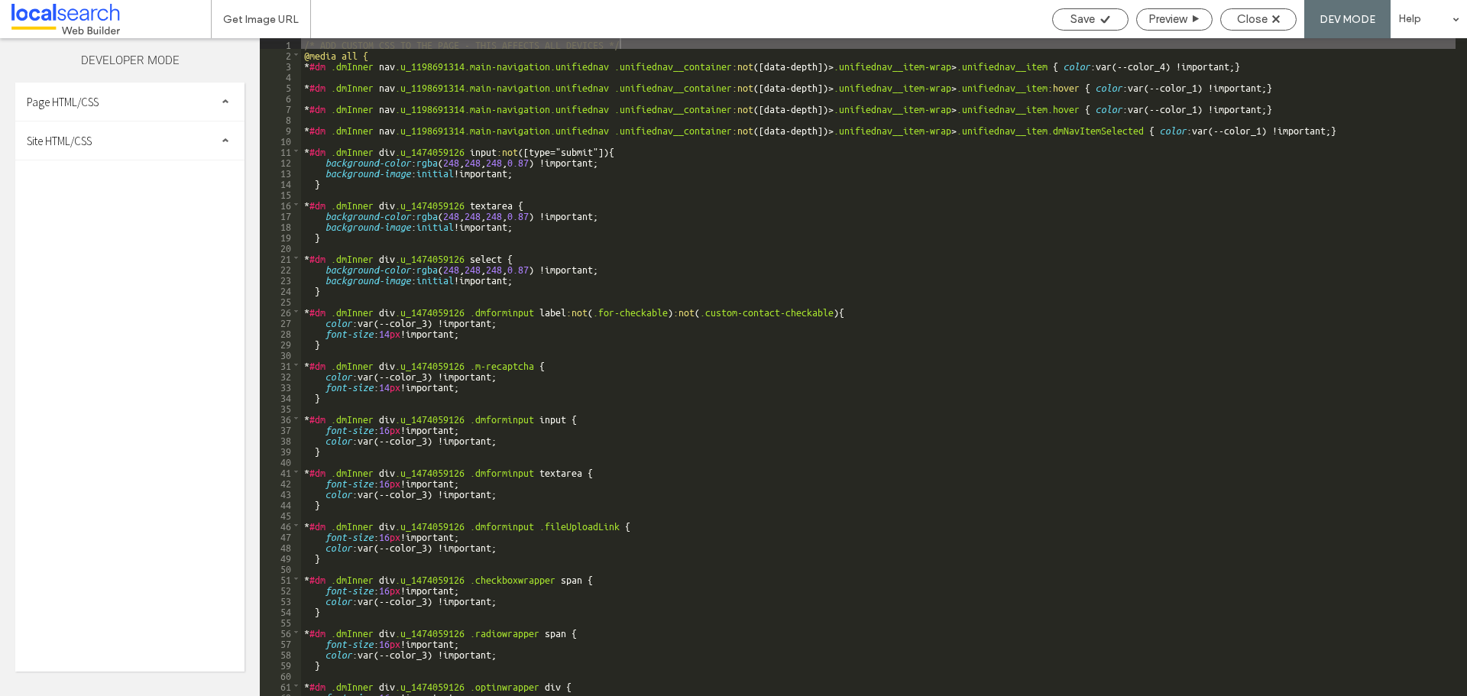
click at [146, 133] on div "Site HTML/CSS" at bounding box center [129, 140] width 229 height 38
click at [133, 196] on div "site.css" at bounding box center [157, 205] width 173 height 18
click at [130, 206] on span "site.css" at bounding box center [157, 206] width 173 height 15
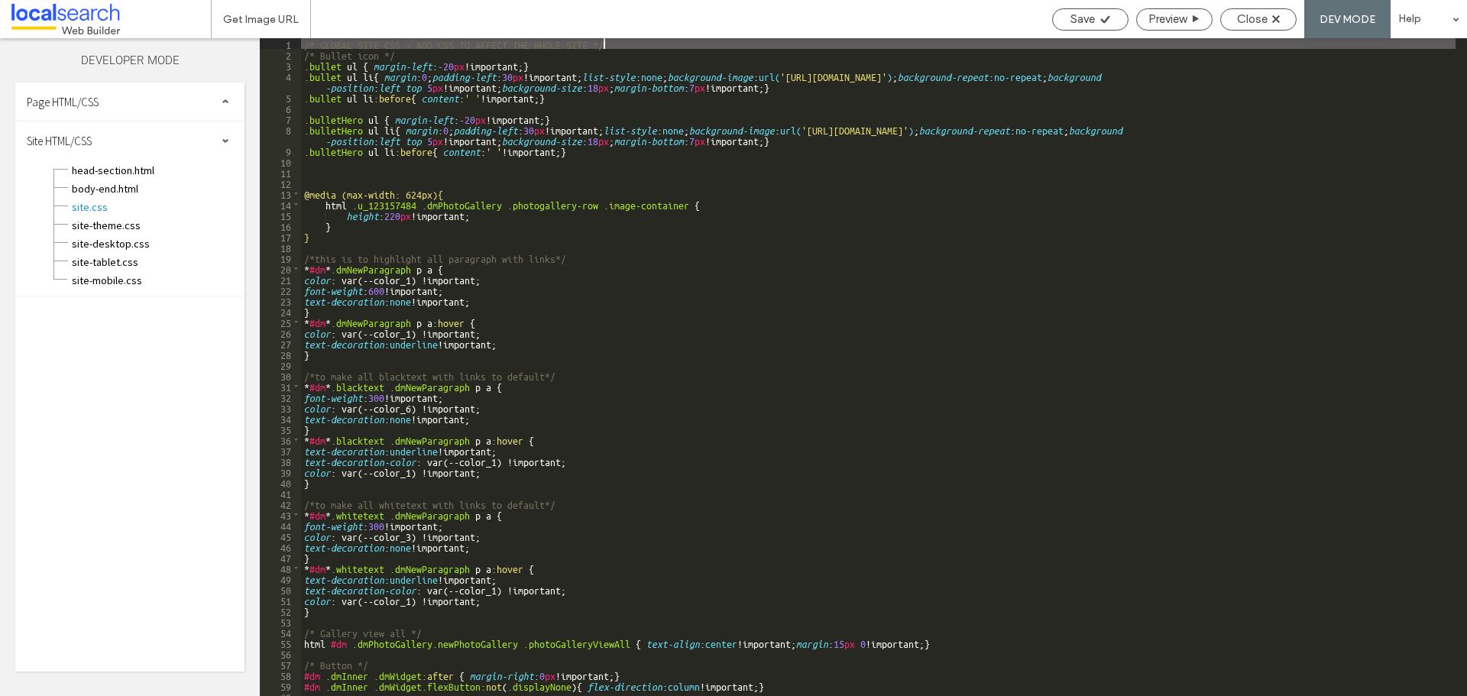
click at [349, 202] on div "/* GLOBAL SITE CSS - ADD CSS TO AFFECT THE WHOLE SITE */ /* Bullet icon */ .bul…" at bounding box center [878, 377] width 1155 height 679
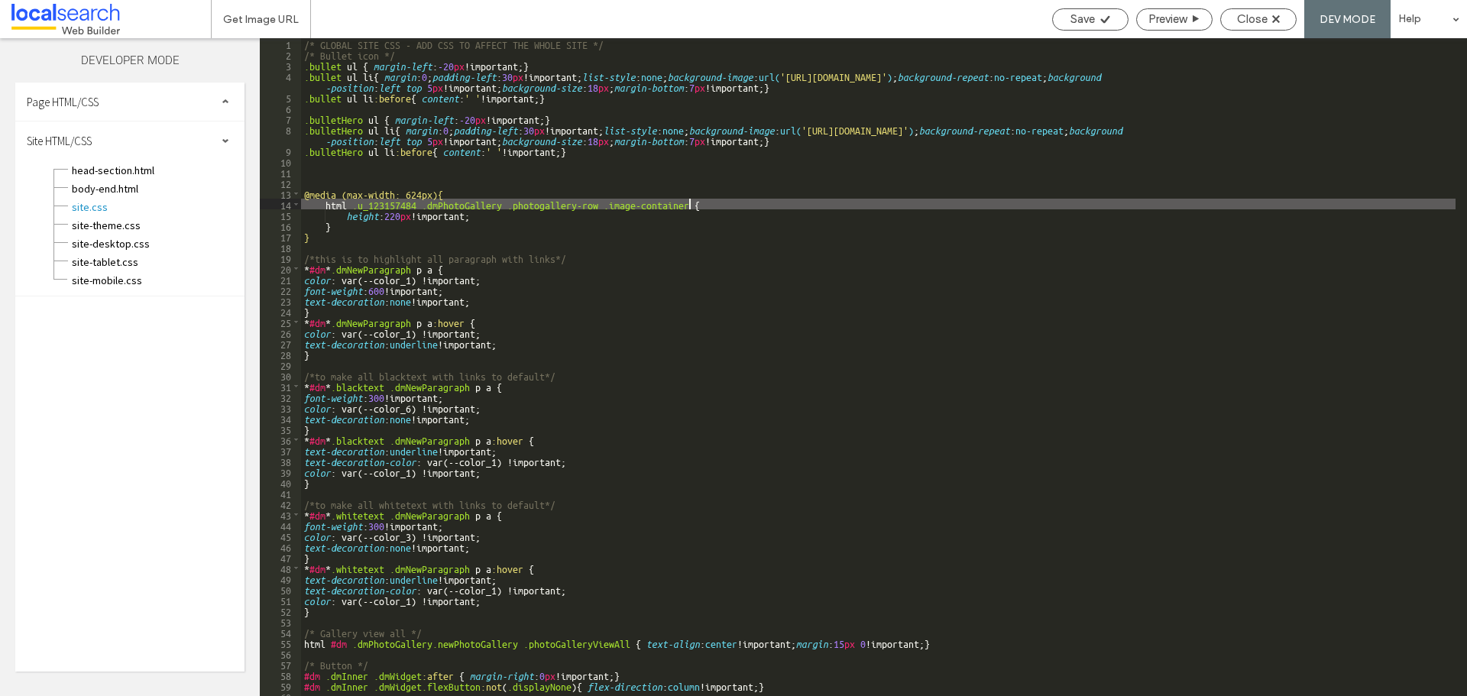
click at [691, 203] on div "/* GLOBAL SITE CSS - ADD CSS TO AFFECT THE WHOLE SITE */ /* Bullet icon */ .bul…" at bounding box center [878, 377] width 1155 height 679
drag, startPoint x: 688, startPoint y: 202, endPoint x: 600, endPoint y: 206, distance: 88.7
click at [600, 206] on div "/* GLOBAL SITE CSS - ADD CSS TO AFFECT THE WHOLE SITE */ /* Bullet icon */ .bul…" at bounding box center [878, 377] width 1155 height 679
drag, startPoint x: 602, startPoint y: 251, endPoint x: 551, endPoint y: 244, distance: 51.8
click at [599, 253] on div "/* GLOBAL SITE CSS - ADD CSS TO AFFECT THE WHOLE SITE */ /* Bullet icon */ .bul…" at bounding box center [878, 377] width 1155 height 679
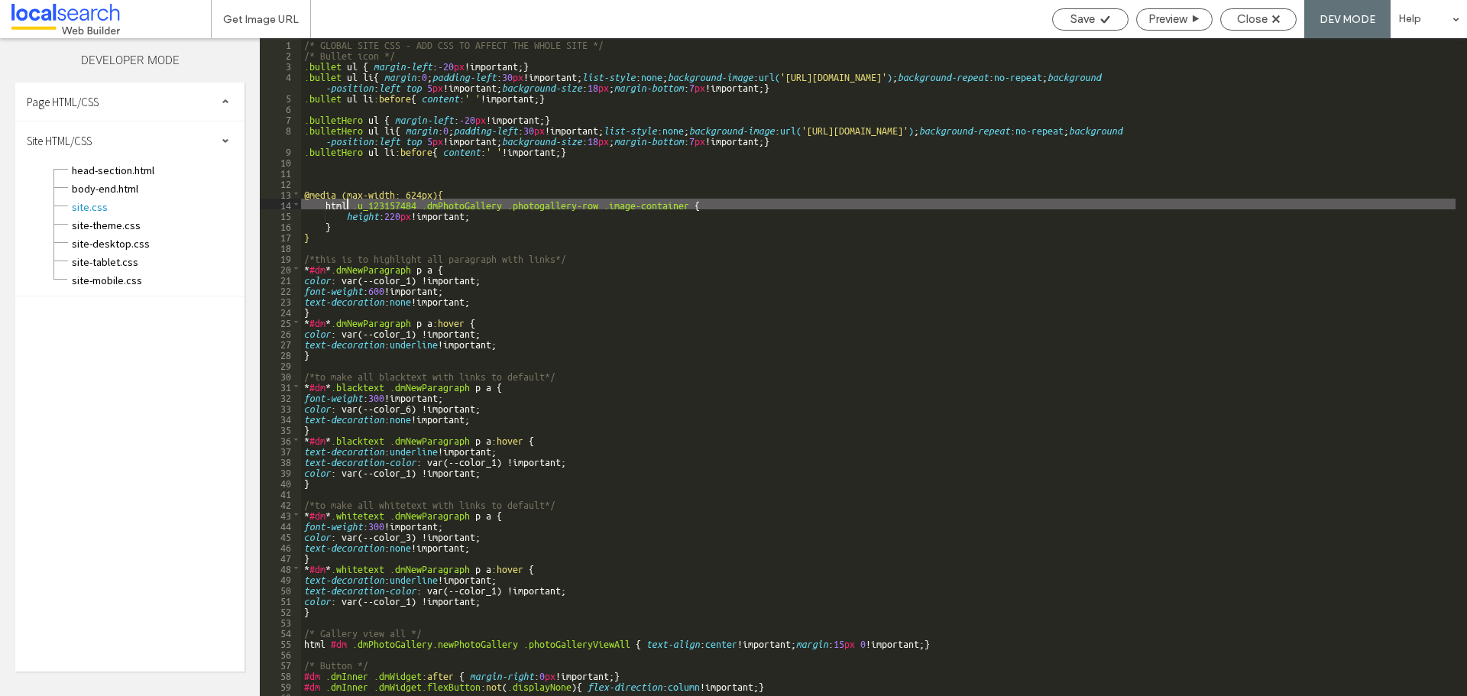
click at [348, 206] on div "/* GLOBAL SITE CSS - ADD CSS TO AFFECT THE WHOLE SITE */ /* Bullet icon */ .bul…" at bounding box center [878, 377] width 1155 height 679
type textarea "**"
click at [1252, 19] on span "Close" at bounding box center [1252, 19] width 31 height 14
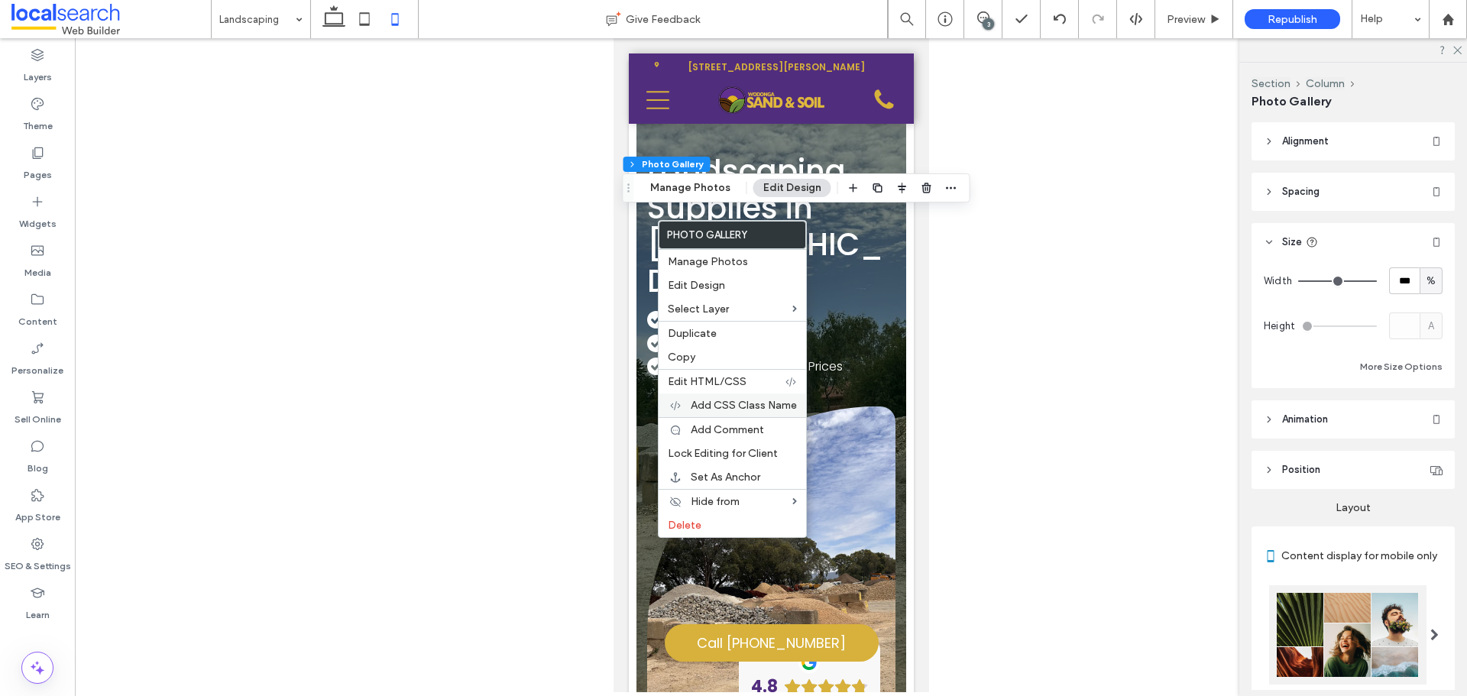
click at [756, 407] on span "Add CSS Class Name" at bounding box center [744, 405] width 106 height 13
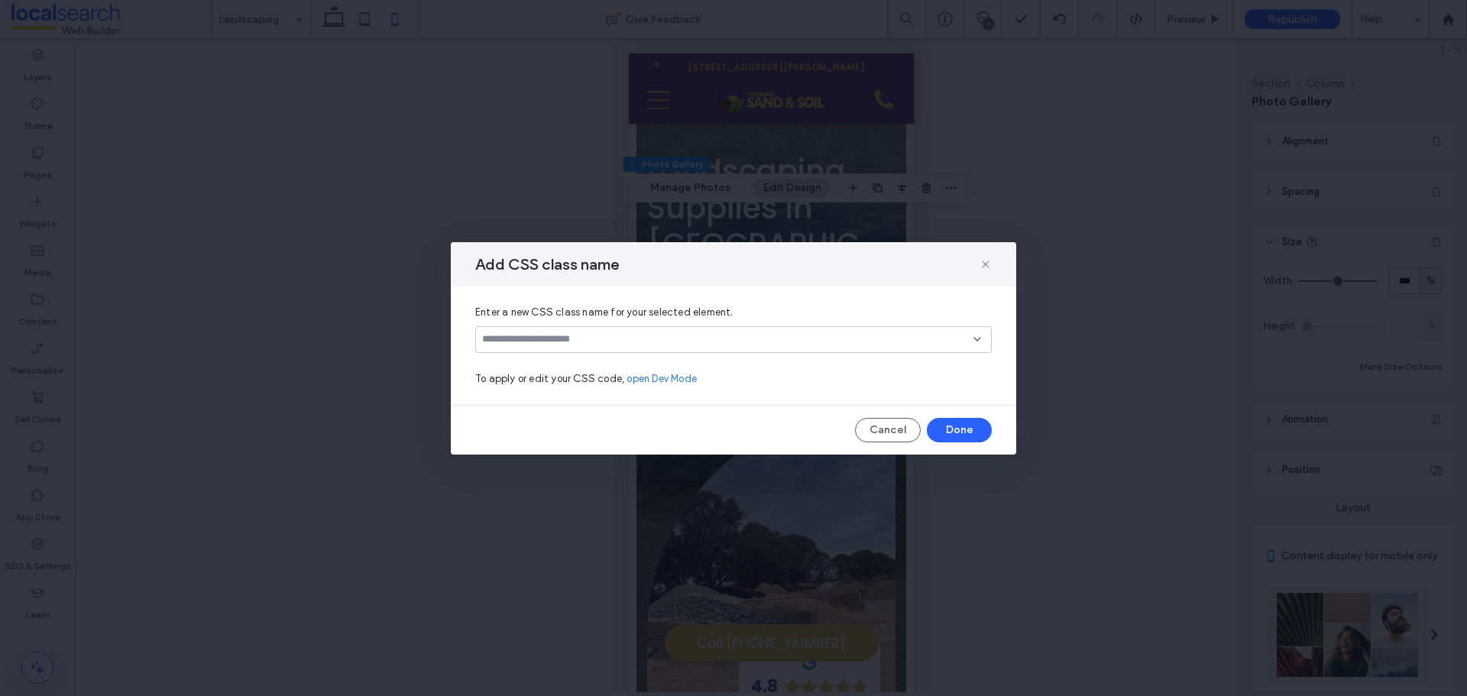
click at [603, 337] on input at bounding box center [727, 339] width 491 height 12
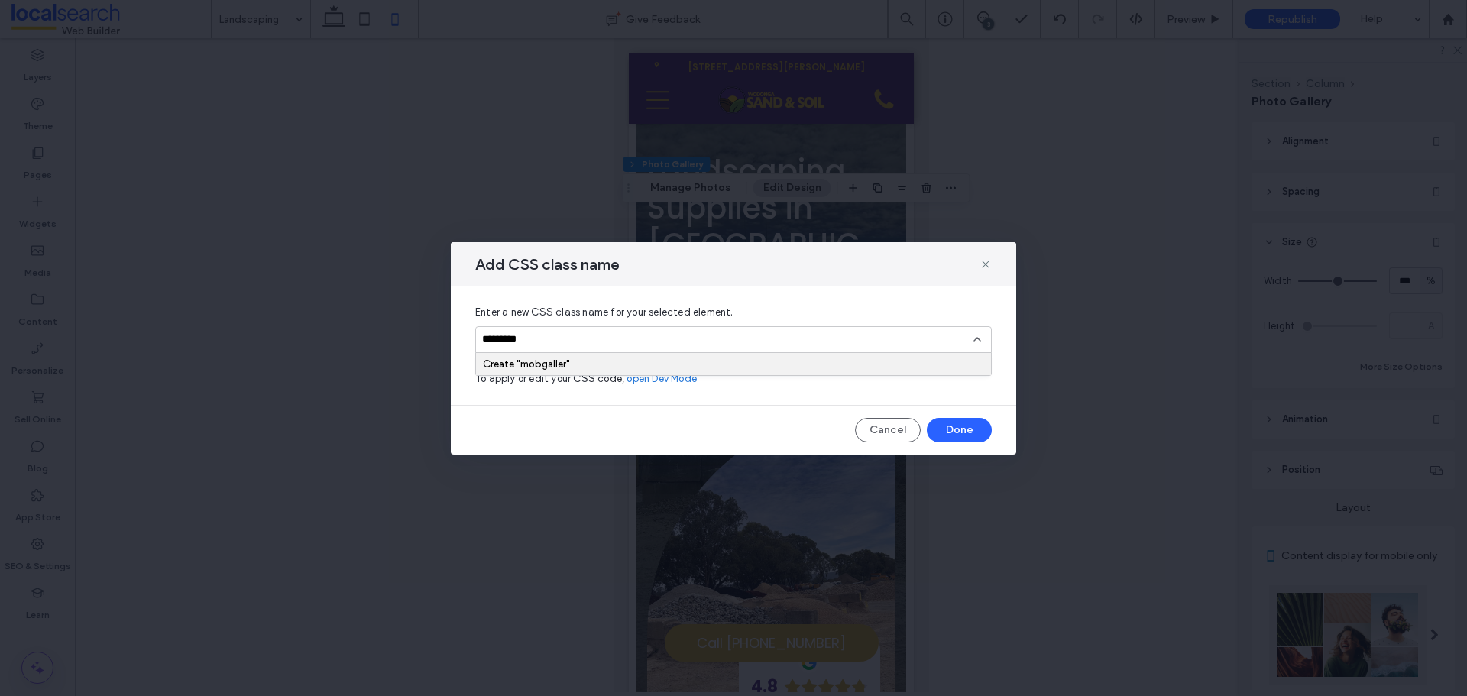
type input "**********"
click at [986, 343] on div "mobgallery" at bounding box center [733, 339] width 517 height 27
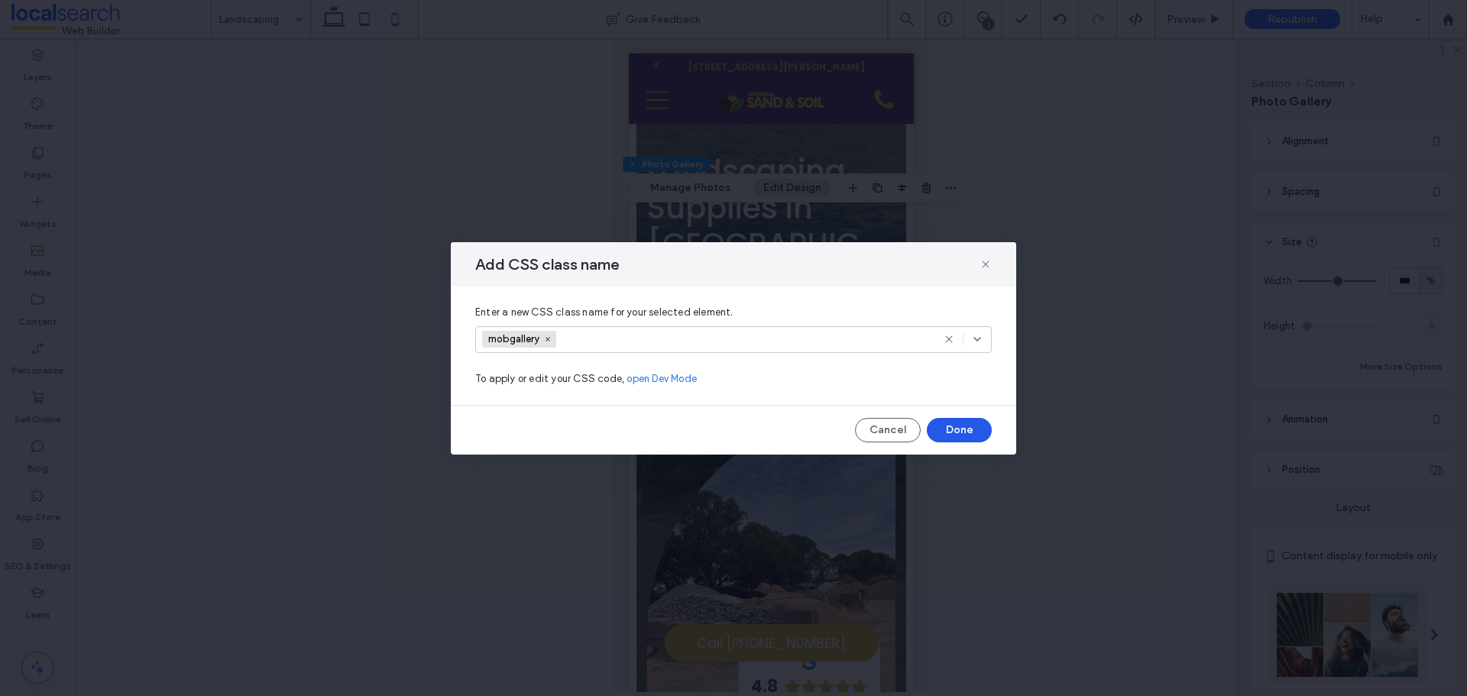
click at [969, 423] on button "Done" at bounding box center [959, 430] width 65 height 24
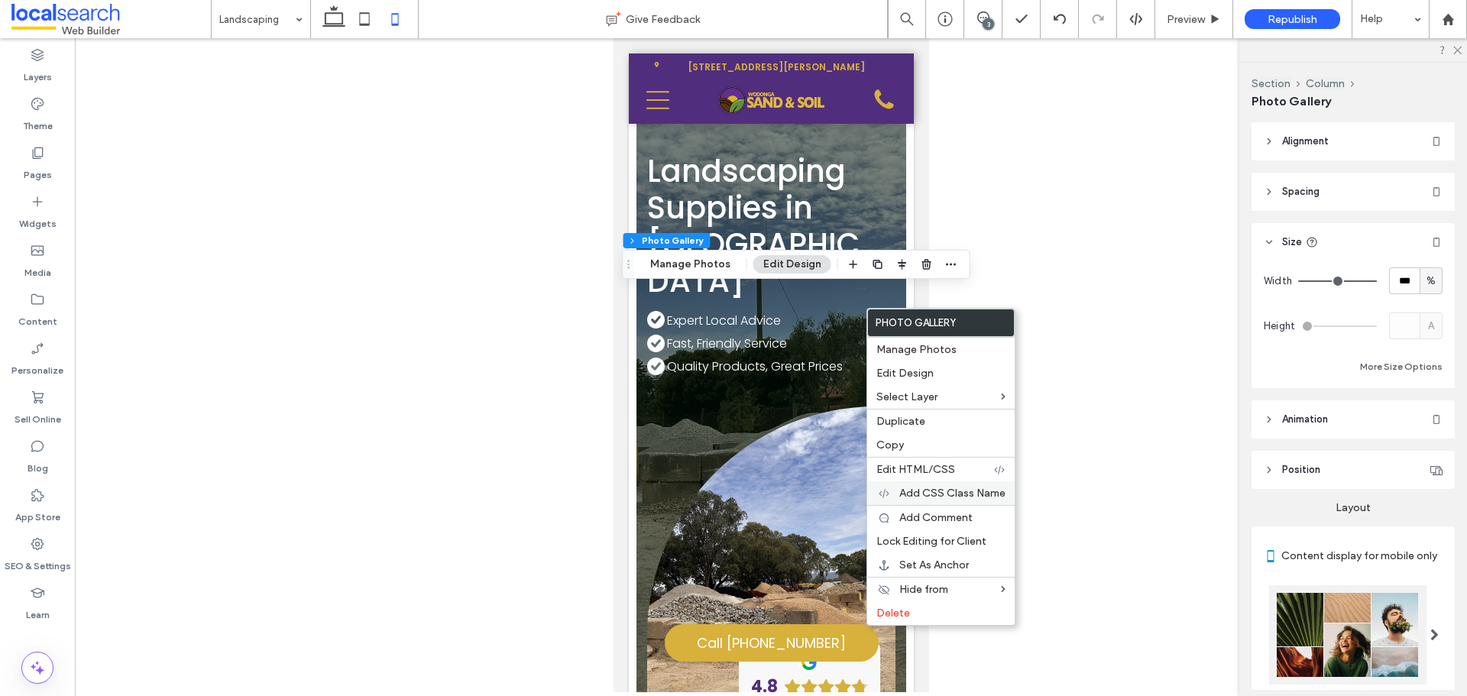
click at [943, 487] on span "Add CSS Class Name" at bounding box center [952, 493] width 106 height 13
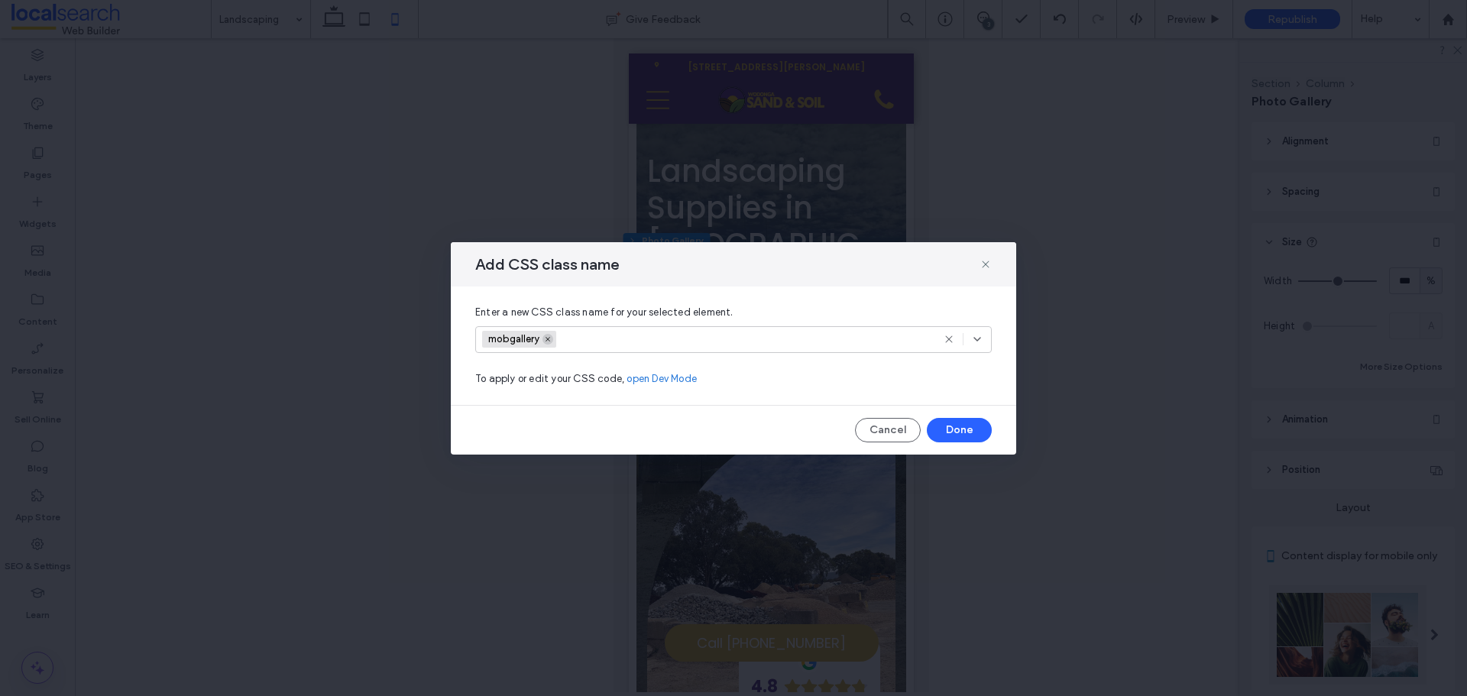
click at [551, 342] on icon at bounding box center [548, 339] width 8 height 8
click at [972, 342] on icon at bounding box center [977, 339] width 12 height 12
click at [979, 438] on button "Done" at bounding box center [959, 430] width 65 height 24
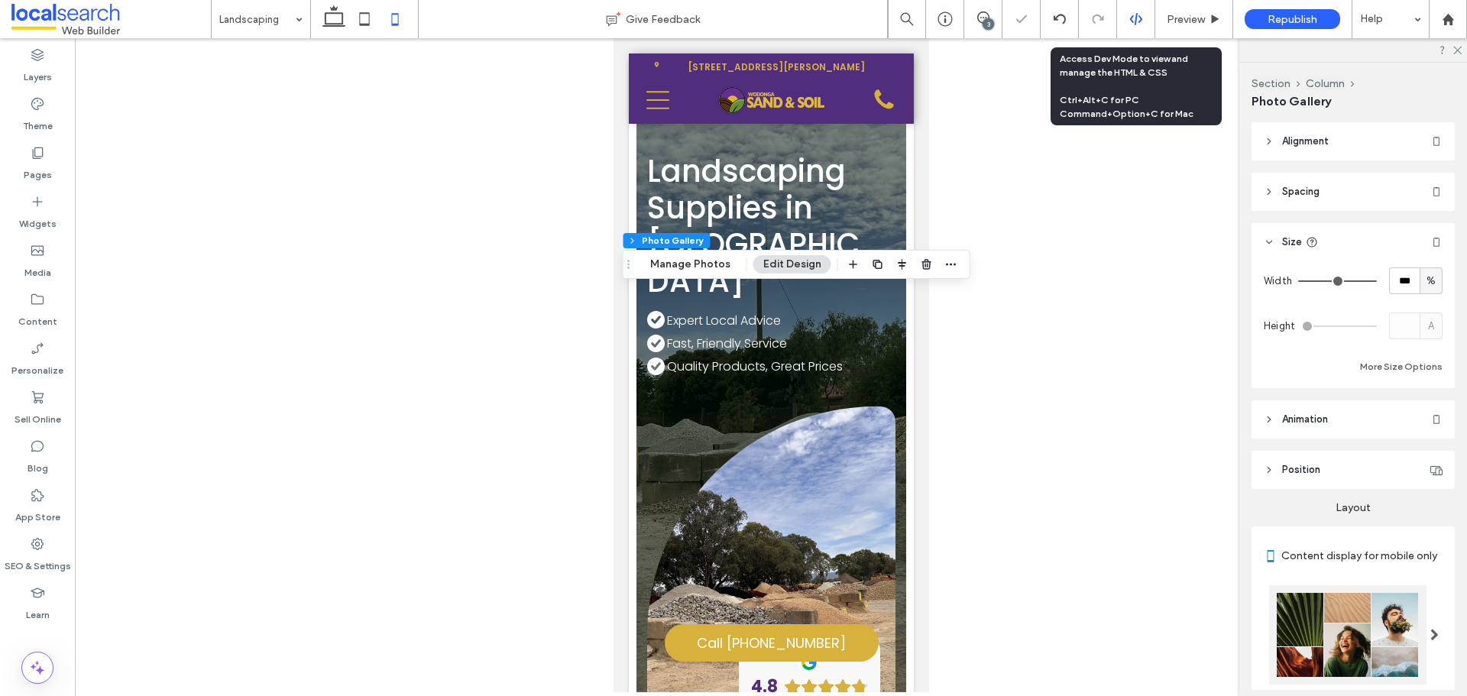
click at [1133, 27] on div at bounding box center [1136, 19] width 38 height 38
click at [1131, 15] on icon at bounding box center [1136, 19] width 14 height 14
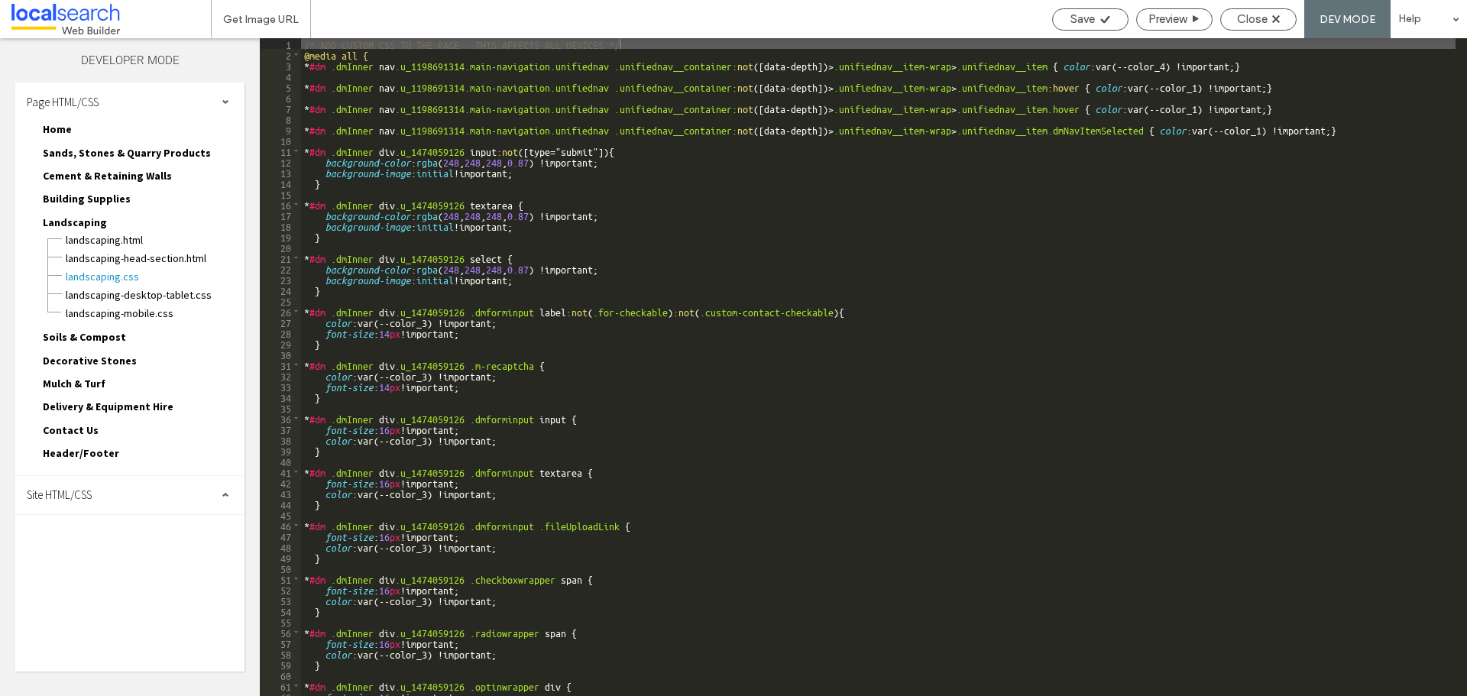
click at [147, 92] on div "Page HTML/CSS" at bounding box center [129, 102] width 229 height 38
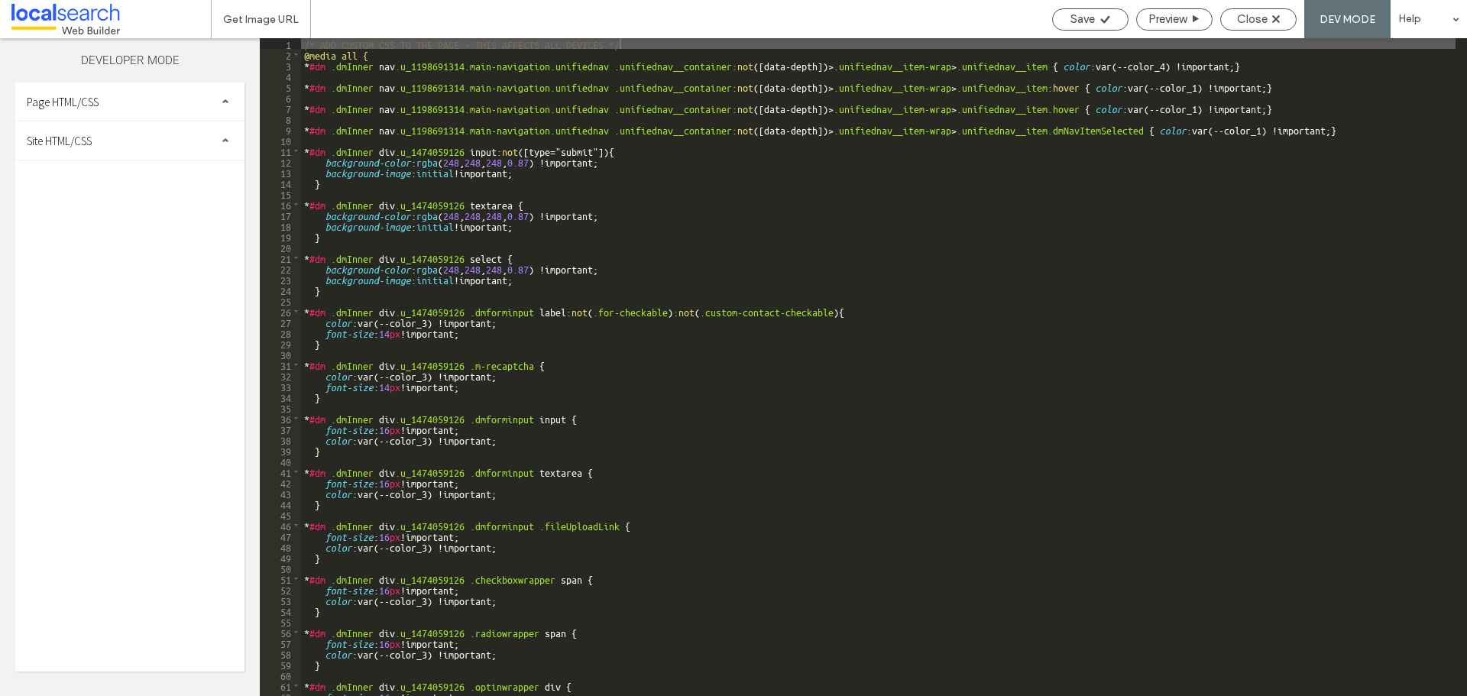
click at [128, 157] on div "Site HTML/CSS" at bounding box center [129, 140] width 229 height 38
click at [115, 200] on span "site.css" at bounding box center [157, 206] width 173 height 15
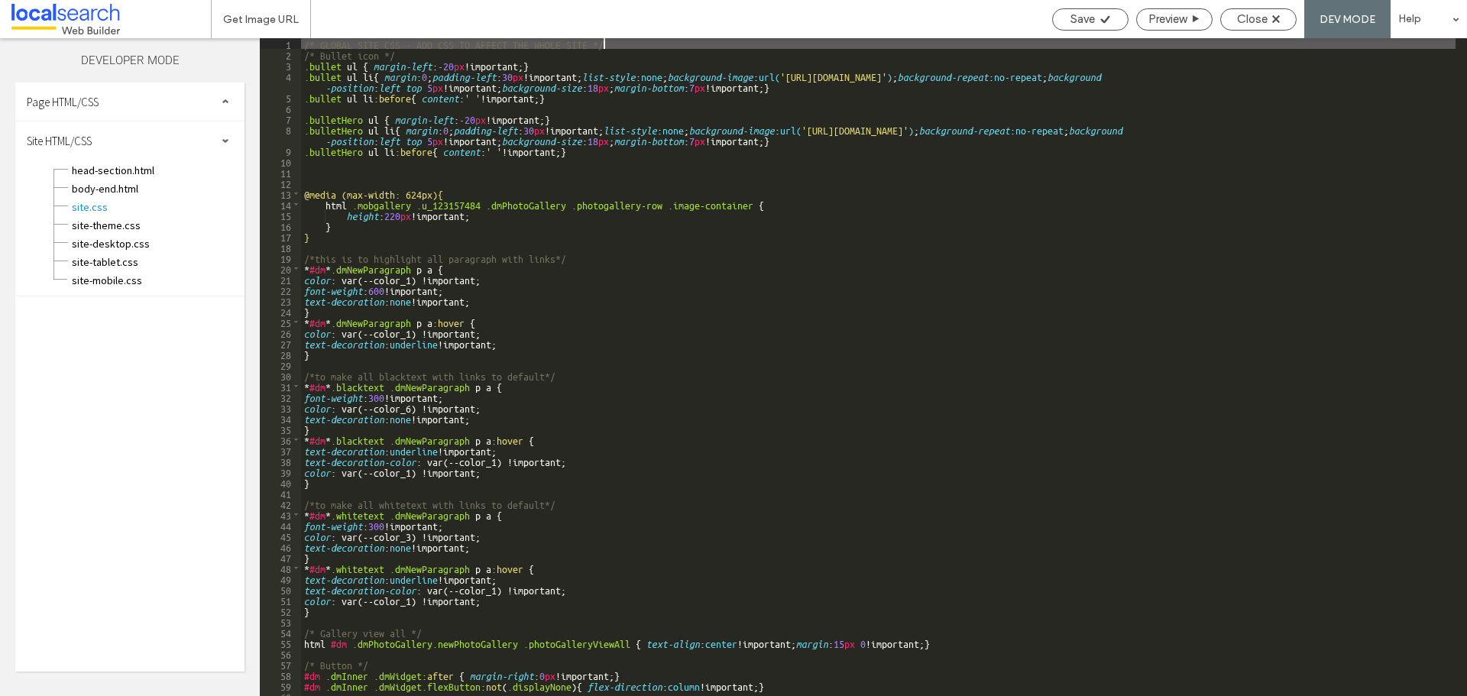
click at [514, 350] on div "/* GLOBAL SITE CSS - ADD CSS TO AFFECT THE WHOLE SITE */ /* Bullet icon */ .bul…" at bounding box center [878, 377] width 1155 height 679
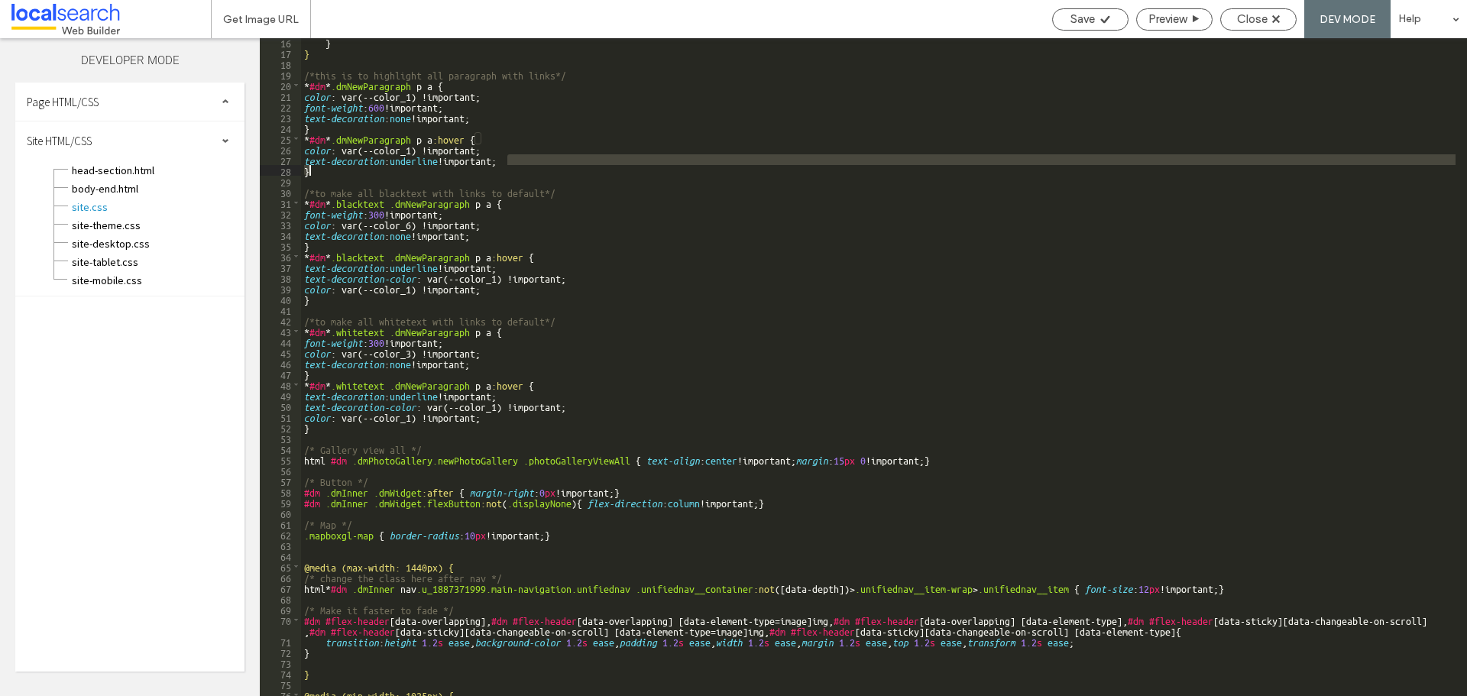
scroll to position [183, 0]
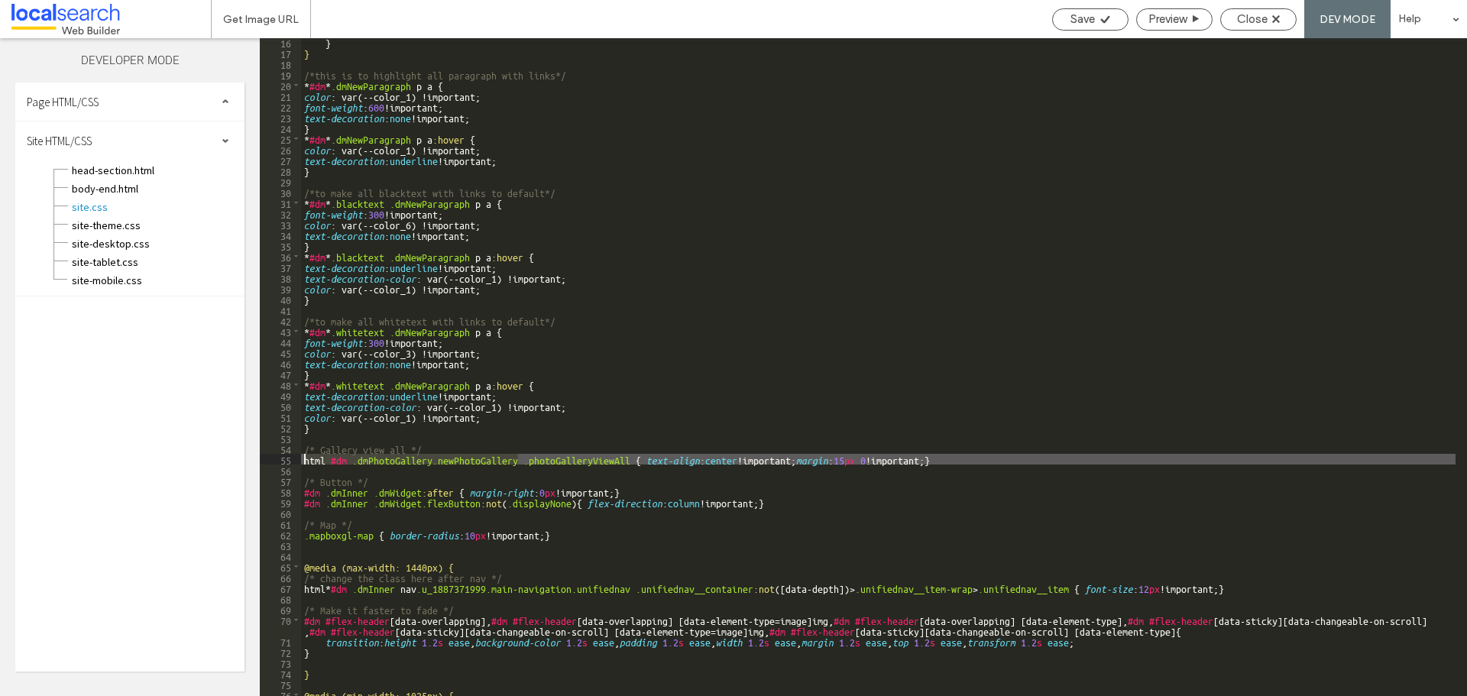
drag, startPoint x: 517, startPoint y: 458, endPoint x: 303, endPoint y: 461, distance: 213.2
click at [303, 461] on div "} } /*this is to highlight all paragraph with links*/ * #dm * .dmNewParagraph p…" at bounding box center [878, 376] width 1155 height 679
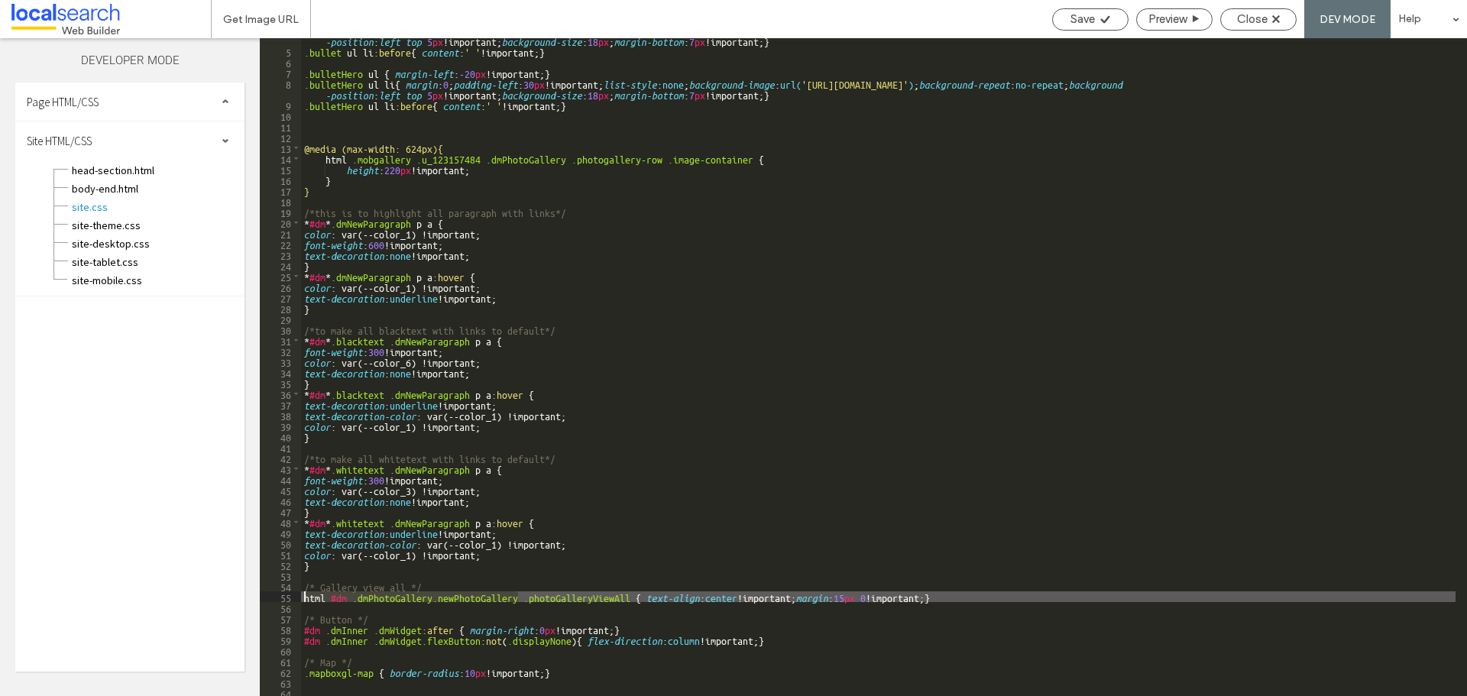
scroll to position [0, 0]
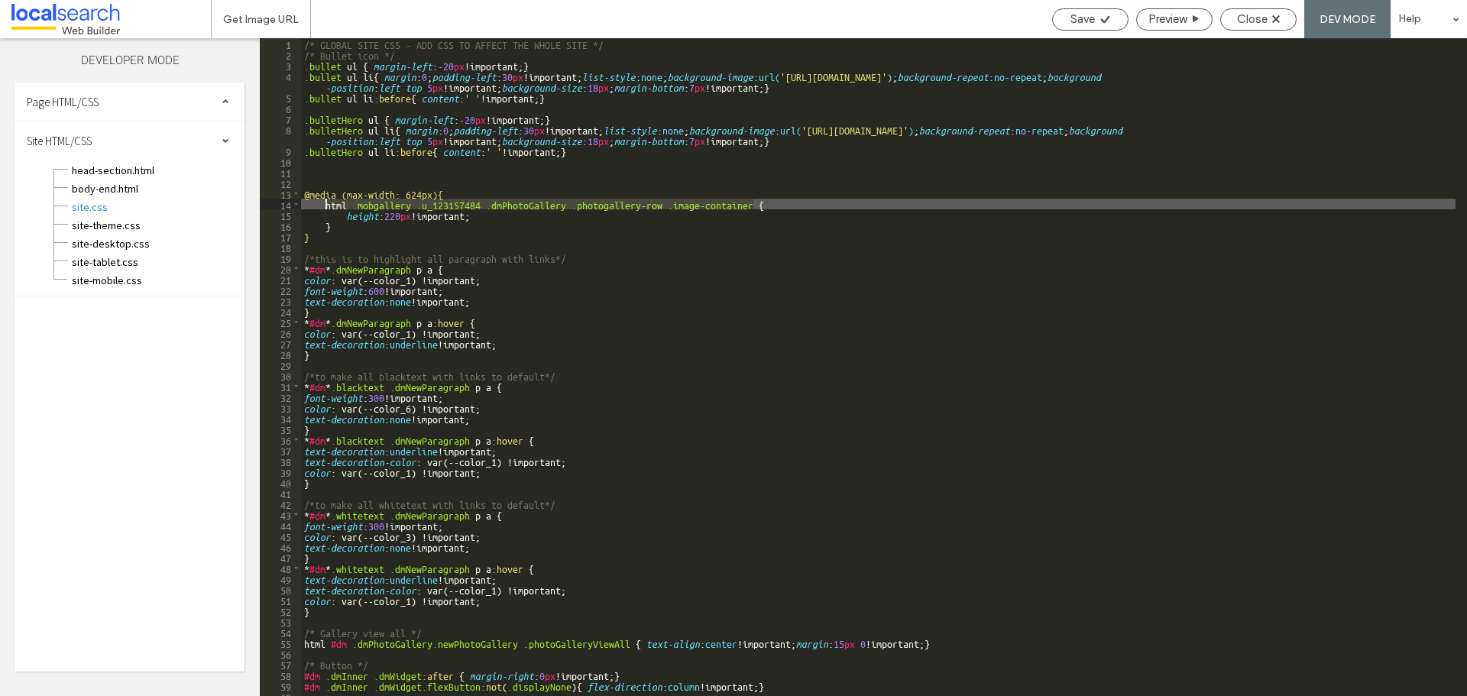
drag, startPoint x: 753, startPoint y: 206, endPoint x: 323, endPoint y: 209, distance: 430.2
click at [323, 209] on div "/* GLOBAL SITE CSS - ADD CSS TO AFFECT THE WHOLE SITE */ /* Bullet icon */ .bul…" at bounding box center [878, 377] width 1155 height 679
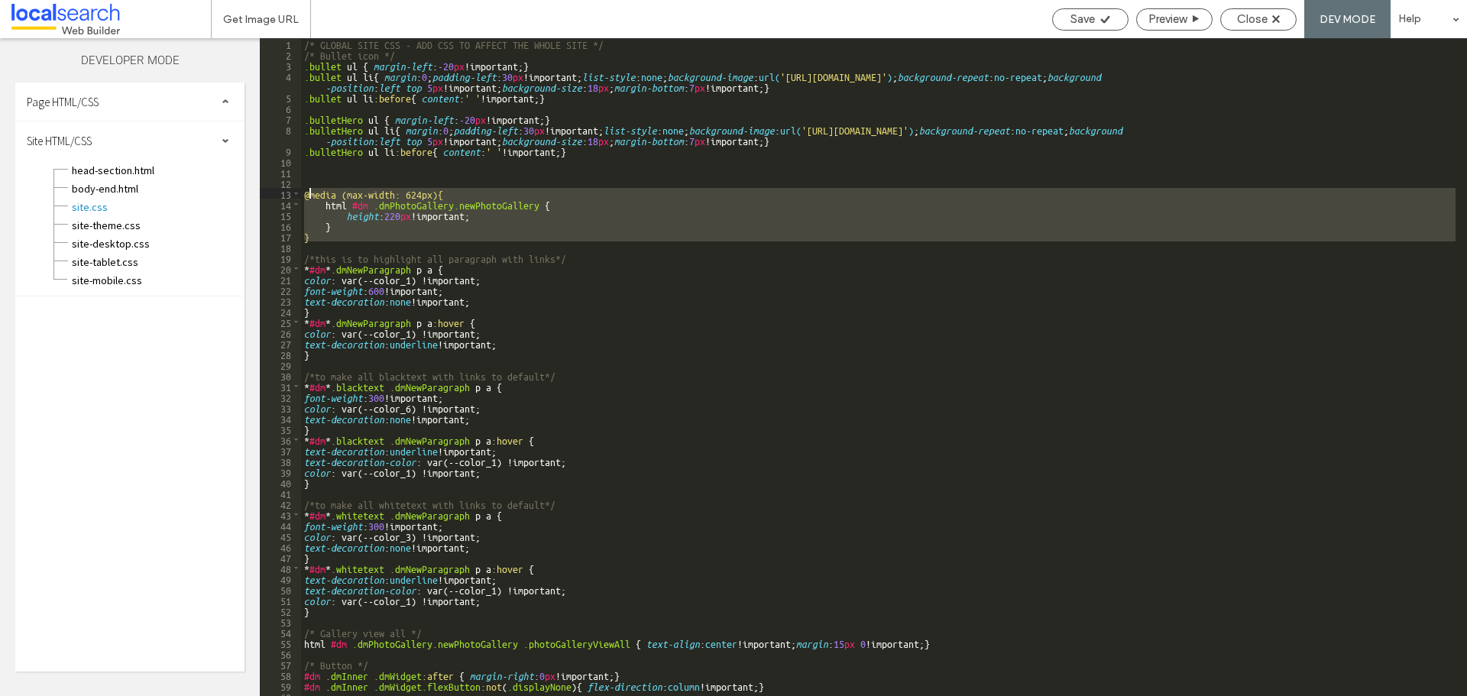
drag, startPoint x: 315, startPoint y: 242, endPoint x: 309, endPoint y: 192, distance: 50.8
click at [309, 192] on div "/* GLOBAL SITE CSS - ADD CSS TO AFFECT THE WHOLE SITE */ /* Bullet icon */ .bul…" at bounding box center [878, 377] width 1155 height 679
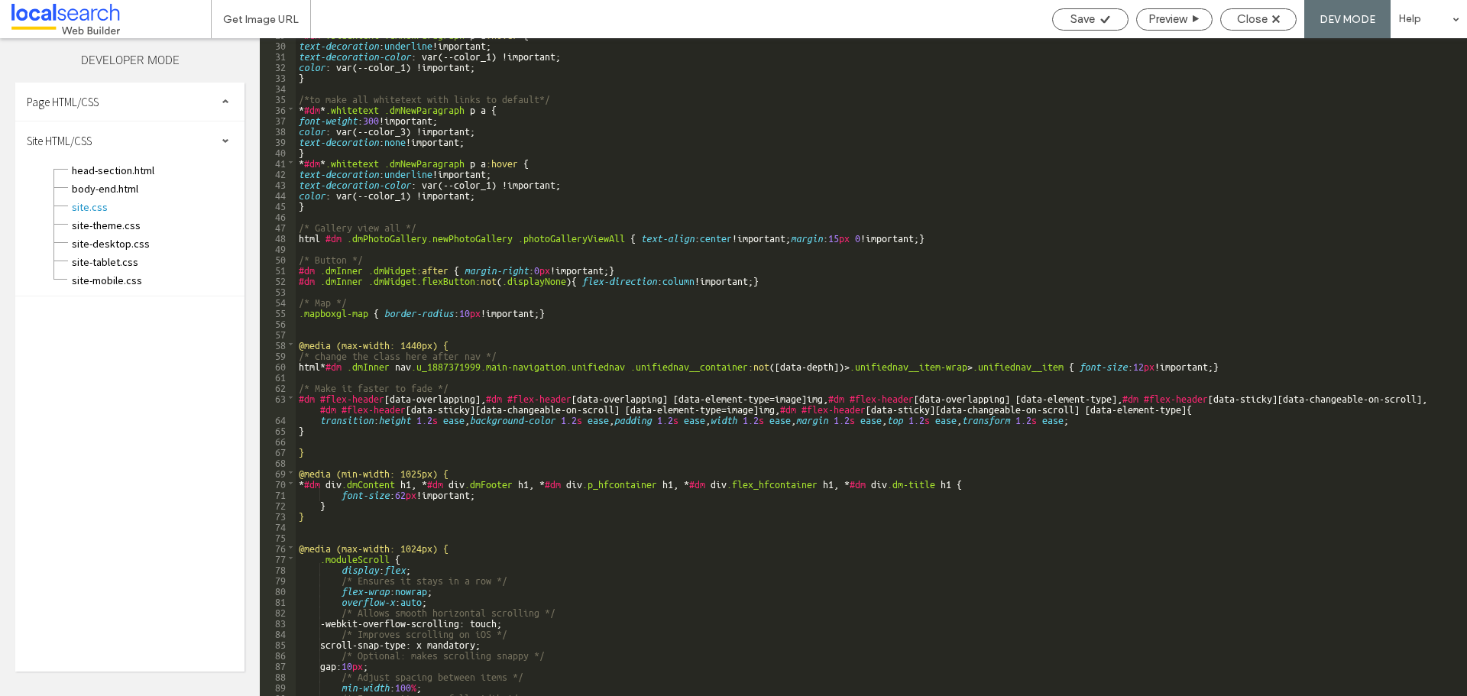
scroll to position [331, 0]
click at [947, 239] on div "* #dm * .blacktext .dmNewParagraph p a :hover { text-decoration : underline !im…" at bounding box center [876, 367] width 1160 height 679
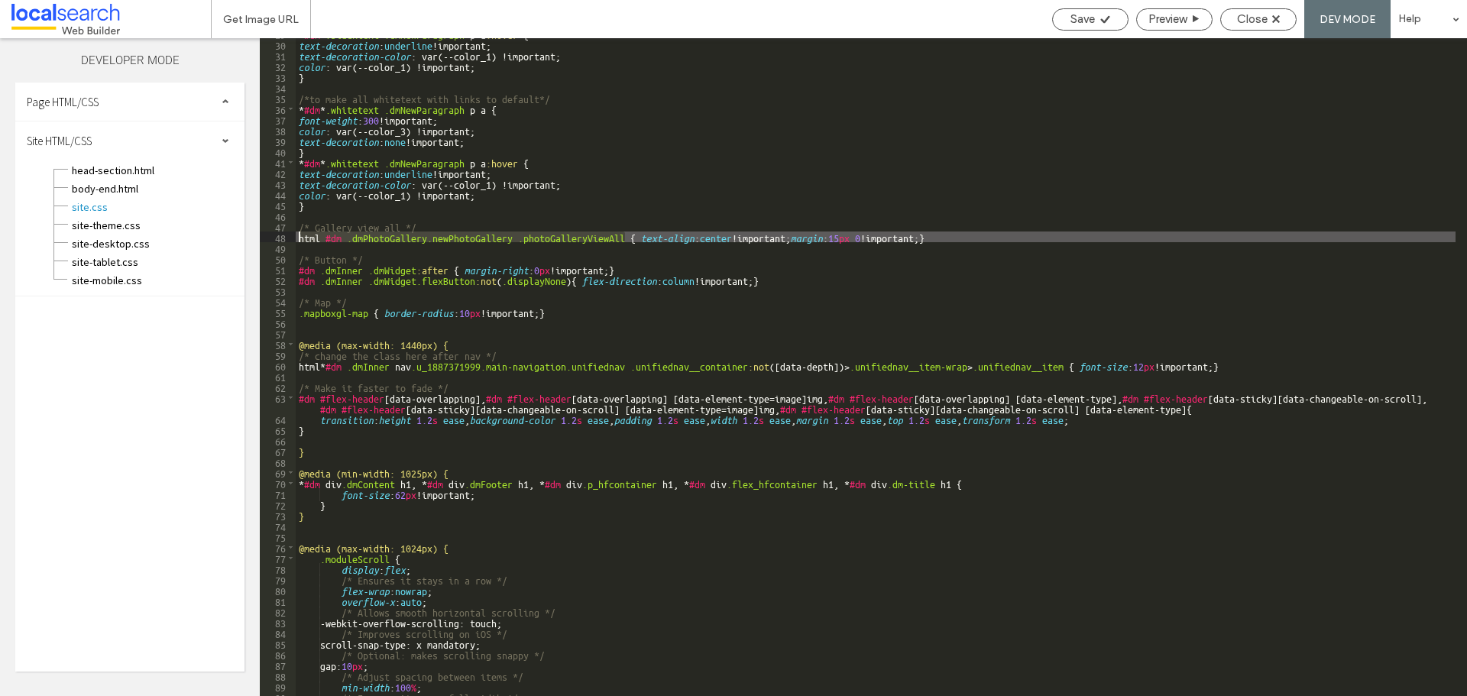
drag, startPoint x: 625, startPoint y: 233, endPoint x: 296, endPoint y: 240, distance: 329.4
click at [296, 240] on div "* #dm * .blacktext .dmNewParagraph p a :hover { text-decoration : underline !im…" at bounding box center [876, 367] width 1160 height 679
click at [467, 199] on div "* #dm * .blacktext .dmNewParagraph p a :hover { text-decoration : underline !im…" at bounding box center [876, 367] width 1160 height 679
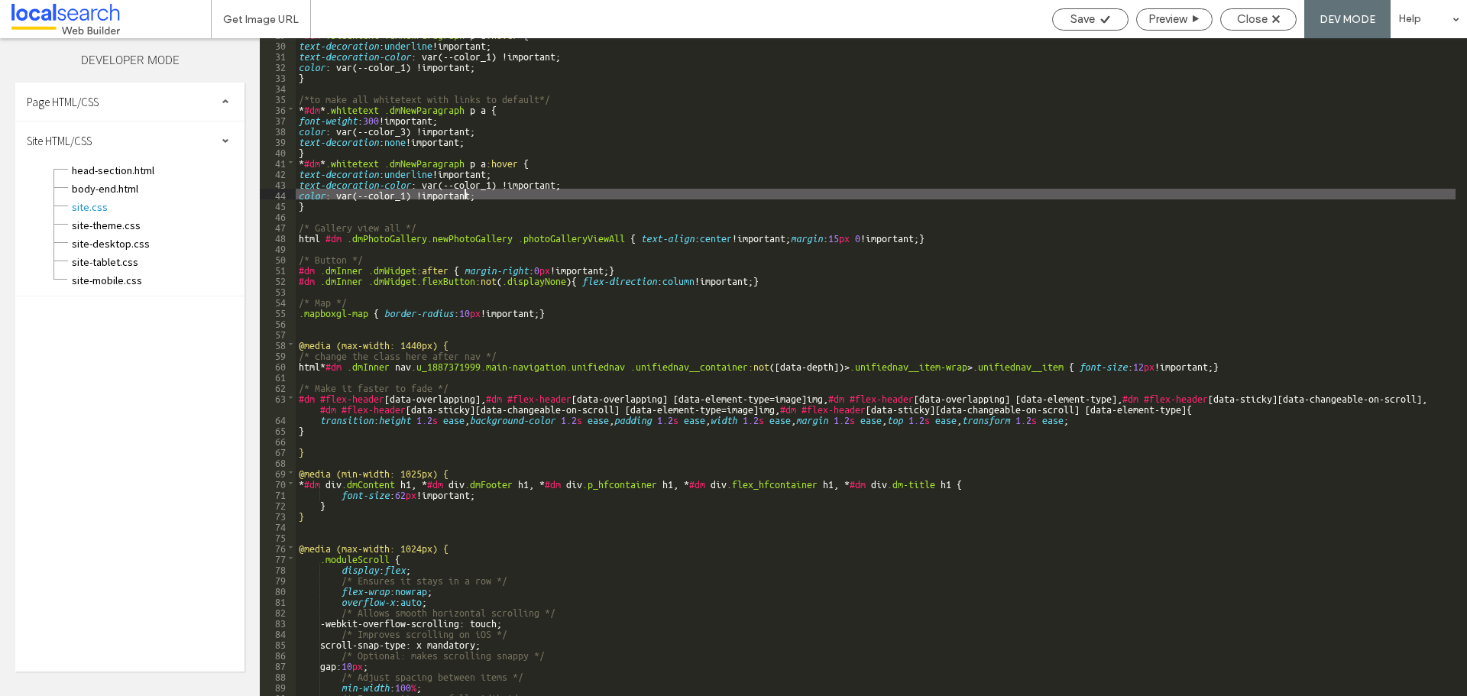
click at [464, 209] on div "* #dm * .blacktext .dmNewParagraph p a :hover { text-decoration : underline !im…" at bounding box center [876, 367] width 1160 height 679
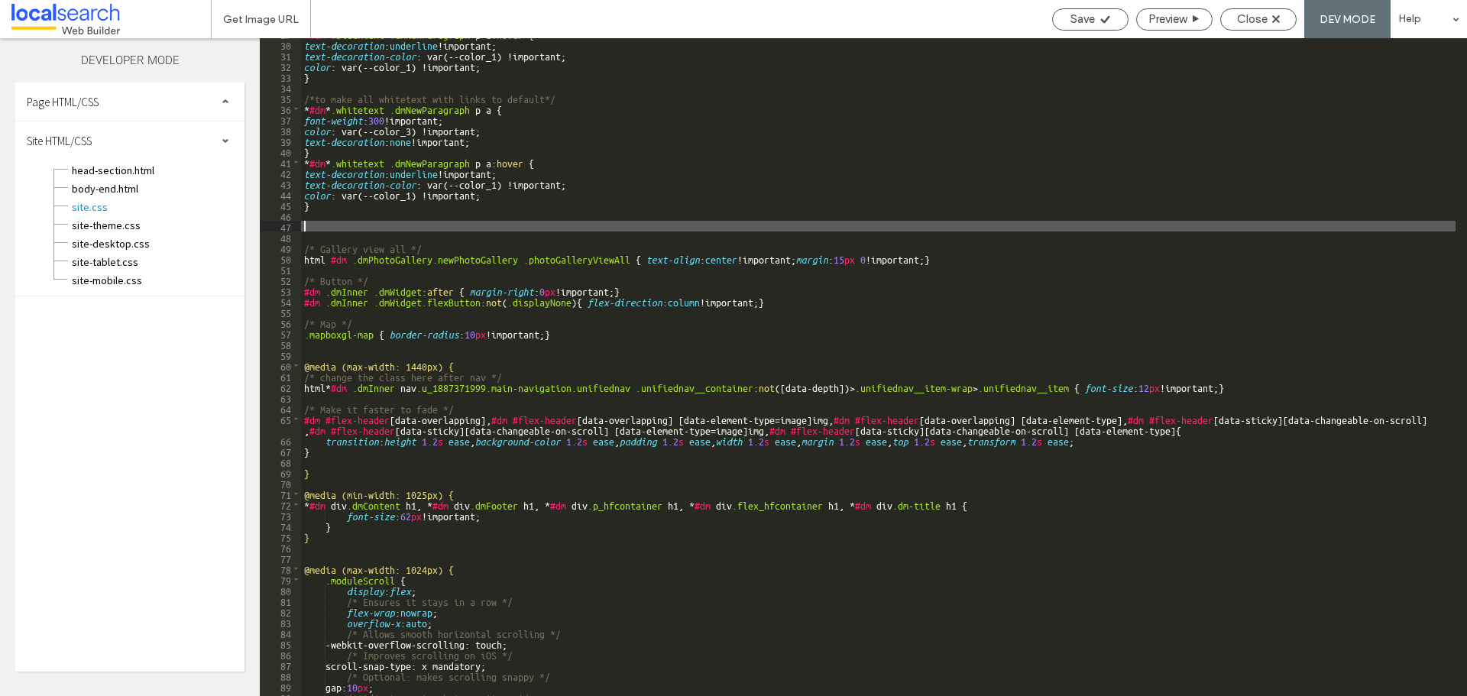
paste textarea
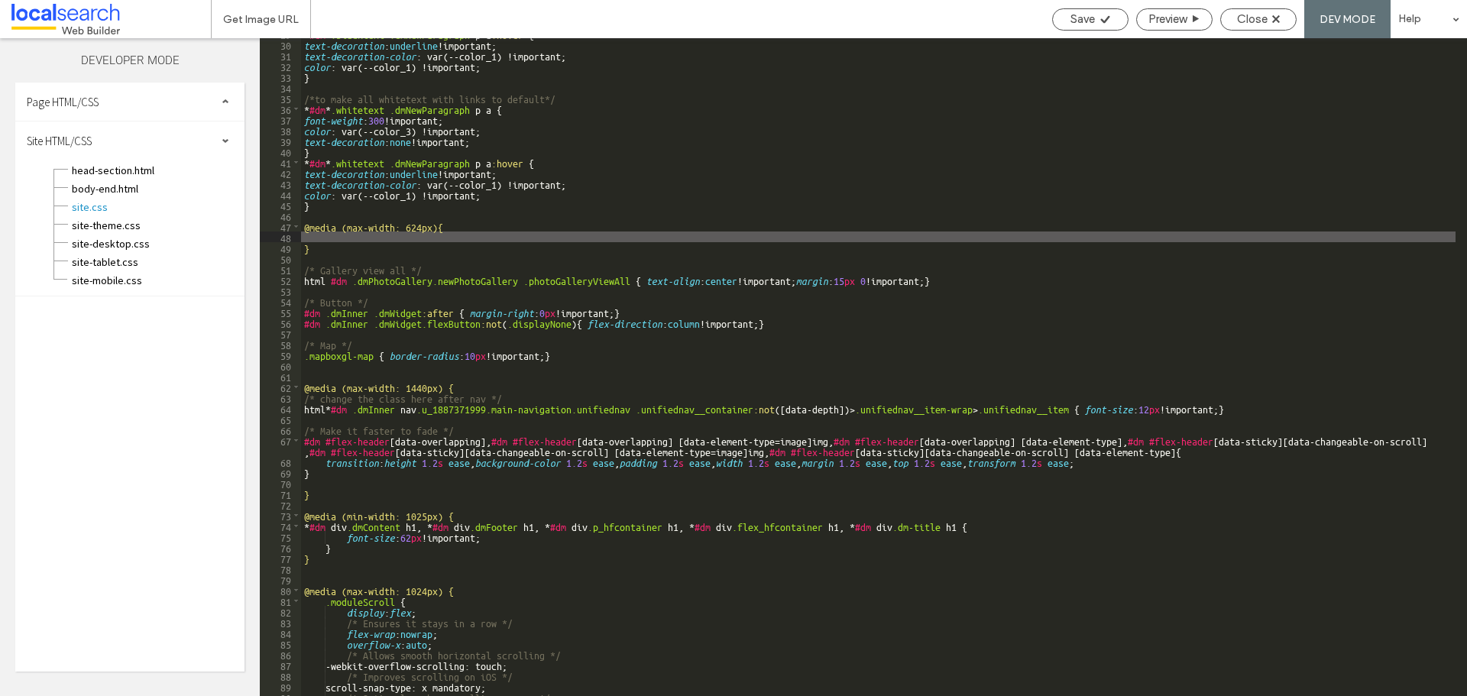
paste textarea
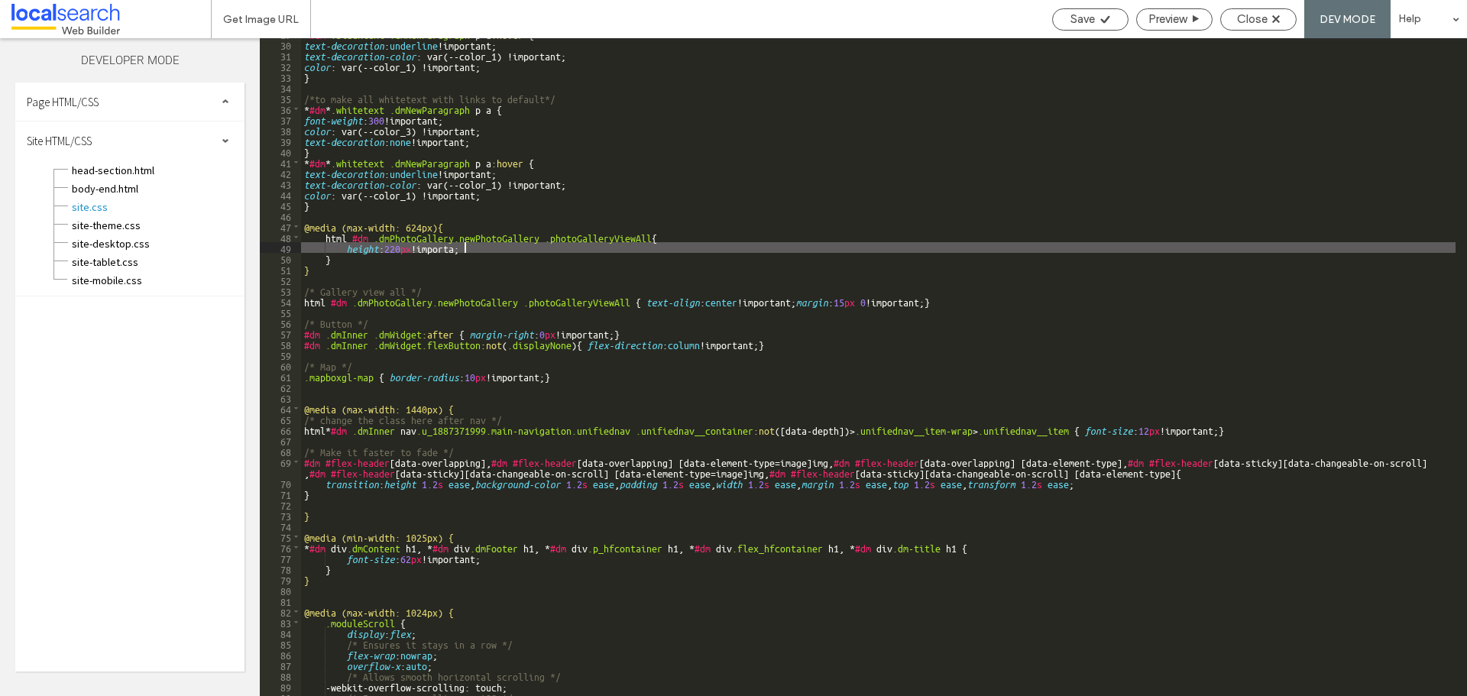
type textarea "**"
click at [1267, 4] on div "Save Preview Close DEV MODE Help" at bounding box center [1256, 19] width 423 height 38
click at [1257, 15] on span "Close" at bounding box center [1252, 19] width 31 height 14
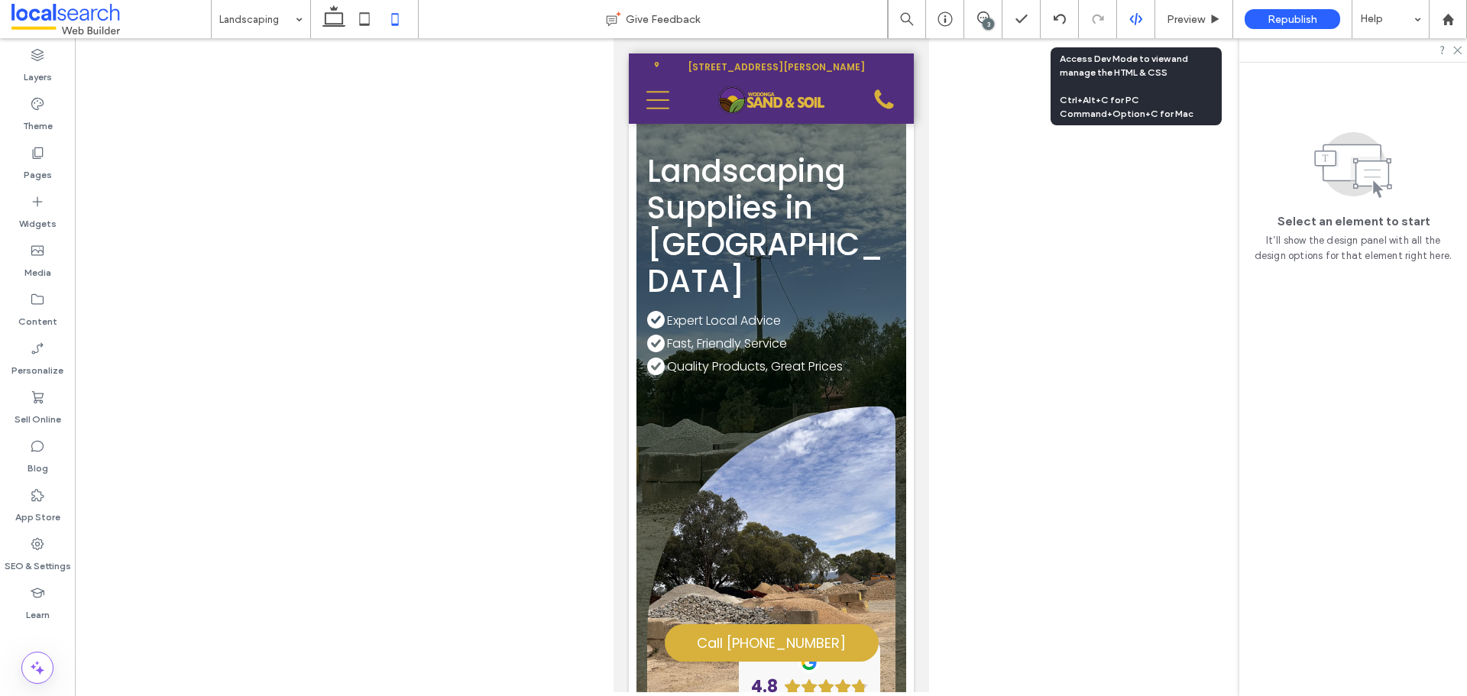
click at [1132, 18] on icon at bounding box center [1136, 19] width 14 height 14
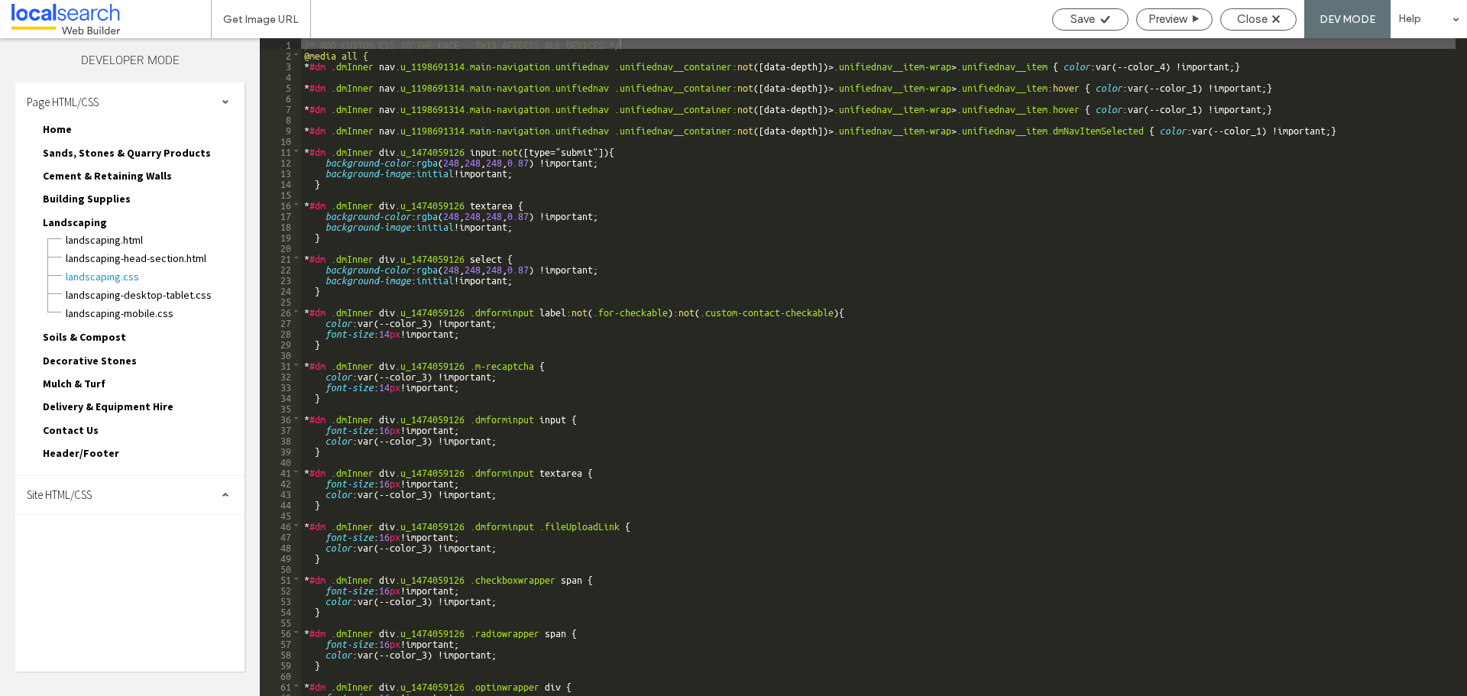
drag, startPoint x: 121, startPoint y: 86, endPoint x: 127, endPoint y: 95, distance: 10.6
click at [125, 86] on div "Page HTML/CSS" at bounding box center [129, 102] width 229 height 38
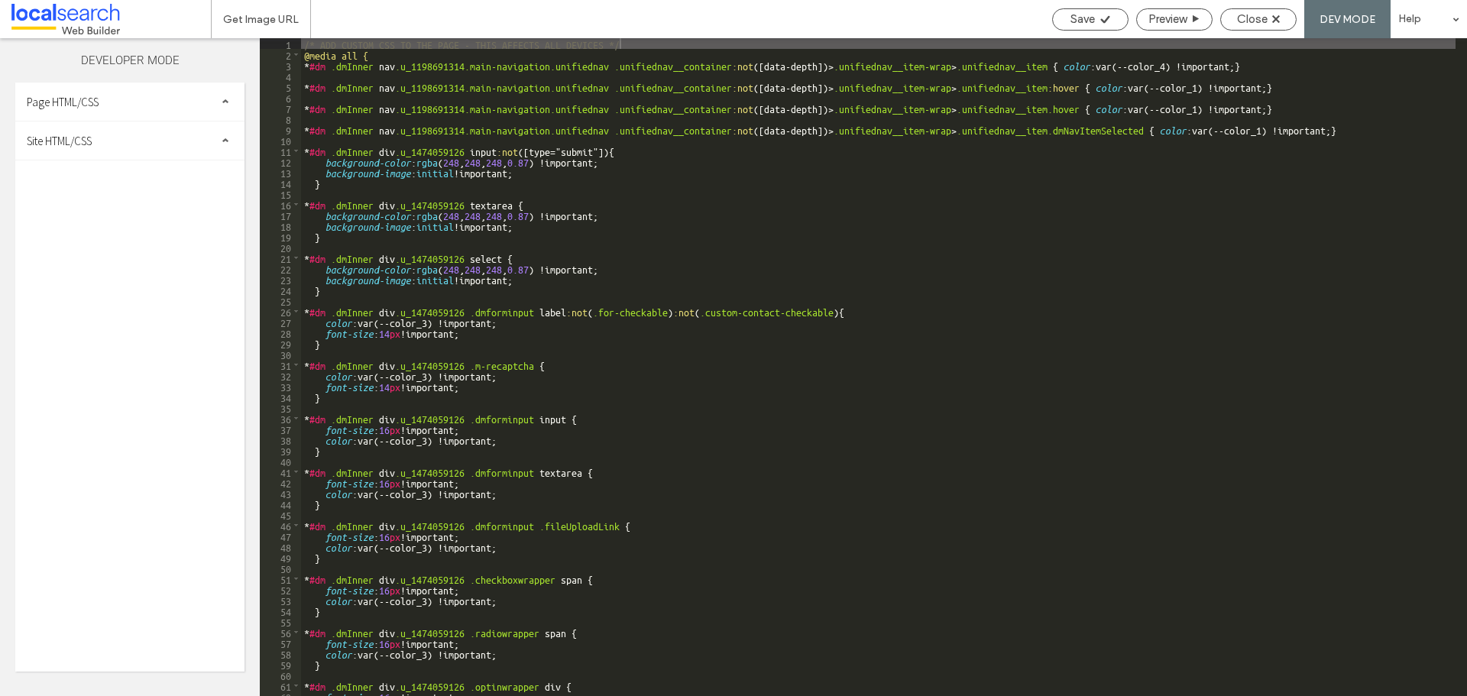
click at [128, 140] on div "Site HTML/CSS" at bounding box center [129, 140] width 229 height 38
click at [120, 223] on span "site-theme.css" at bounding box center [157, 225] width 173 height 15
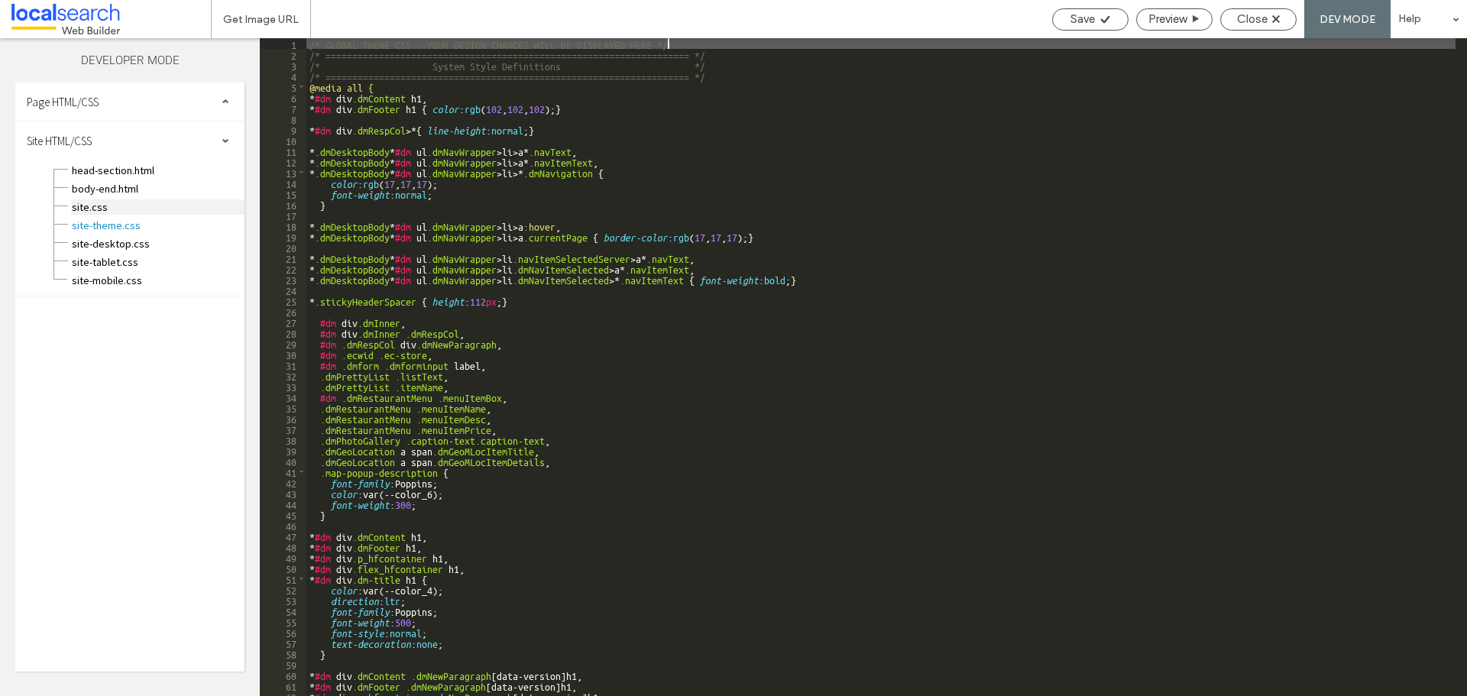
click at [134, 201] on span "site.css" at bounding box center [157, 206] width 173 height 15
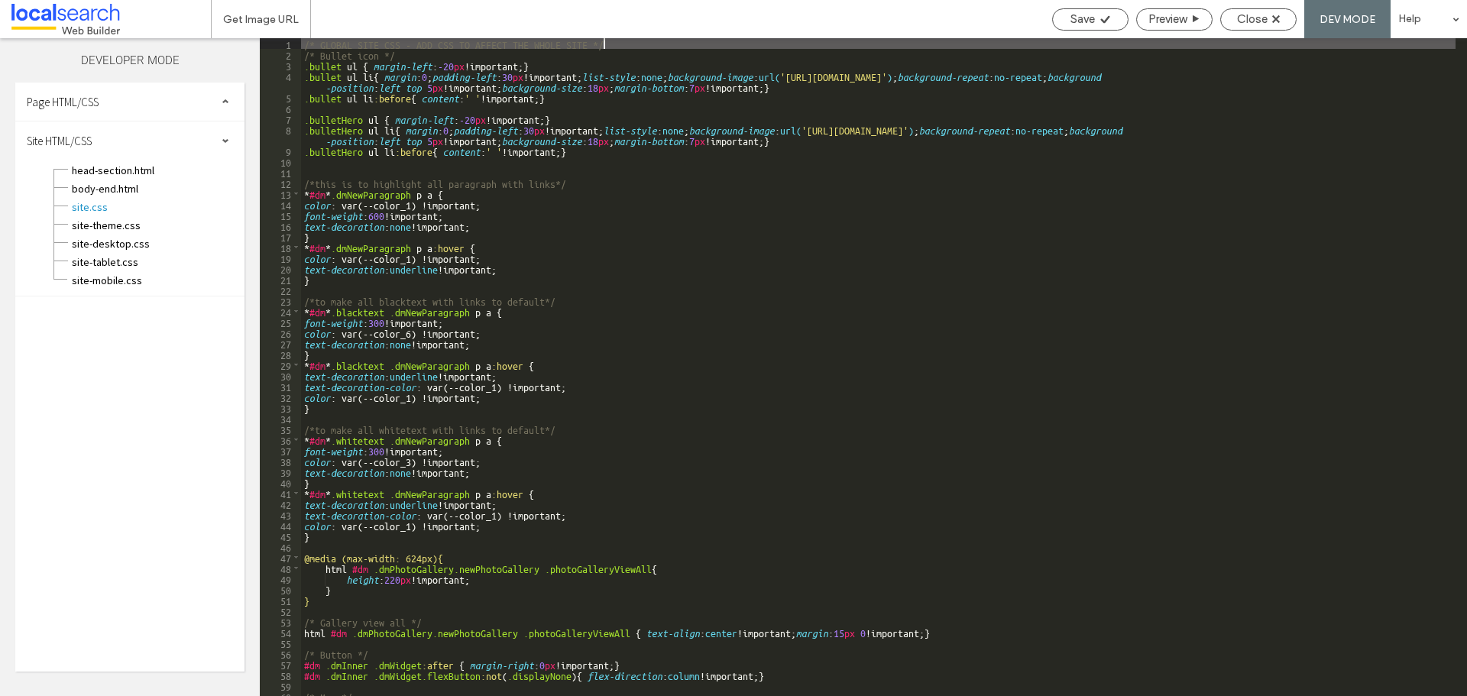
scroll to position [183, 0]
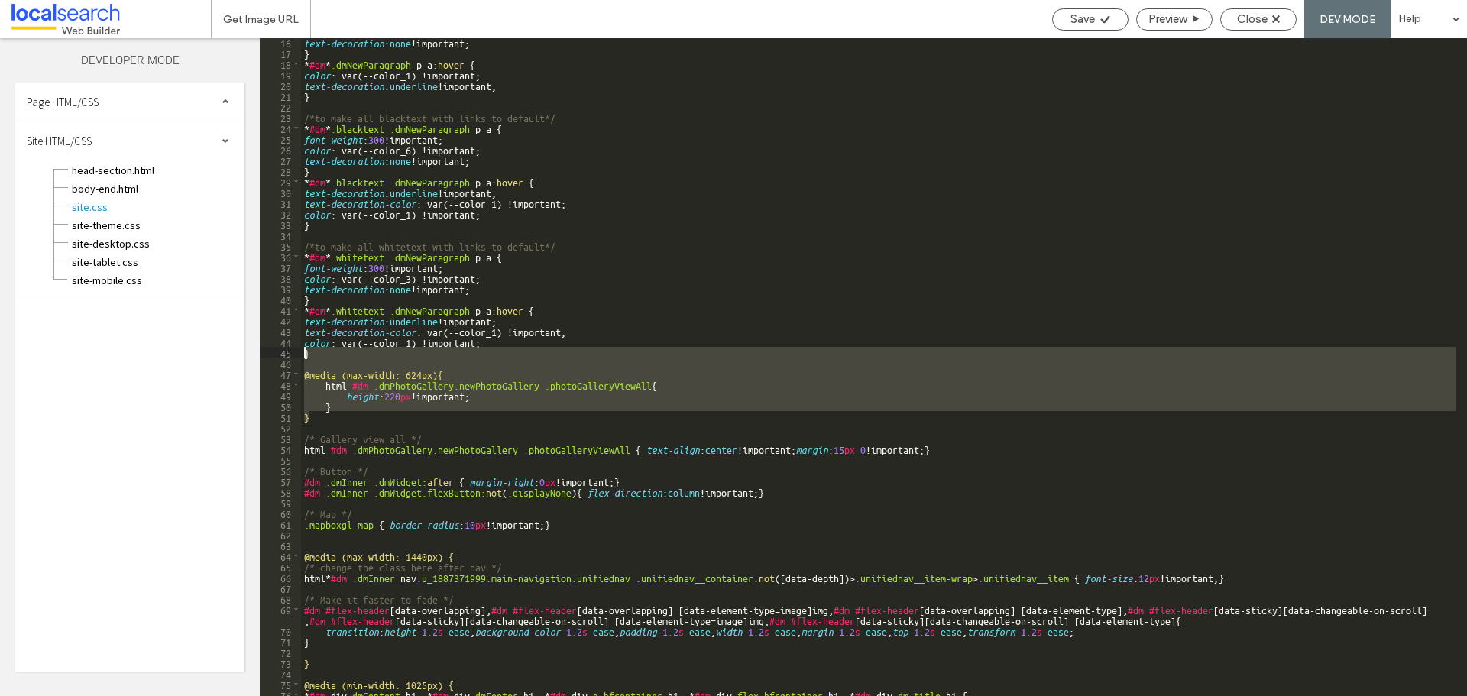
drag, startPoint x: 315, startPoint y: 420, endPoint x: 280, endPoint y: 353, distance: 75.5
click at [280, 353] on div "** 16 17 18 19 20 21 22 23 24 25 26 27 28 29 30 31 32 33 34 35 36 37 38 39 40 4…" at bounding box center [863, 367] width 1207 height 658
click at [394, 410] on div "text-decoration : none !important; } * #dm * .dmNewParagraph p a :hover { color…" at bounding box center [878, 367] width 1155 height 658
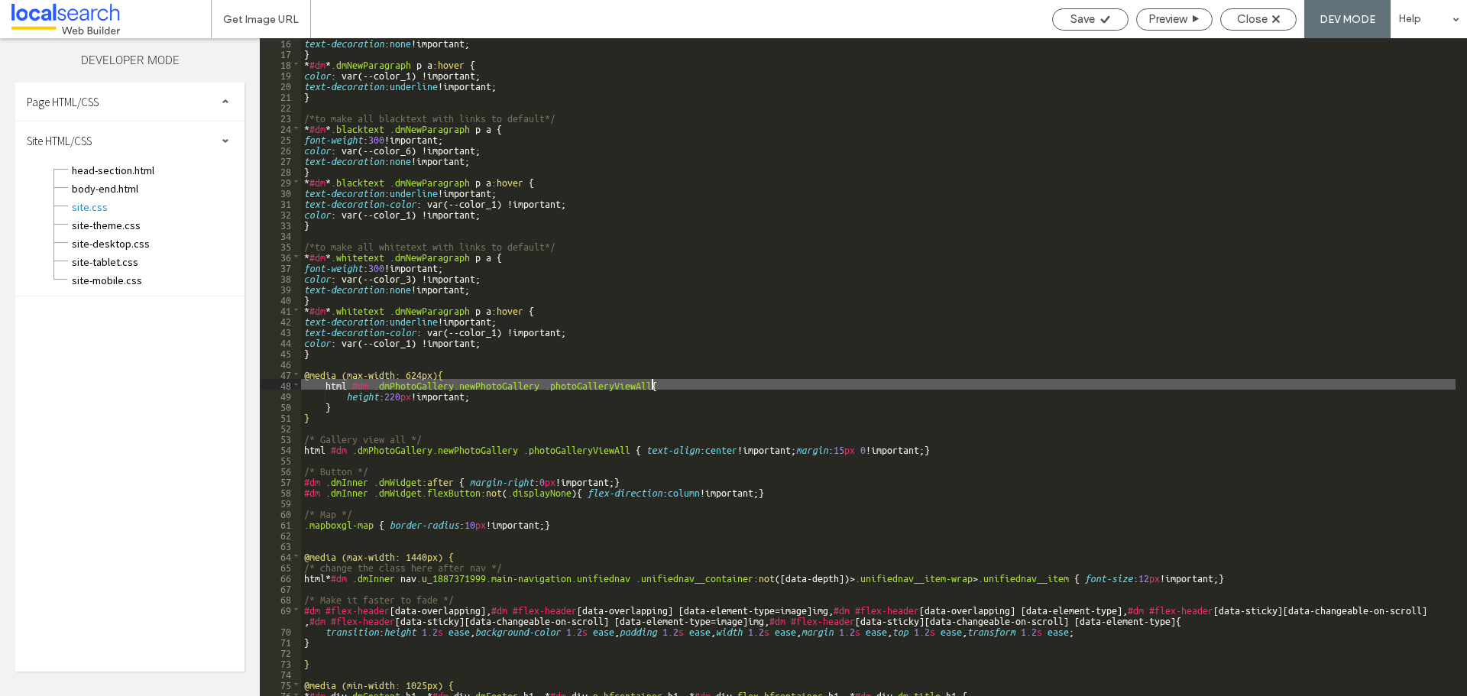
drag, startPoint x: 652, startPoint y: 382, endPoint x: 676, endPoint y: 399, distance: 29.7
click at [653, 382] on div "text-decoration : none !important; } * #dm * .dmNewParagraph p a :hover { color…" at bounding box center [878, 376] width 1155 height 679
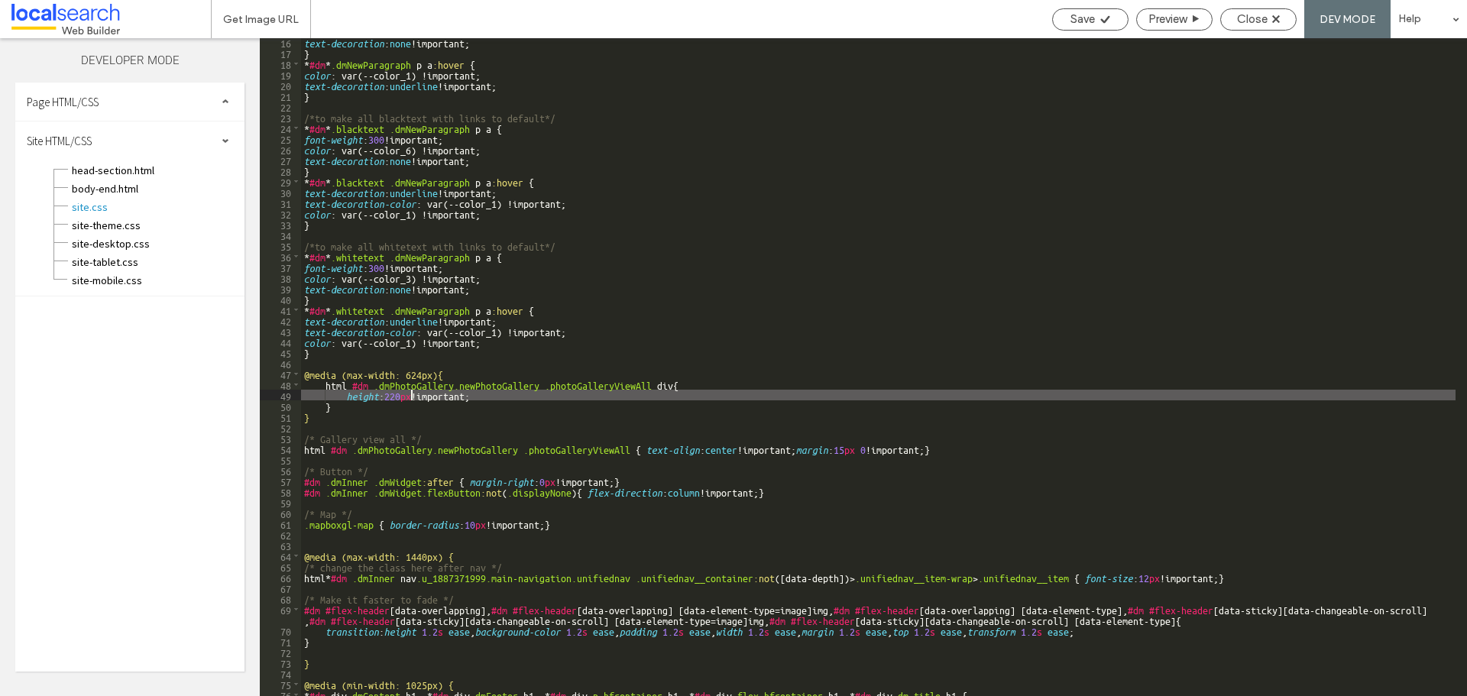
click at [412, 400] on div "text-decoration : none !important; } * #dm * .dmNewParagraph p a :hover { color…" at bounding box center [878, 376] width 1155 height 679
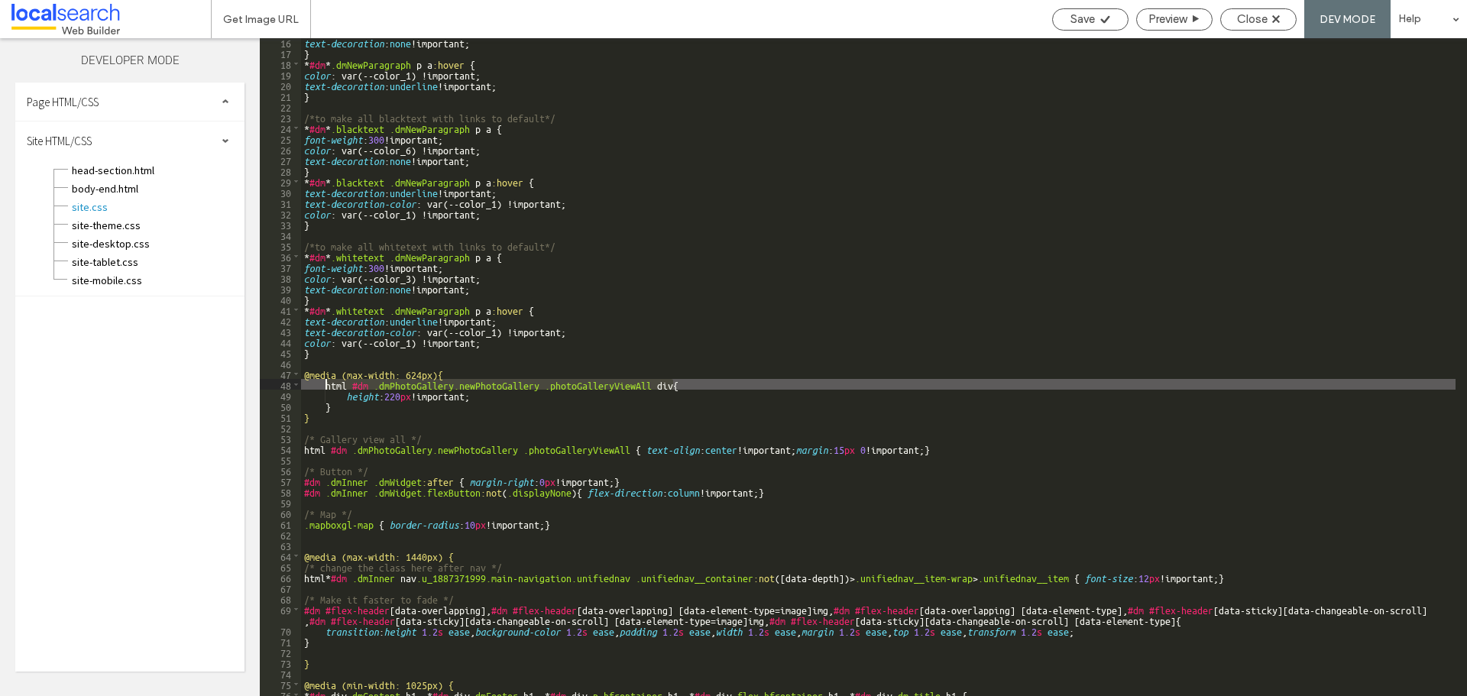
drag, startPoint x: 672, startPoint y: 384, endPoint x: 325, endPoint y: 387, distance: 347.7
click at [325, 387] on div "text-decoration : none !important; } * #dm * .dmNewParagraph p a :hover { color…" at bounding box center [878, 376] width 1155 height 679
paste textarea
type textarea "**"
click at [1274, 15] on use at bounding box center [1276, 19] width 8 height 8
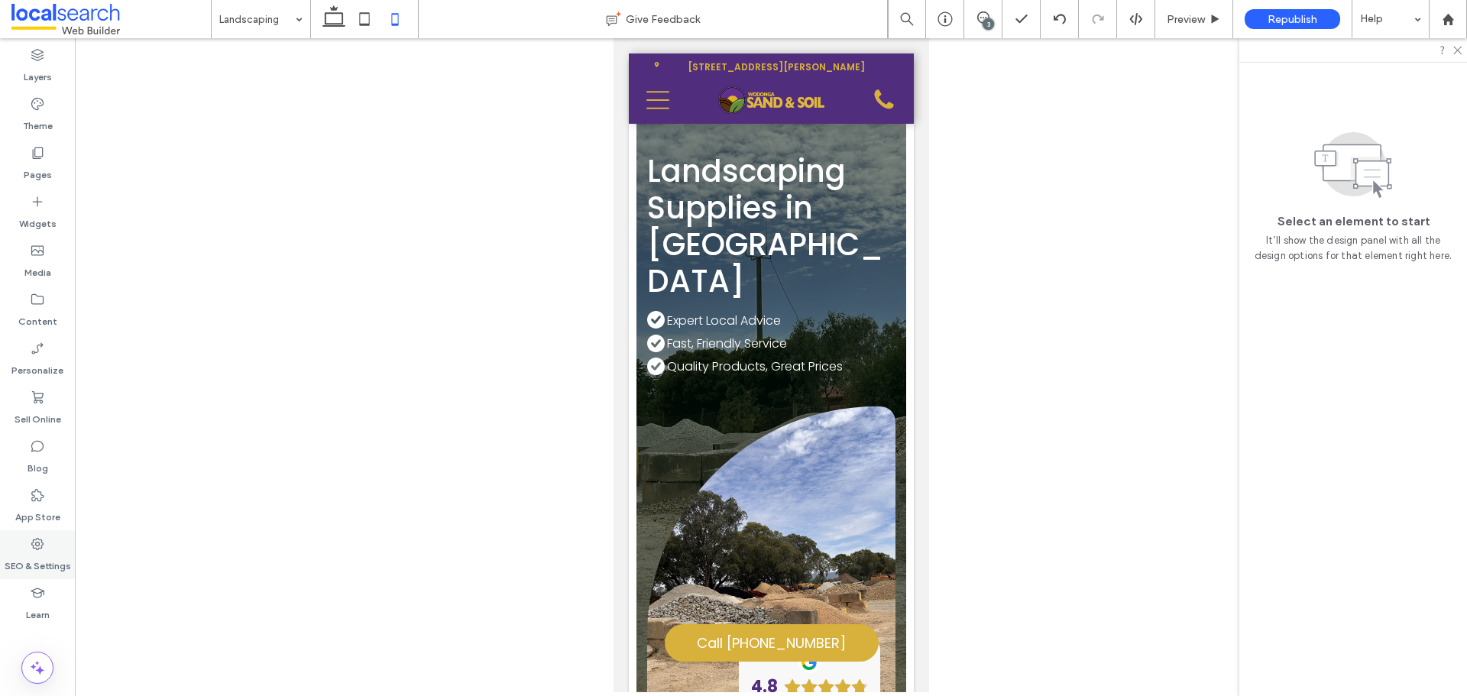
click at [48, 552] on label "SEO & Settings" at bounding box center [38, 562] width 66 height 21
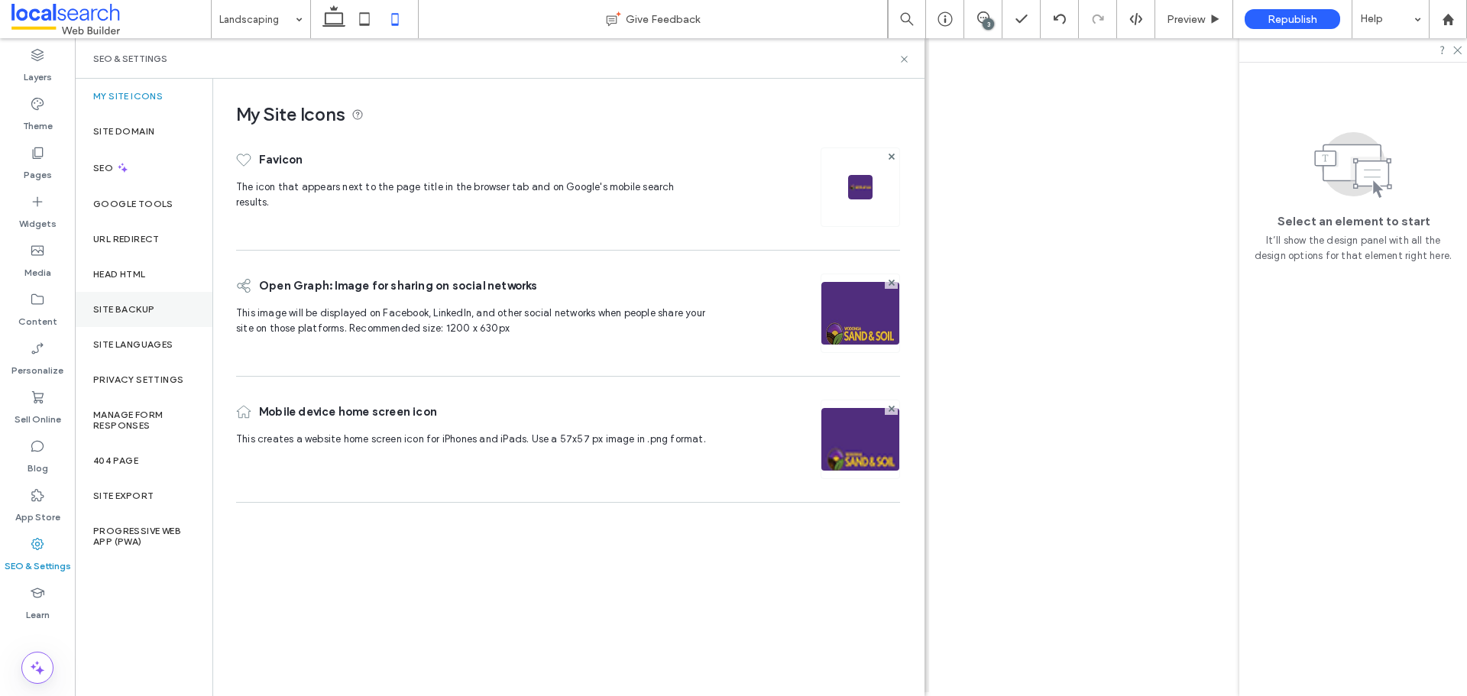
click at [154, 316] on div "Site Backup" at bounding box center [144, 309] width 138 height 35
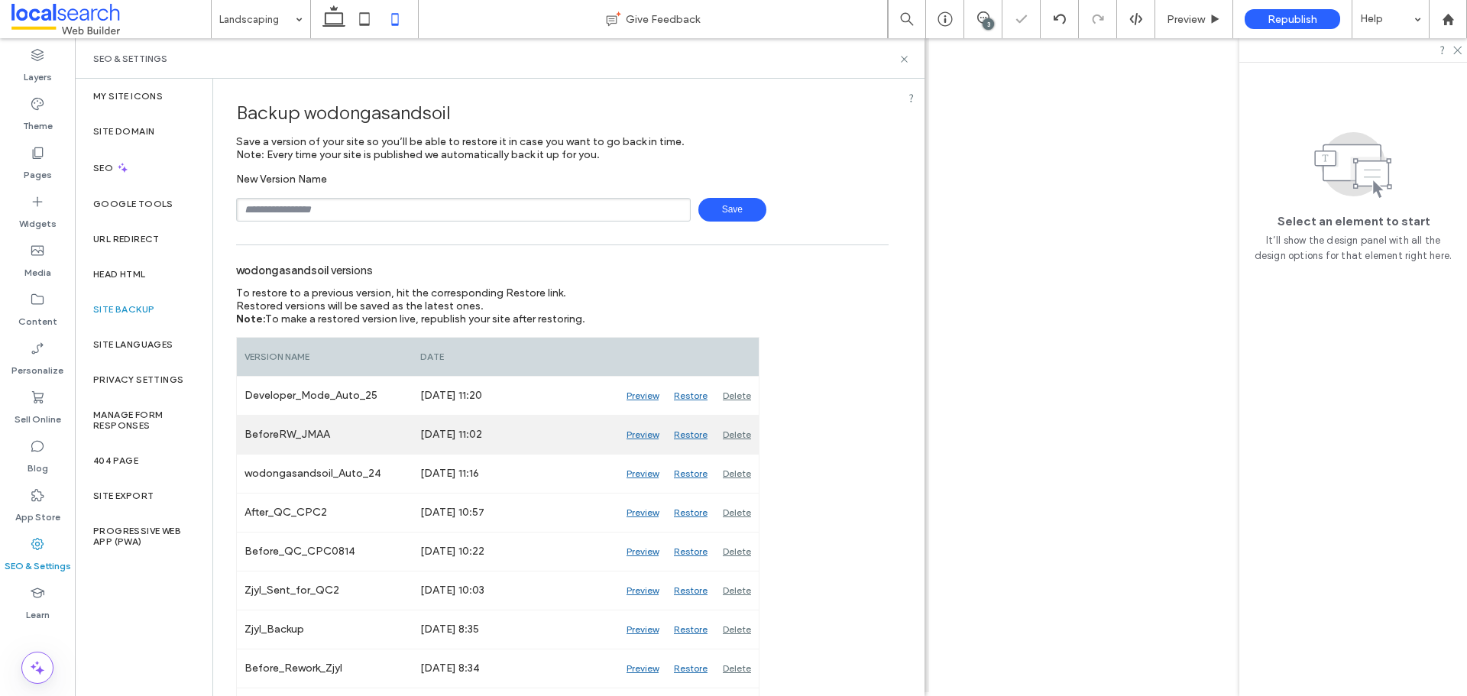
click at [647, 435] on div "Preview" at bounding box center [642, 435] width 47 height 38
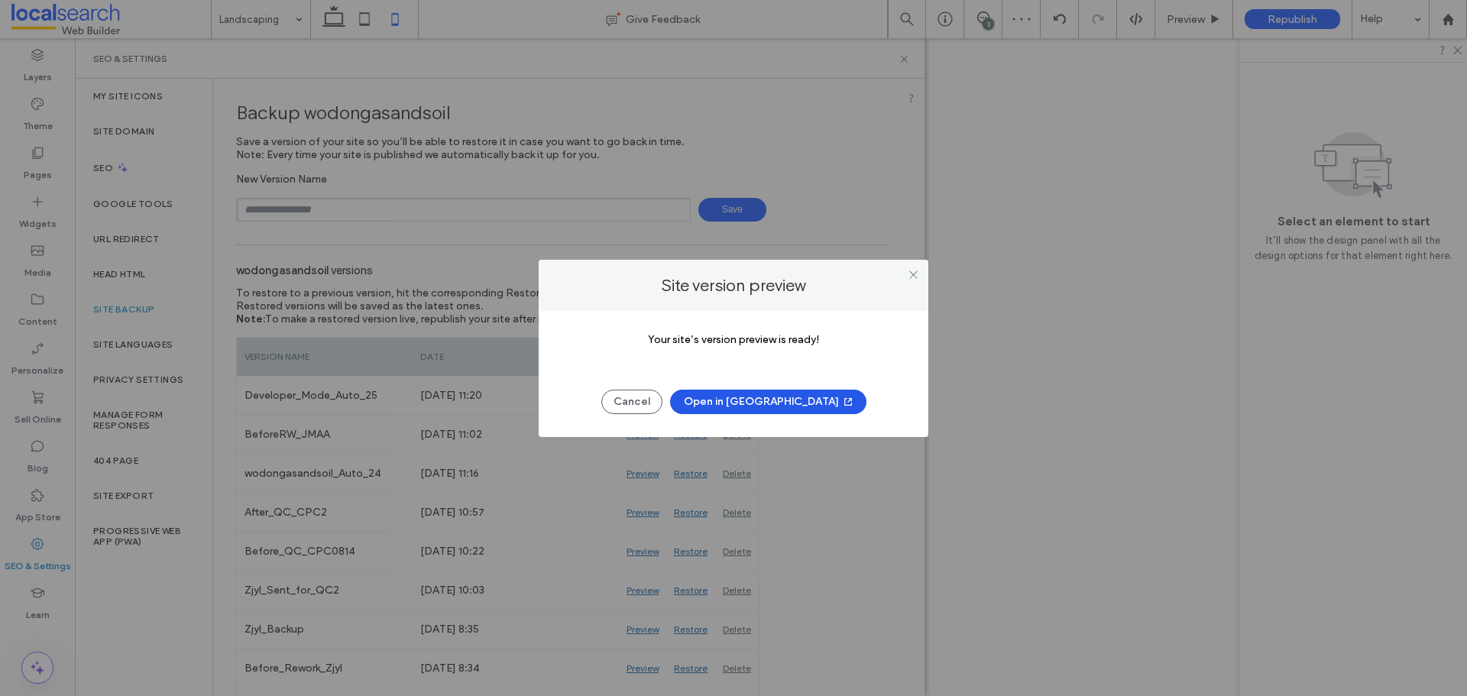
click at [781, 407] on button "Open in New Tab" at bounding box center [768, 402] width 196 height 24
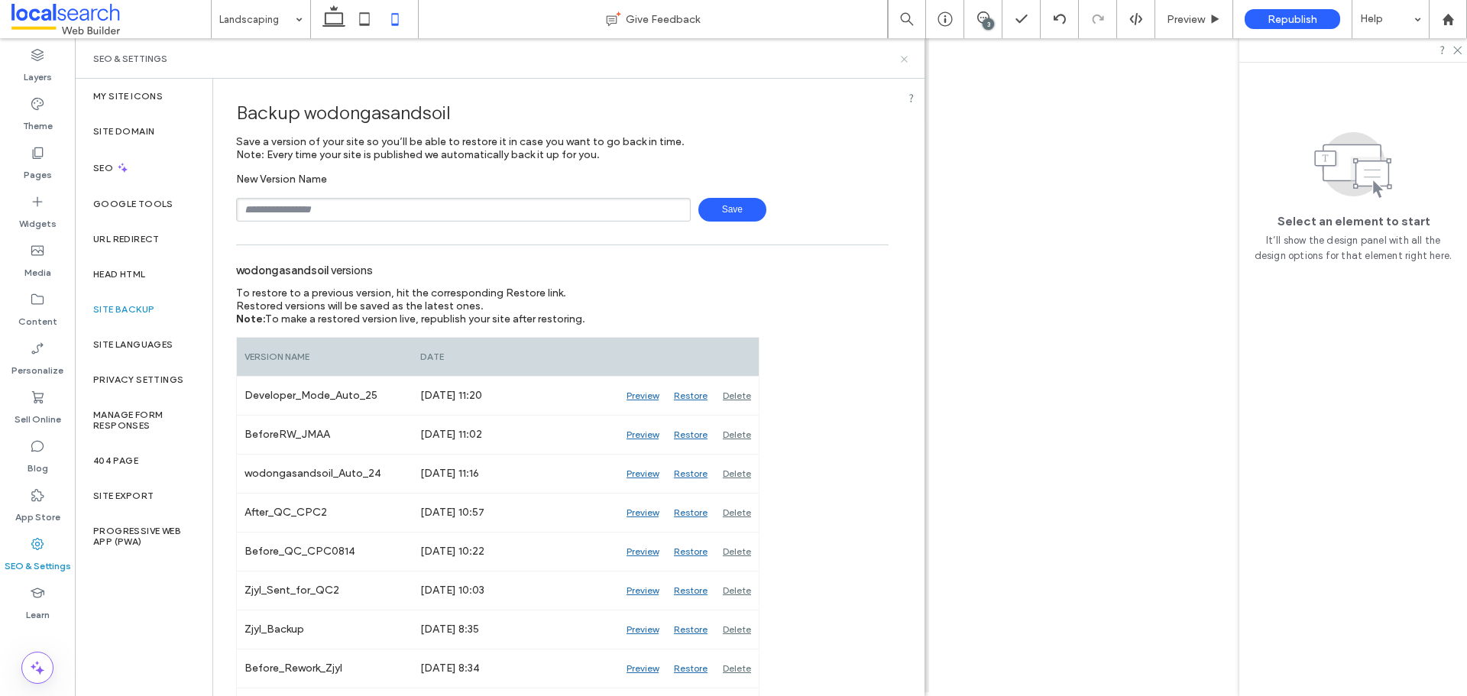
click at [900, 63] on icon at bounding box center [904, 58] width 11 height 11
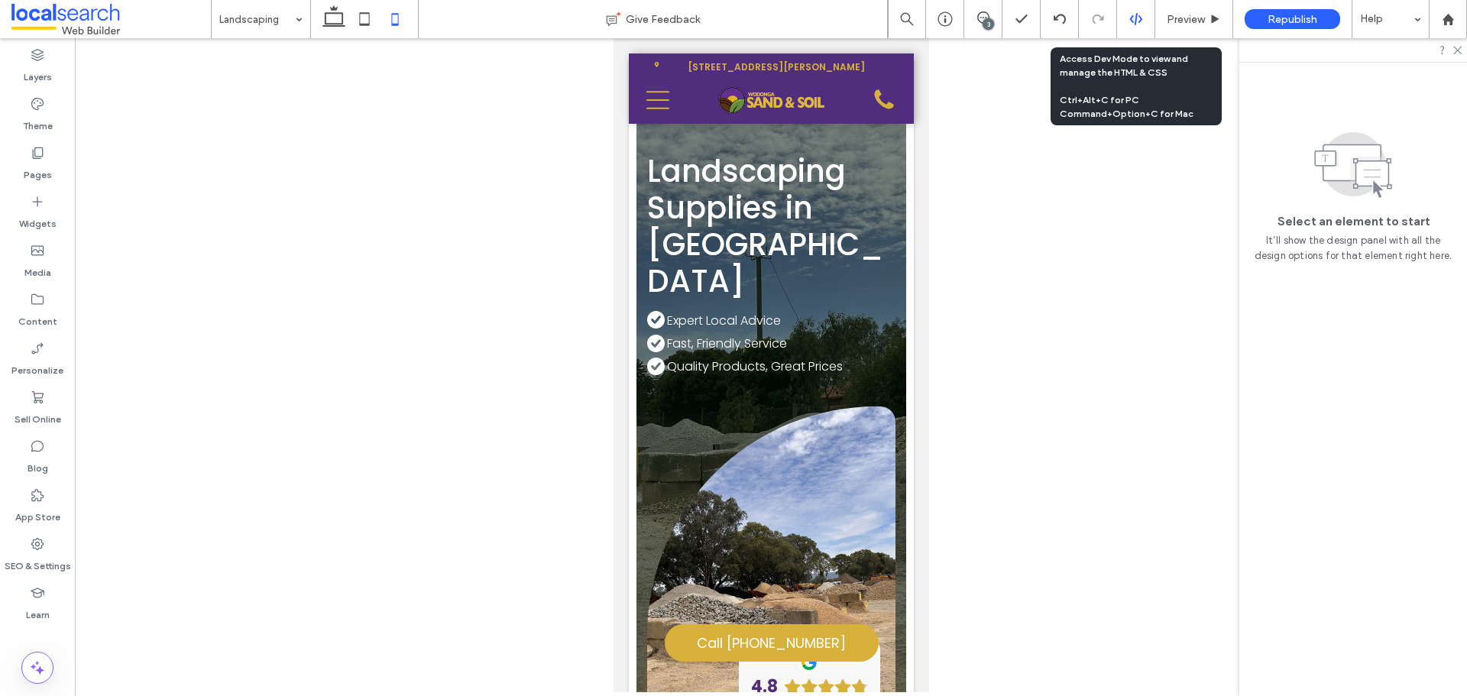
click at [1136, 15] on use at bounding box center [1135, 19] width 12 height 12
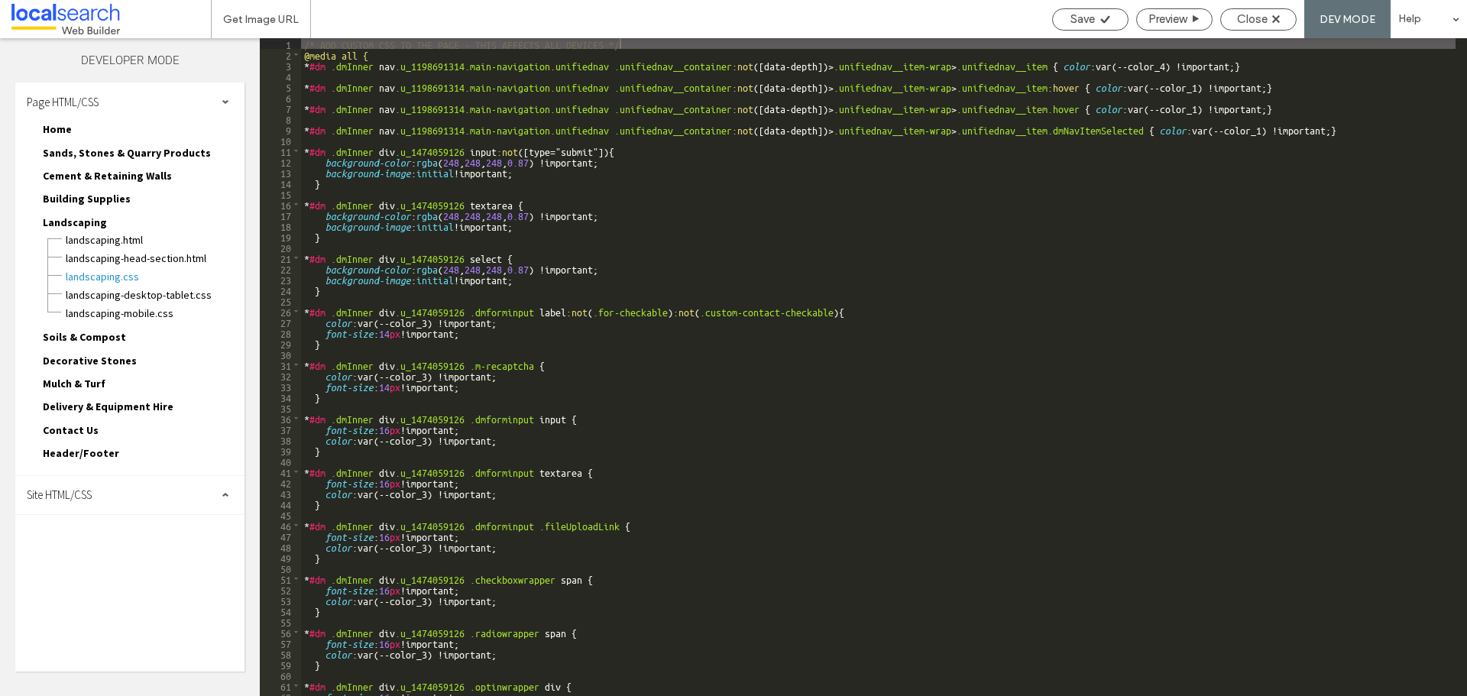
drag, startPoint x: 157, startPoint y: 105, endPoint x: 125, endPoint y: 146, distance: 52.3
click at [155, 104] on div "Page HTML/CSS" at bounding box center [129, 102] width 229 height 38
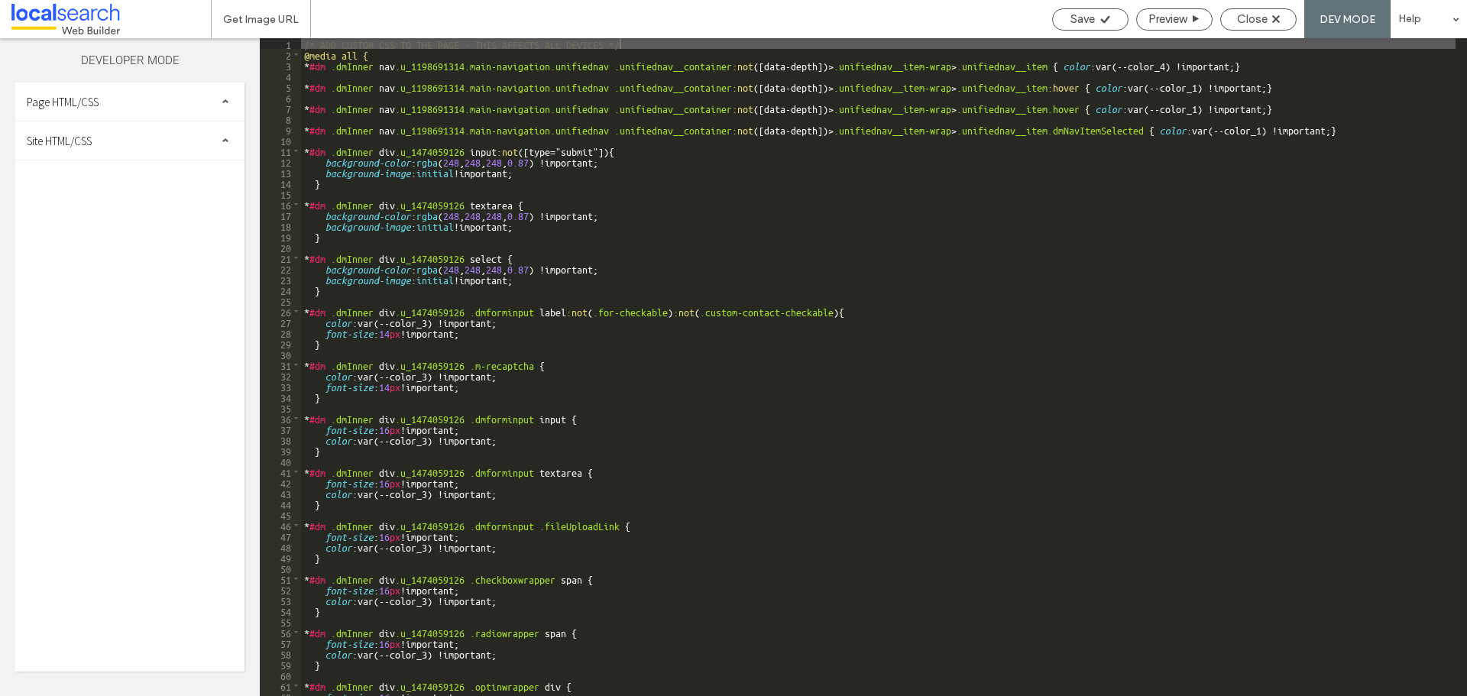
click at [126, 147] on div "Site HTML/CSS" at bounding box center [129, 140] width 229 height 38
click at [124, 199] on span "site.css" at bounding box center [157, 206] width 173 height 15
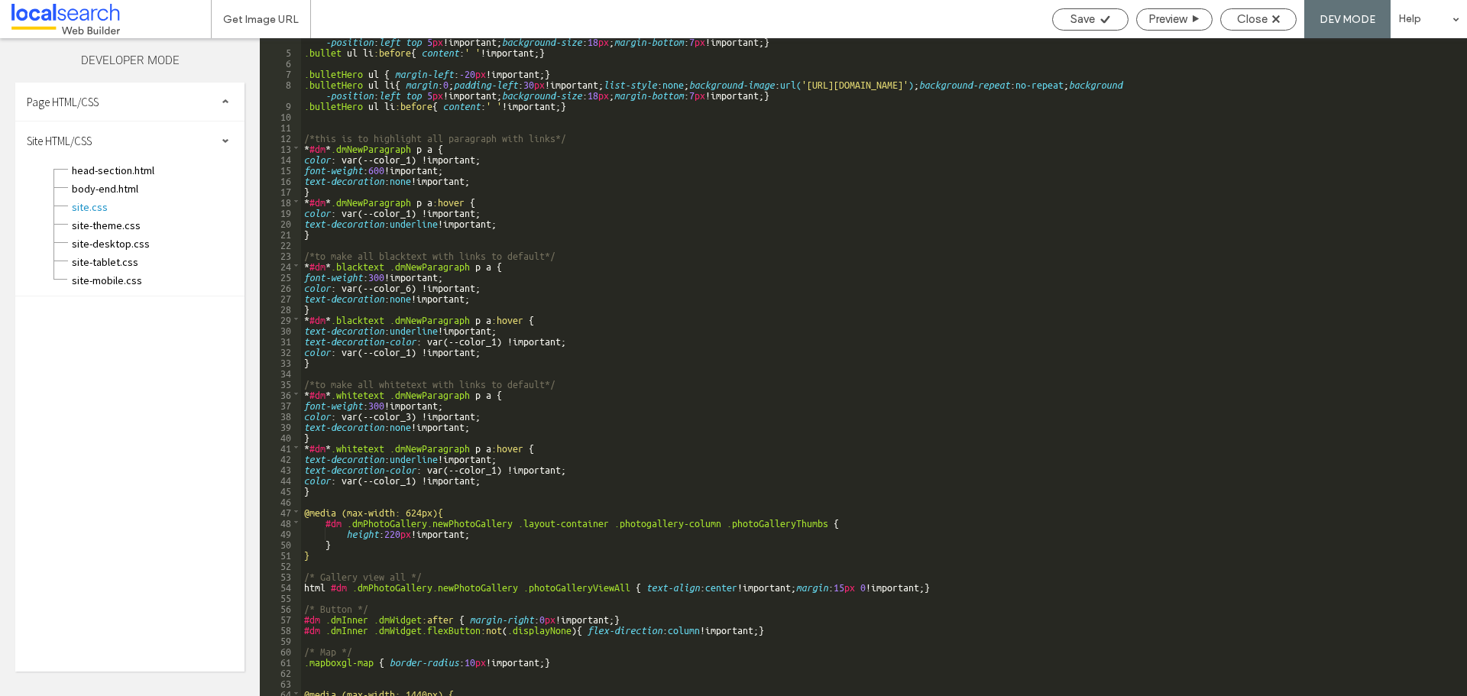
scroll to position [46, 0]
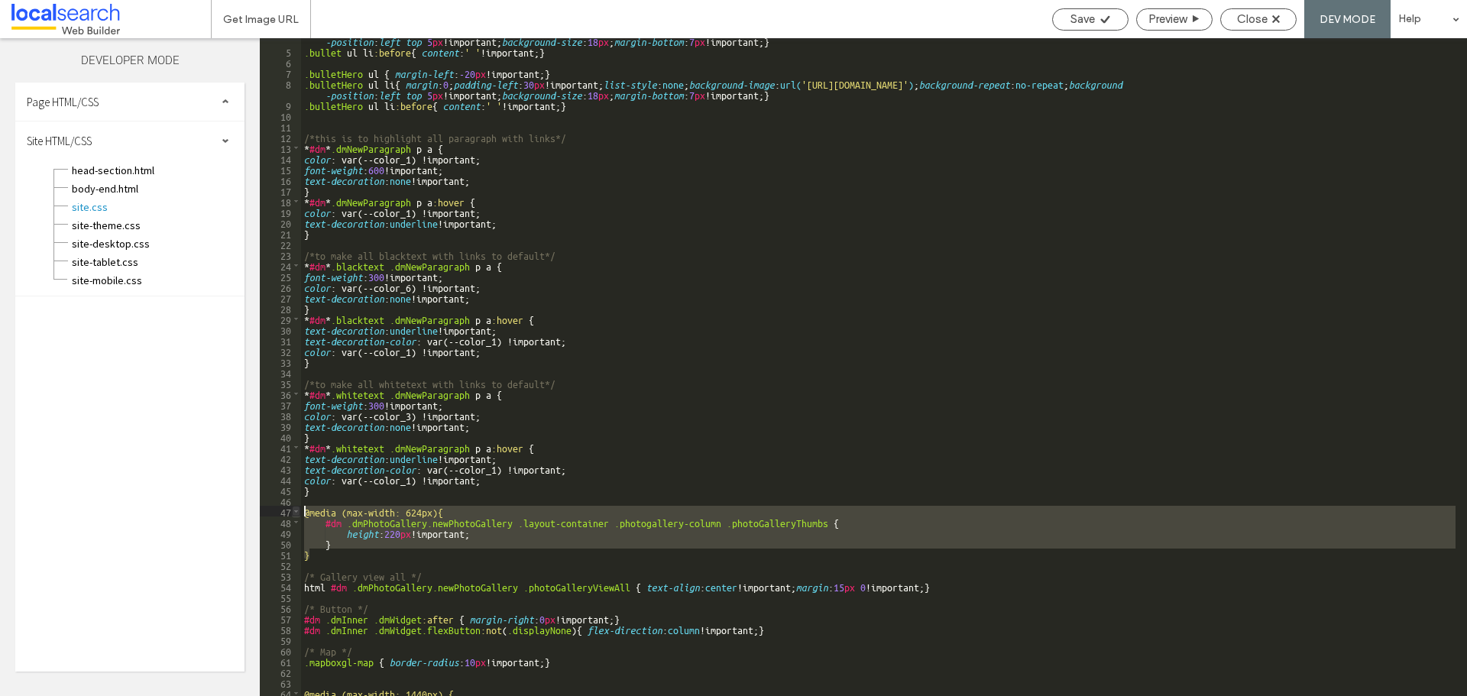
drag, startPoint x: 319, startPoint y: 559, endPoint x: 300, endPoint y: 515, distance: 47.6
click at [300, 515] on div "** 4 5 6 7 8 9 10 11 12 13 14 15 16 17 18 19 20 21 22 23 24 25 26 27 28 29 30 3…" at bounding box center [863, 367] width 1207 height 658
drag, startPoint x: 401, startPoint y: 533, endPoint x: 445, endPoint y: 518, distance: 45.9
click at [403, 533] on div ".bullet ul li { margin : 0 ; padding-left : 30 px !important; list-style : none…" at bounding box center [878, 367] width 1155 height 658
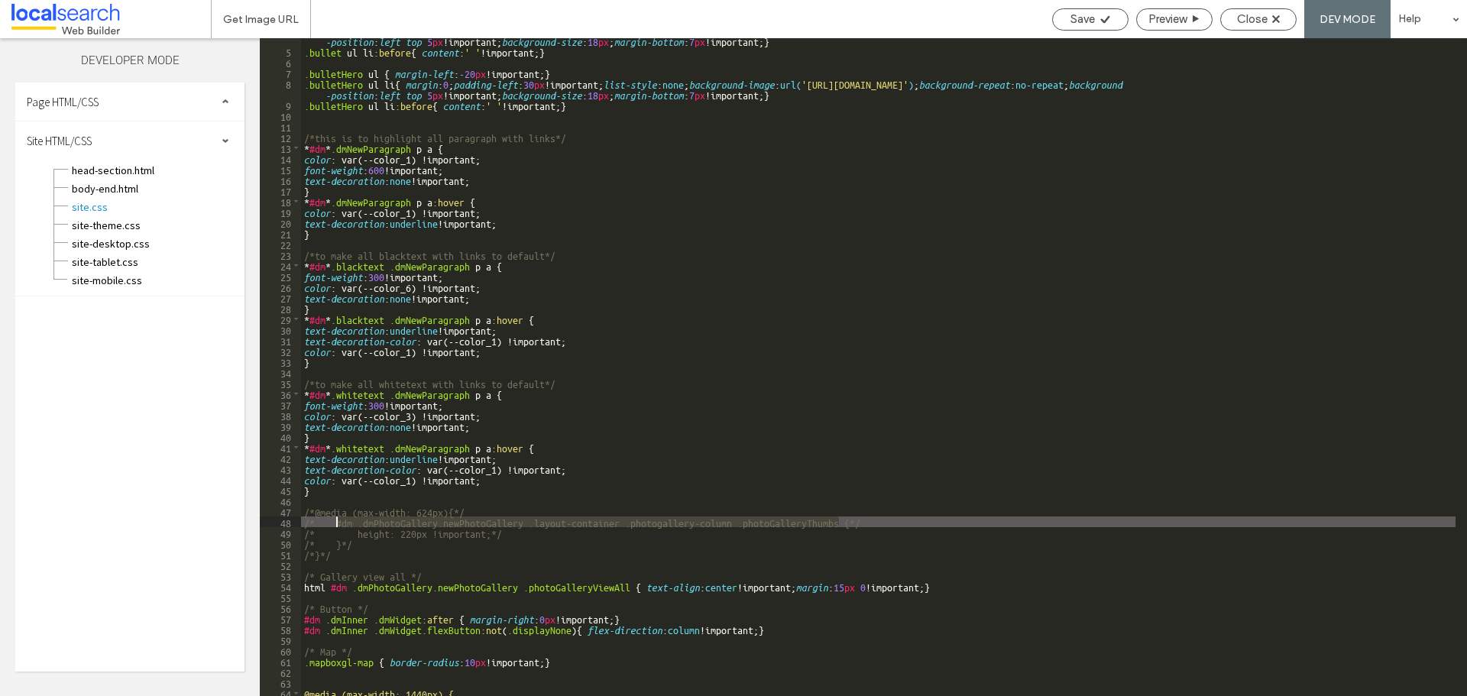
drag, startPoint x: 840, startPoint y: 520, endPoint x: 435, endPoint y: 543, distance: 405.6
click at [340, 520] on div ".bullet ul li { margin : 0 ; padding-left : 30 px !important; list-style : none…" at bounding box center [878, 369] width 1155 height 690
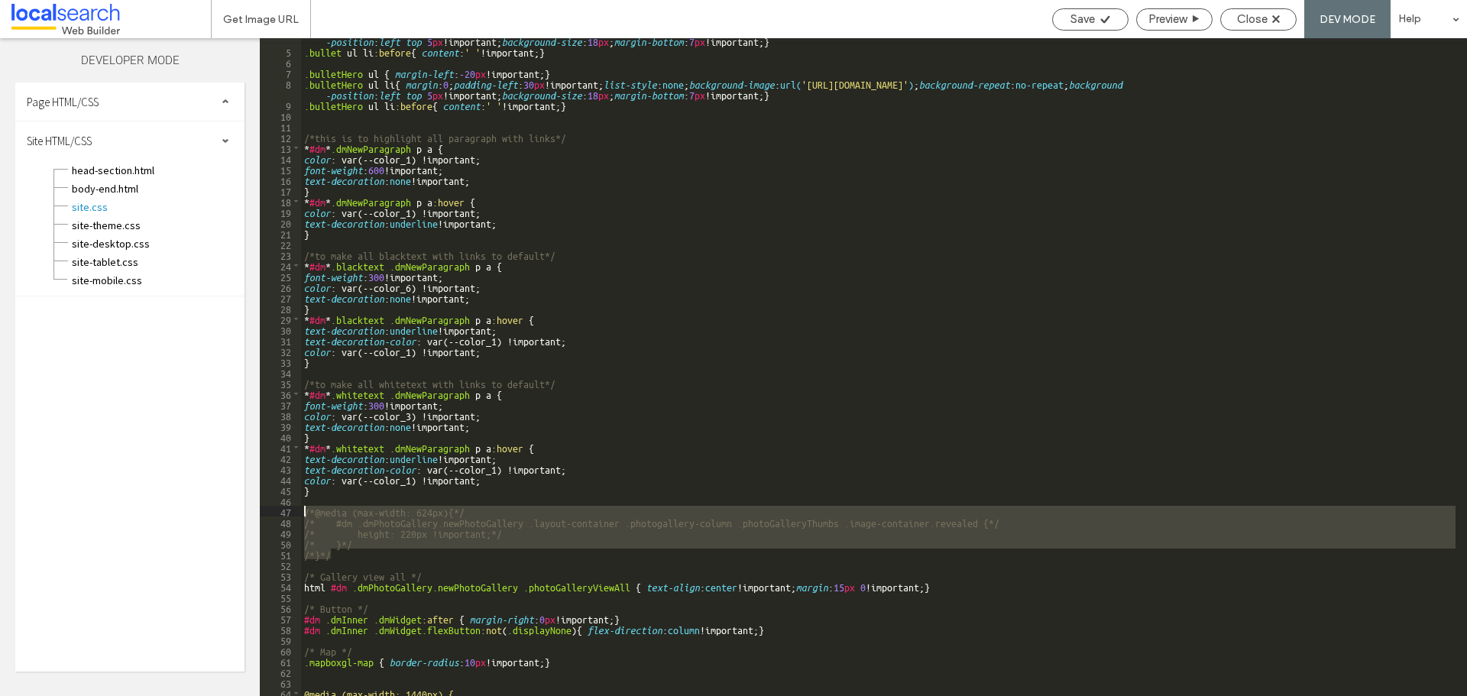
drag, startPoint x: 332, startPoint y: 556, endPoint x: 300, endPoint y: 511, distance: 54.7
click at [300, 511] on div "** 4 5 6 7 8 9 10 11 12 13 14 15 16 17 18 19 20 21 22 23 24 25 26 27 28 29 30 3…" at bounding box center [863, 367] width 1207 height 658
click at [1261, 17] on span "Close" at bounding box center [1252, 19] width 31 height 14
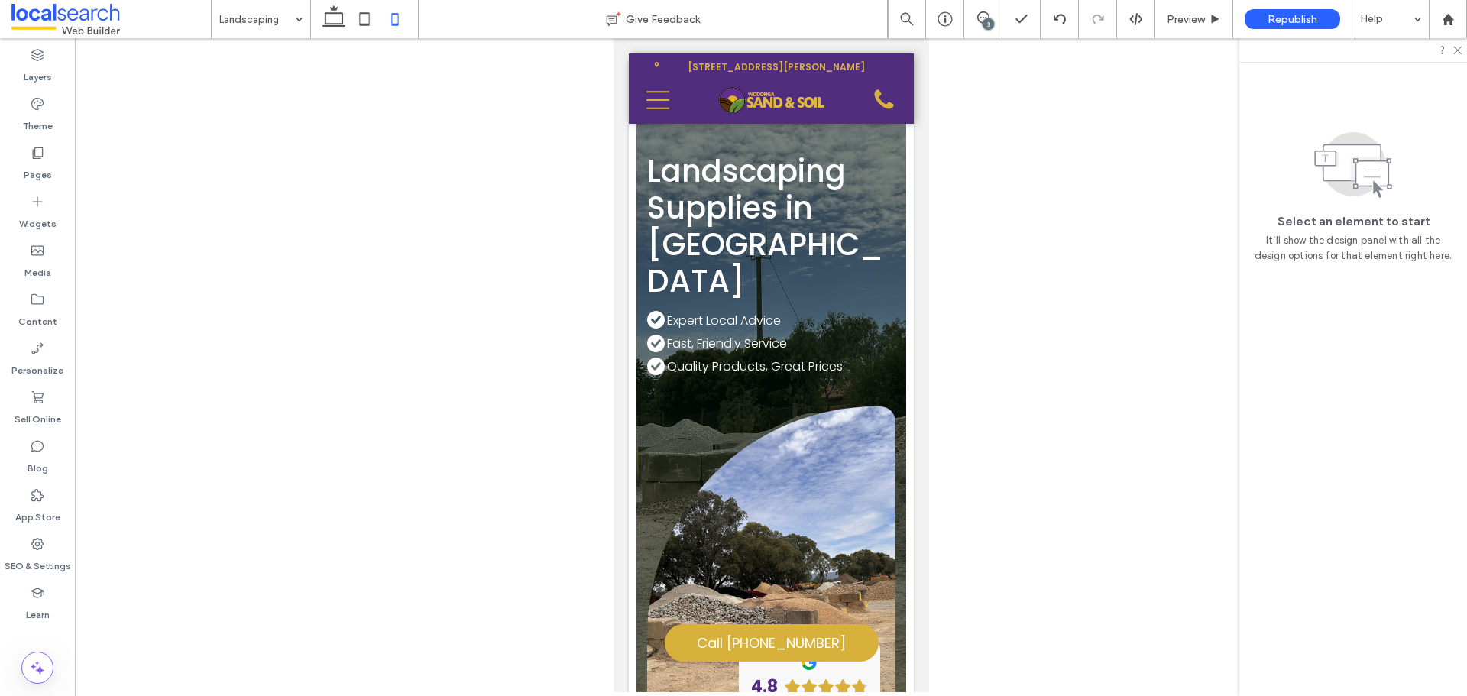
drag, startPoint x: 987, startPoint y: 20, endPoint x: 1123, endPoint y: 221, distance: 242.7
click at [987, 19] on div "3" at bounding box center [988, 23] width 11 height 11
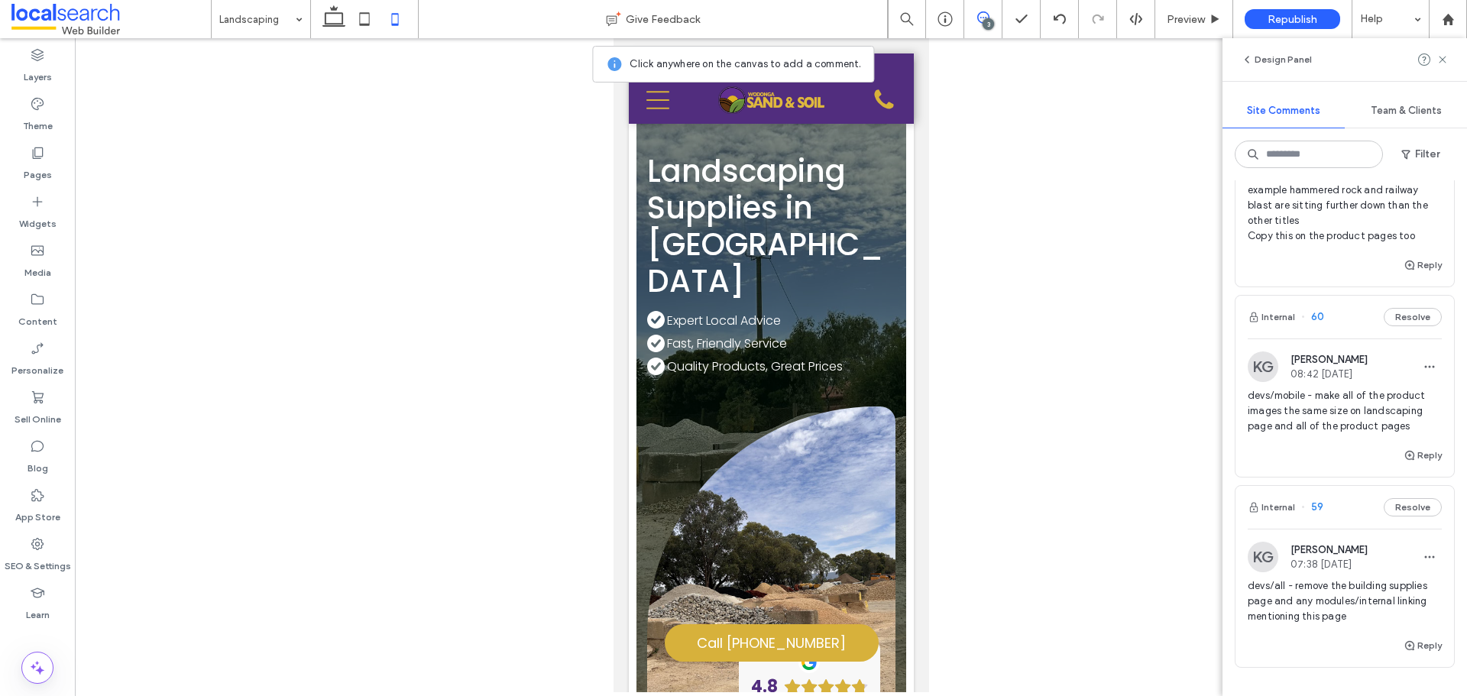
scroll to position [57, 0]
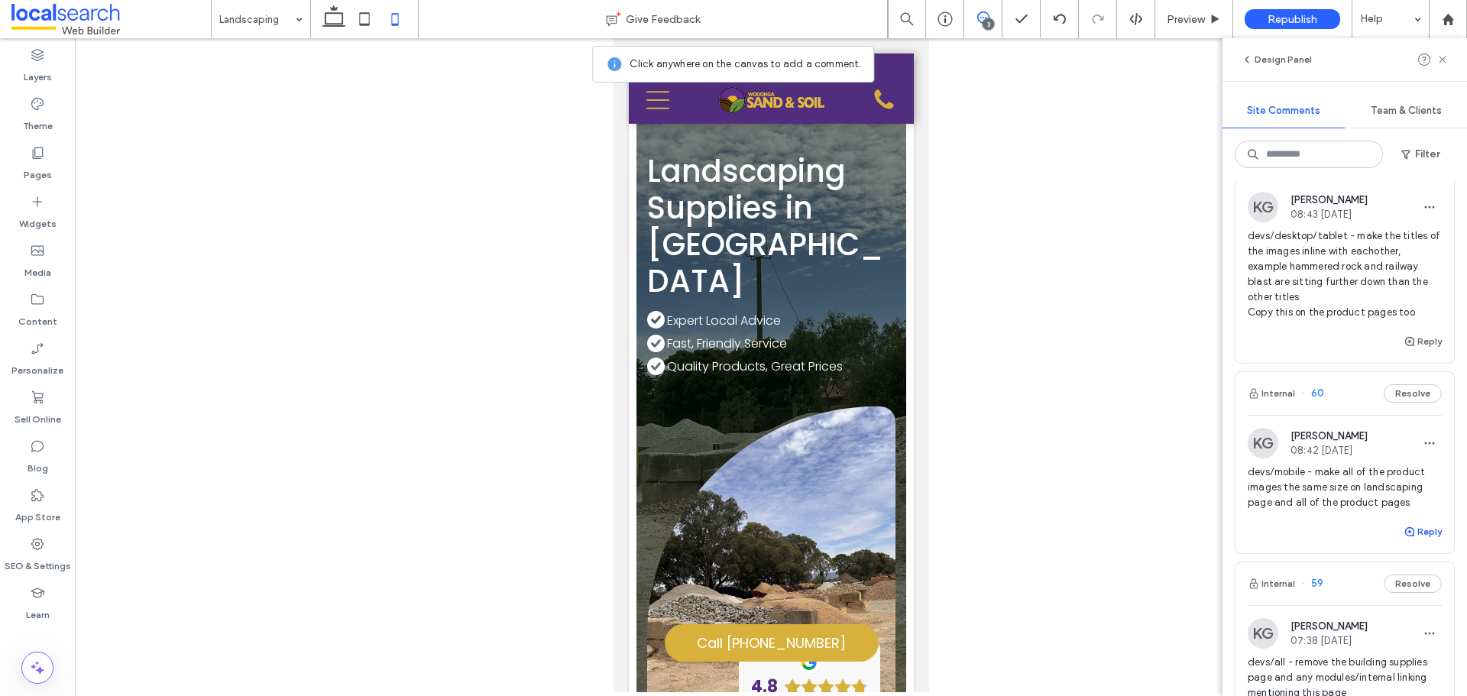
click at [1410, 529] on button "Reply" at bounding box center [1423, 532] width 38 height 18
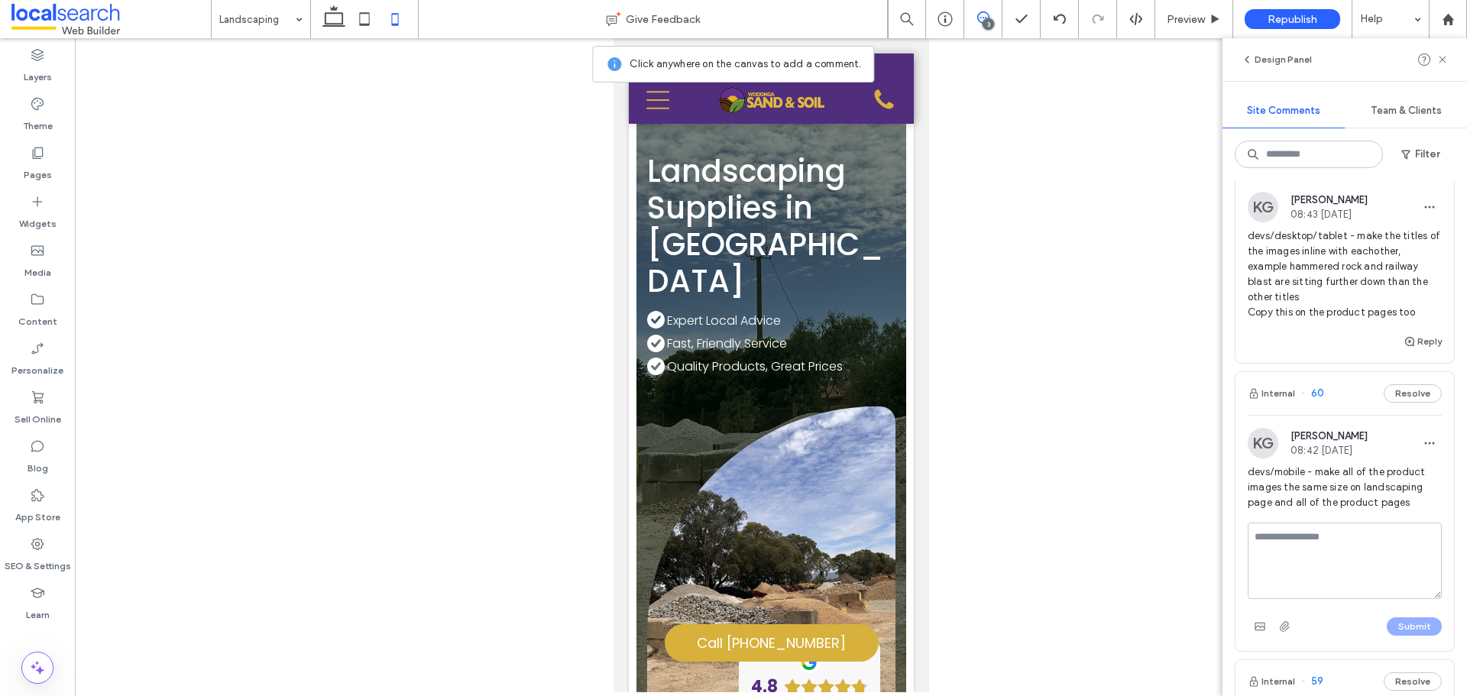
click at [1349, 543] on textarea at bounding box center [1345, 561] width 194 height 76
type textarea "**********"
click at [1414, 637] on div "Submit" at bounding box center [1345, 626] width 194 height 24
click at [1414, 629] on button "Submit" at bounding box center [1414, 626] width 55 height 18
drag, startPoint x: 981, startPoint y: 26, endPoint x: 974, endPoint y: 34, distance: 10.3
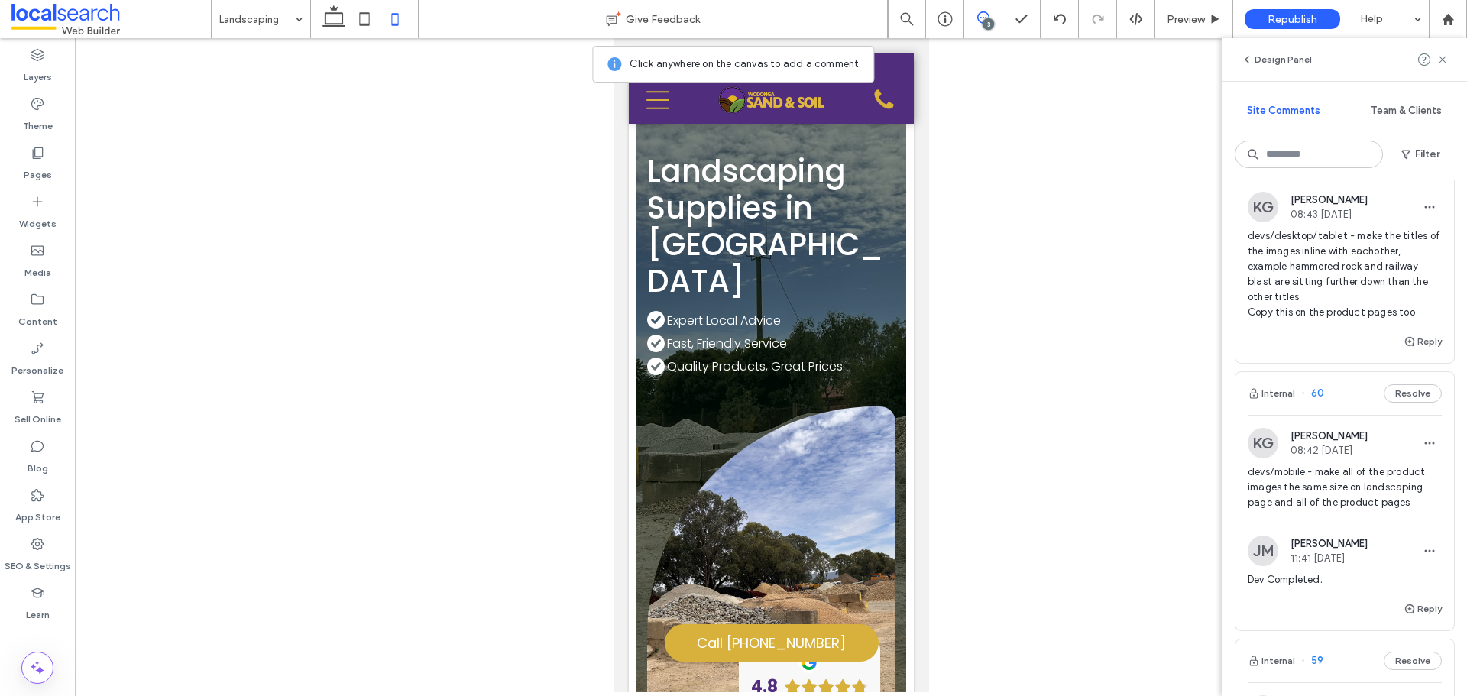
click at [980, 25] on div "3" at bounding box center [982, 18] width 37 height 15
click at [982, 28] on div "3" at bounding box center [983, 19] width 38 height 38
click at [996, 13] on span at bounding box center [982, 17] width 37 height 12
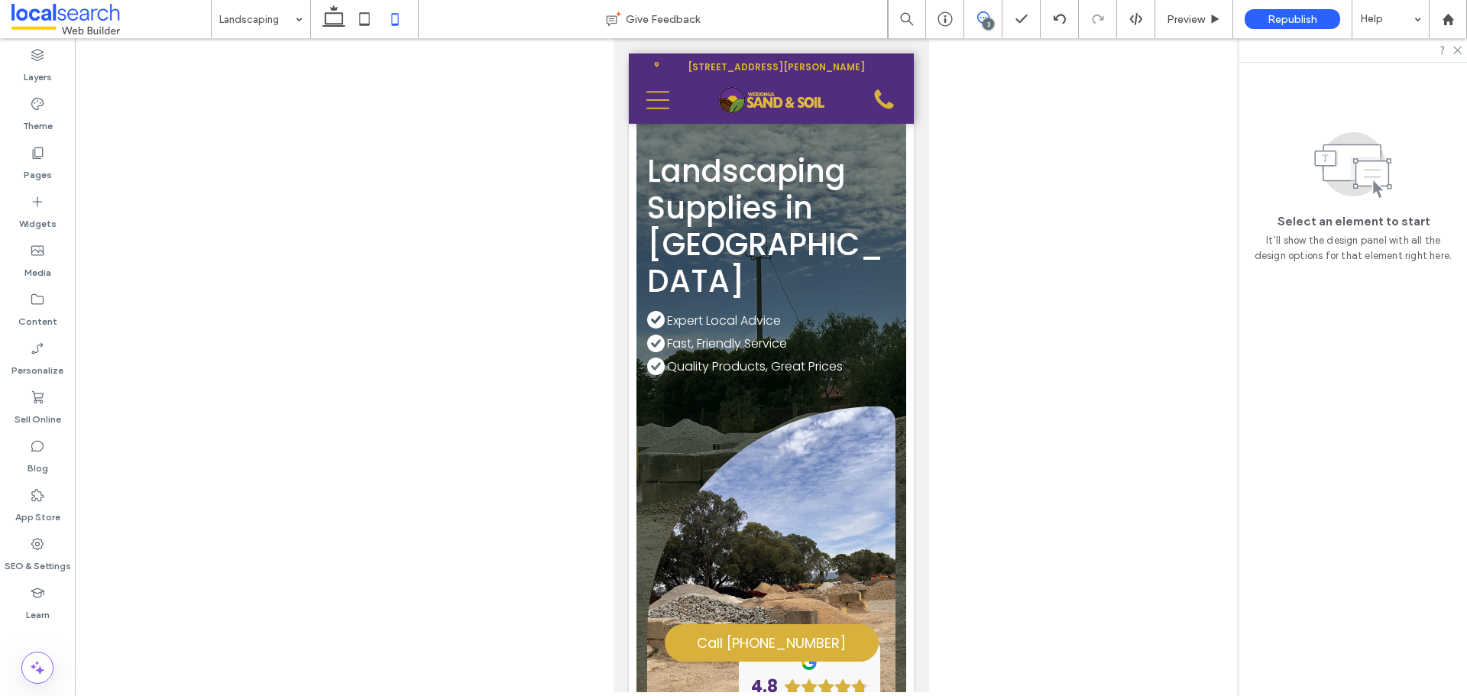
scroll to position [0, 0]
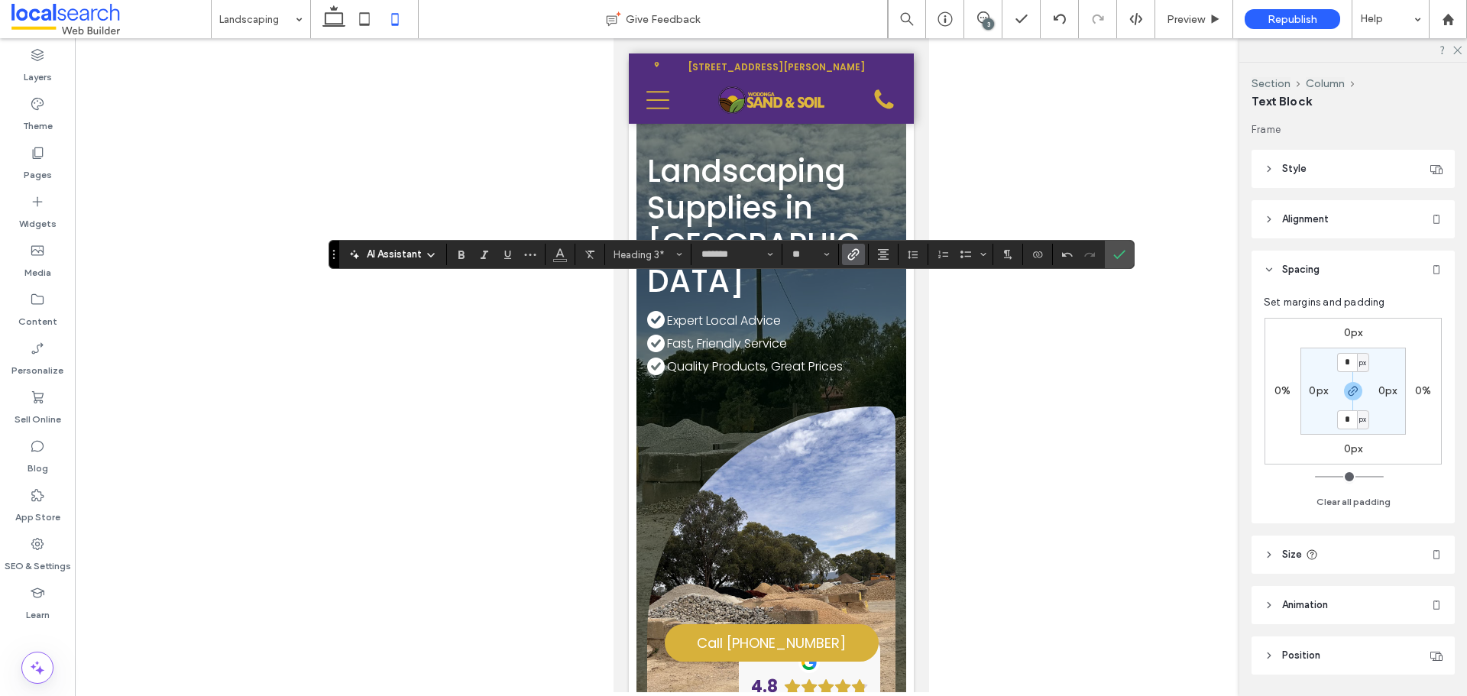
click at [845, 258] on label "Link" at bounding box center [853, 254] width 23 height 21
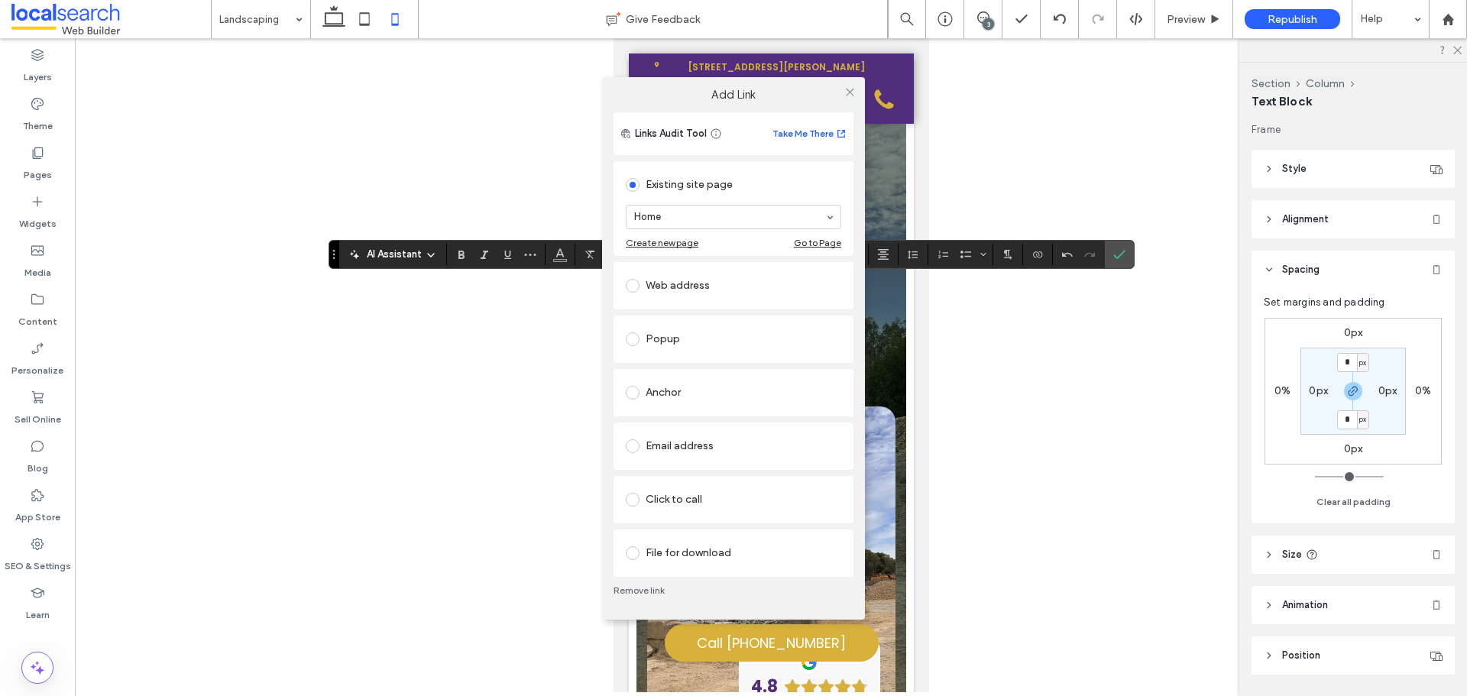
click at [643, 588] on link "Remove link" at bounding box center [734, 591] width 240 height 12
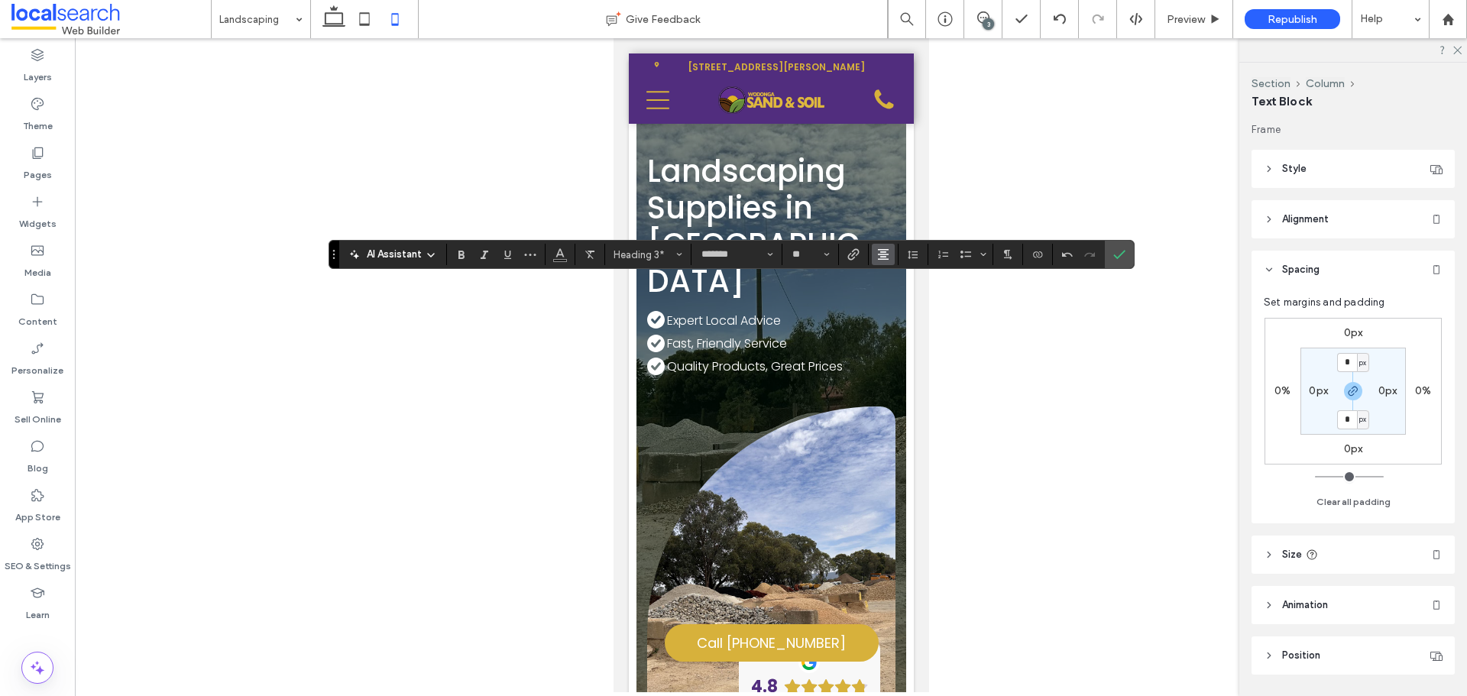
click at [880, 254] on icon "Alignment" at bounding box center [883, 254] width 12 height 12
click at [896, 280] on use "ui.textEditor.alignment.left" at bounding box center [894, 279] width 11 height 11
click at [875, 254] on button "Alignment" at bounding box center [883, 254] width 23 height 21
click at [894, 303] on icon "ui.textEditor.alignment.center" at bounding box center [895, 302] width 12 height 12
drag, startPoint x: 1129, startPoint y: 246, endPoint x: 1121, endPoint y: 253, distance: 10.9
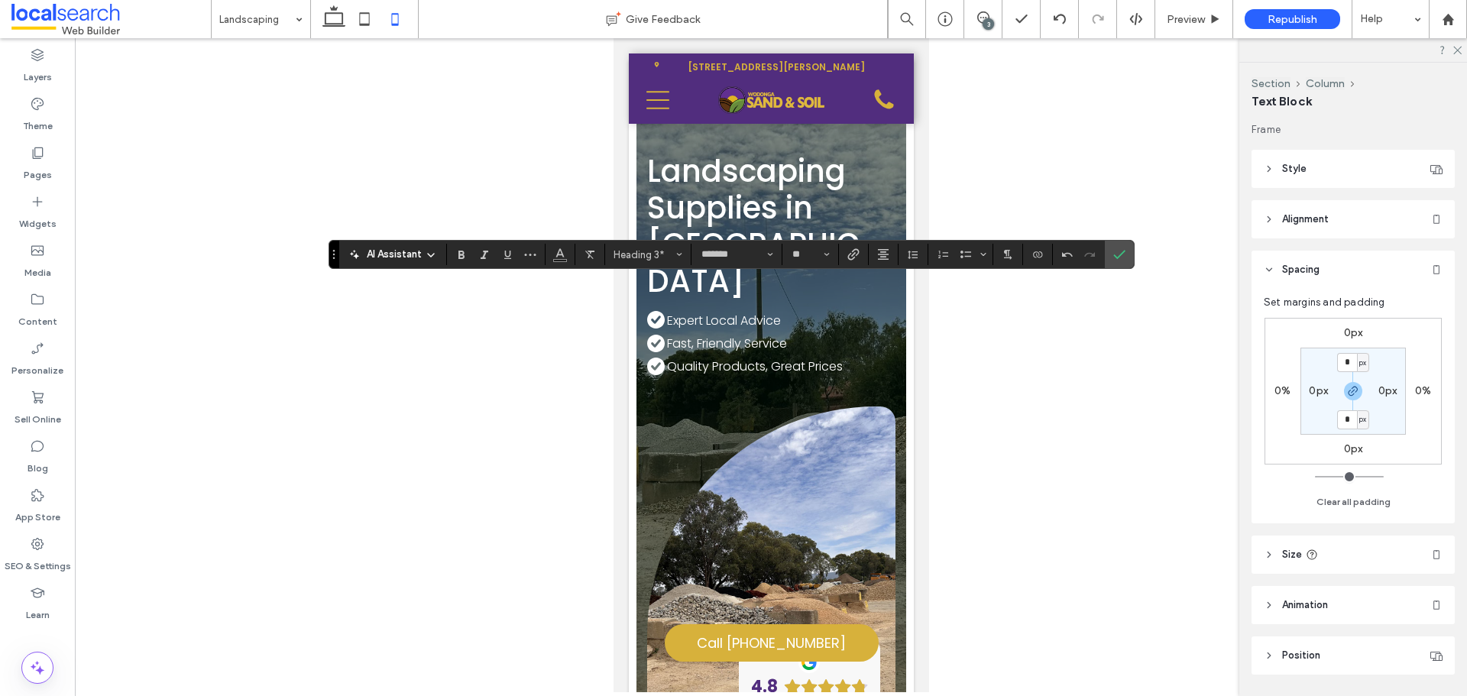
click at [1125, 250] on label "Confirm" at bounding box center [1119, 255] width 23 height 28
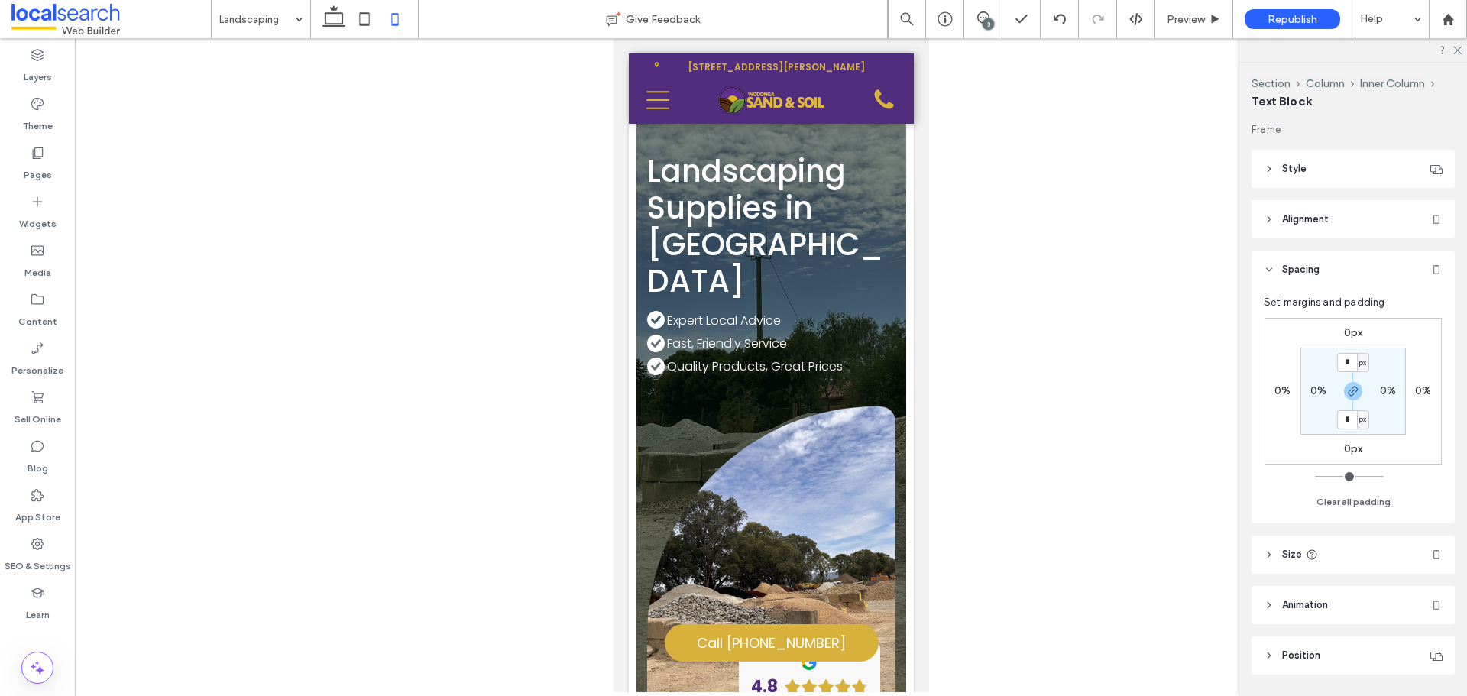
type input "*******"
type input "**"
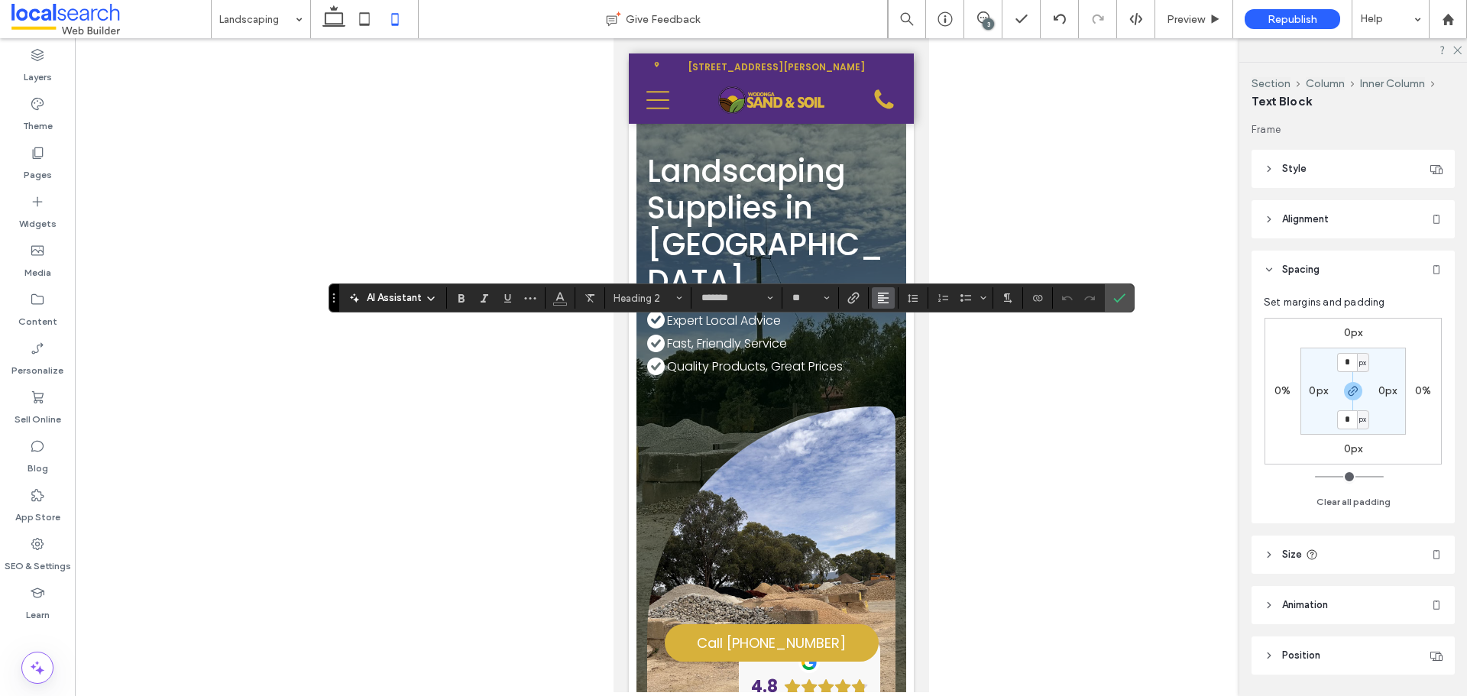
click at [877, 300] on icon "Alignment" at bounding box center [883, 298] width 12 height 12
click at [891, 346] on icon "ui.textEditor.alignment.center" at bounding box center [895, 345] width 12 height 12
click at [1133, 294] on section at bounding box center [1119, 298] width 29 height 28
click at [1129, 296] on label "Confirm" at bounding box center [1119, 298] width 23 height 28
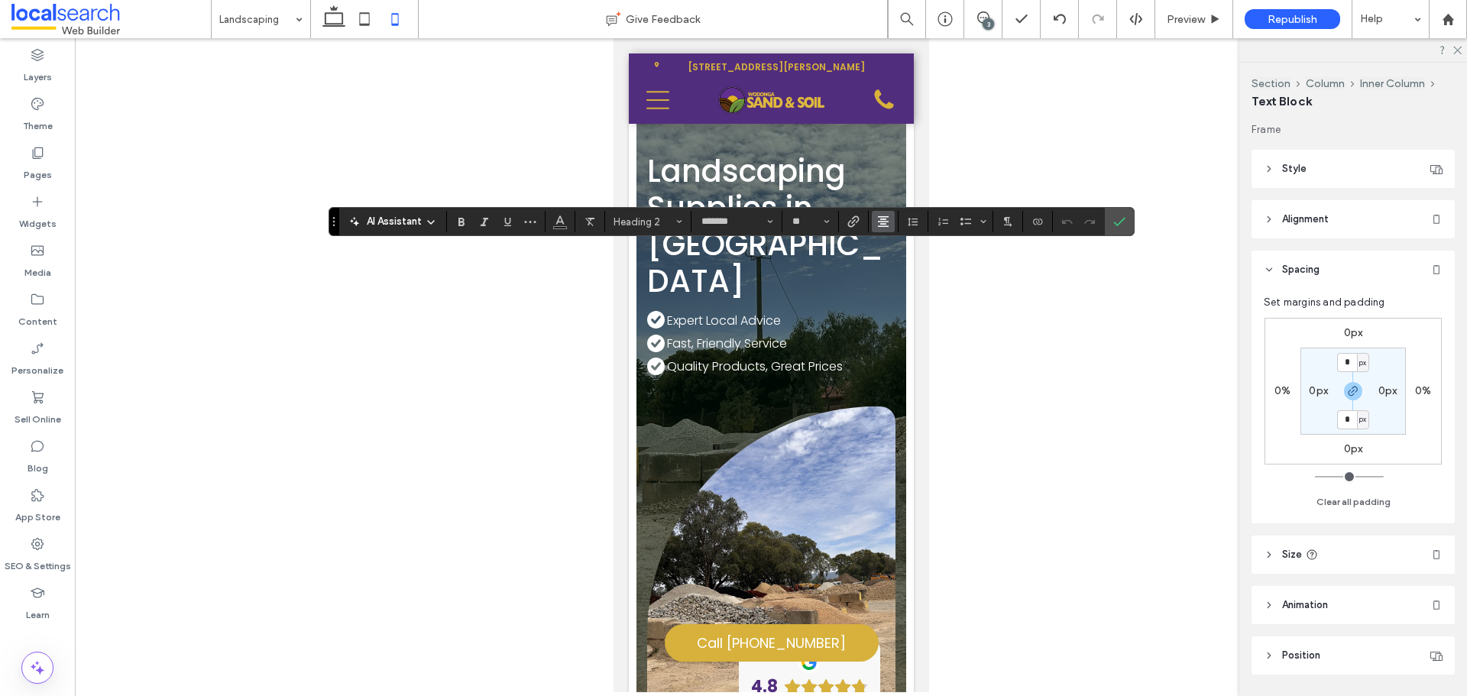
click at [881, 222] on icon "Alignment" at bounding box center [883, 221] width 12 height 12
click at [891, 246] on use "ui.textEditor.alignment.left" at bounding box center [894, 246] width 11 height 11
click at [1128, 219] on label "Confirm" at bounding box center [1119, 222] width 23 height 28
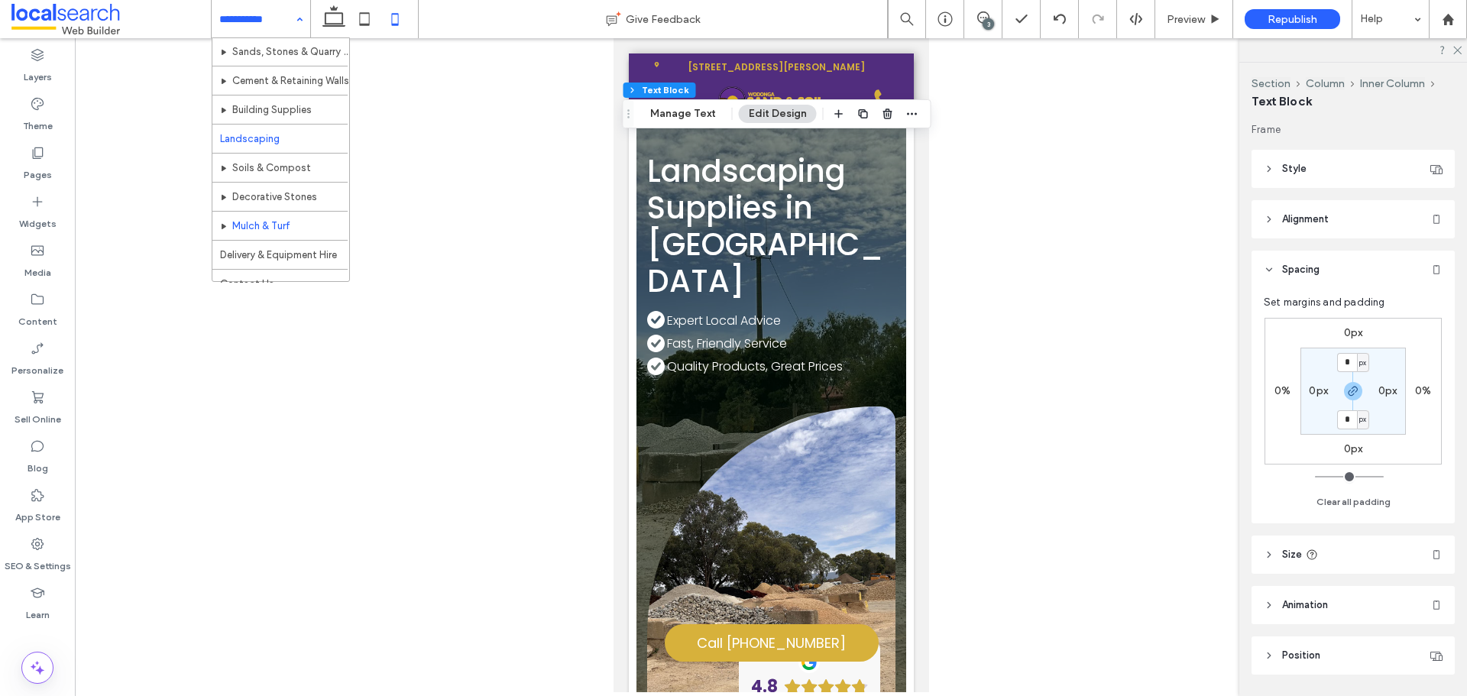
scroll to position [45, 0]
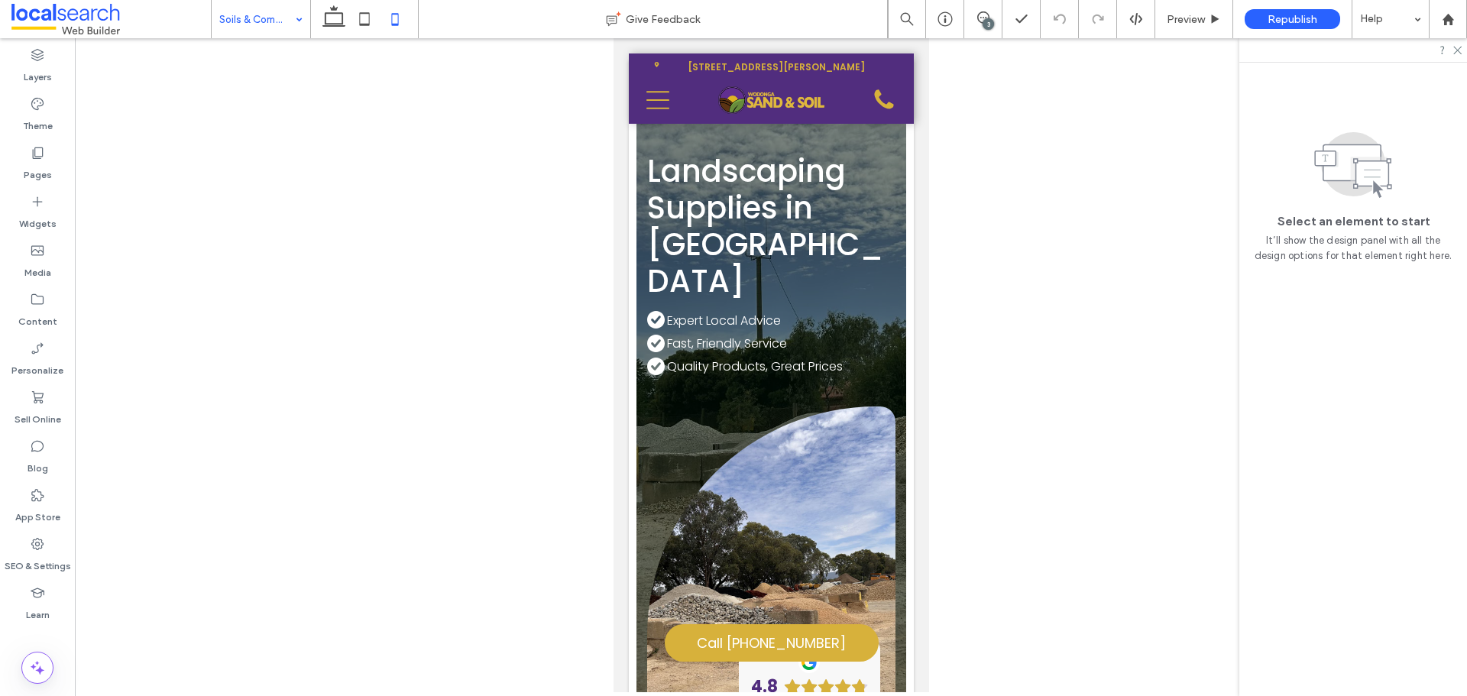
click at [988, 24] on div "3" at bounding box center [988, 23] width 11 height 11
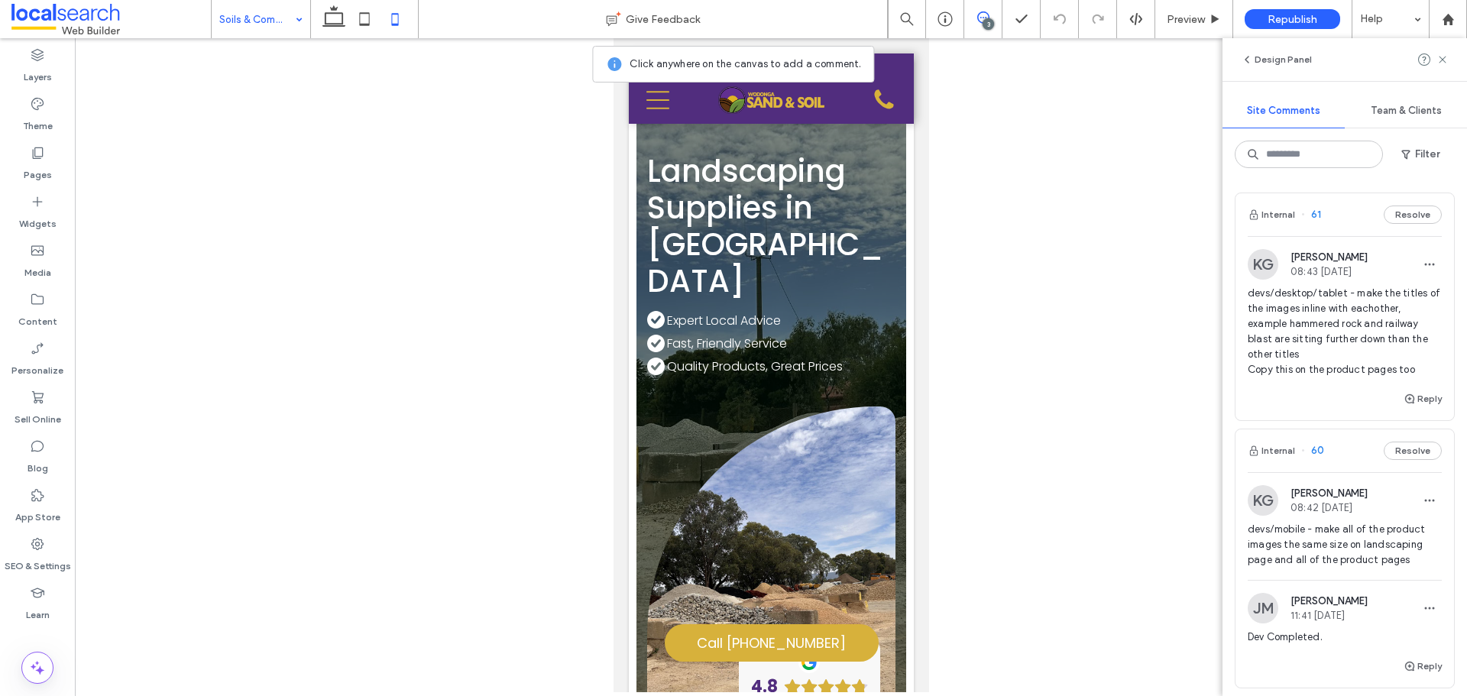
click at [1362, 371] on span "devs/desktop/tablet - make the titles of the images inline with eachother, exam…" at bounding box center [1345, 332] width 194 height 92
click at [1412, 407] on button "Reply" at bounding box center [1423, 399] width 38 height 18
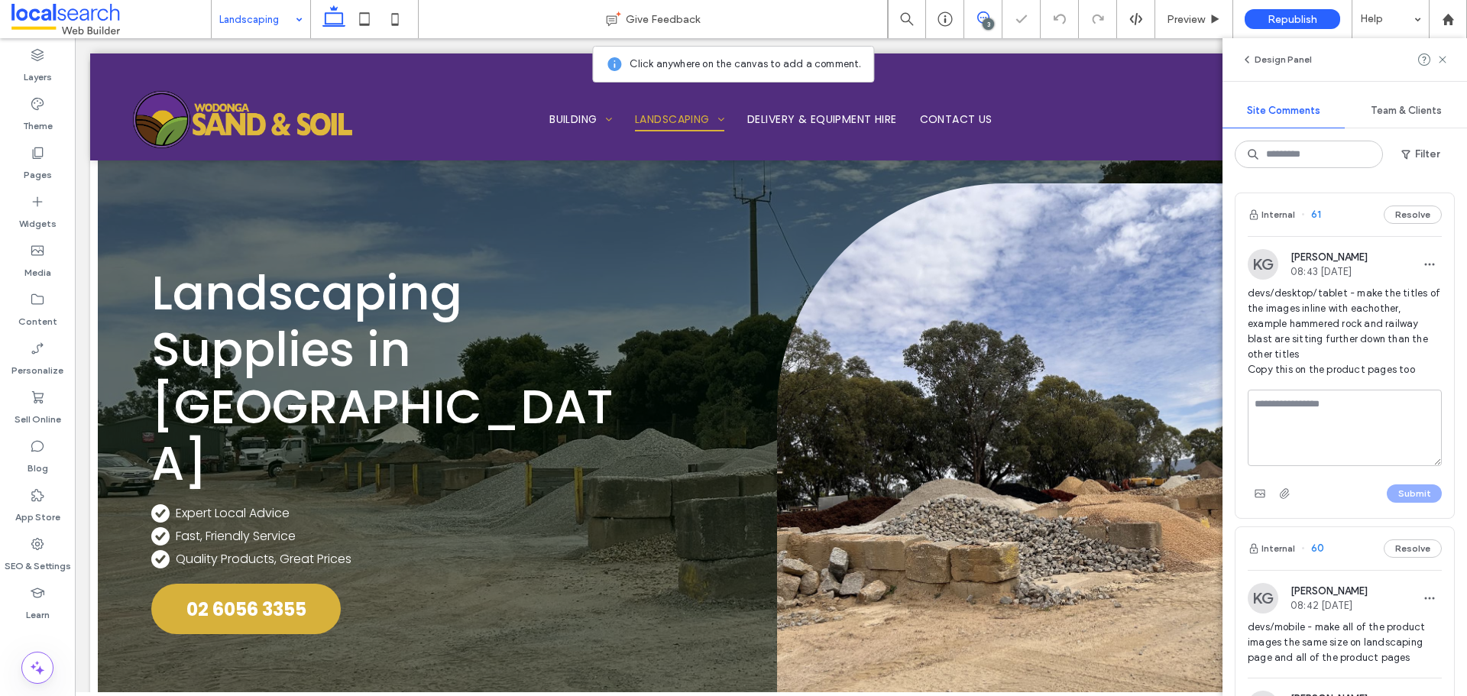
click at [1399, 411] on textarea at bounding box center [1345, 428] width 194 height 76
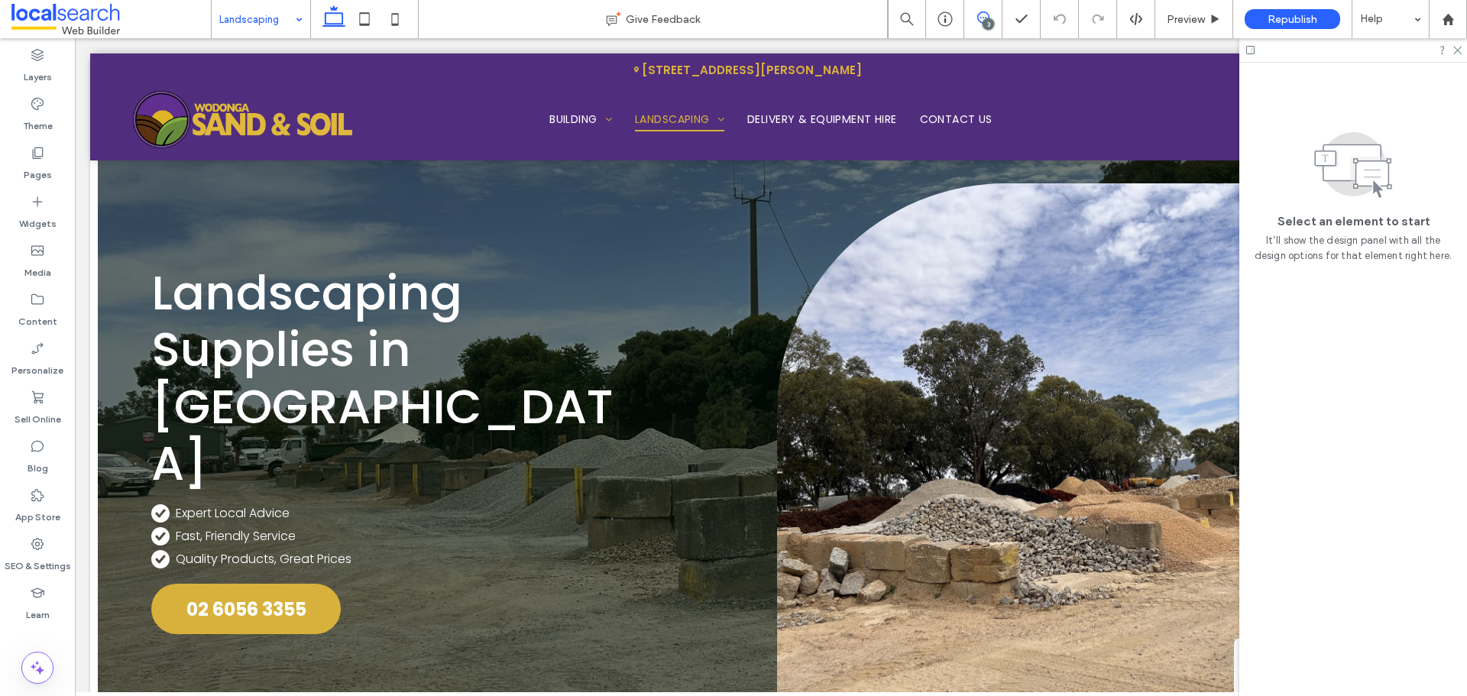
click at [977, 18] on use at bounding box center [983, 17] width 12 height 12
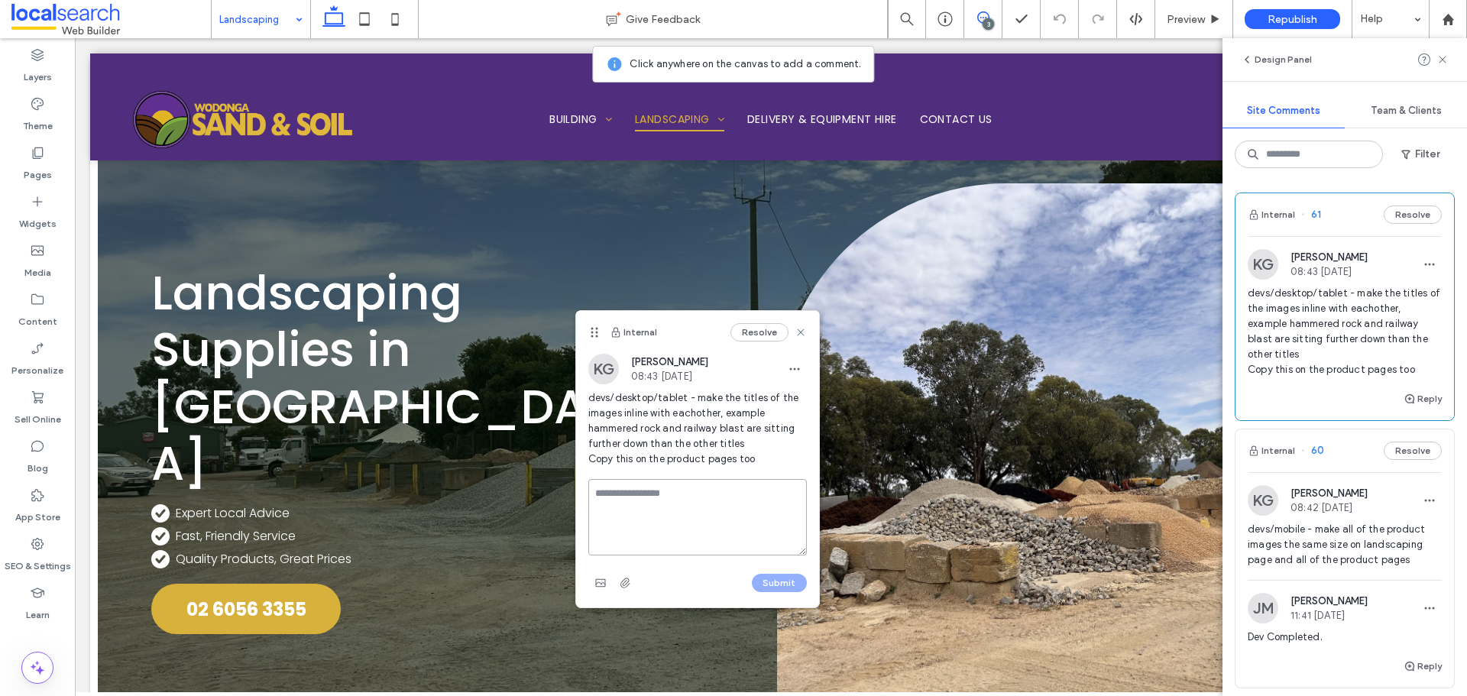
click at [695, 490] on textarea at bounding box center [697, 517] width 219 height 76
type textarea "**********"
drag, startPoint x: 789, startPoint y: 582, endPoint x: 808, endPoint y: 591, distance: 21.6
click at [788, 584] on button "Submit" at bounding box center [779, 583] width 55 height 18
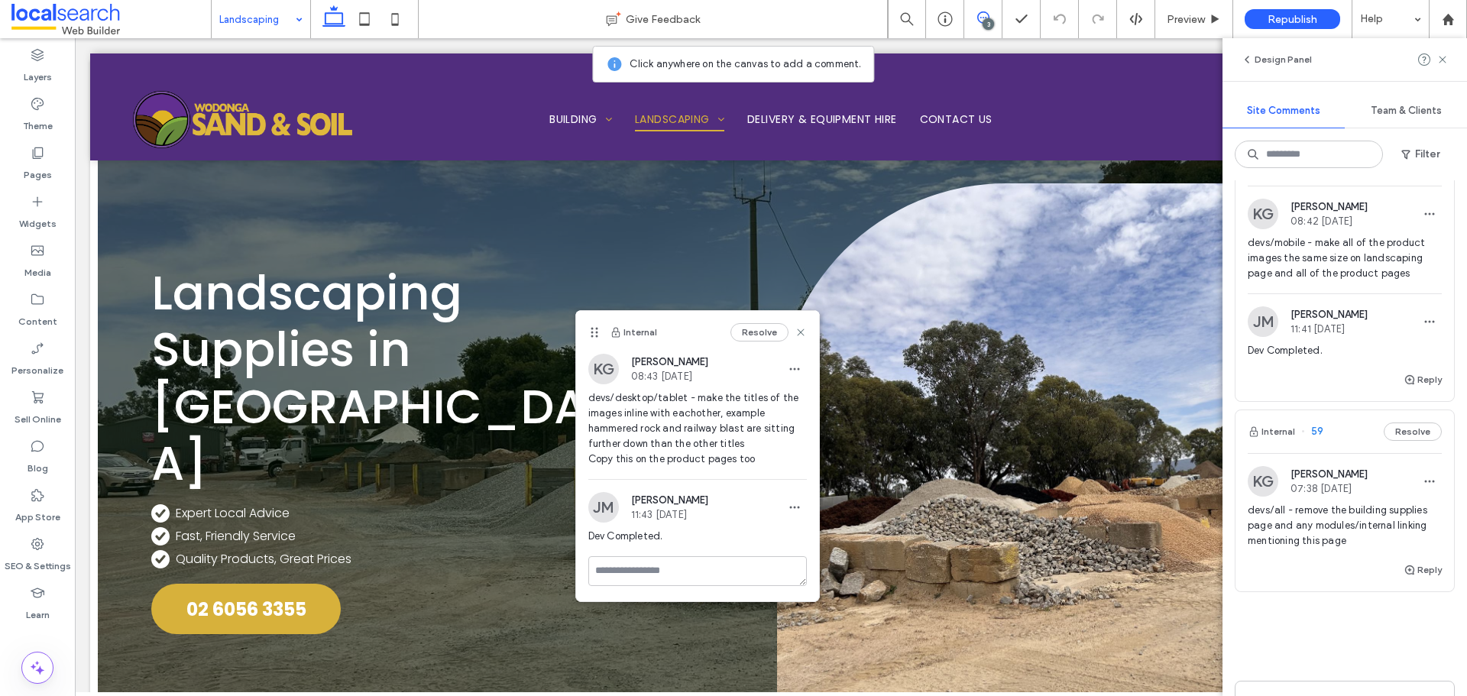
scroll to position [458, 0]
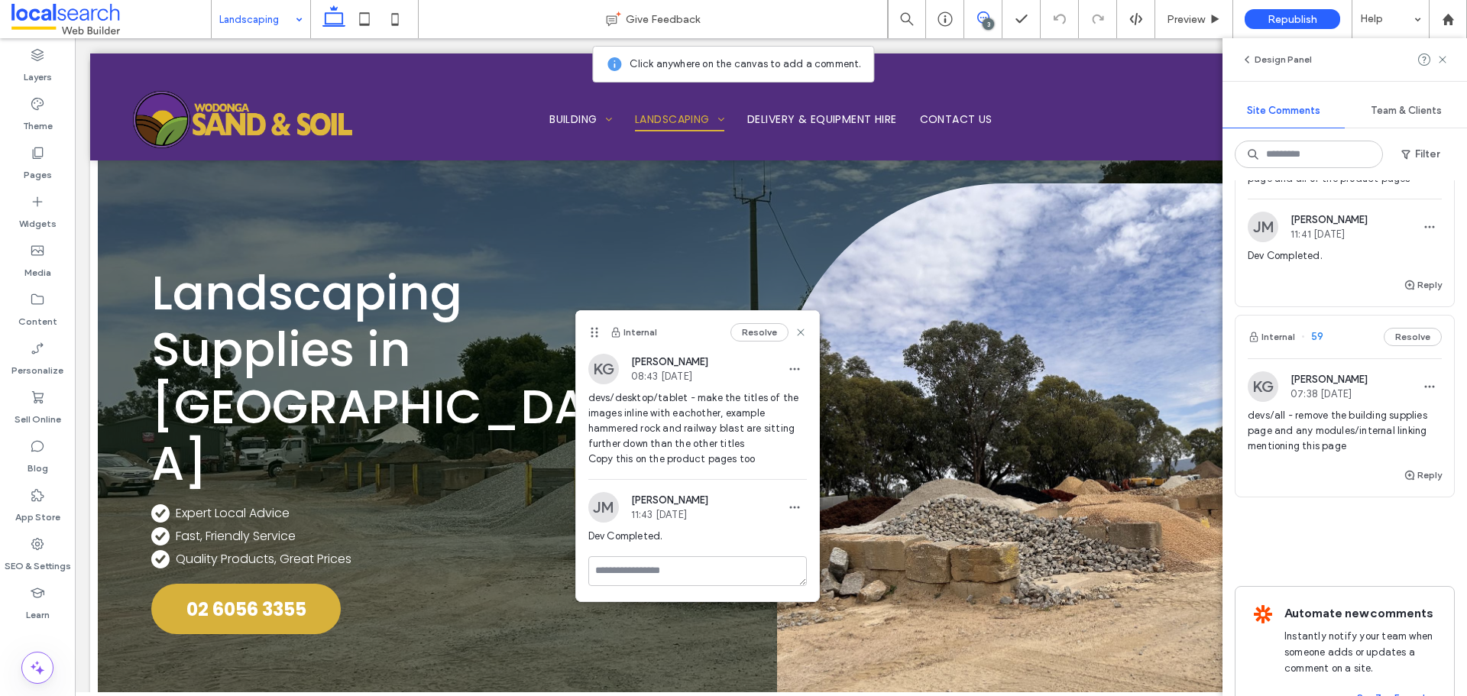
click at [1319, 439] on span "devs/all - remove the building supplies page and any modules/internal linking m…" at bounding box center [1345, 431] width 194 height 46
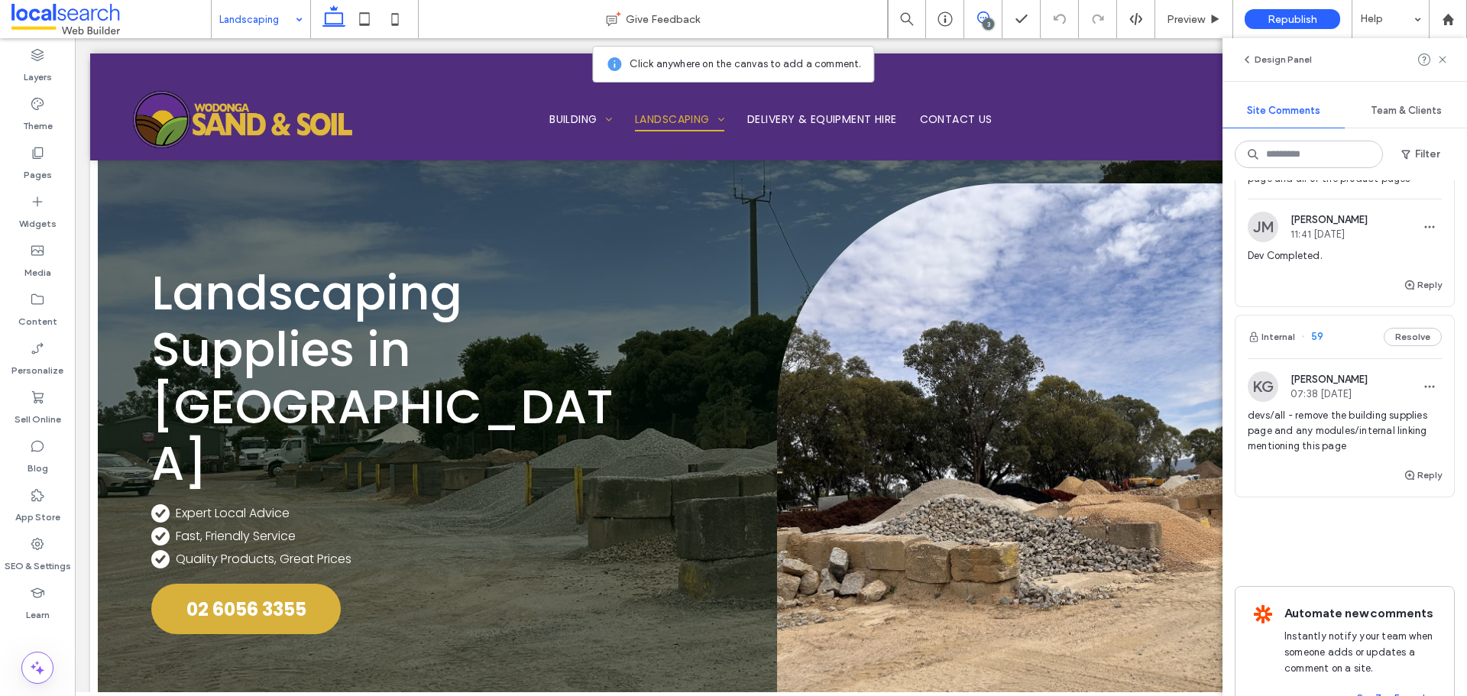
click at [1324, 434] on span "devs/all - remove the building supplies page and any modules/internal linking m…" at bounding box center [1345, 431] width 194 height 46
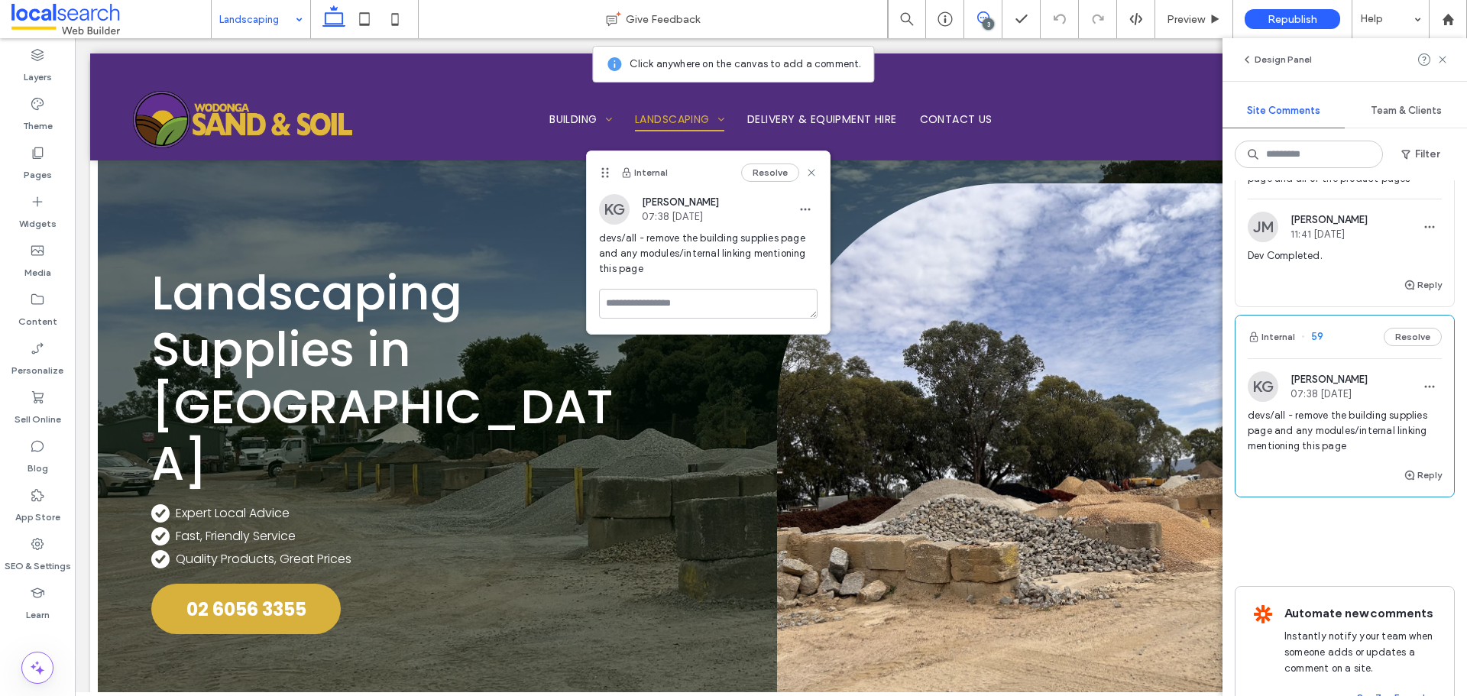
drag, startPoint x: 564, startPoint y: 67, endPoint x: 601, endPoint y: 167, distance: 105.9
click at [601, 167] on icon at bounding box center [605, 173] width 12 height 12
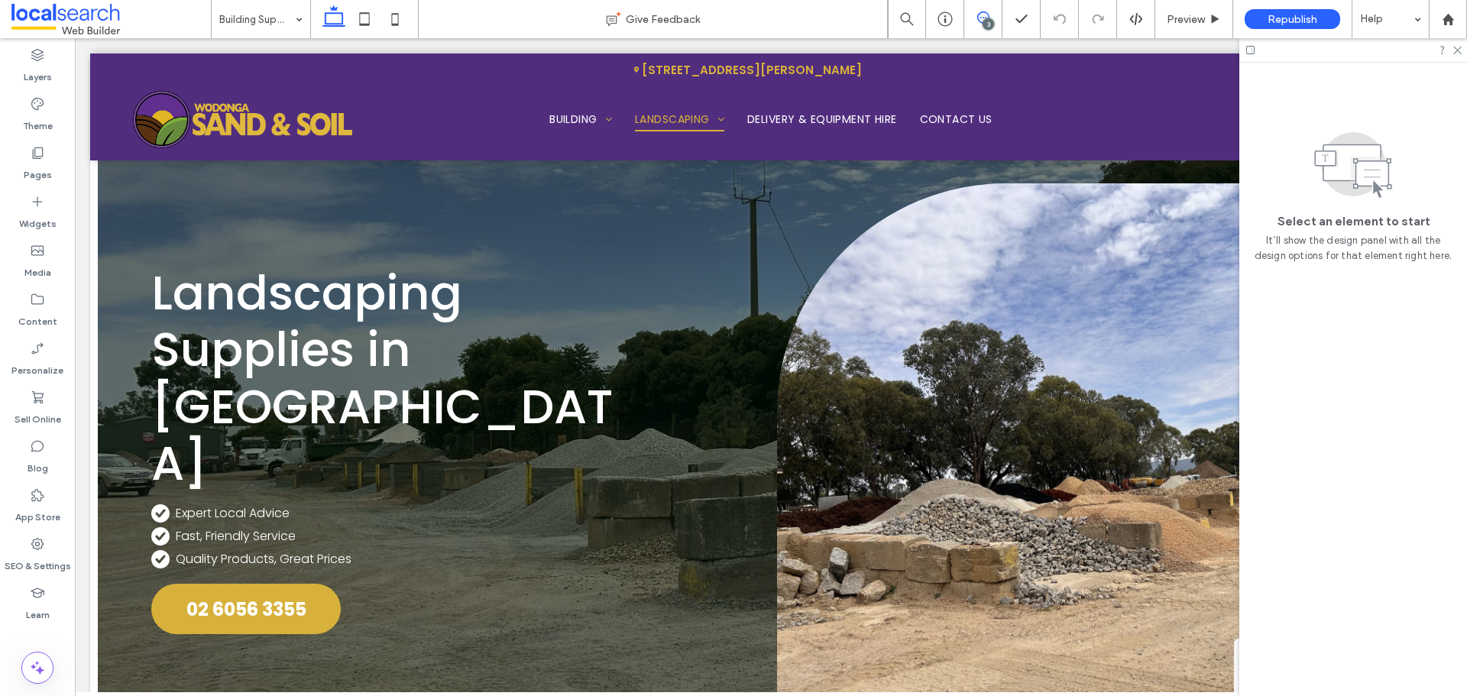
click at [994, 19] on span at bounding box center [982, 17] width 37 height 12
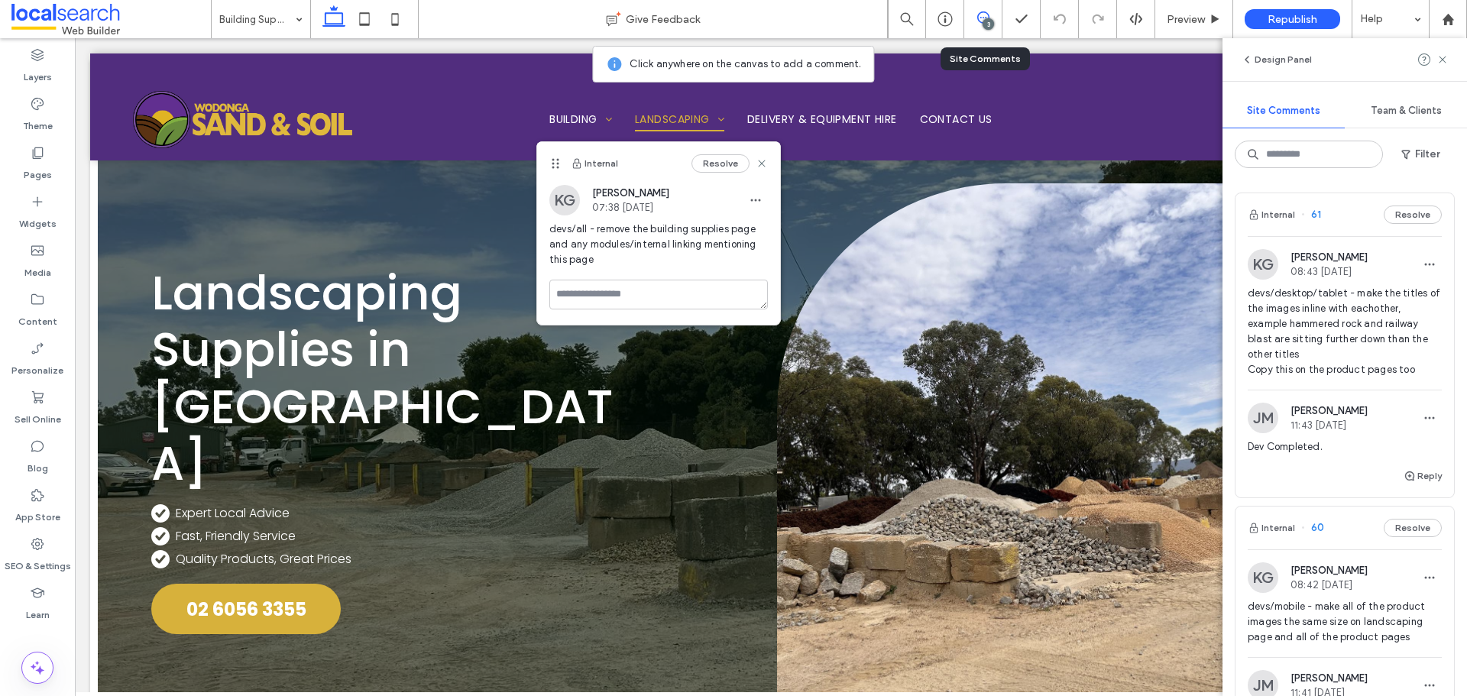
drag, startPoint x: 574, startPoint y: 72, endPoint x: 559, endPoint y: 162, distance: 91.3
click at [559, 162] on icon at bounding box center [555, 163] width 12 height 12
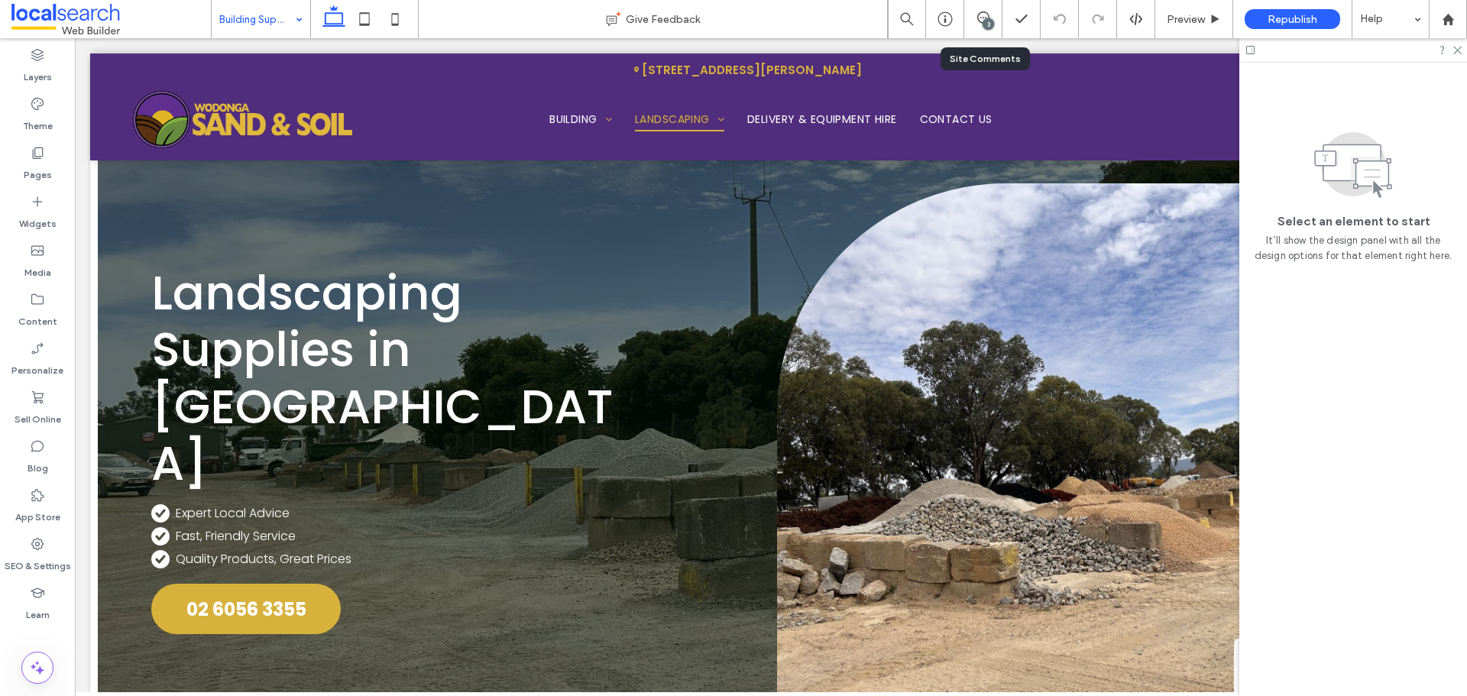
click at [292, 17] on div "Building Supplies" at bounding box center [261, 19] width 99 height 38
click at [302, 16] on div "Building Supplies" at bounding box center [261, 19] width 99 height 38
click at [46, 174] on label "Pages" at bounding box center [38, 170] width 28 height 21
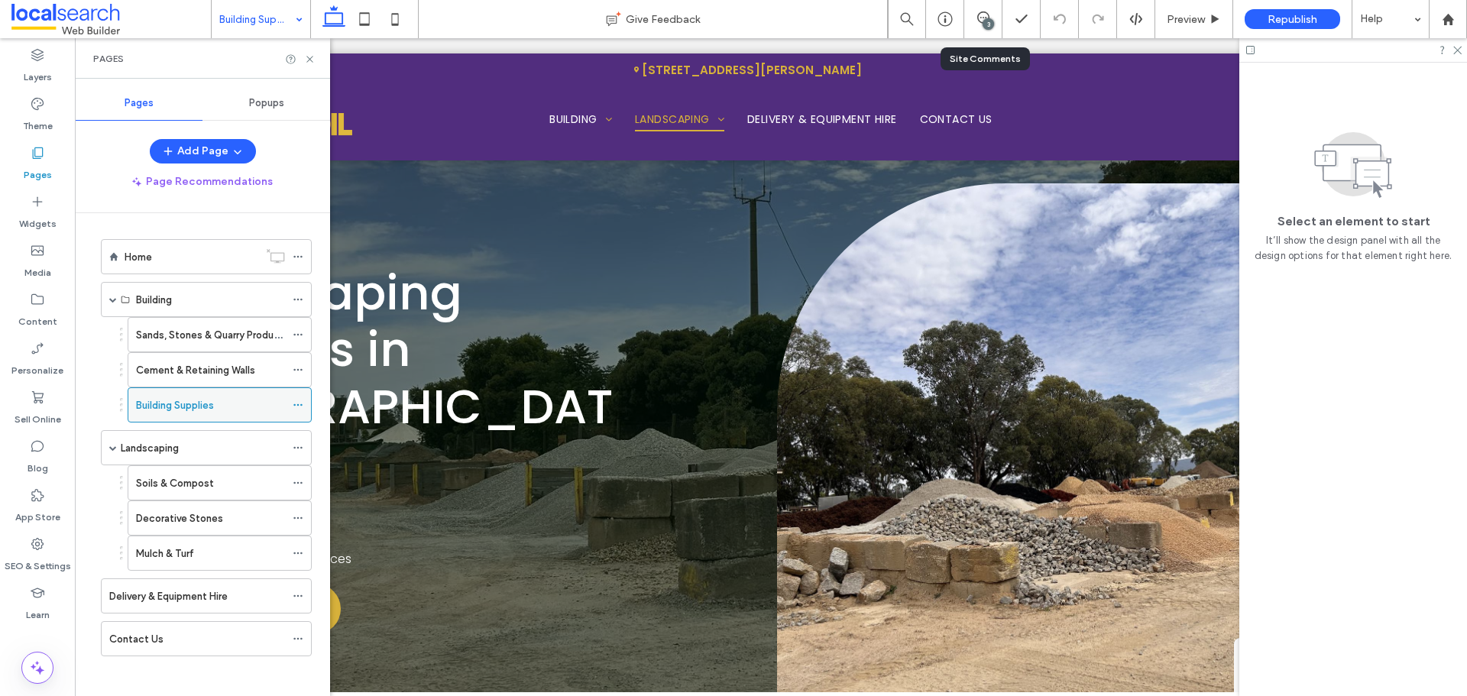
click at [300, 406] on icon at bounding box center [298, 405] width 11 height 11
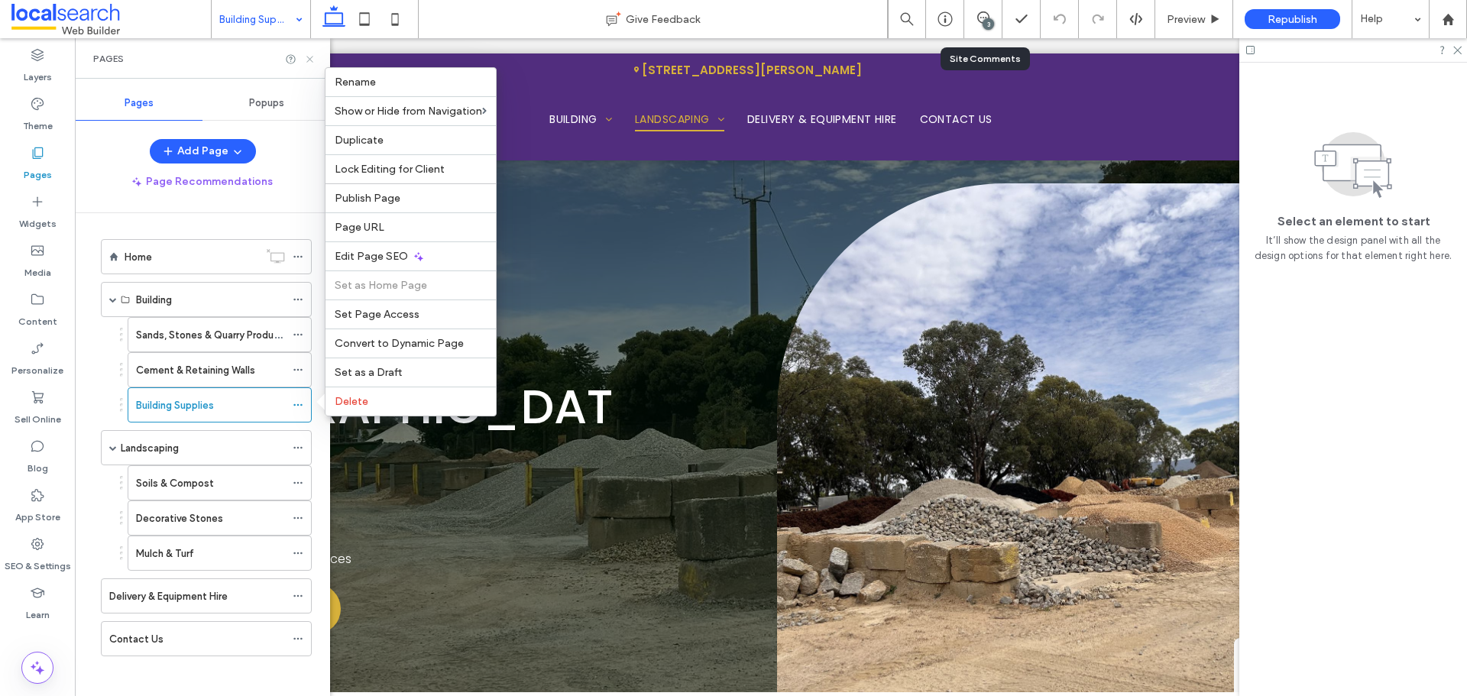
click at [309, 57] on use at bounding box center [309, 59] width 6 height 6
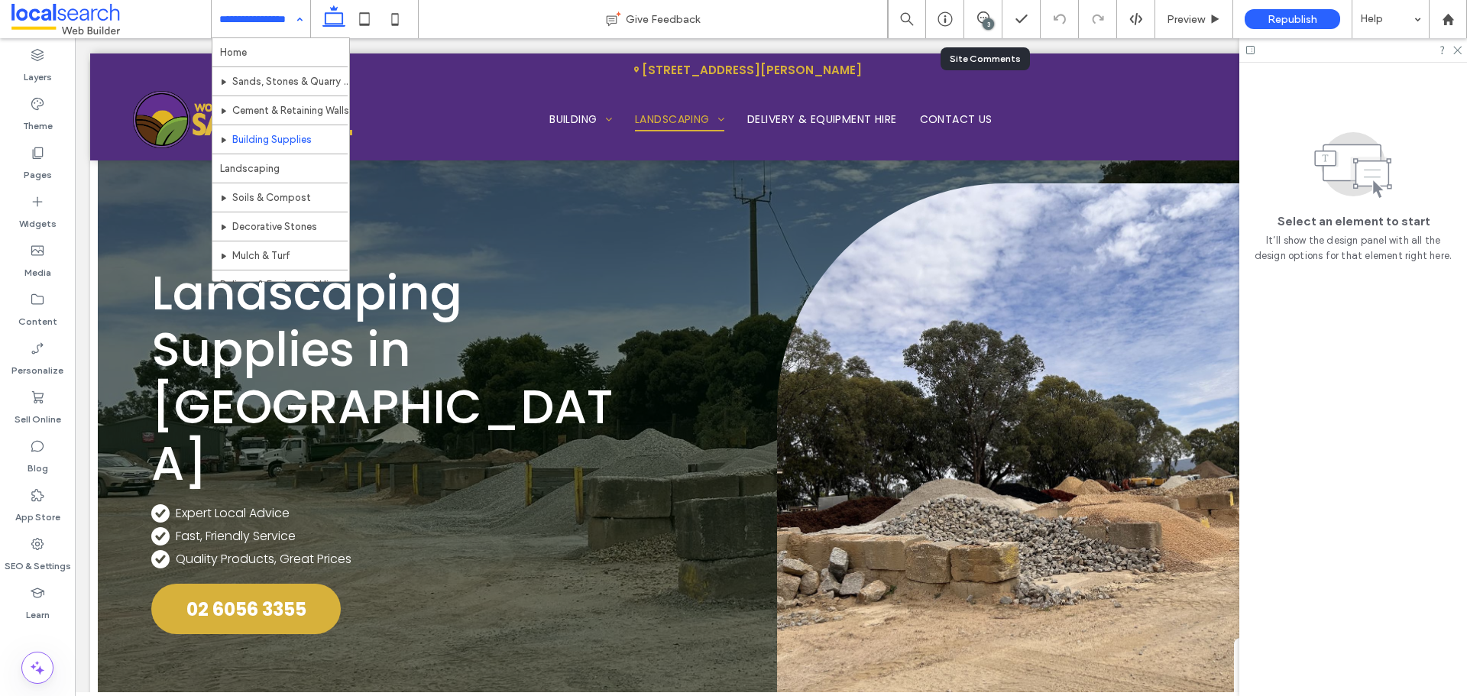
click at [296, 24] on div "Home Sands, Stones & Quarry Products Cement & Retaining Walls Building Supplies…" at bounding box center [261, 19] width 99 height 38
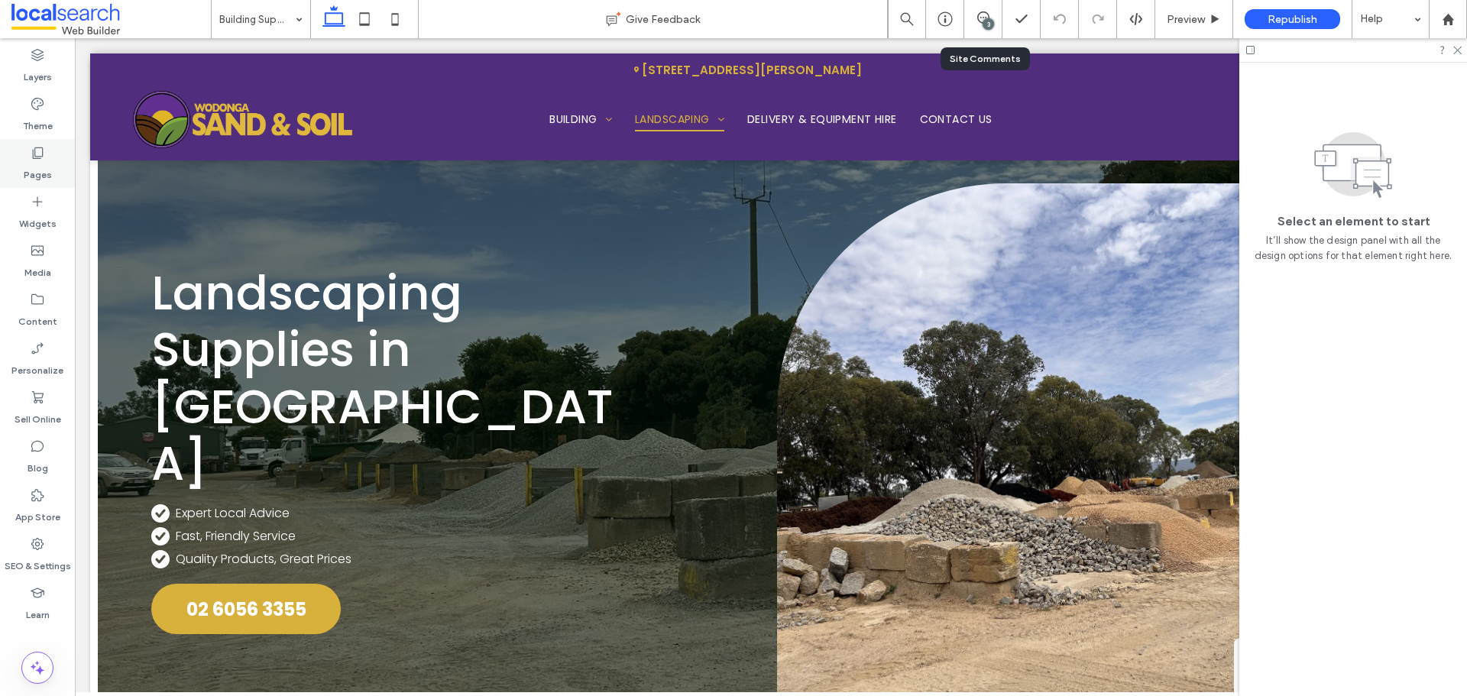
click at [28, 155] on div "Pages" at bounding box center [37, 163] width 75 height 49
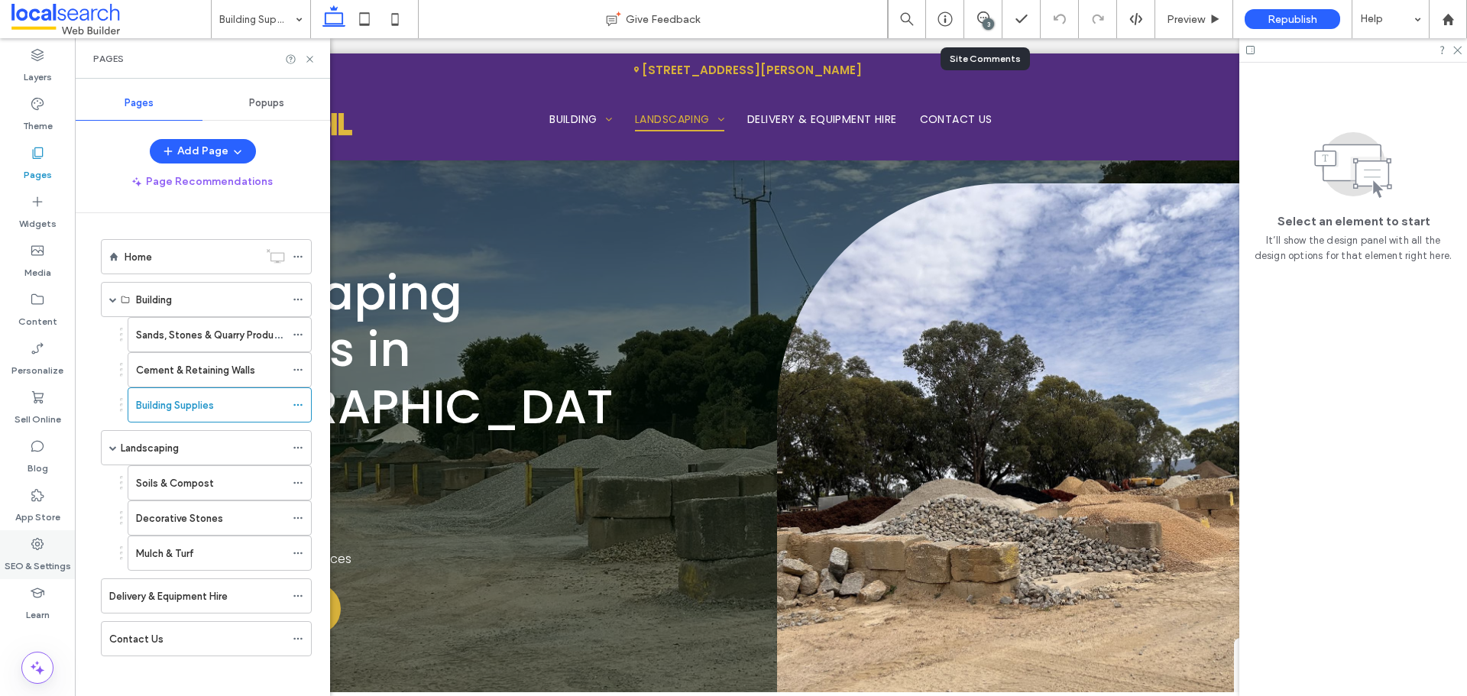
click at [50, 555] on label "SEO & Settings" at bounding box center [38, 562] width 66 height 21
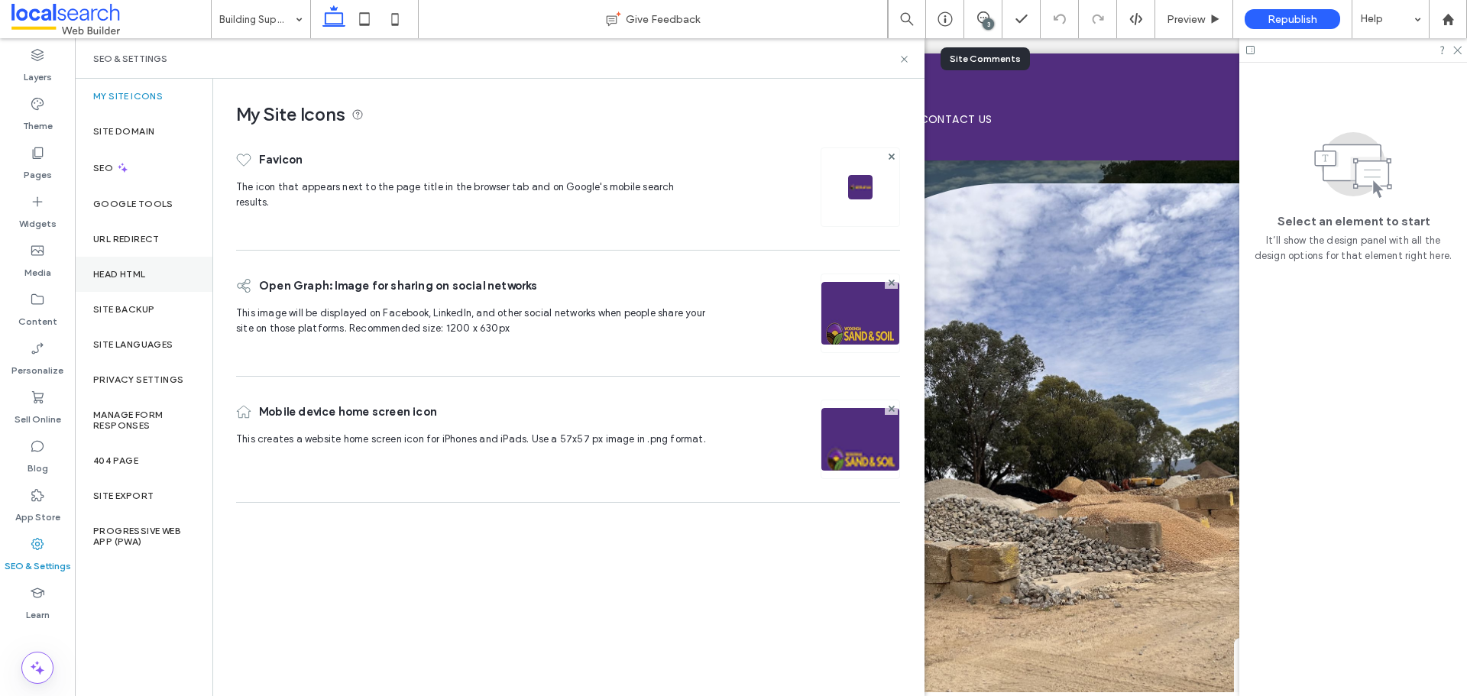
click at [154, 279] on div "Head HTML" at bounding box center [144, 274] width 138 height 35
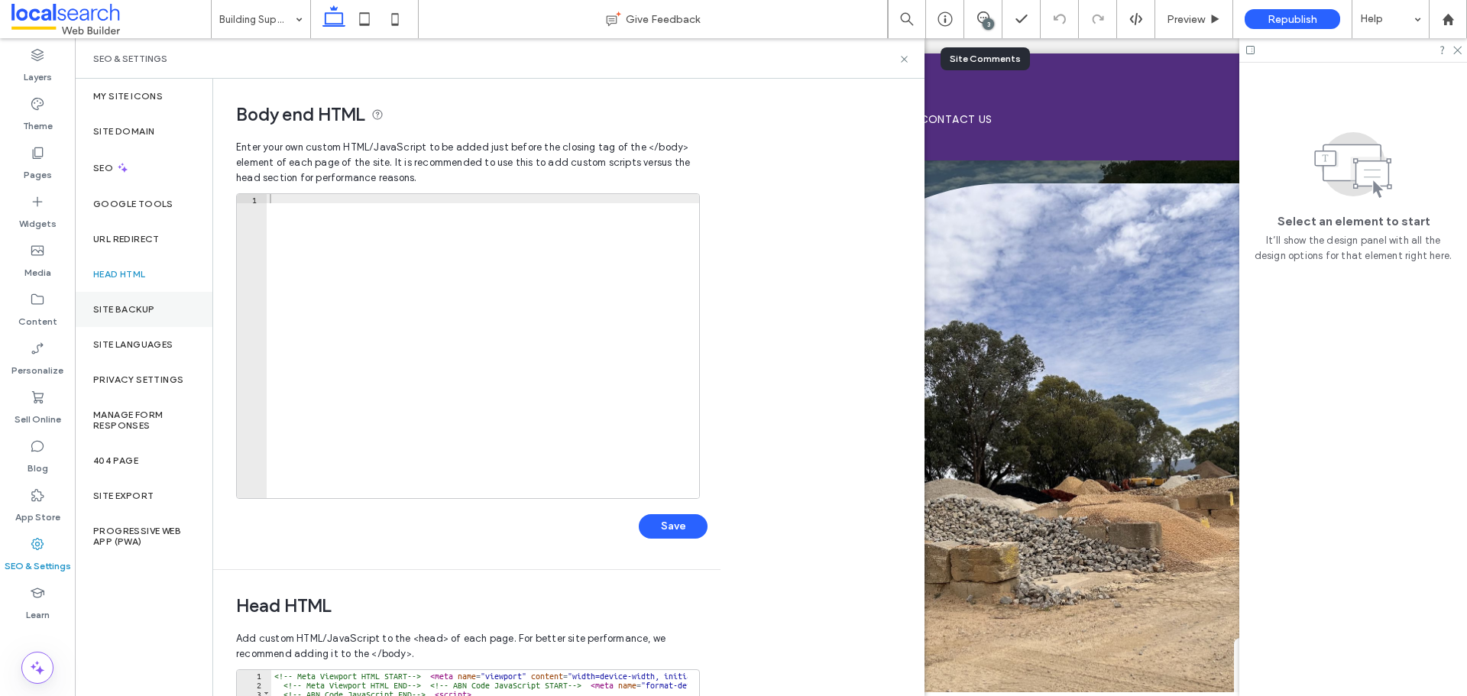
click at [148, 304] on label "Site Backup" at bounding box center [123, 309] width 61 height 11
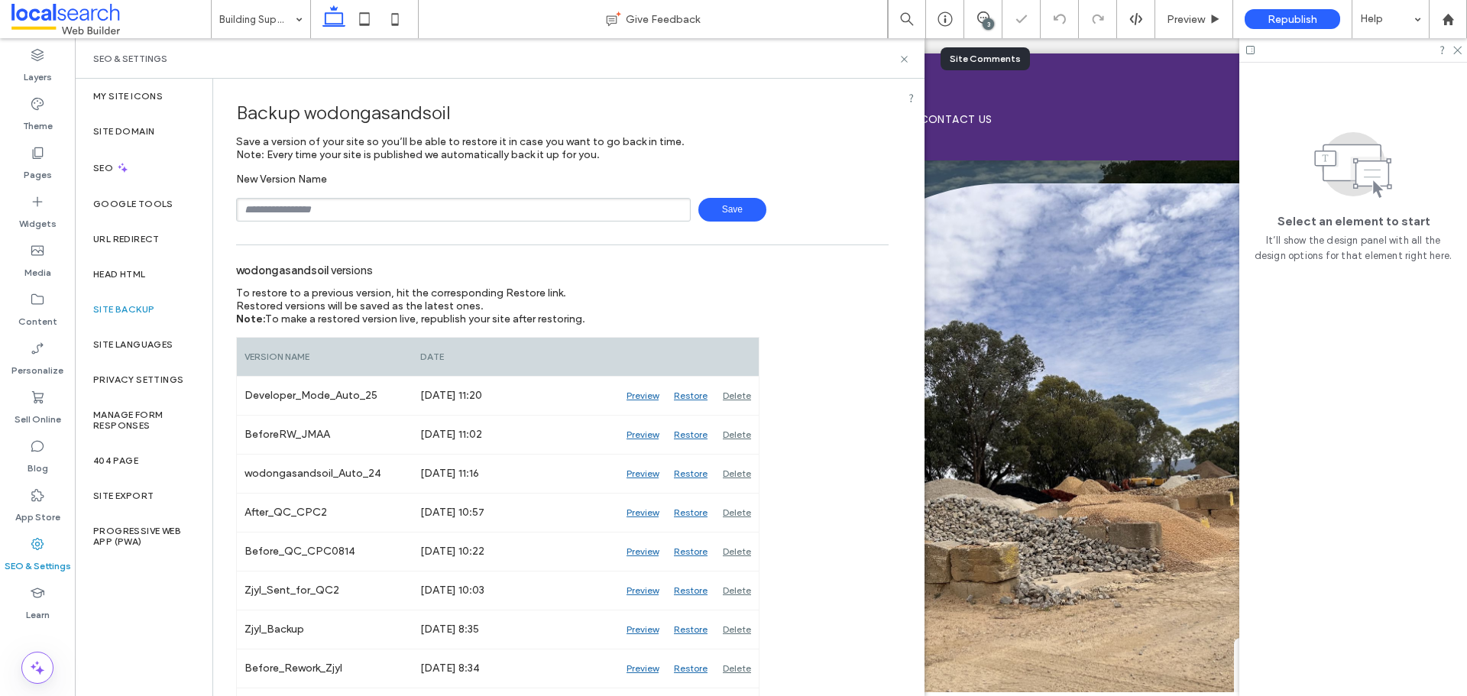
click at [357, 216] on input "text" at bounding box center [463, 210] width 455 height 24
type input "**********"
drag, startPoint x: 911, startPoint y: 58, endPoint x: 902, endPoint y: 63, distance: 10.6
click at [909, 58] on div "SEO & Settings" at bounding box center [500, 58] width 850 height 40
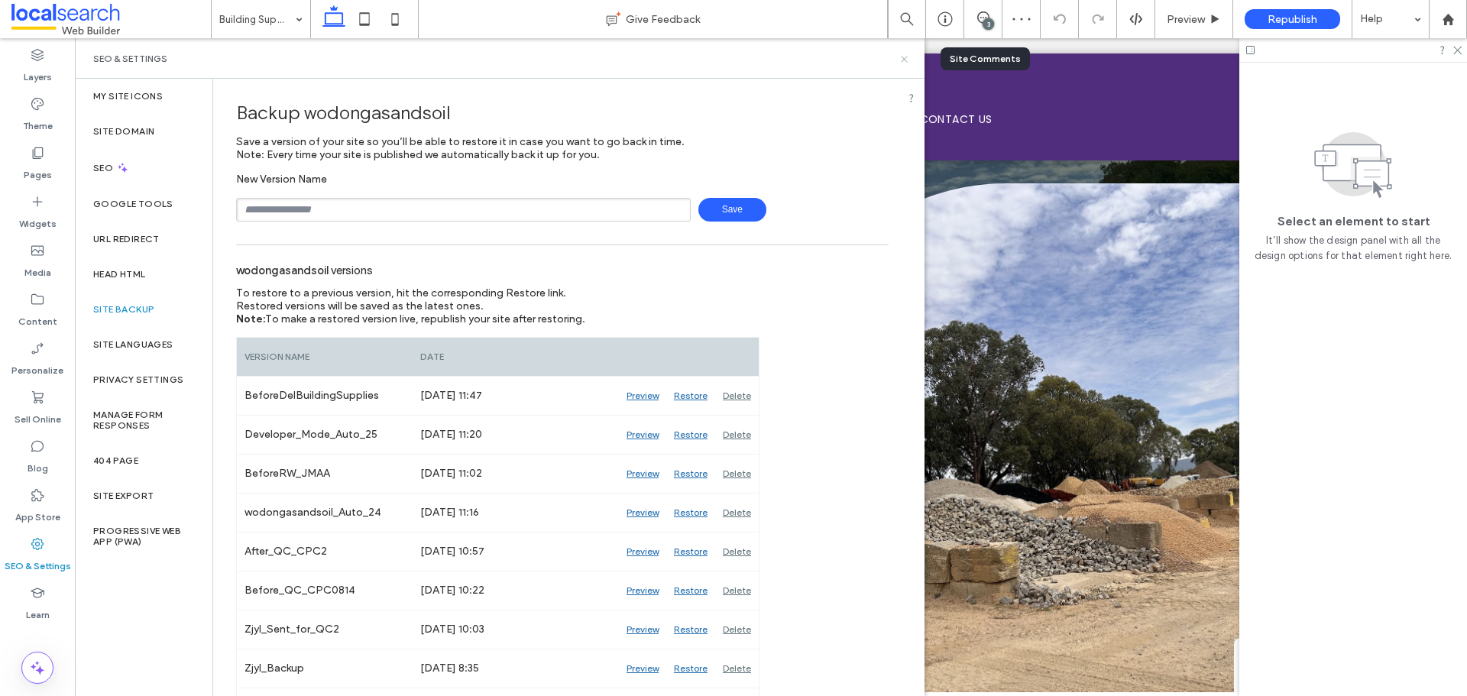
click at [903, 57] on use at bounding box center [904, 59] width 6 height 6
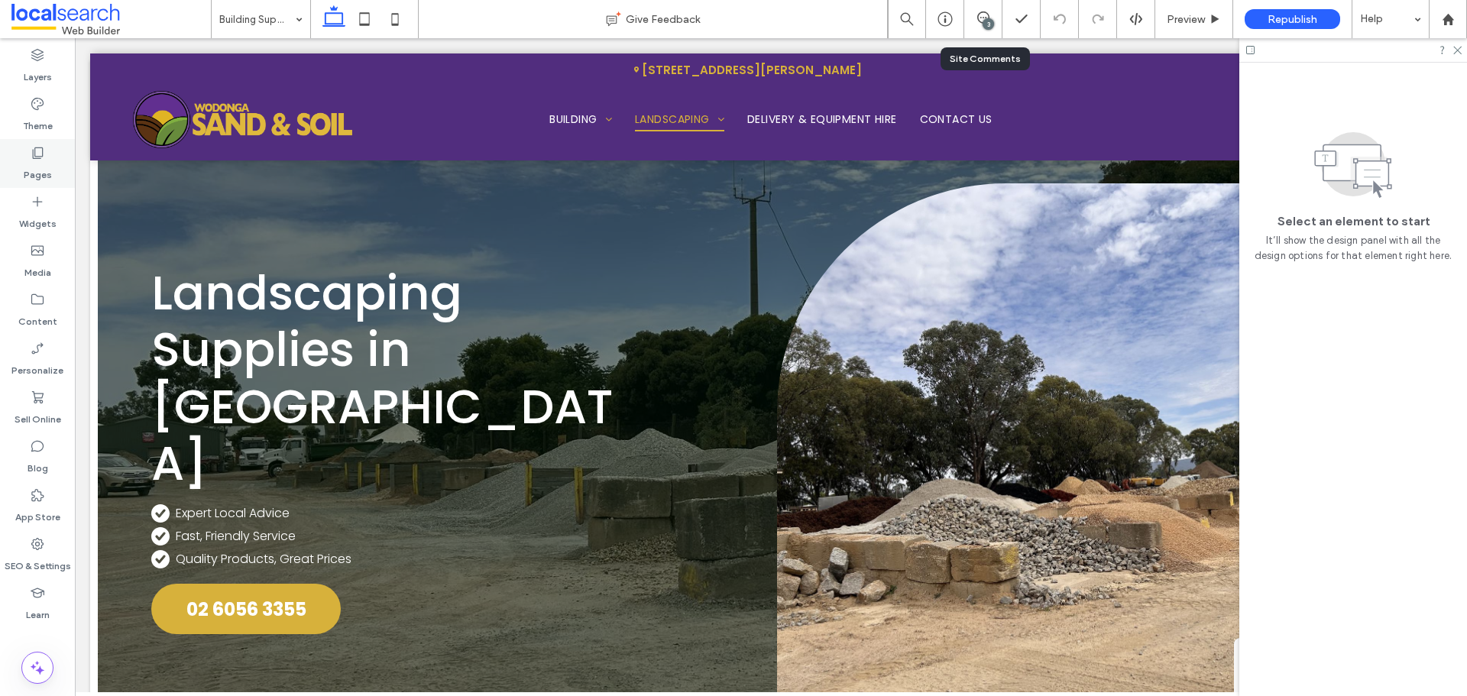
click at [52, 143] on div "Pages" at bounding box center [37, 163] width 75 height 49
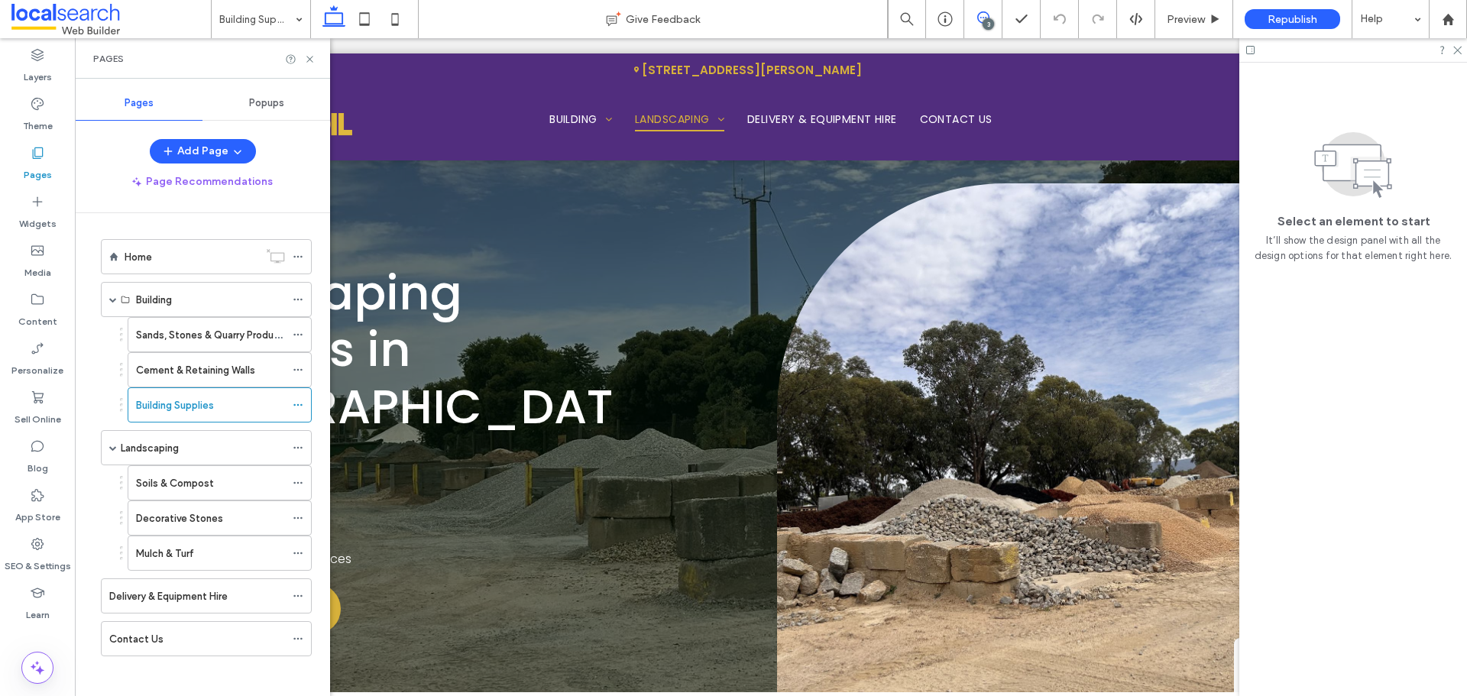
click at [991, 16] on span at bounding box center [982, 17] width 37 height 12
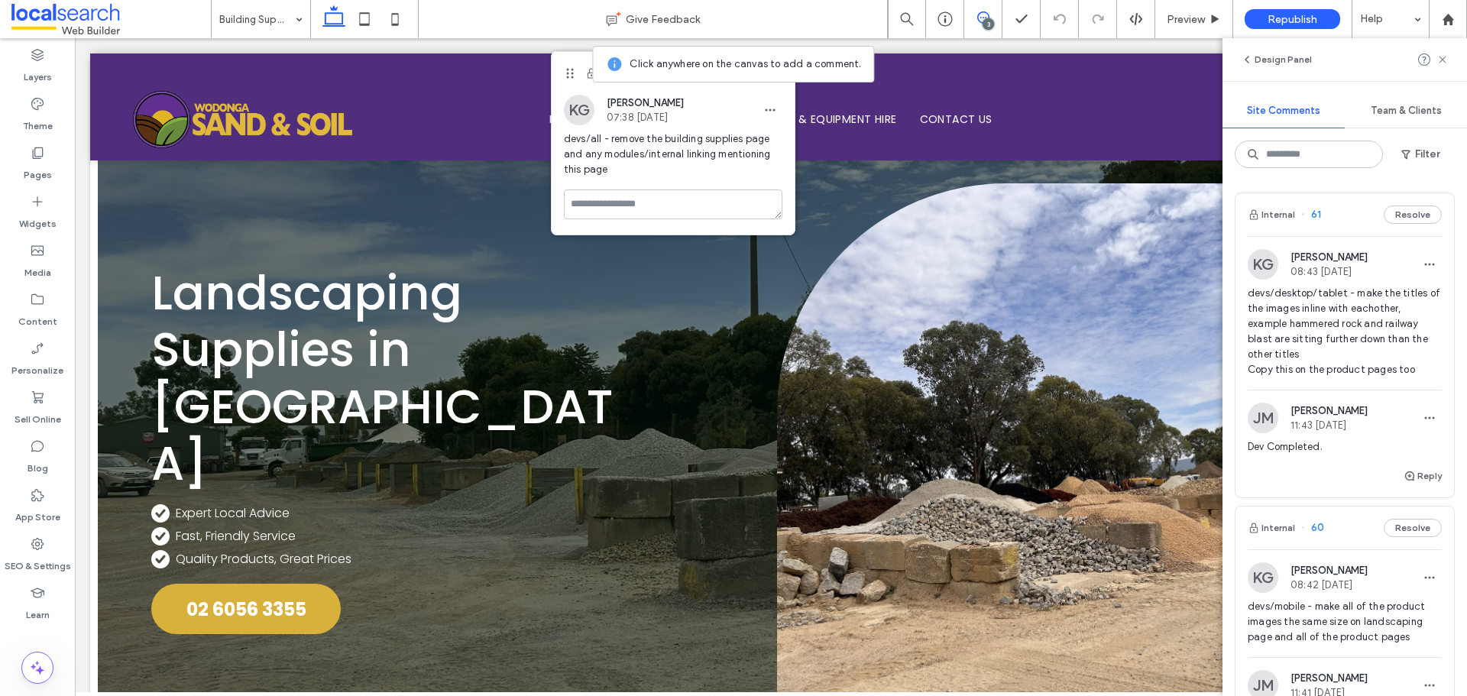
click at [986, 18] on icon at bounding box center [983, 17] width 12 height 12
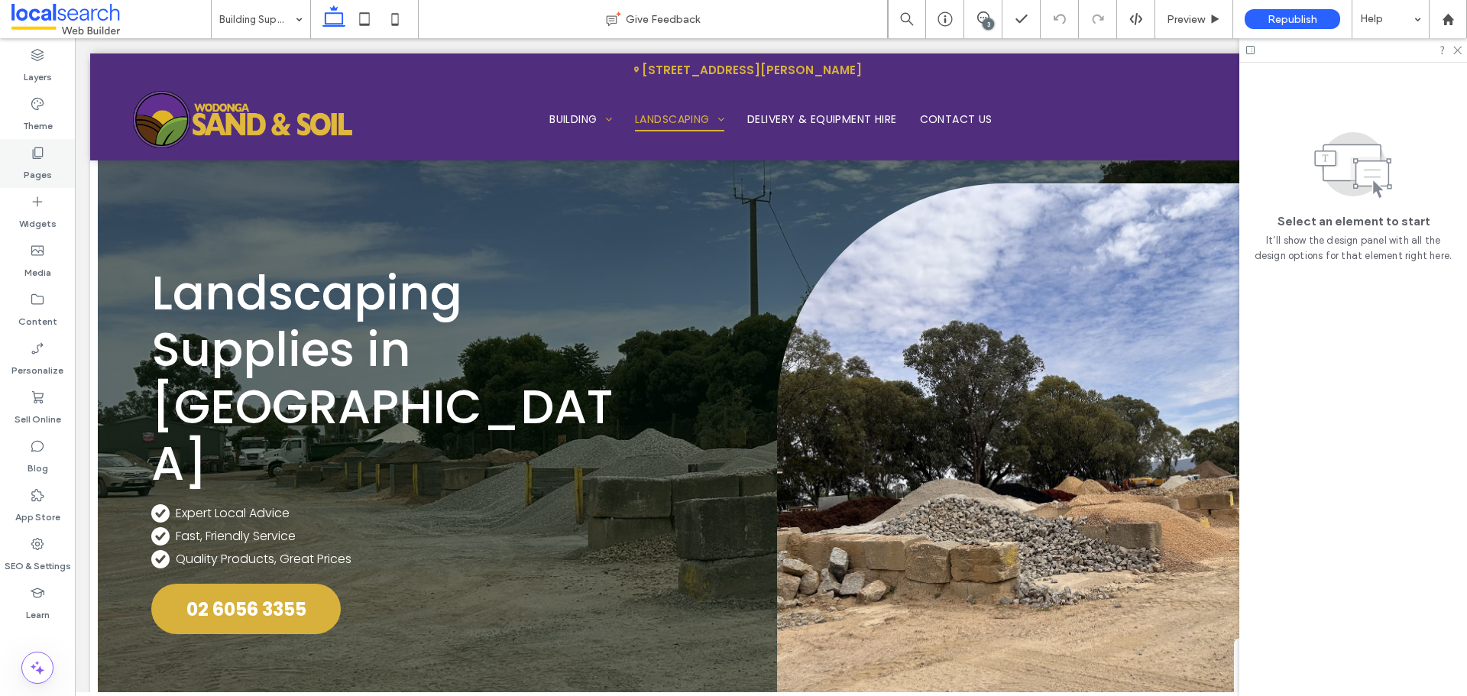
click at [49, 175] on label "Pages" at bounding box center [38, 170] width 28 height 21
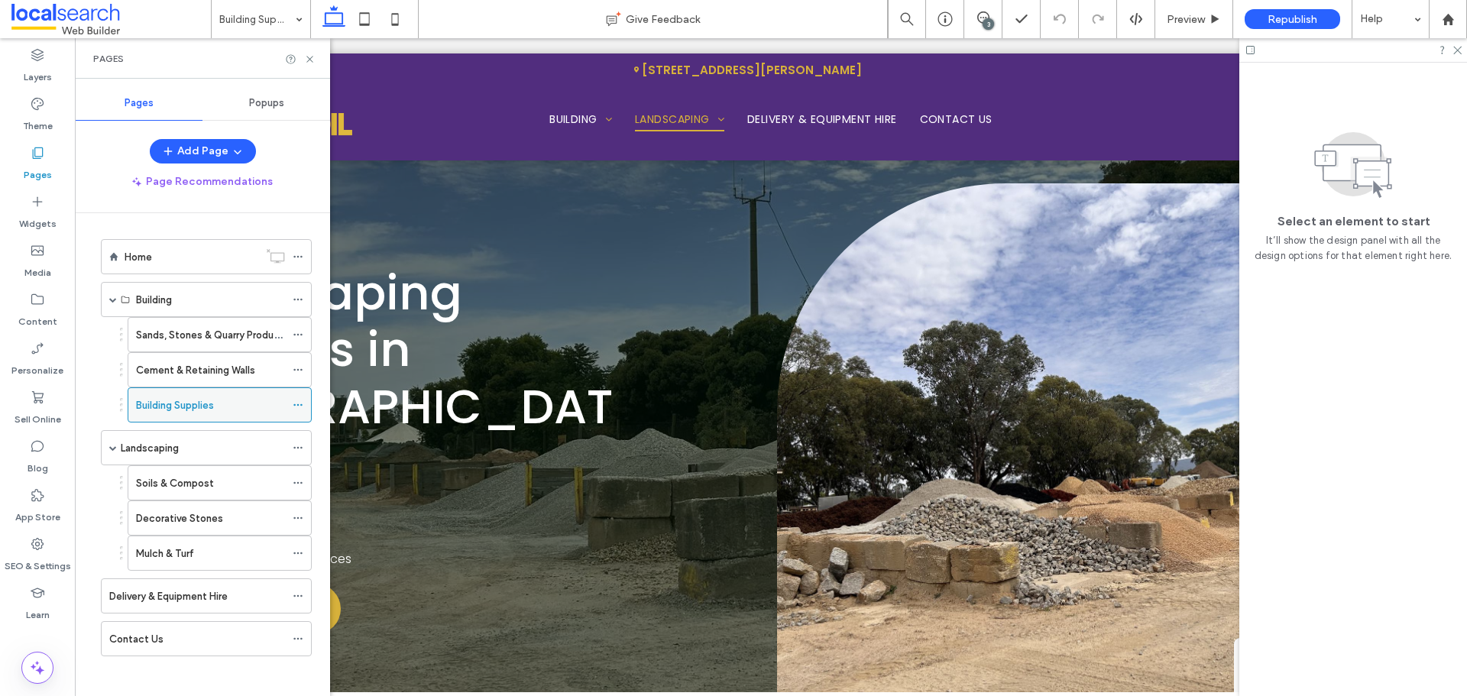
click at [298, 403] on icon at bounding box center [298, 405] width 11 height 11
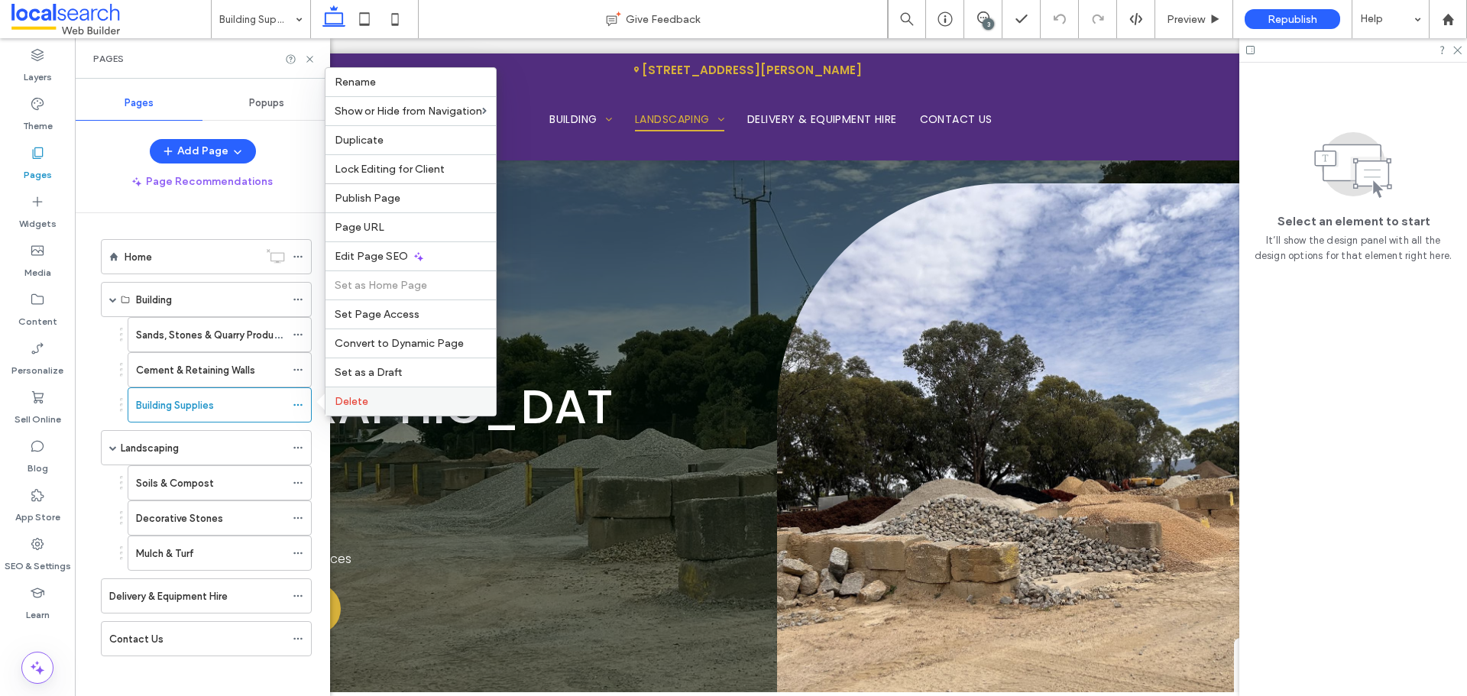
click at [354, 398] on span "Delete" at bounding box center [352, 401] width 34 height 13
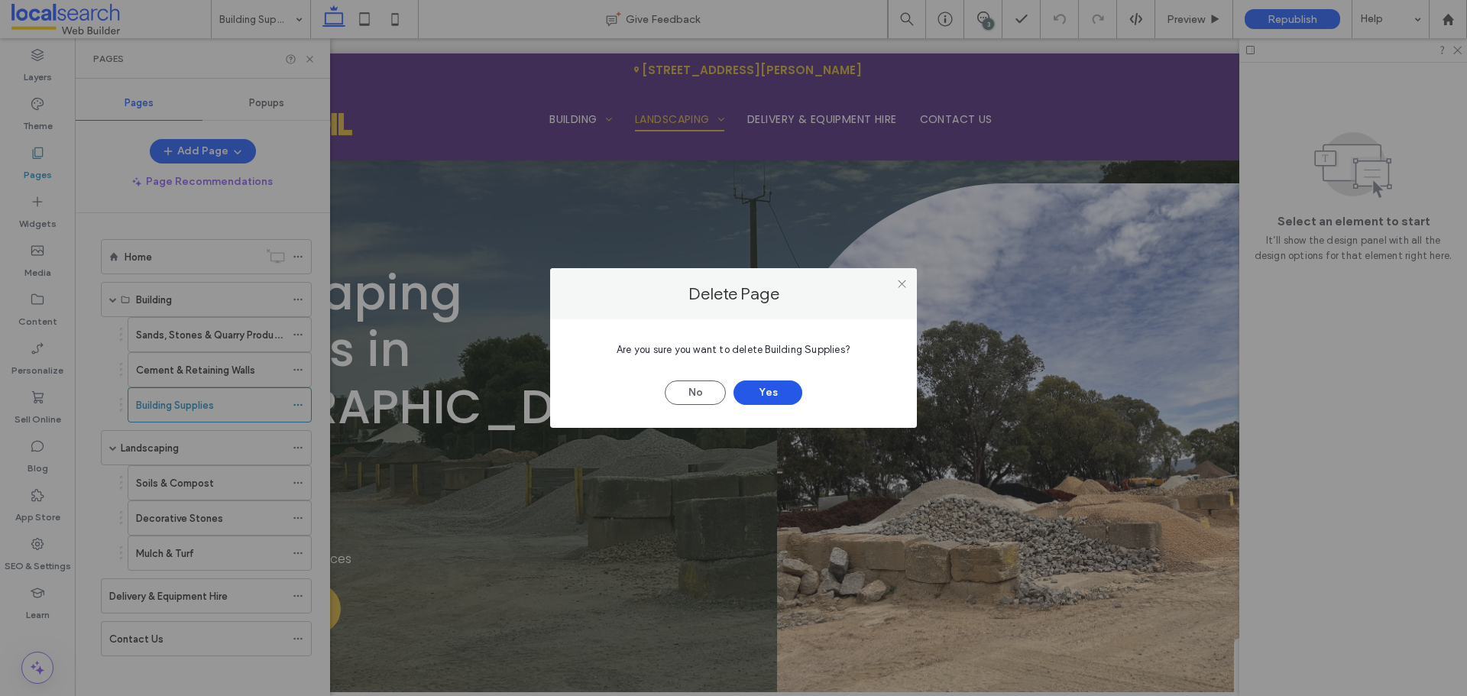
click at [768, 397] on button "Yes" at bounding box center [768, 393] width 69 height 24
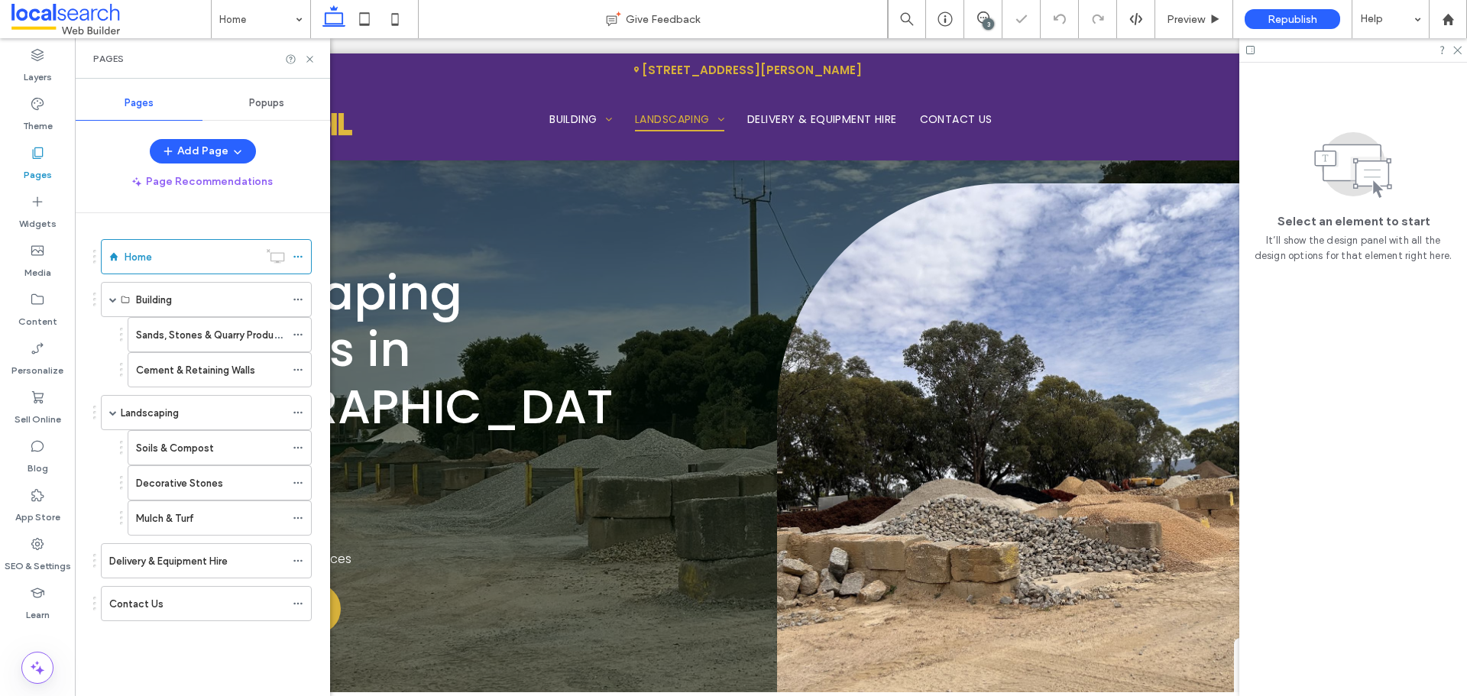
click at [988, 26] on div "3" at bounding box center [988, 23] width 11 height 11
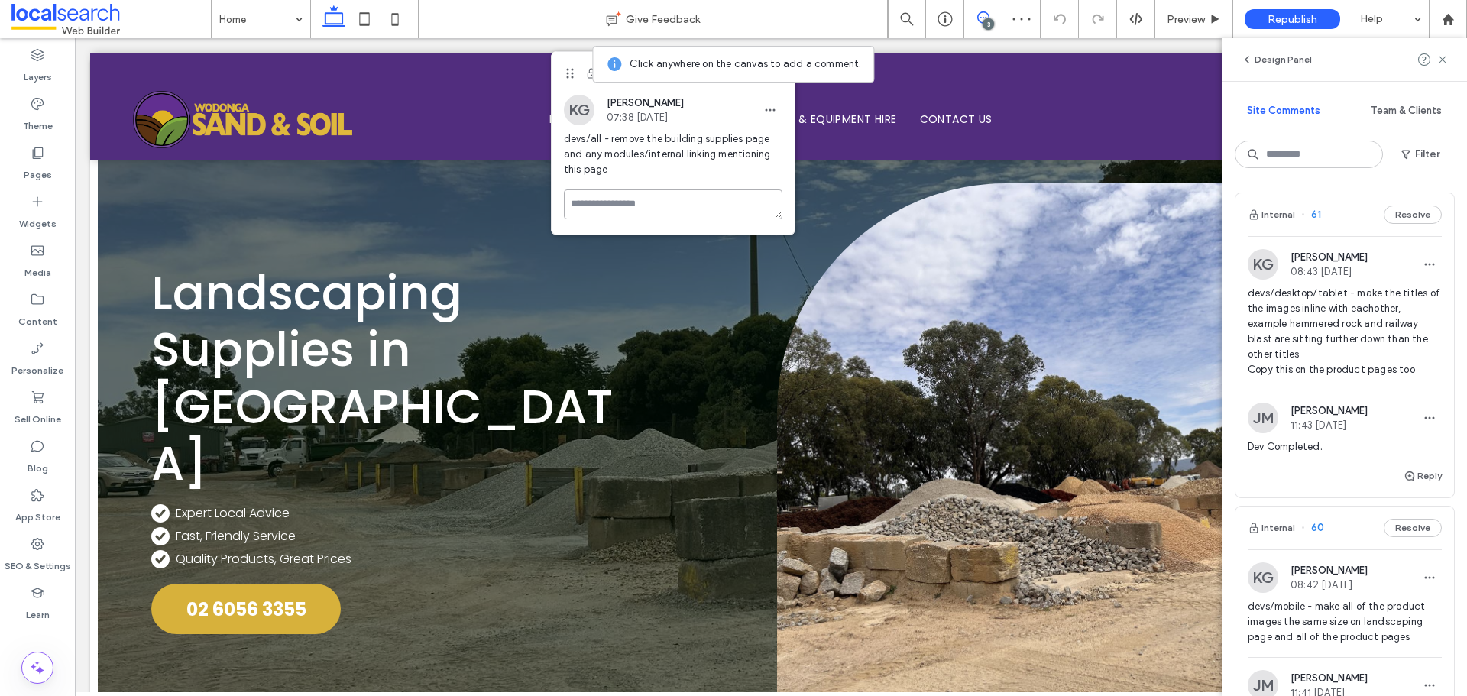
click at [617, 205] on textarea at bounding box center [673, 204] width 219 height 30
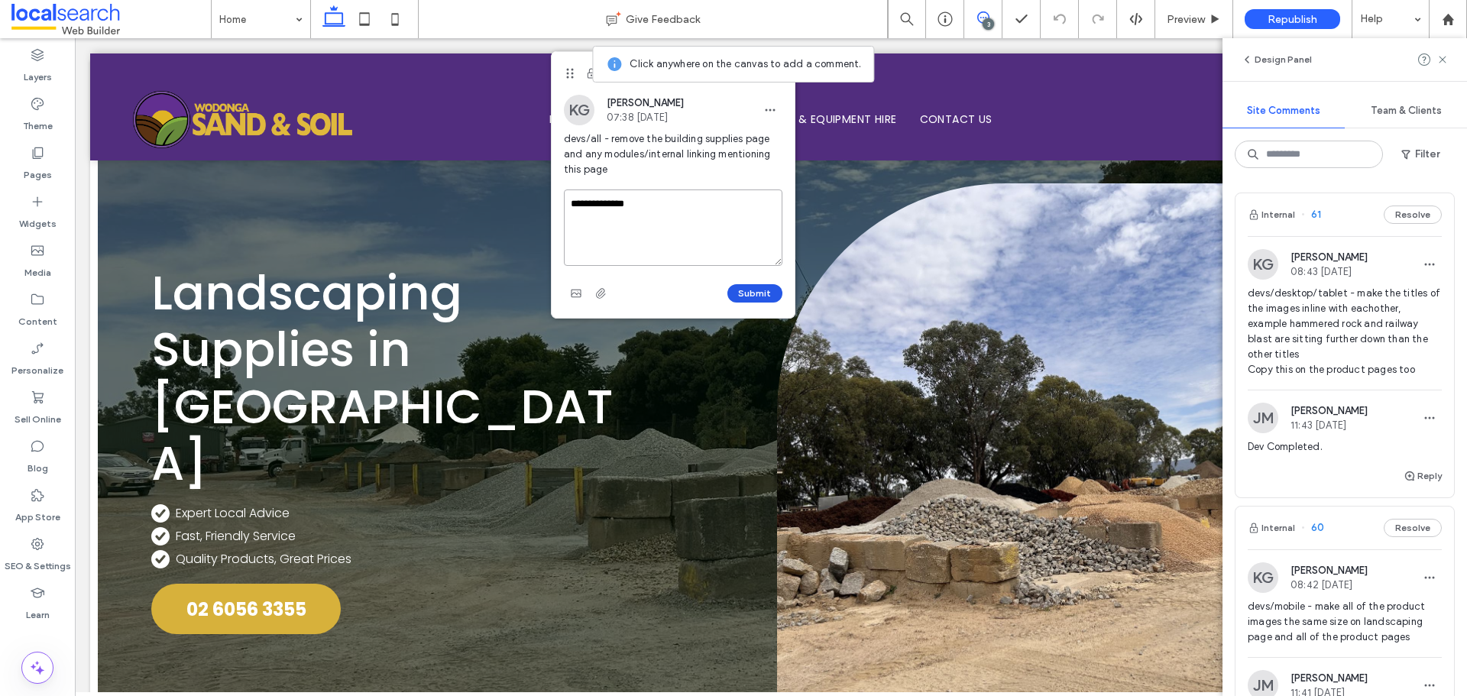
type textarea "**********"
click at [750, 292] on button "Submit" at bounding box center [754, 293] width 55 height 18
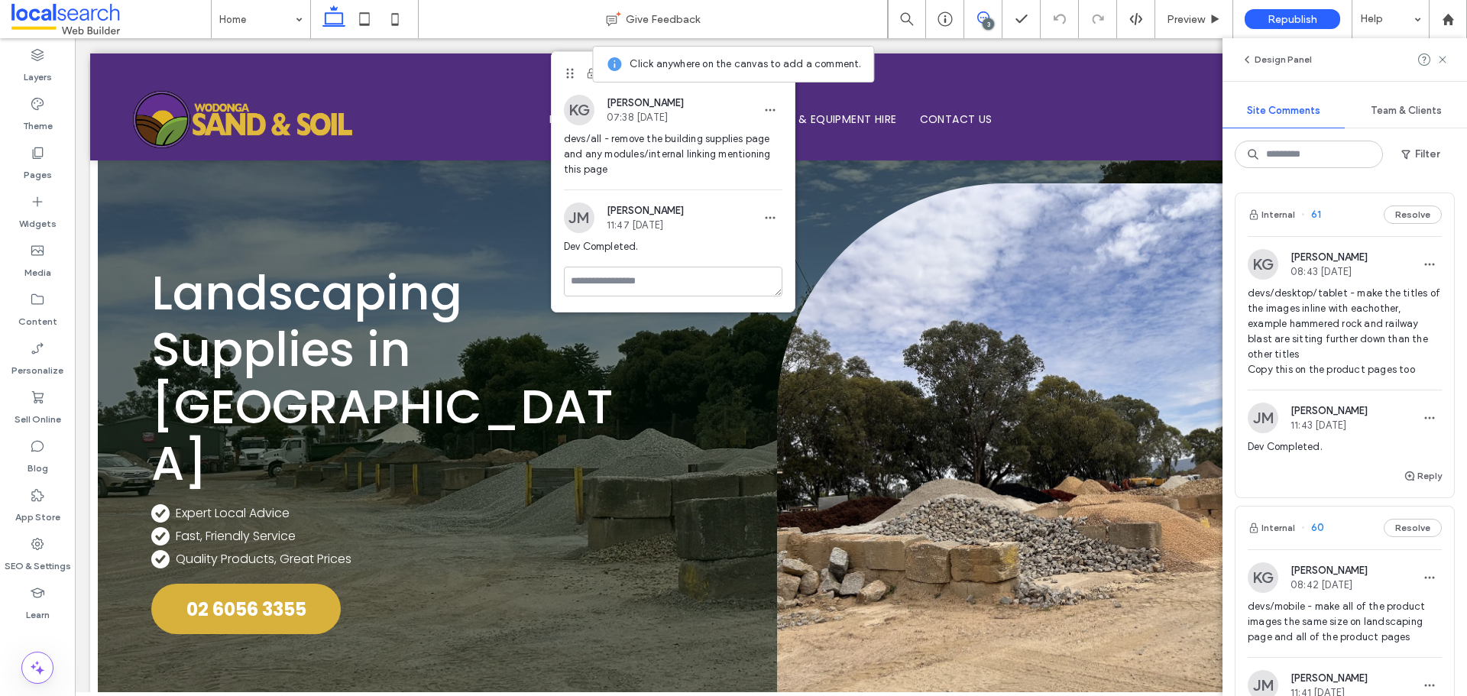
click at [980, 21] on use at bounding box center [983, 17] width 12 height 12
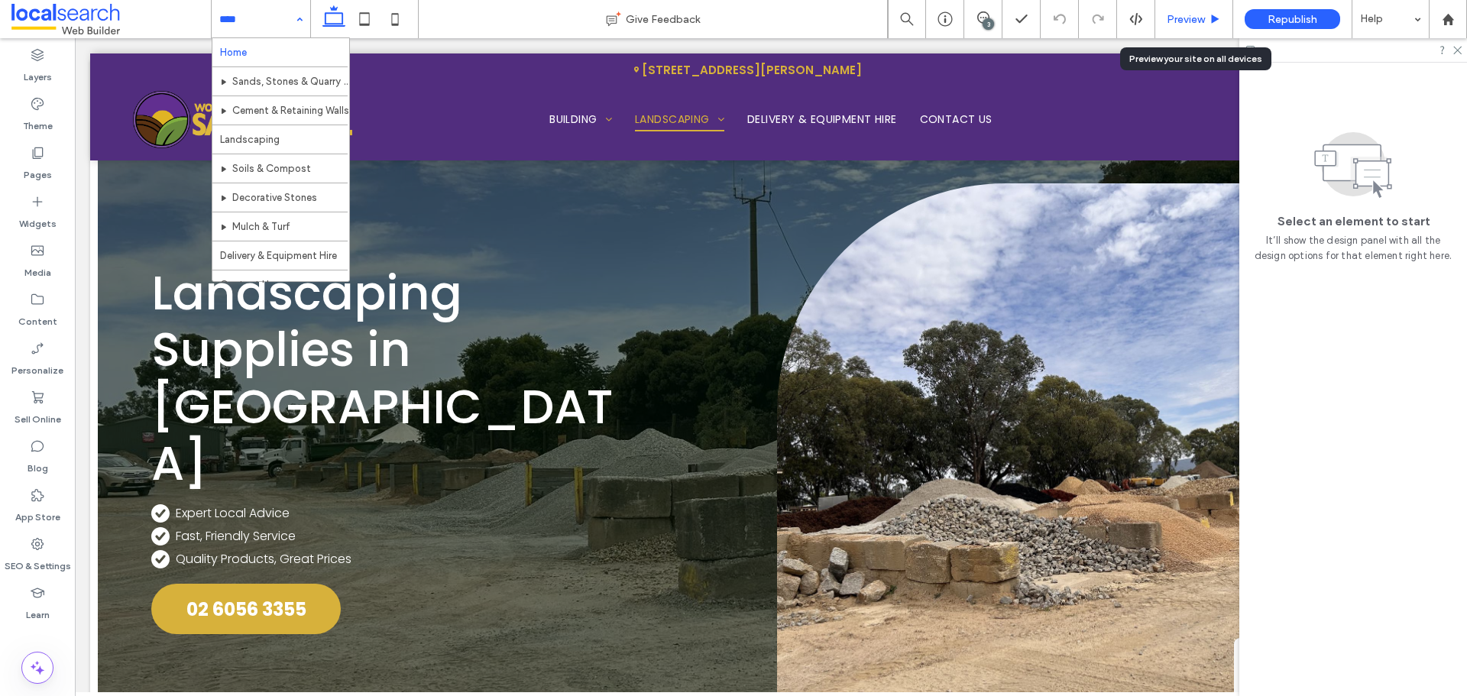
click at [1178, 23] on span "Preview" at bounding box center [1186, 19] width 38 height 13
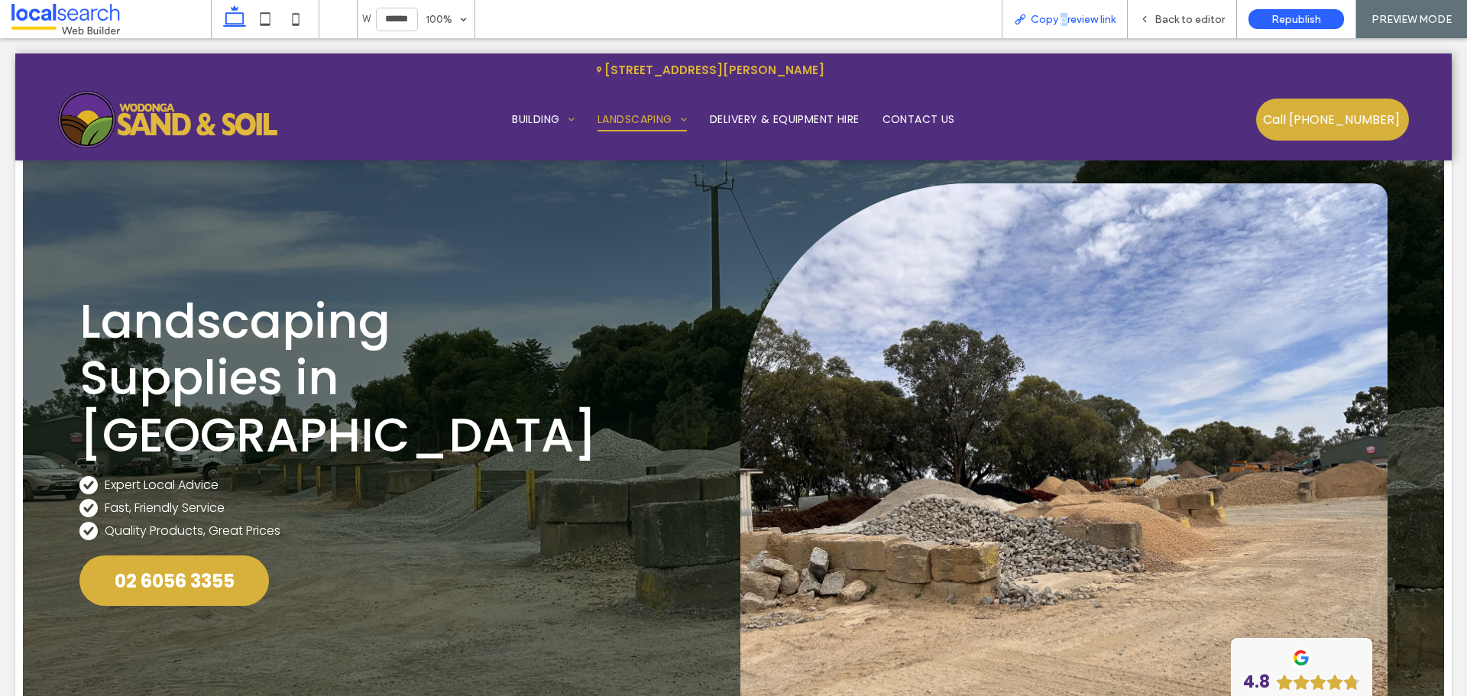
click at [1064, 20] on span "Copy preview link" at bounding box center [1073, 19] width 85 height 13
click at [1185, 10] on div "Back to editor" at bounding box center [1182, 19] width 109 height 38
click at [1187, 16] on span "Back to editor" at bounding box center [1190, 19] width 70 height 13
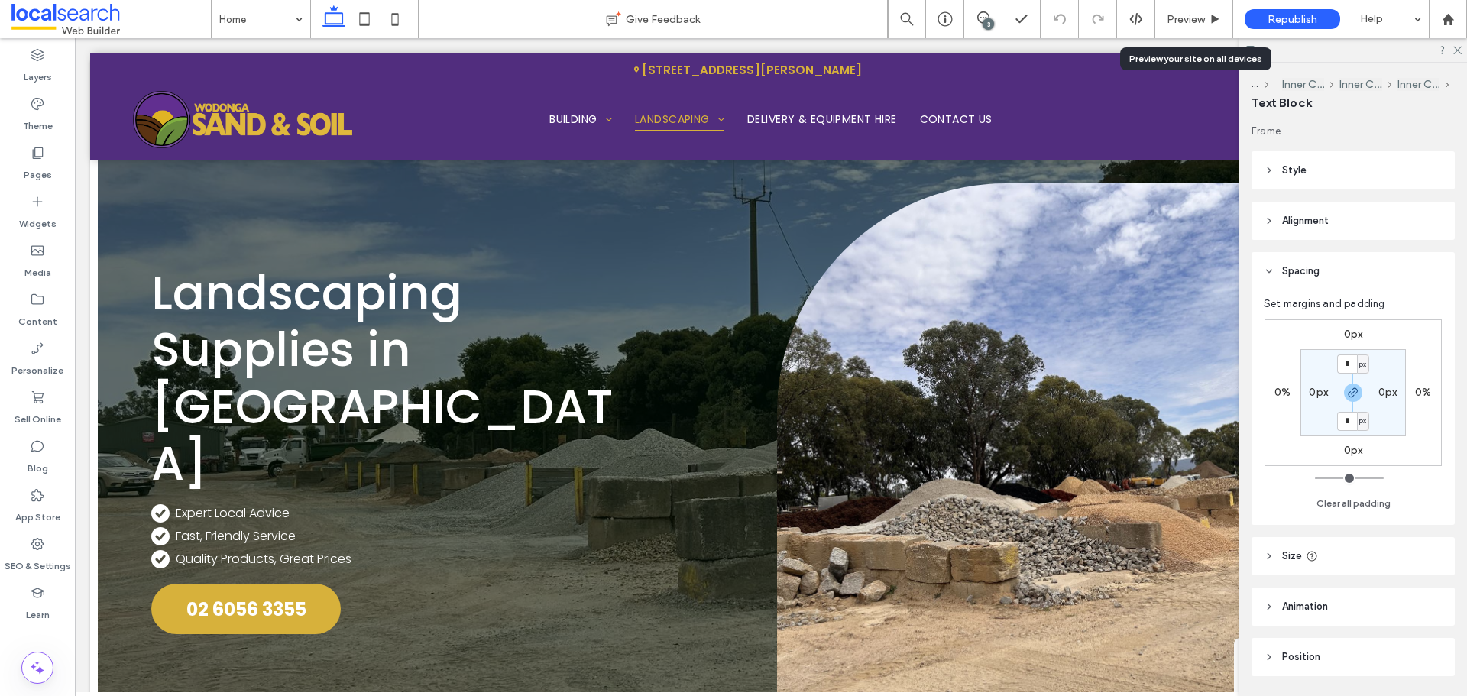
type input "*******"
type input "**"
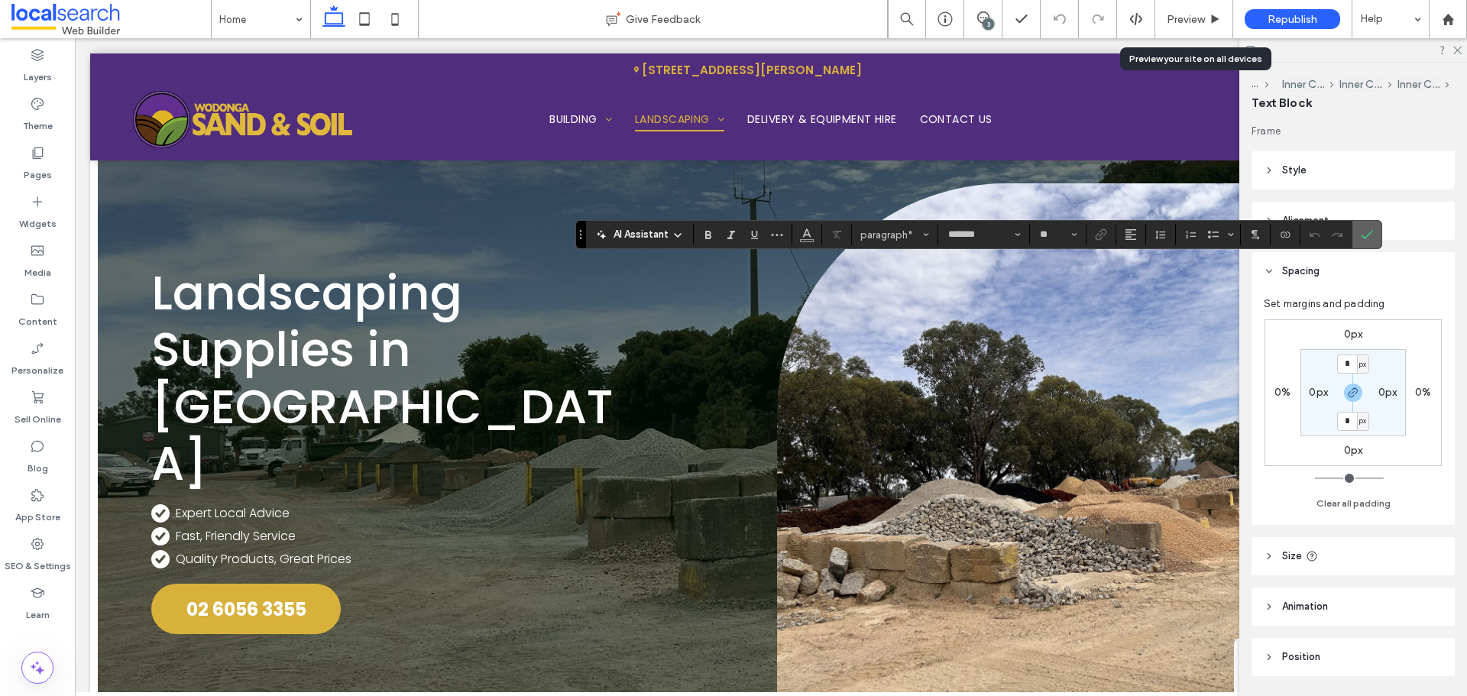
click at [1359, 233] on label "Confirm" at bounding box center [1367, 235] width 23 height 28
type input "*******"
type input "**"
click at [1097, 232] on icon "Link" at bounding box center [1101, 234] width 12 height 12
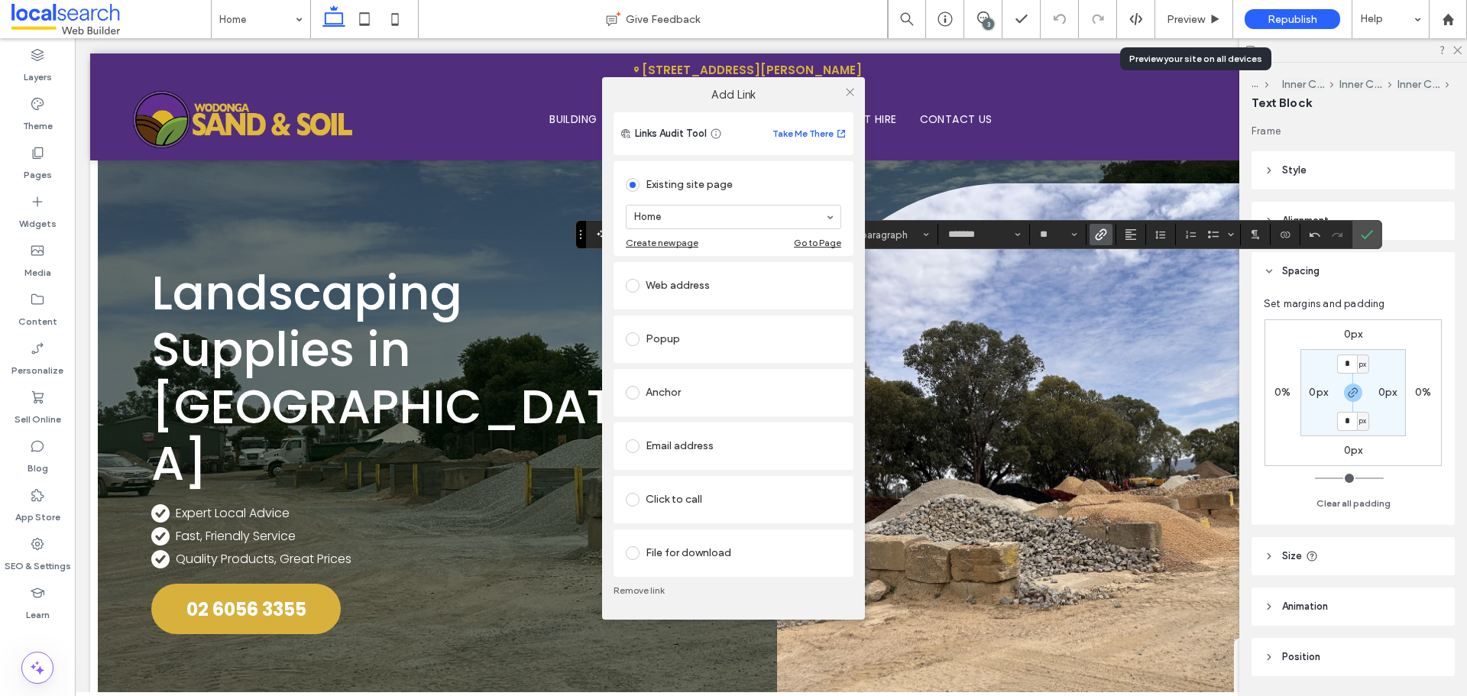
click at [632, 591] on link "Remove link" at bounding box center [734, 591] width 240 height 12
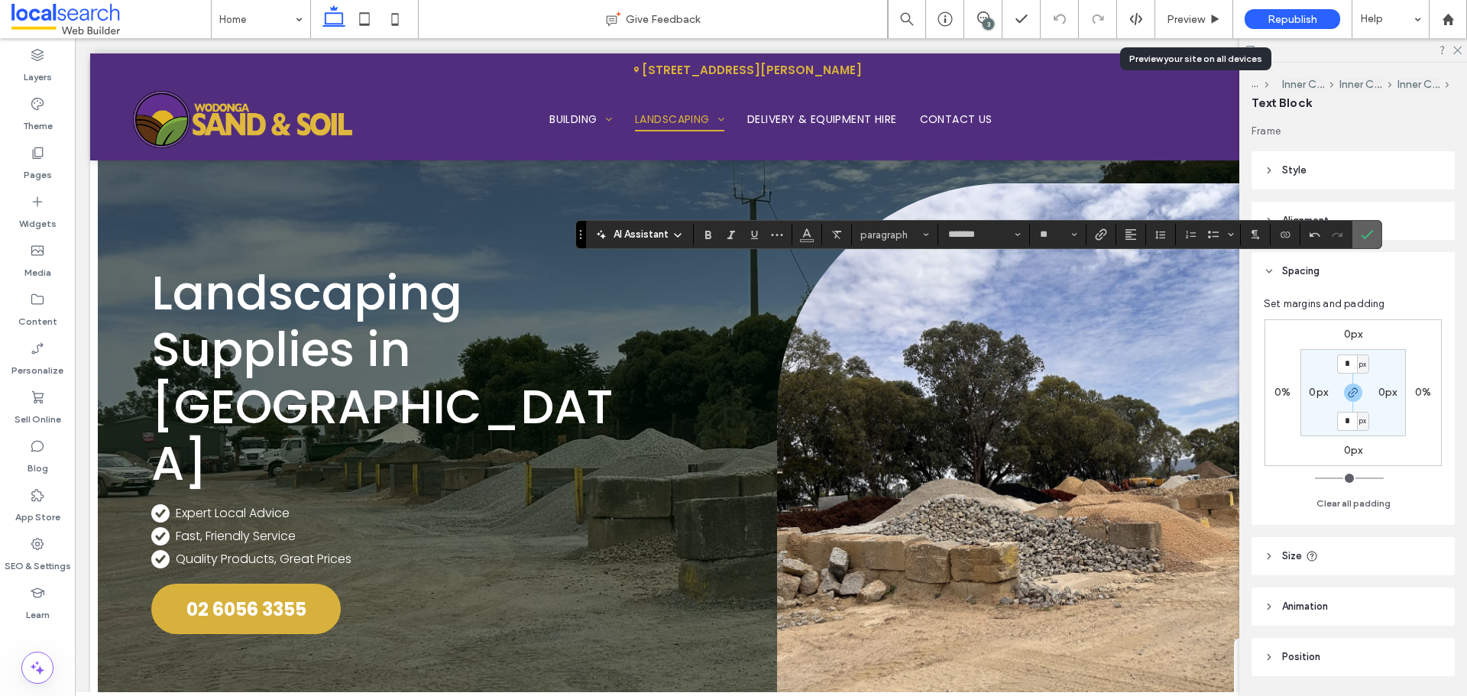
drag, startPoint x: 1375, startPoint y: 230, endPoint x: 1312, endPoint y: 287, distance: 84.4
click at [1375, 229] on label "Confirm" at bounding box center [1367, 235] width 23 height 28
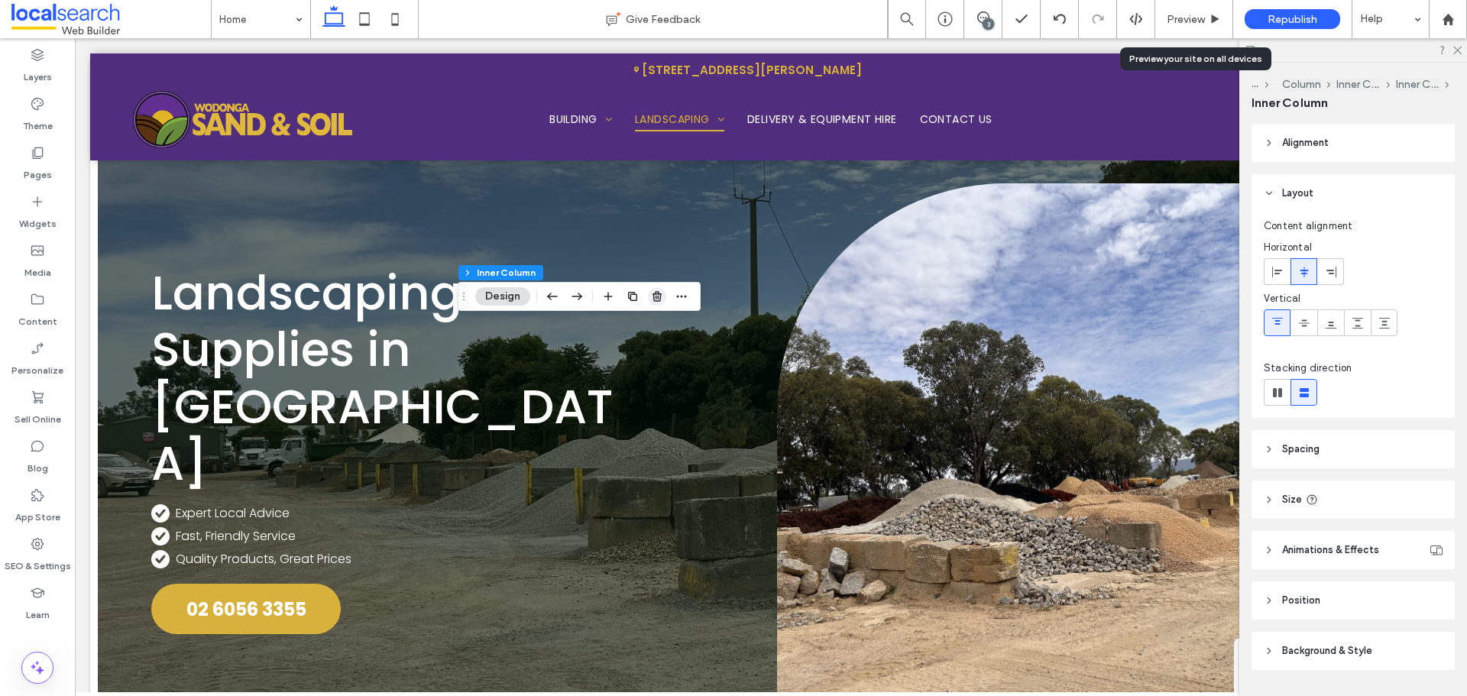
click at [653, 296] on use "button" at bounding box center [657, 296] width 9 height 10
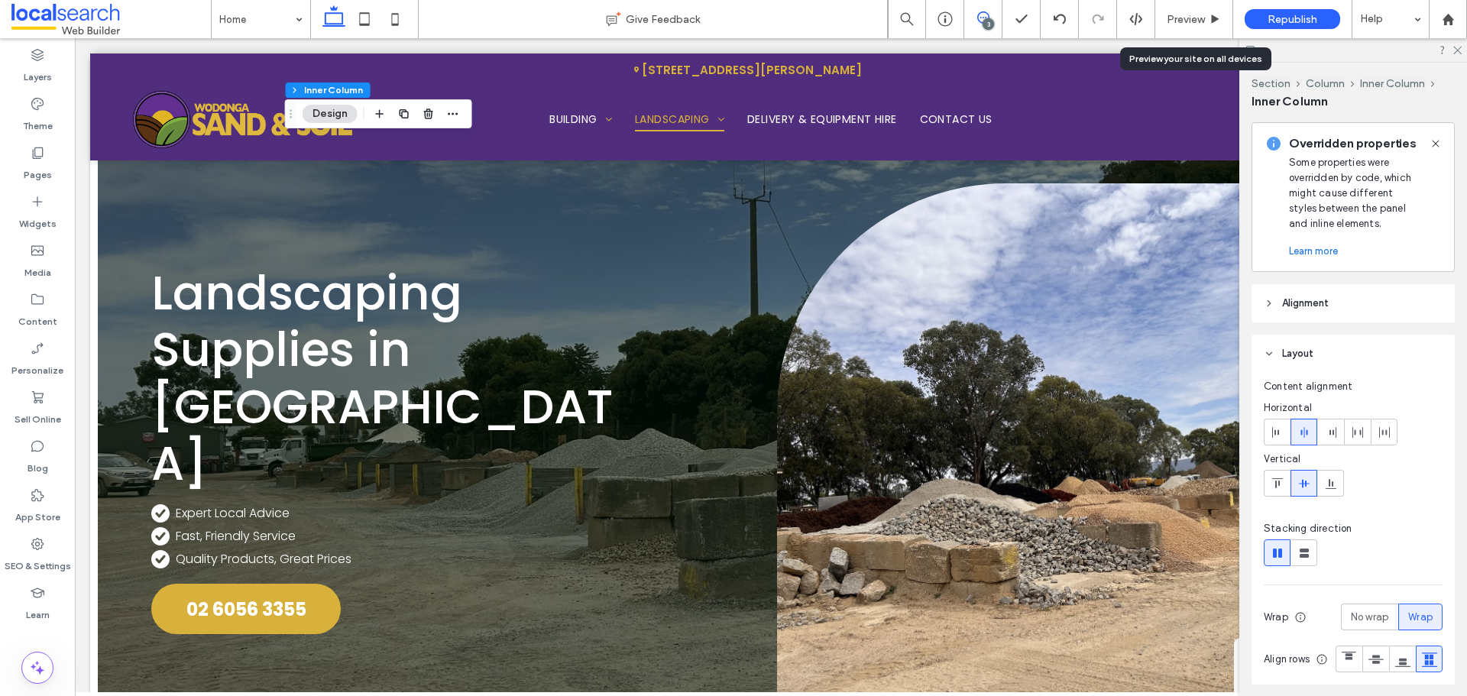
click at [988, 13] on icon at bounding box center [983, 17] width 12 height 12
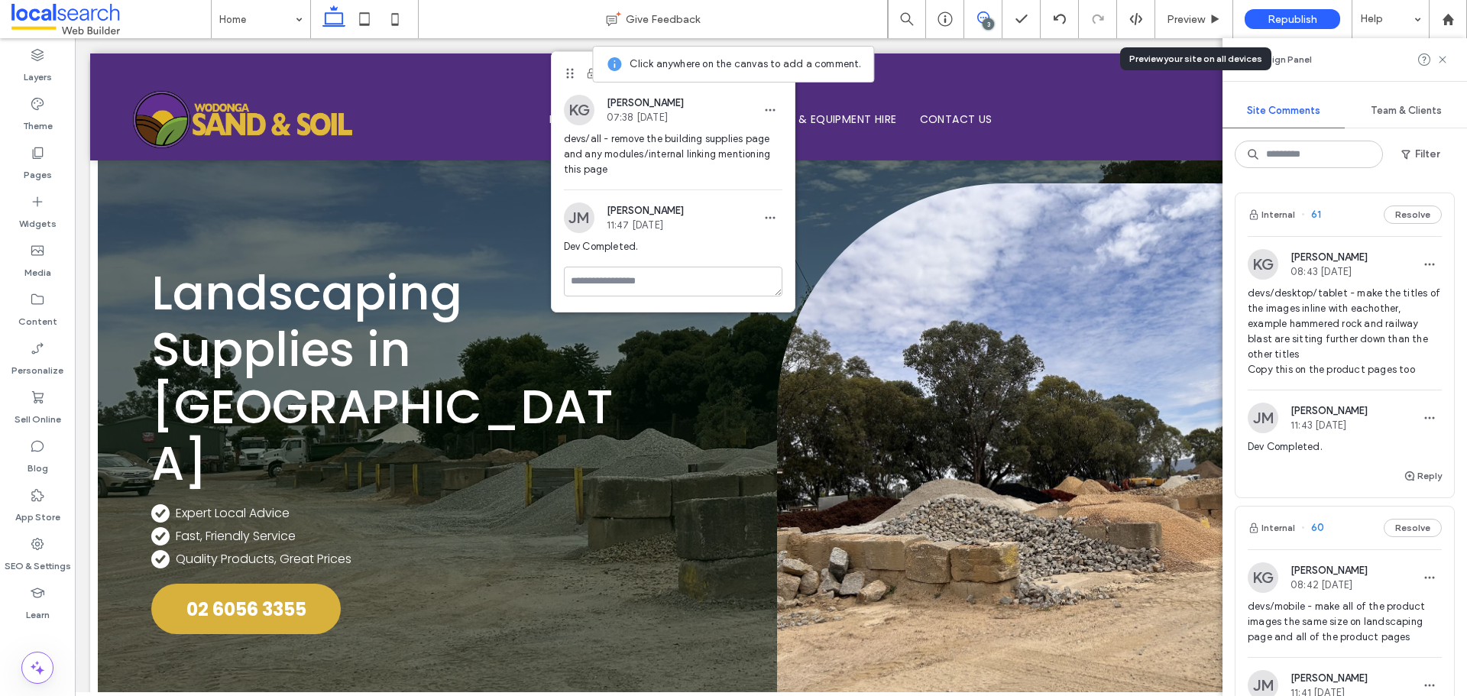
click at [993, 18] on span at bounding box center [982, 17] width 37 height 12
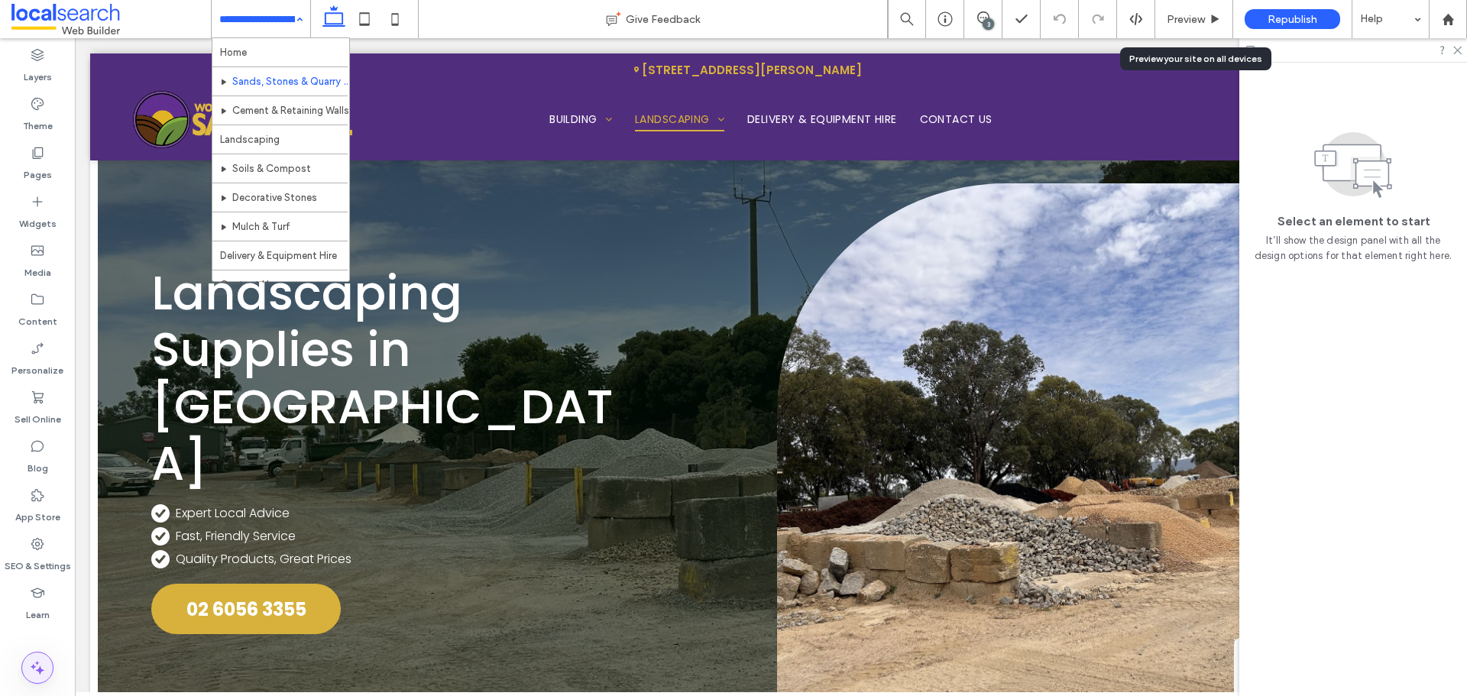
click at [33, 675] on icon at bounding box center [37, 668] width 18 height 18
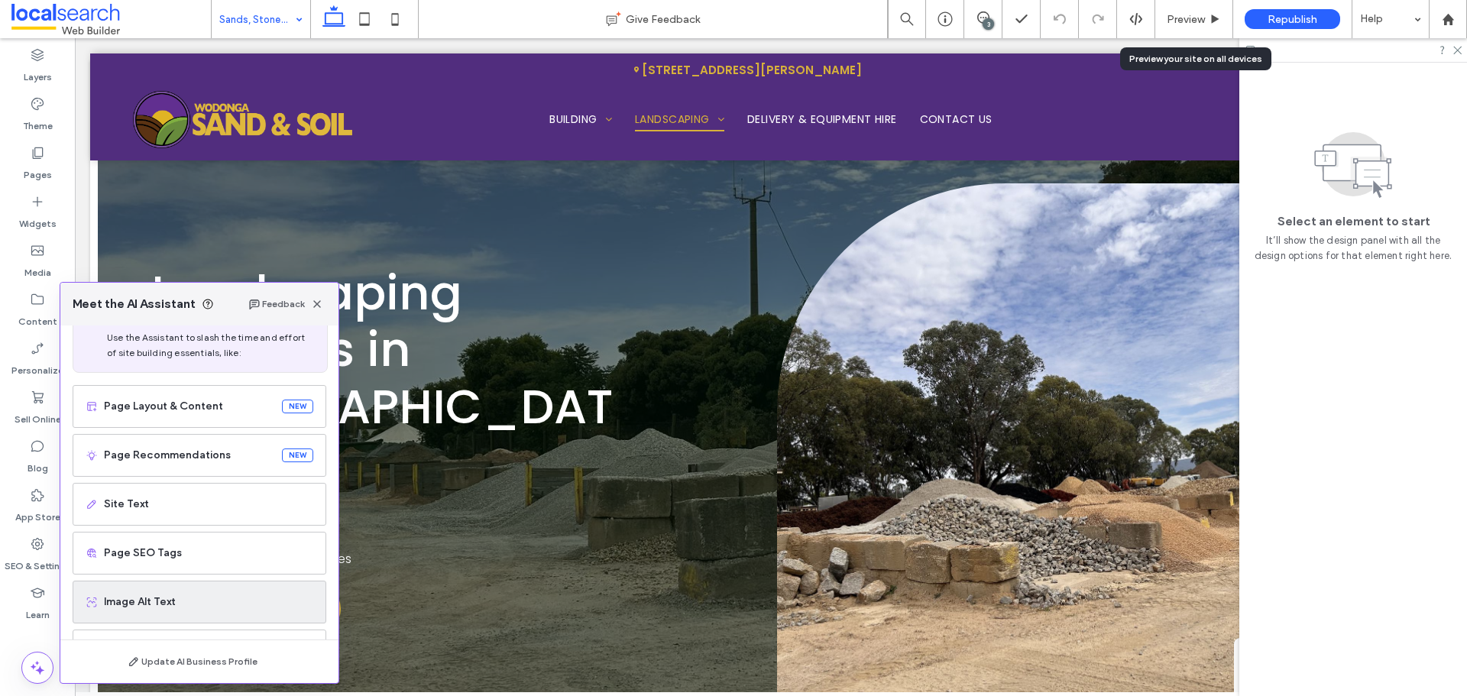
scroll to position [97, 0]
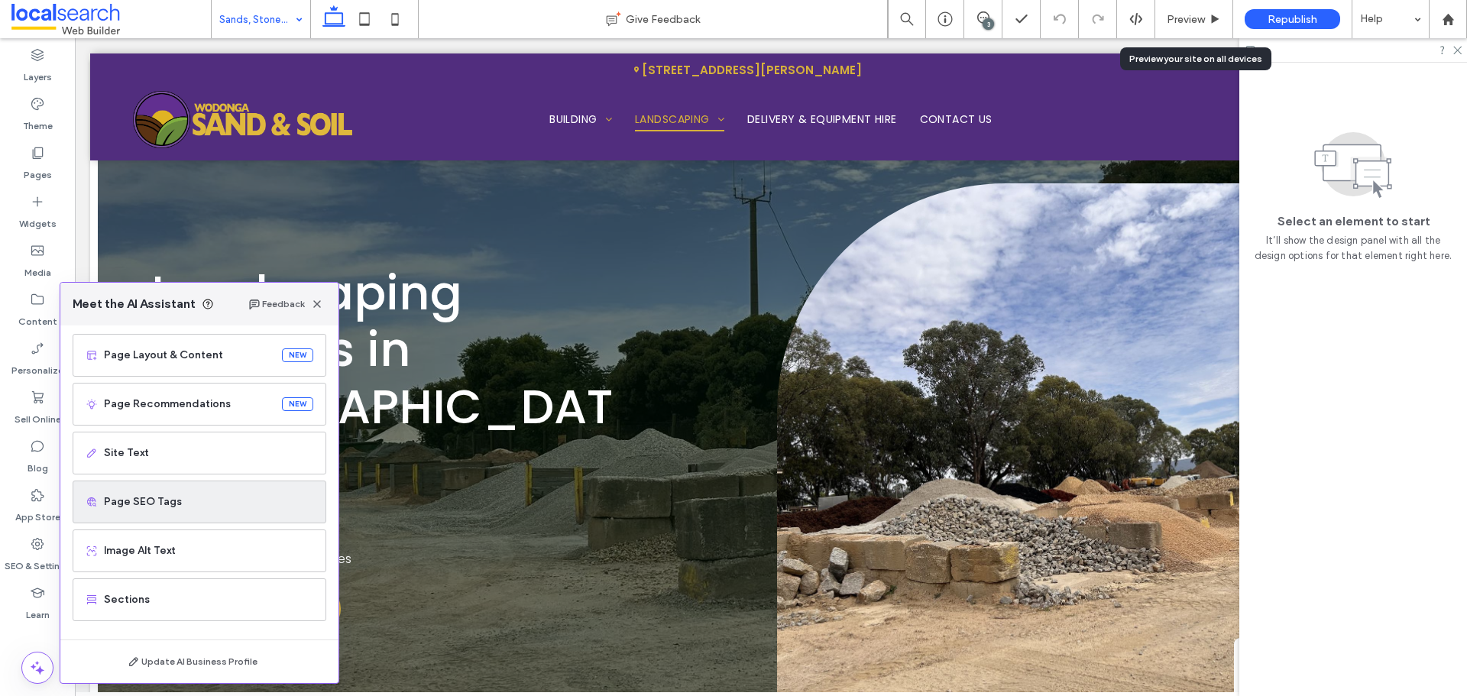
click at [241, 499] on span "Page SEO Tags" at bounding box center [208, 501] width 209 height 15
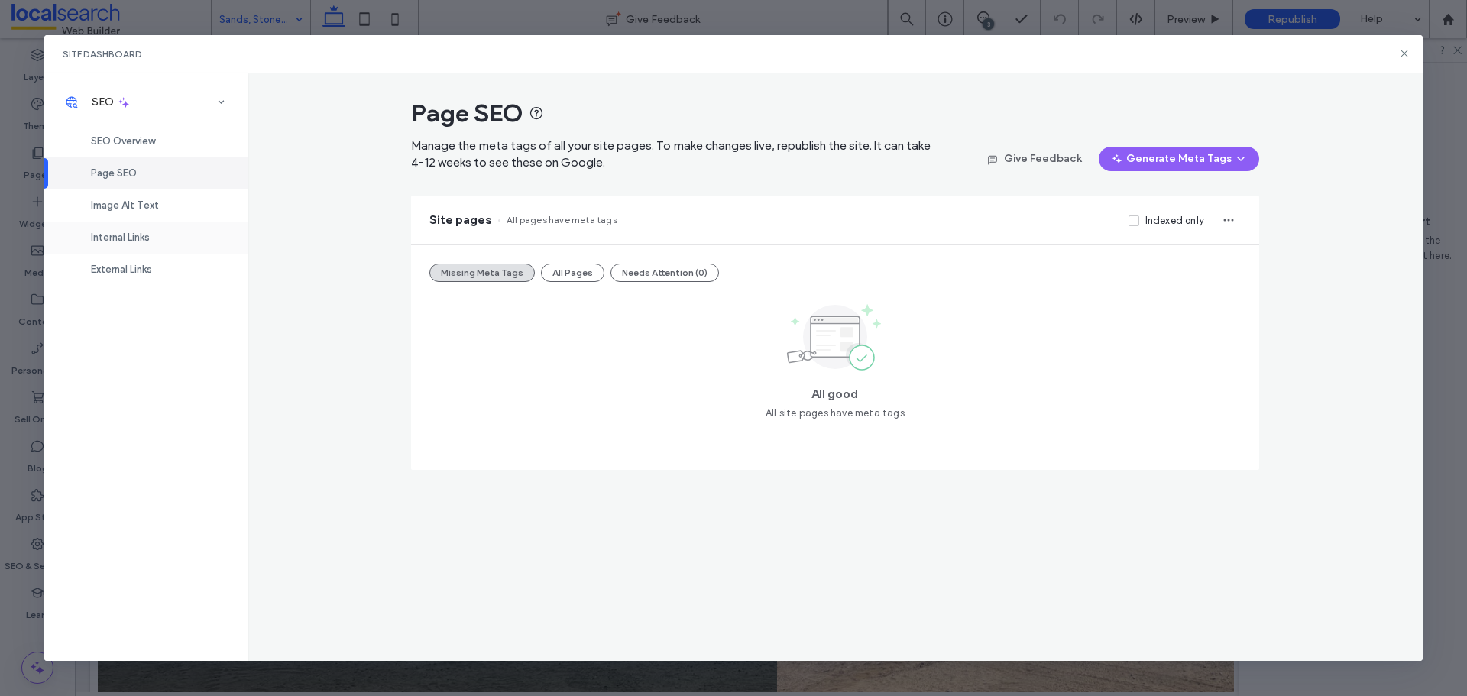
click at [138, 229] on div "Internal Links" at bounding box center [145, 238] width 203 height 32
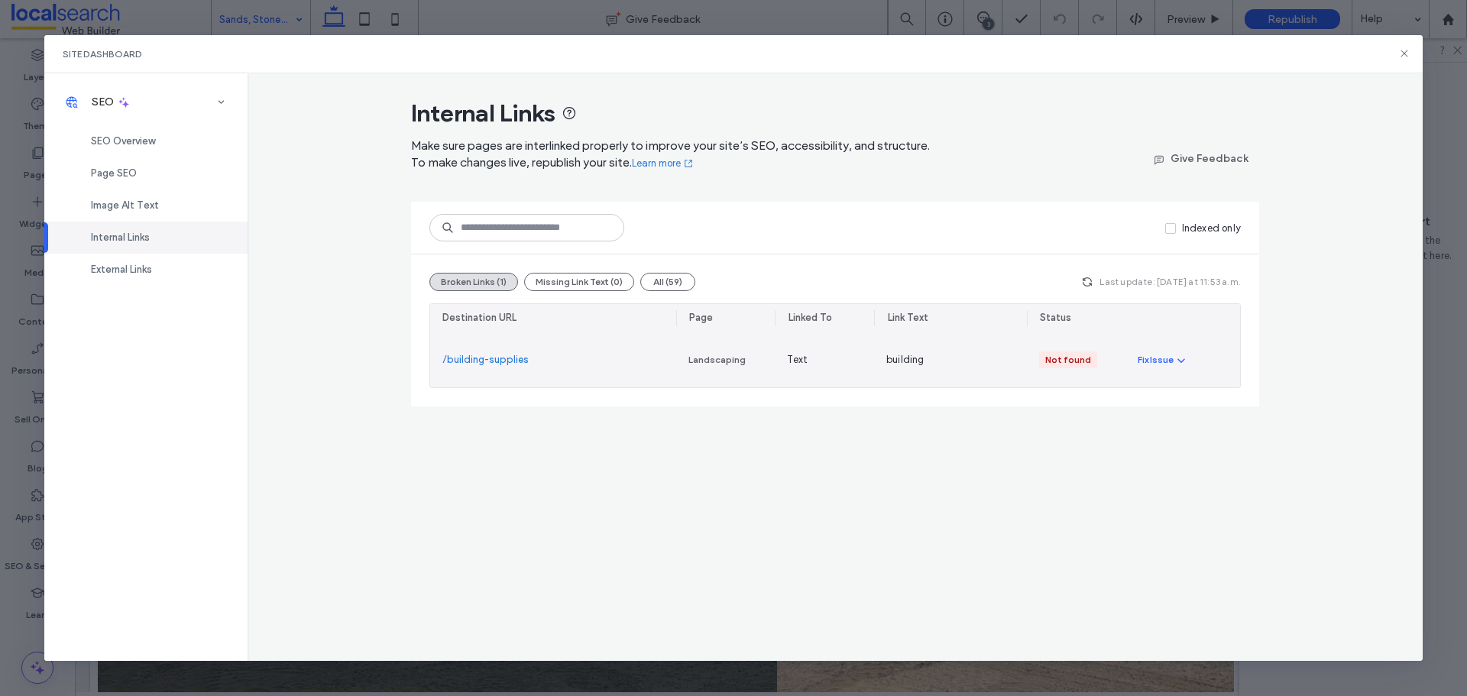
drag, startPoint x: 644, startPoint y: 363, endPoint x: 659, endPoint y: 363, distance: 14.5
click at [651, 363] on div "/building-supplies" at bounding box center [553, 359] width 246 height 55
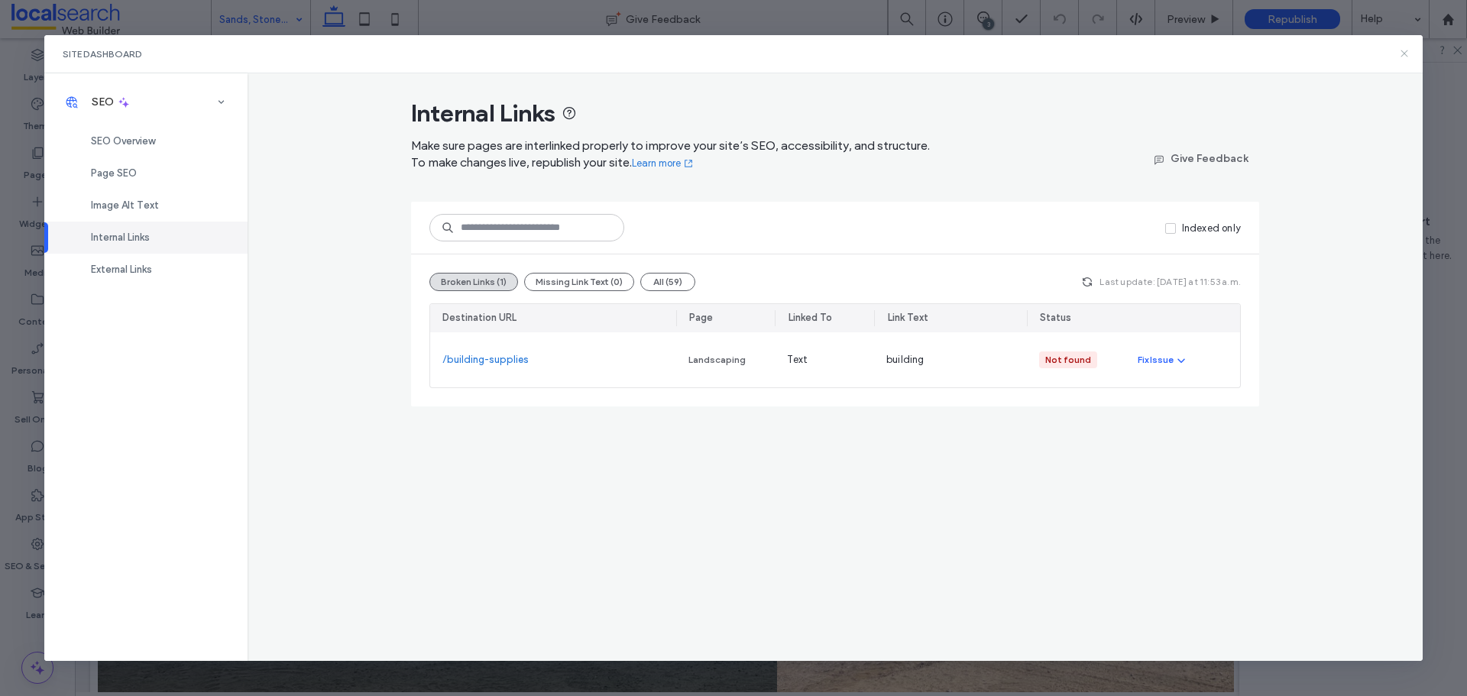
click at [1401, 52] on icon at bounding box center [1404, 53] width 12 height 12
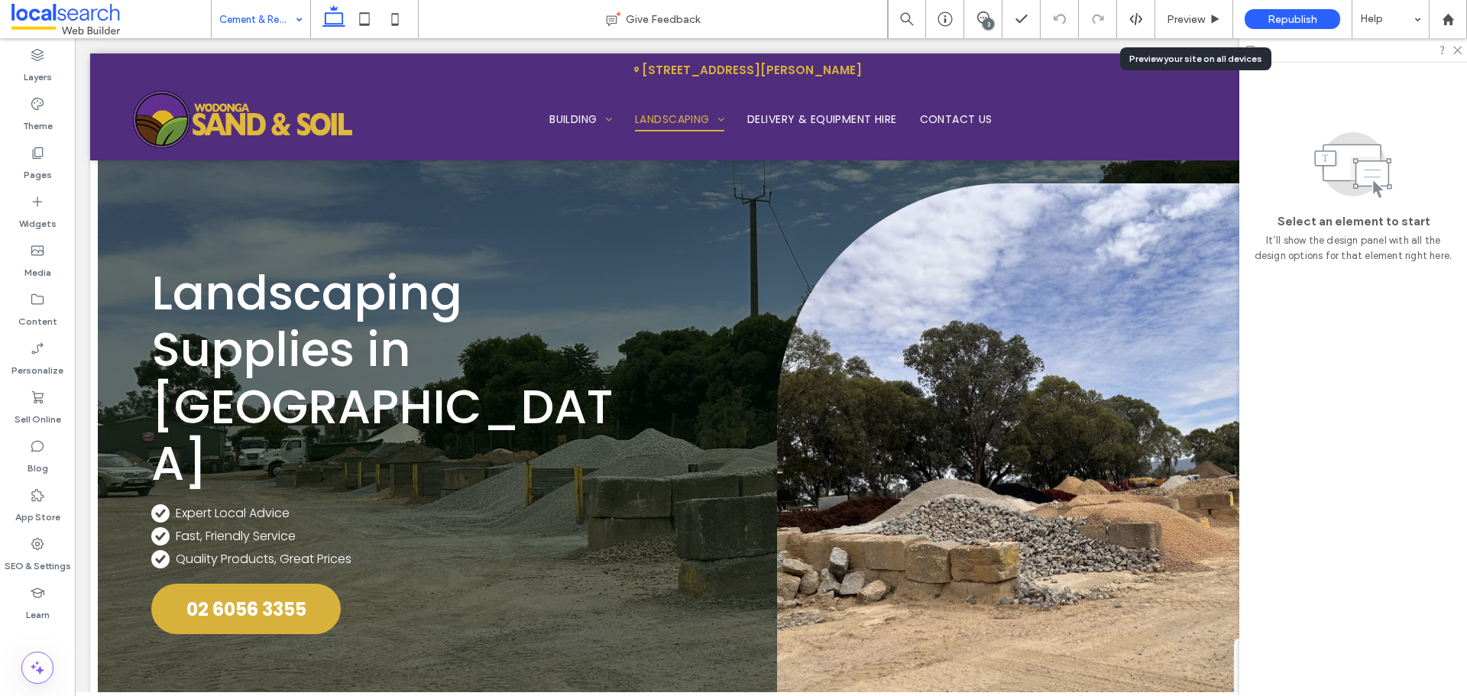
click at [270, 16] on input at bounding box center [257, 19] width 76 height 38
click at [1459, 52] on icon at bounding box center [1457, 49] width 10 height 10
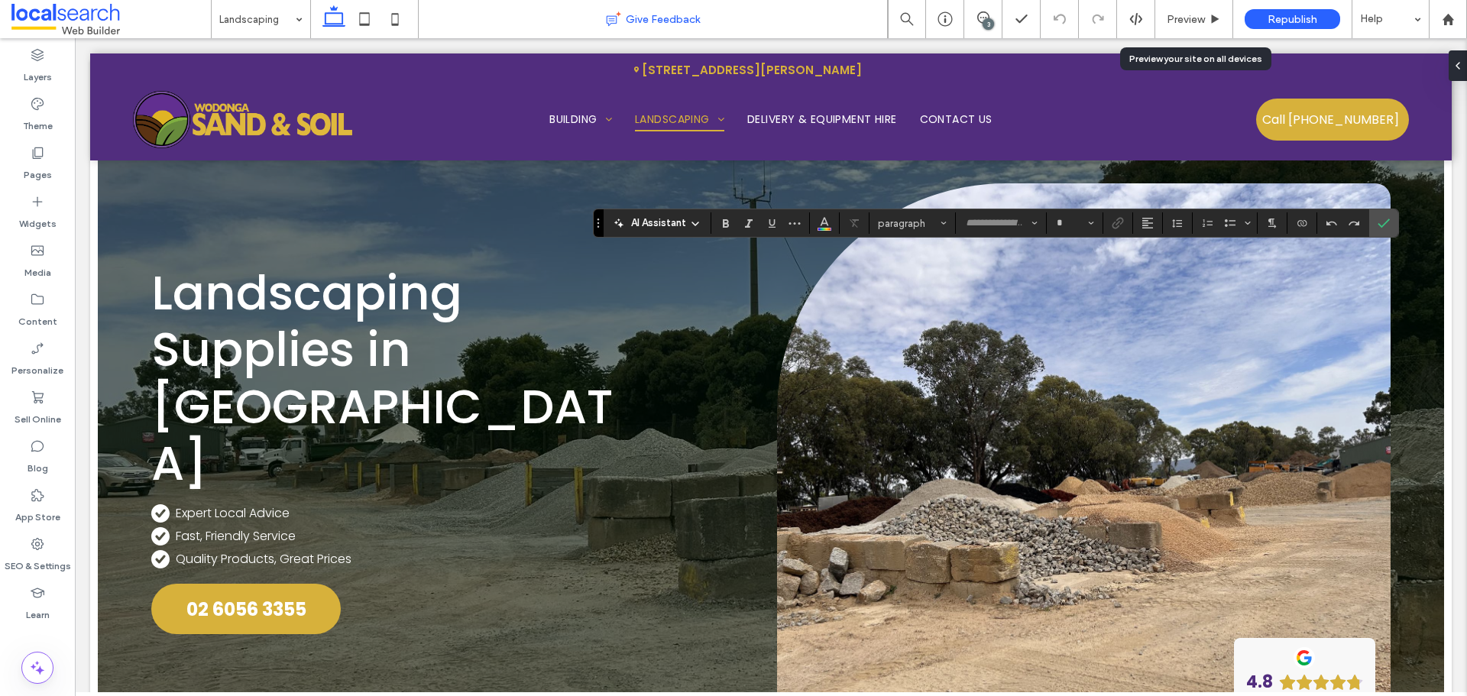
type input "*******"
type input "**"
click at [1113, 220] on icon "Link" at bounding box center [1118, 223] width 12 height 12
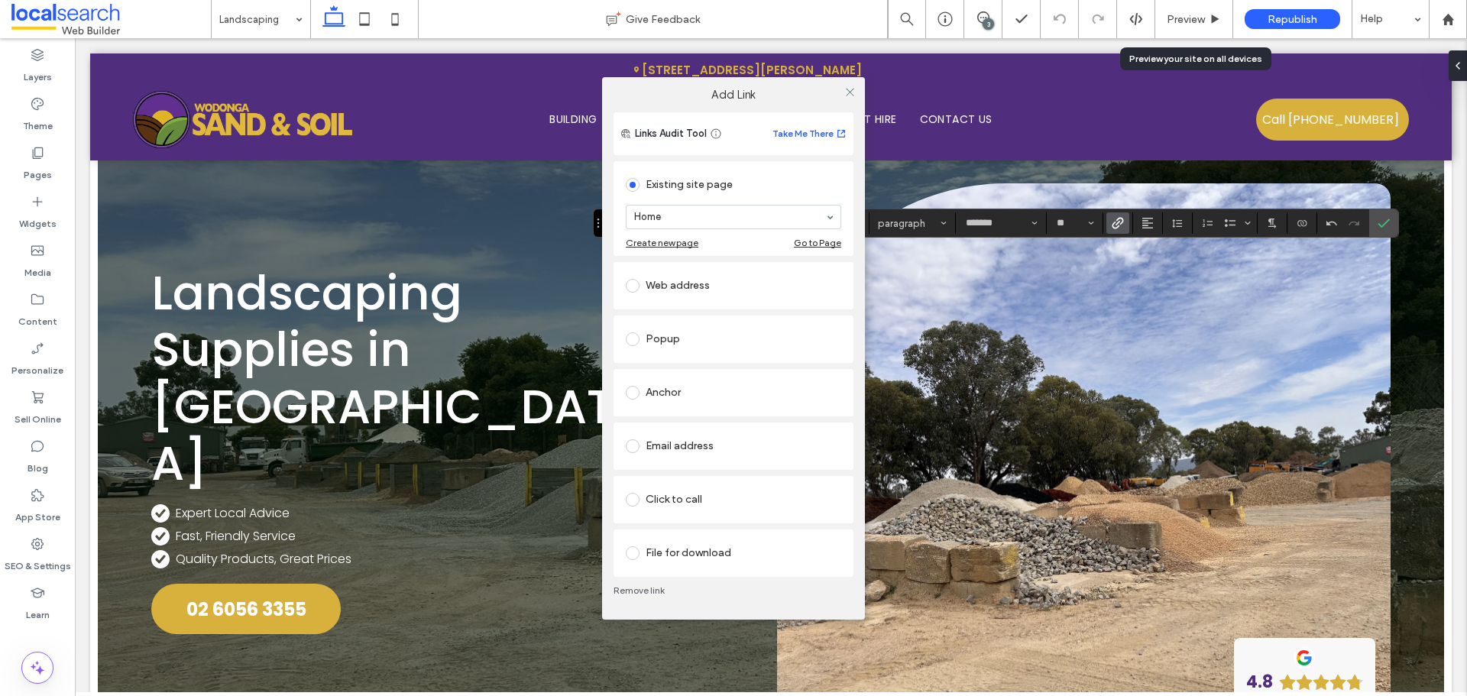
click at [651, 587] on link "Remove link" at bounding box center [734, 591] width 240 height 12
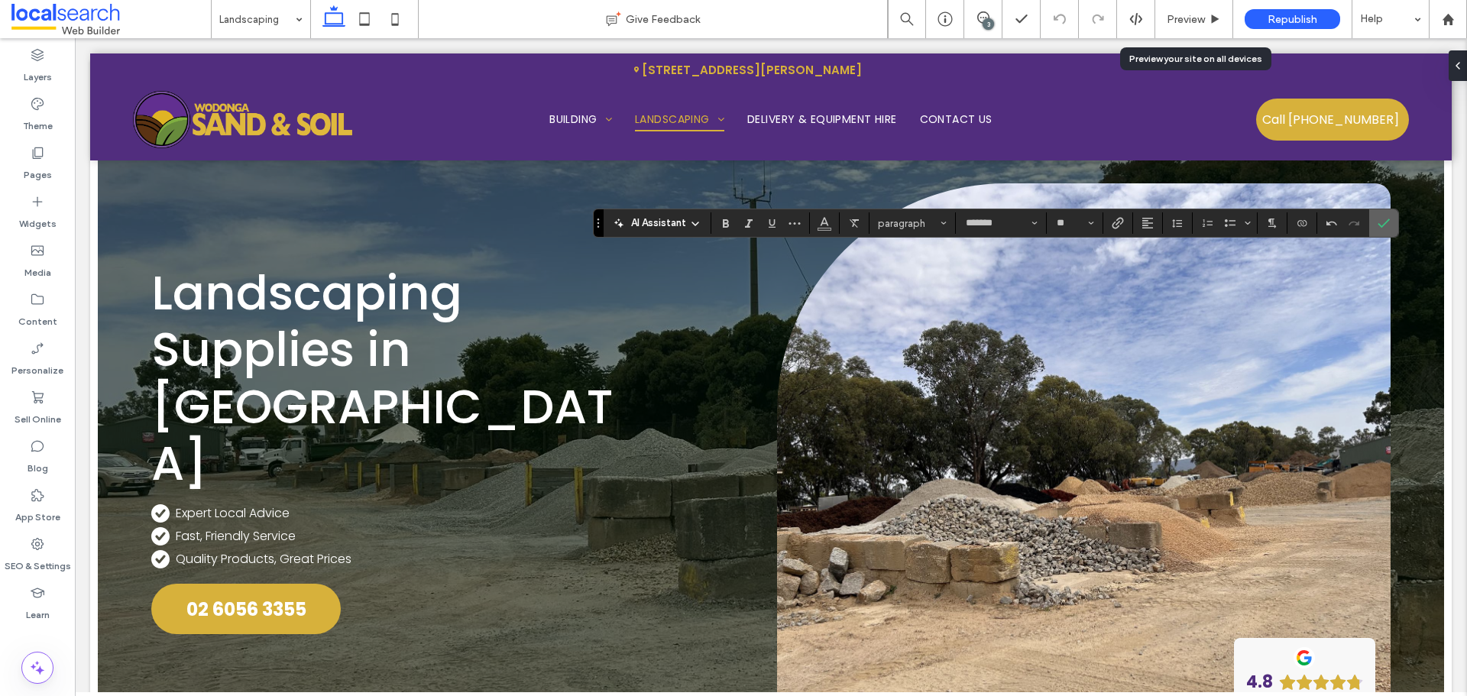
click at [1383, 220] on icon "Confirm" at bounding box center [1384, 223] width 12 height 12
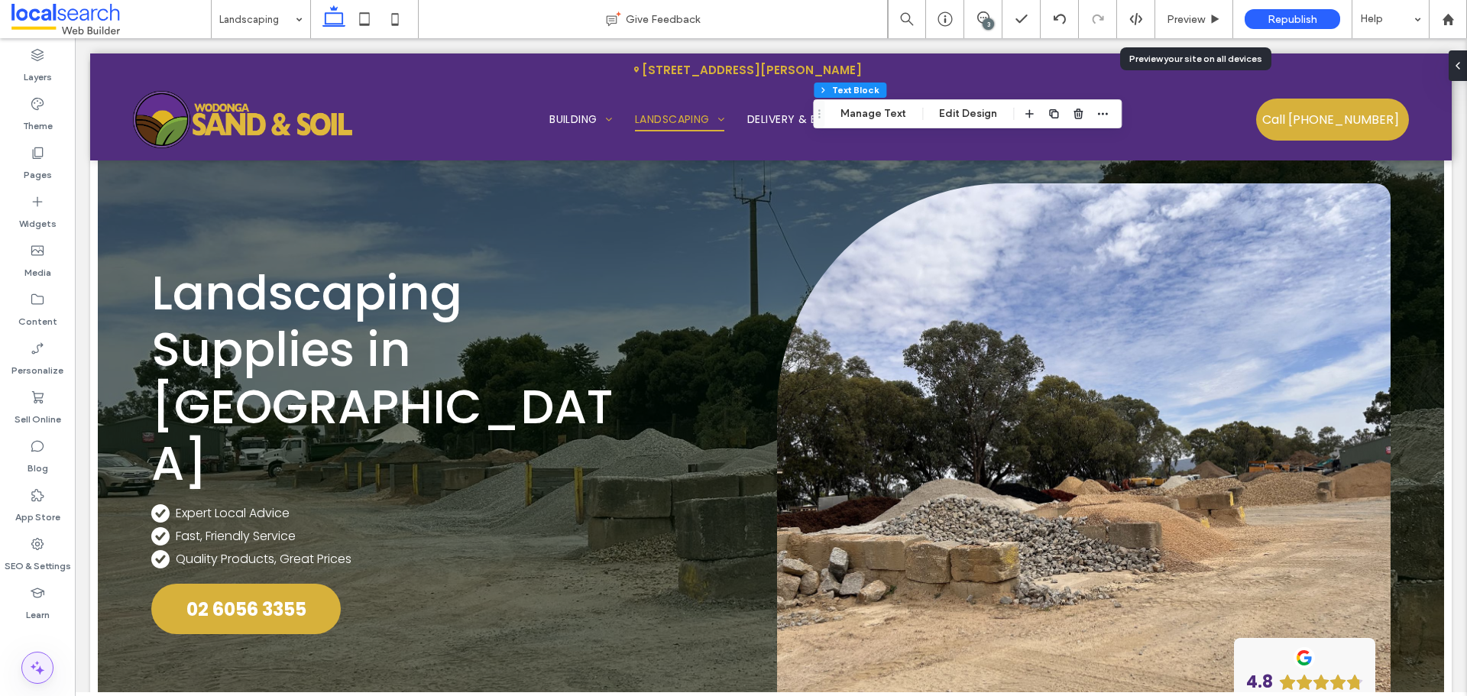
click at [29, 669] on icon at bounding box center [37, 668] width 18 height 18
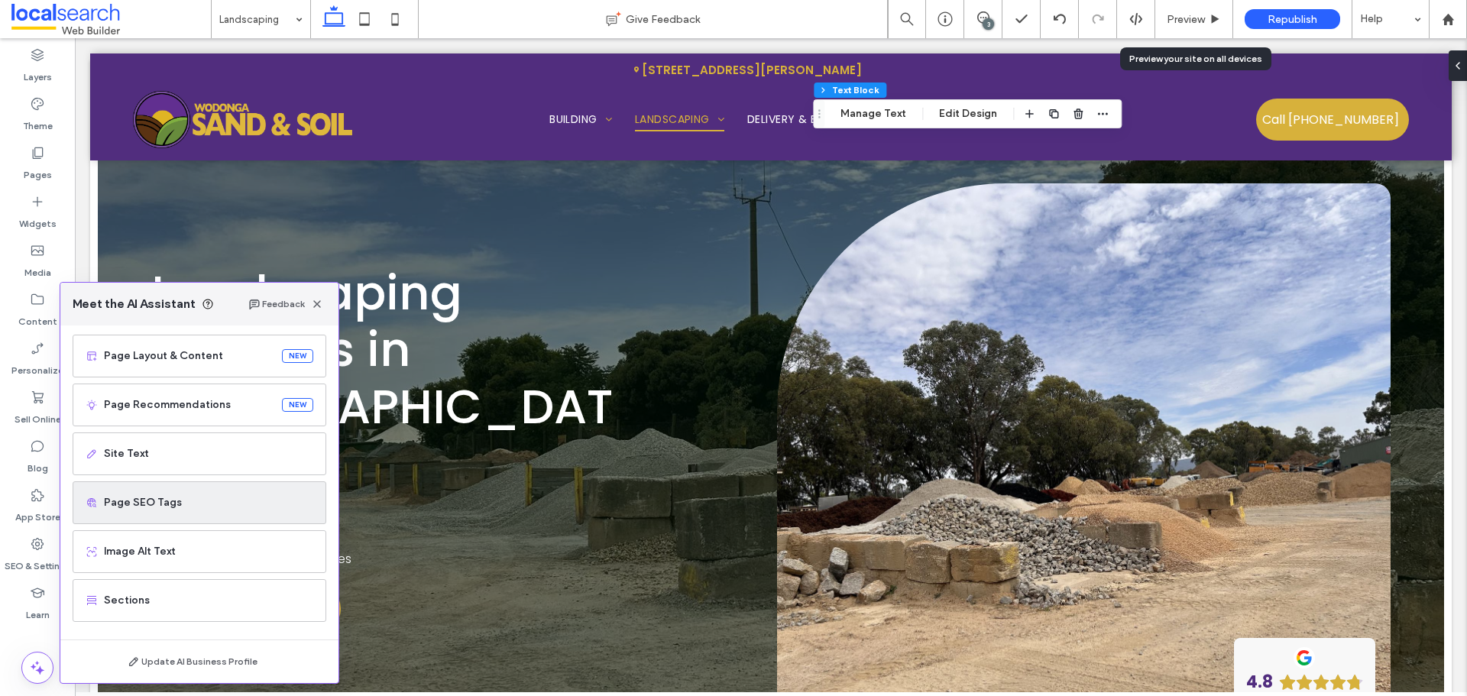
scroll to position [97, 0]
click at [225, 504] on span "Page SEO Tags" at bounding box center [208, 501] width 209 height 15
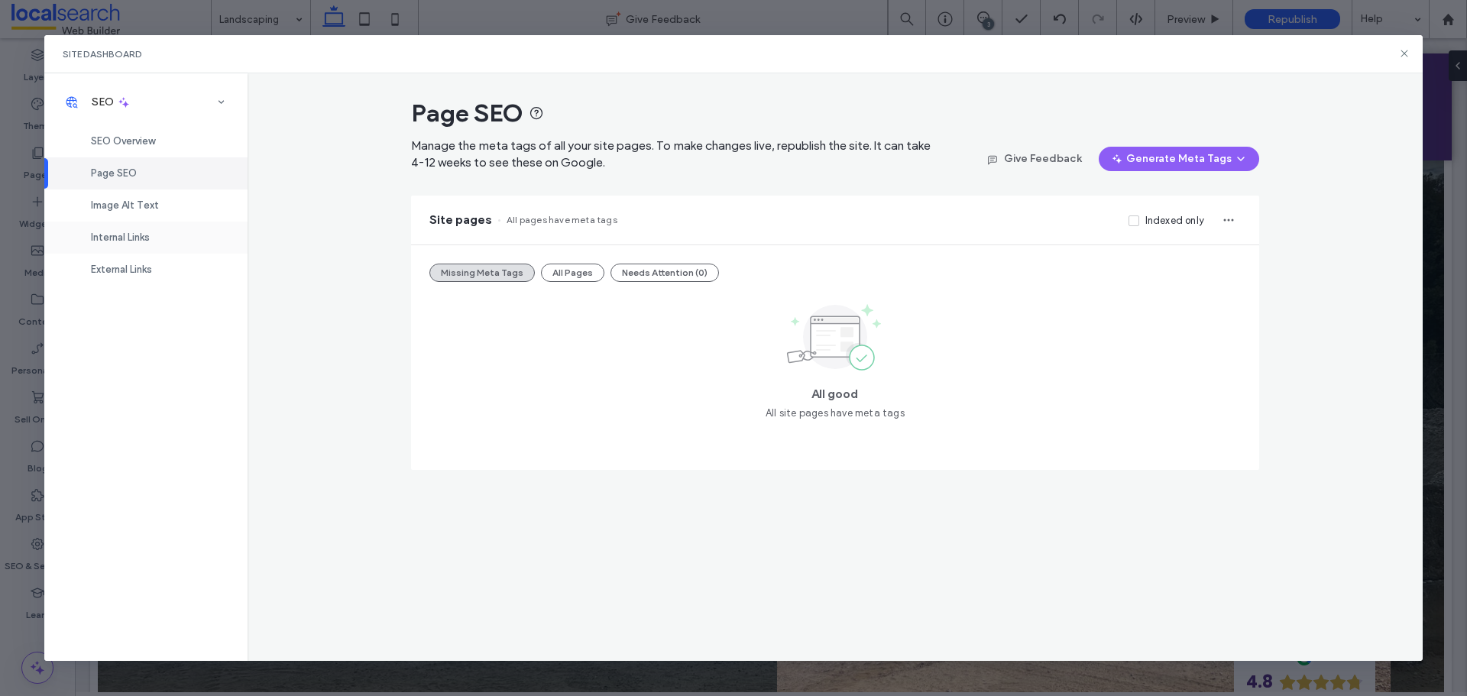
click at [173, 222] on div "Internal Links" at bounding box center [145, 238] width 203 height 32
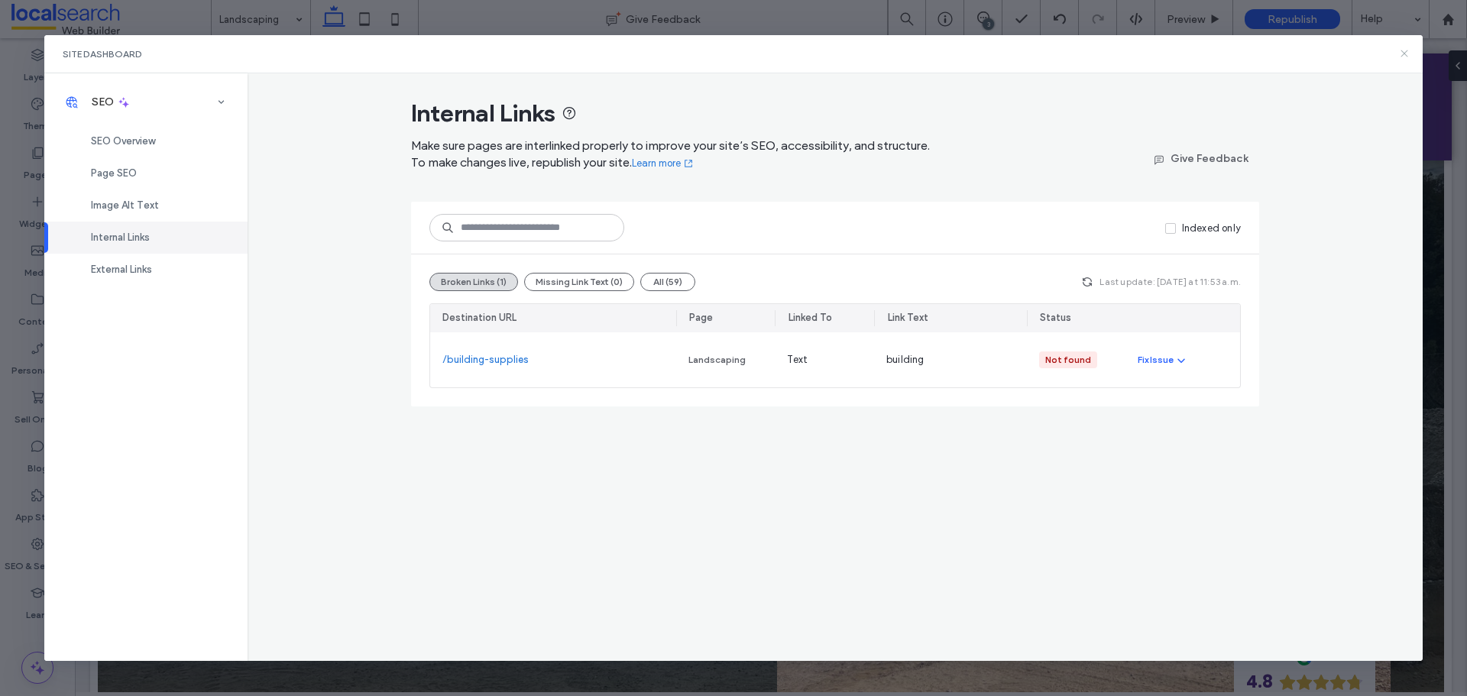
click at [1407, 52] on use at bounding box center [1404, 53] width 7 height 7
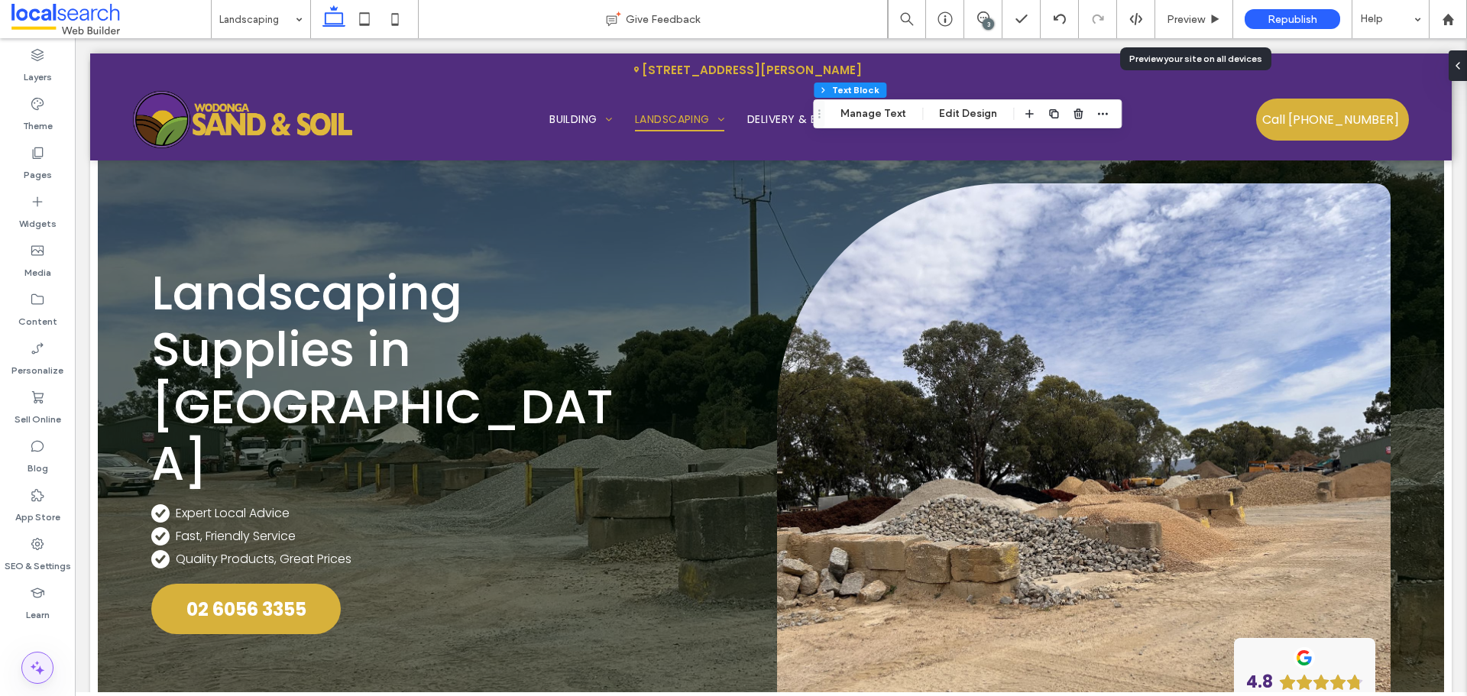
click at [25, 673] on span at bounding box center [37, 668] width 31 height 31
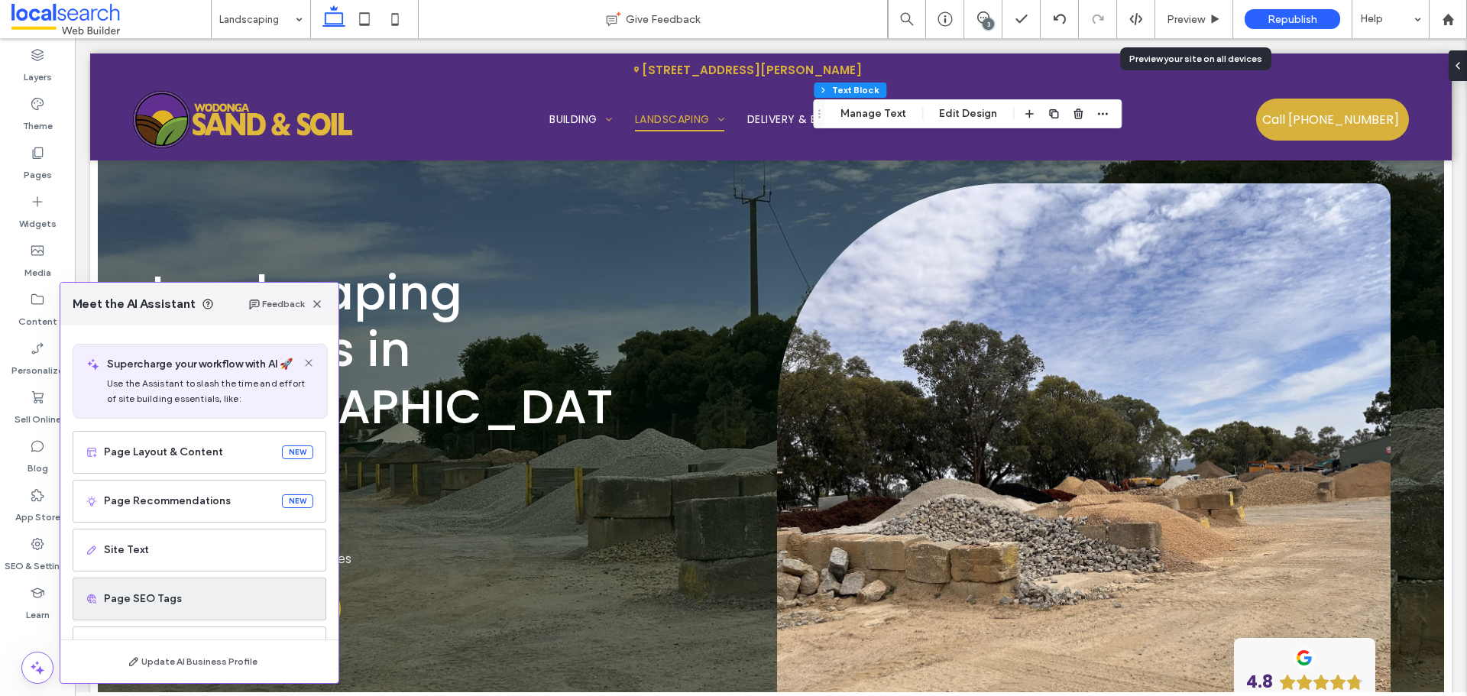
click at [163, 596] on span "Page SEO Tags" at bounding box center [208, 598] width 209 height 15
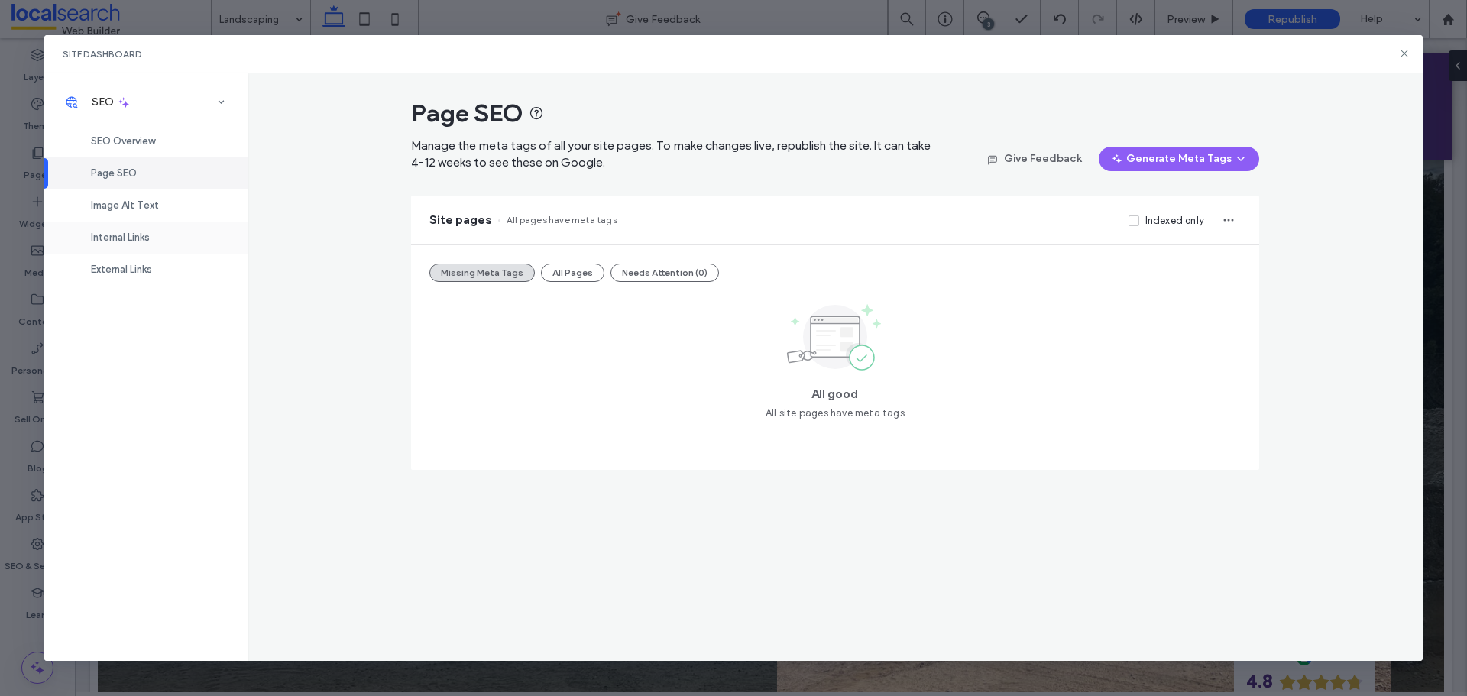
drag, startPoint x: 152, startPoint y: 261, endPoint x: 154, endPoint y: 241, distance: 20.0
click at [152, 260] on div "External Links" at bounding box center [145, 270] width 203 height 32
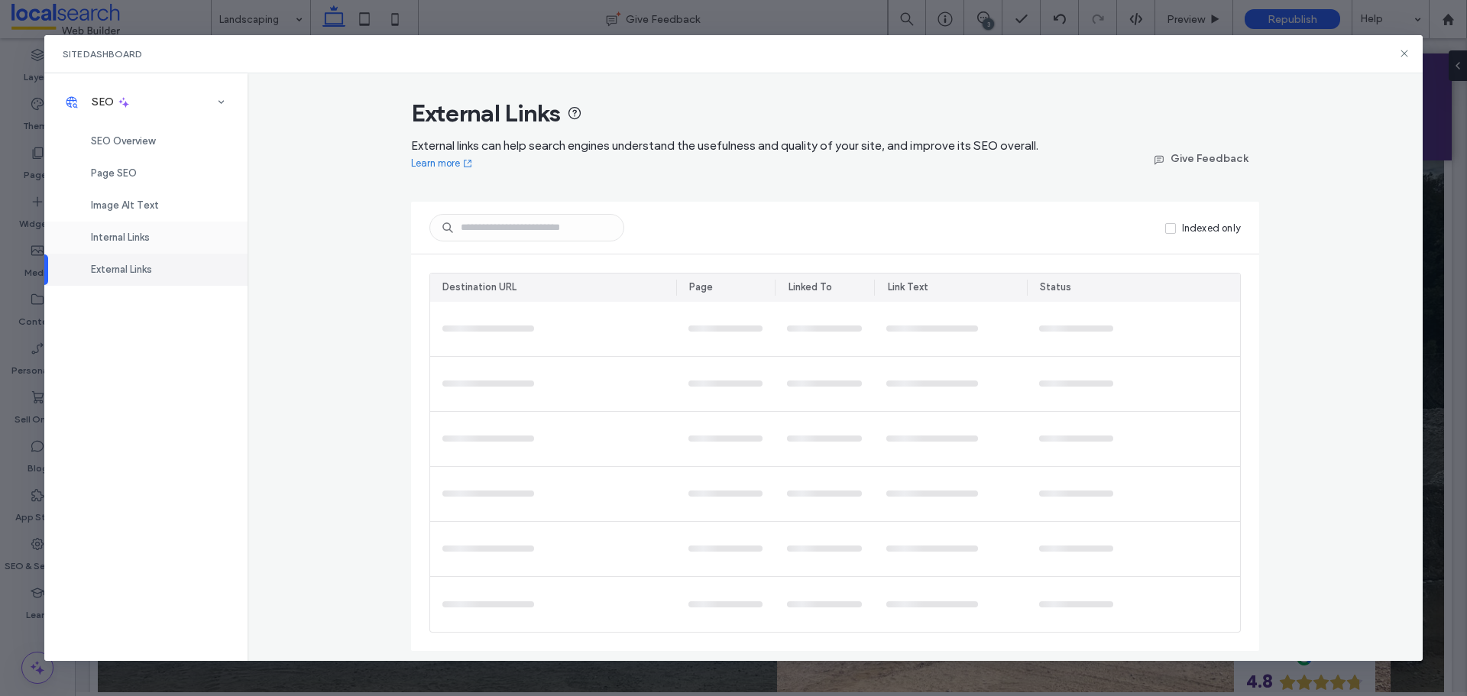
click at [157, 235] on div "Internal Links" at bounding box center [145, 238] width 203 height 32
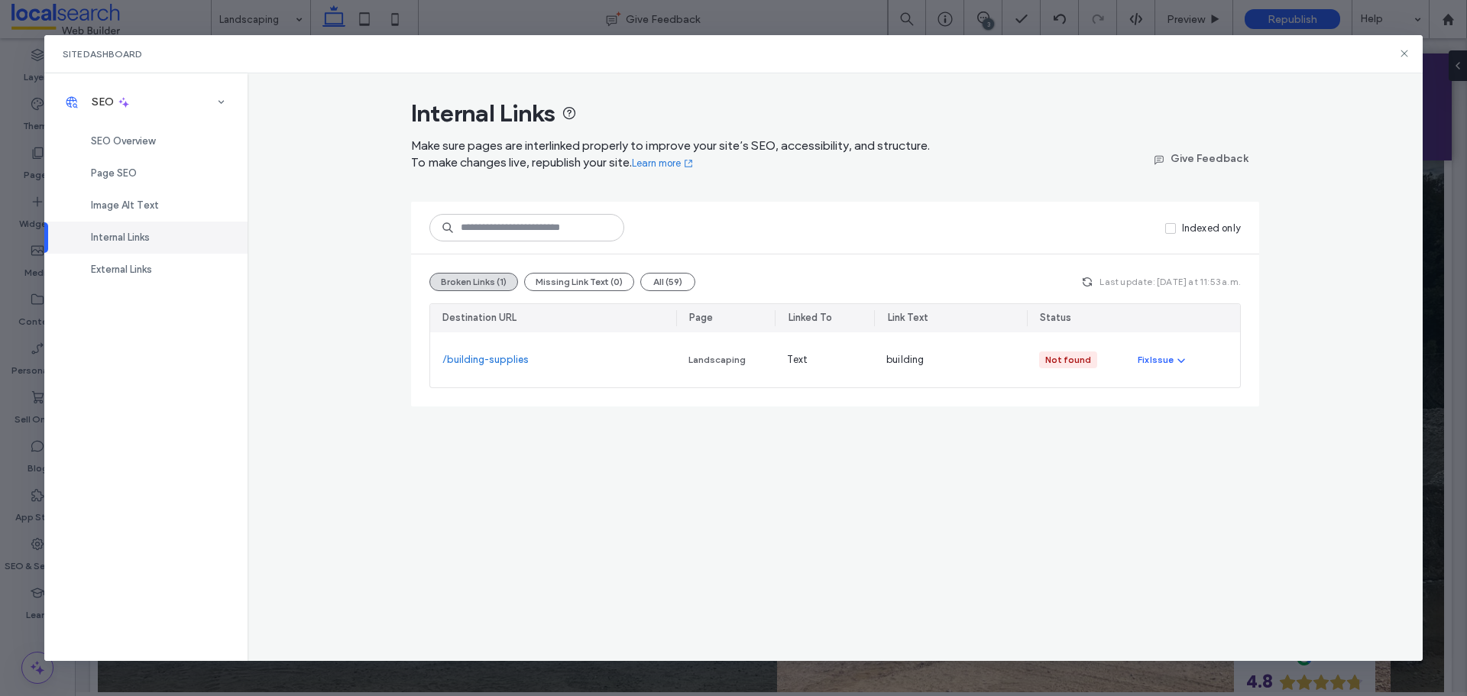
click at [1093, 280] on icon "button" at bounding box center [1087, 282] width 12 height 12
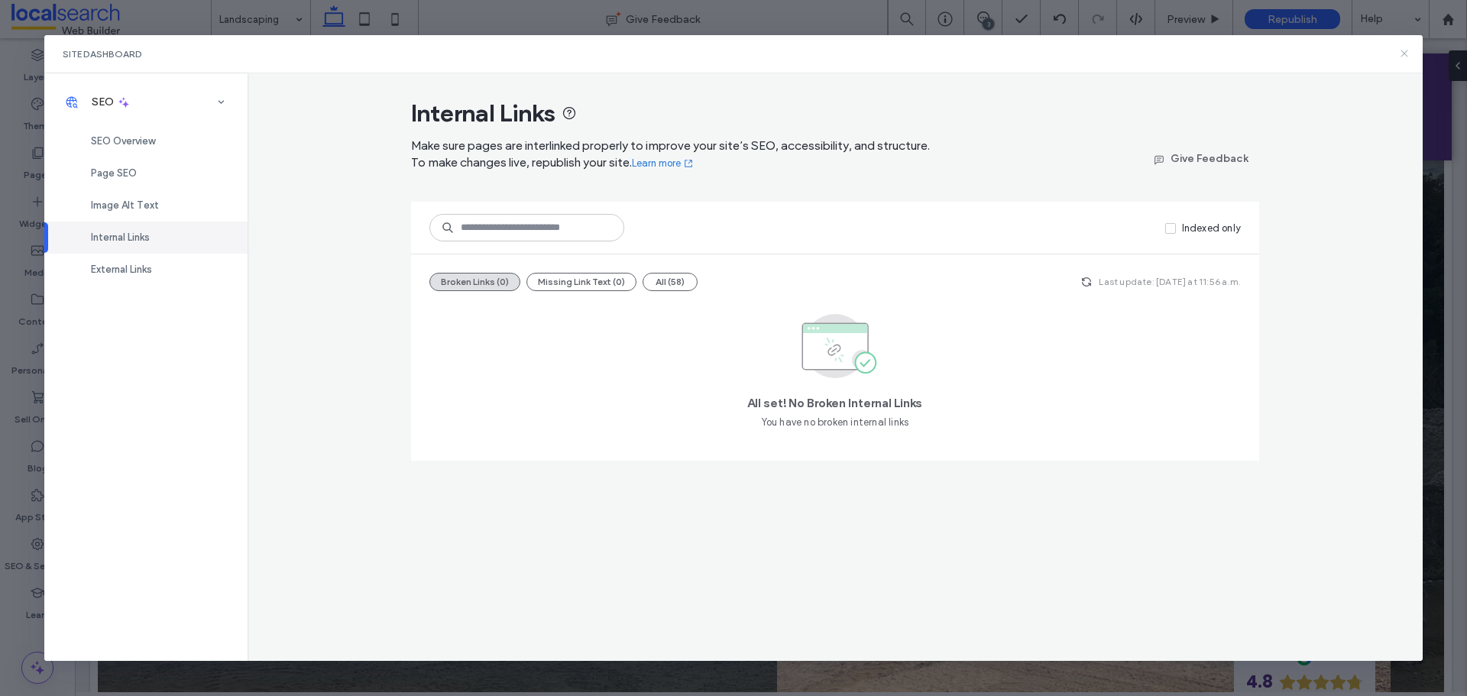
click at [1410, 59] on icon at bounding box center [1404, 53] width 12 height 12
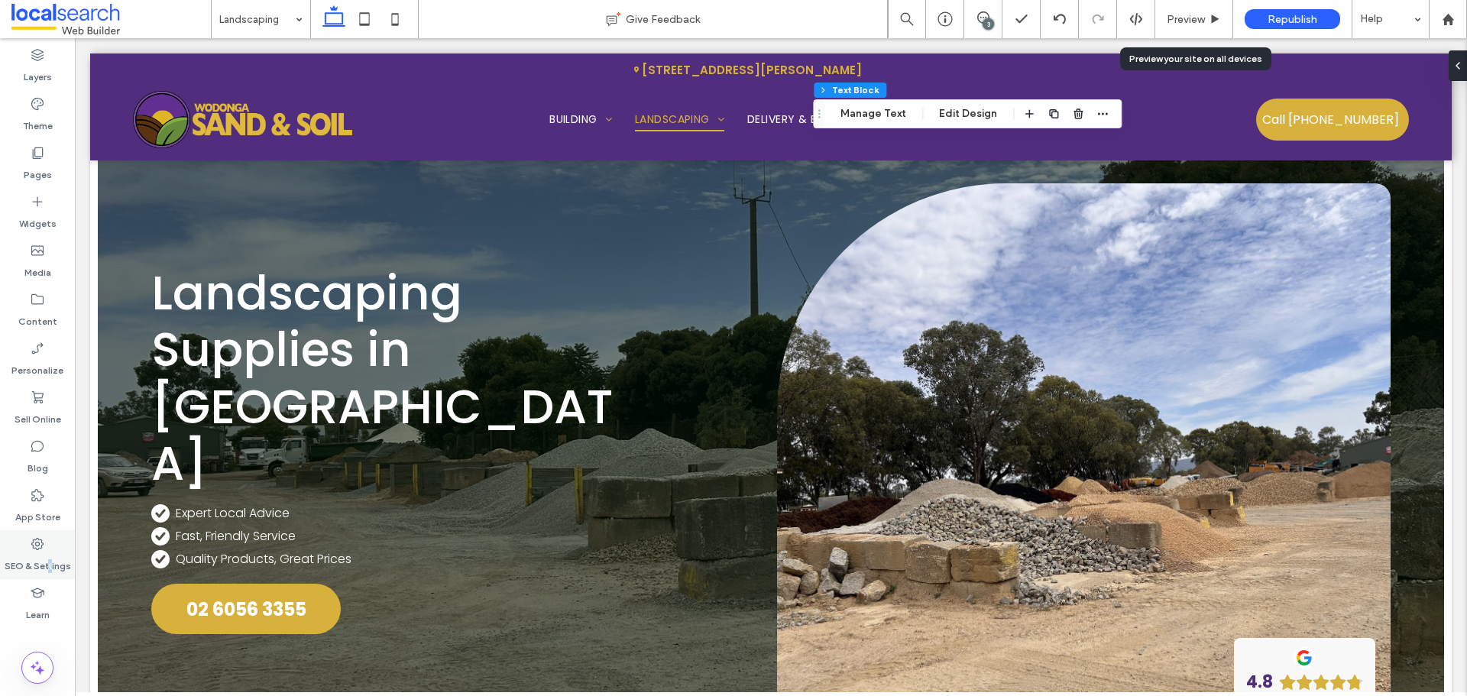
click at [50, 550] on div "SEO & Settings" at bounding box center [37, 554] width 75 height 49
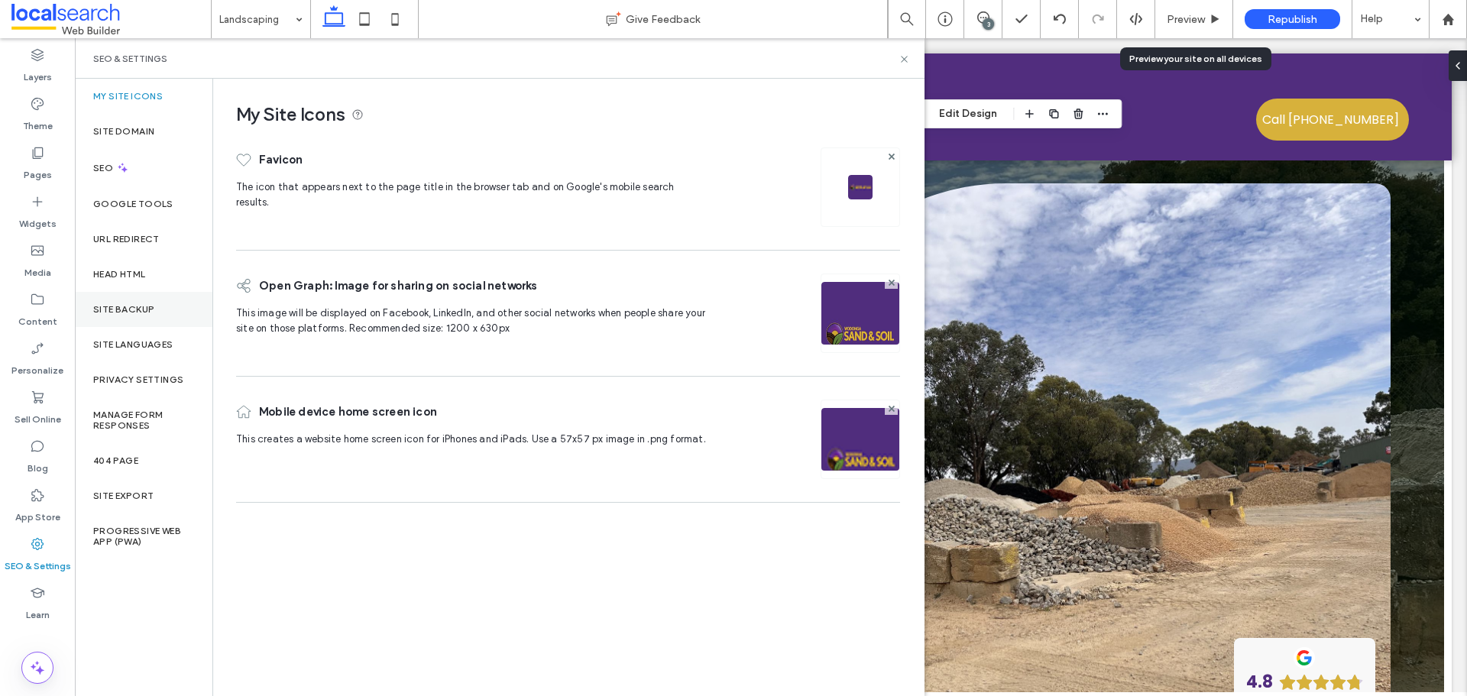
click at [146, 310] on label "Site Backup" at bounding box center [123, 309] width 61 height 11
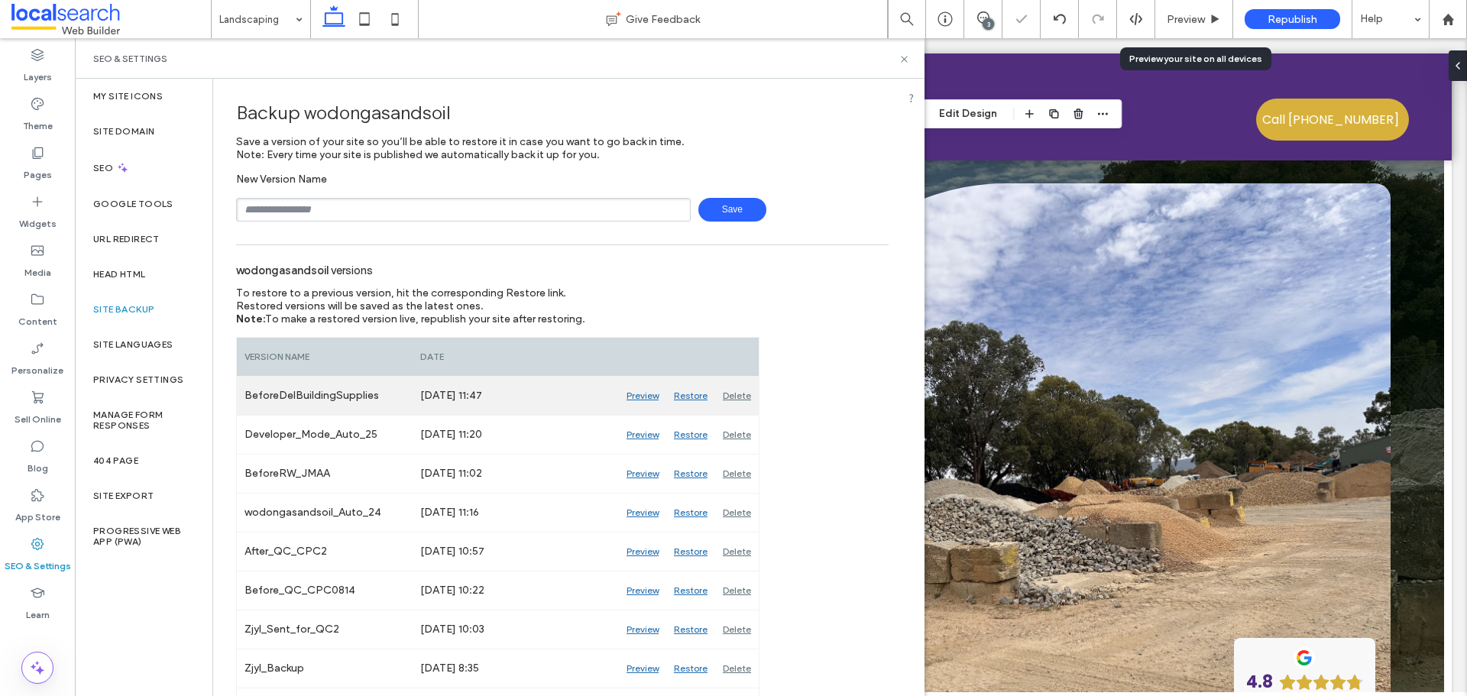
click at [635, 398] on div "Preview" at bounding box center [642, 396] width 47 height 38
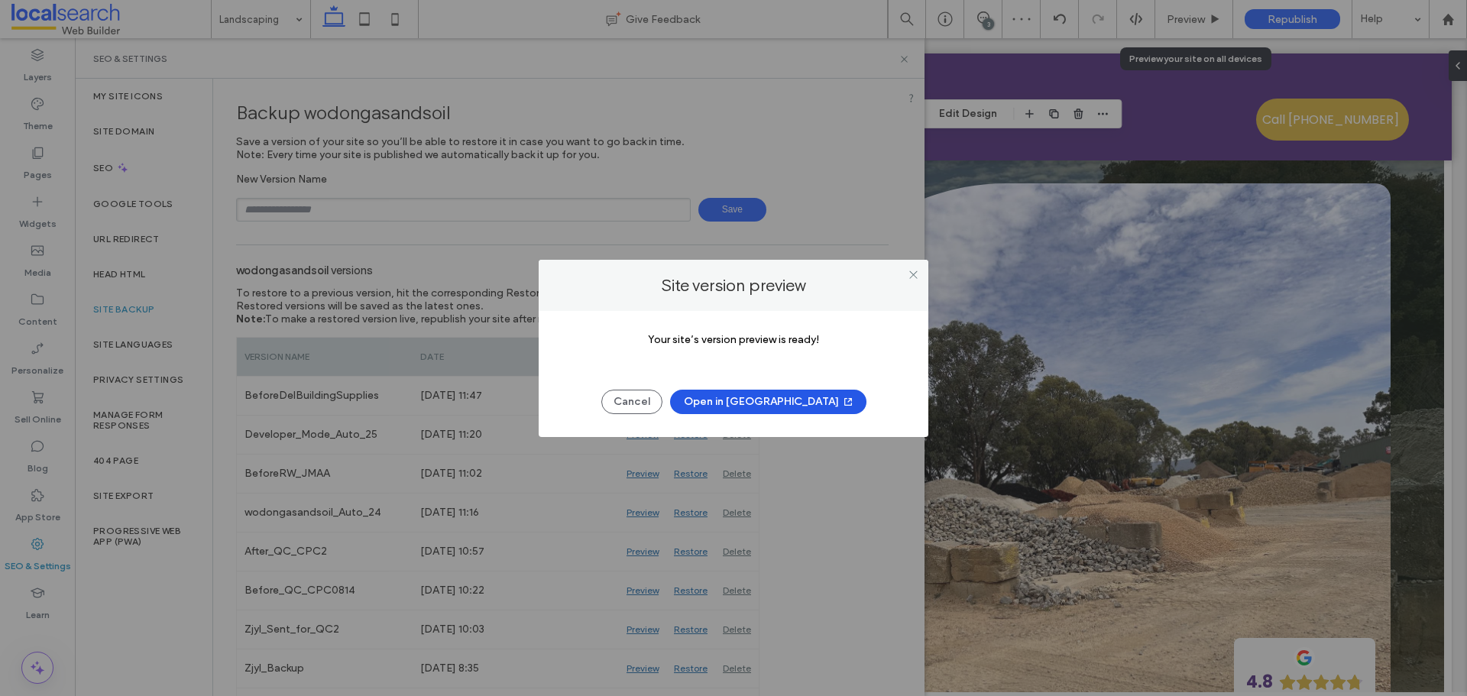
click at [765, 406] on button "Open in New Tab" at bounding box center [768, 402] width 196 height 24
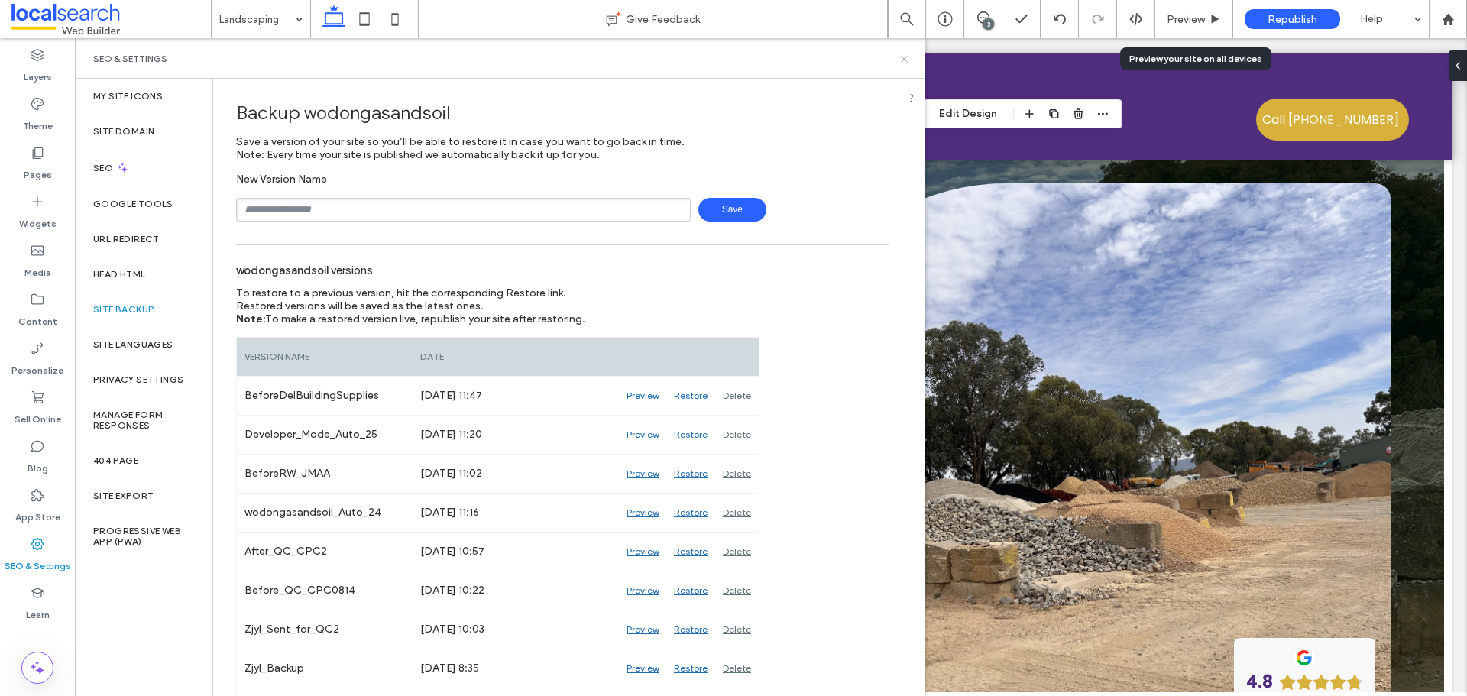
click at [903, 63] on icon at bounding box center [904, 58] width 11 height 11
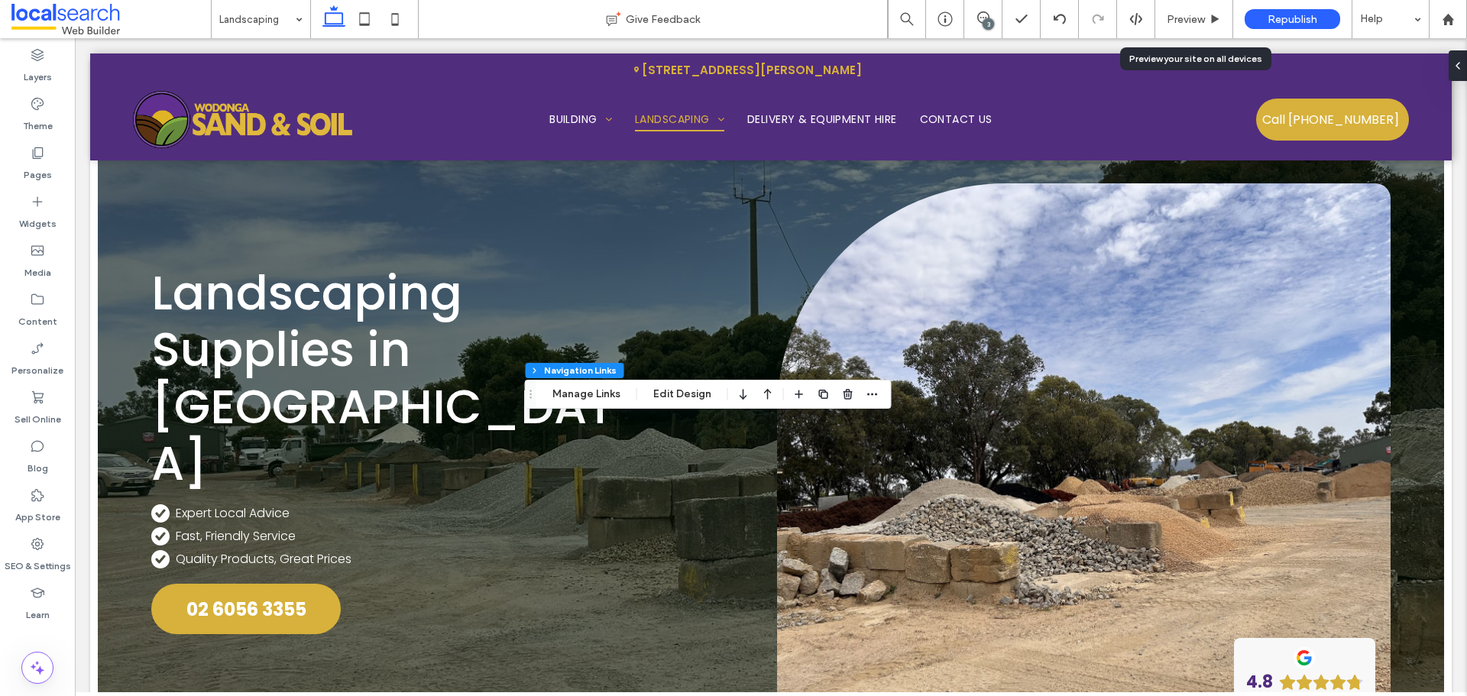
type input "***"
type input "****"
click at [598, 396] on button "Manage Links" at bounding box center [587, 394] width 88 height 18
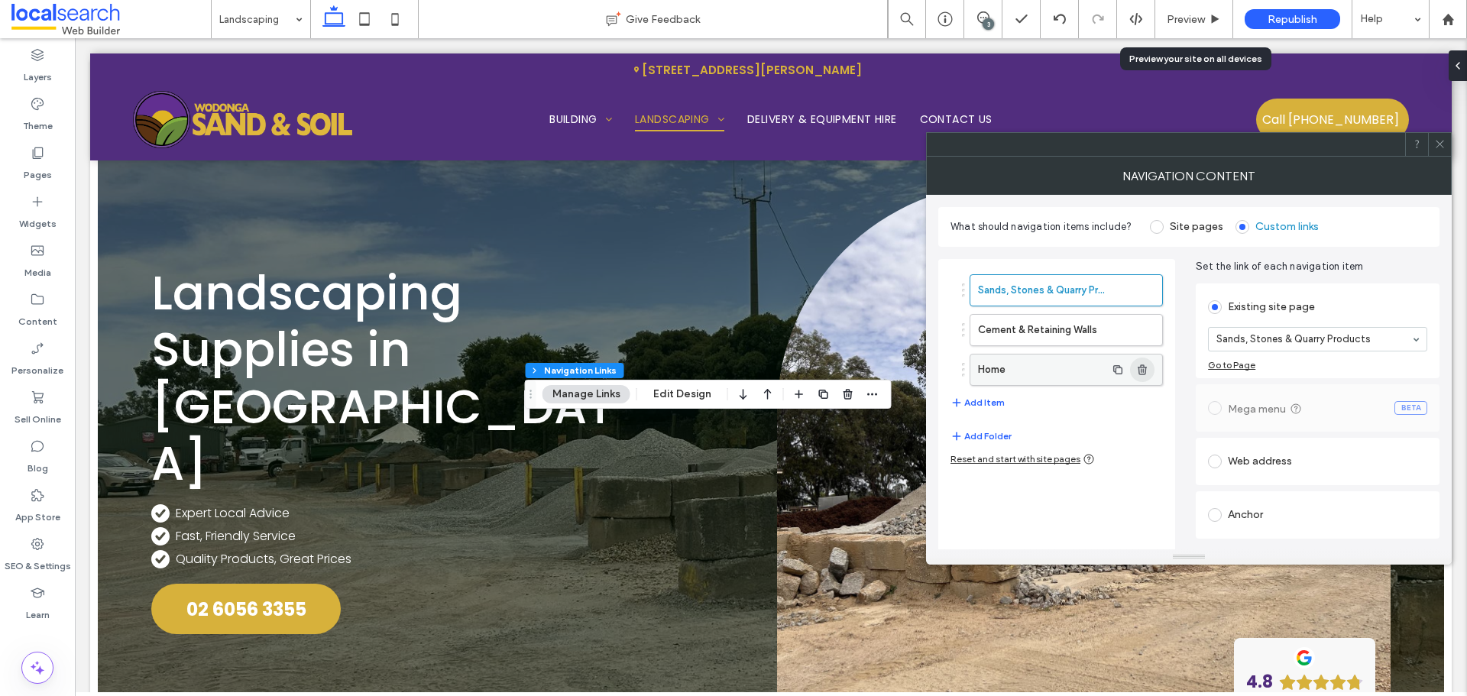
click at [1144, 369] on use "button" at bounding box center [1142, 369] width 9 height 10
click at [1434, 141] on icon at bounding box center [1439, 143] width 11 height 11
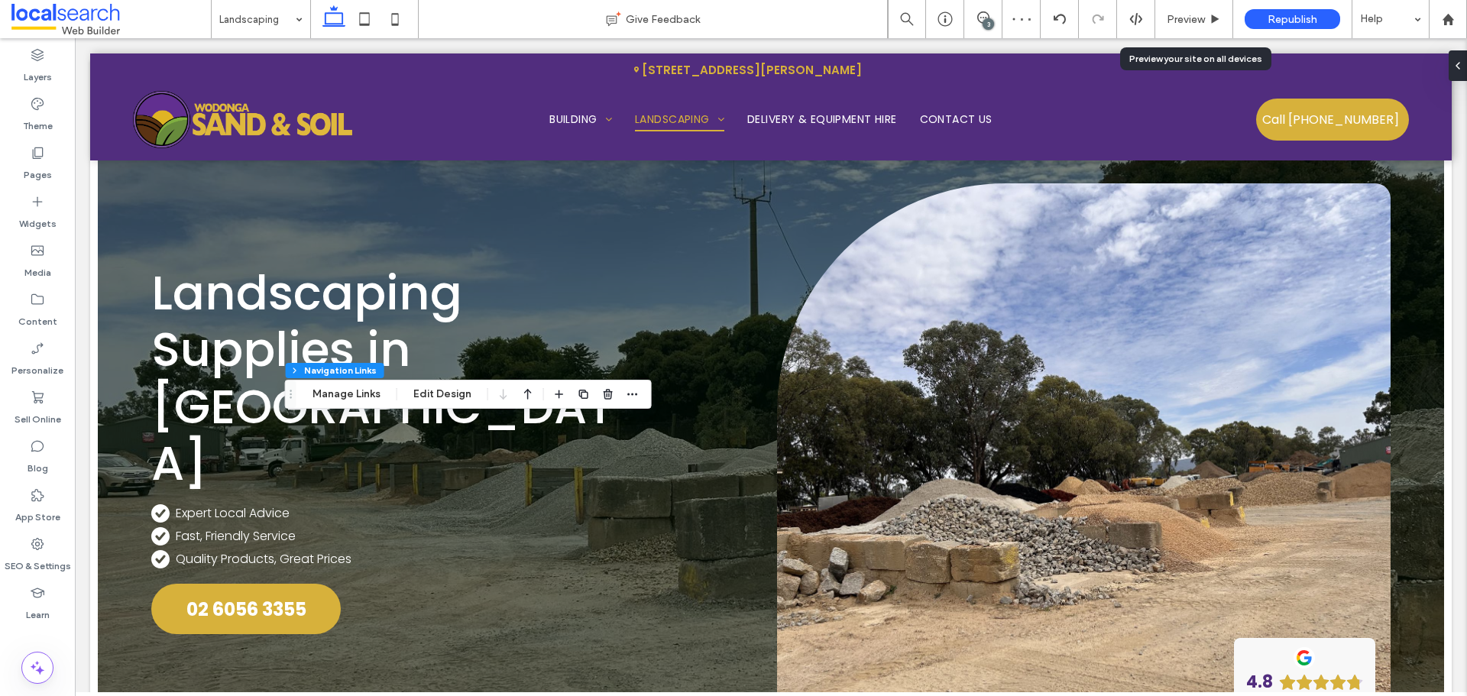
type input "***"
type input "****"
click at [351, 400] on button "Manage Links" at bounding box center [347, 394] width 88 height 18
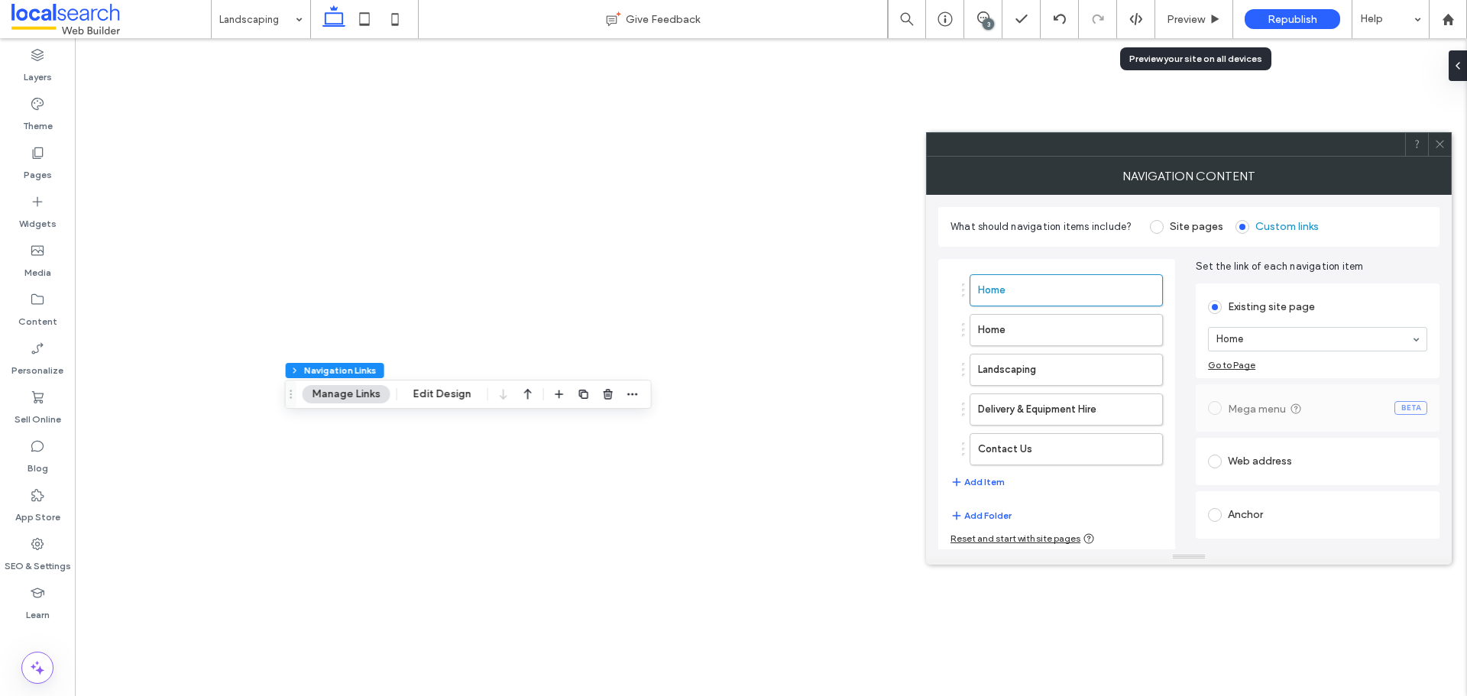
click at [1138, 324] on icon "button" at bounding box center [1142, 330] width 12 height 12
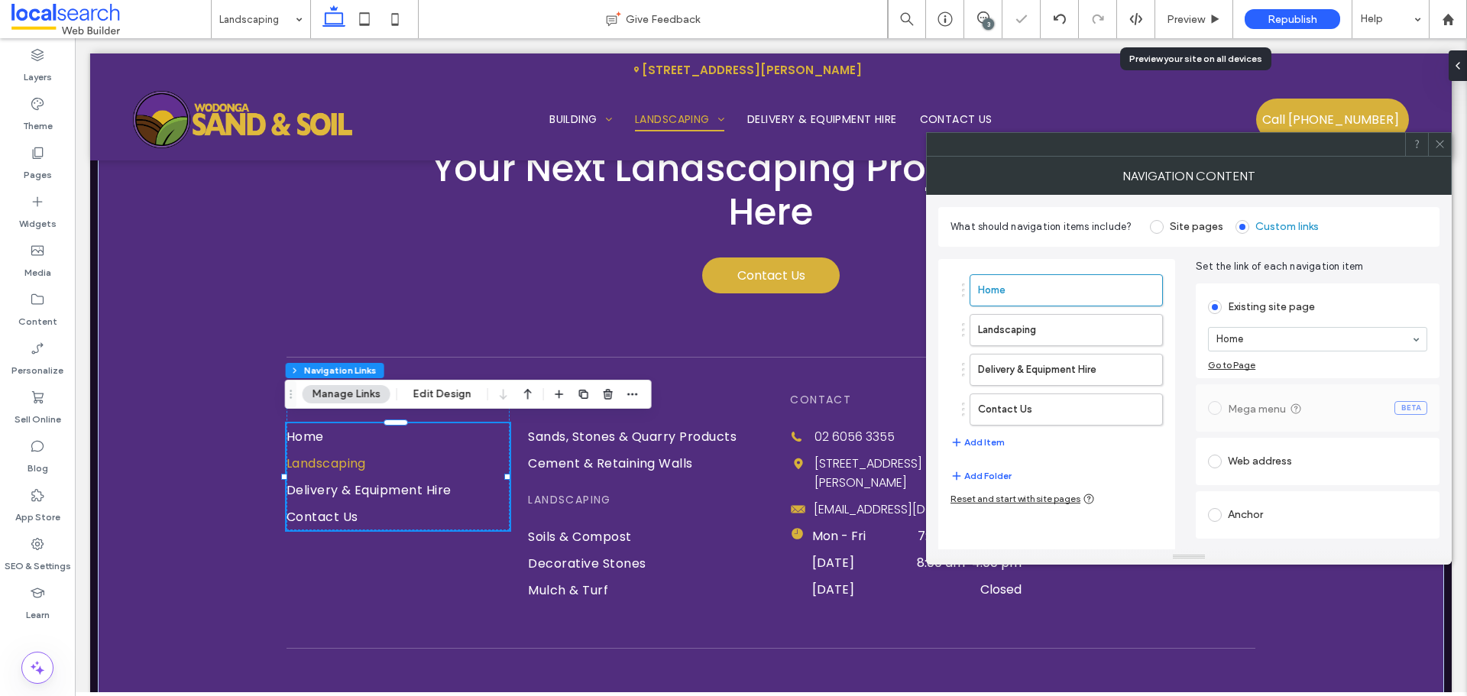
click at [1441, 141] on icon at bounding box center [1439, 143] width 11 height 11
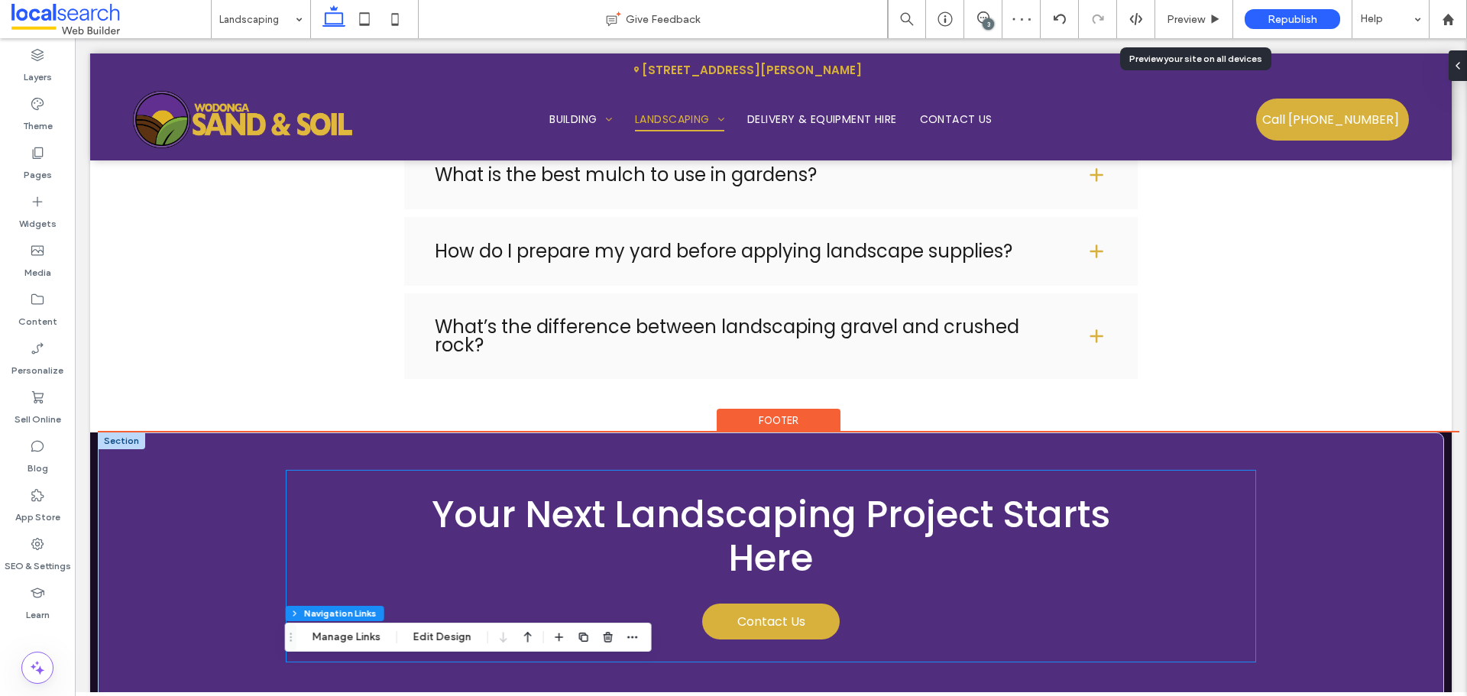
scroll to position [7484, 0]
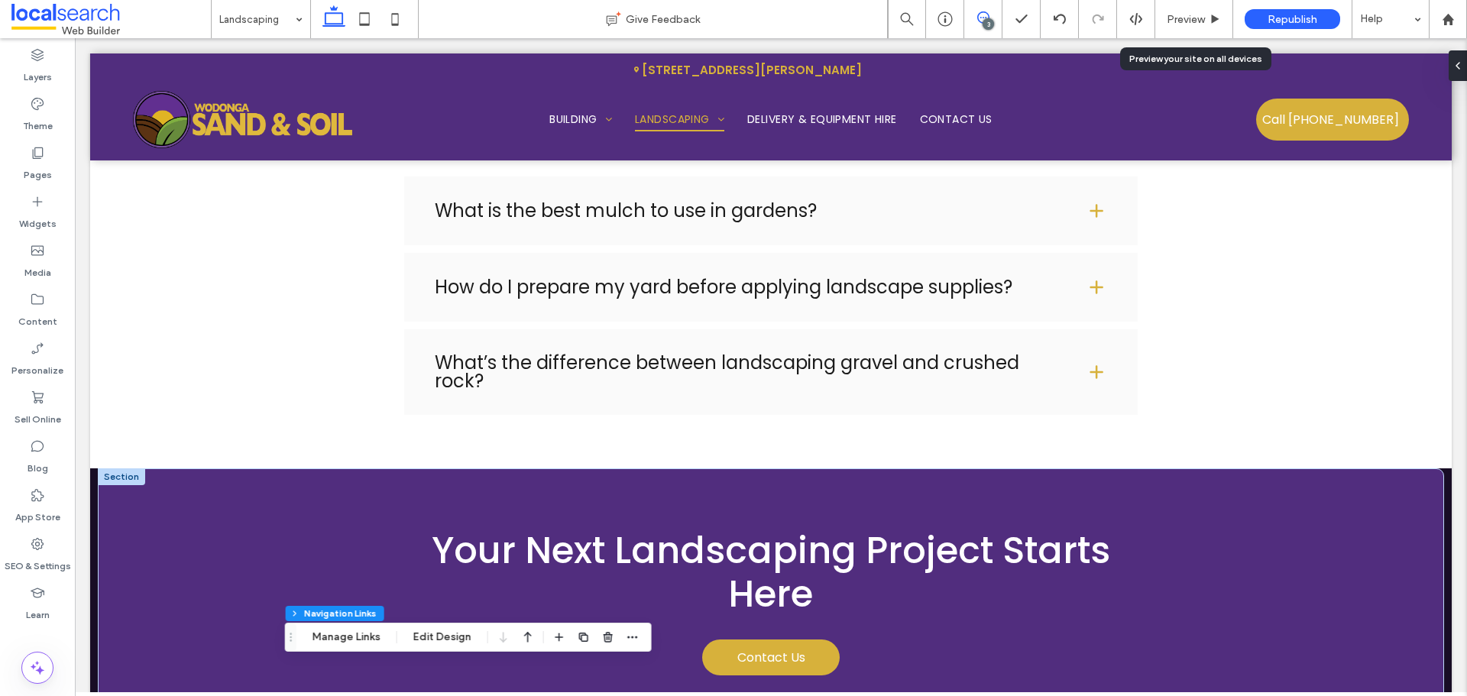
drag, startPoint x: 983, startPoint y: 13, endPoint x: 633, endPoint y: 170, distance: 383.4
click at [983, 13] on icon at bounding box center [983, 17] width 12 height 12
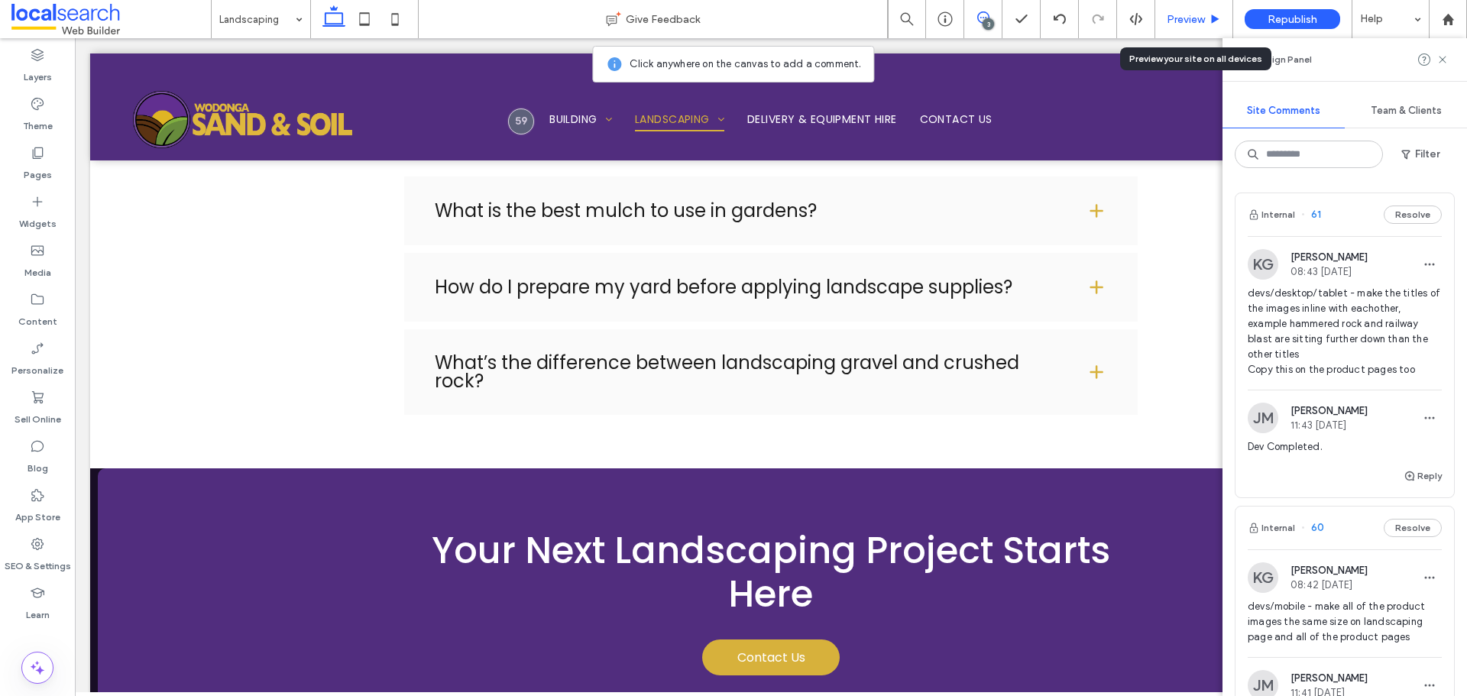
drag, startPoint x: 1185, startPoint y: 18, endPoint x: 1063, endPoint y: 91, distance: 142.6
click at [1185, 18] on span "Preview" at bounding box center [1186, 19] width 38 height 13
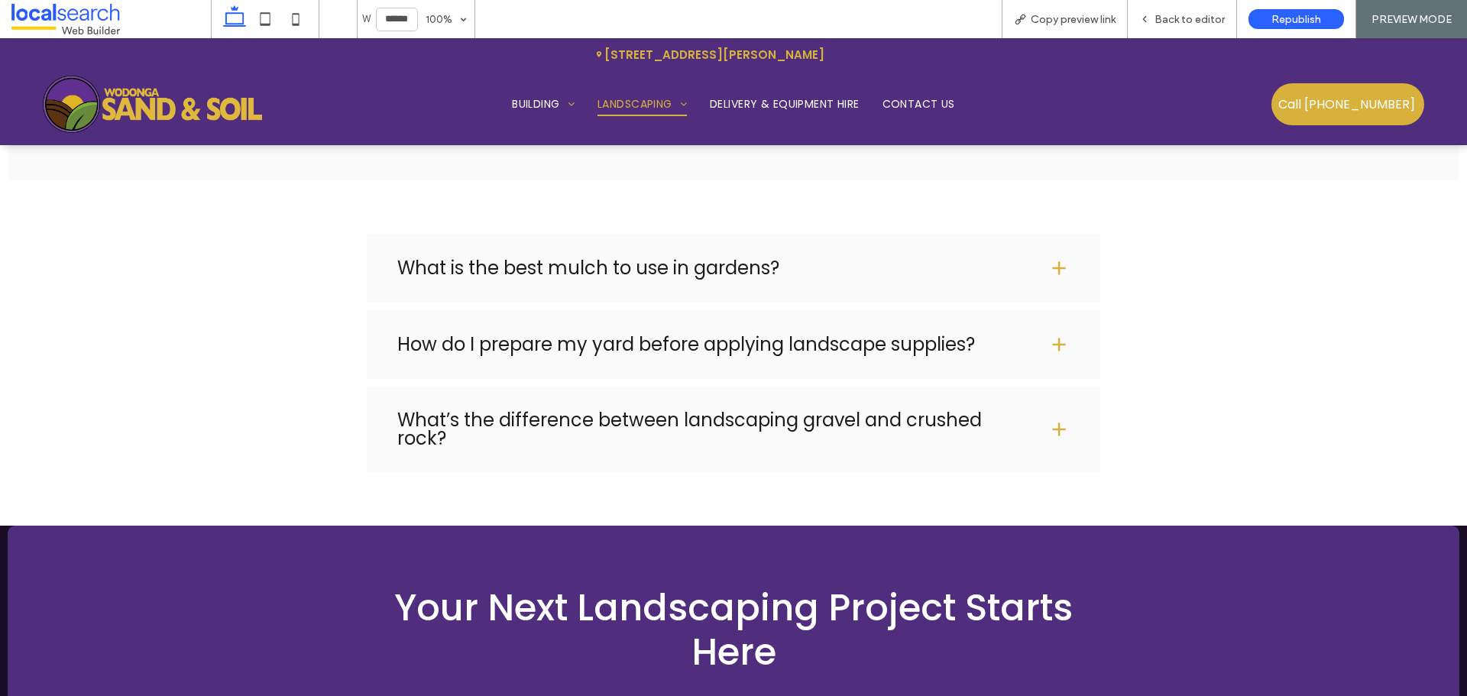
scroll to position [7633, 0]
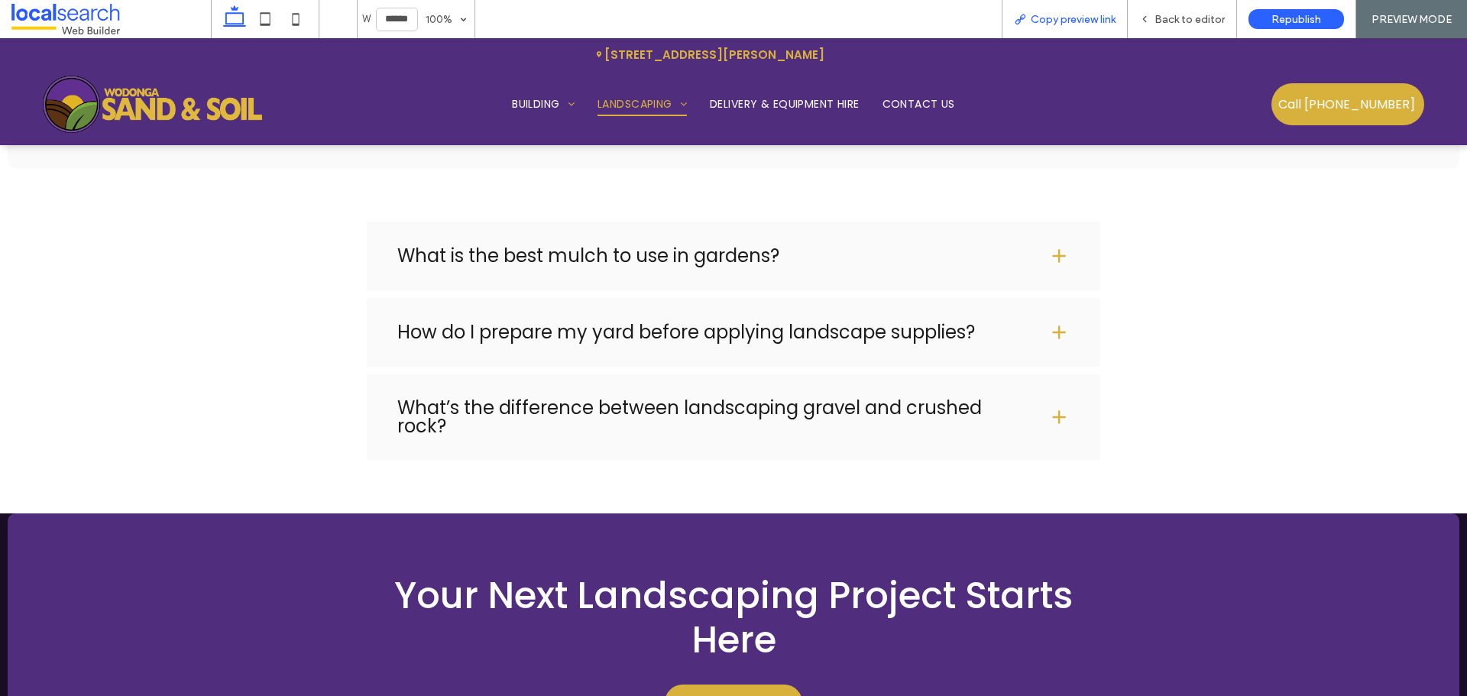
click at [1077, 11] on div "Copy preview link" at bounding box center [1065, 19] width 126 height 38
click at [1075, 24] on span "Copy preview link" at bounding box center [1073, 19] width 85 height 13
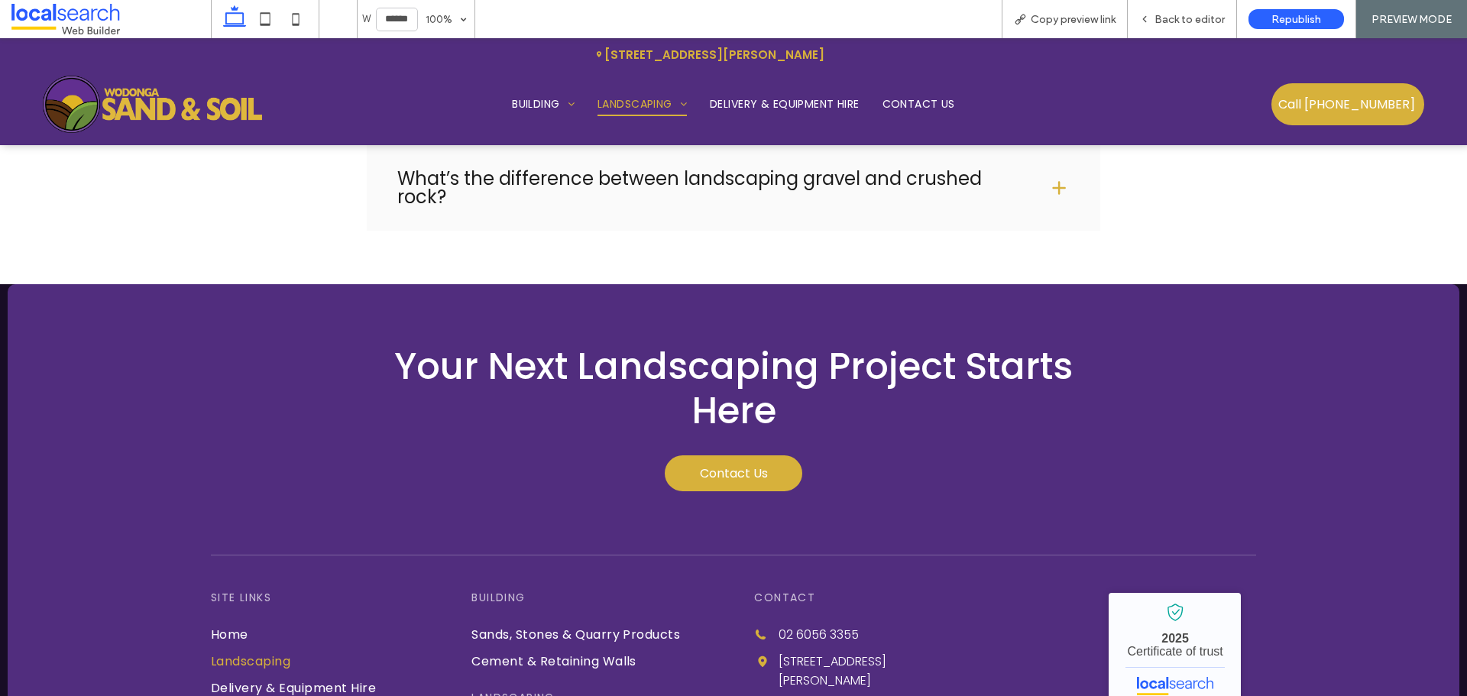
scroll to position [7556, 0]
